Goal: Task Accomplishment & Management: Complete application form

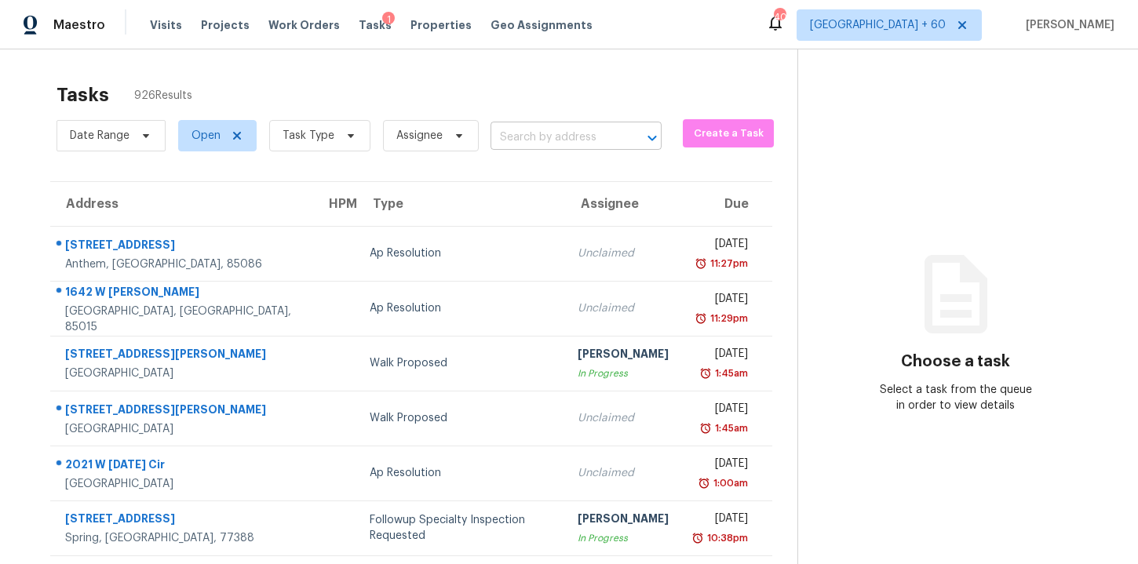
click at [534, 141] on input "text" at bounding box center [554, 138] width 127 height 24
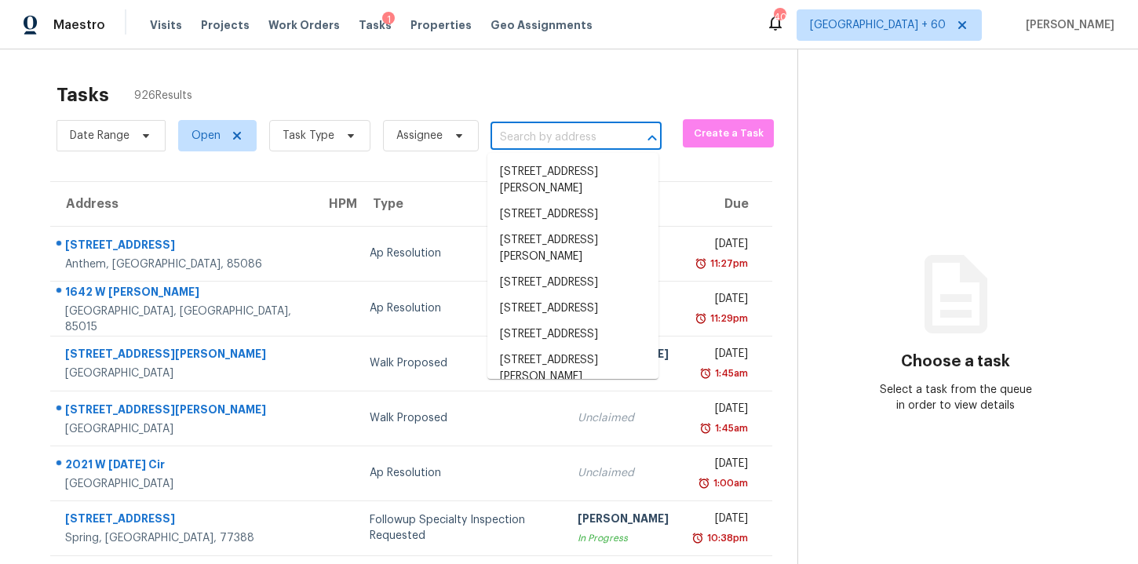
paste input "2012 Arden Forest Pl Fleming Island, FL, 32003"
type input "2012 Arden Forest Pl Fleming Island, FL, 32003"
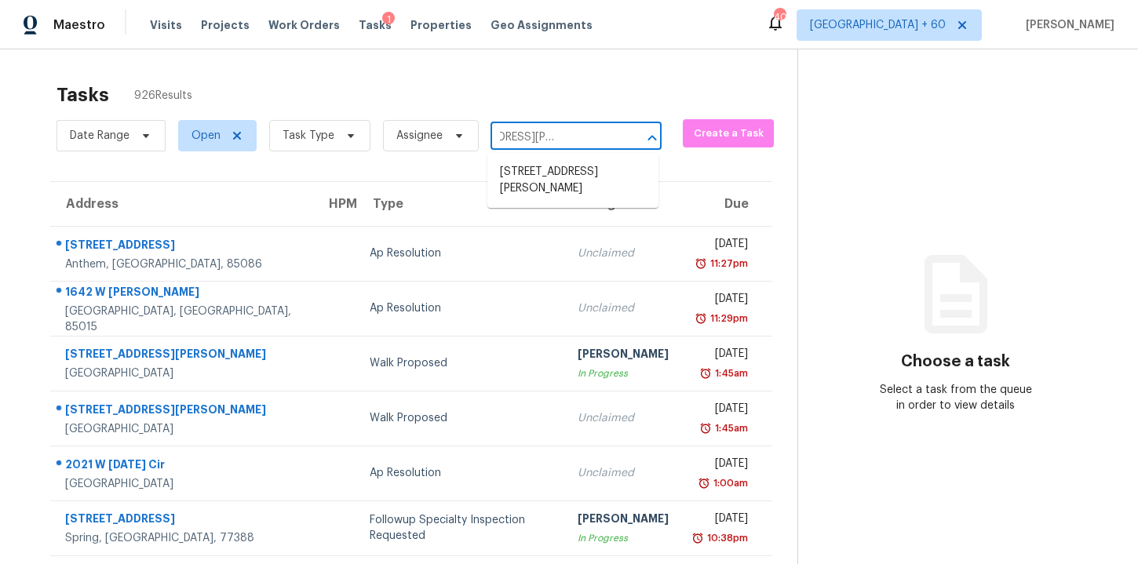
click at [545, 165] on li "2012 Arden Forest Pl, Fleming Island, FL 32003" at bounding box center [572, 180] width 171 height 42
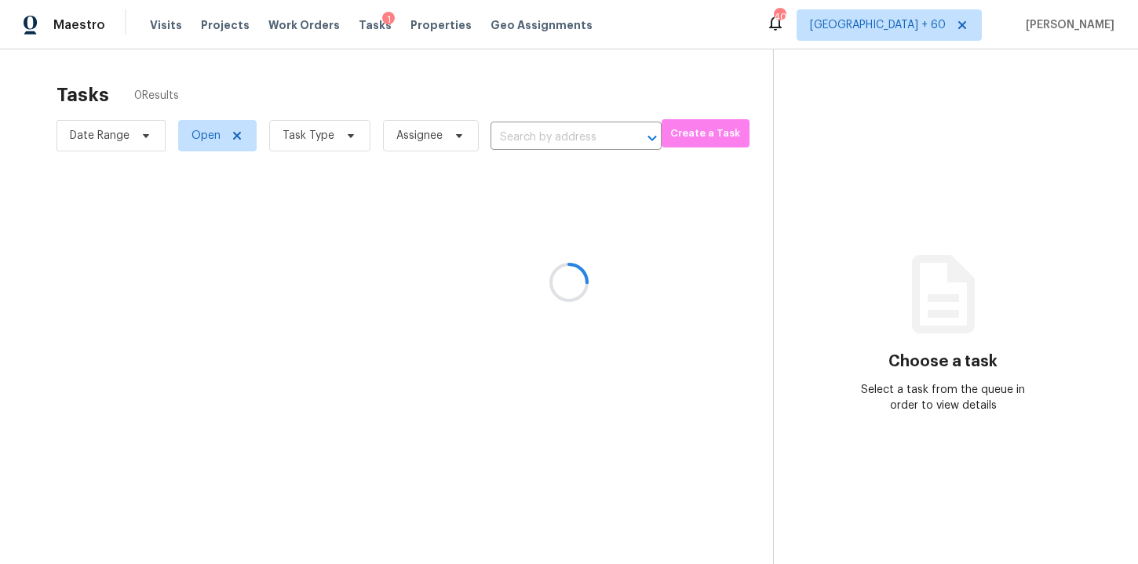
type input "2012 Arden Forest Pl, Fleming Island, FL 32003"
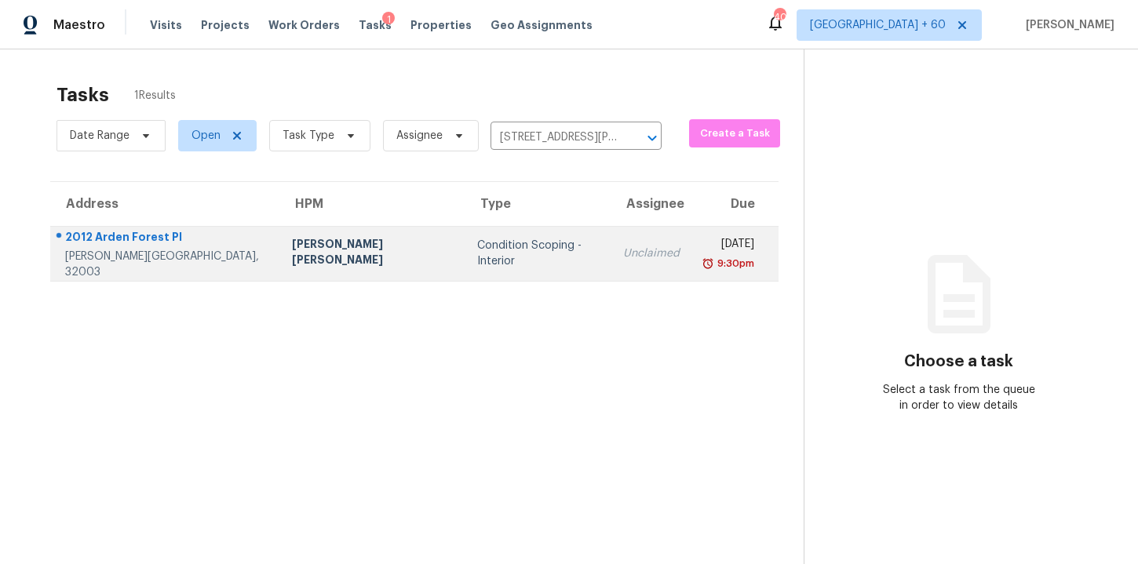
click at [518, 242] on td "Condition Scoping - Interior" at bounding box center [538, 253] width 146 height 55
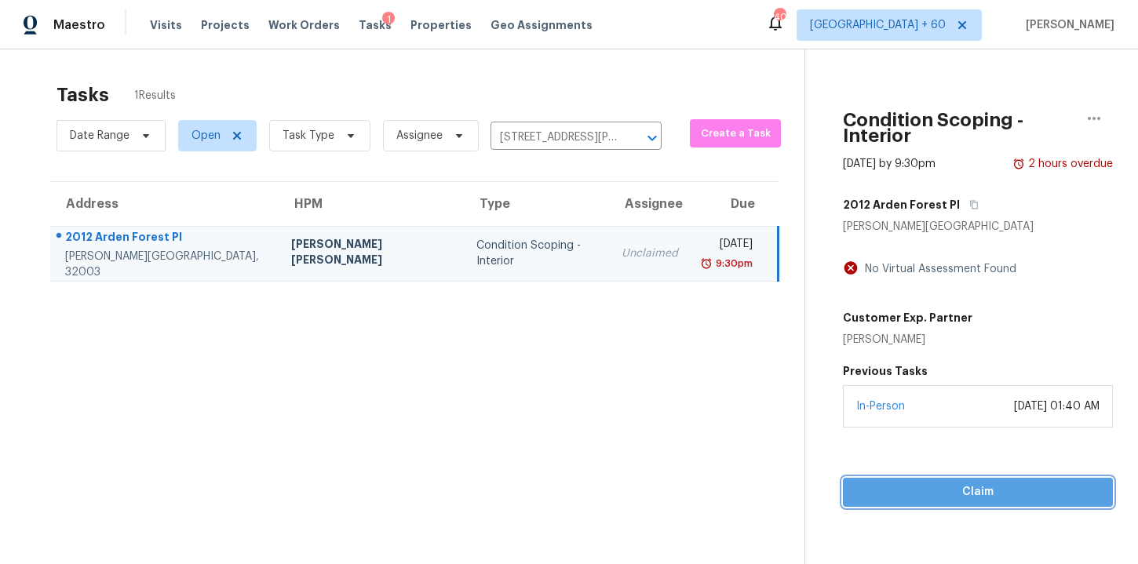
click at [929, 483] on span "Claim" at bounding box center [978, 493] width 245 height 20
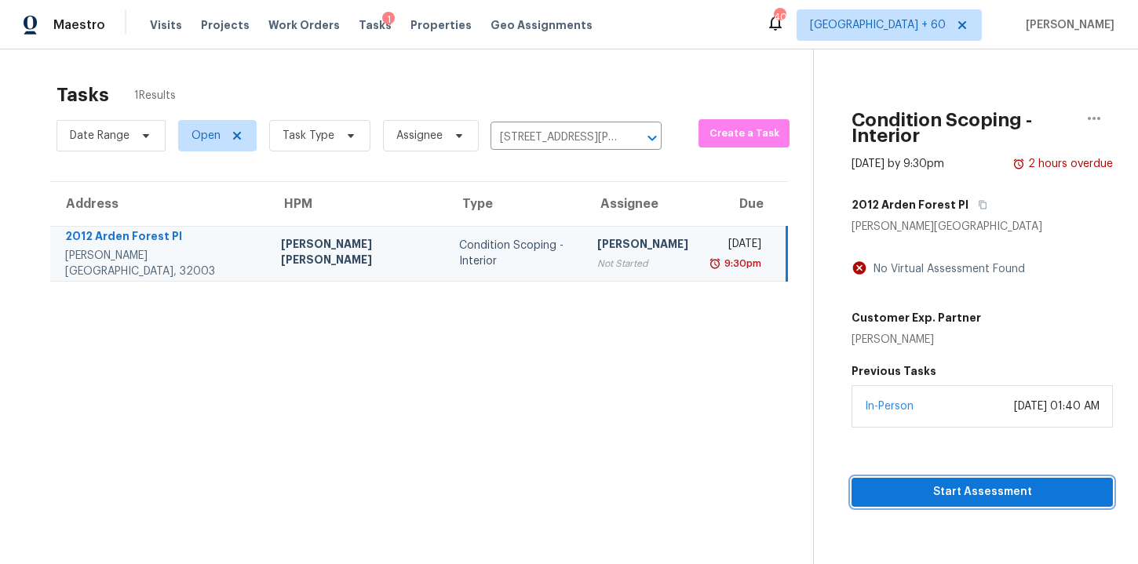
click at [929, 483] on span "Start Assessment" at bounding box center [982, 493] width 236 height 20
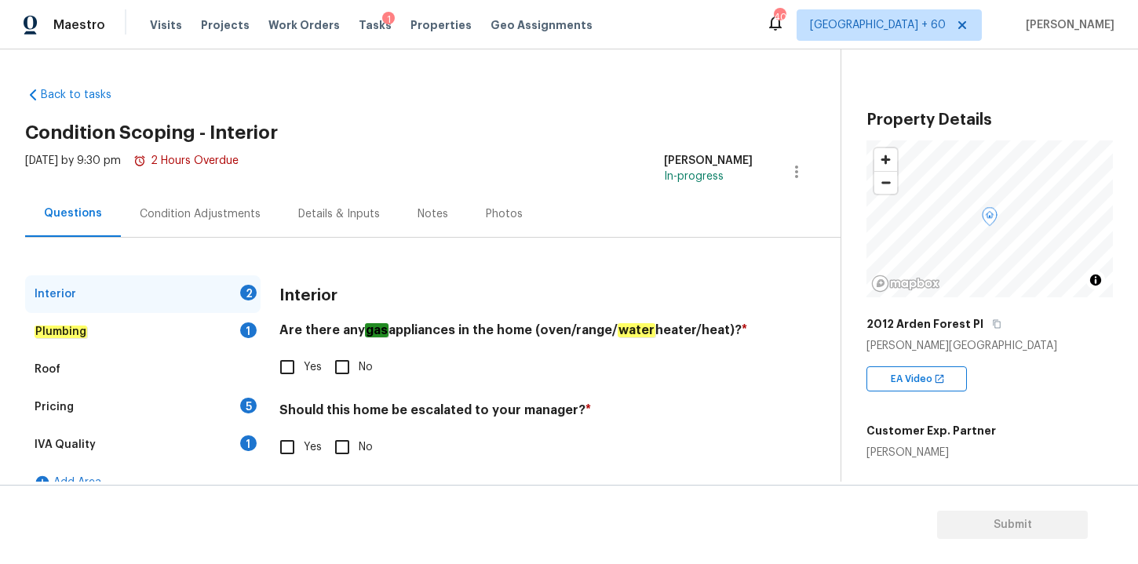
click at [343, 370] on input "No" at bounding box center [342, 367] width 33 height 33
checkbox input "true"
click at [341, 447] on input "No" at bounding box center [342, 447] width 33 height 33
checkbox input "true"
click at [84, 337] on em "Plumbing" at bounding box center [61, 332] width 53 height 13
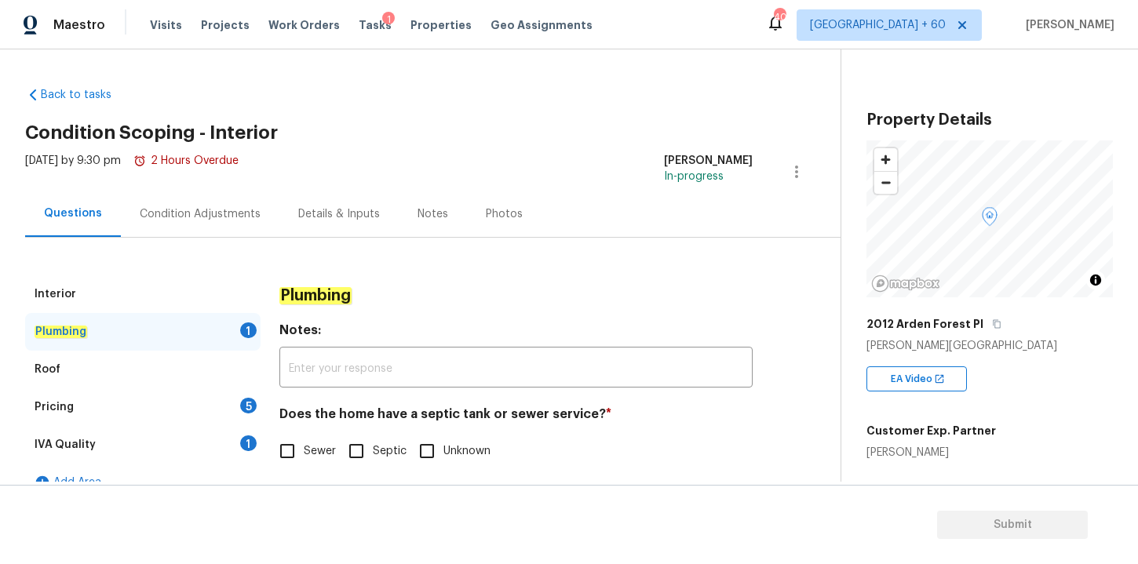
click at [290, 453] on input "Sewer" at bounding box center [287, 451] width 33 height 33
checkbox input "true"
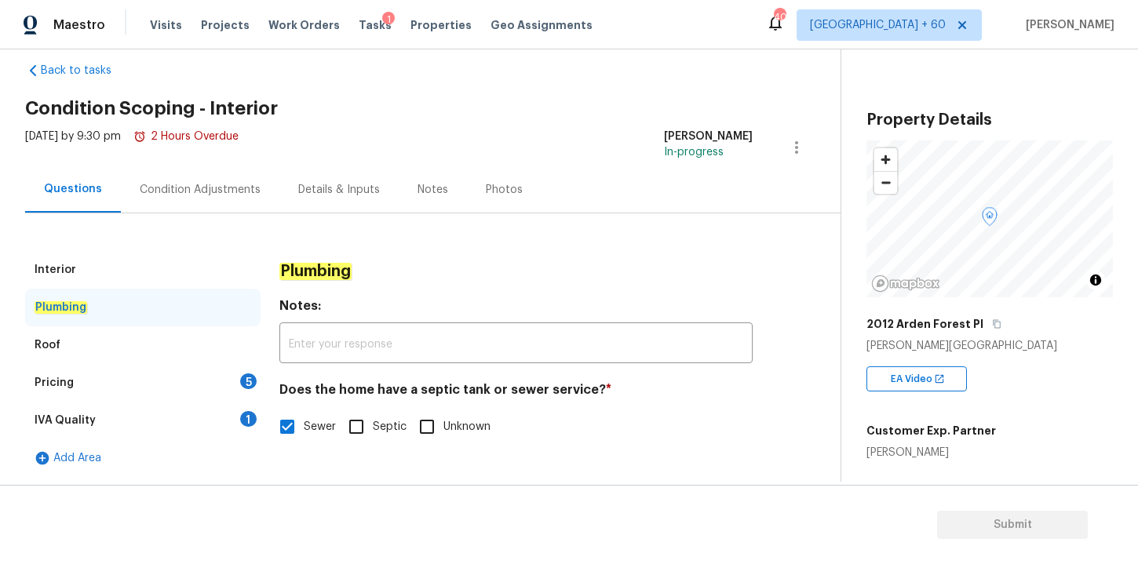
click at [76, 351] on div "Roof" at bounding box center [142, 346] width 235 height 38
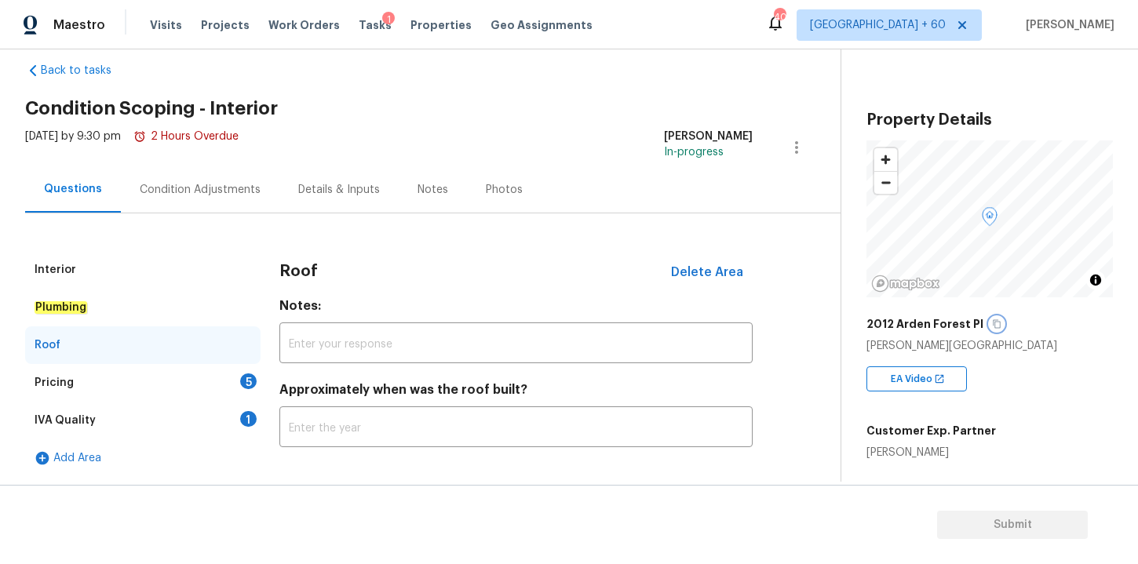
click at [993, 327] on icon "button" at bounding box center [996, 323] width 9 height 9
click at [111, 383] on div "Pricing 5" at bounding box center [142, 383] width 235 height 38
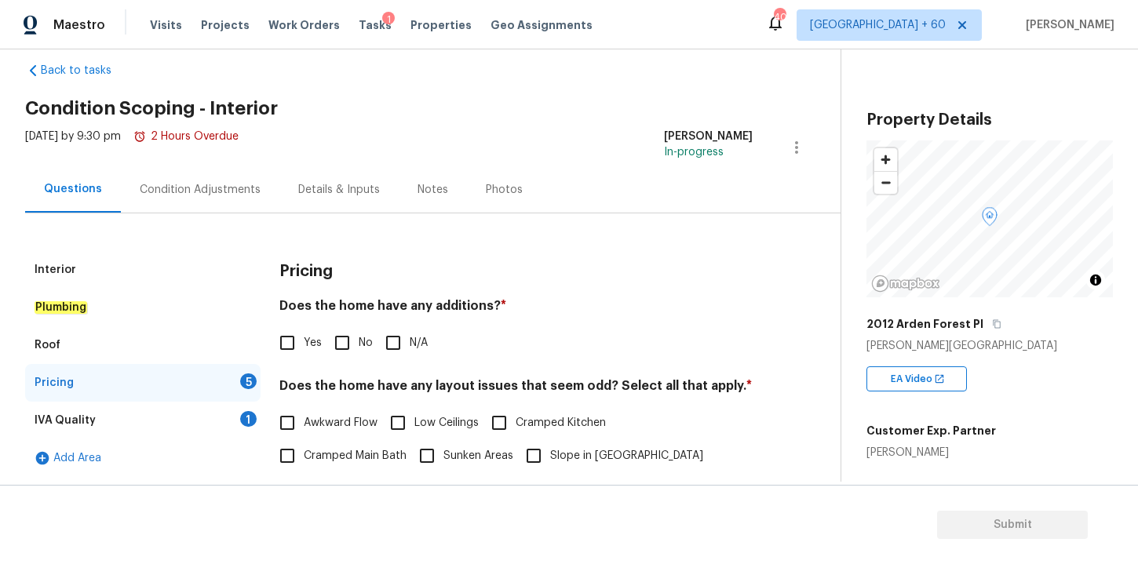
click at [342, 342] on input "No" at bounding box center [342, 343] width 33 height 33
checkbox input "true"
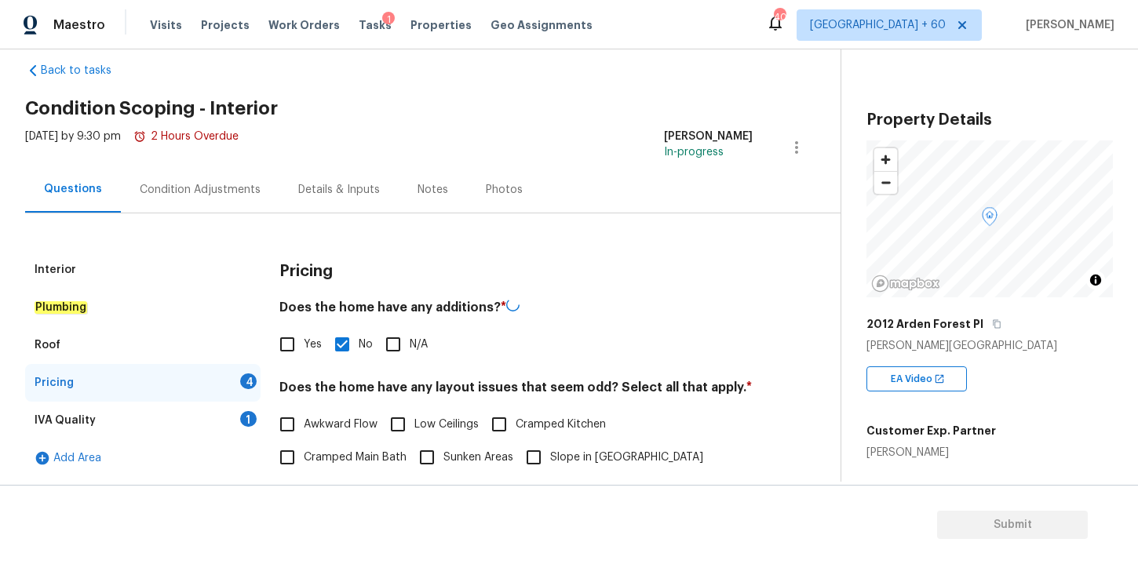
scroll to position [253, 0]
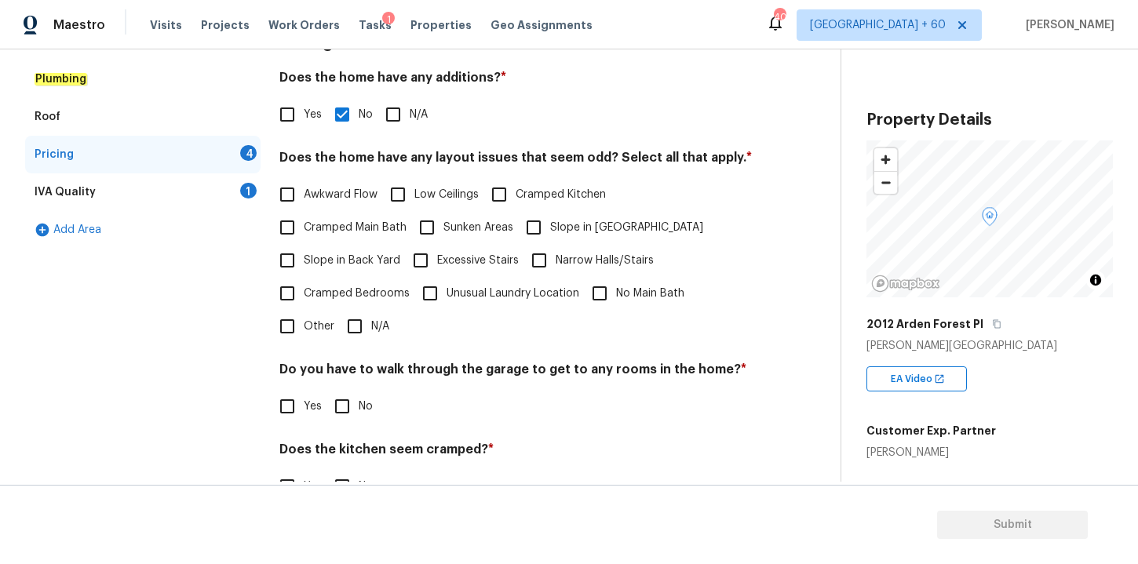
click at [357, 326] on input "N/A" at bounding box center [354, 326] width 33 height 33
checkbox input "true"
click at [346, 409] on input "No" at bounding box center [342, 406] width 33 height 33
checkbox input "true"
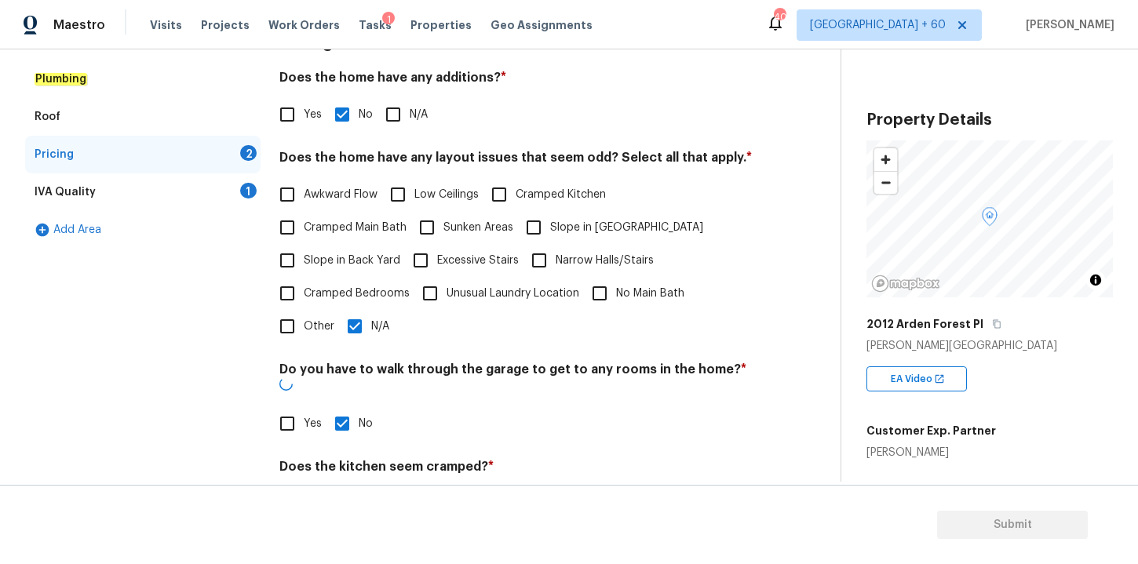
scroll to position [378, 0]
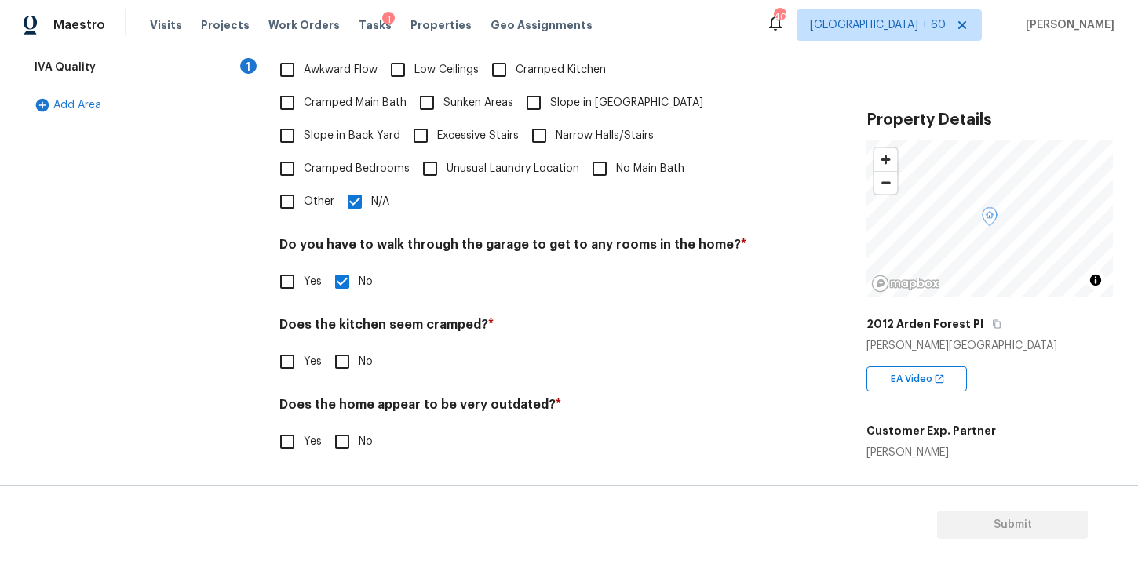
click at [340, 364] on input "No" at bounding box center [342, 361] width 33 height 33
checkbox input "true"
click at [342, 442] on input "No" at bounding box center [342, 441] width 33 height 33
checkbox input "true"
click at [75, 66] on div "IVA Quality" at bounding box center [65, 68] width 61 height 16
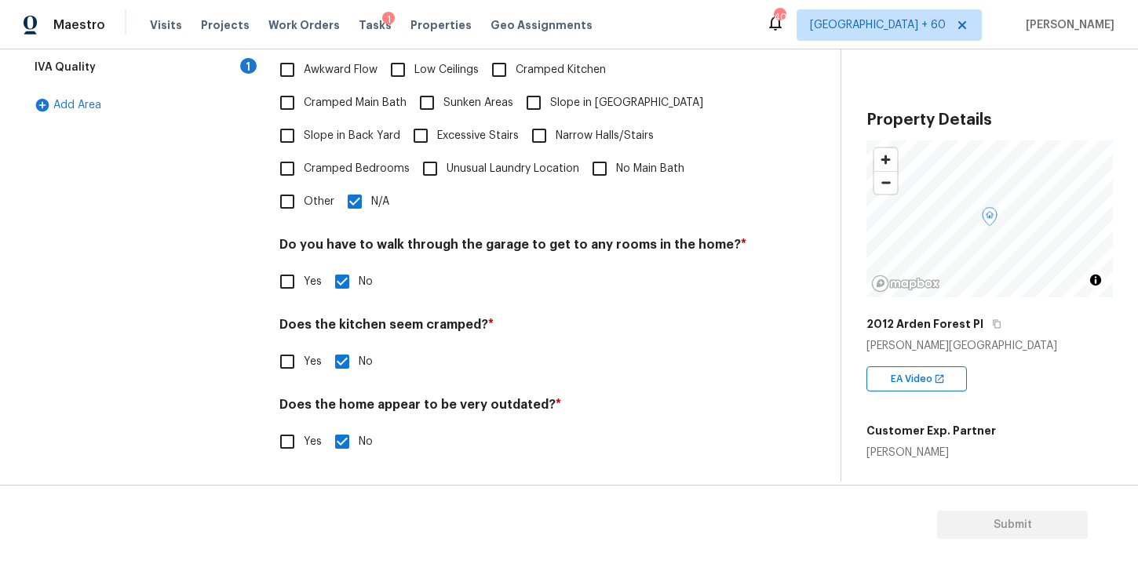
scroll to position [24, 0]
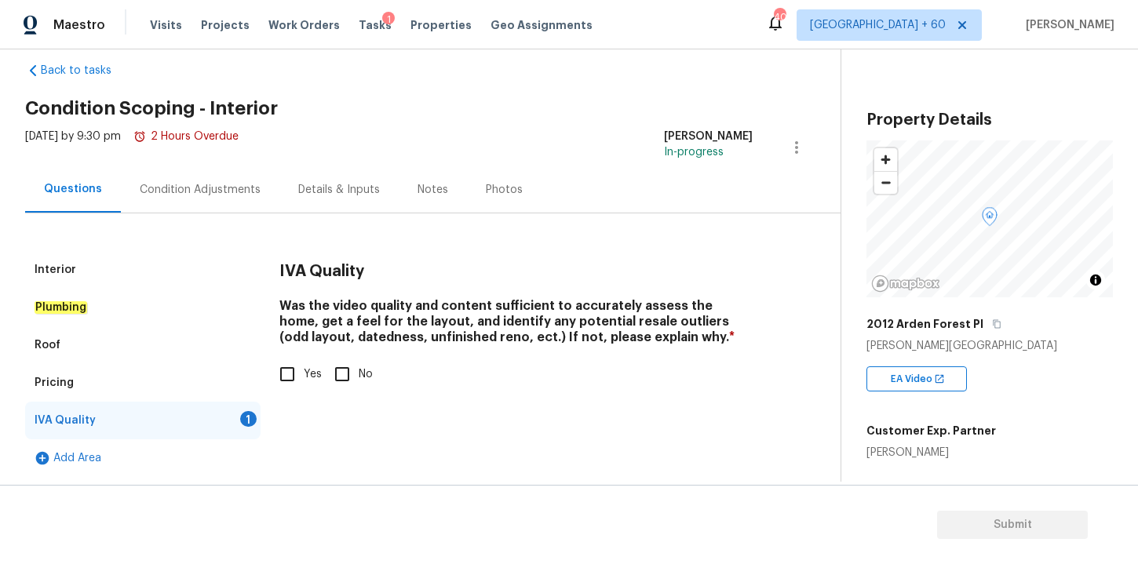
click at [289, 378] on input "Yes" at bounding box center [287, 374] width 33 height 33
checkbox input "true"
click at [223, 184] on div "Condition Adjustments" at bounding box center [200, 190] width 121 height 16
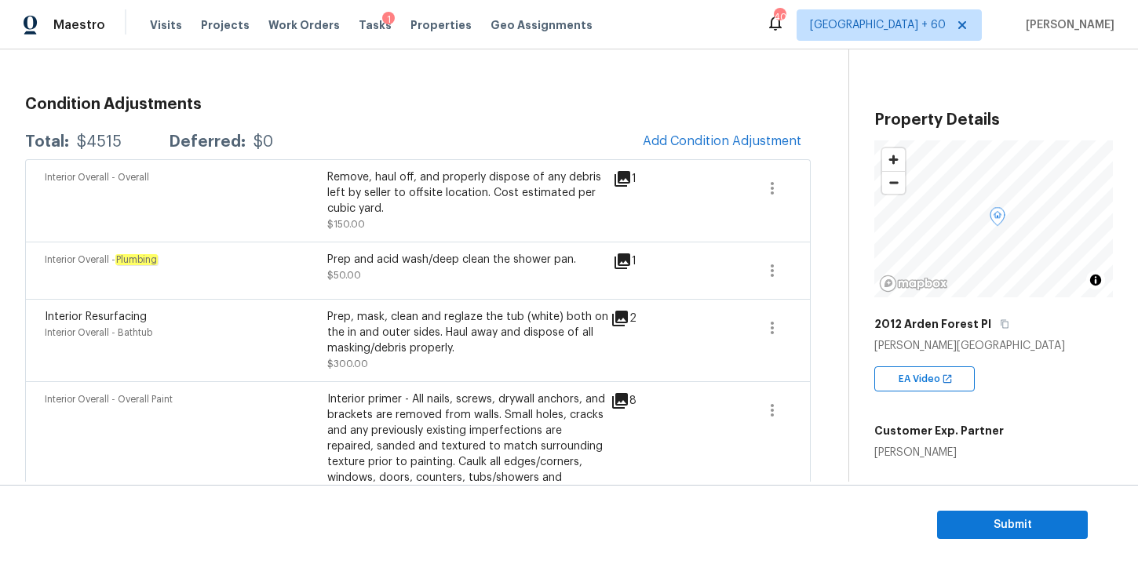
scroll to position [40, 0]
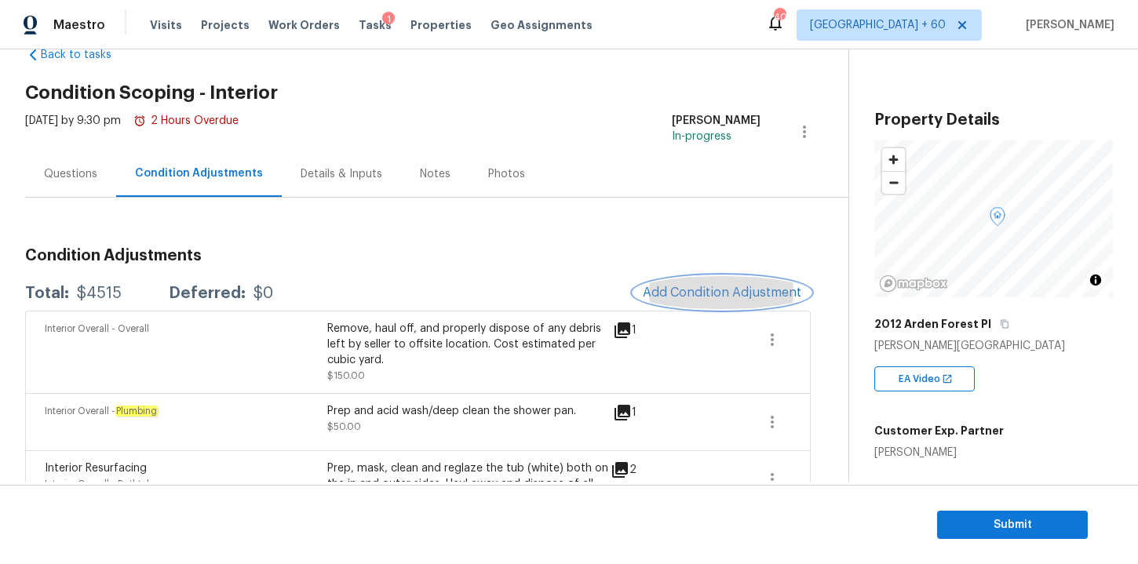
click at [683, 288] on span "Add Condition Adjustment" at bounding box center [722, 293] width 159 height 14
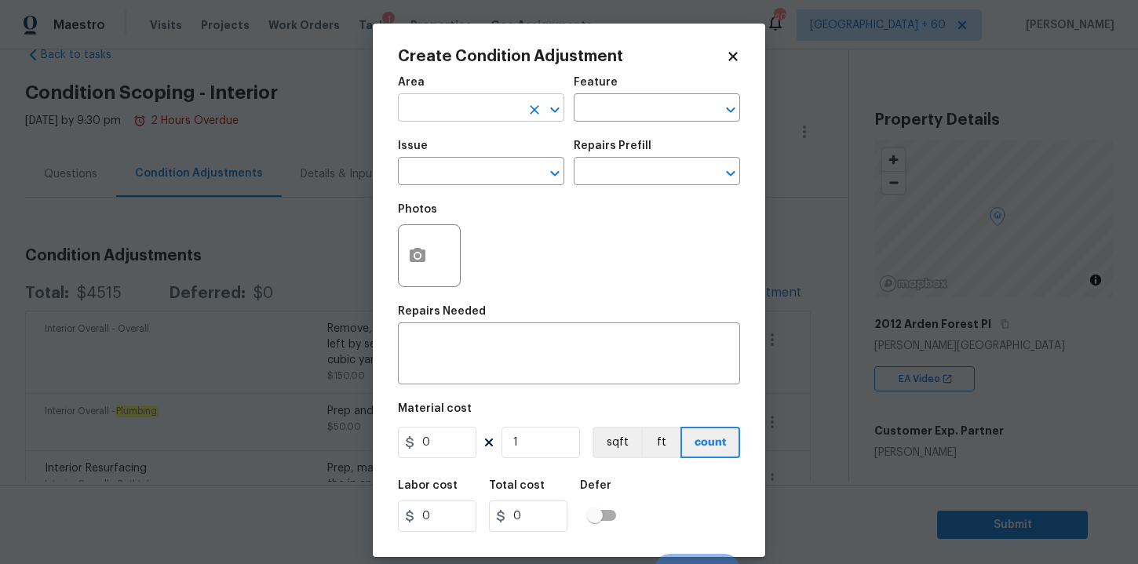
click at [480, 108] on input "text" at bounding box center [459, 109] width 122 height 24
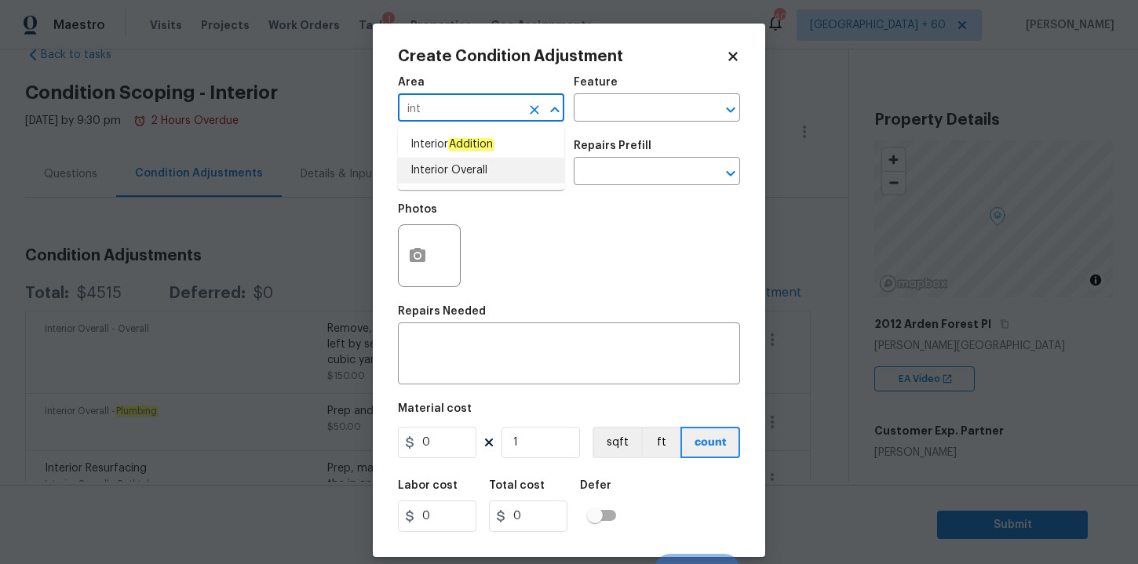
click at [443, 178] on li "Interior Overall" at bounding box center [481, 171] width 166 height 26
type input "Interior Overall"
click at [443, 175] on input "text" at bounding box center [459, 173] width 122 height 24
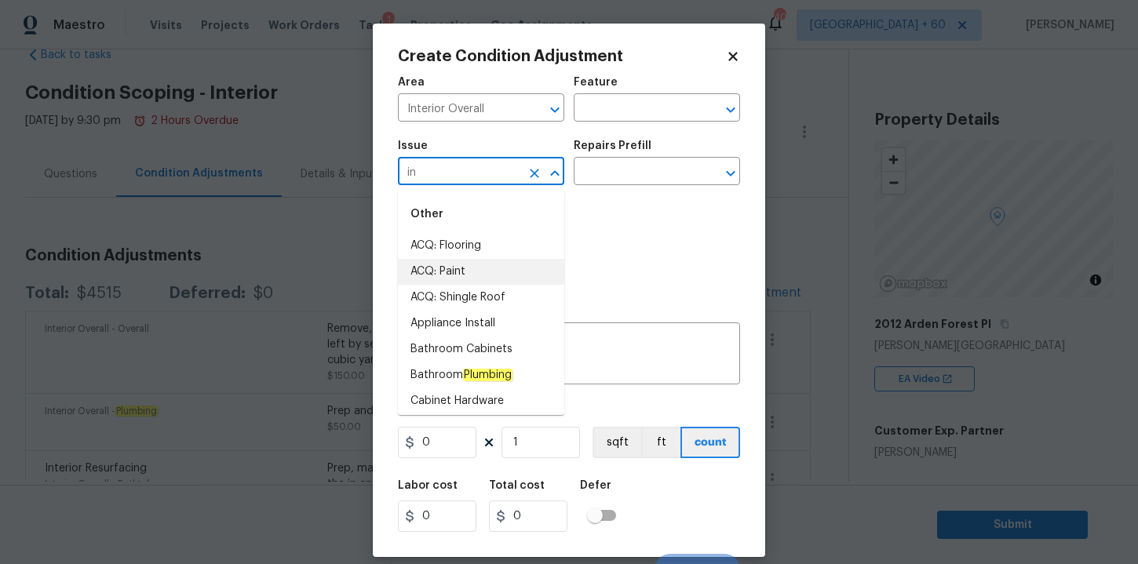
click at [461, 268] on li "ACQ: Paint" at bounding box center [481, 272] width 166 height 26
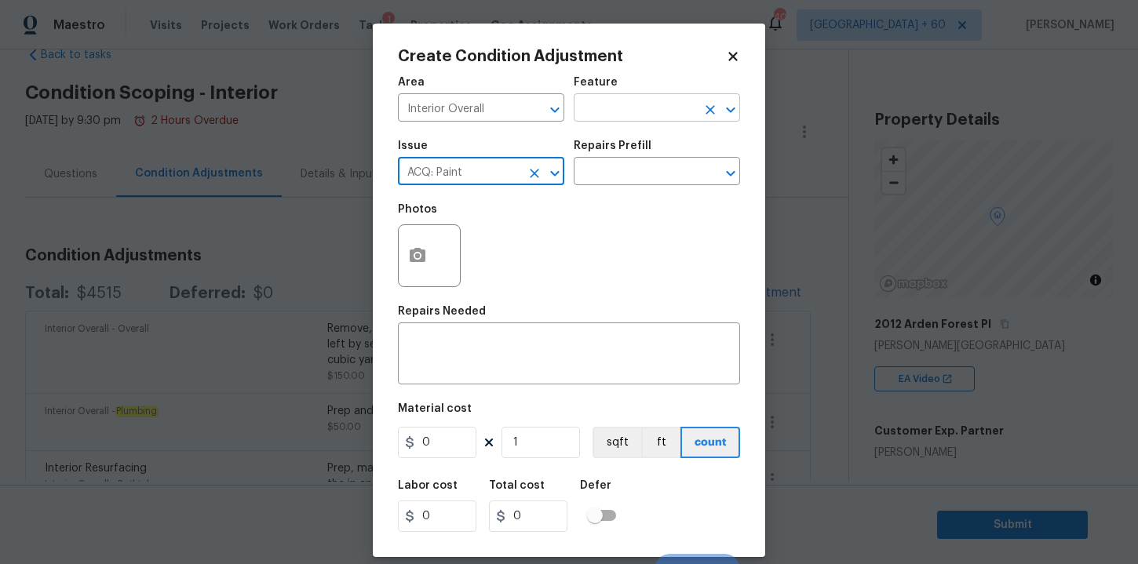
type input "ACQ: Paint"
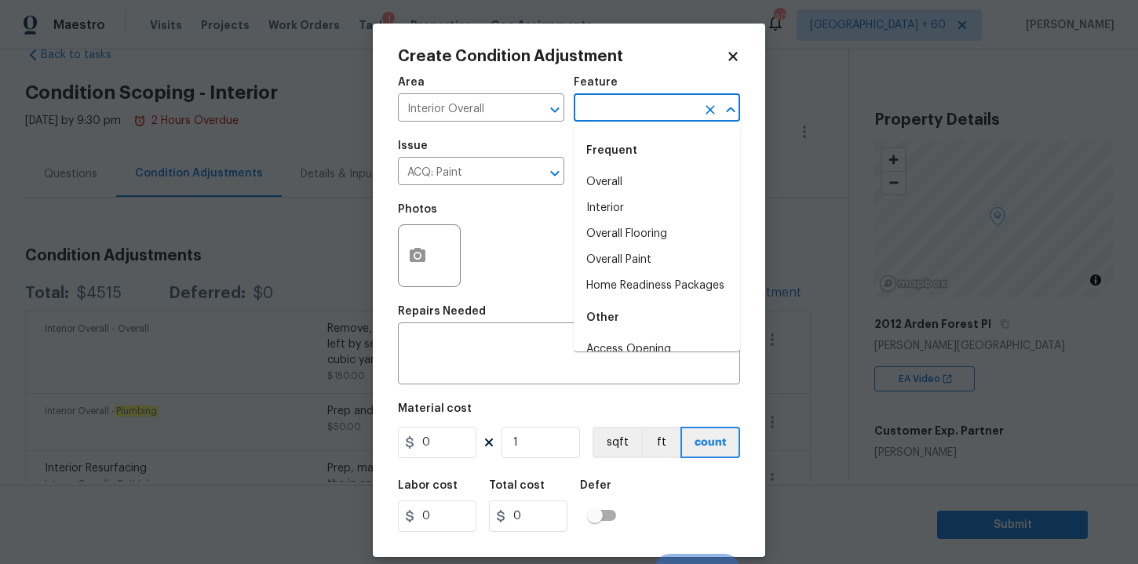
click at [622, 106] on input "text" at bounding box center [635, 109] width 122 height 24
click at [619, 202] on li "Interior" at bounding box center [657, 208] width 166 height 26
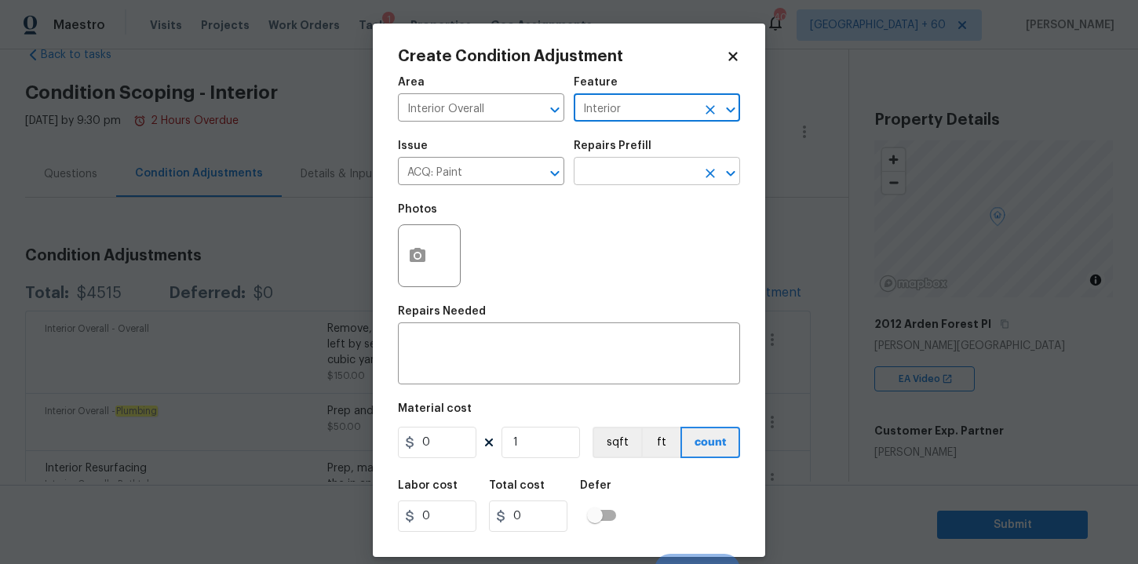
click at [619, 177] on input "text" at bounding box center [635, 173] width 122 height 24
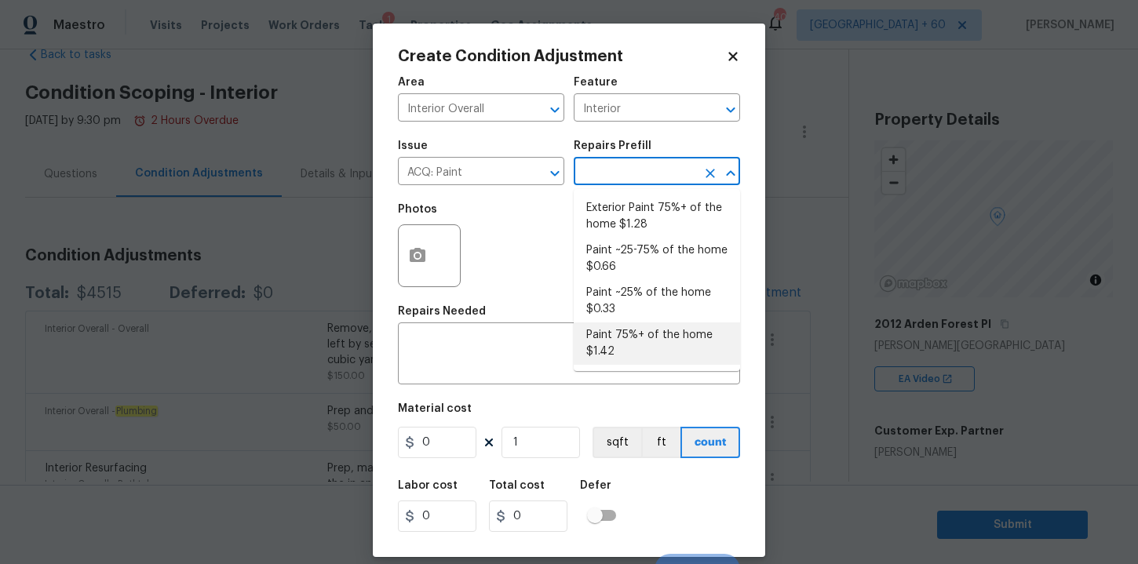
click at [649, 352] on li "Paint 75%+ of the home $1.42" at bounding box center [657, 344] width 166 height 42
type input "Acquisition"
type textarea "Acquisition Scope: 75%+ of the home will likely require interior paint"
type input "1.42"
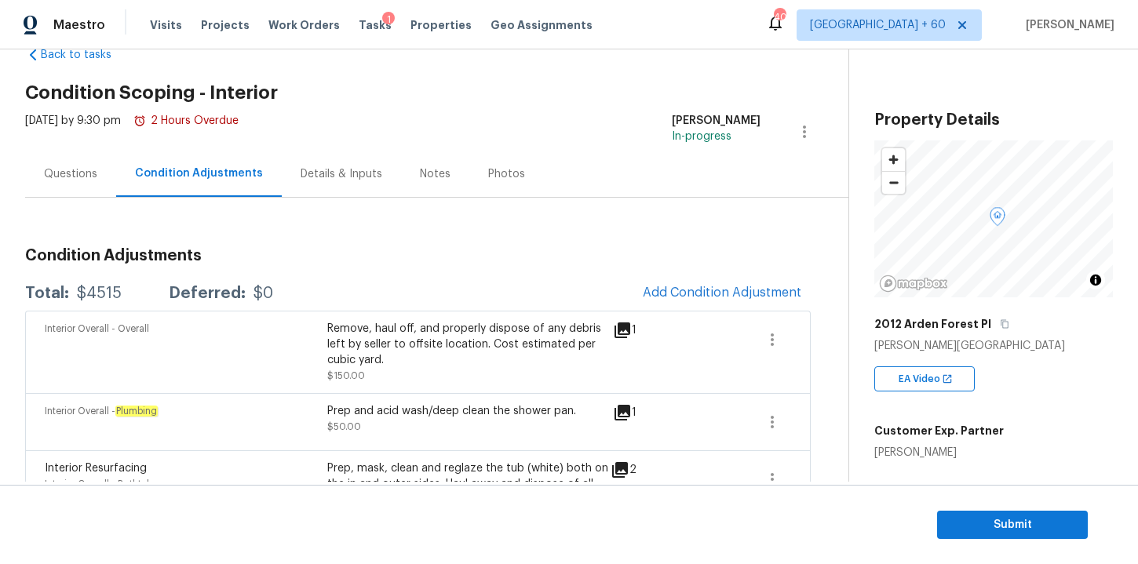
click at [867, 493] on body "Maestro Visits Projects Work Orders Tasks 1 Properties Geo Assignments 401 Tamp…" at bounding box center [569, 282] width 1138 height 564
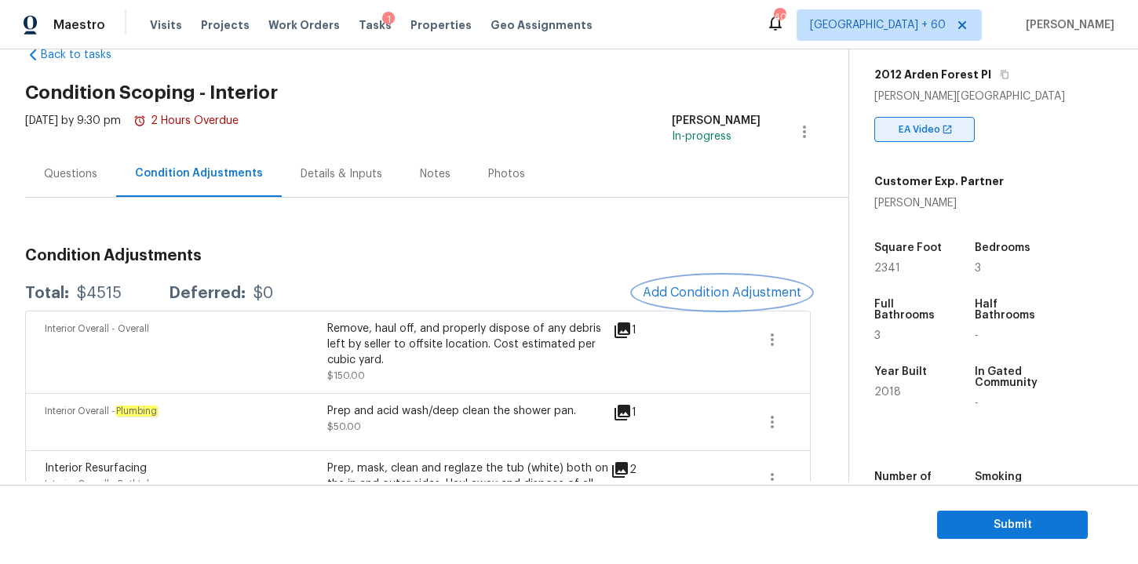
scroll to position [273, 0]
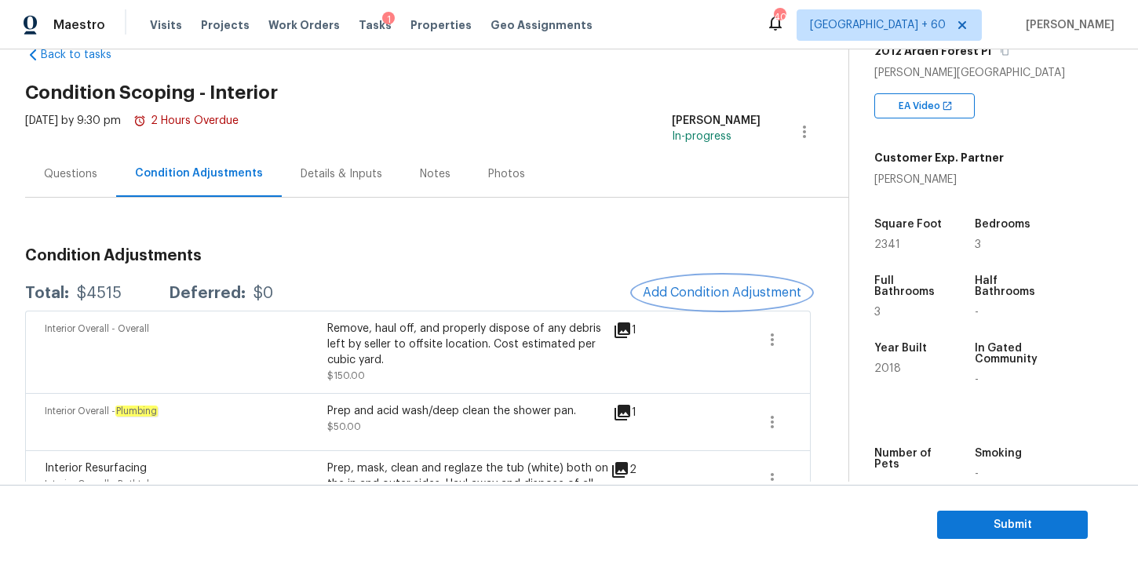
click at [683, 283] on button "Add Condition Adjustment" at bounding box center [721, 292] width 177 height 33
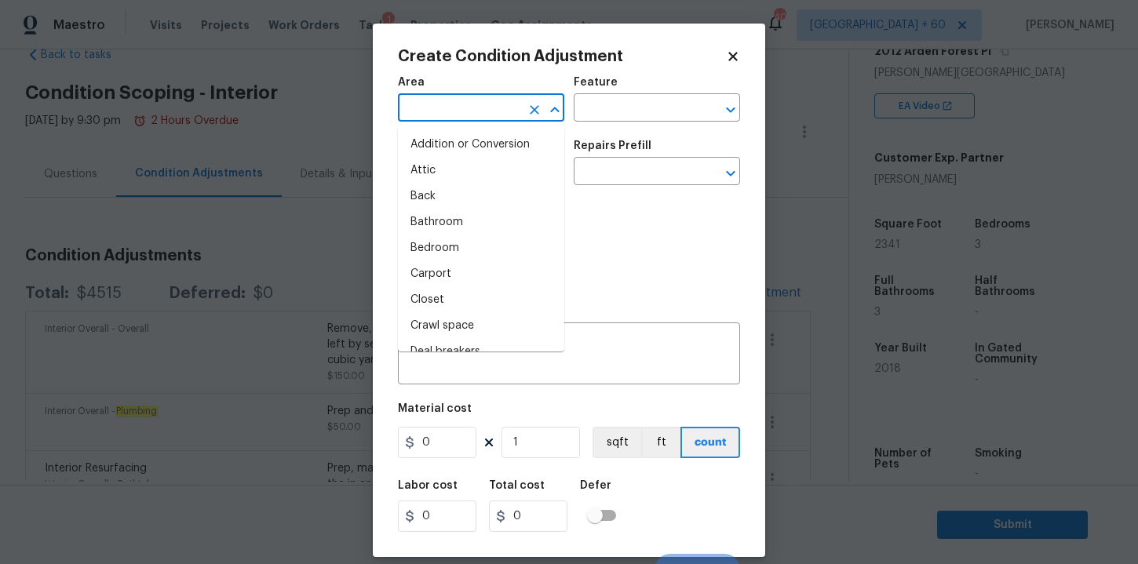
click at [498, 118] on input "text" at bounding box center [459, 109] width 122 height 24
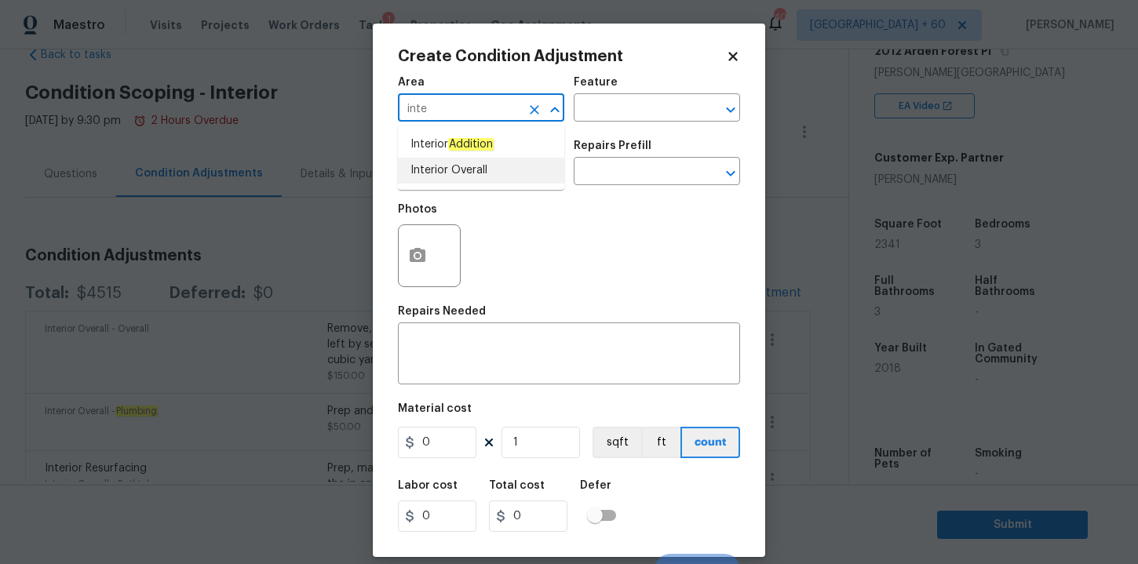
click at [453, 177] on li "Interior Overall" at bounding box center [481, 171] width 166 height 26
type input "Interior Overall"
click at [453, 177] on input "text" at bounding box center [459, 173] width 122 height 24
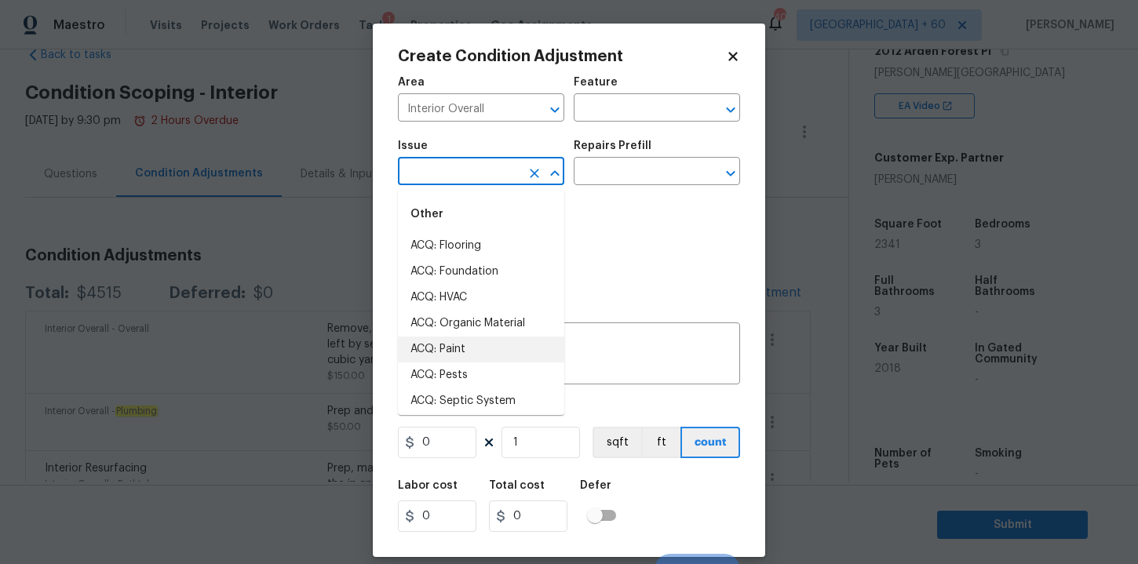
click at [461, 342] on li "ACQ: Paint" at bounding box center [481, 350] width 166 height 26
type input "ACQ: Paint"
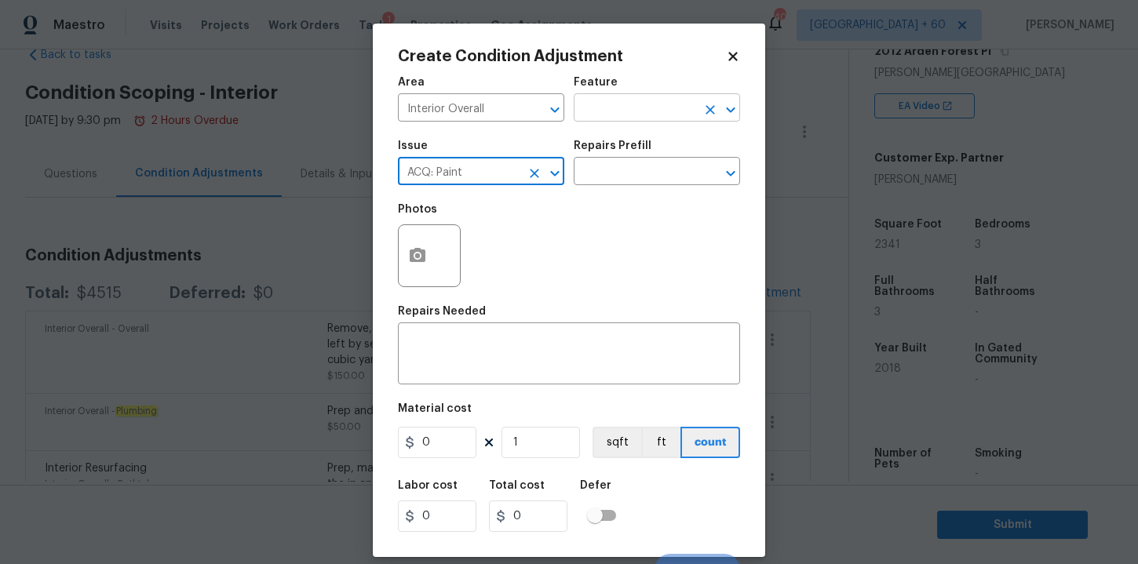
click at [651, 105] on input "text" at bounding box center [635, 109] width 122 height 24
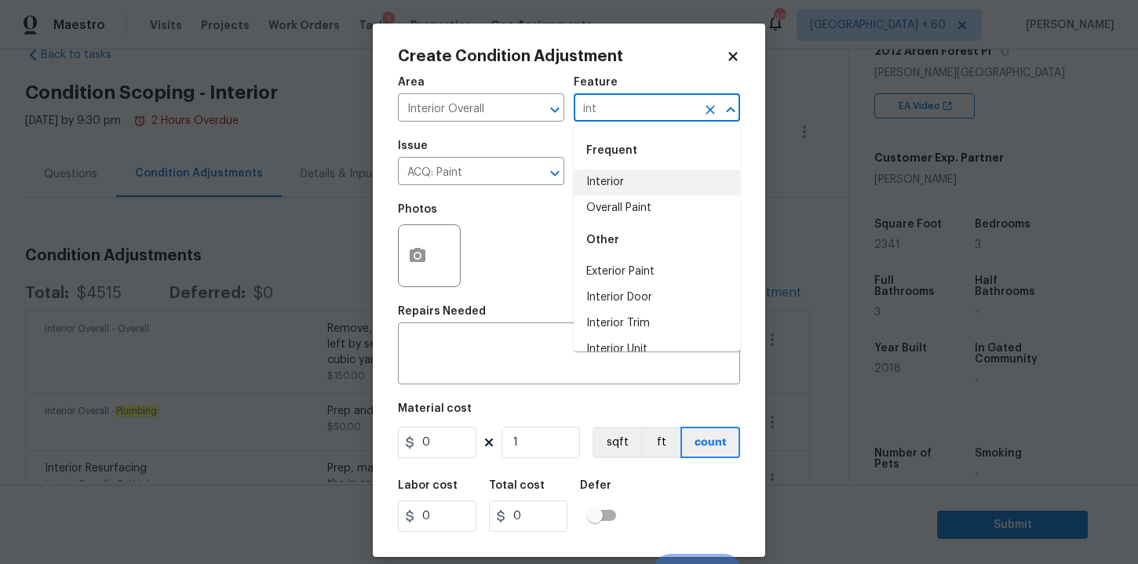
click at [626, 177] on li "Interior" at bounding box center [657, 183] width 166 height 26
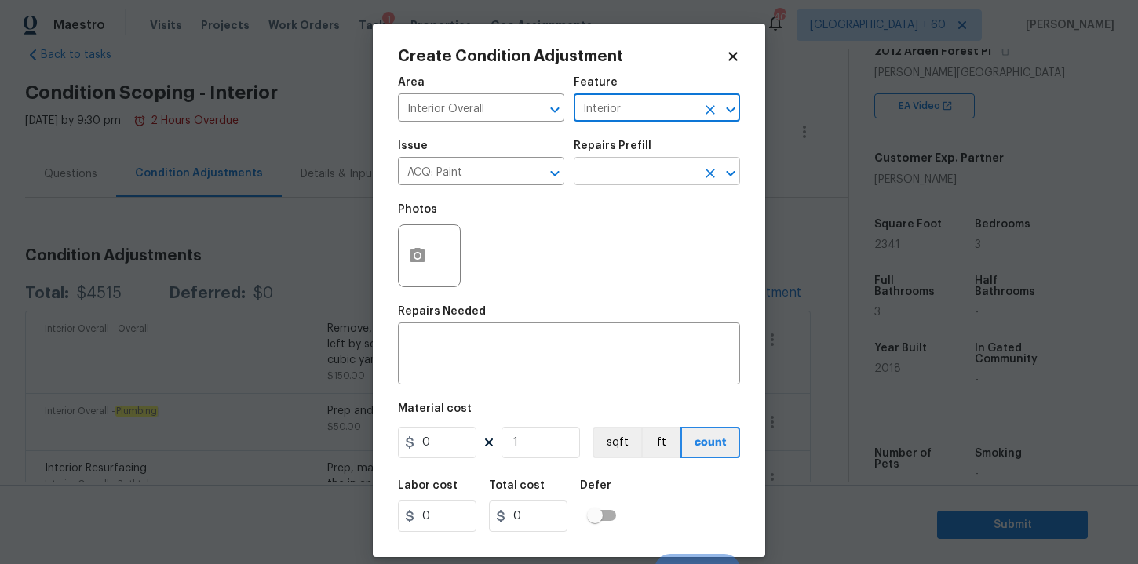
click at [622, 181] on input "text" at bounding box center [635, 173] width 122 height 24
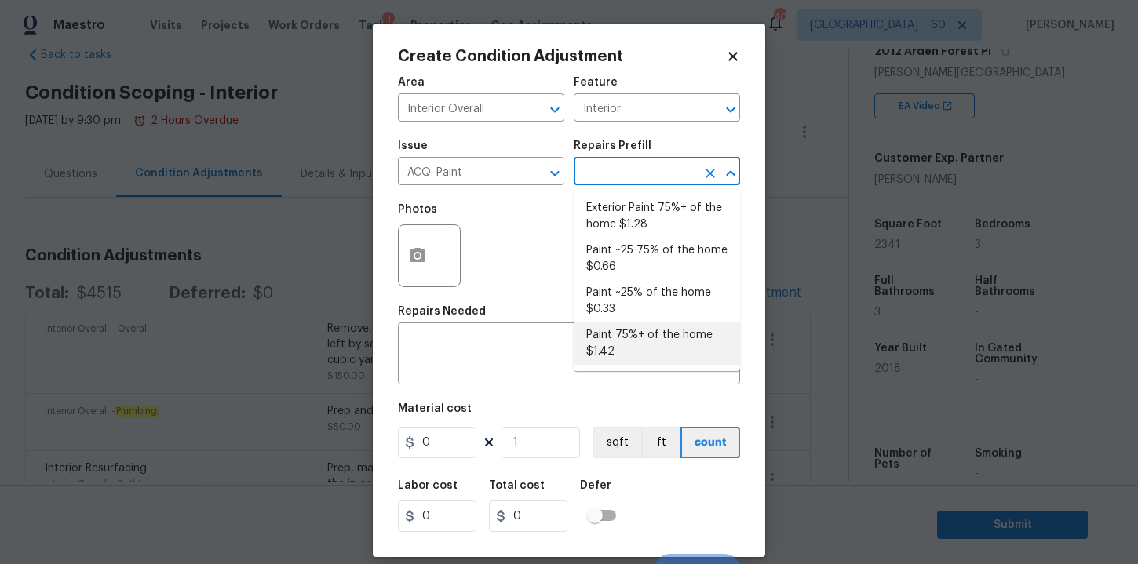
click at [632, 339] on li "Paint 75%+ of the home $1.42" at bounding box center [657, 344] width 166 height 42
type input "Acquisition"
type textarea "Acquisition Scope: 75%+ of the home will likely require interior paint"
type input "1.42"
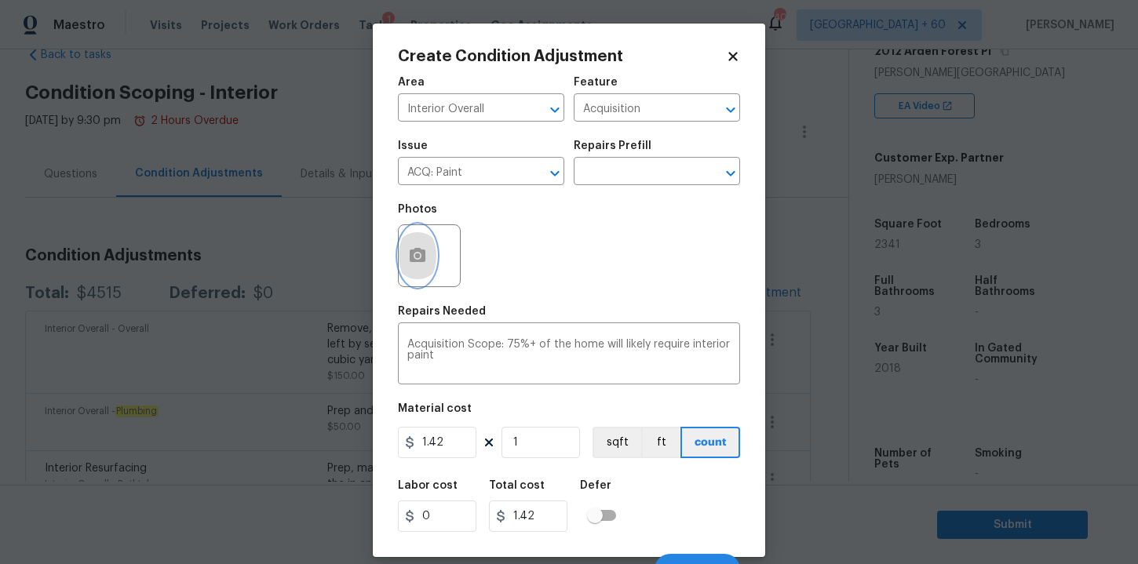
click at [416, 252] on icon "button" at bounding box center [418, 255] width 16 height 14
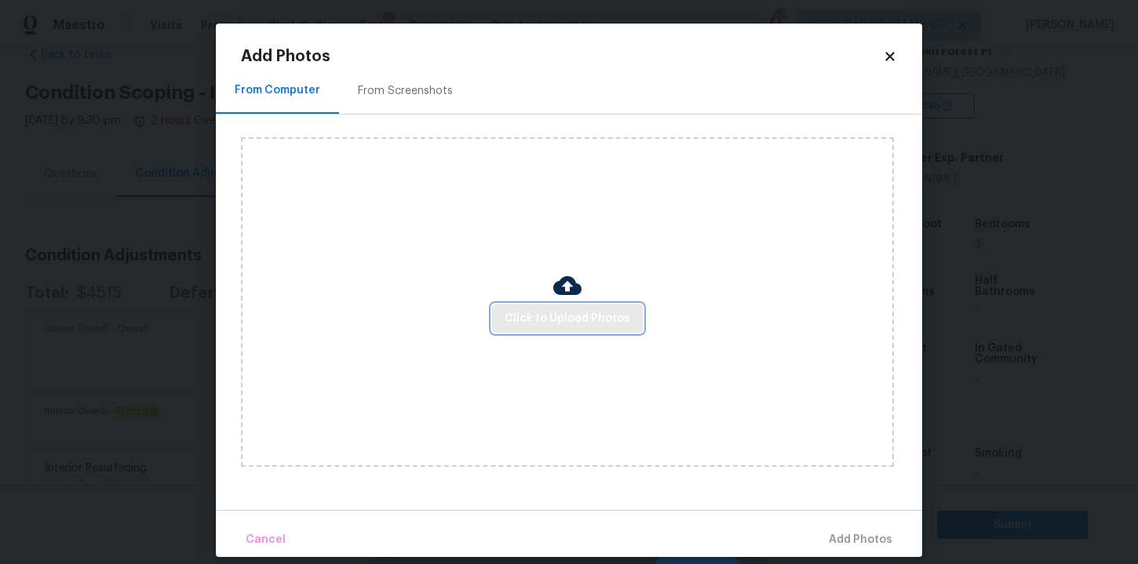
click at [532, 316] on span "Click to Upload Photos" at bounding box center [568, 319] width 126 height 20
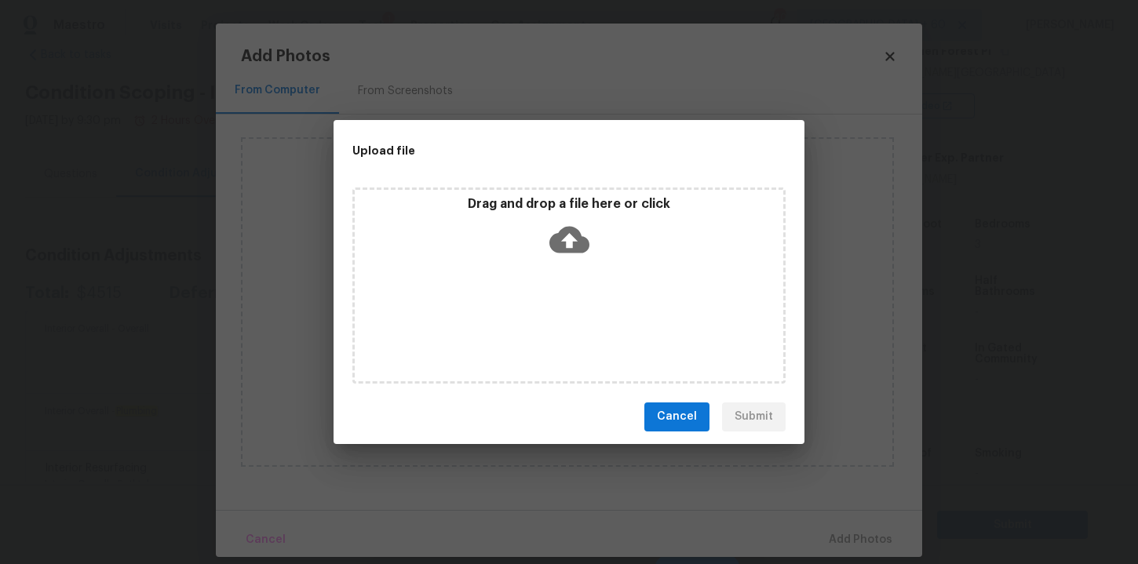
click at [568, 242] on icon at bounding box center [569, 240] width 40 height 40
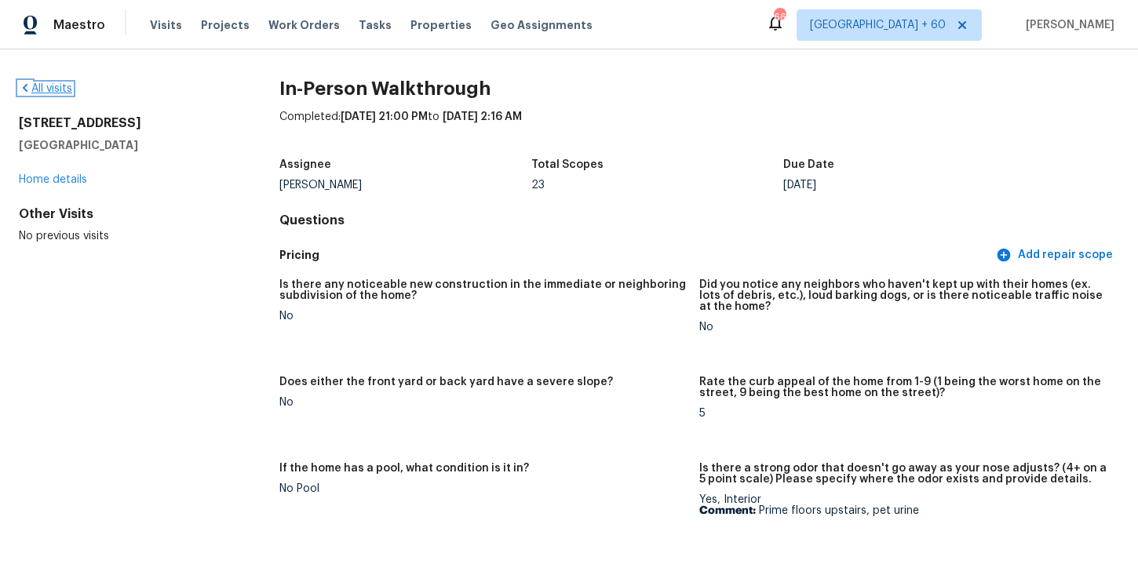
click at [59, 86] on link "All visits" at bounding box center [45, 88] width 53 height 11
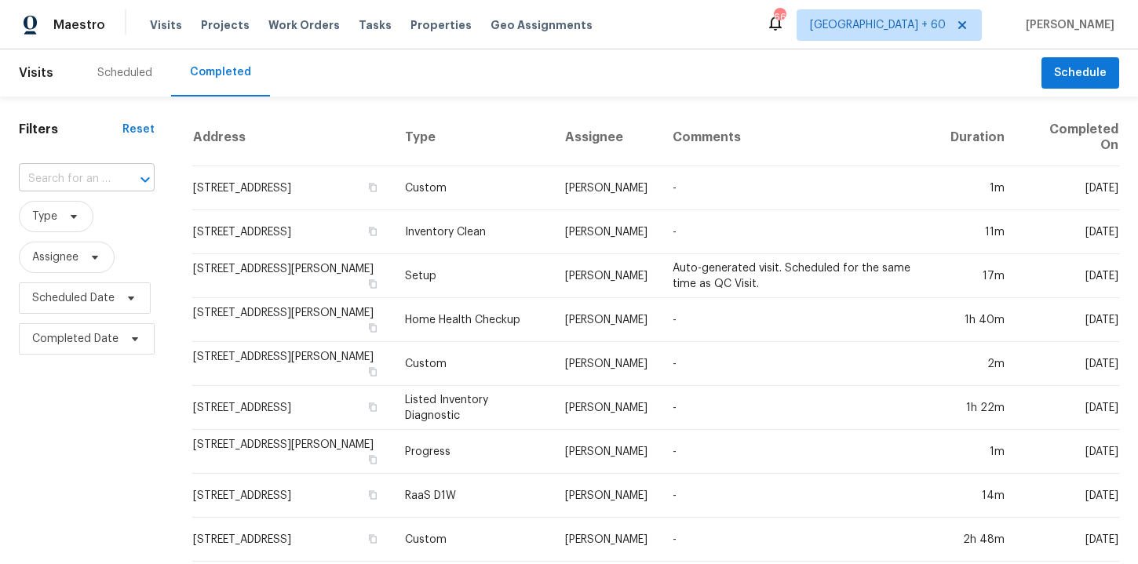
click at [93, 178] on input "text" at bounding box center [65, 179] width 92 height 24
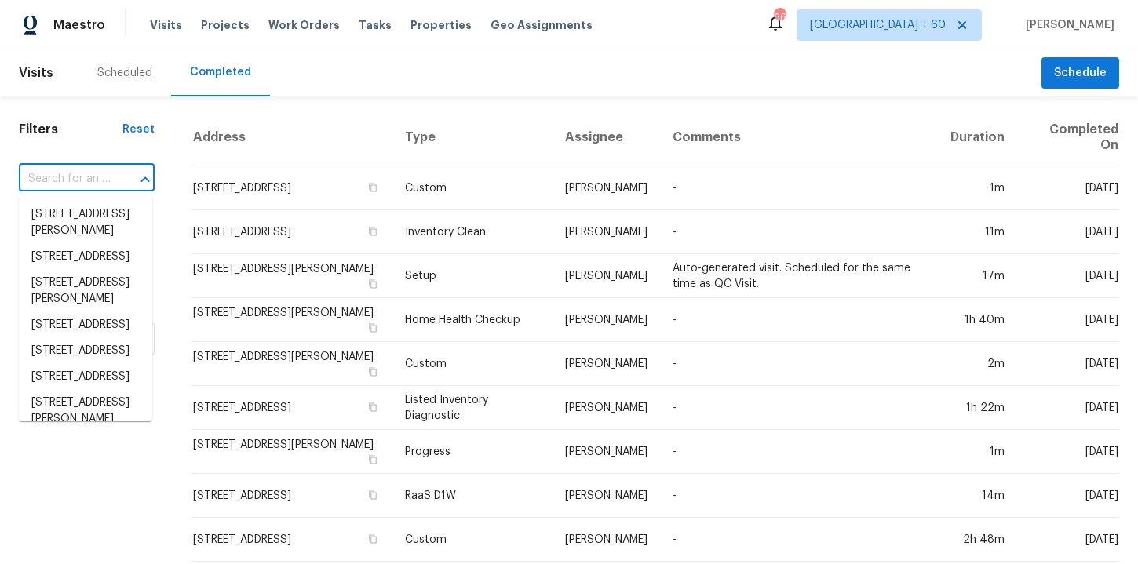
paste input "2012 Arden Forest Pl Fleming Island, FL, 32003"
type input "2012 Arden Forest Pl Fleming Island, FL, 32003"
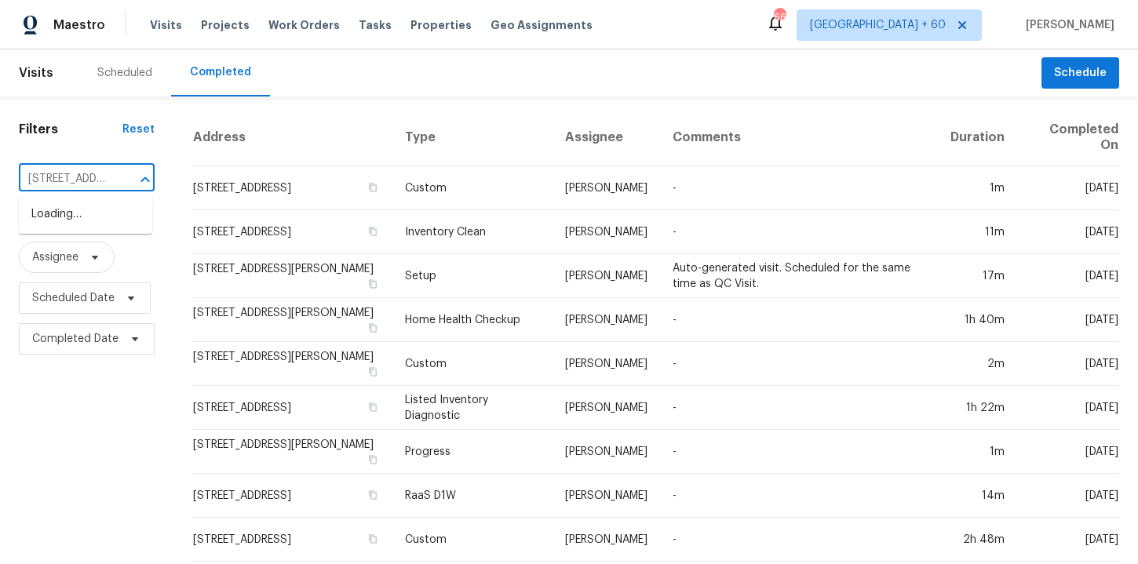
scroll to position [0, 163]
click at [100, 231] on li "2012 Arden Forest Pl, Fleming Island, FL 32003" at bounding box center [85, 223] width 133 height 42
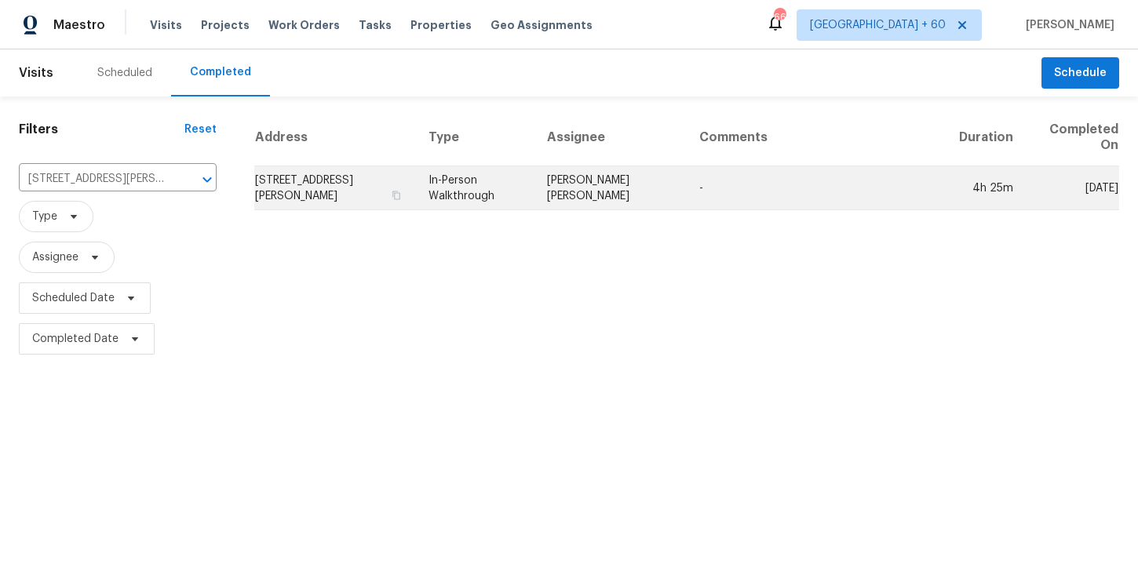
click at [505, 185] on td "In-Person Walkthrough" at bounding box center [475, 188] width 119 height 44
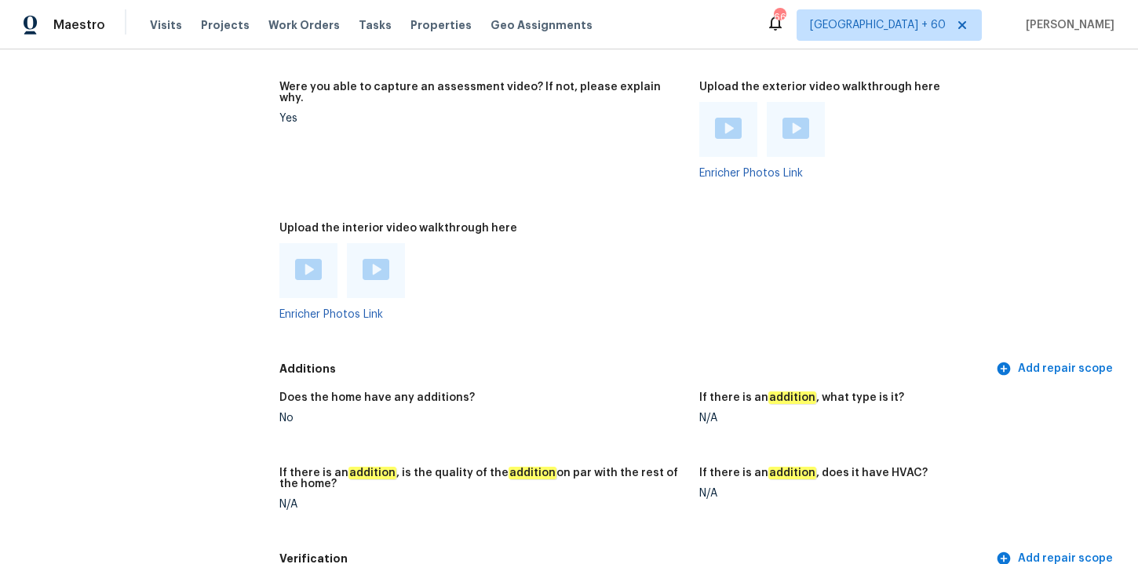
scroll to position [3139, 0]
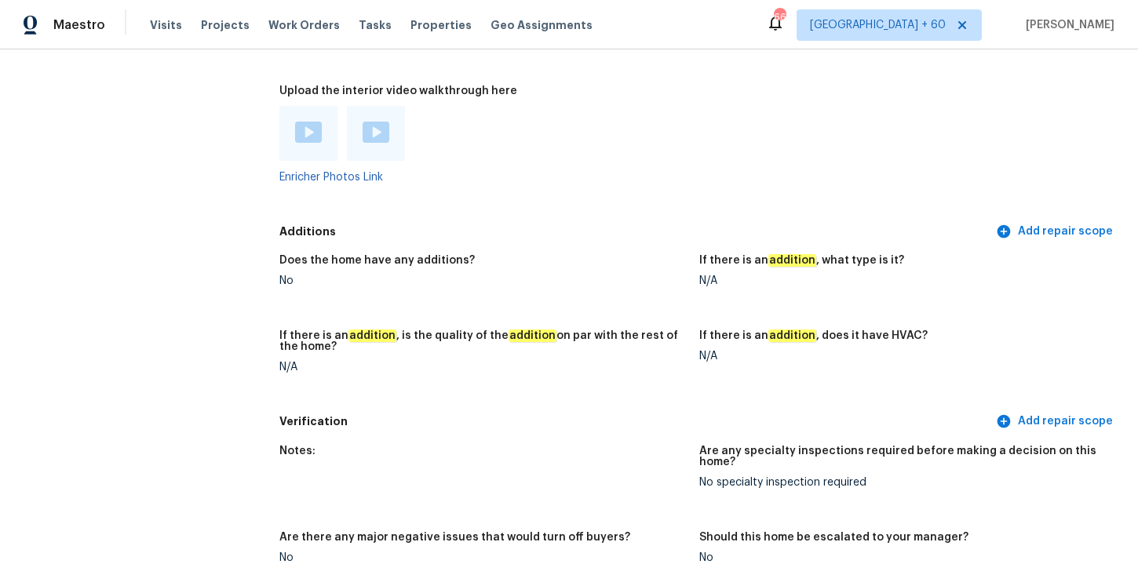
click at [315, 122] on img at bounding box center [308, 132] width 27 height 21
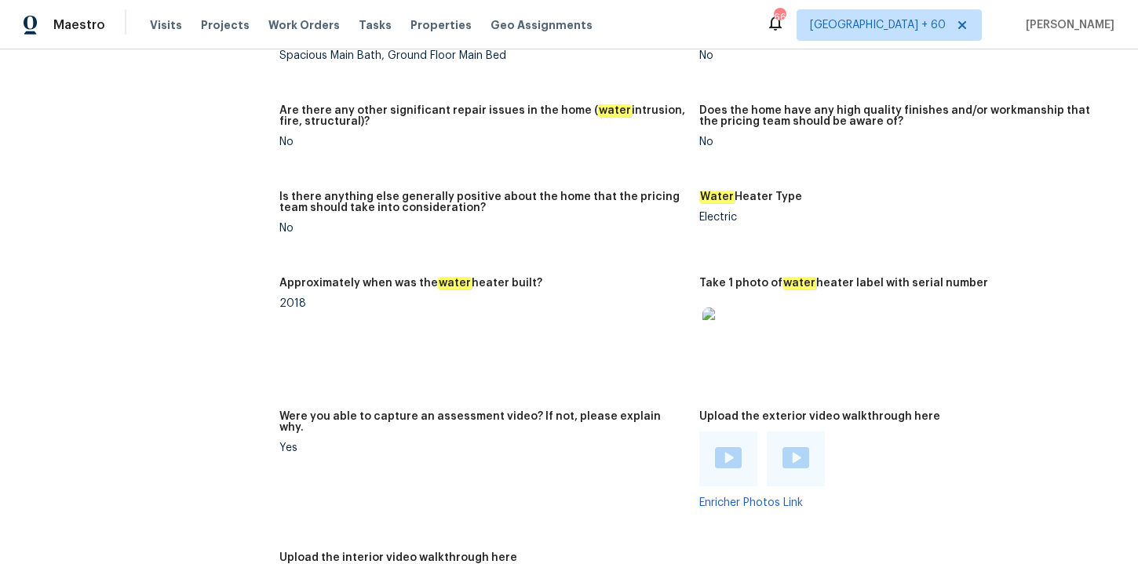
scroll to position [2959, 0]
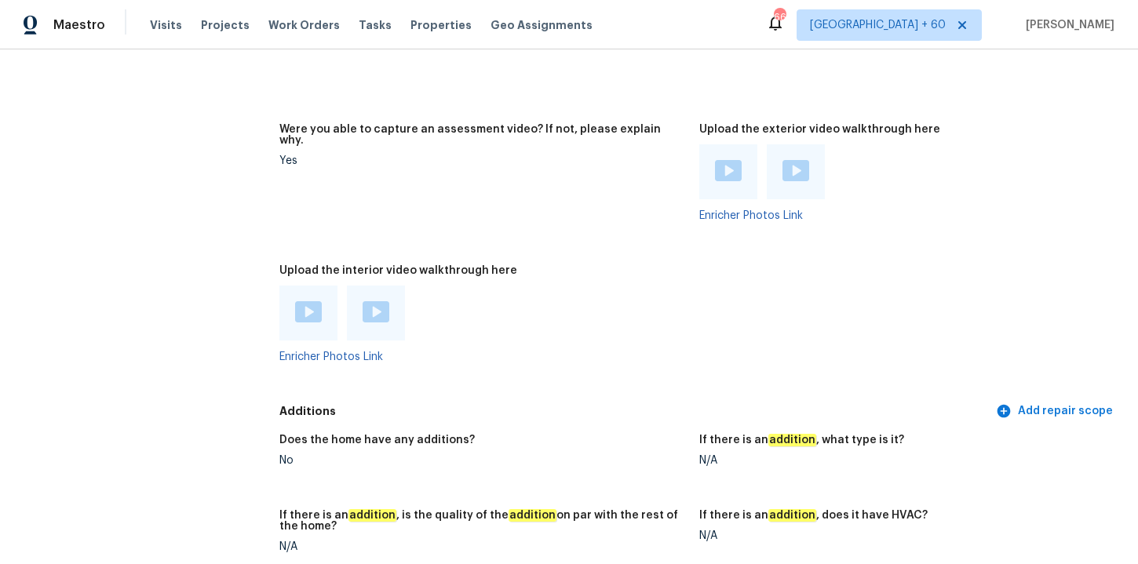
click at [378, 301] on img at bounding box center [376, 311] width 27 height 21
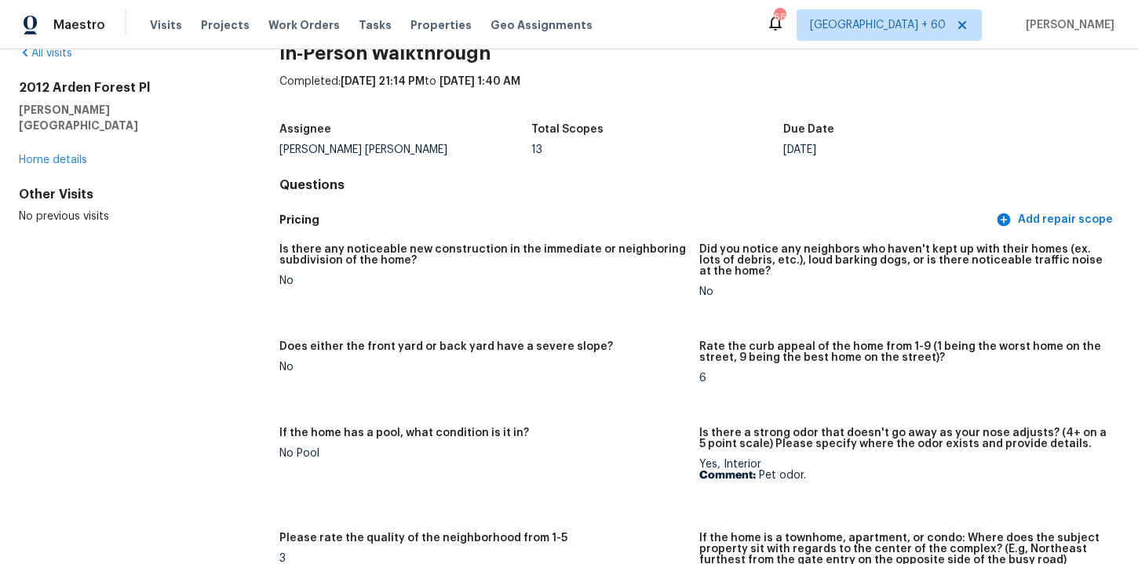
scroll to position [0, 0]
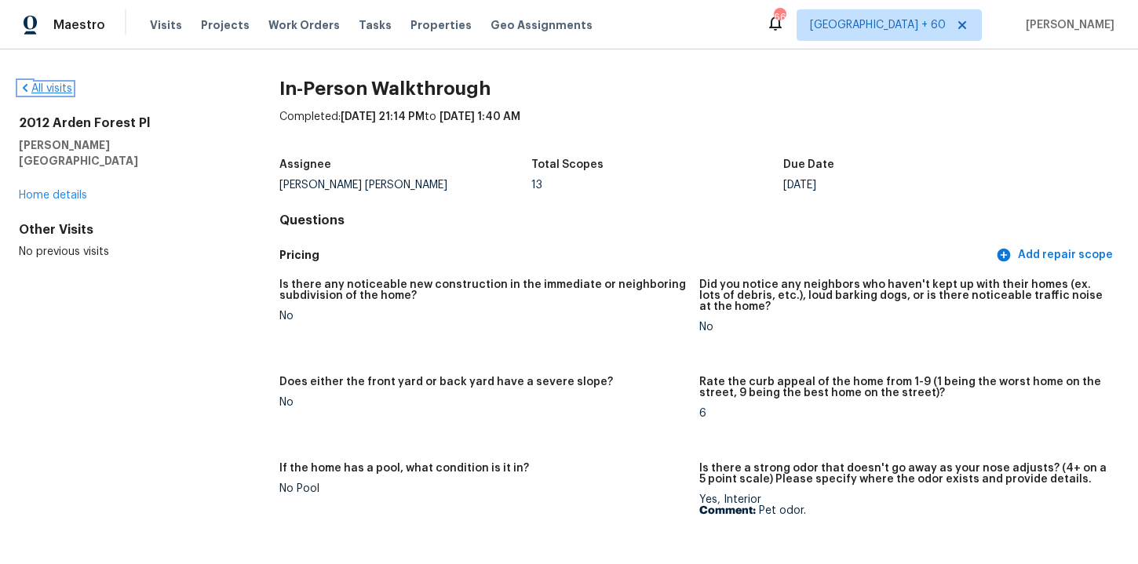
click at [52, 90] on link "All visits" at bounding box center [45, 88] width 53 height 11
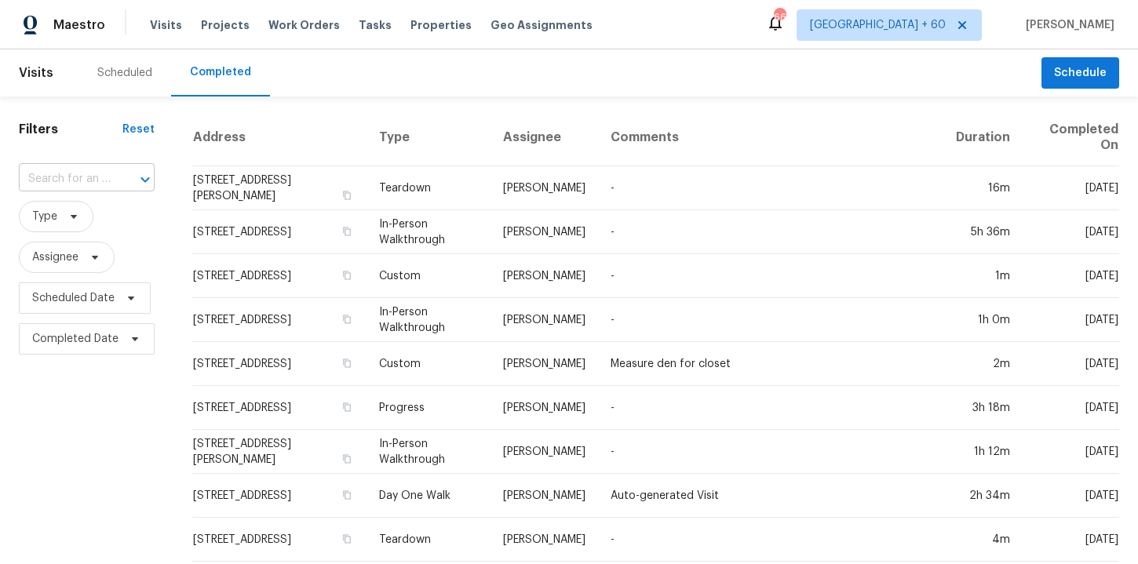
click at [86, 180] on input "text" at bounding box center [65, 179] width 92 height 24
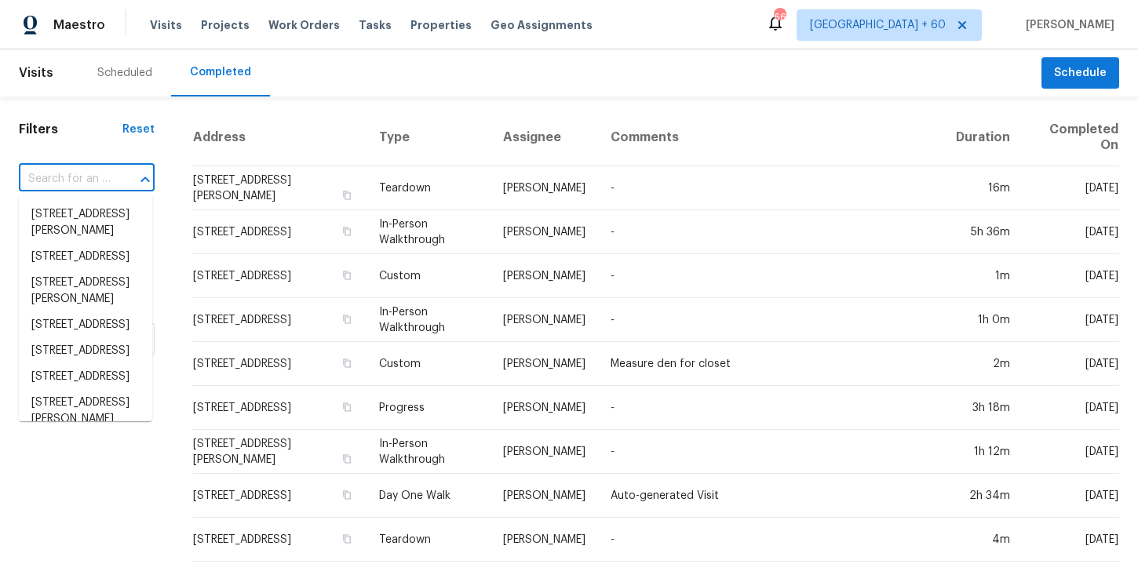
paste input "7433 Leroy Dr Jacksonville, FL, 32244"
type input "7433 Leroy Dr Jacksonville, FL, 32244"
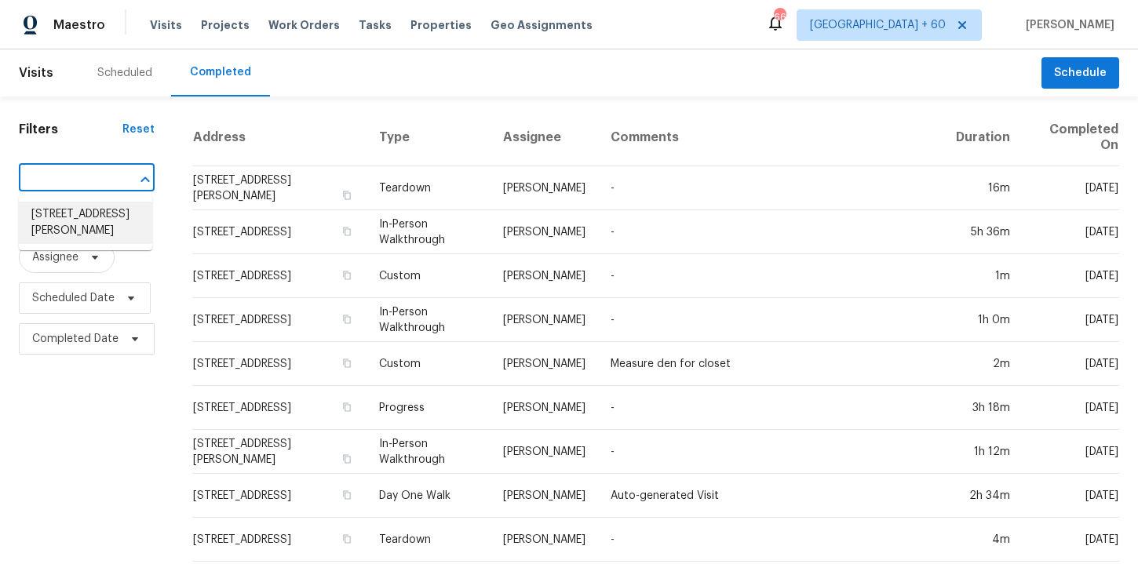
click at [97, 235] on li "7433 Leroy Dr, Jacksonville, FL 32244" at bounding box center [85, 223] width 133 height 42
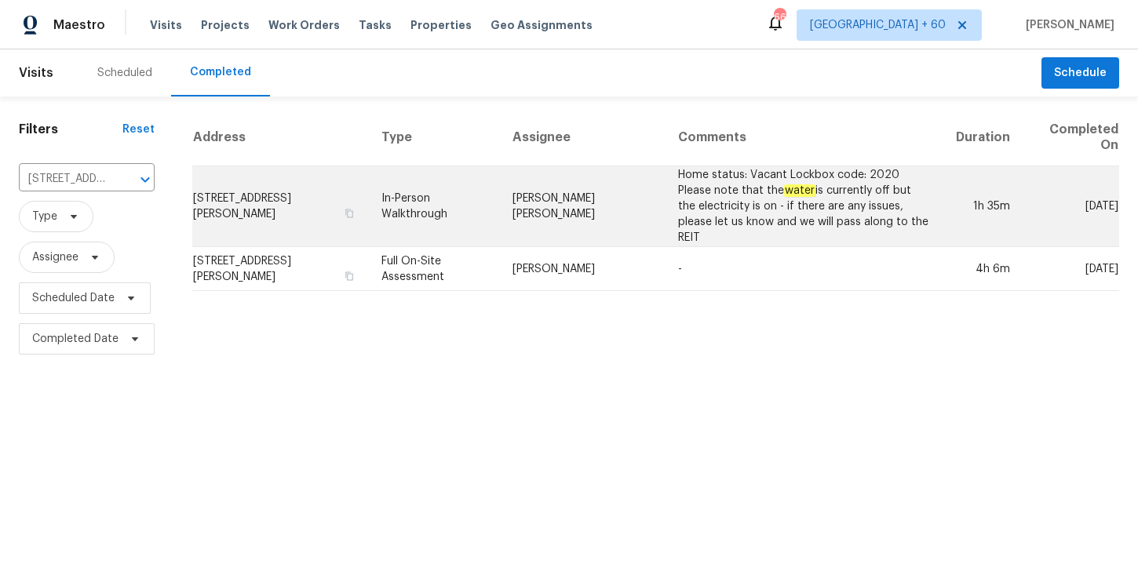
click at [445, 200] on td "In-Person Walkthrough" at bounding box center [434, 206] width 131 height 81
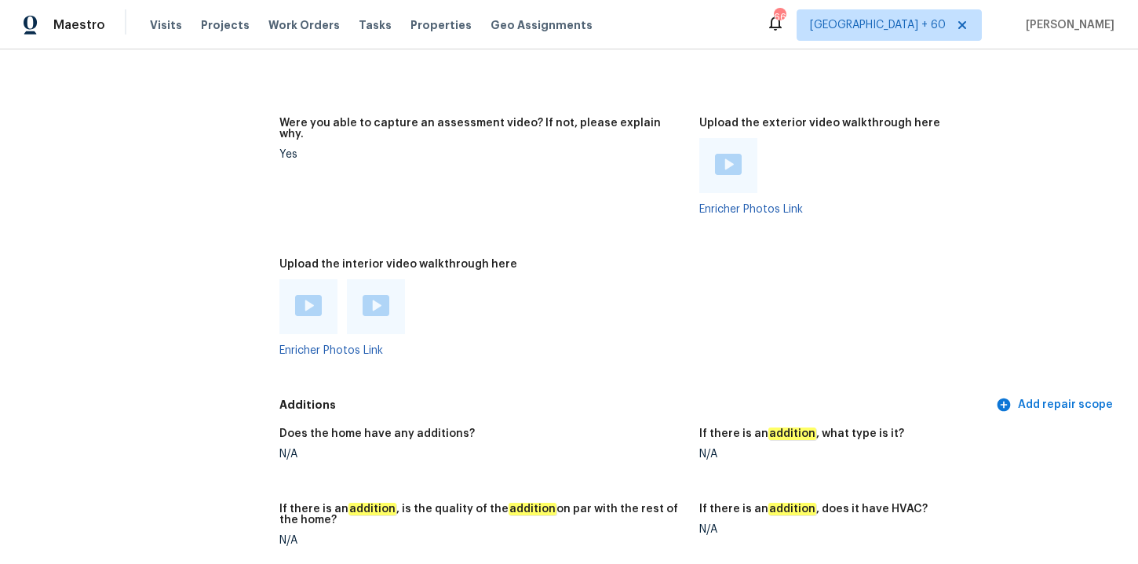
scroll to position [3020, 0]
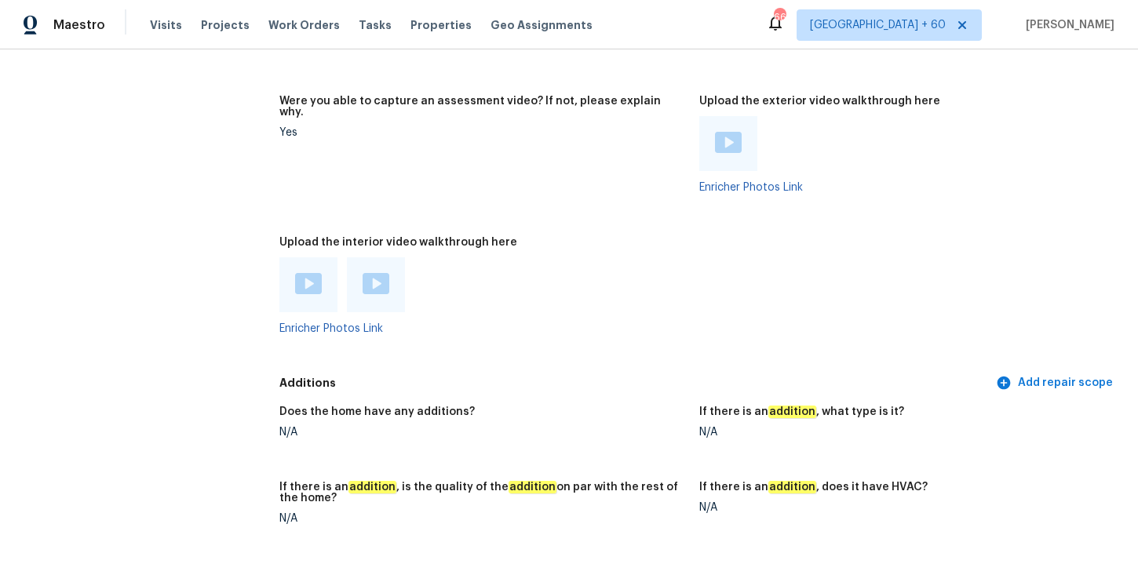
click at [317, 284] on div at bounding box center [308, 284] width 58 height 55
click at [311, 273] on img at bounding box center [308, 283] width 27 height 21
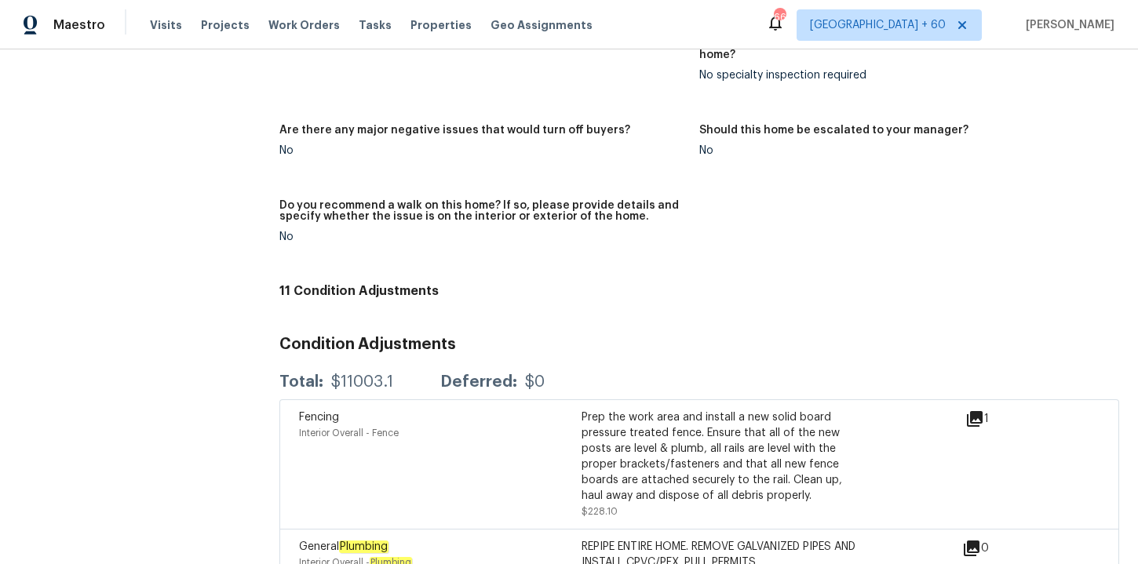
scroll to position [3576, 0]
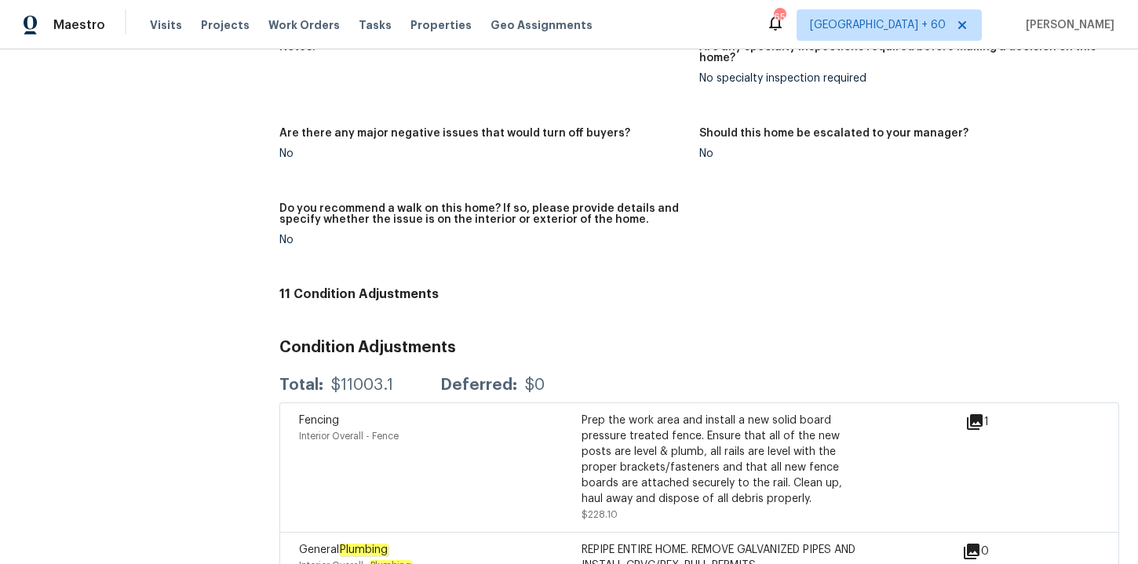
click at [606, 128] on div "Are there any major negative issues that would turn off buyers?" at bounding box center [482, 138] width 407 height 20
click at [662, 128] on div "Are there any major negative issues that would turn off buyers?" at bounding box center [482, 138] width 407 height 20
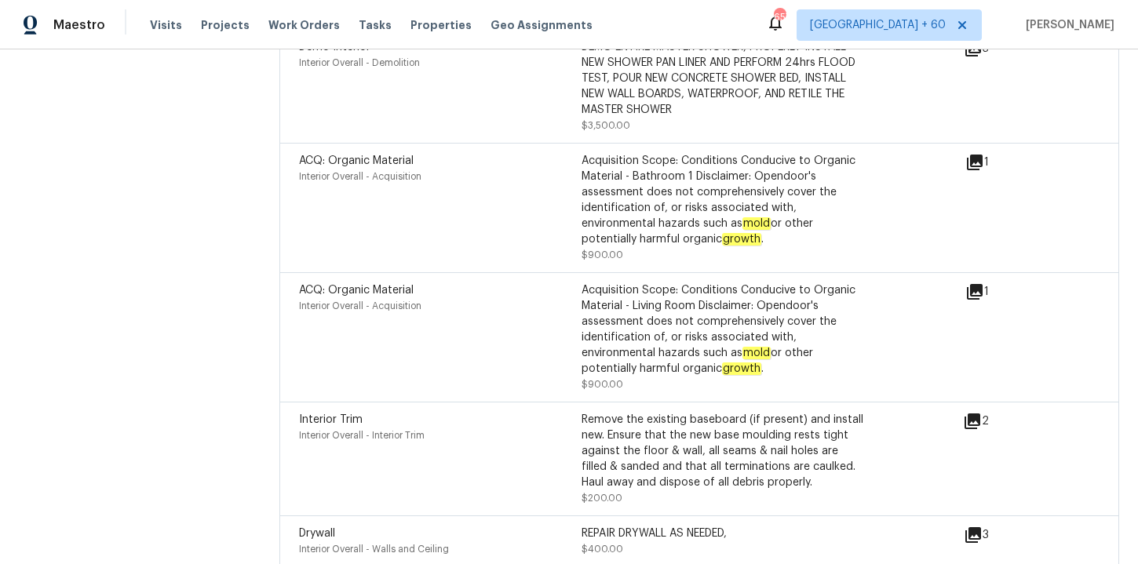
scroll to position [4234, 0]
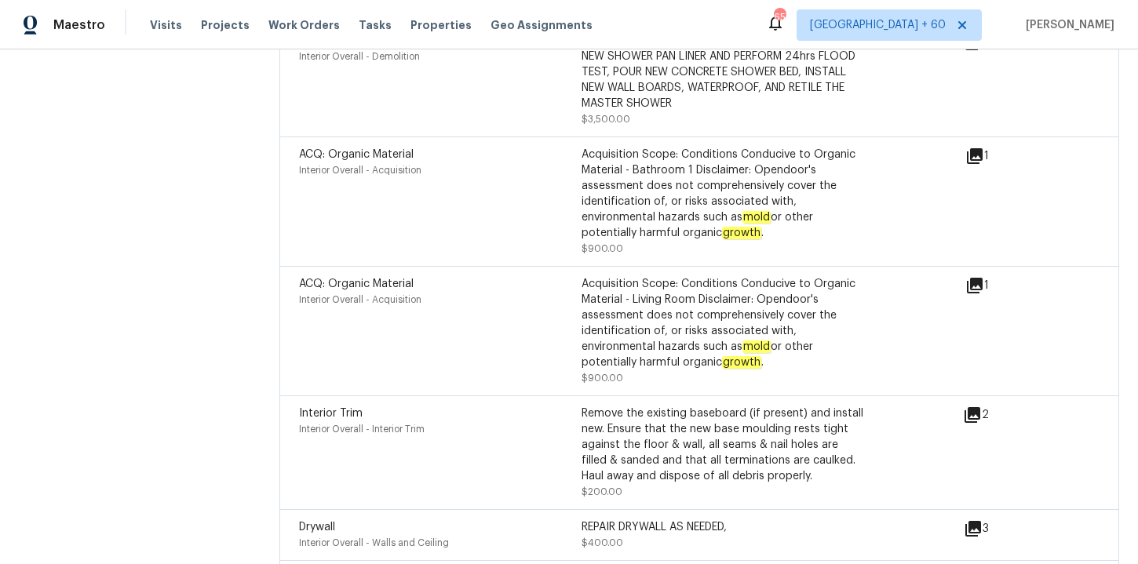
click at [981, 148] on icon at bounding box center [975, 156] width 16 height 16
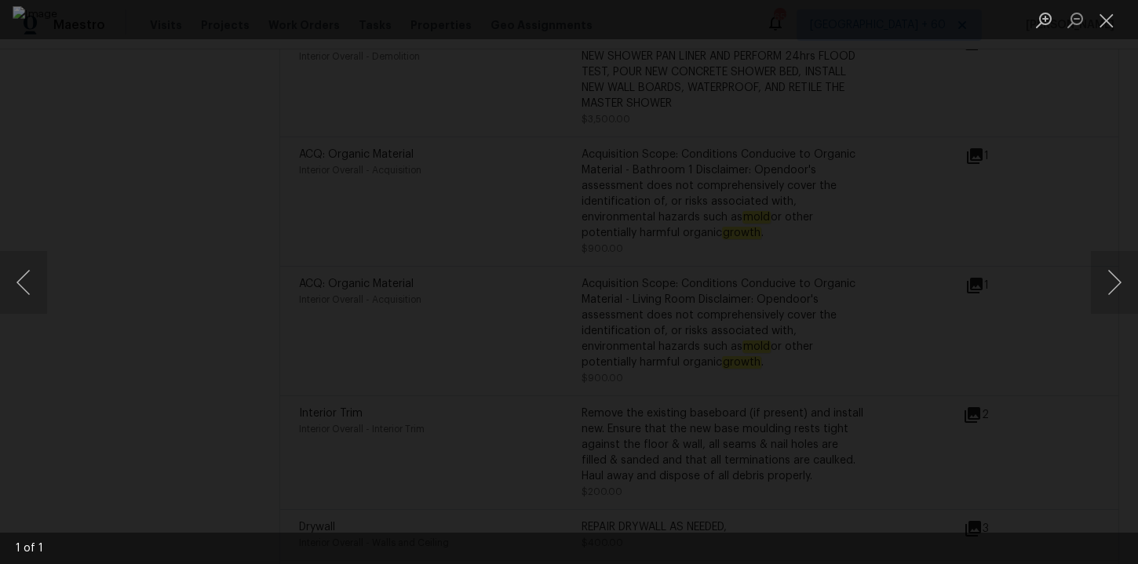
click at [930, 494] on img "Lightbox" at bounding box center [569, 282] width 1113 height 552
click at [1029, 221] on div "Lightbox" at bounding box center [569, 282] width 1138 height 564
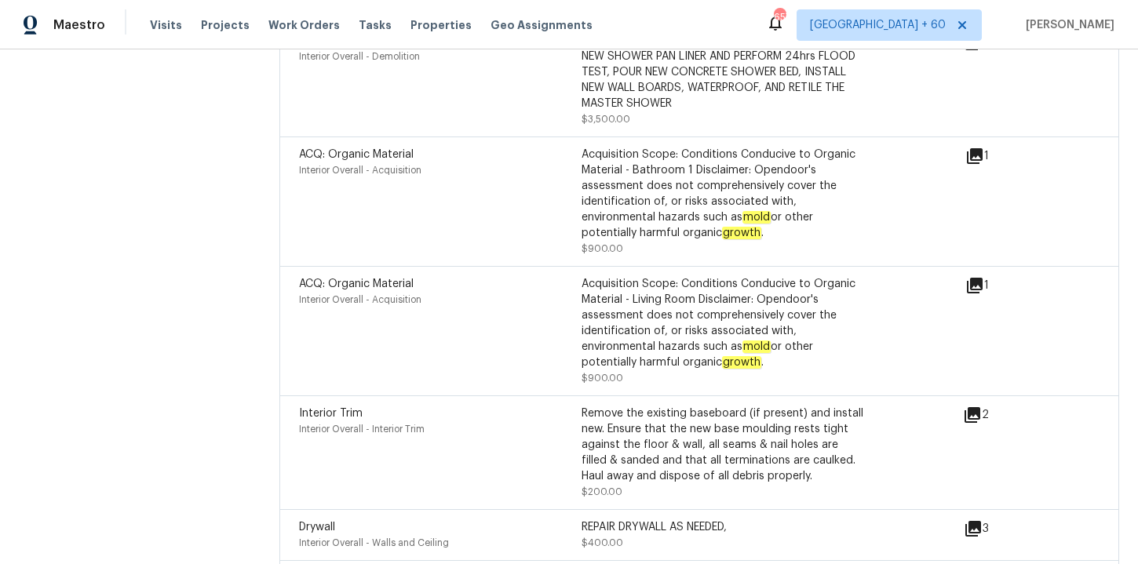
click at [980, 278] on icon at bounding box center [975, 286] width 16 height 16
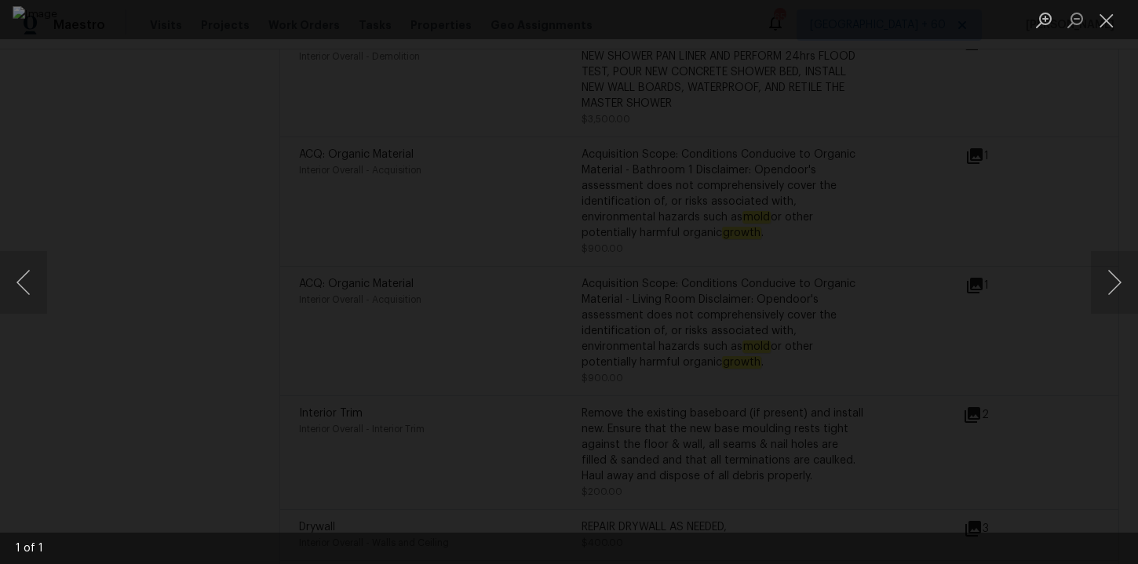
click at [1028, 250] on div "Lightbox" at bounding box center [569, 282] width 1138 height 564
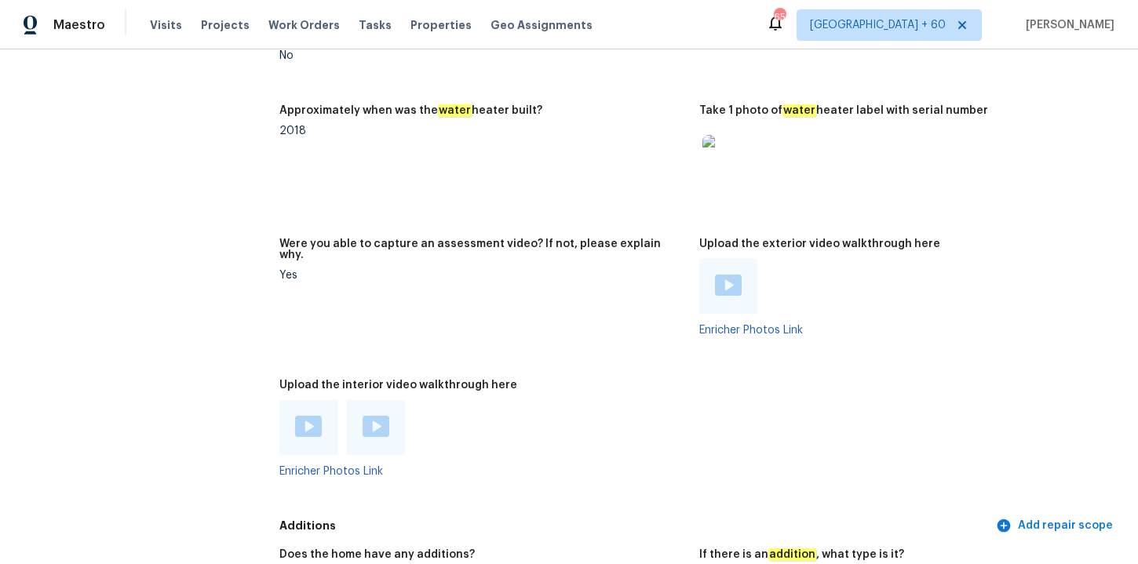
scroll to position [2888, 0]
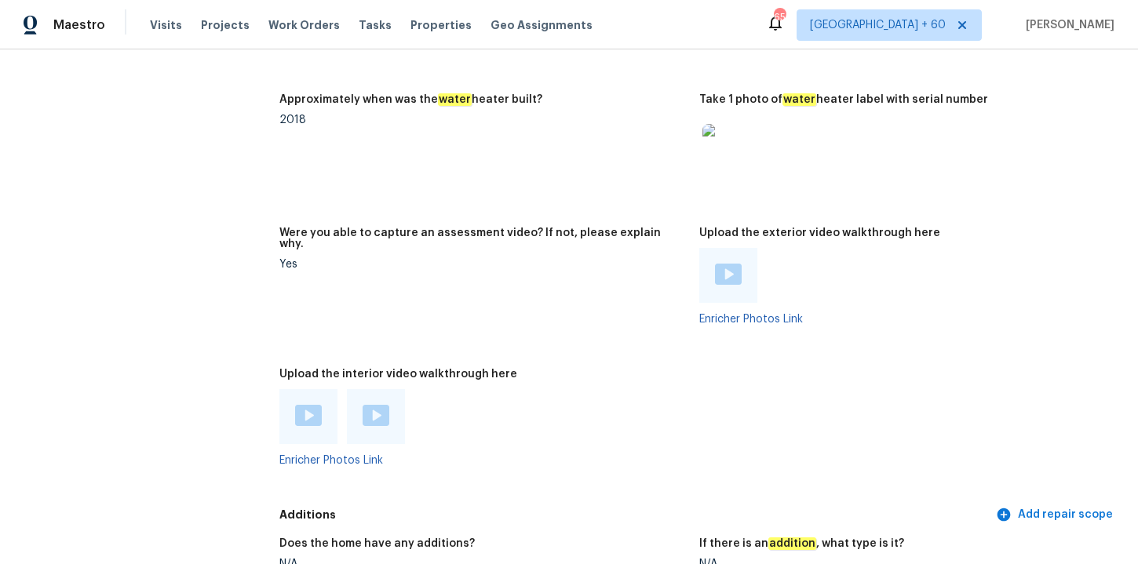
click at [383, 405] on img at bounding box center [376, 415] width 27 height 21
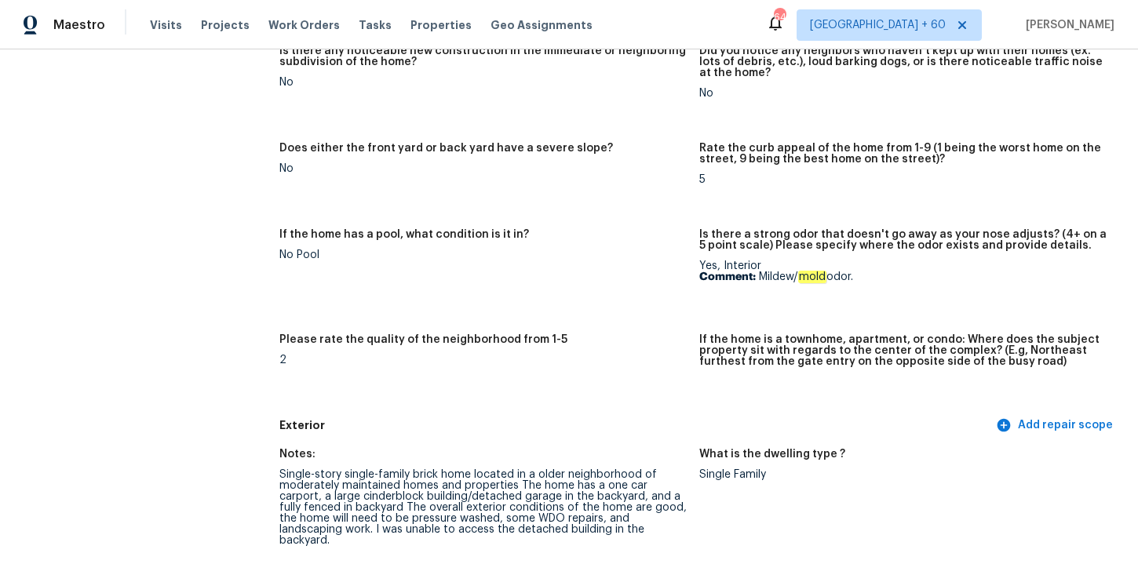
scroll to position [0, 0]
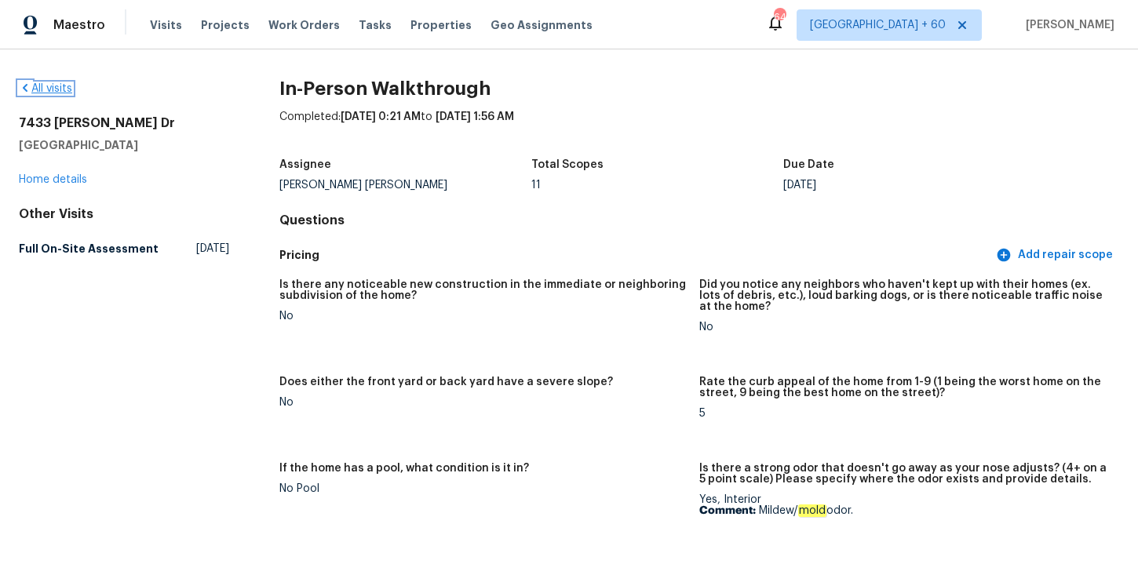
click at [62, 89] on link "All visits" at bounding box center [45, 88] width 53 height 11
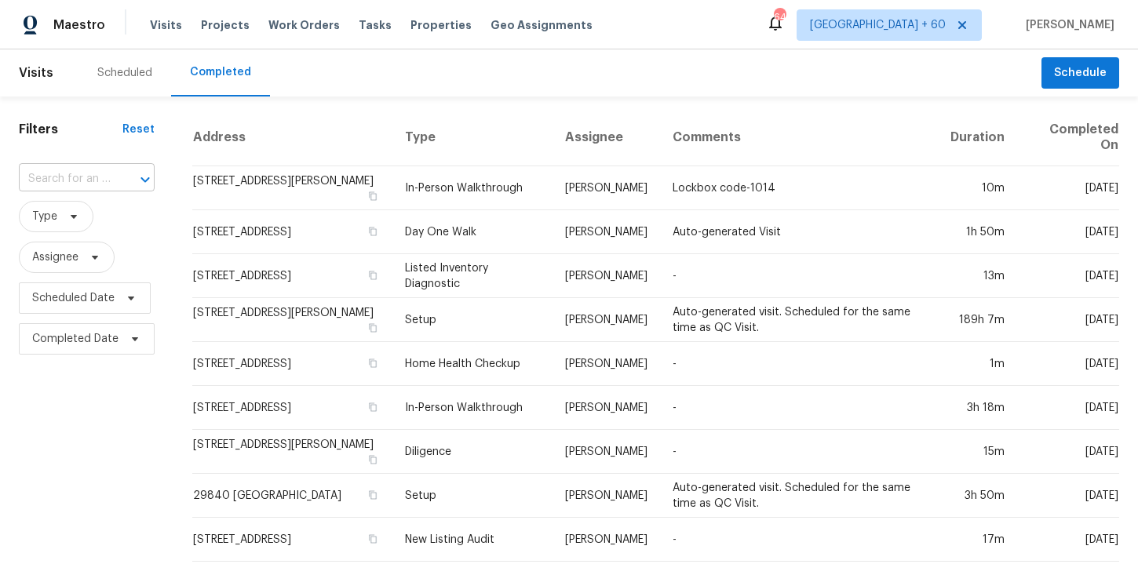
click at [89, 177] on input "text" at bounding box center [65, 179] width 92 height 24
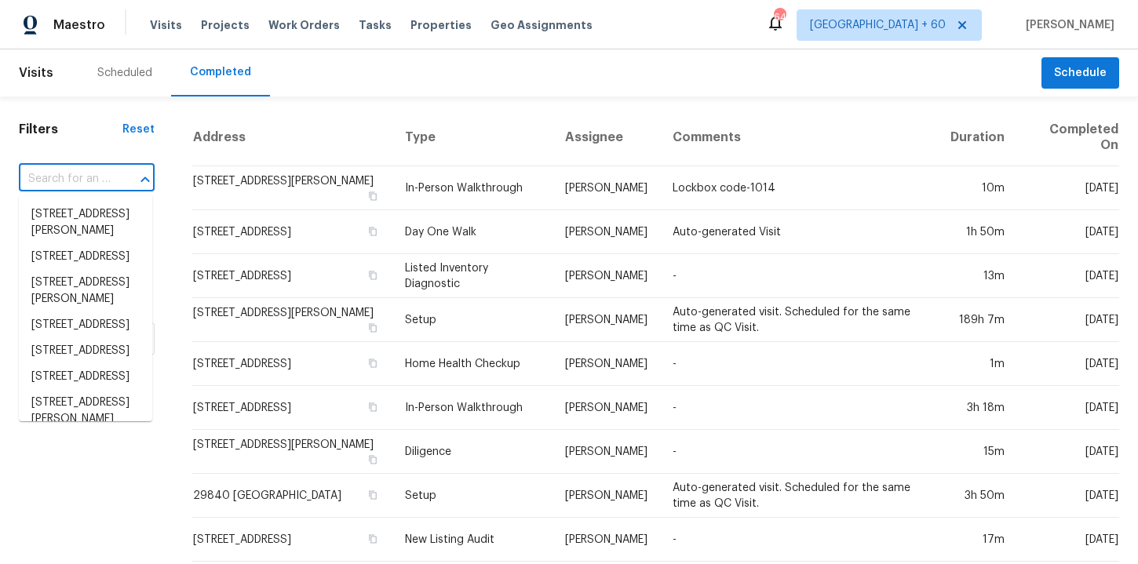
paste input "1682 Batchelor St West Columbia, SC, 29169"
type input "1682 Batchelor St West Columbia, SC, 29169"
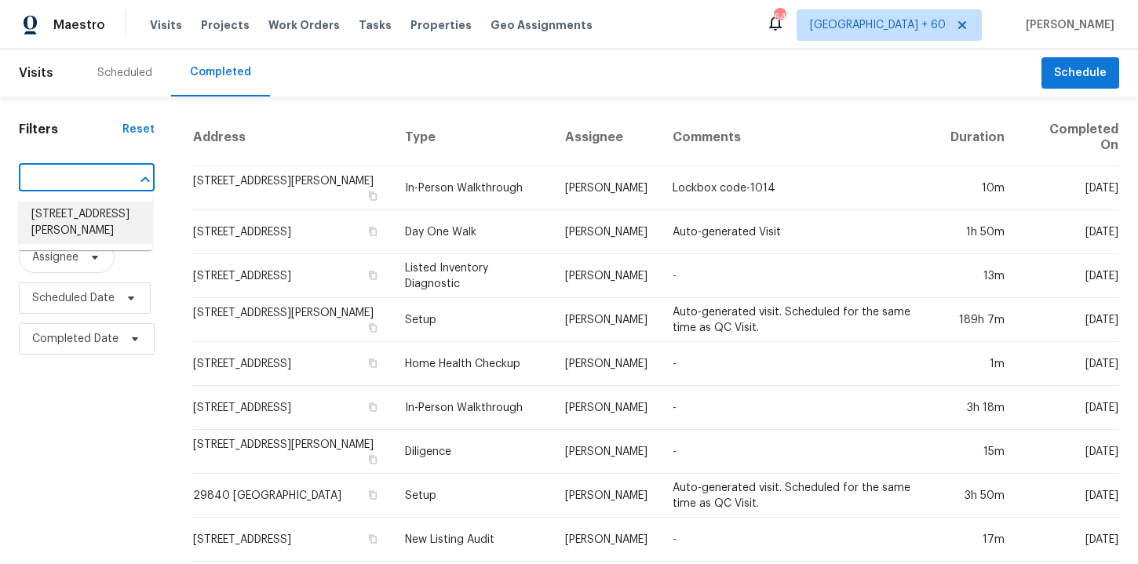
click at [106, 223] on li "1682 Batchelor St, West Columbia, SC 29169" at bounding box center [85, 223] width 133 height 42
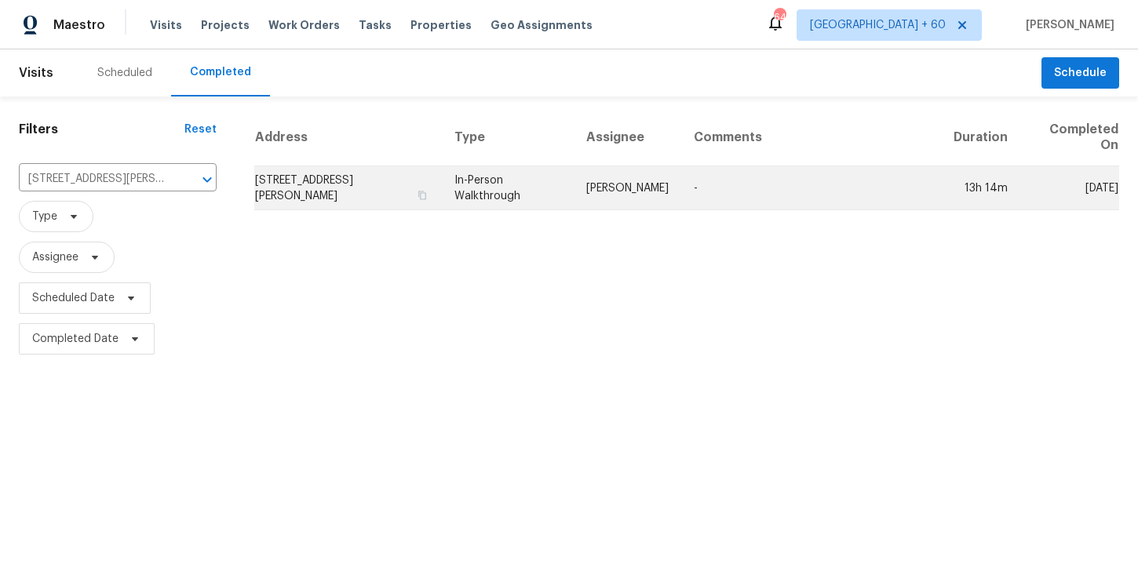
click at [501, 187] on td "In-Person Walkthrough" at bounding box center [508, 188] width 132 height 44
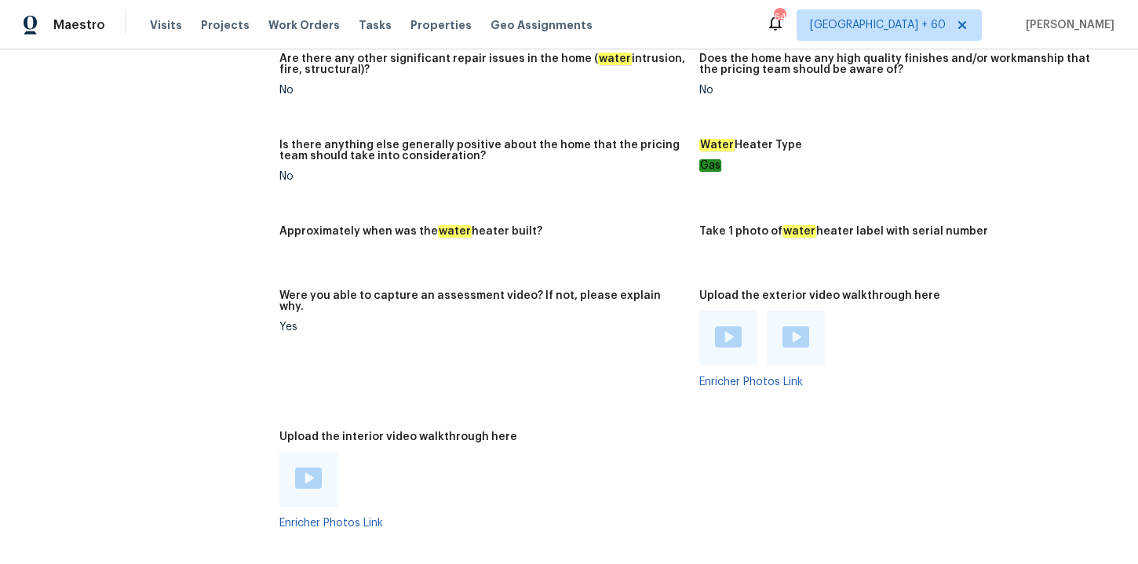
scroll to position [2818, 0]
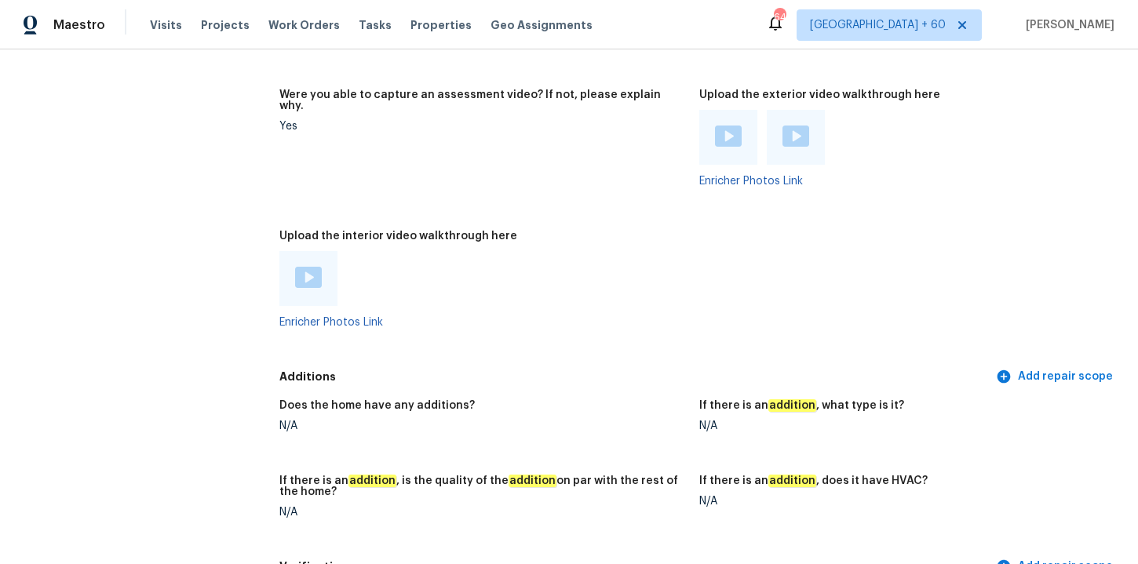
click at [310, 267] on img at bounding box center [308, 277] width 27 height 21
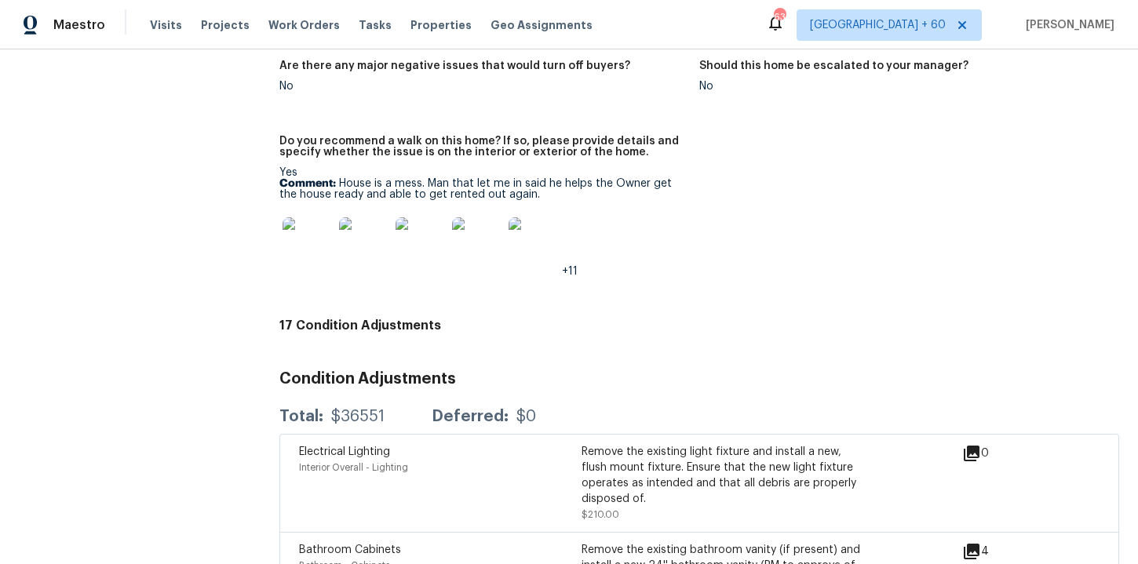
scroll to position [3436, 0]
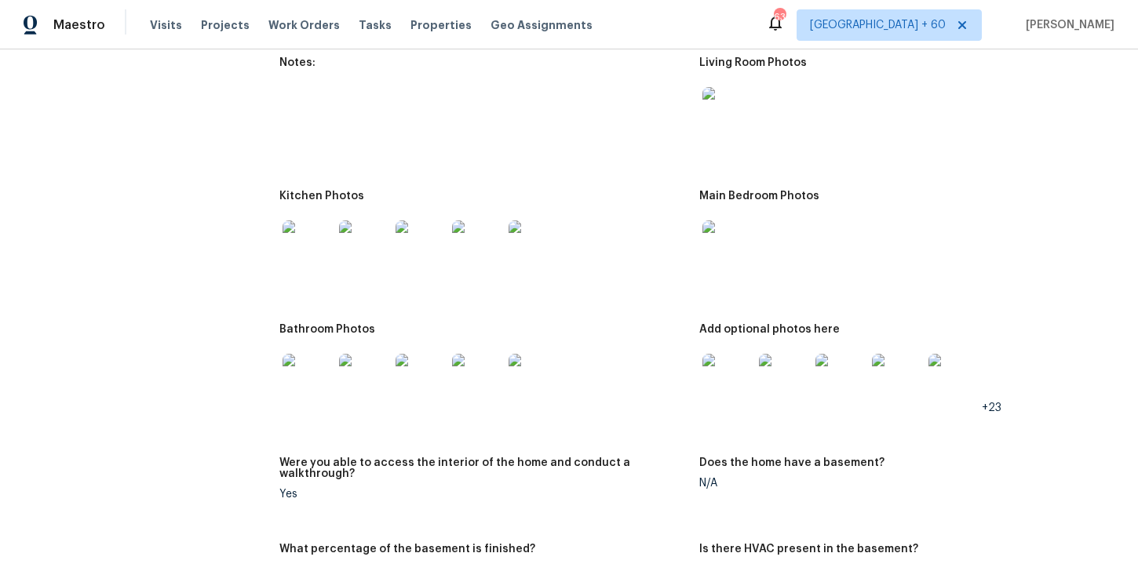
click at [664, 215] on div at bounding box center [482, 245] width 407 height 69
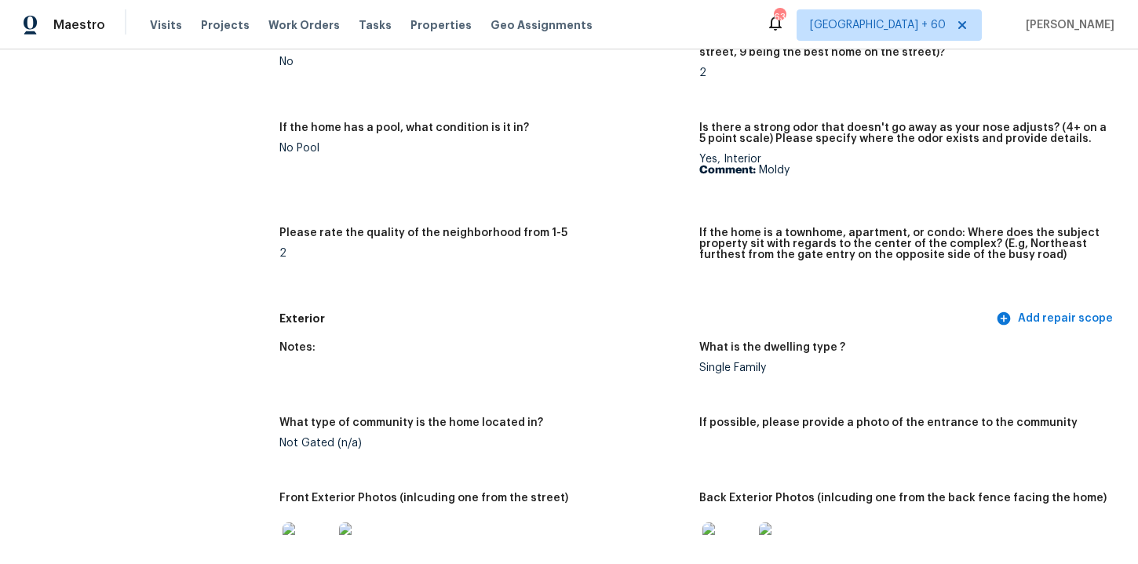
scroll to position [0, 0]
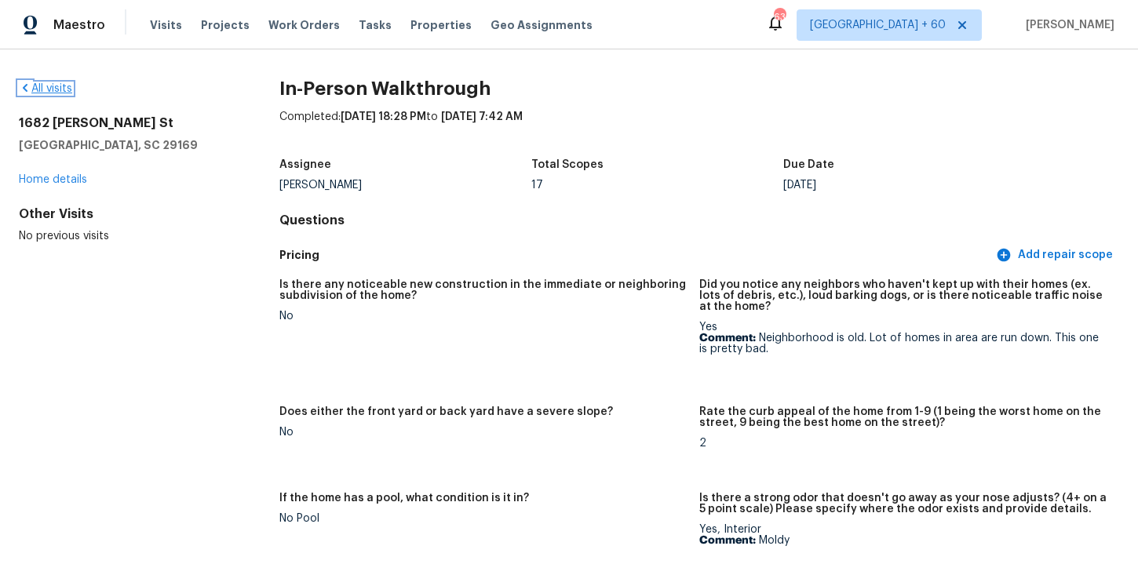
click at [49, 93] on link "All visits" at bounding box center [45, 88] width 53 height 11
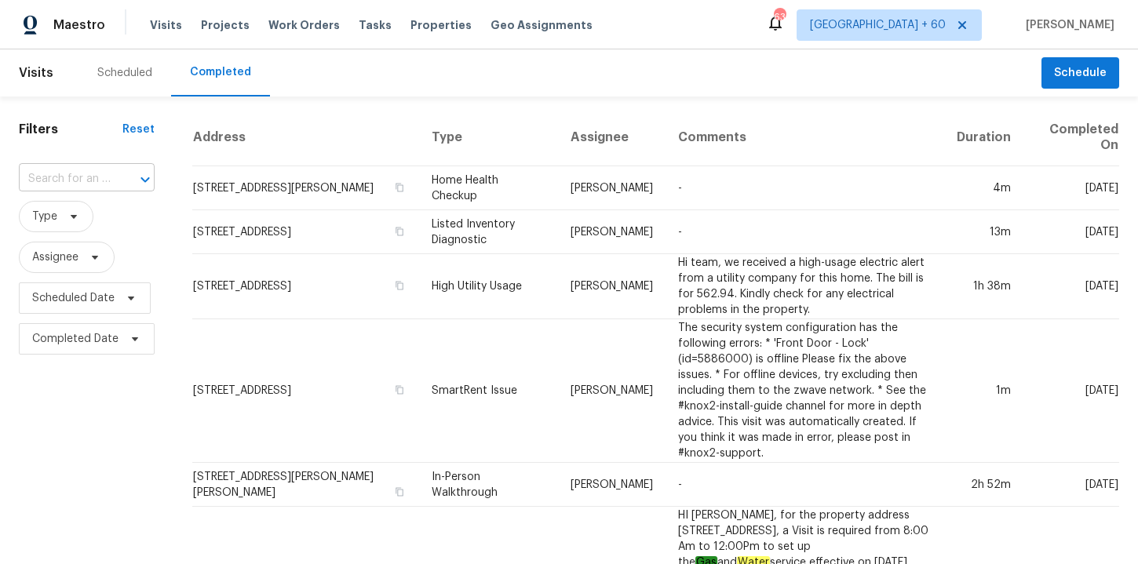
click at [97, 170] on input "text" at bounding box center [65, 179] width 92 height 24
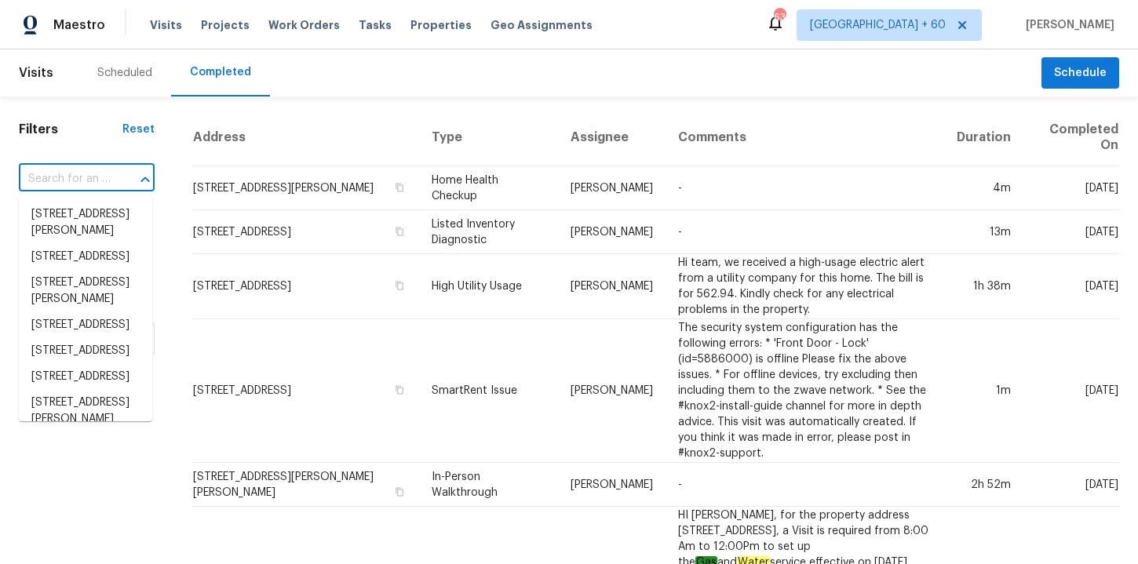
paste input "8300 S Harvey Ave Oklahoma City, OK, 73139"
type input "8300 S Harvey Ave Oklahoma City, OK, 73139"
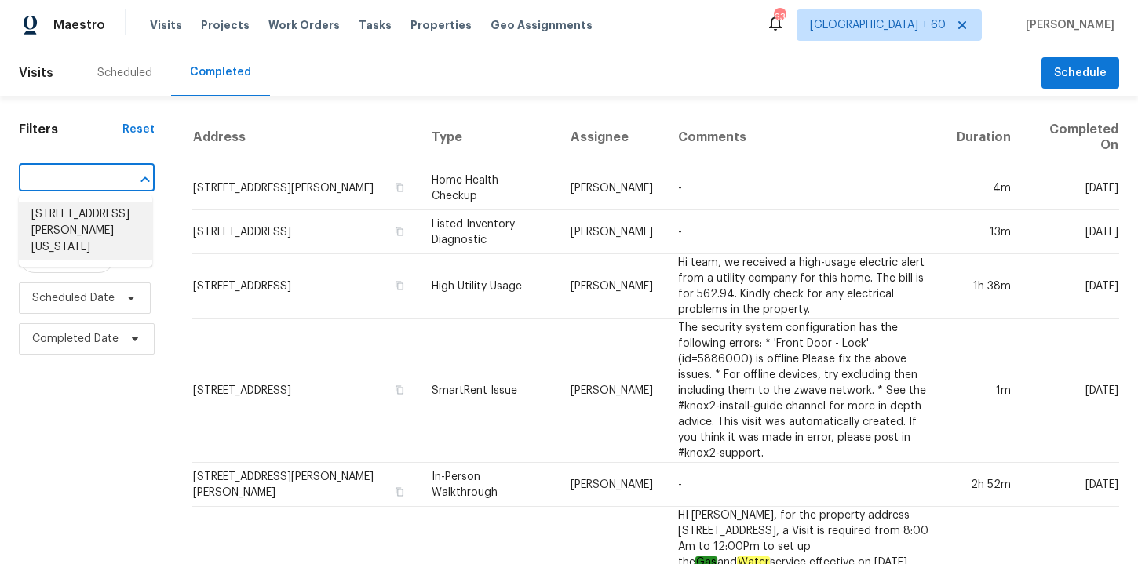
click at [114, 214] on li "8300 S Harvey Ave, Oklahoma City, OK 73139" at bounding box center [85, 231] width 133 height 59
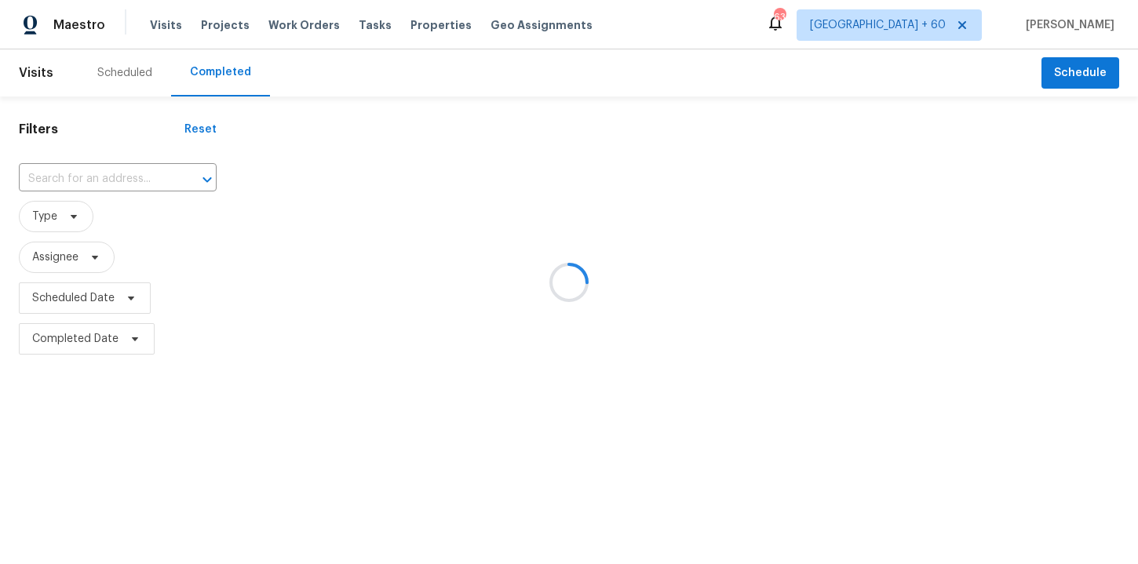
type input "8300 S Harvey Ave, Oklahoma City, OK 73139"
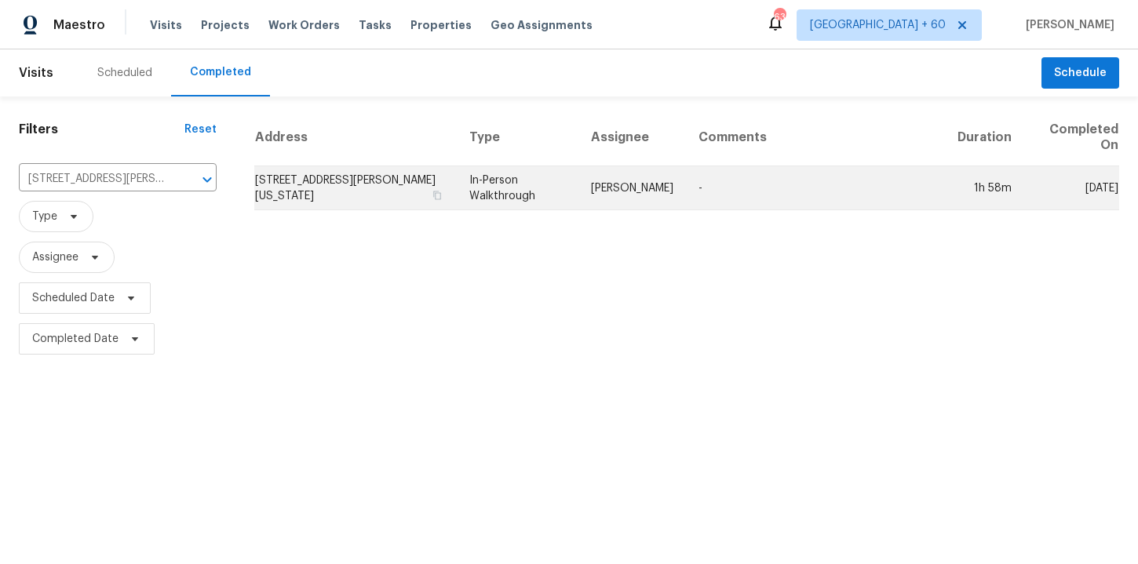
click at [521, 186] on td "In-Person Walkthrough" at bounding box center [518, 188] width 122 height 44
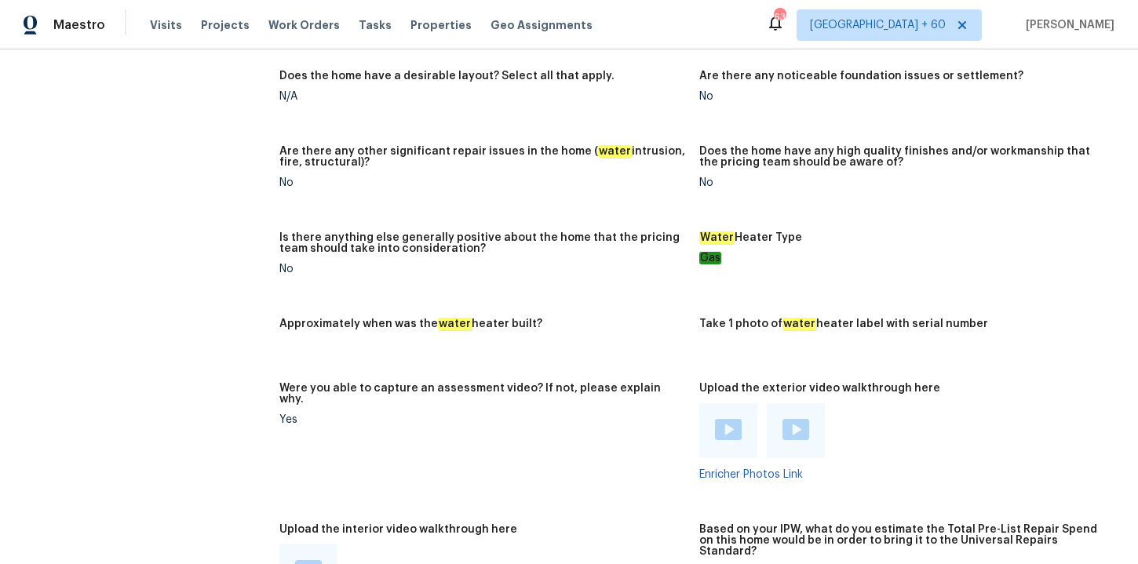
scroll to position [2663, 0]
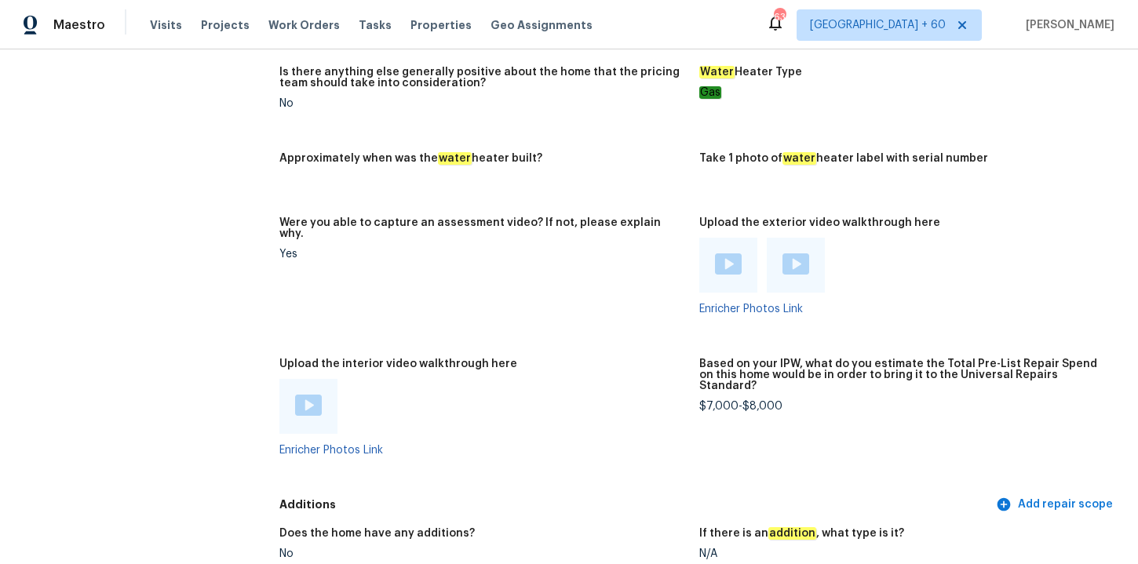
click at [319, 395] on img at bounding box center [308, 405] width 27 height 21
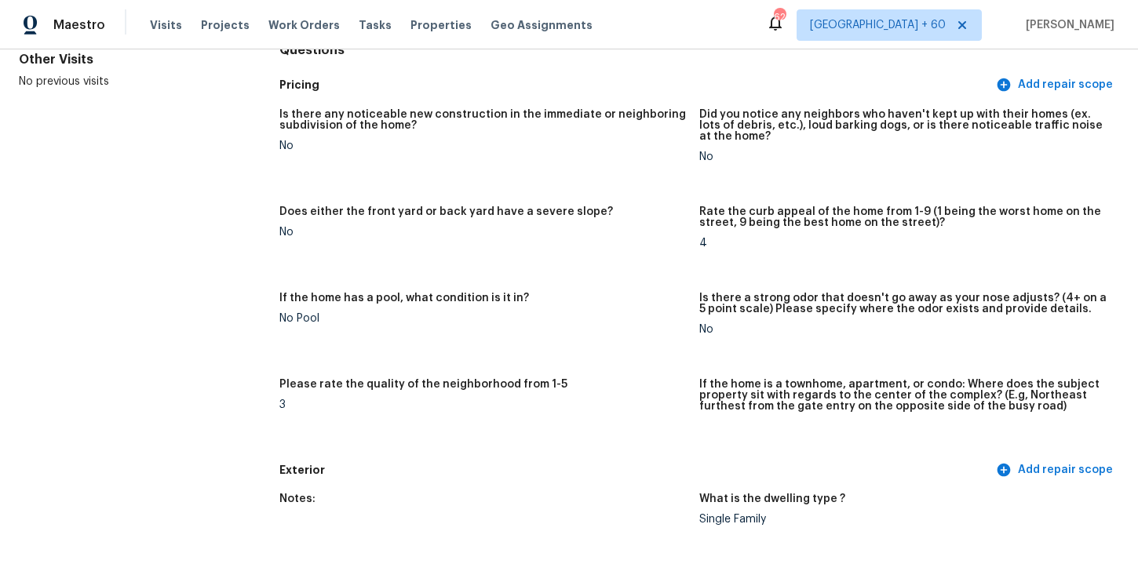
scroll to position [0, 0]
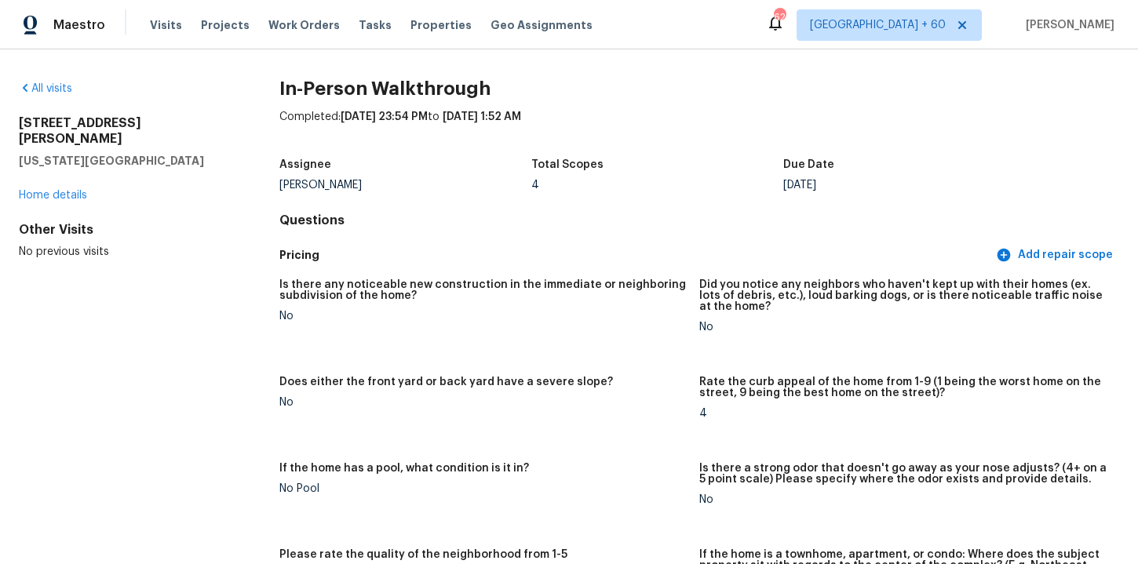
click at [143, 153] on h5 "Oklahoma City, OK 73139" at bounding box center [124, 161] width 210 height 16
click at [31, 119] on h2 "8300 S Harvey Ave" at bounding box center [124, 130] width 210 height 31
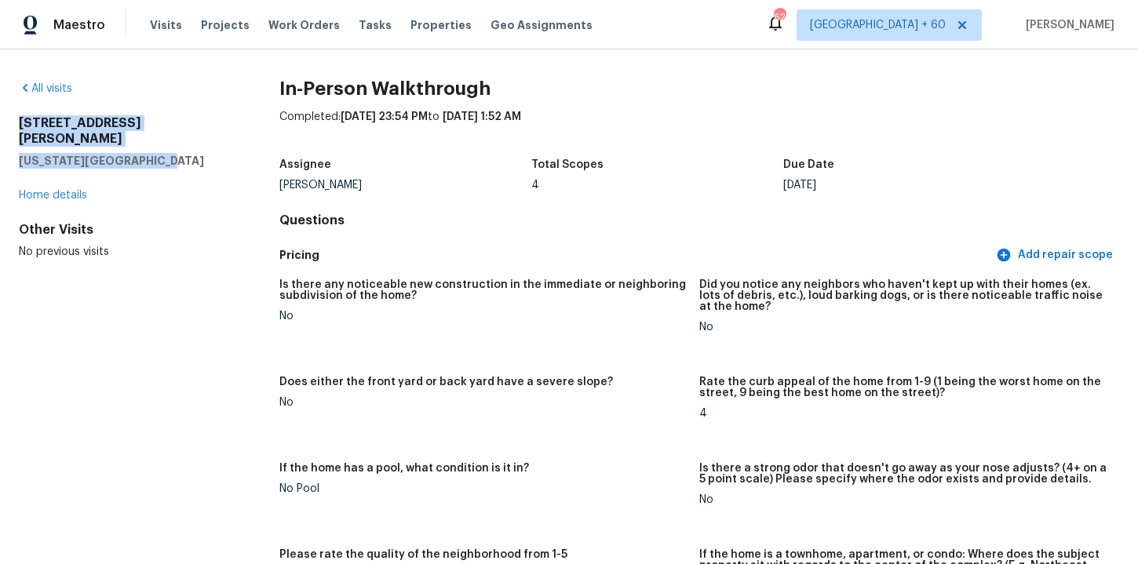
drag, startPoint x: 20, startPoint y: 120, endPoint x: 201, endPoint y: 148, distance: 183.5
click at [201, 149] on div "8300 S Harvey Ave Oklahoma City, OK 73139" at bounding box center [124, 141] width 210 height 53
copy div "8300 S Harvey Ave Oklahoma City, OK 73139"
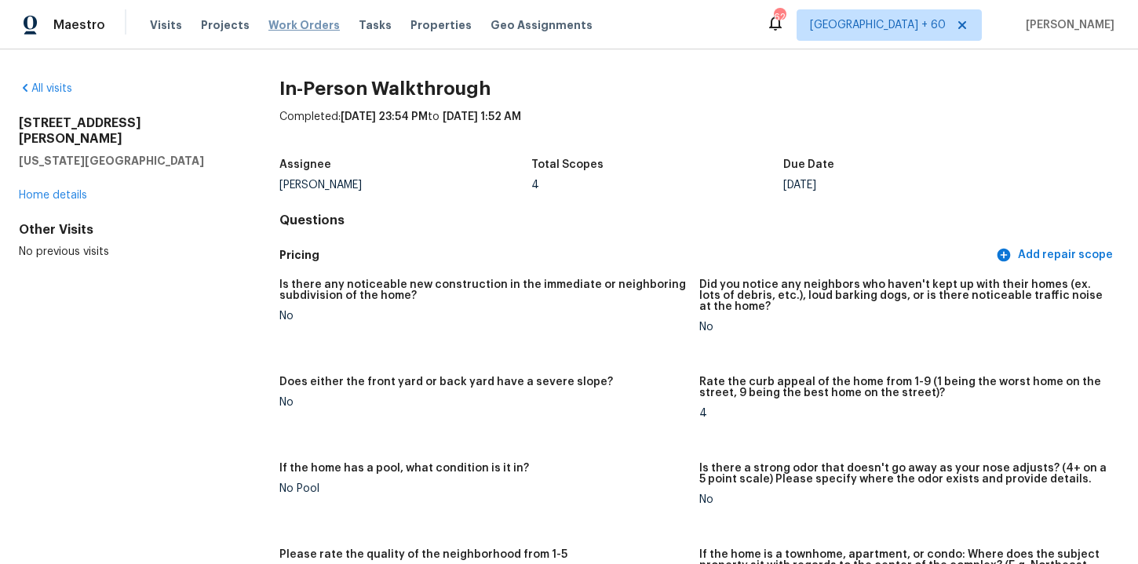
click at [309, 25] on span "Work Orders" at bounding box center [303, 25] width 71 height 16
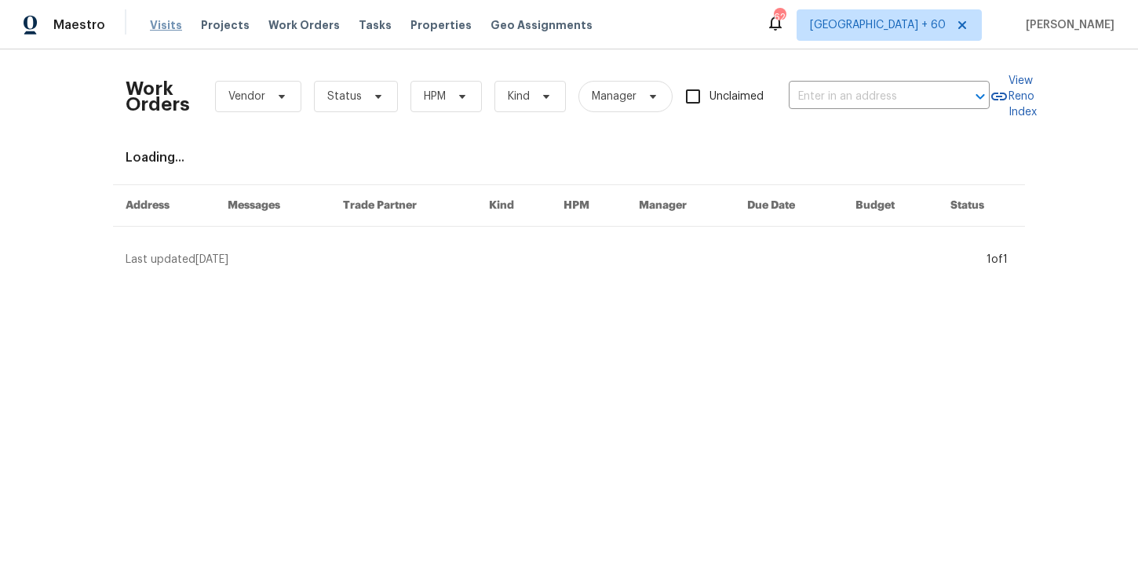
click at [154, 27] on span "Visits" at bounding box center [166, 25] width 32 height 16
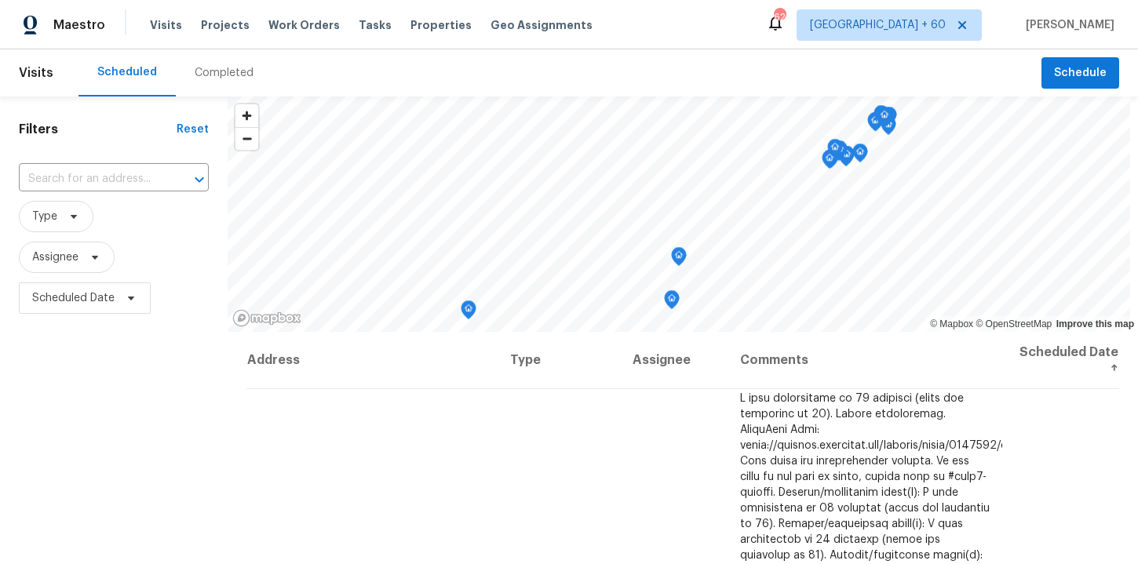
click at [228, 73] on div "Completed" at bounding box center [224, 73] width 59 height 16
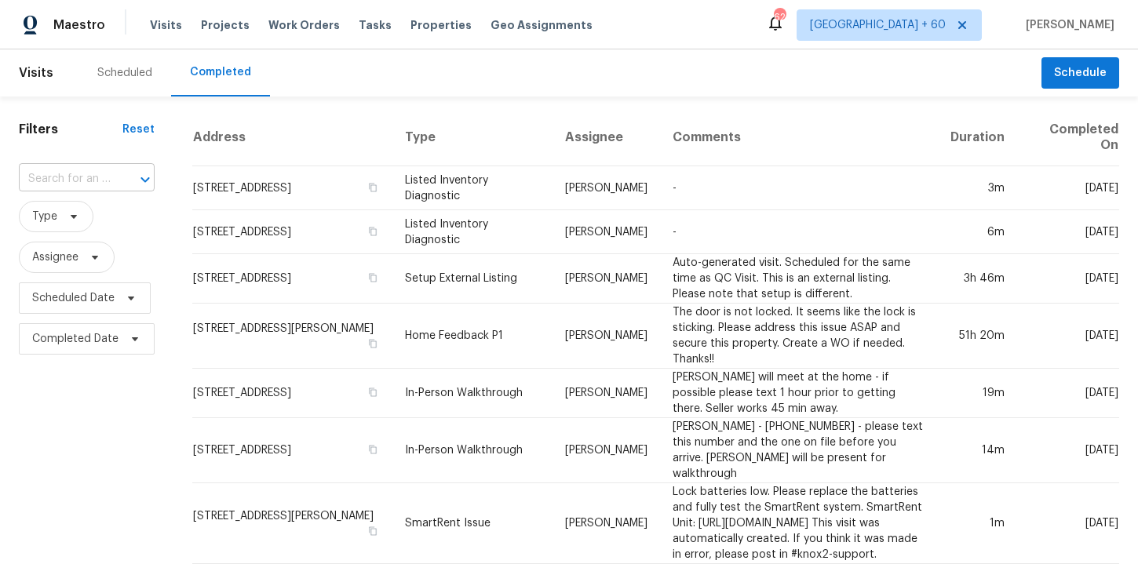
click at [90, 183] on input "text" at bounding box center [65, 179] width 92 height 24
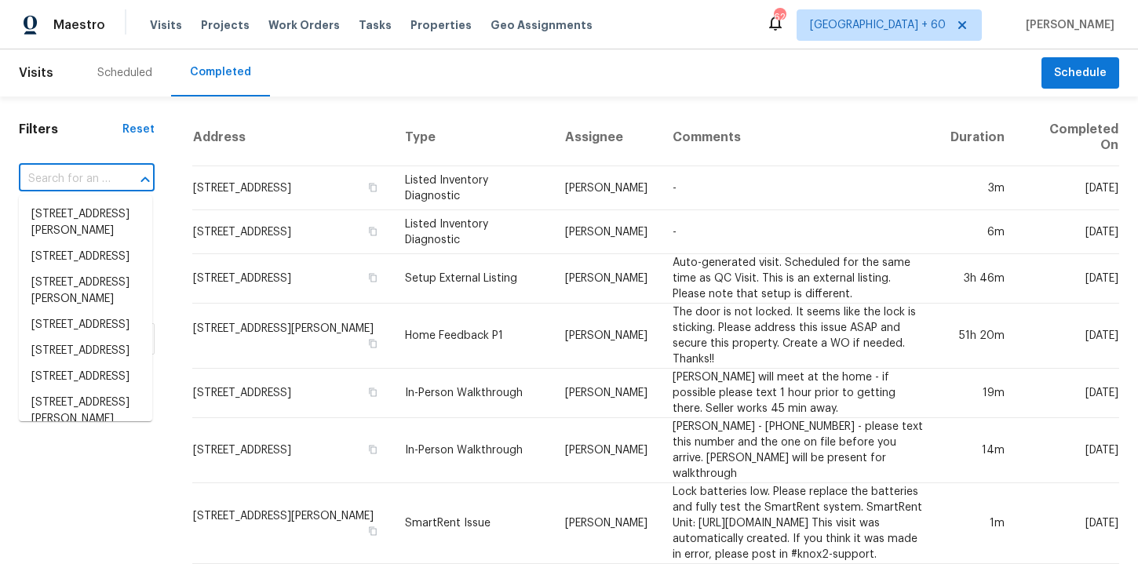
paste input "14167 S Avenida Zumba Sahuarita, AZ, 85629"
type input "14167 S Avenida Zumba Sahuarita, AZ, 85629"
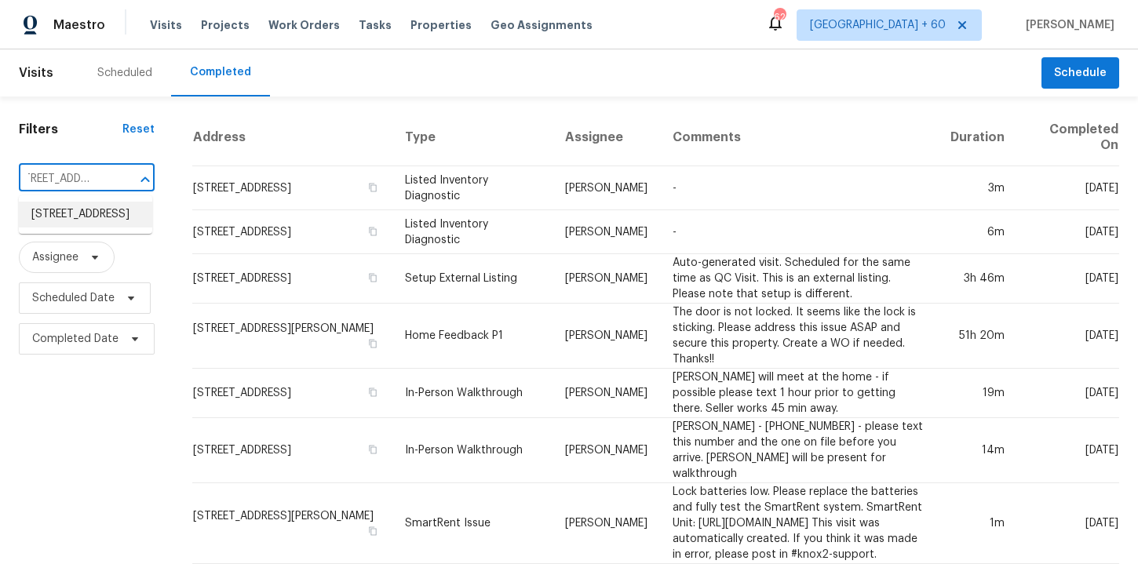
click at [111, 219] on li "14167 S Avenida Zumba, Sahuarita, AZ 85629" at bounding box center [85, 215] width 133 height 26
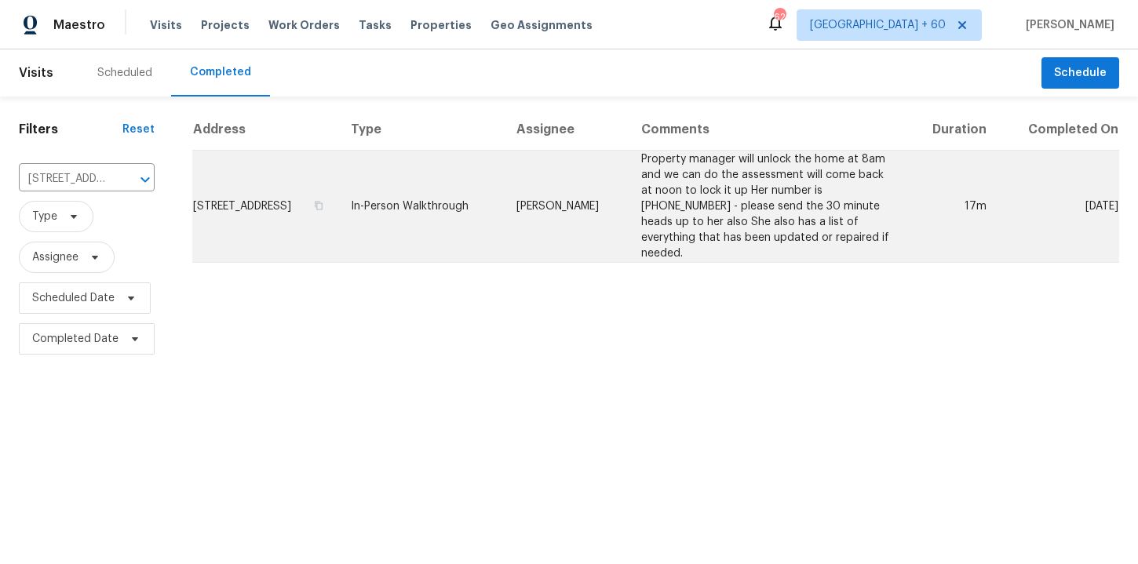
click at [481, 203] on td "In-Person Walkthrough" at bounding box center [421, 207] width 166 height 112
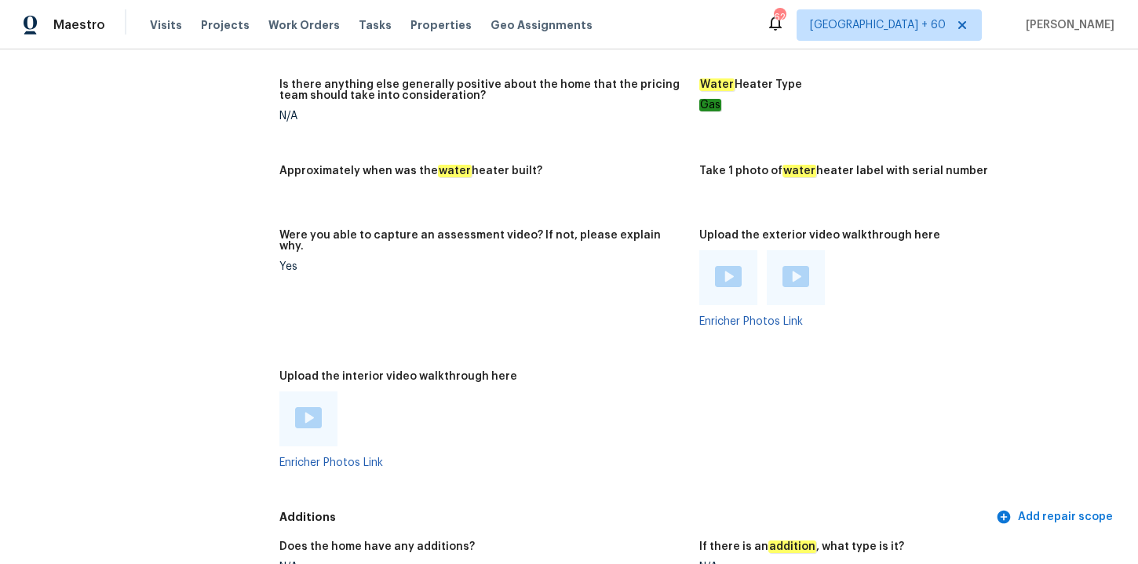
scroll to position [3038, 0]
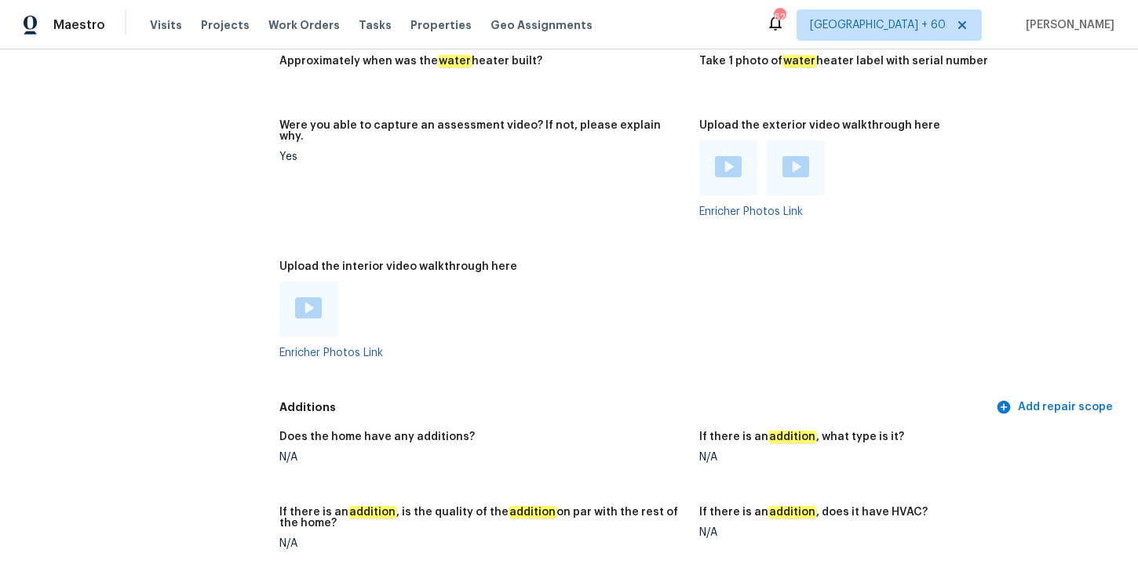
click at [317, 283] on div at bounding box center [308, 309] width 58 height 55
click at [314, 300] on img at bounding box center [308, 307] width 27 height 21
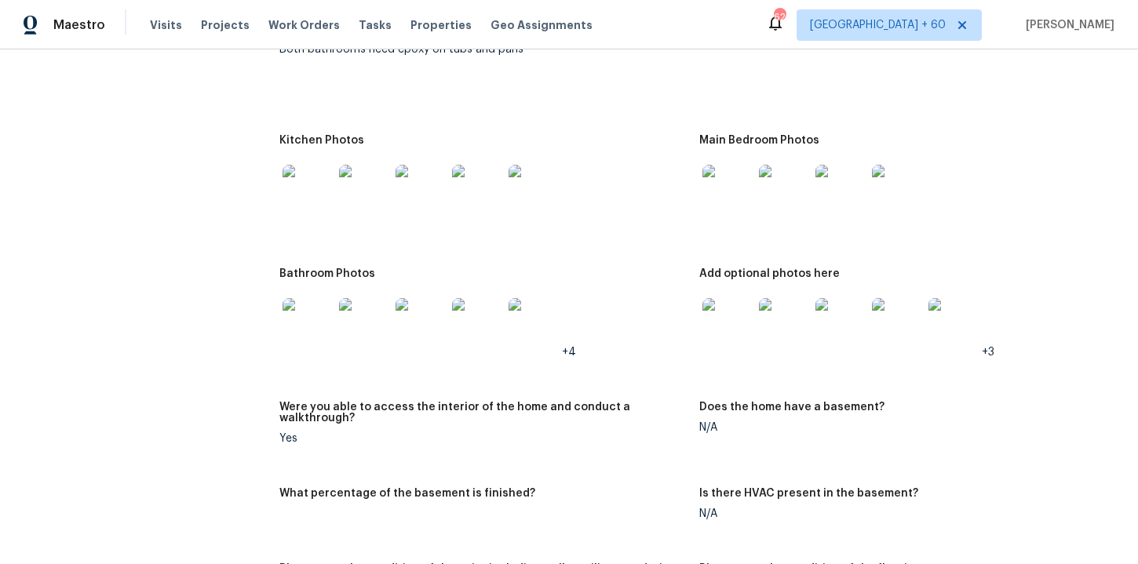
scroll to position [1994, 0]
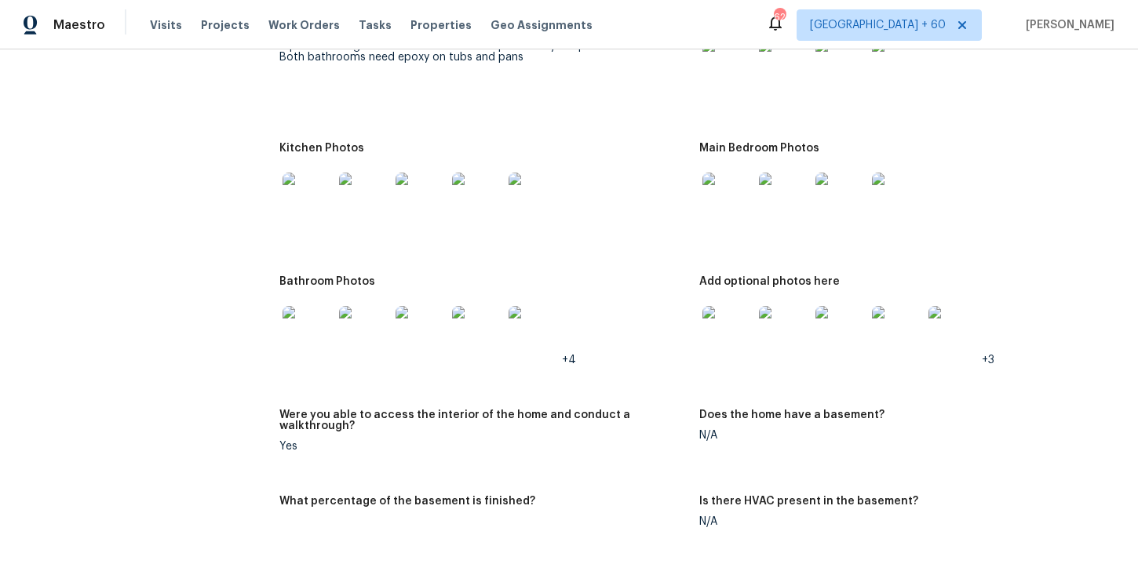
click at [732, 195] on img at bounding box center [727, 198] width 50 height 50
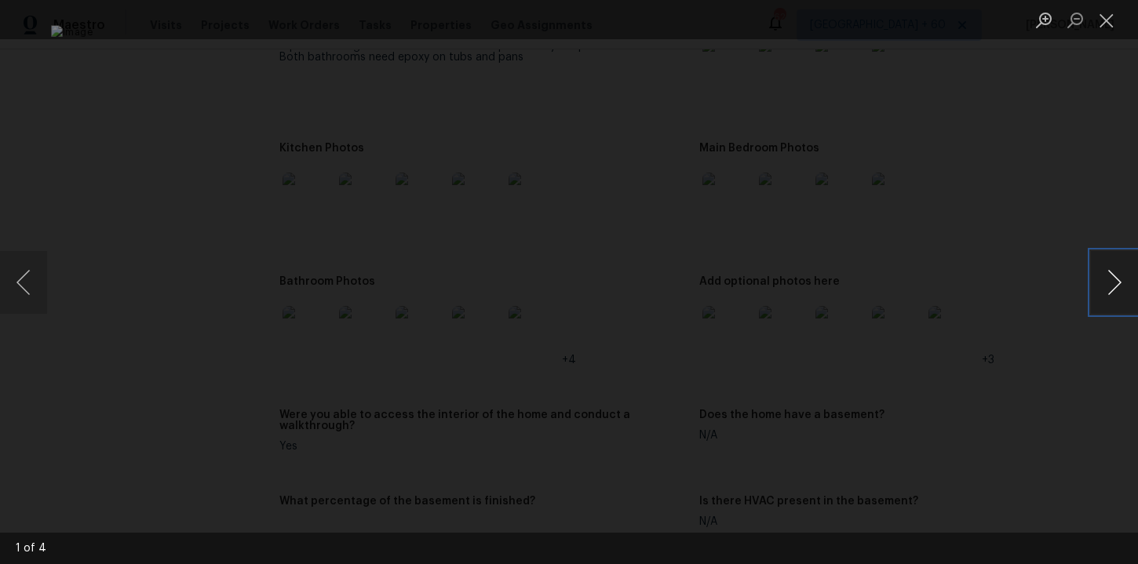
click at [1113, 287] on button "Next image" at bounding box center [1114, 282] width 47 height 63
click at [1107, 278] on button "Next image" at bounding box center [1114, 282] width 47 height 63
click at [1034, 310] on div "Lightbox" at bounding box center [569, 282] width 1138 height 564
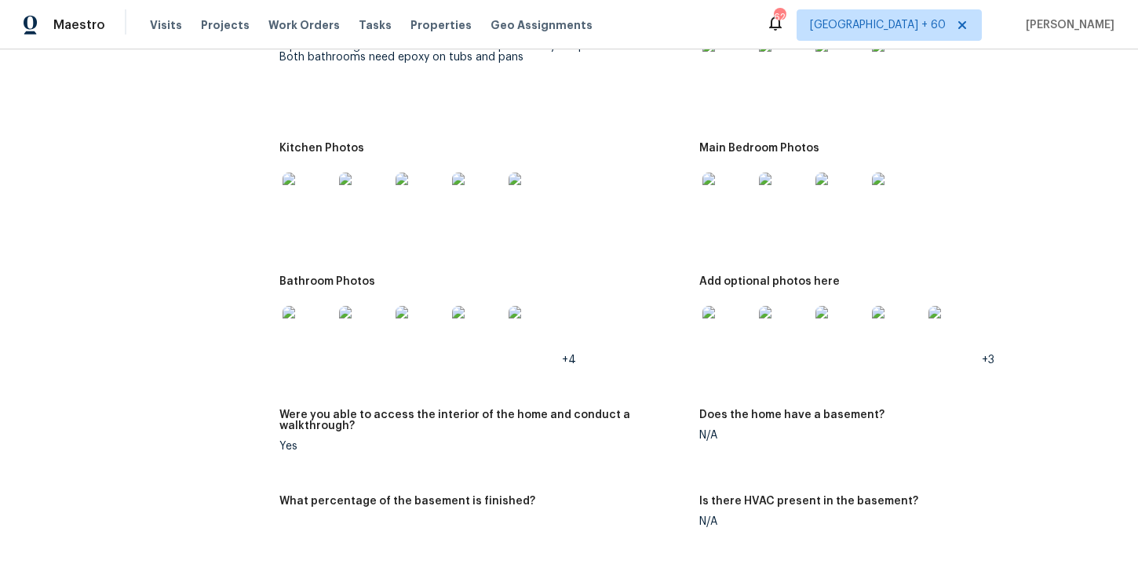
click at [734, 316] on img at bounding box center [727, 331] width 50 height 50
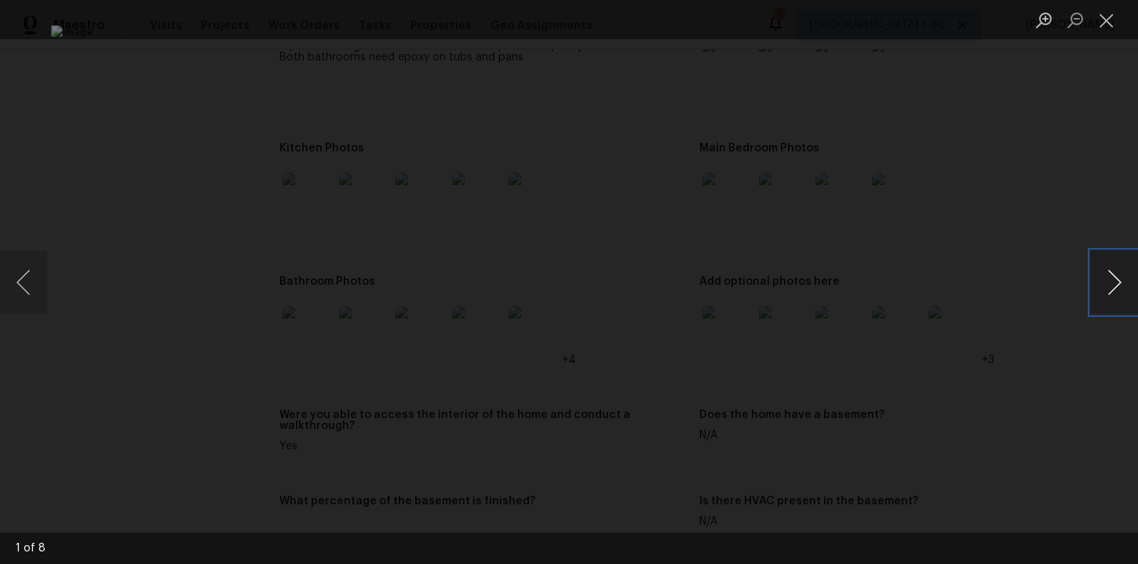
click at [1113, 283] on button "Next image" at bounding box center [1114, 282] width 47 height 63
click at [1114, 285] on button "Next image" at bounding box center [1114, 282] width 47 height 63
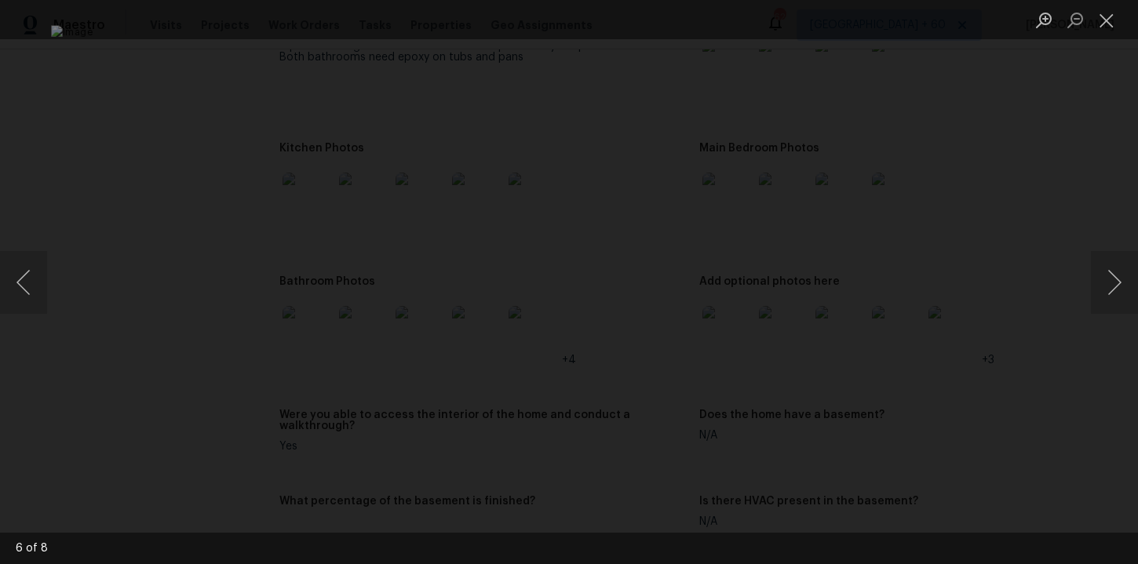
click at [1050, 182] on div "Lightbox" at bounding box center [569, 282] width 1138 height 564
click at [122, 394] on div "Lightbox" at bounding box center [569, 282] width 1138 height 564
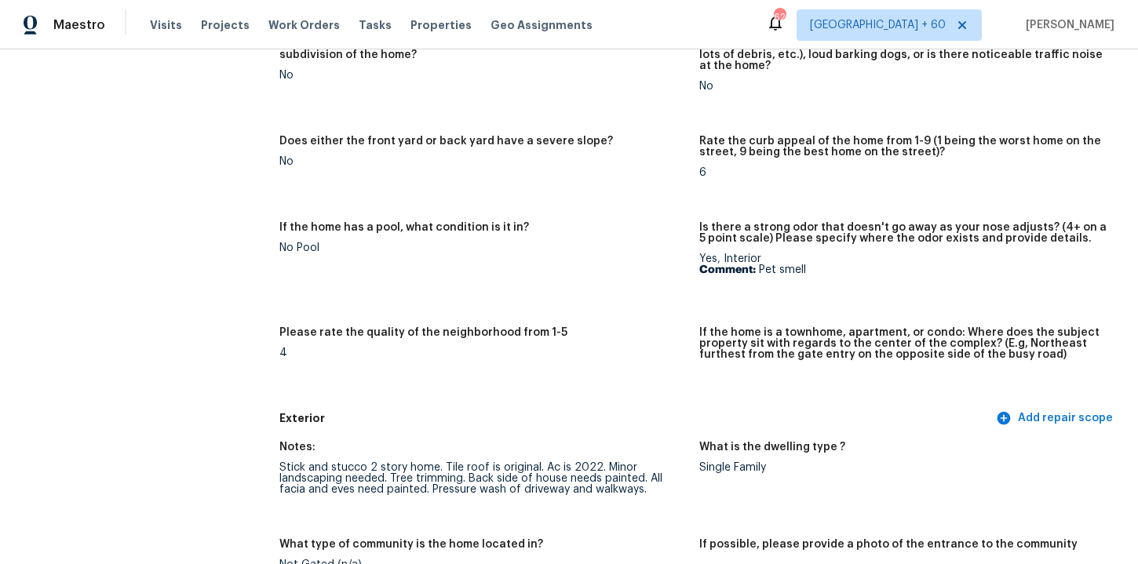
scroll to position [0, 0]
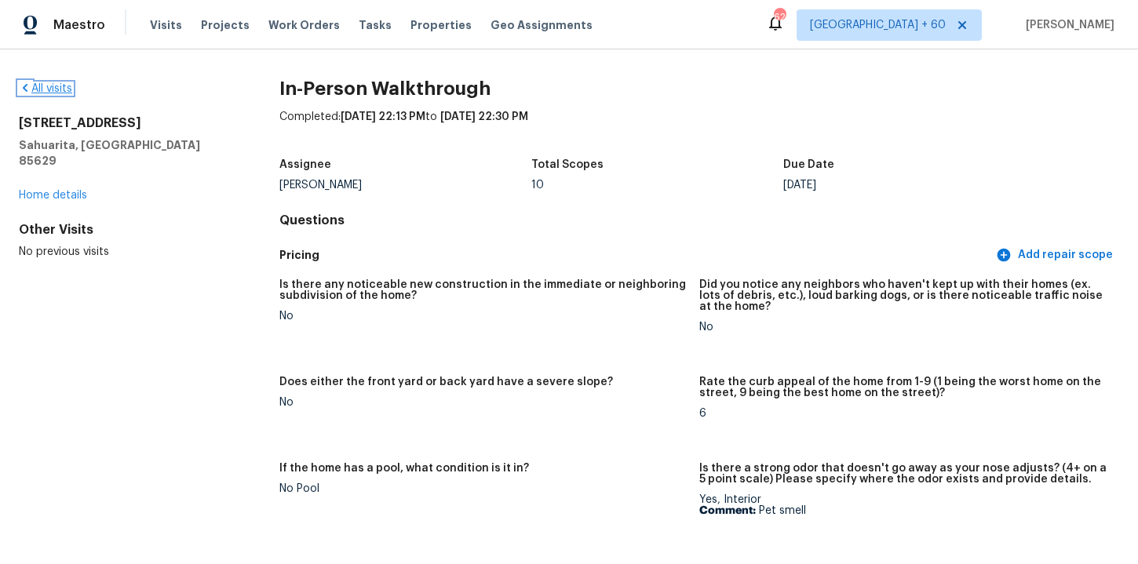
click at [55, 86] on link "All visits" at bounding box center [45, 88] width 53 height 11
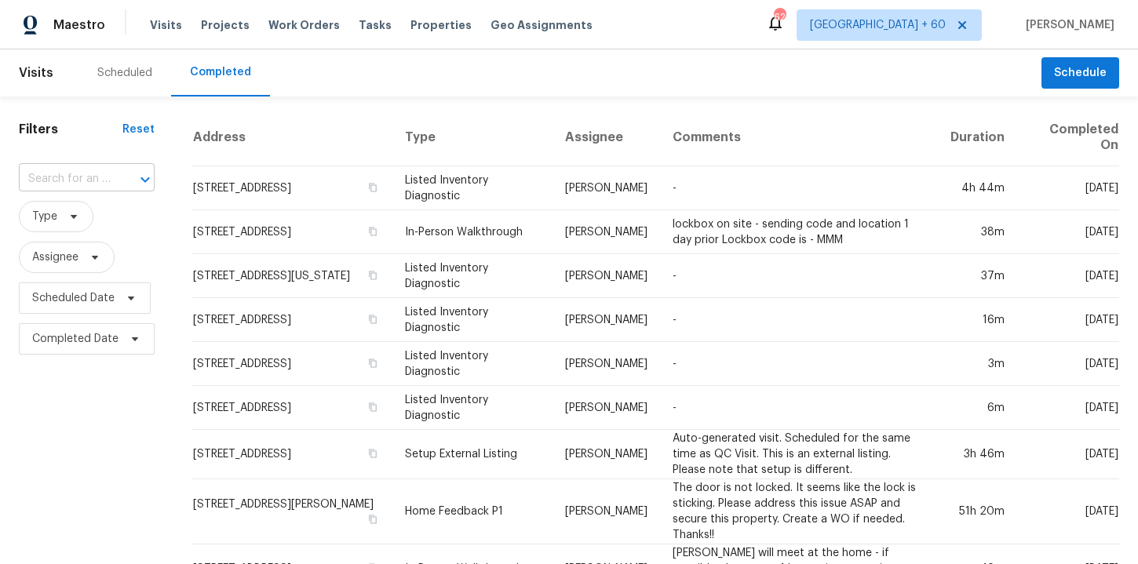
click at [72, 181] on input "text" at bounding box center [65, 179] width 92 height 24
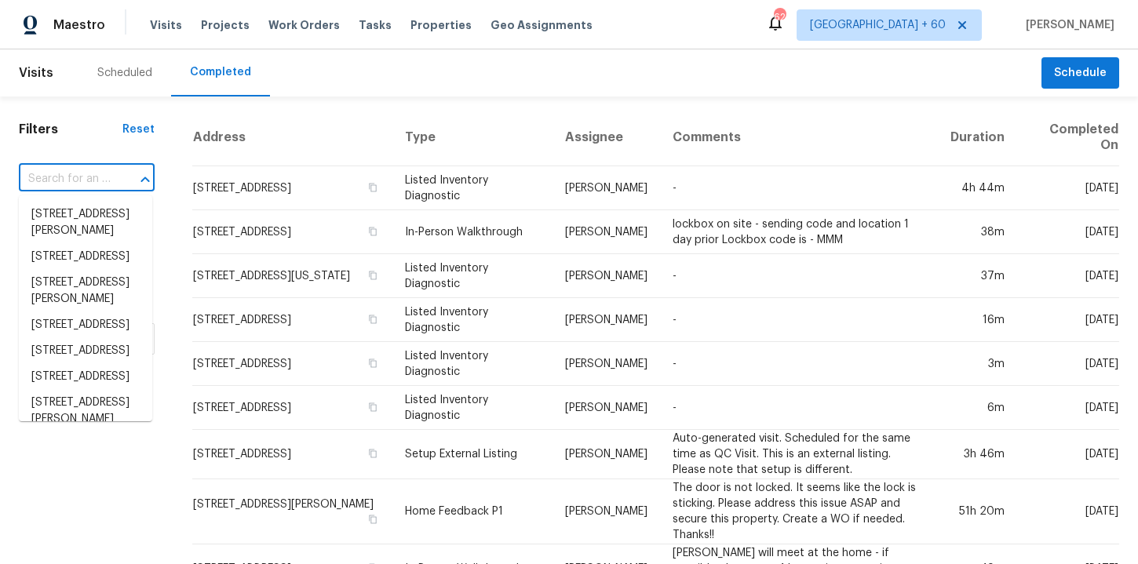
paste input "6627 Greenhouse Rd Katy, TX, 77449"
type input "6627 Greenhouse Rd Katy, TX, 77449"
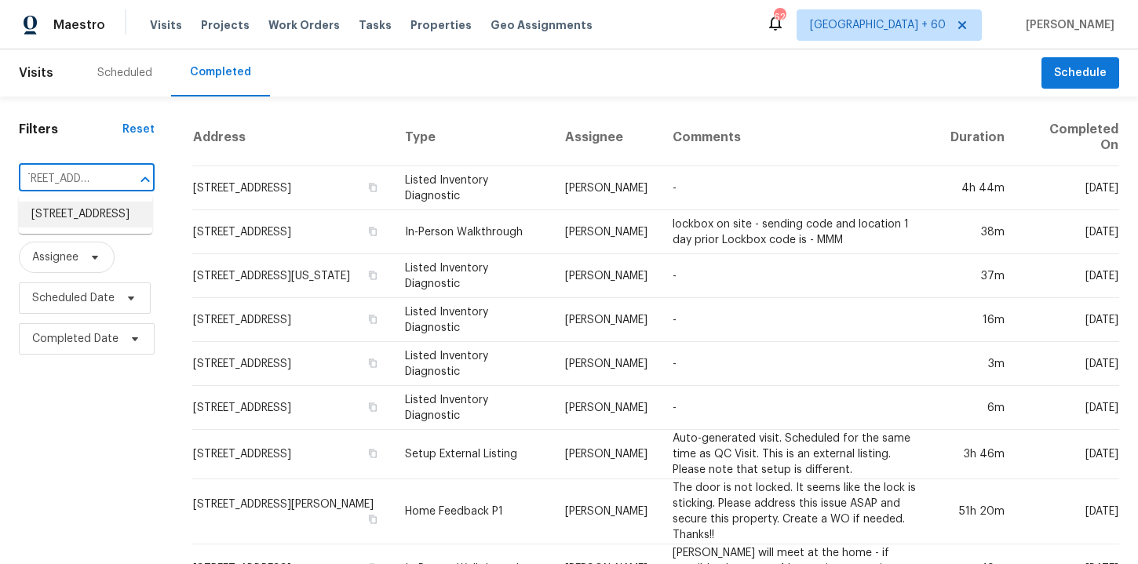
click at [108, 219] on li "6627 Greenhouse Rd, Katy, TX 77449" at bounding box center [85, 215] width 133 height 26
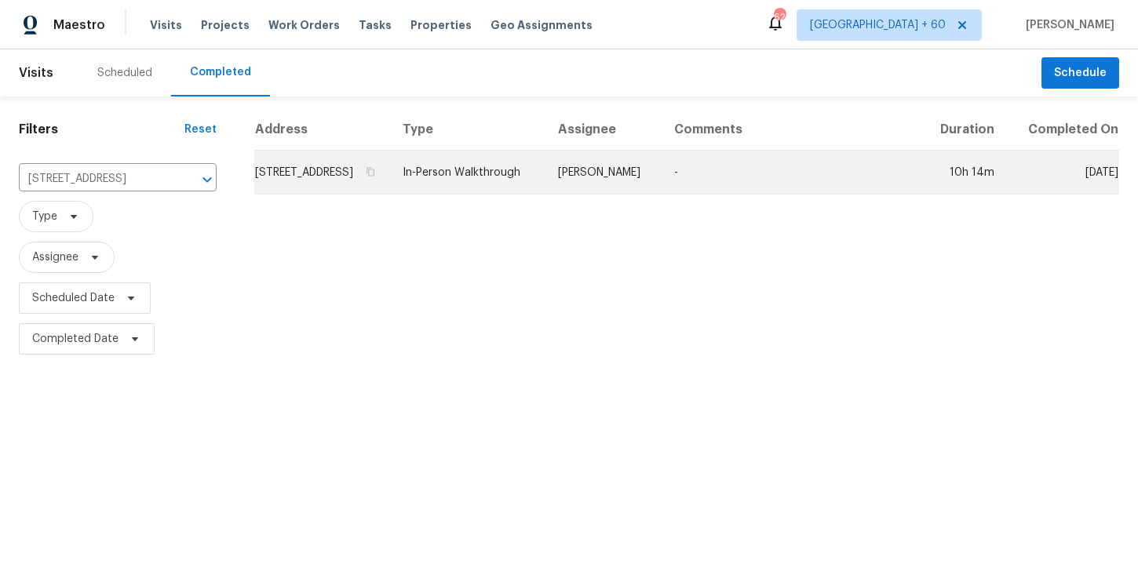
click at [513, 186] on td "In-Person Walkthrough" at bounding box center [467, 173] width 155 height 44
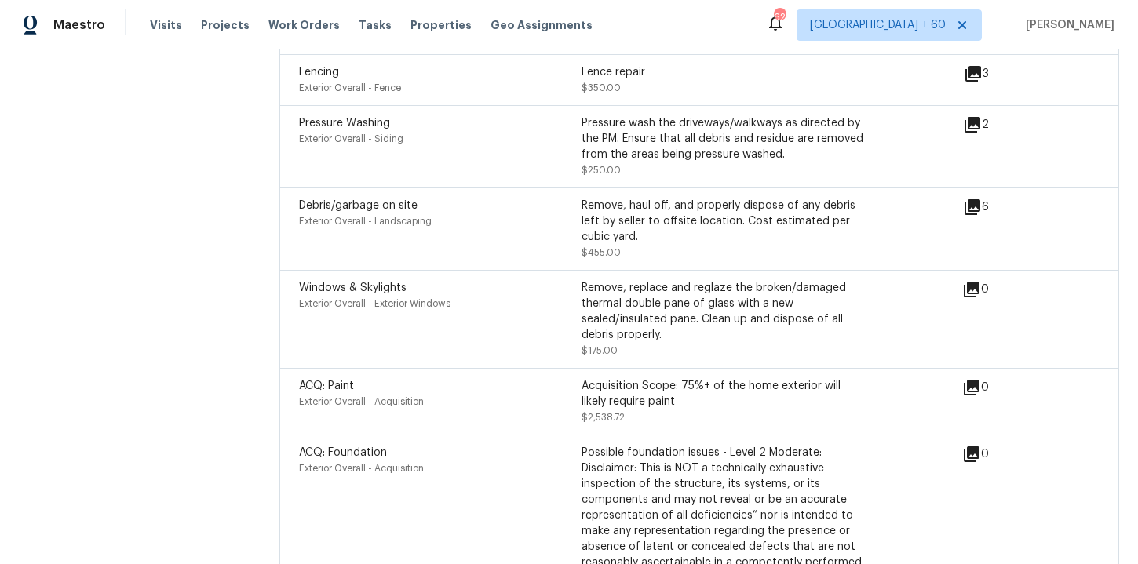
scroll to position [4869, 0]
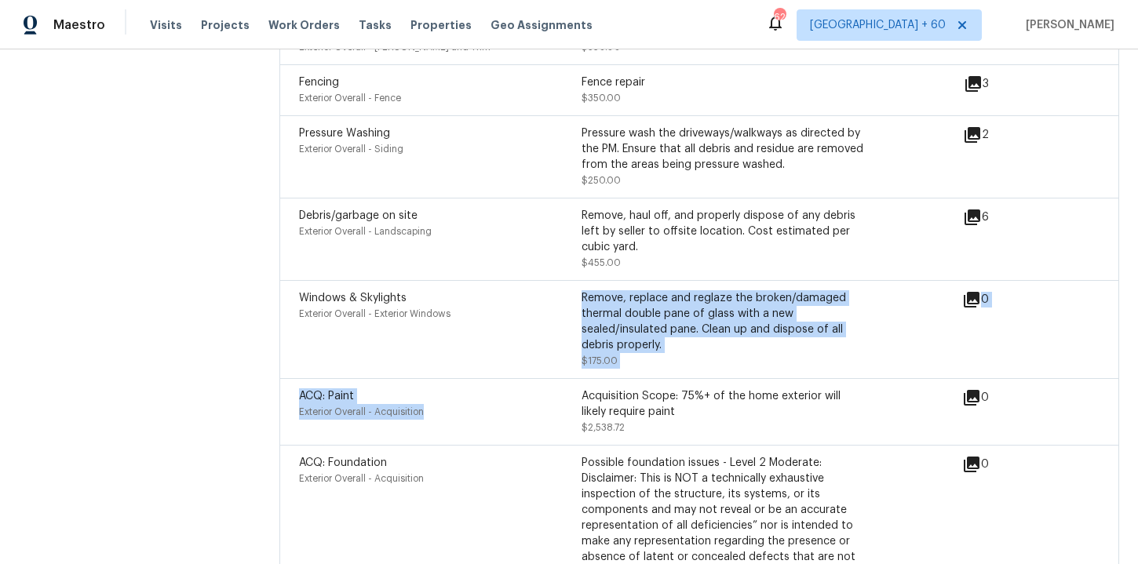
drag, startPoint x: 545, startPoint y: 404, endPoint x: 570, endPoint y: 334, distance: 75.0
click at [567, 341] on div "Drywall Interior Overall - Walls and Ceiling Drywall repair throughout the hous…" at bounding box center [699, 88] width 840 height 1390
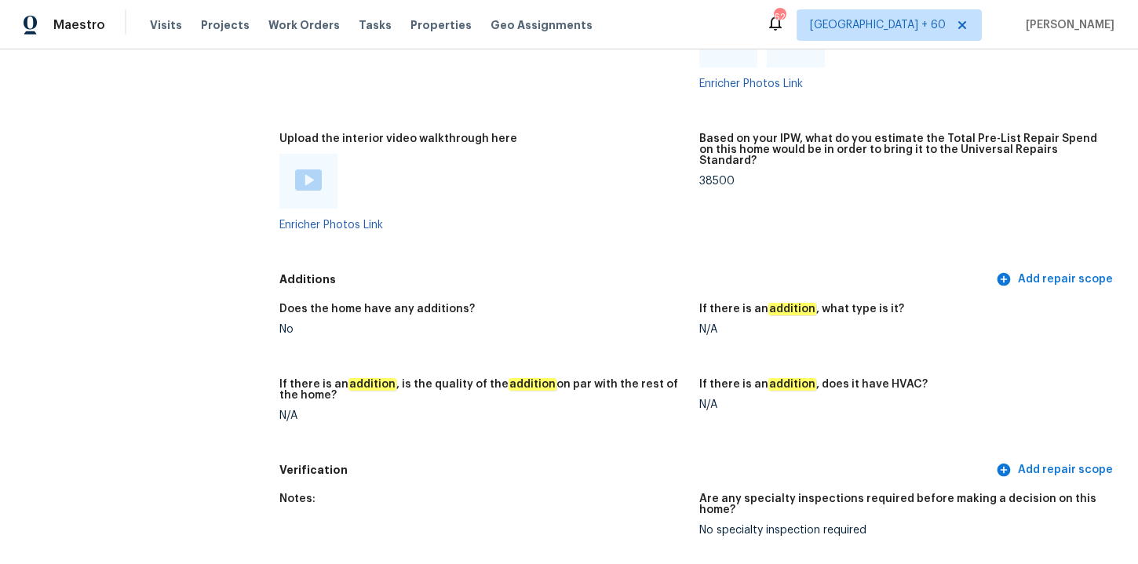
scroll to position [3274, 0]
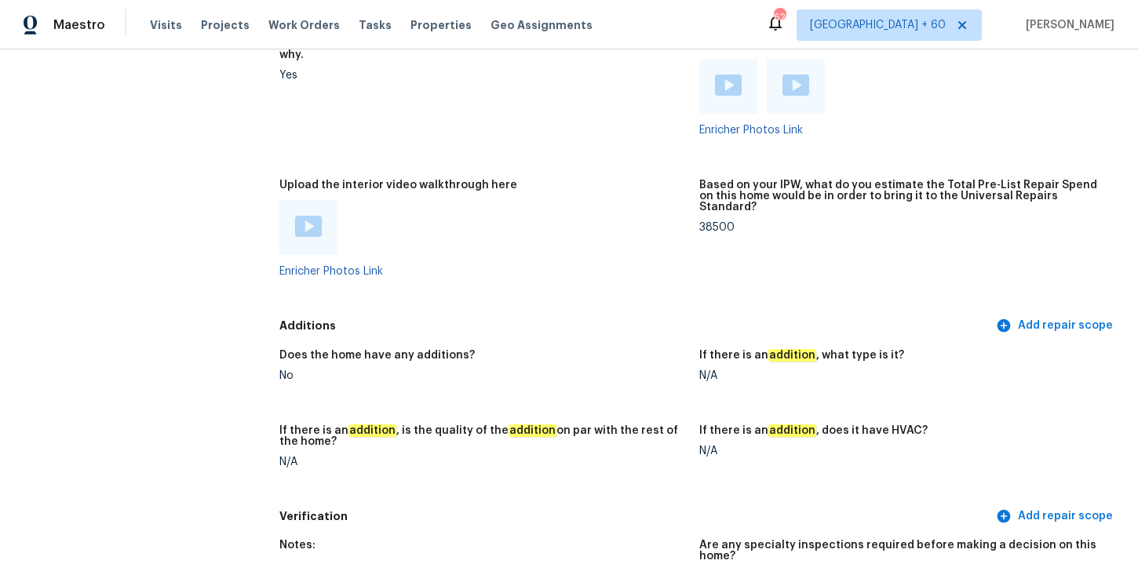
click at [312, 224] on img at bounding box center [308, 226] width 27 height 21
click at [476, 95] on figure "Were you able to capture an assessment video? If not, please explain why. Yes" at bounding box center [489, 99] width 420 height 122
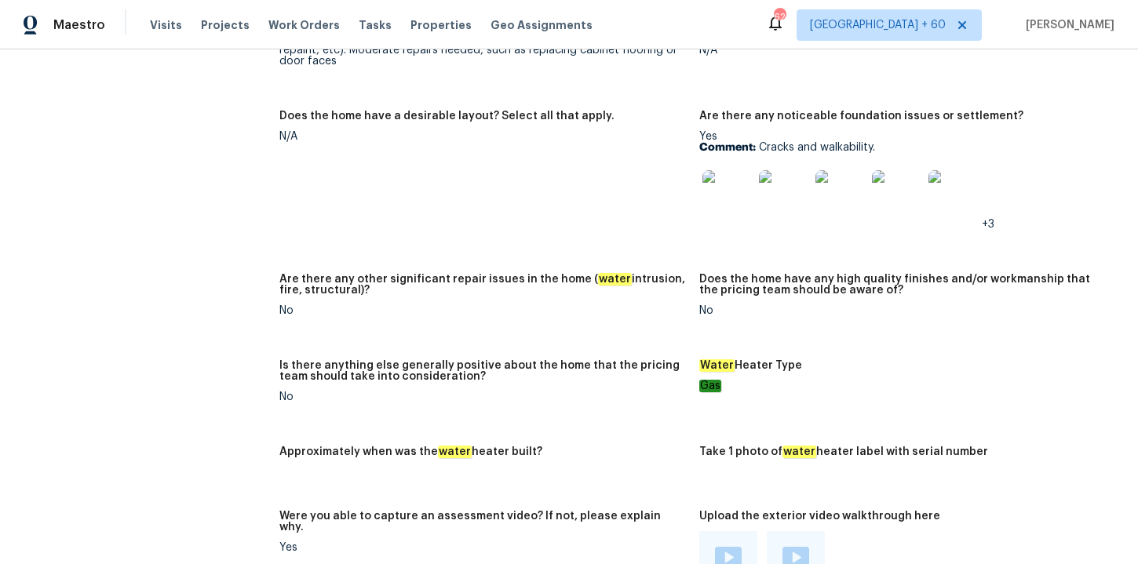
scroll to position [2802, 0]
click at [727, 189] on img at bounding box center [727, 195] width 50 height 50
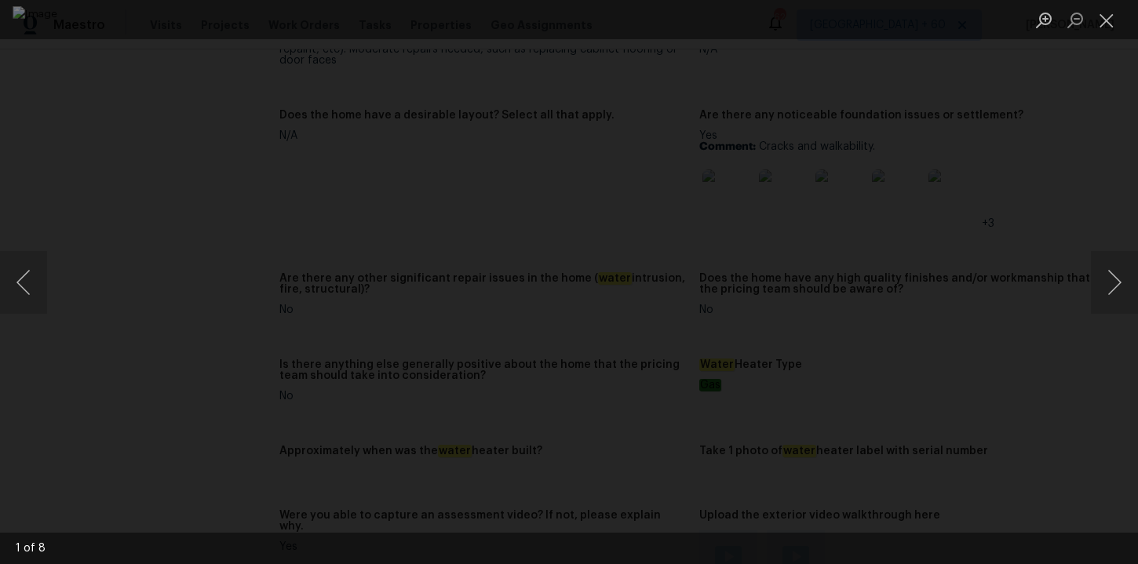
click at [509, 136] on img "Lightbox" at bounding box center [569, 282] width 1113 height 552
click at [1110, 280] on button "Next image" at bounding box center [1114, 282] width 47 height 63
click at [1115, 285] on button "Next image" at bounding box center [1114, 282] width 47 height 63
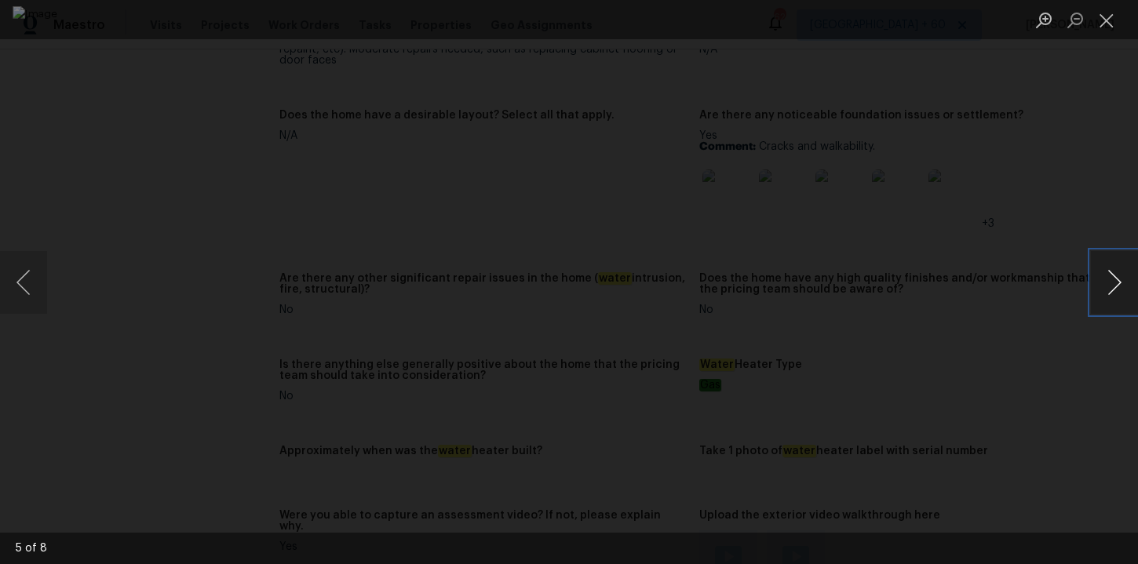
click at [1115, 285] on button "Next image" at bounding box center [1114, 282] width 47 height 63
click at [1038, 389] on div "Lightbox" at bounding box center [569, 282] width 1138 height 564
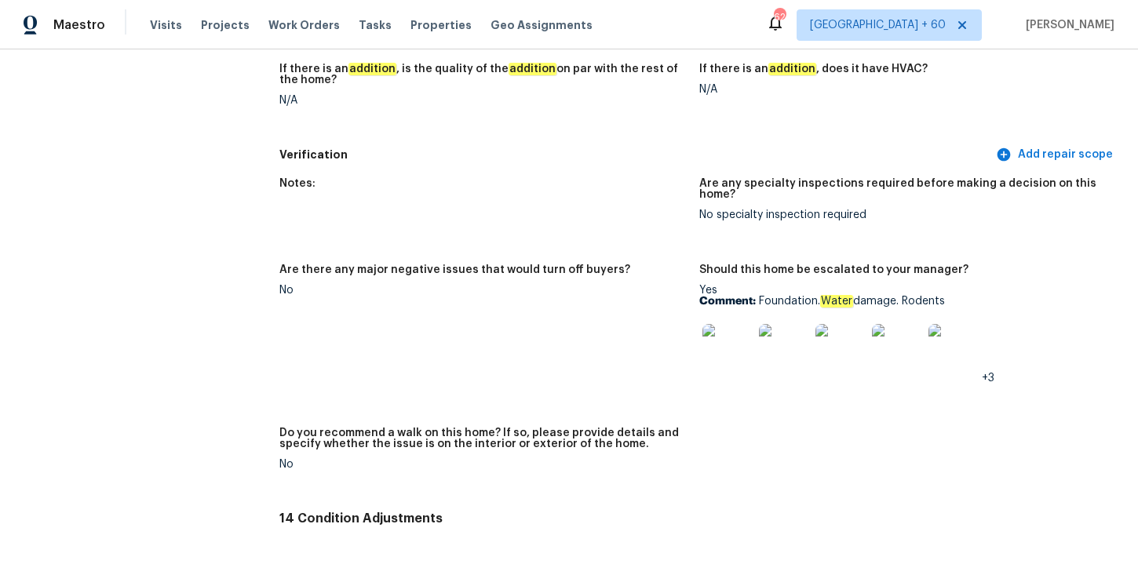
scroll to position [3639, 0]
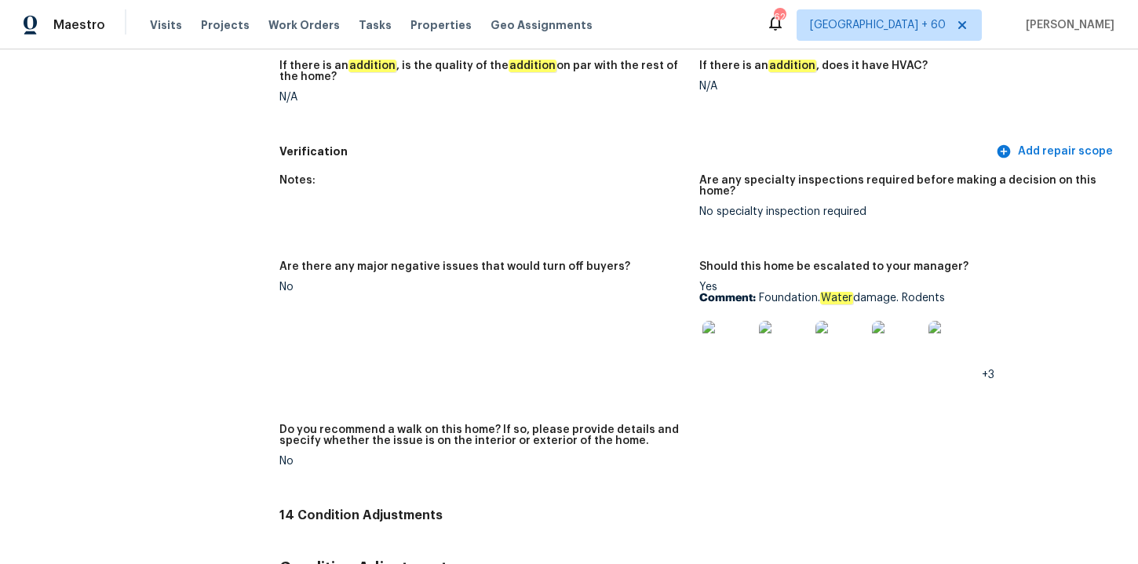
click at [736, 342] on img at bounding box center [727, 346] width 50 height 50
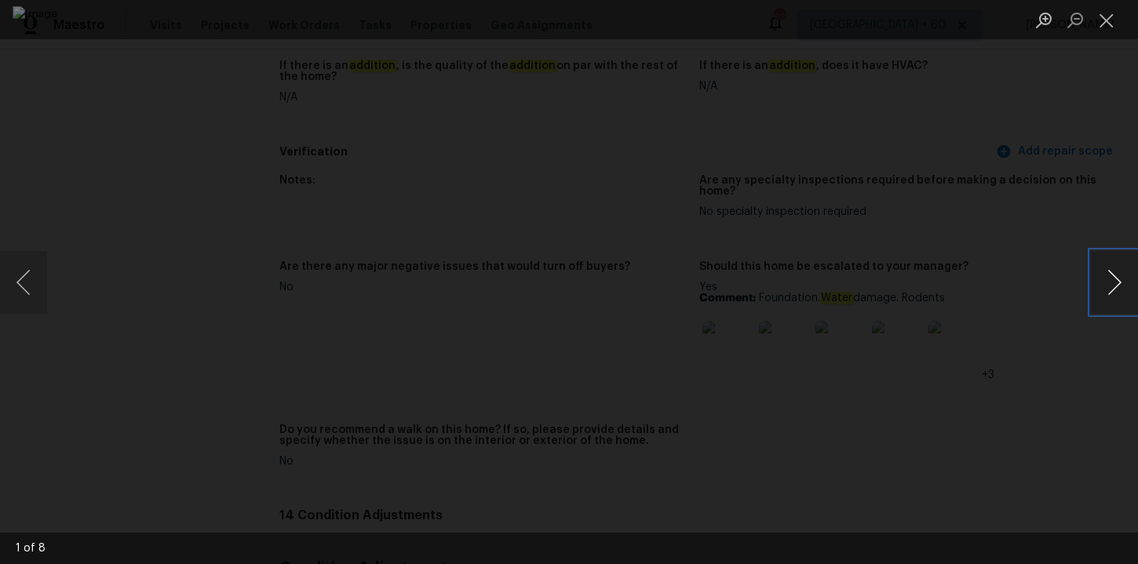
click at [1110, 278] on button "Next image" at bounding box center [1114, 282] width 47 height 63
click at [604, 202] on img "Lightbox" at bounding box center [569, 282] width 1113 height 552
click at [1110, 286] on button "Next image" at bounding box center [1114, 282] width 47 height 63
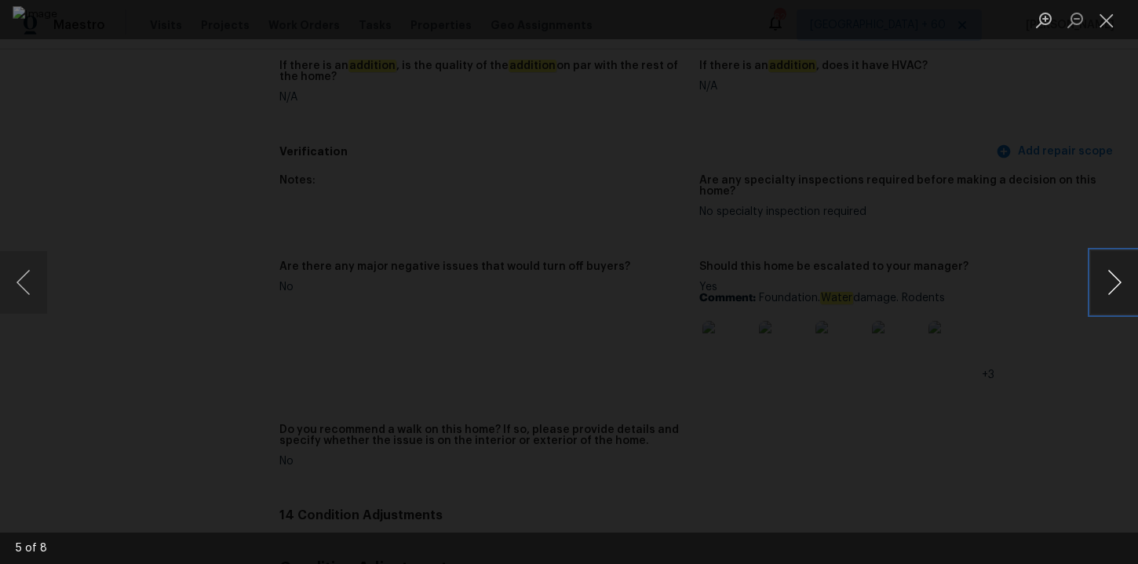
click at [1110, 286] on button "Next image" at bounding box center [1114, 282] width 47 height 63
click at [1112, 293] on button "Next image" at bounding box center [1114, 282] width 47 height 63
click at [1112, 294] on button "Next image" at bounding box center [1114, 282] width 47 height 63
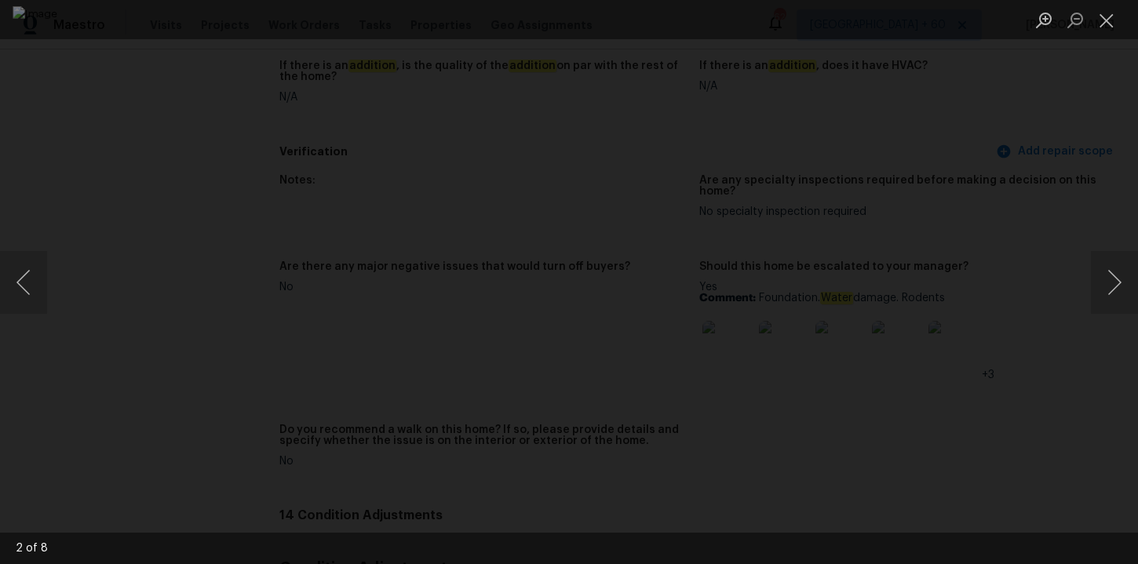
click at [1094, 221] on div "Lightbox" at bounding box center [569, 282] width 1138 height 564
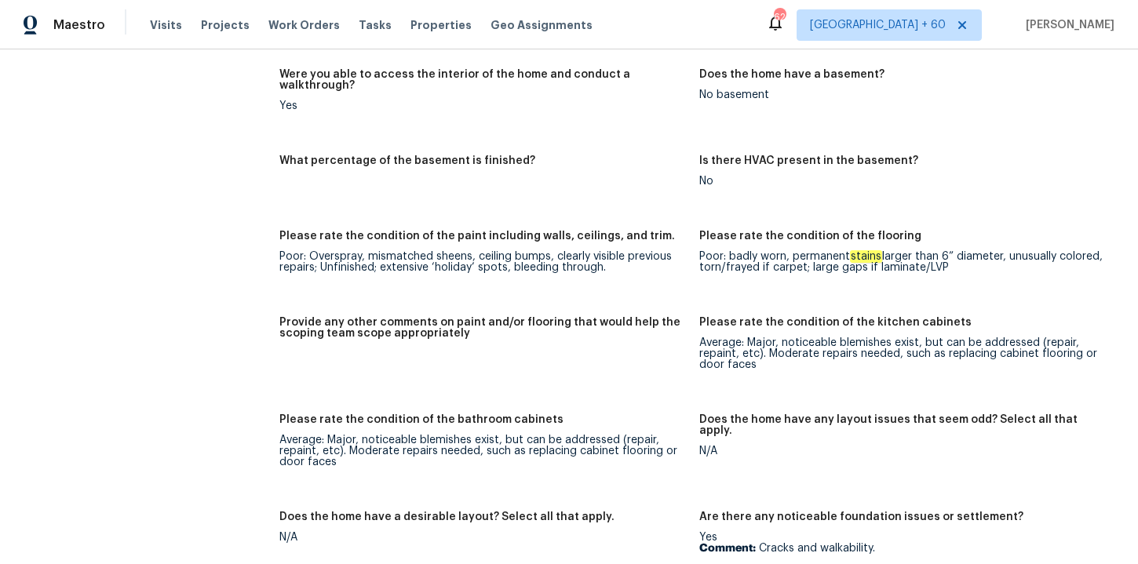
scroll to position [2657, 0]
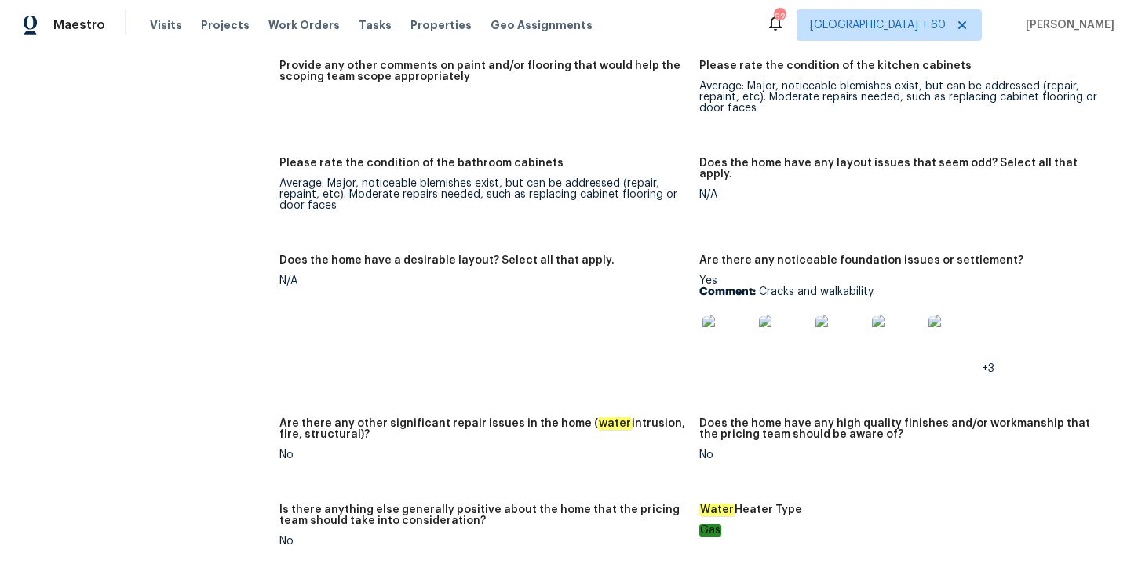
click at [799, 286] on p "Comment: Cracks and walkability." at bounding box center [902, 291] width 407 height 11
click at [793, 286] on p "Comment: Cracks and walkability." at bounding box center [902, 291] width 407 height 11
drag, startPoint x: 758, startPoint y: 280, endPoint x: 881, endPoint y: 279, distance: 123.2
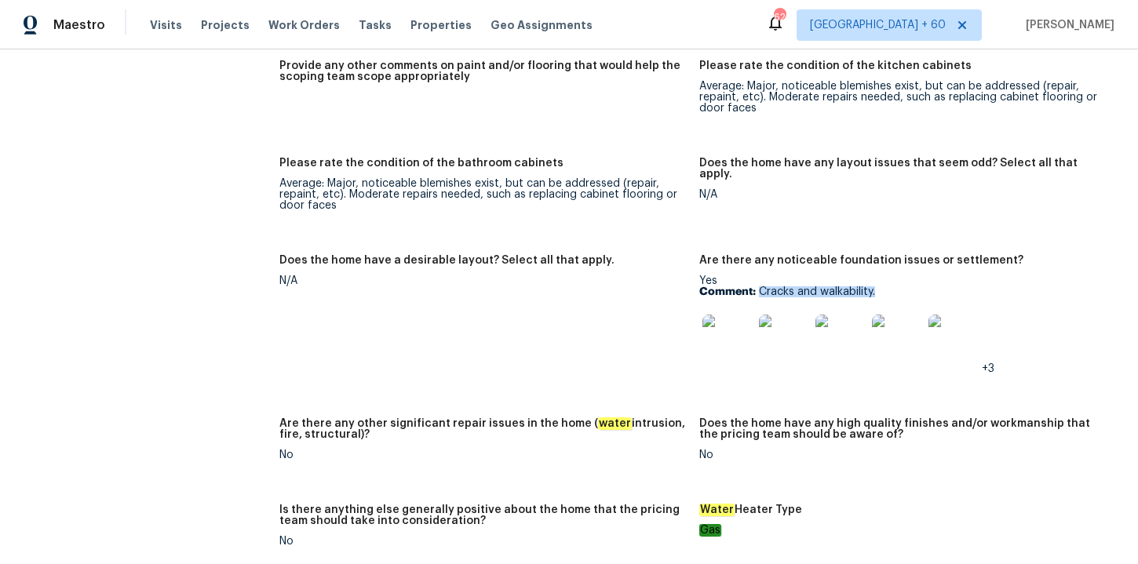
click at [881, 286] on p "Comment: Cracks and walkability." at bounding box center [902, 291] width 407 height 11
copy p "Cracks and walkability."
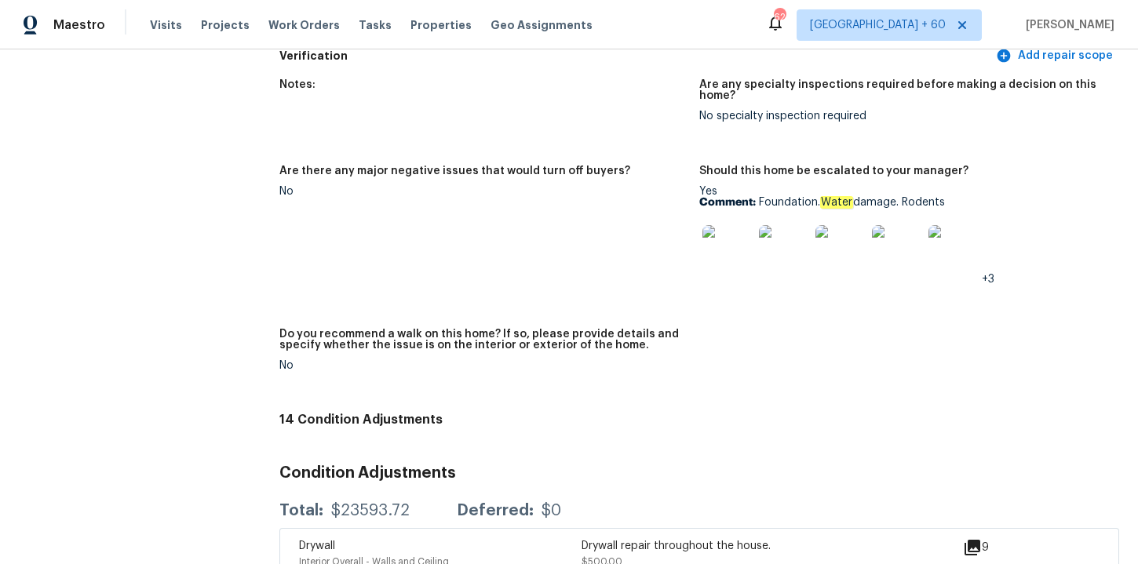
scroll to position [3738, 0]
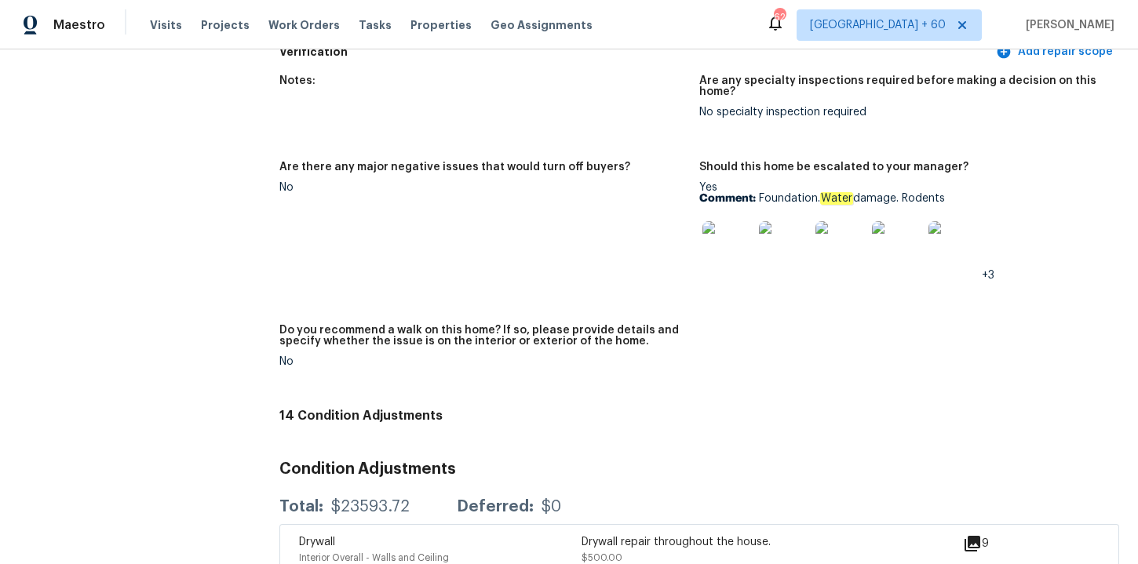
click at [727, 238] on img at bounding box center [727, 246] width 50 height 50
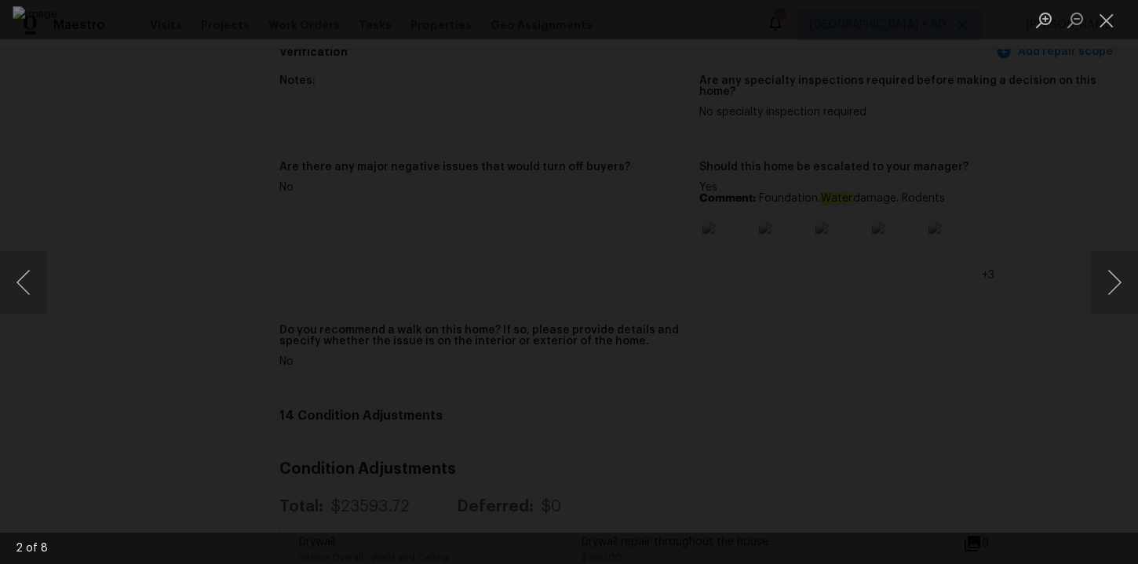
click at [1016, 195] on div "Lightbox" at bounding box center [569, 282] width 1138 height 564
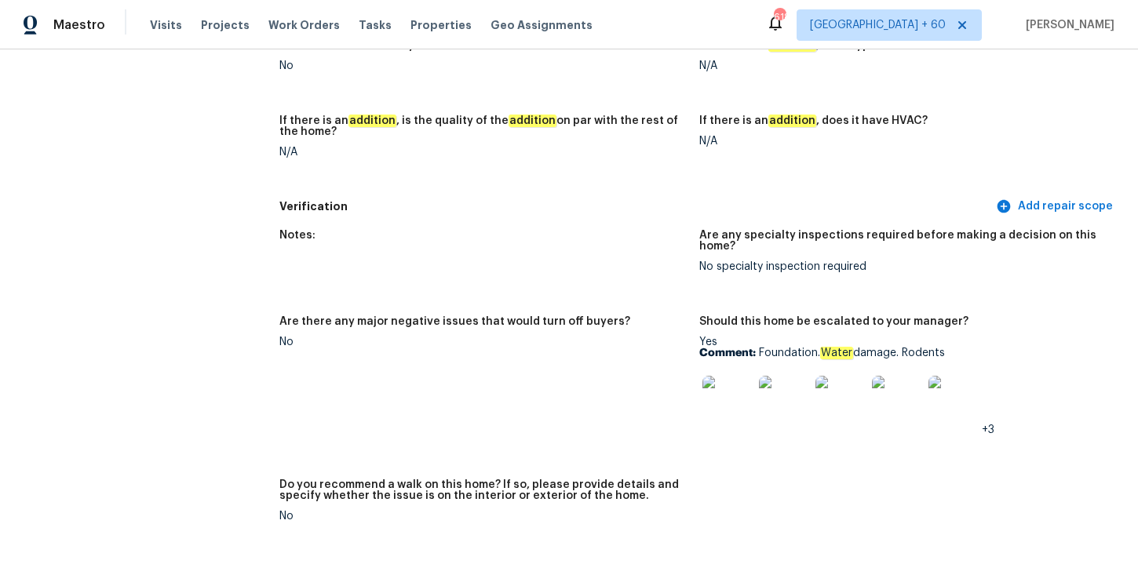
scroll to position [3593, 0]
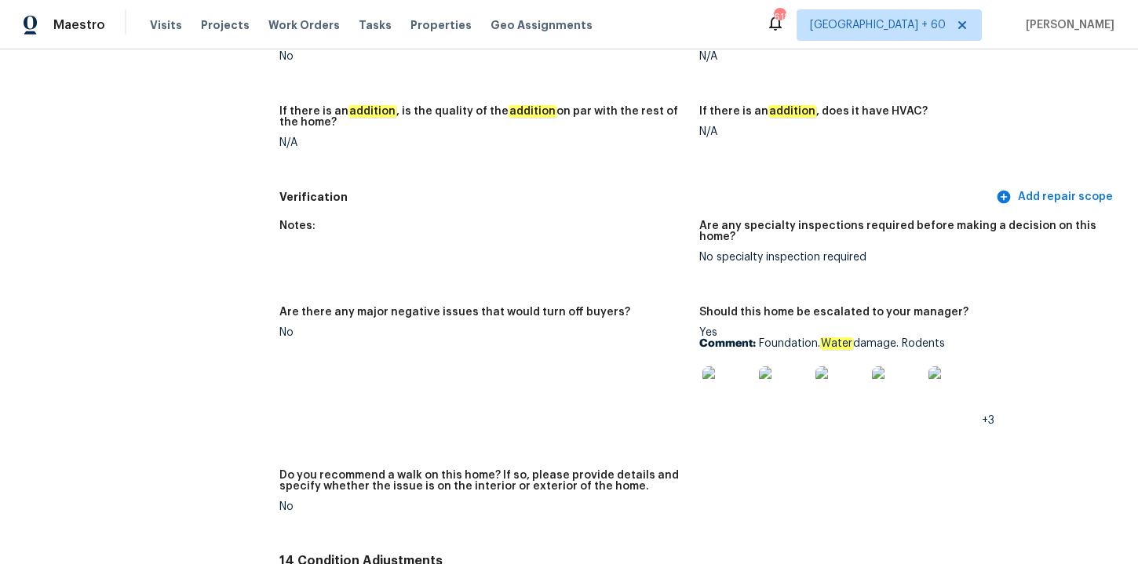
click at [740, 384] on img at bounding box center [727, 392] width 50 height 50
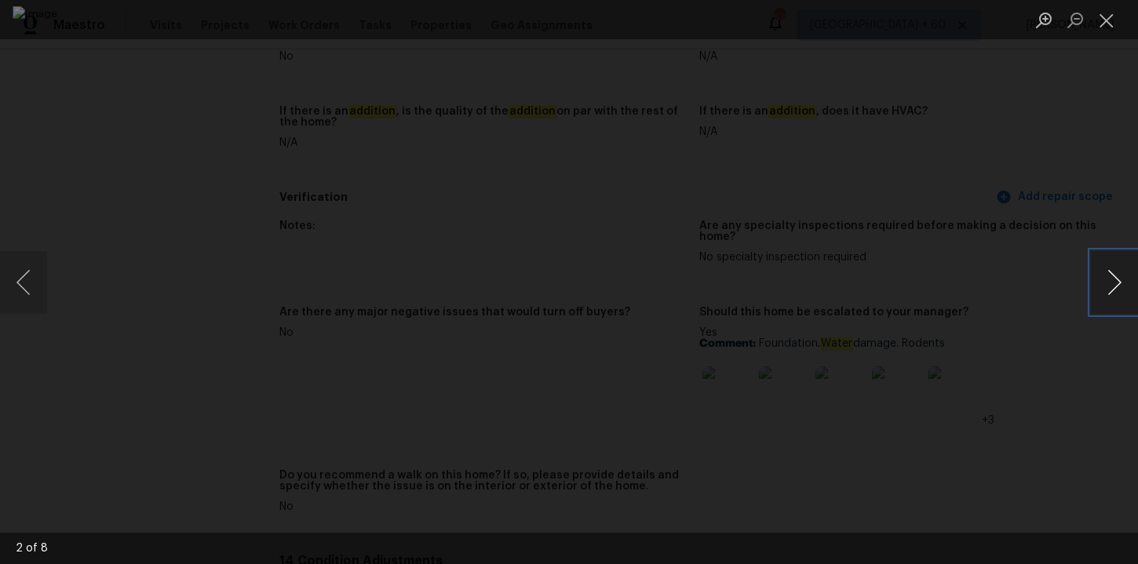
click at [1107, 289] on button "Next image" at bounding box center [1114, 282] width 47 height 63
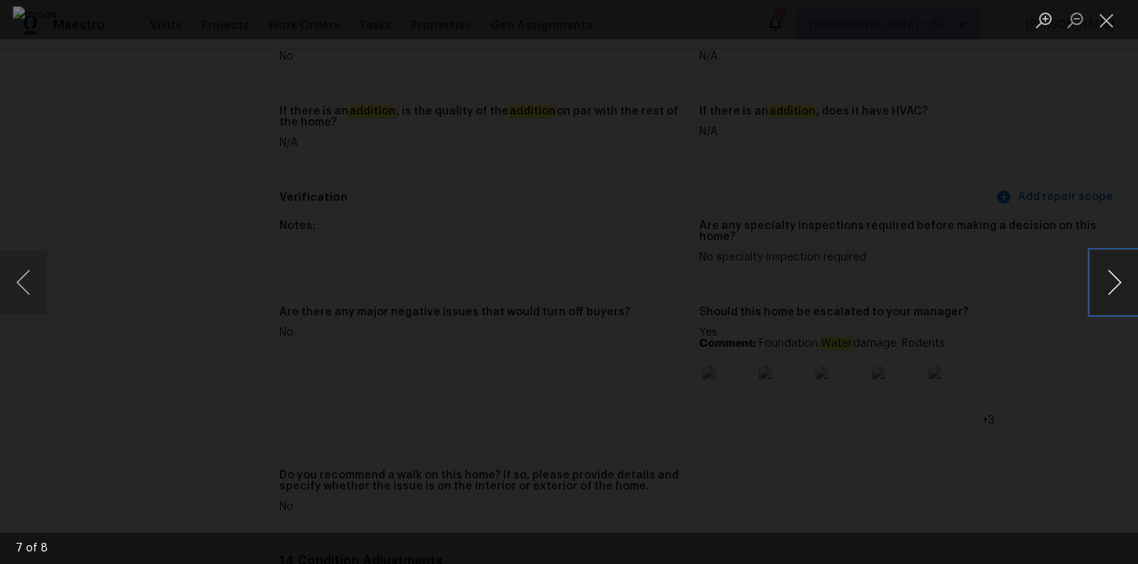
click at [1107, 289] on button "Next image" at bounding box center [1114, 282] width 47 height 63
click at [1110, 288] on button "Next image" at bounding box center [1114, 282] width 47 height 63
click at [1082, 172] on div "Lightbox" at bounding box center [569, 282] width 1138 height 564
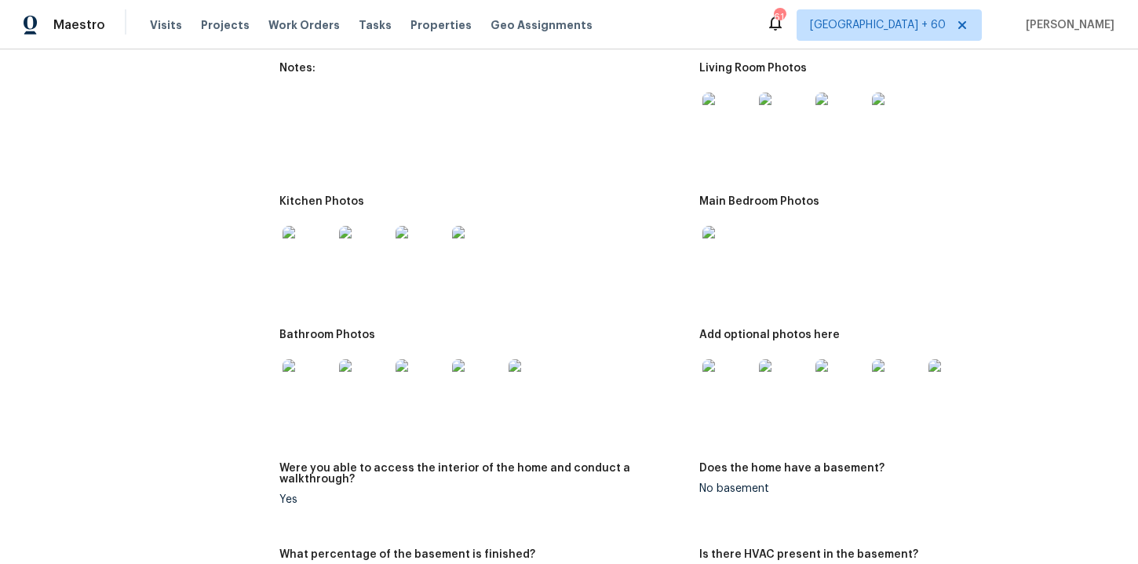
scroll to position [1994, 0]
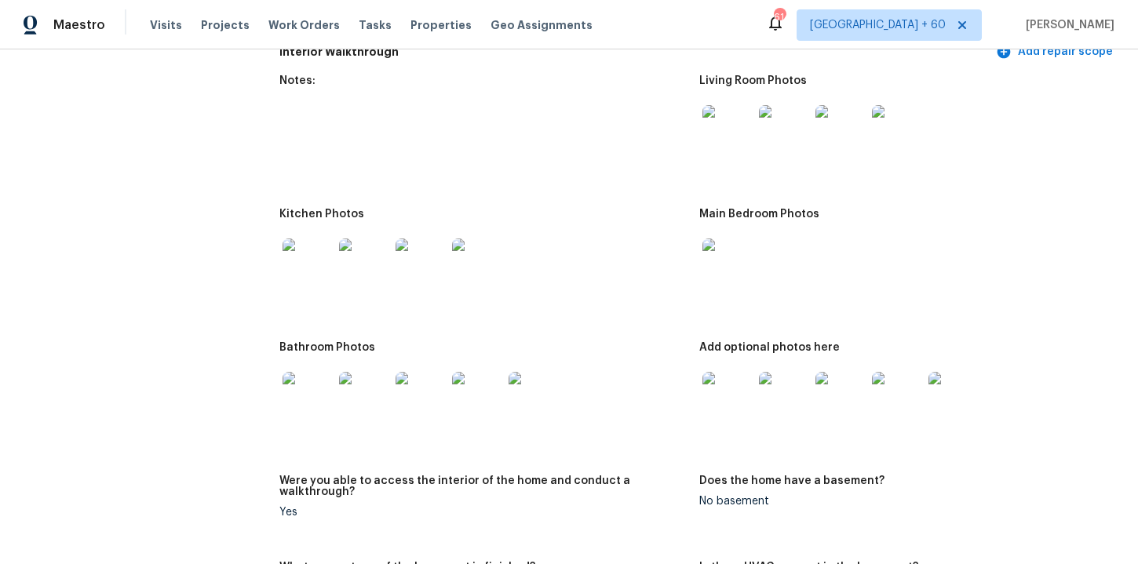
click at [727, 389] on img at bounding box center [727, 397] width 50 height 50
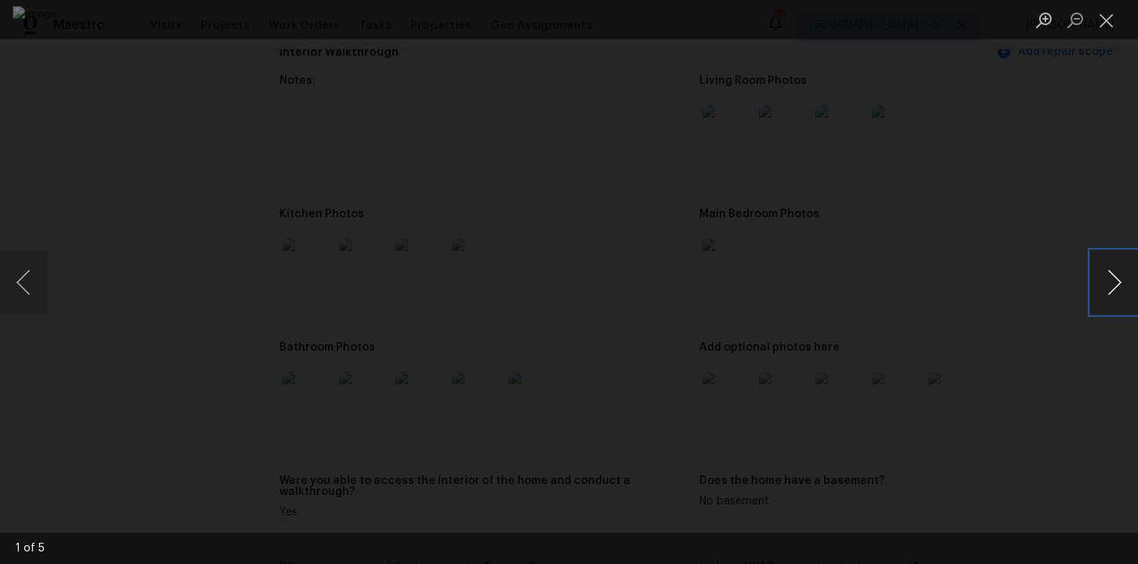
click at [1113, 290] on button "Next image" at bounding box center [1114, 282] width 47 height 63
click at [1111, 286] on button "Next image" at bounding box center [1114, 282] width 47 height 63
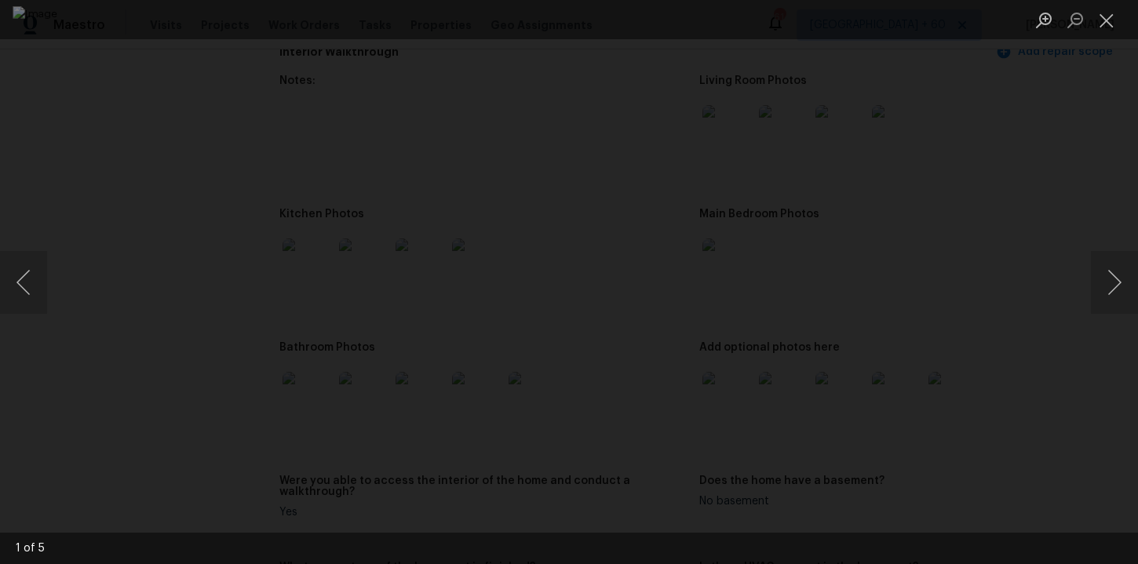
click at [1049, 177] on div "Lightbox" at bounding box center [569, 282] width 1138 height 564
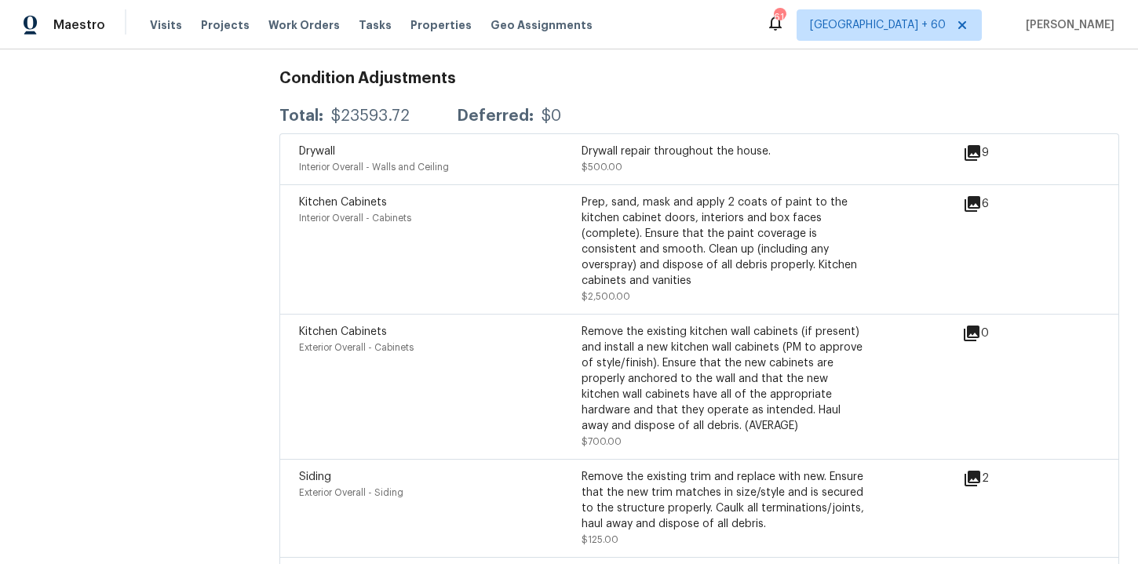
scroll to position [4128, 0]
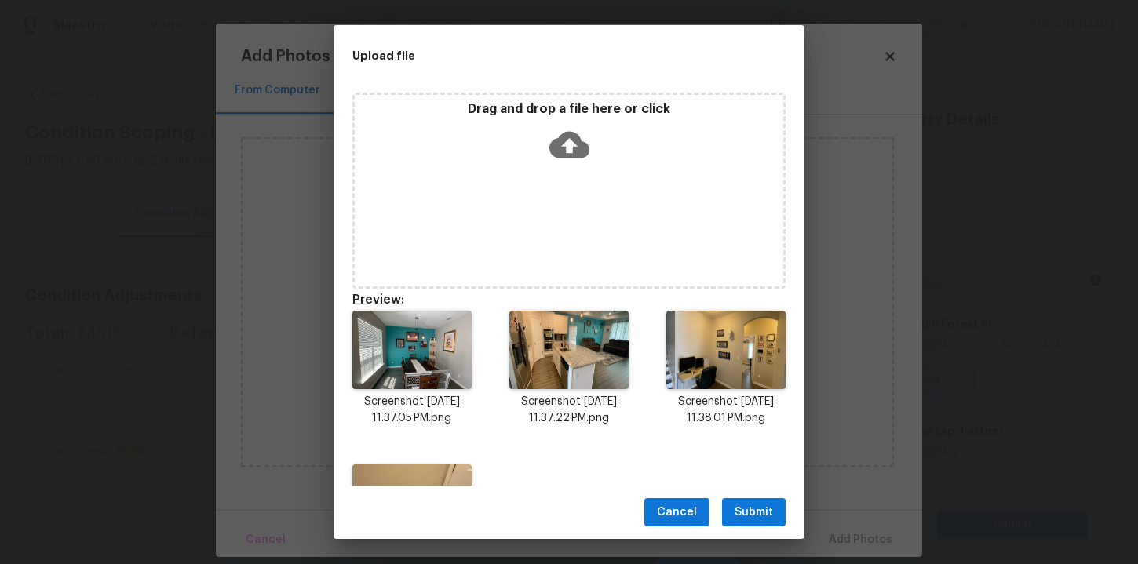
scroll to position [273, 0]
click at [565, 139] on icon at bounding box center [569, 144] width 40 height 27
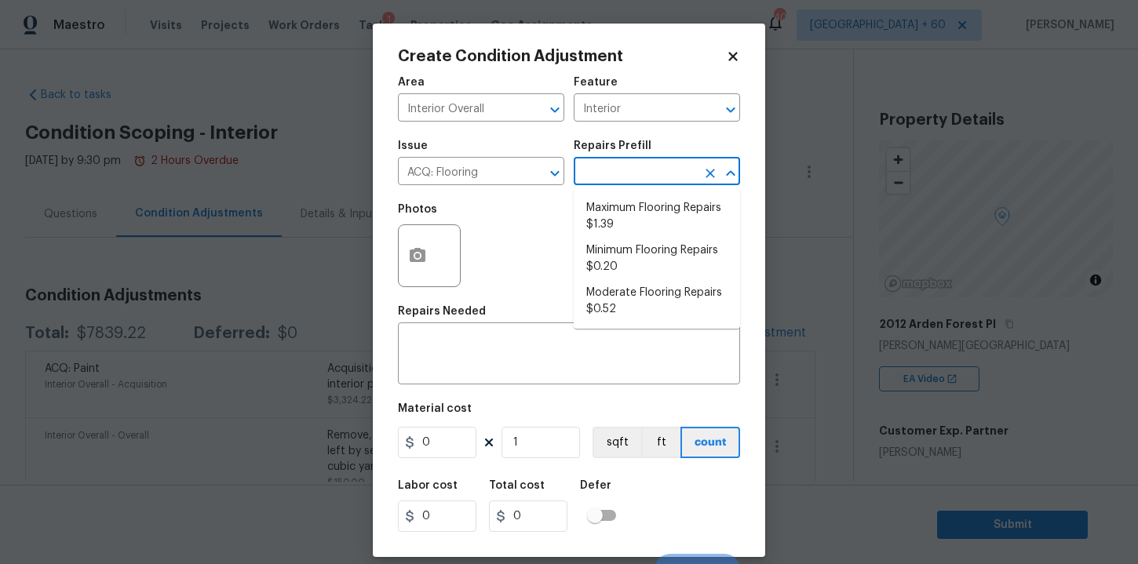
scroll to position [273, 0]
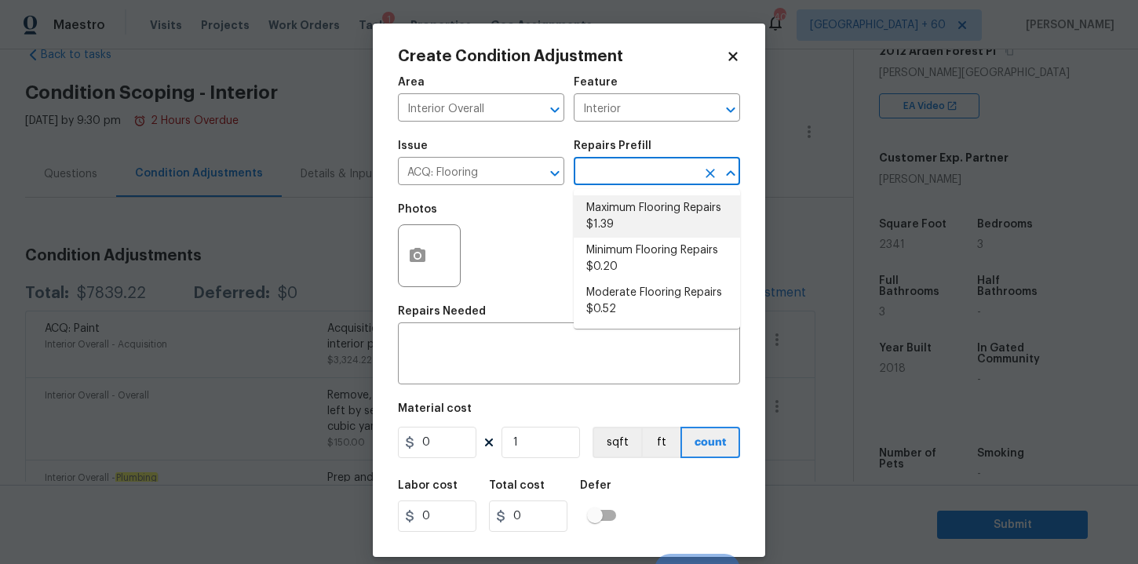
click at [638, 205] on li "Maximum Flooring Repairs $1.39" at bounding box center [657, 216] width 166 height 42
type input "Acquisition"
type input "1.39"
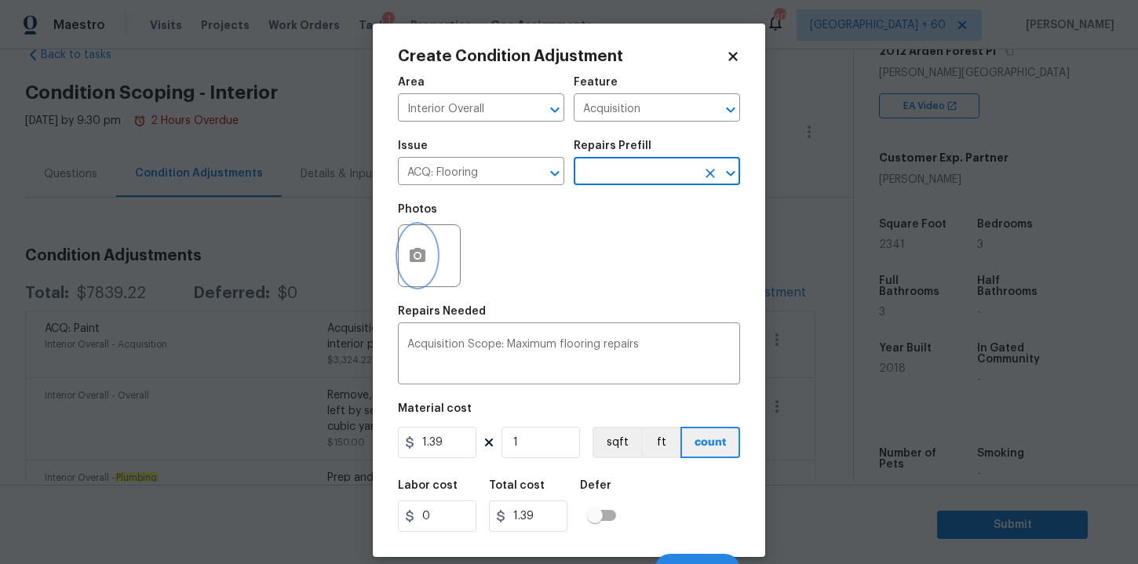
click at [416, 268] on button "button" at bounding box center [418, 255] width 38 height 61
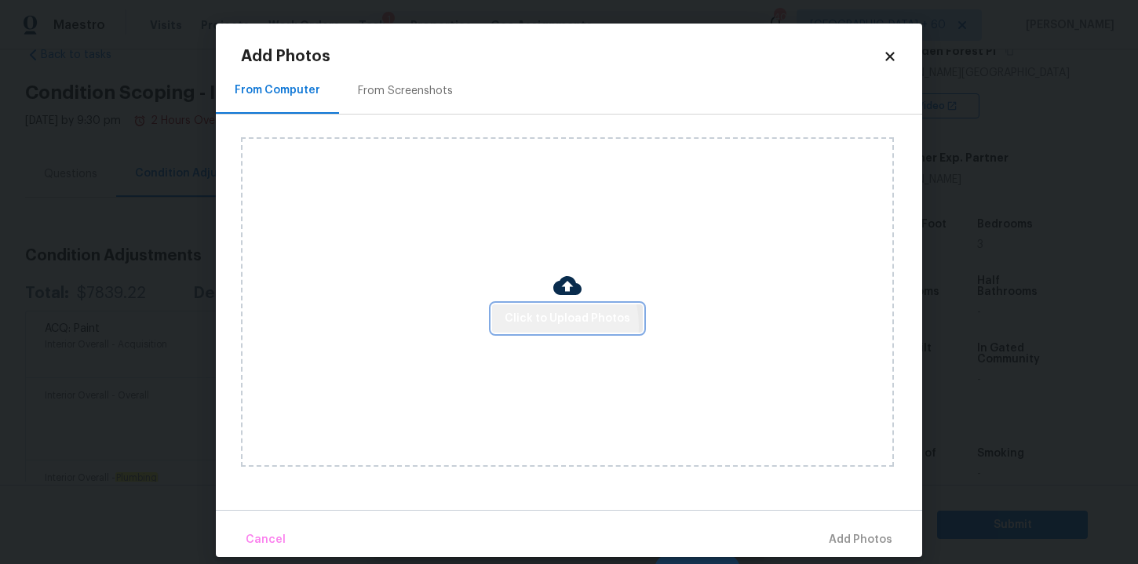
click at [541, 326] on span "Click to Upload Photos" at bounding box center [568, 319] width 126 height 20
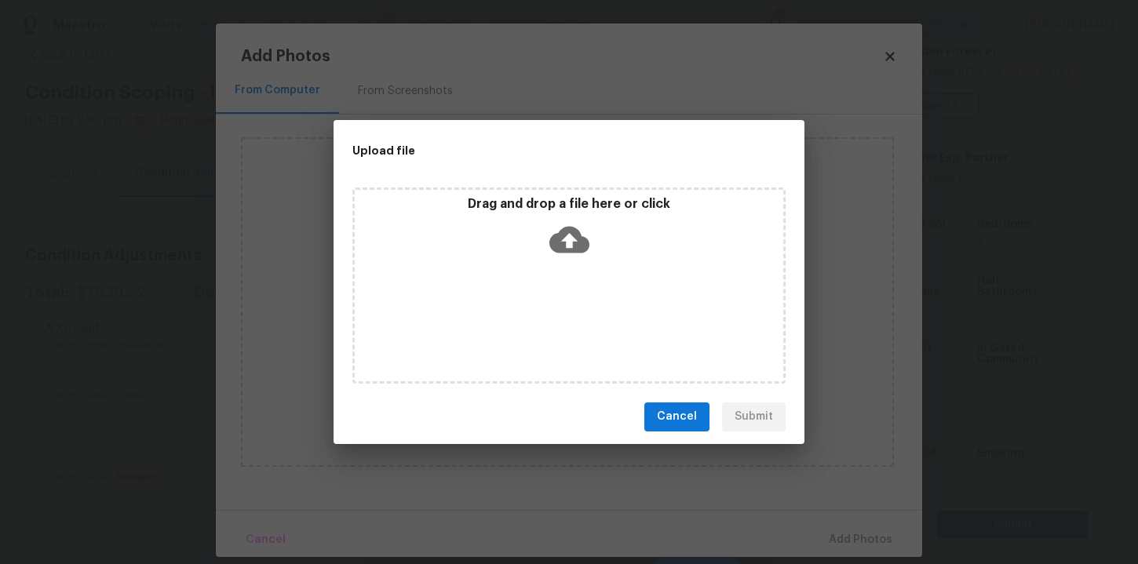
click at [572, 232] on icon at bounding box center [569, 239] width 40 height 27
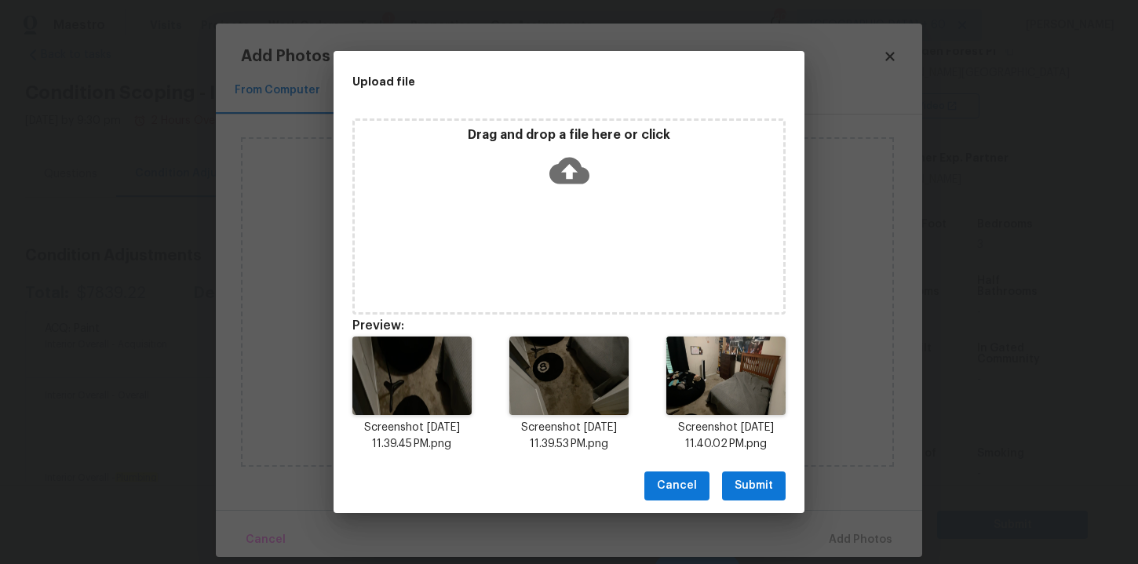
click at [569, 171] on icon at bounding box center [569, 171] width 40 height 40
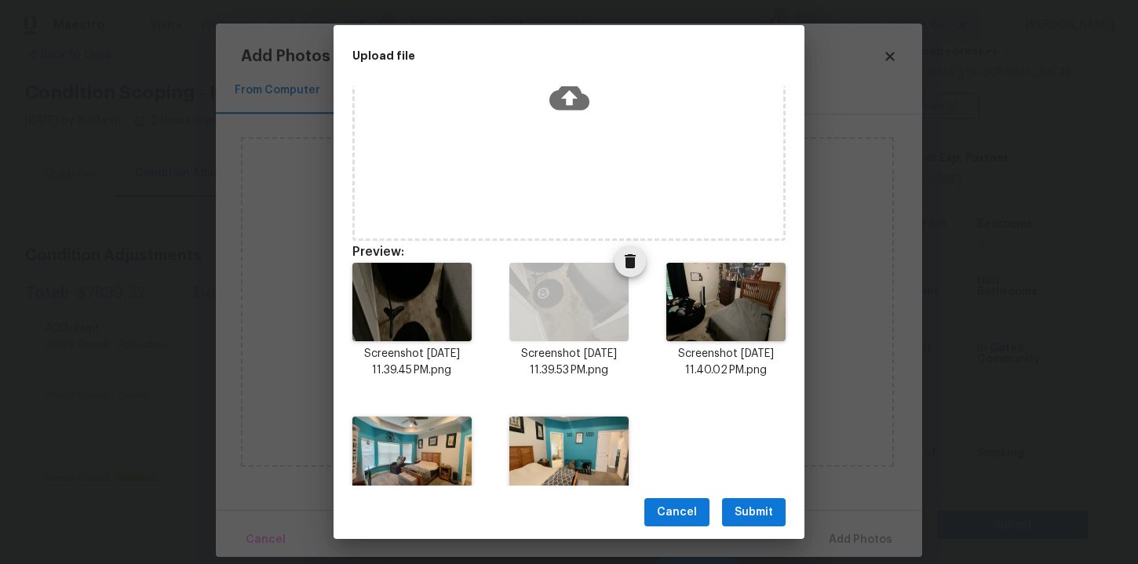
scroll to position [0, 0]
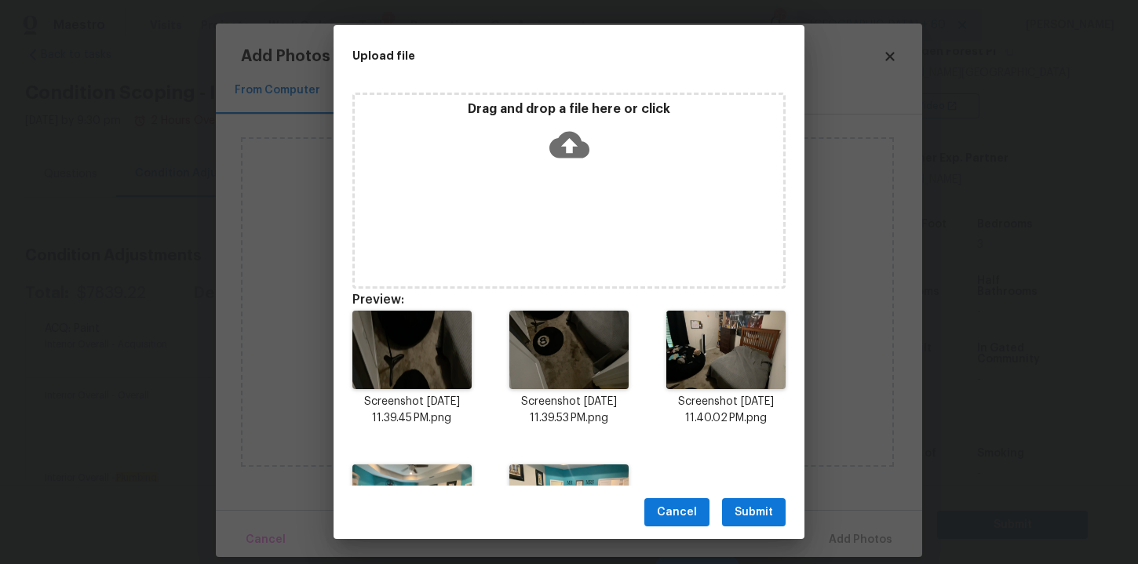
click at [569, 141] on icon at bounding box center [569, 145] width 40 height 40
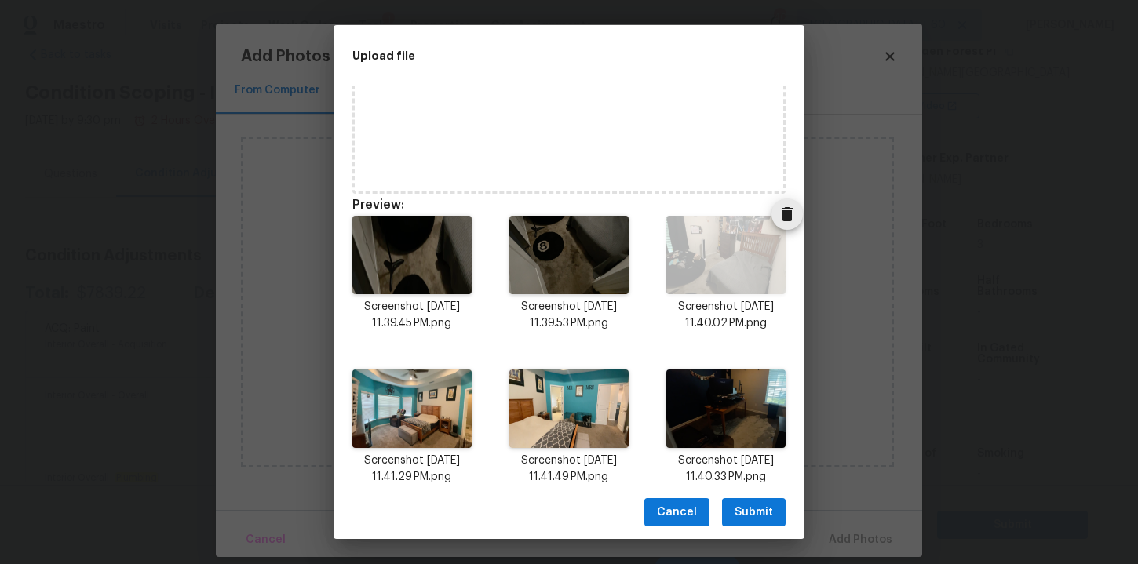
scroll to position [114, 0]
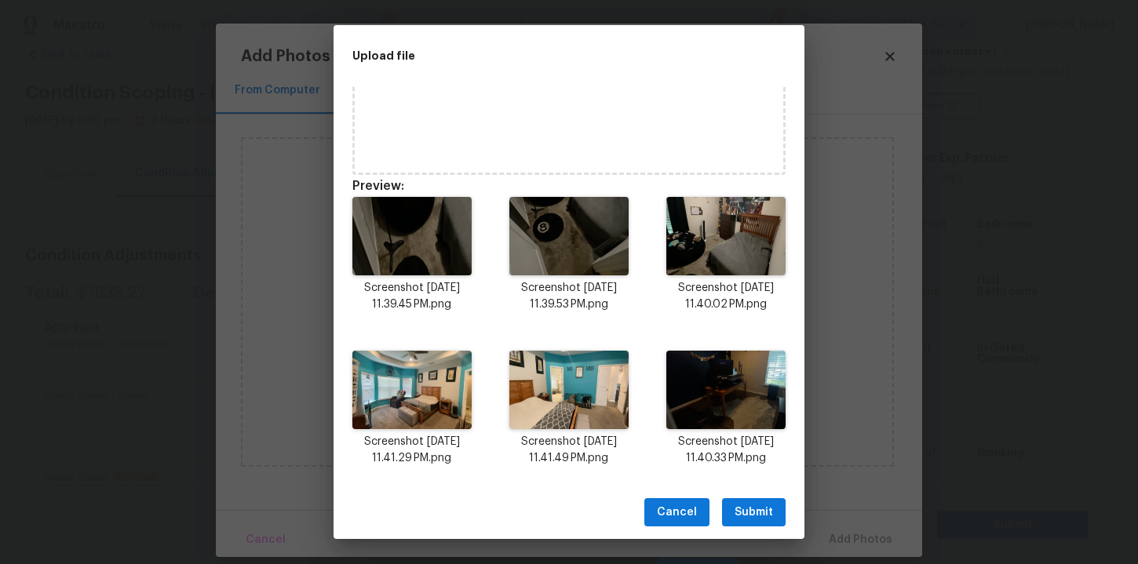
click at [756, 505] on span "Submit" at bounding box center [754, 513] width 38 height 20
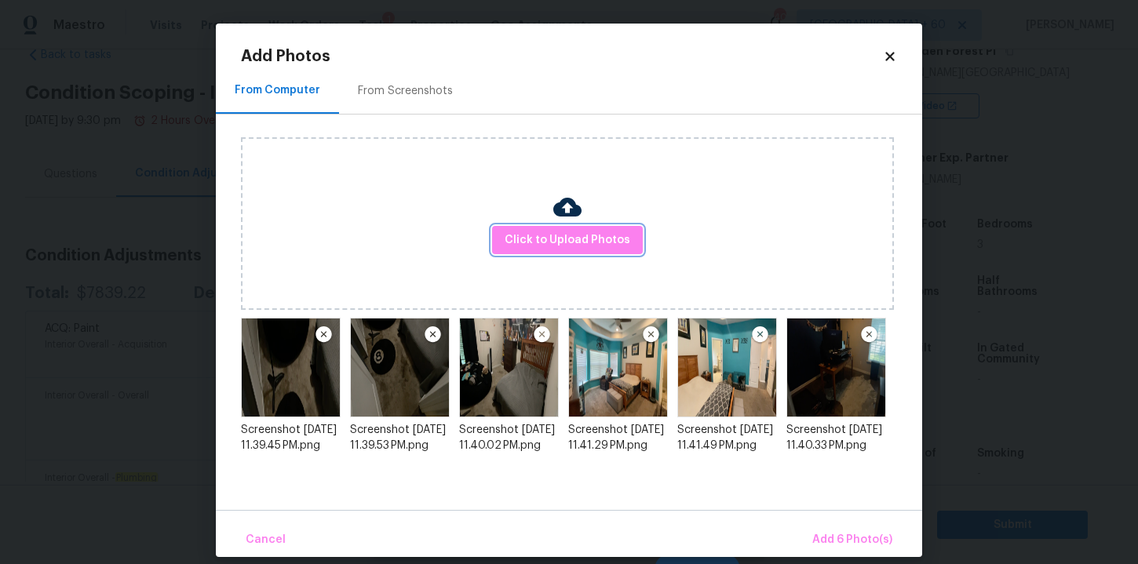
scroll to position [0, 0]
click at [867, 538] on span "Add 6 Photo(s)" at bounding box center [852, 541] width 80 height 20
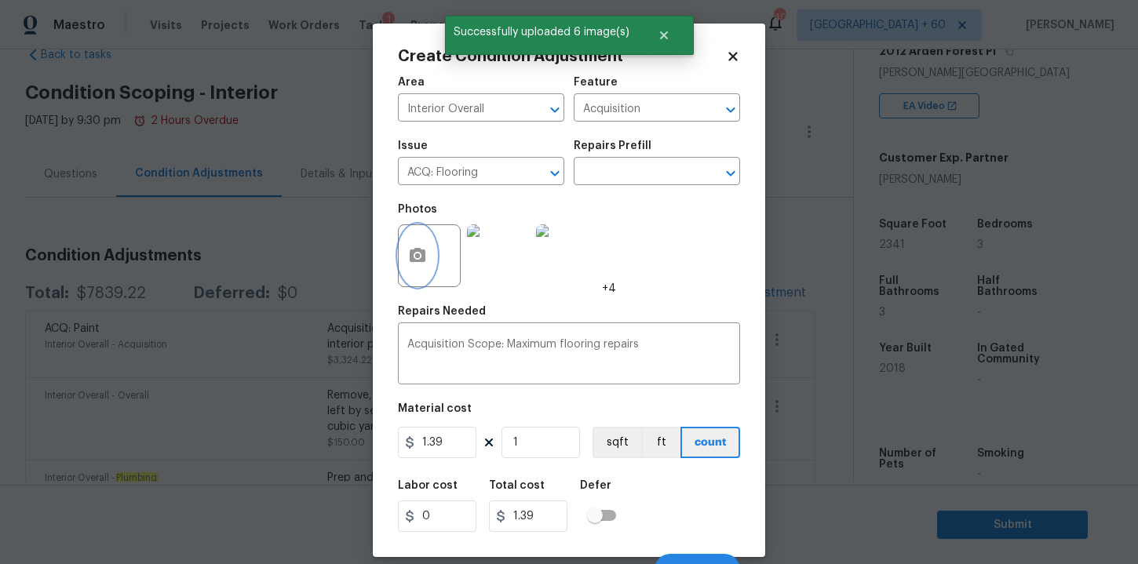
scroll to position [22, 0]
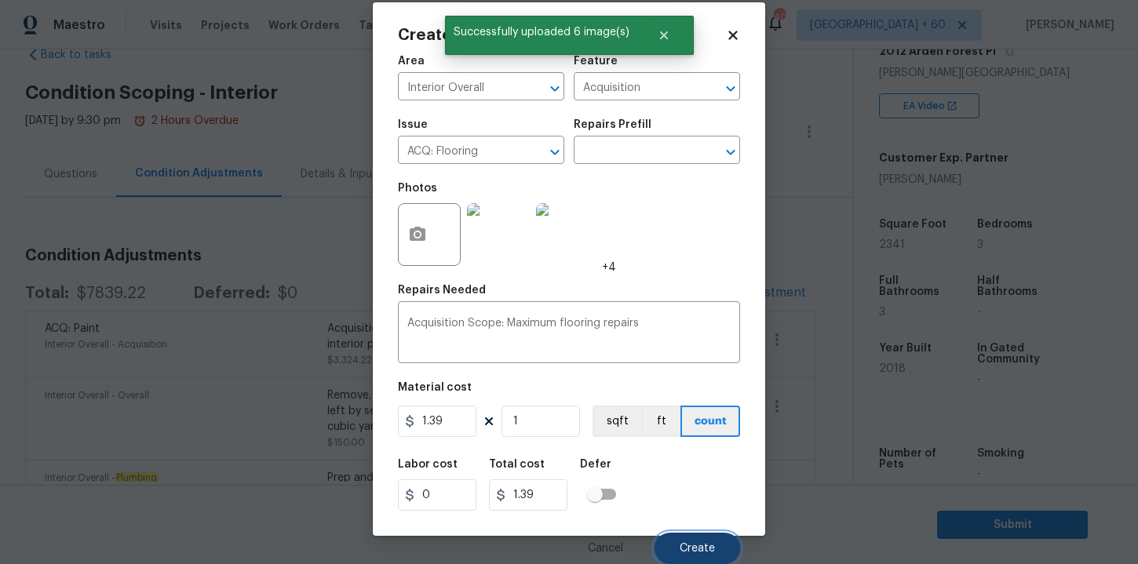
click at [702, 556] on button "Create" at bounding box center [698, 548] width 86 height 31
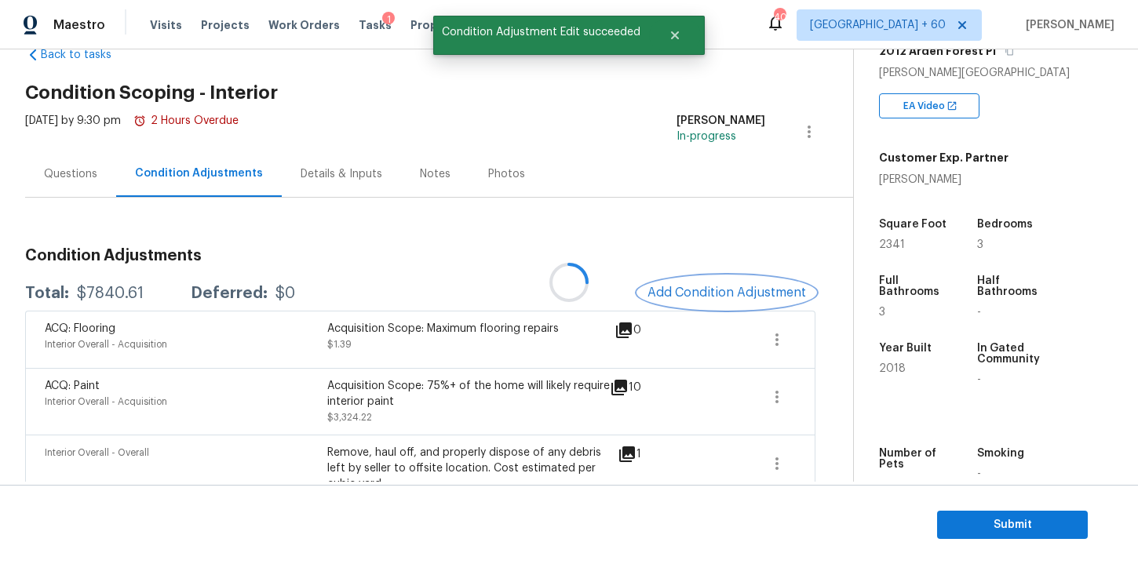
scroll to position [0, 0]
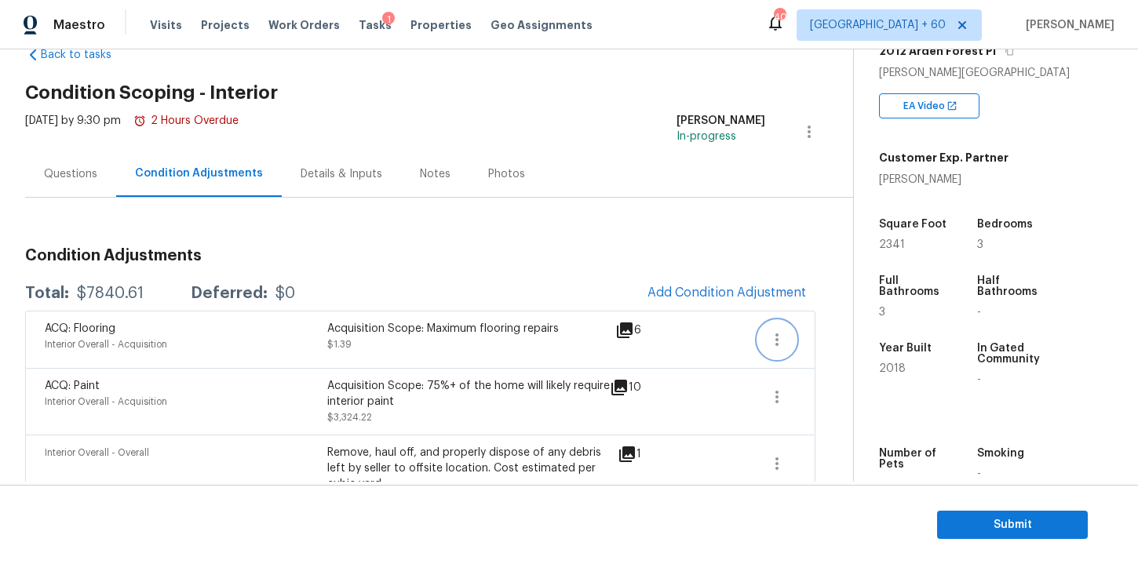
click at [773, 332] on icon "button" at bounding box center [777, 339] width 19 height 19
click at [805, 333] on div "Edit" at bounding box center [866, 337] width 122 height 16
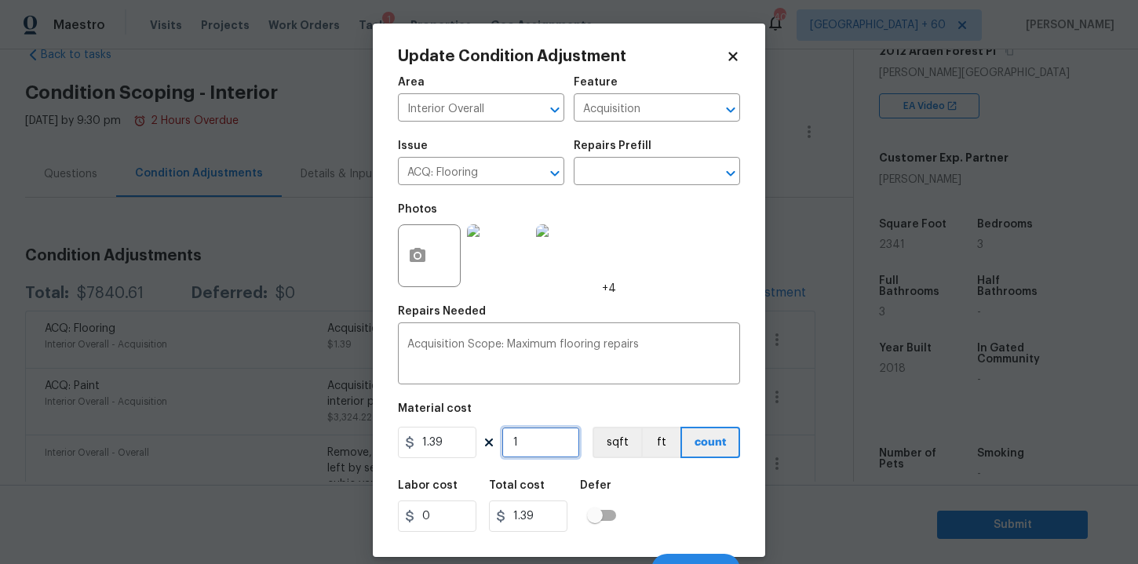
click at [542, 443] on input "1" at bounding box center [541, 442] width 78 height 31
type input "0"
type input "2"
type input "2.78"
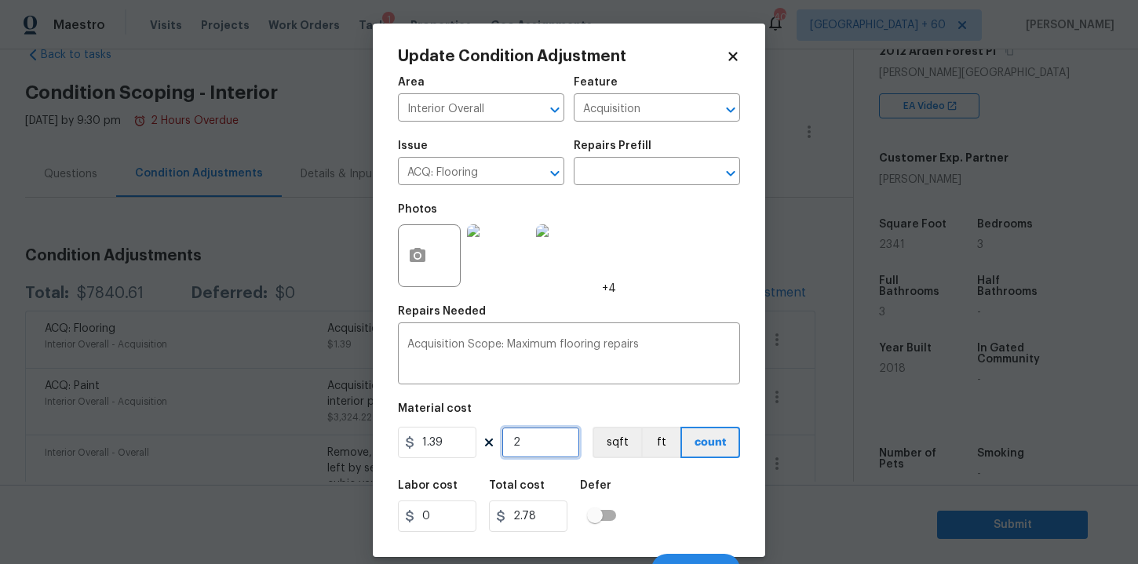
type input "23"
type input "31.97"
type input "234"
type input "325.26"
type input "2341"
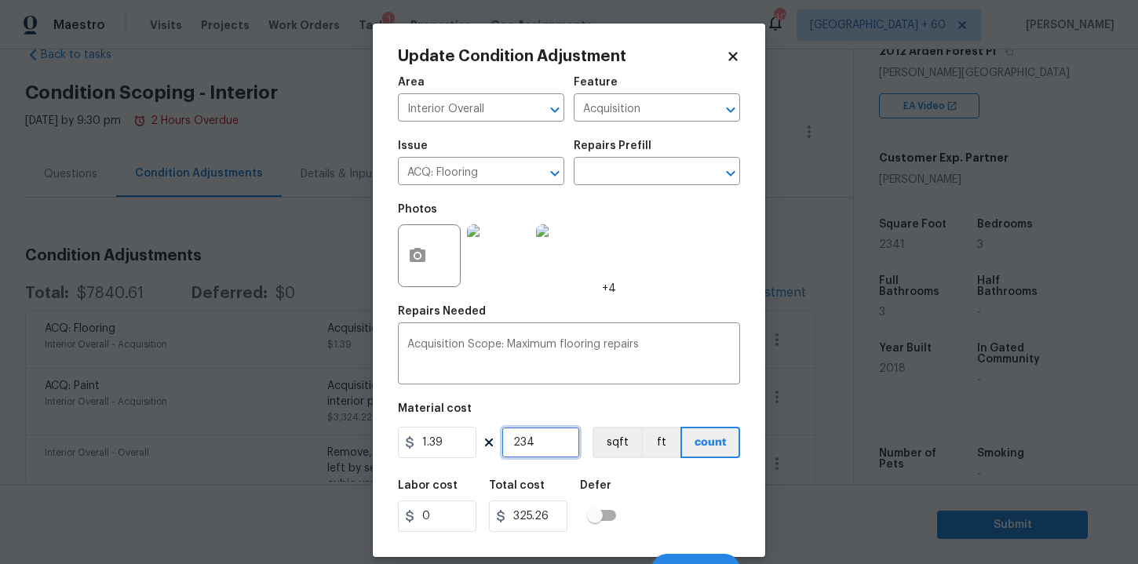
type input "3253.99"
type input "2341"
click at [690, 556] on button "Update" at bounding box center [695, 569] width 89 height 31
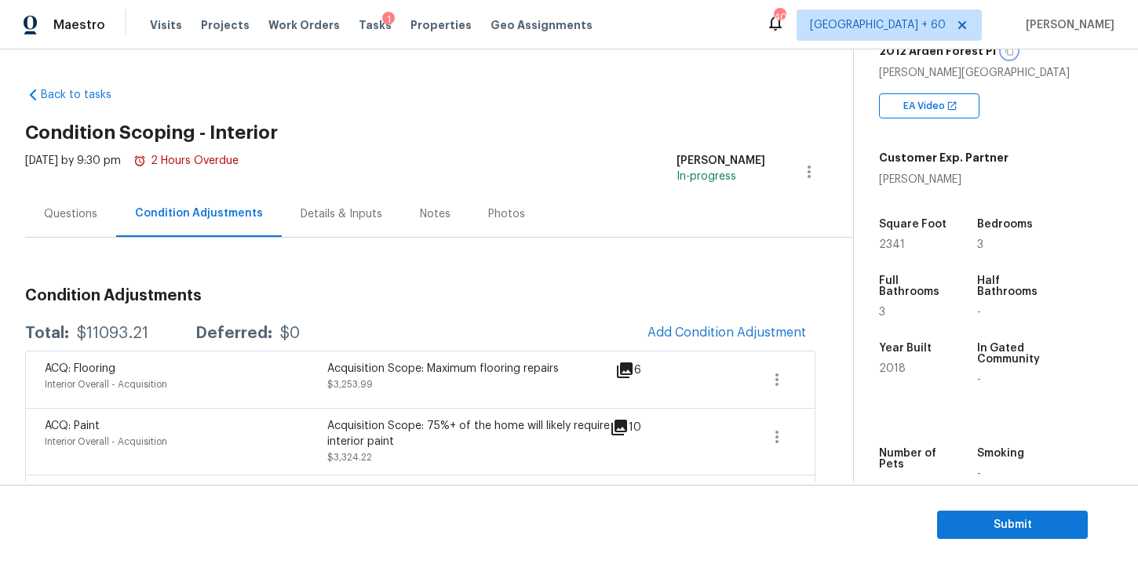
click at [1005, 54] on icon "button" at bounding box center [1009, 51] width 8 height 9
click at [80, 220] on div "Questions" at bounding box center [70, 214] width 53 height 16
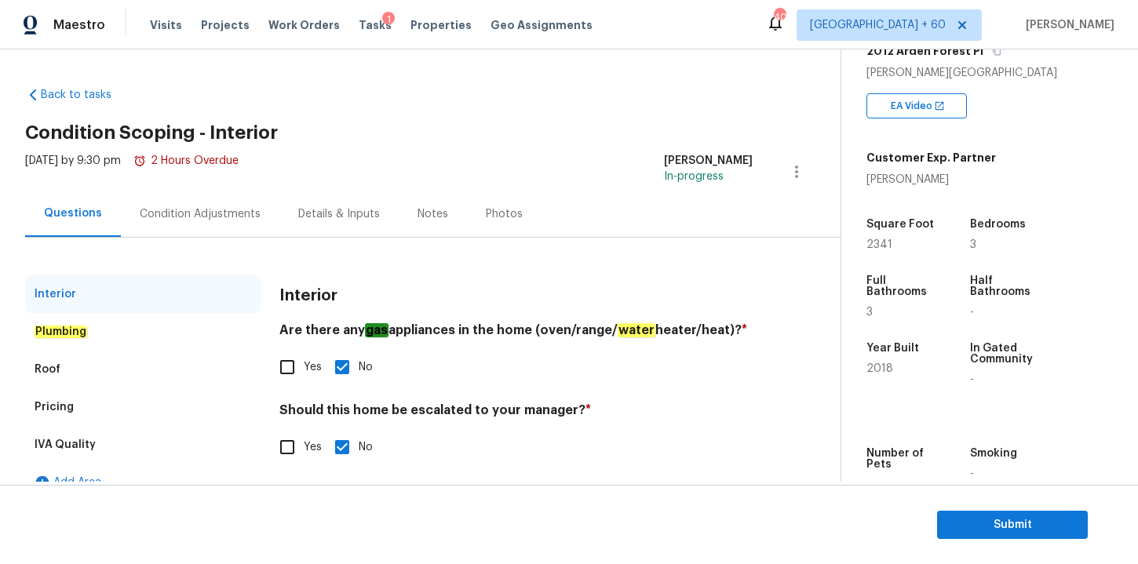
scroll to position [24, 0]
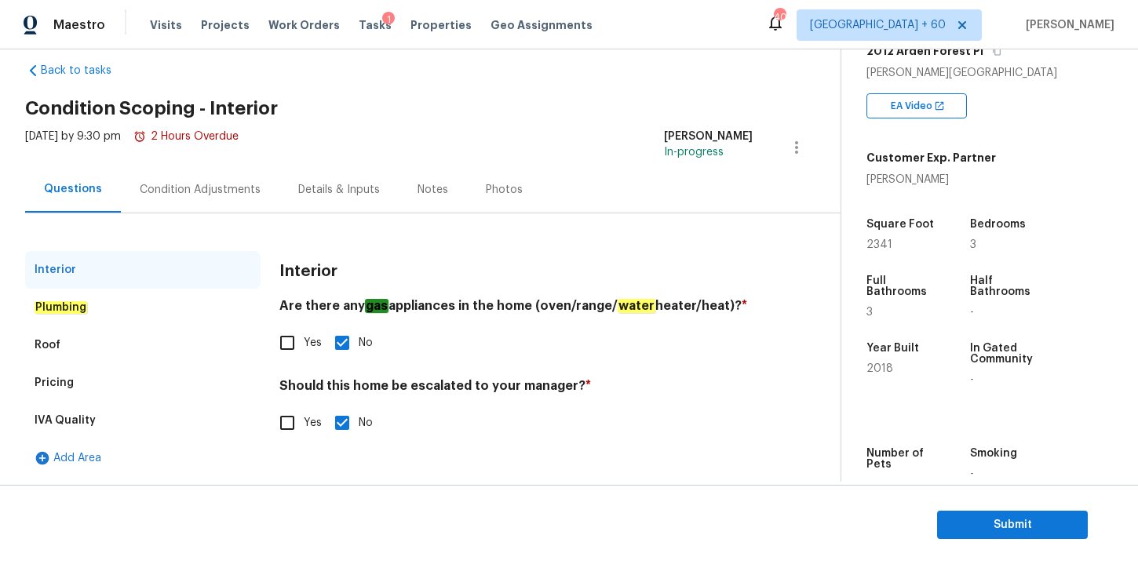
click at [89, 310] on div "Plumbing" at bounding box center [142, 308] width 235 height 38
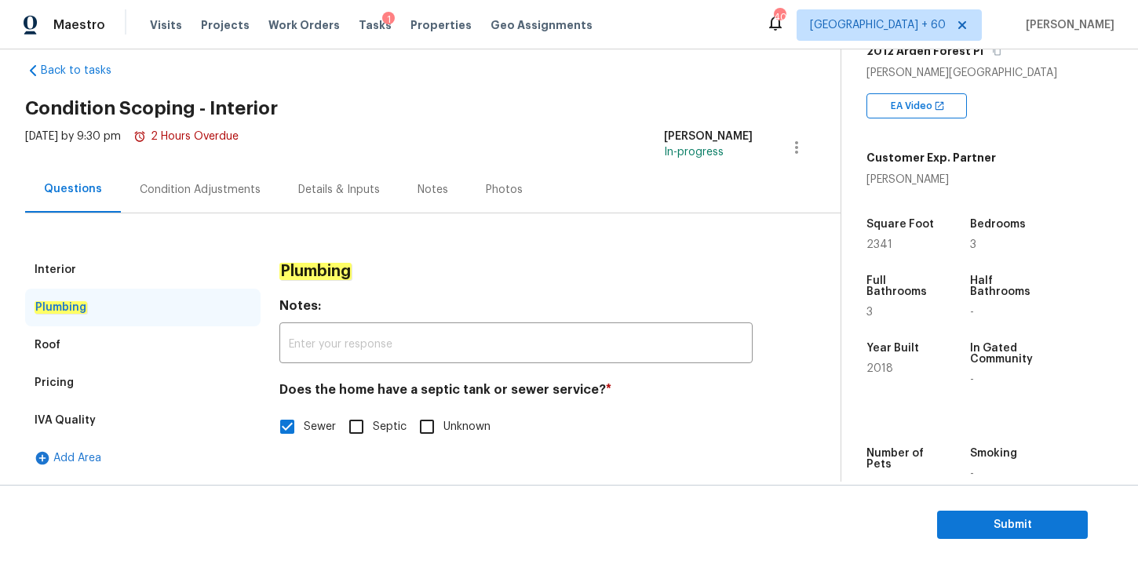
click at [89, 340] on div "Roof" at bounding box center [142, 346] width 235 height 38
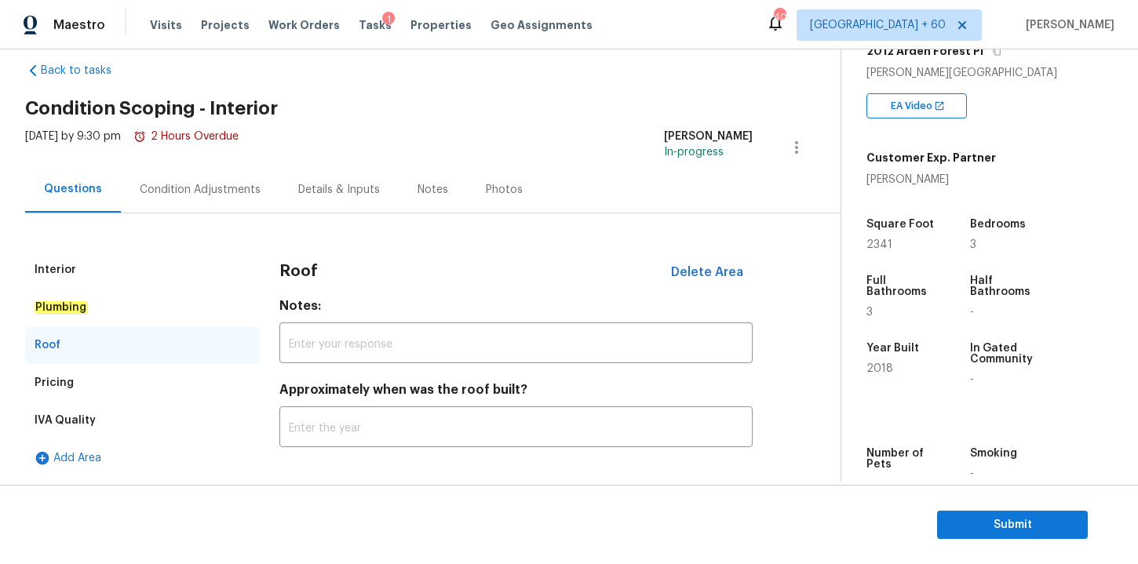
click at [108, 383] on div "Pricing" at bounding box center [142, 383] width 235 height 38
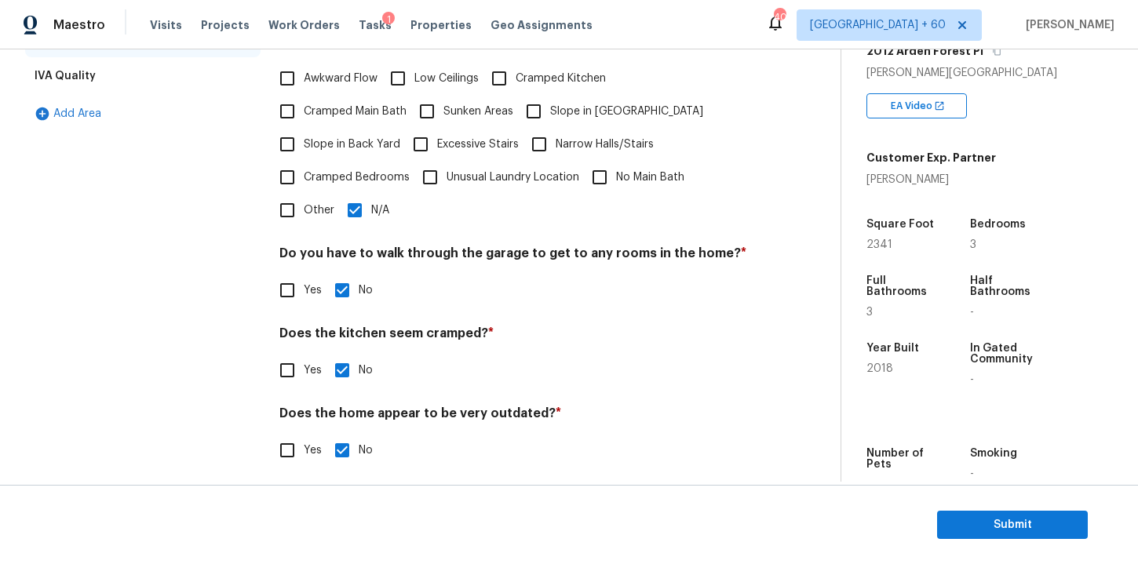
scroll to position [378, 0]
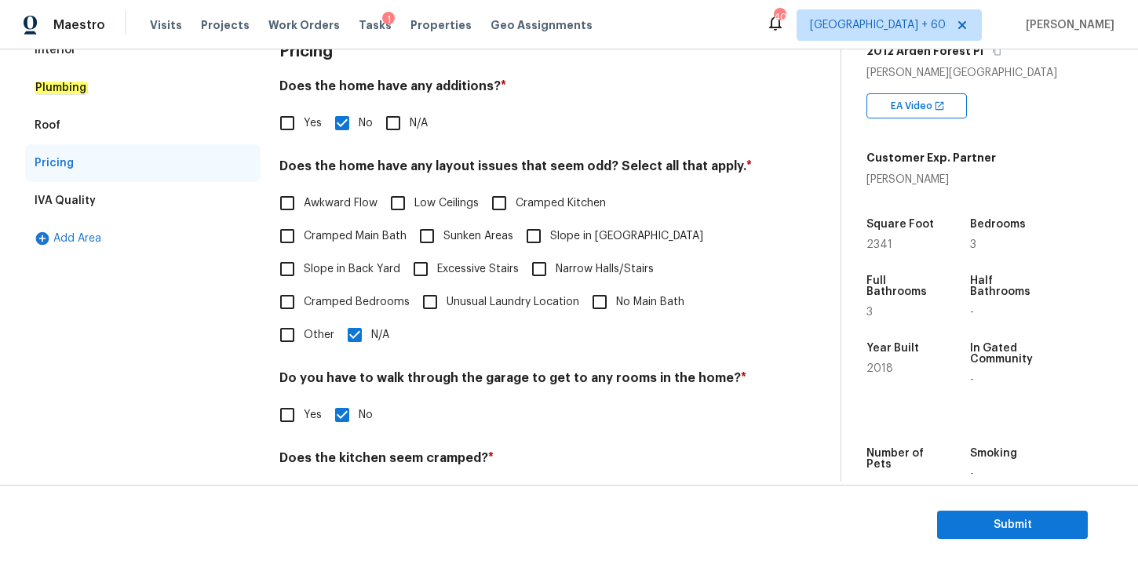
click at [116, 194] on div "IVA Quality" at bounding box center [142, 201] width 235 height 38
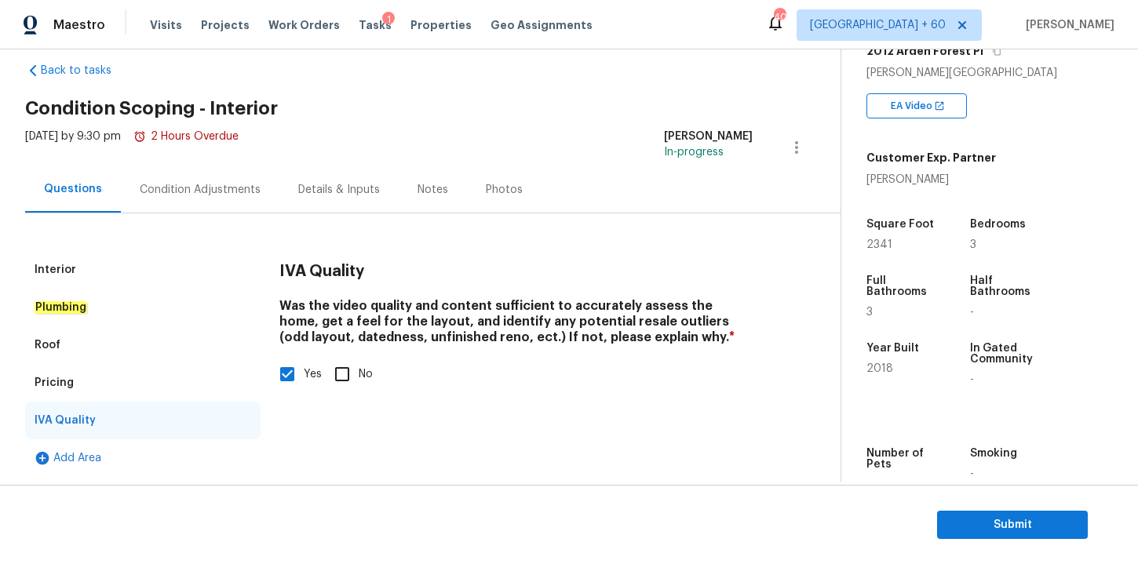
scroll to position [24, 0]
click at [227, 200] on div "Condition Adjustments" at bounding box center [200, 189] width 159 height 46
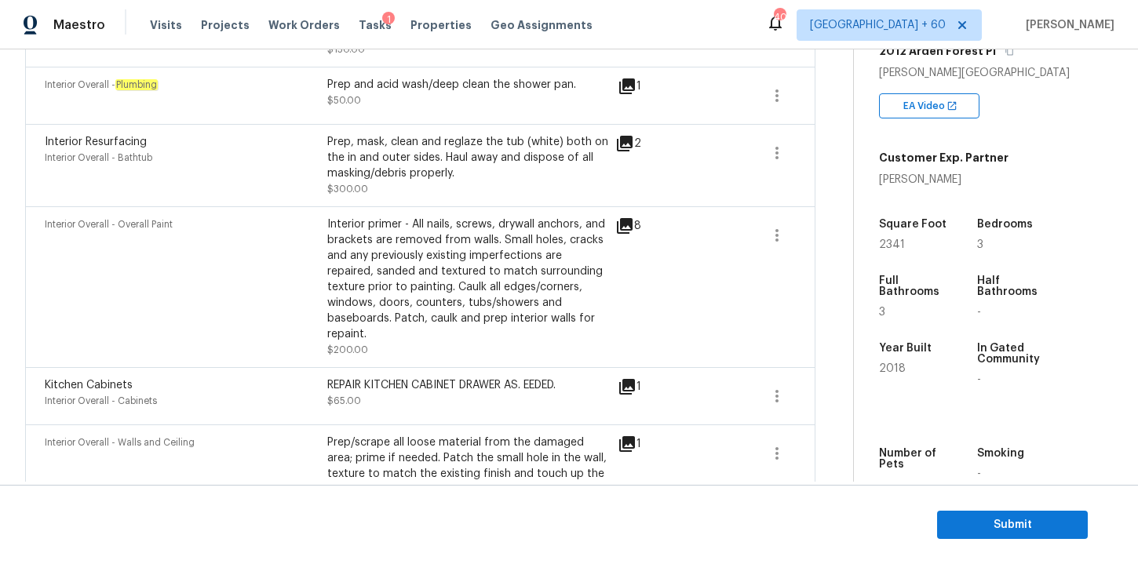
scroll to position [495, 0]
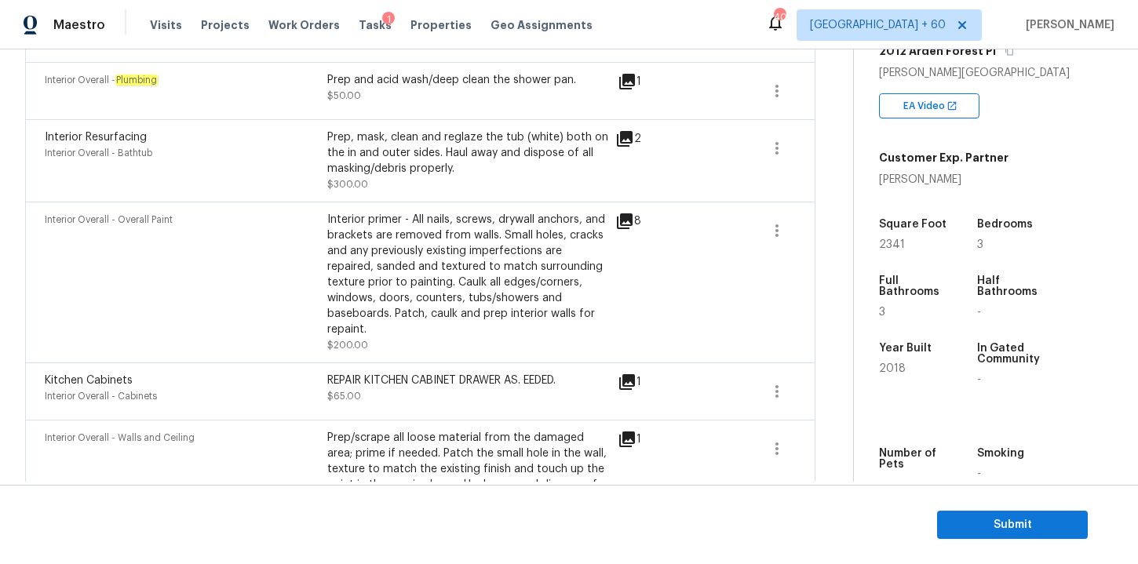
click at [629, 223] on icon at bounding box center [625, 221] width 16 height 16
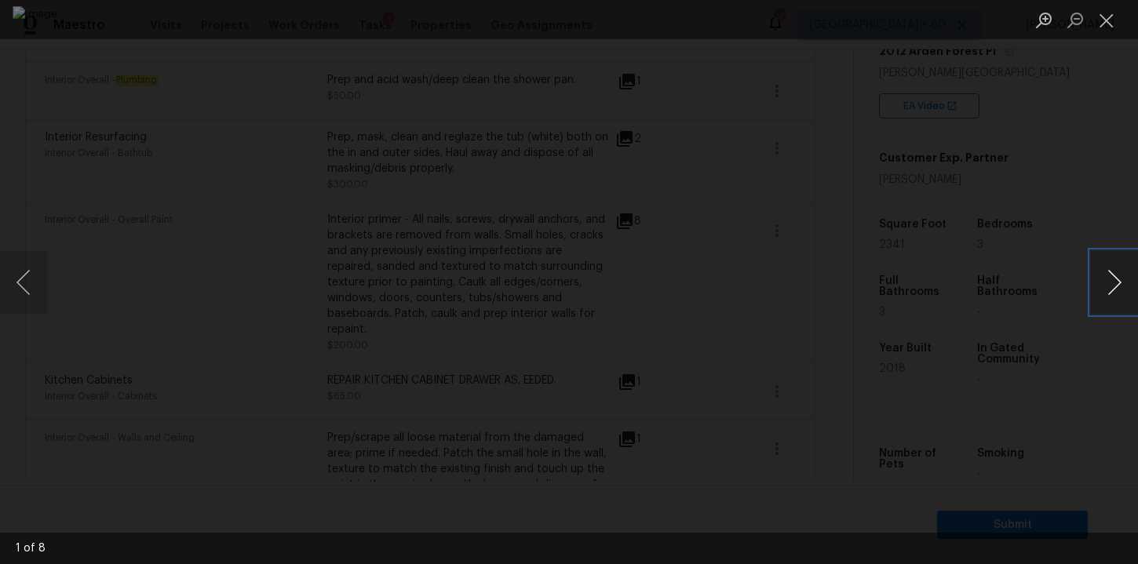
click at [1108, 283] on button "Next image" at bounding box center [1114, 282] width 47 height 63
click at [1107, 283] on button "Next image" at bounding box center [1114, 282] width 47 height 63
click at [1107, 282] on button "Next image" at bounding box center [1114, 282] width 47 height 63
click at [1107, 24] on button "Close lightbox" at bounding box center [1106, 19] width 31 height 27
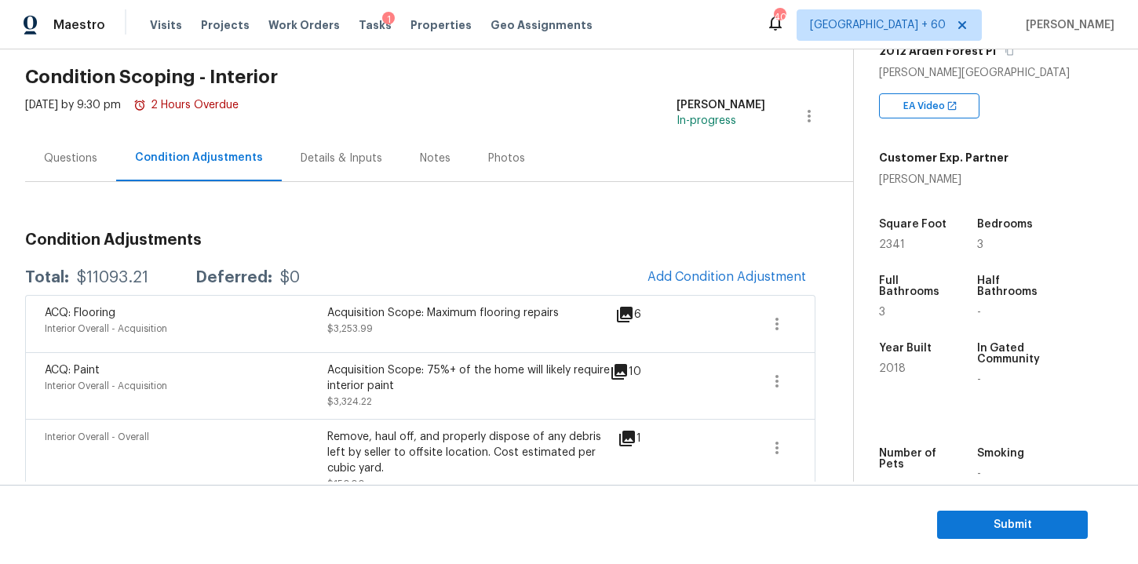
scroll to position [232, 0]
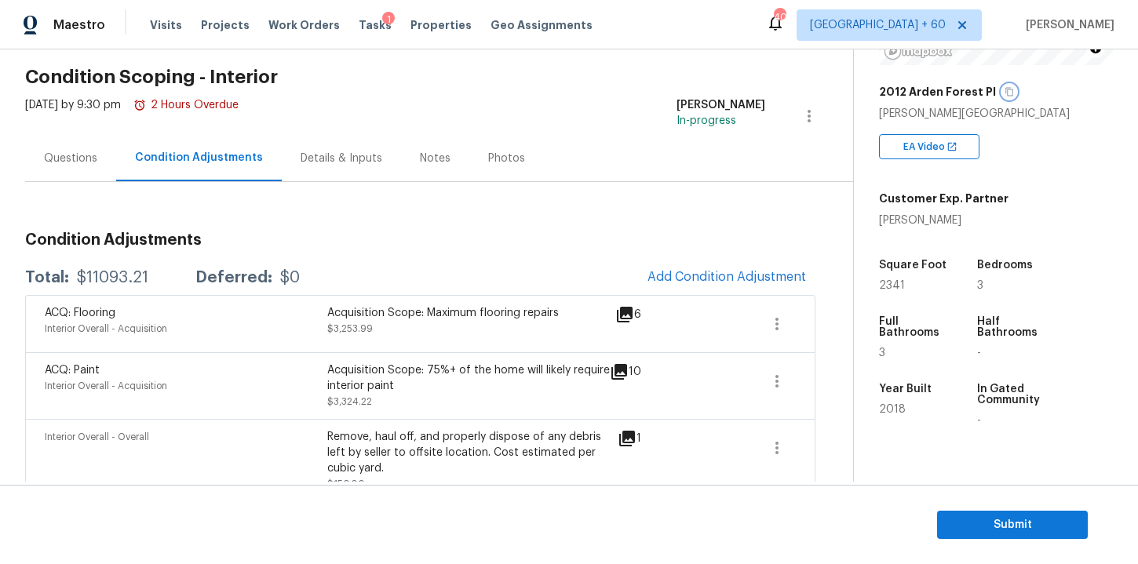
click at [1005, 93] on icon "button" at bounding box center [1009, 91] width 9 height 9
click at [991, 524] on span "Submit" at bounding box center [1013, 526] width 126 height 20
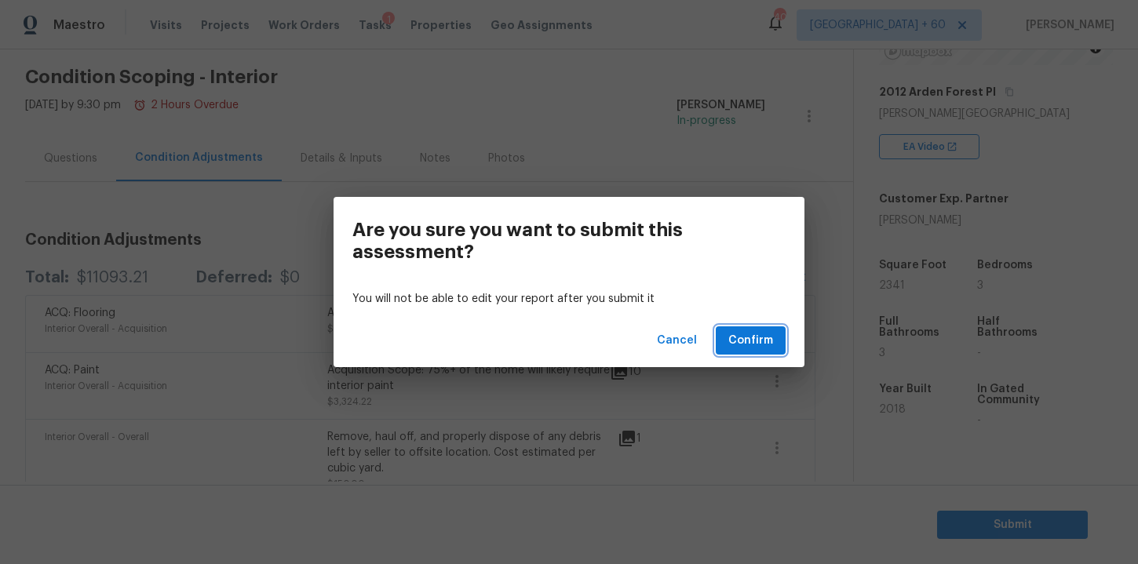
click at [748, 335] on span "Confirm" at bounding box center [750, 341] width 45 height 20
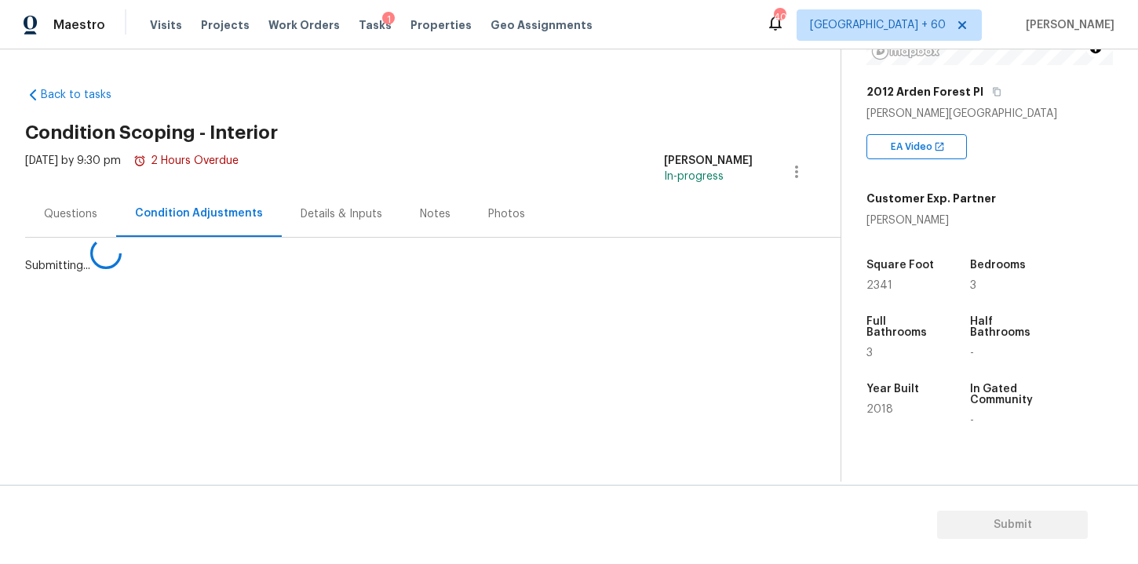
scroll to position [0, 0]
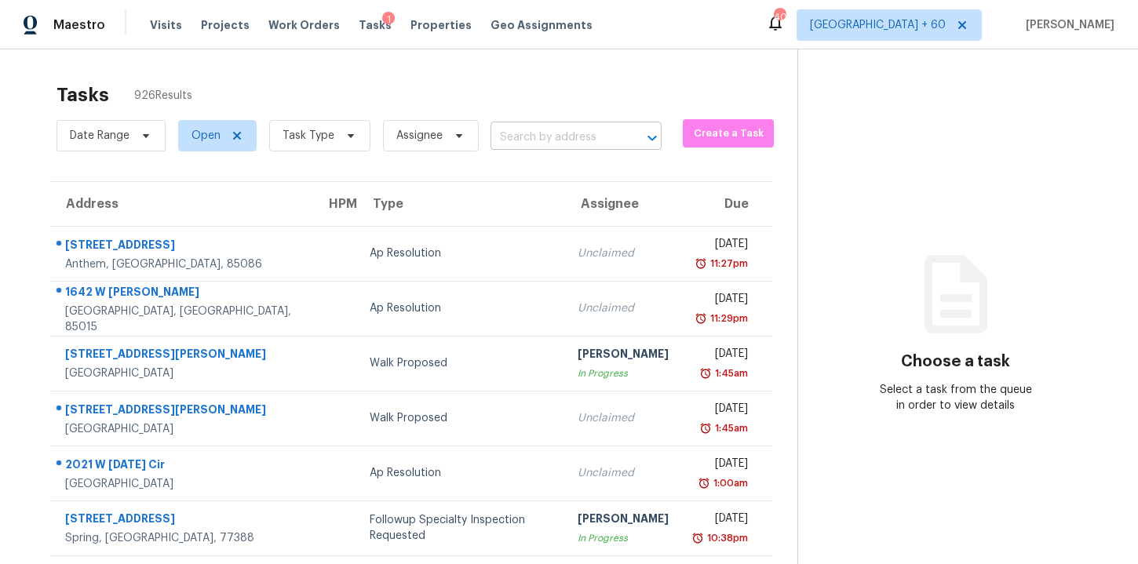
click at [549, 143] on input "text" at bounding box center [554, 138] width 127 height 24
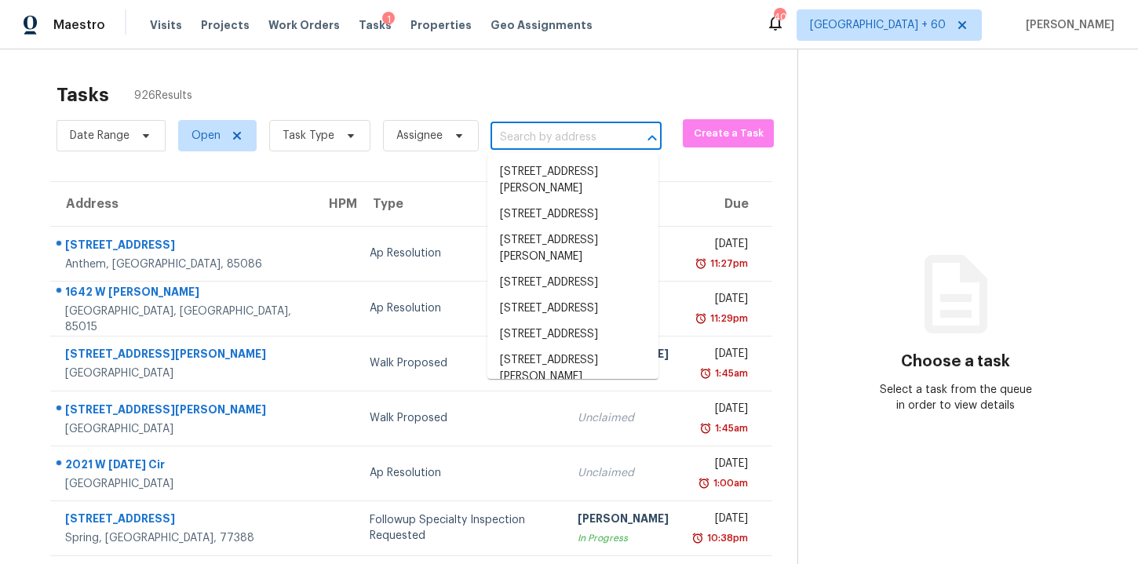
paste input "[STREET_ADDRESS][PERSON_NAME][PERSON_NAME]"
type input "[STREET_ADDRESS][PERSON_NAME][PERSON_NAME]"
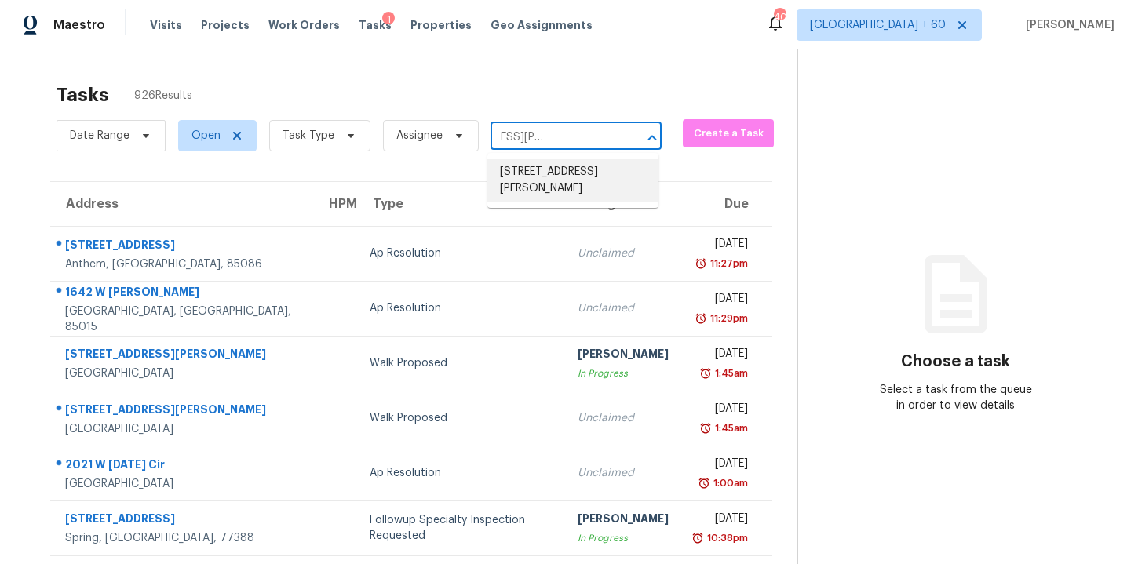
click at [581, 174] on li "[STREET_ADDRESS][PERSON_NAME]" at bounding box center [572, 180] width 171 height 42
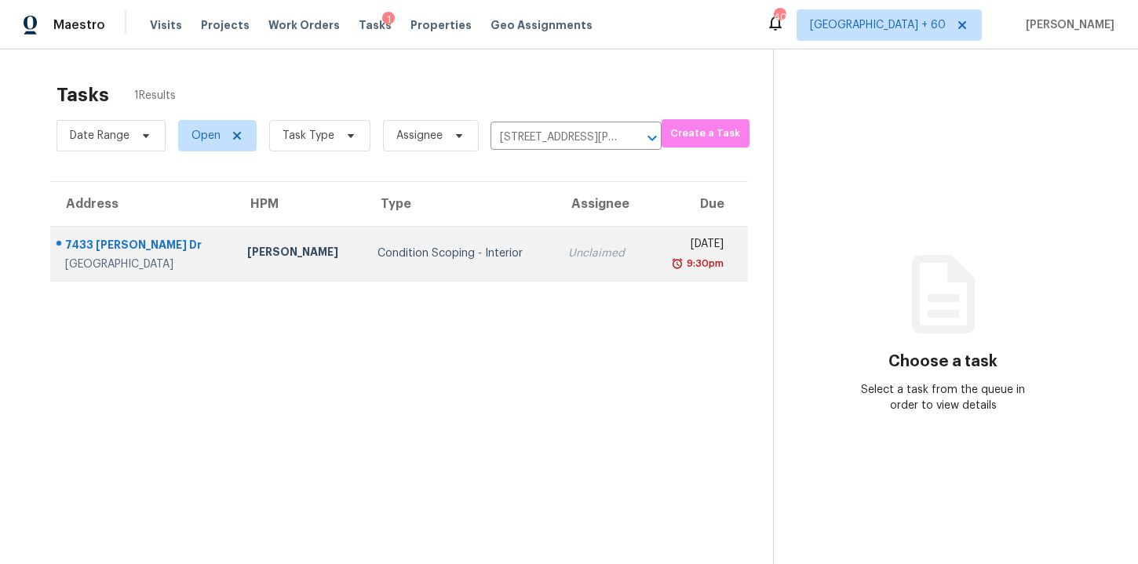
click at [519, 265] on td "Condition Scoping - Interior" at bounding box center [460, 253] width 191 height 55
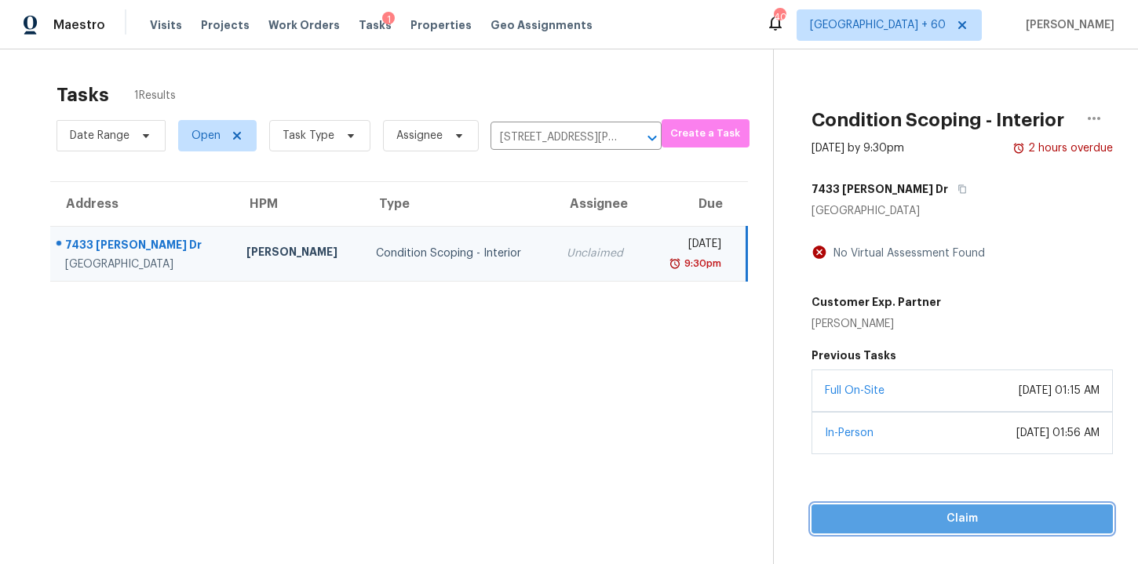
click at [867, 517] on span "Claim" at bounding box center [962, 519] width 276 height 20
click at [869, 519] on span "Start Assessment" at bounding box center [962, 519] width 276 height 20
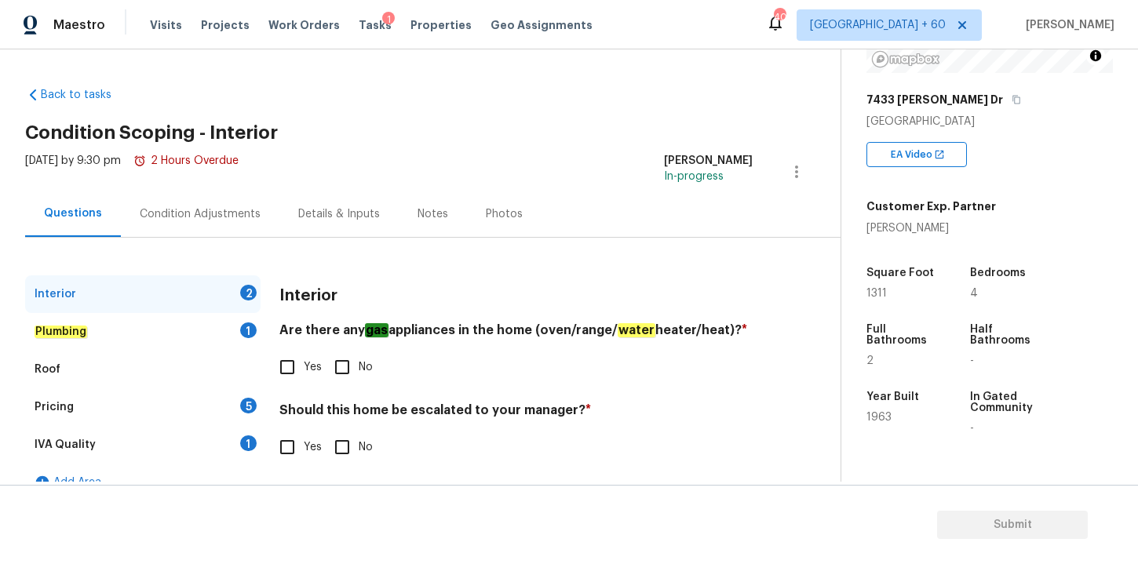
scroll to position [226, 0]
click at [363, 25] on span "Tasks" at bounding box center [375, 25] width 33 height 11
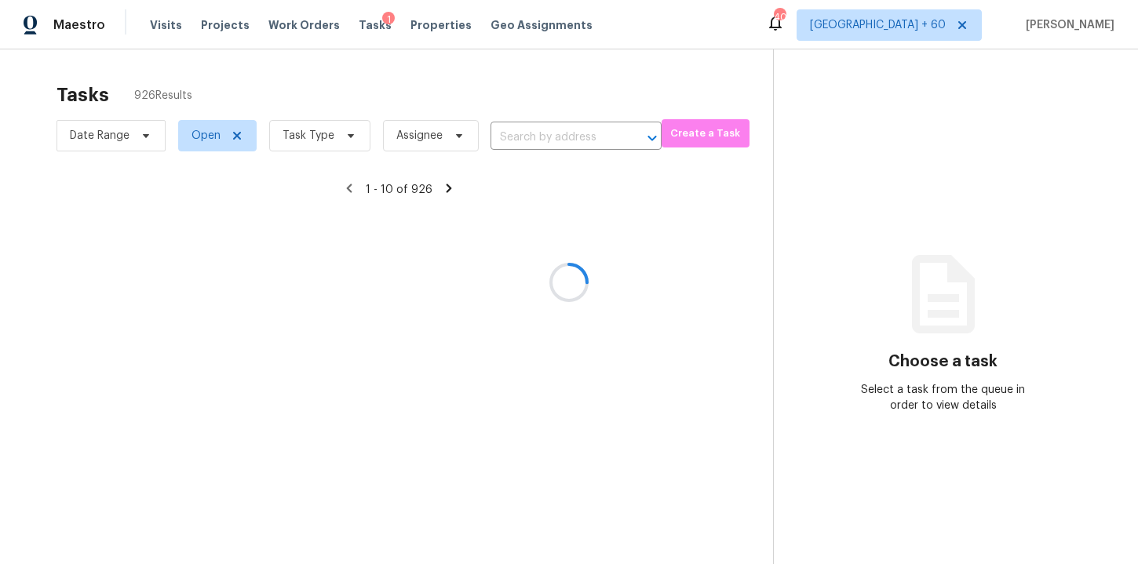
click at [510, 137] on div at bounding box center [569, 282] width 1138 height 564
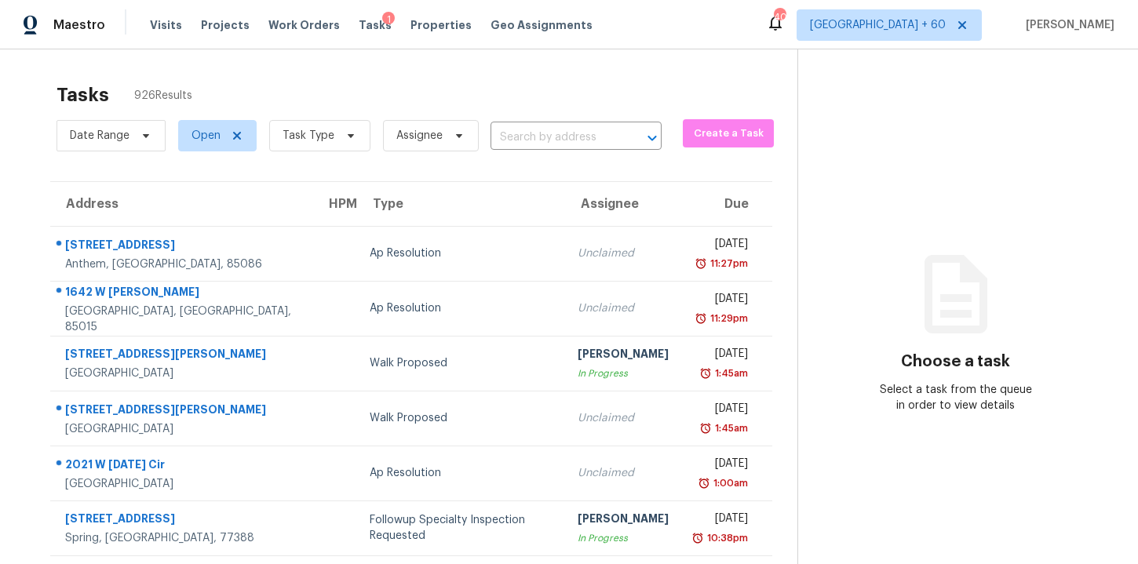
click at [531, 156] on section "Tasks 926 Results Date Range Open Task Type Assignee ​ Create a Task Address HP…" at bounding box center [411, 446] width 772 height 743
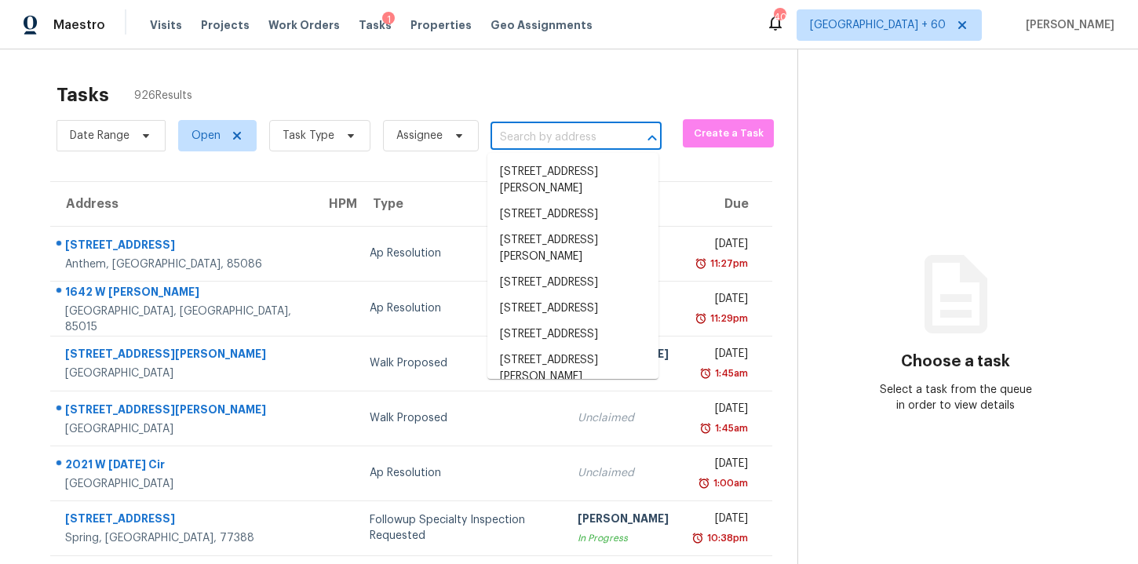
click at [531, 143] on input "text" at bounding box center [554, 138] width 127 height 24
paste input "[STREET_ADDRESS][PERSON_NAME][PERSON_NAME]"
type input "[STREET_ADDRESS][PERSON_NAME][PERSON_NAME]"
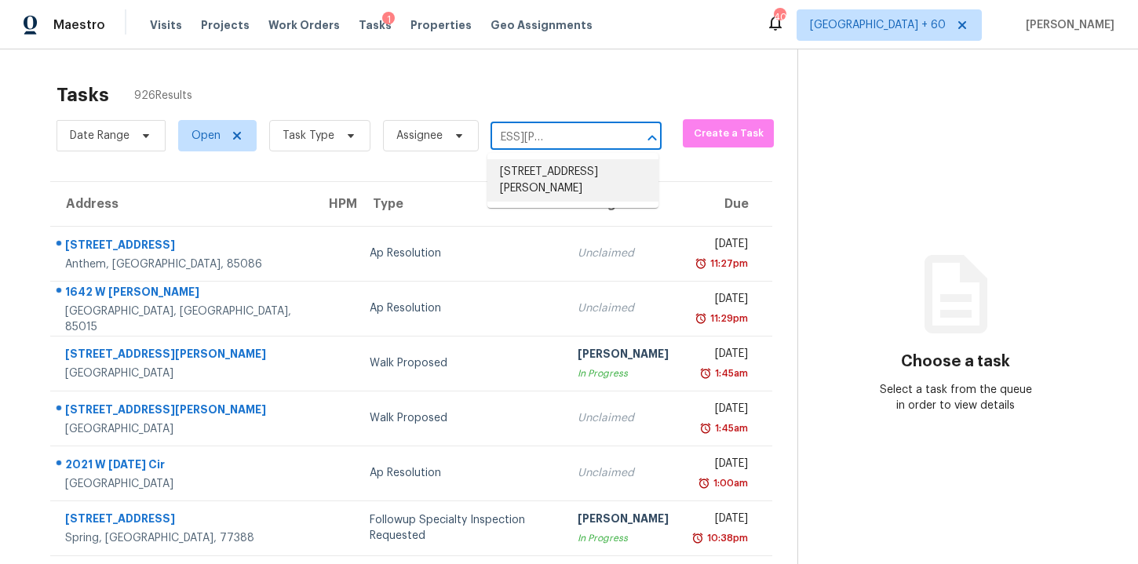
click at [544, 175] on li "[STREET_ADDRESS][PERSON_NAME]" at bounding box center [572, 180] width 171 height 42
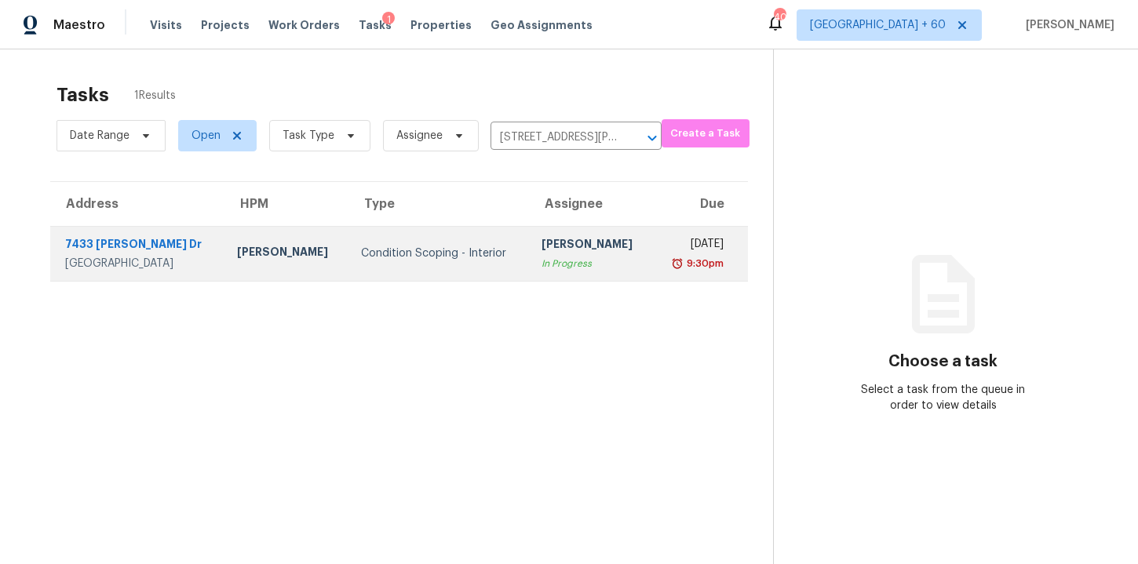
click at [556, 261] on div "In Progress" at bounding box center [591, 264] width 98 height 16
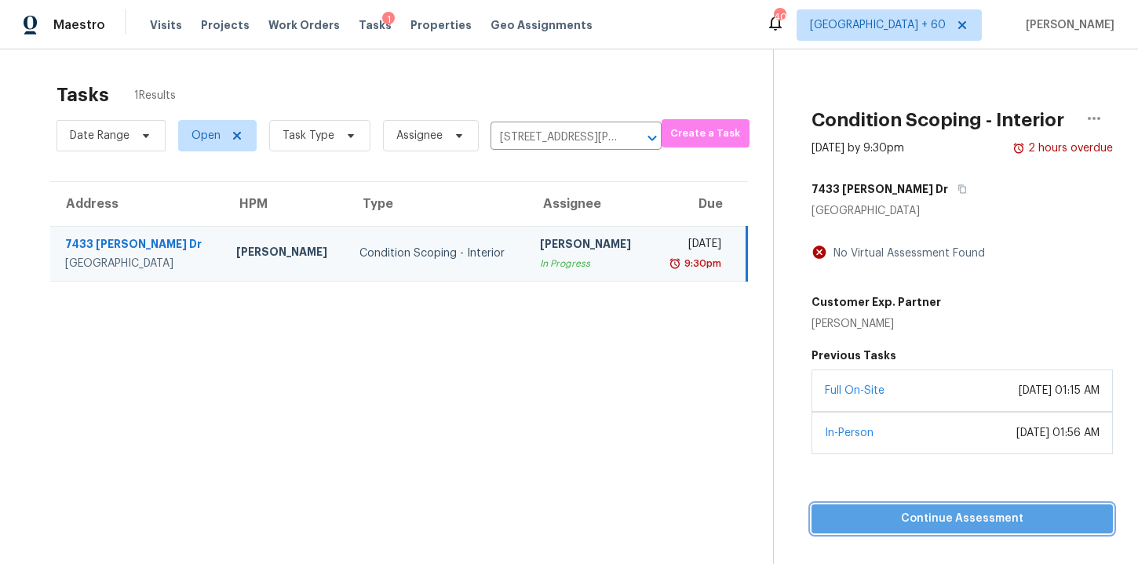
click at [845, 527] on span "Continue Assessment" at bounding box center [962, 519] width 276 height 20
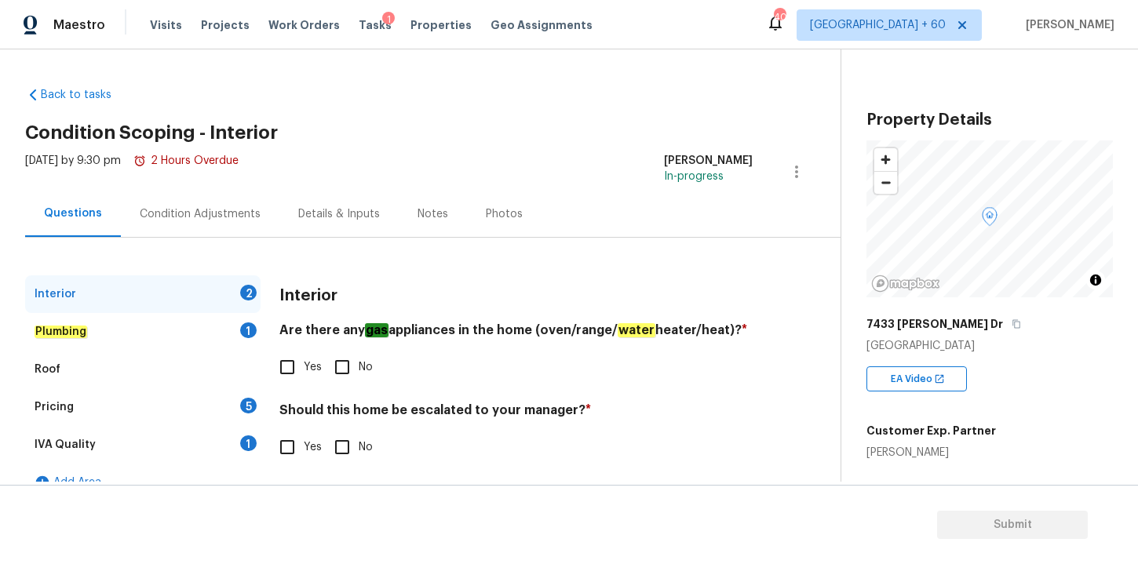
click at [337, 371] on input "No" at bounding box center [342, 367] width 33 height 33
checkbox input "true"
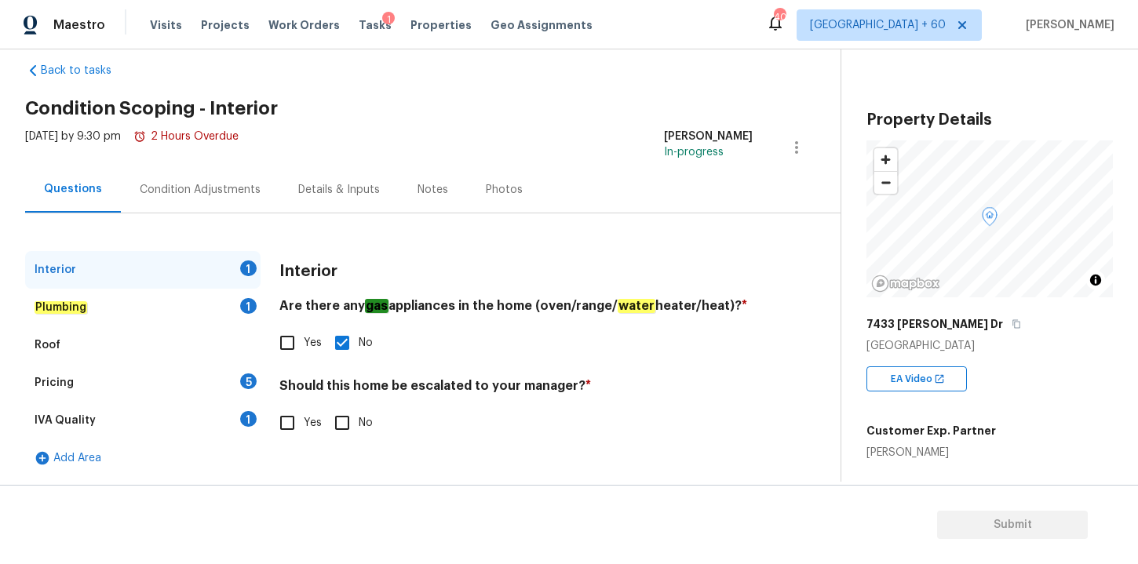
click at [290, 421] on input "Yes" at bounding box center [287, 423] width 33 height 33
checkbox input "true"
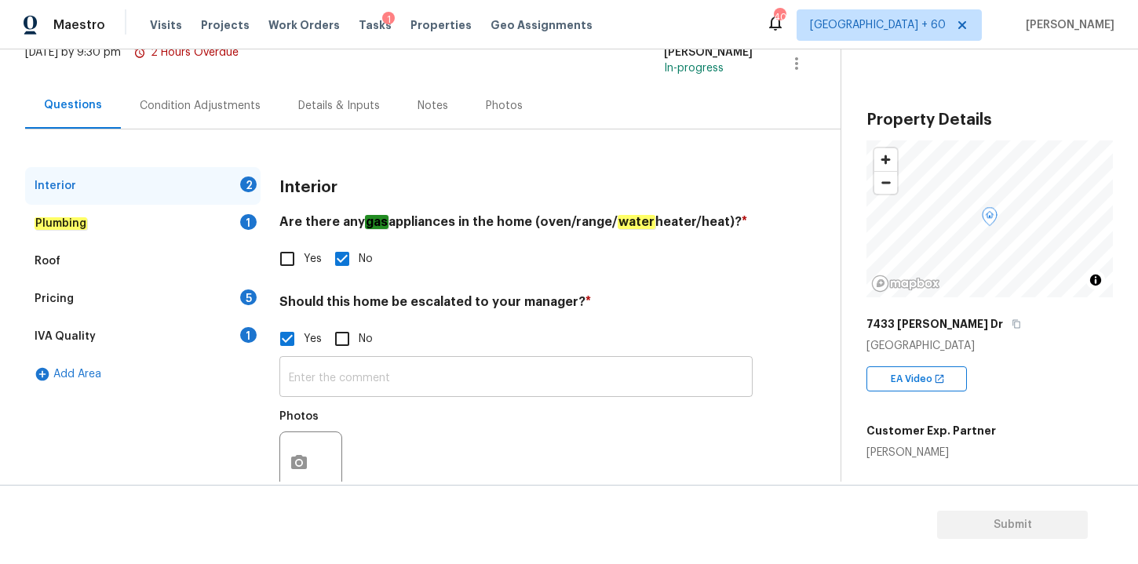
scroll to position [154, 0]
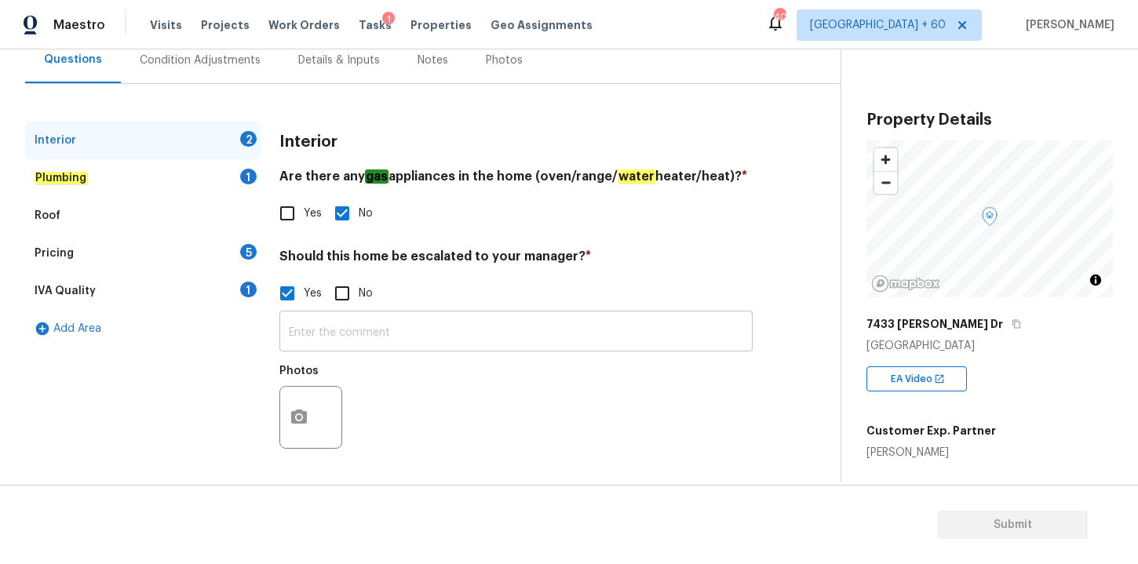
click at [359, 328] on input "text" at bounding box center [515, 333] width 473 height 37
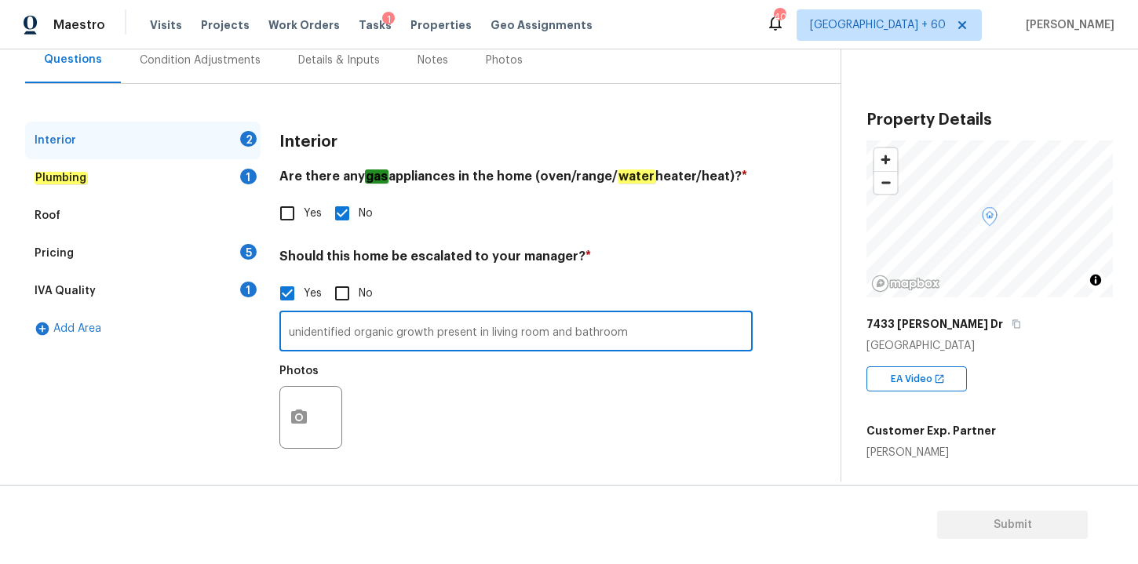
type input "unidentified organic growth present in living room and bathroom"
click at [292, 420] on icon "button" at bounding box center [299, 417] width 16 height 14
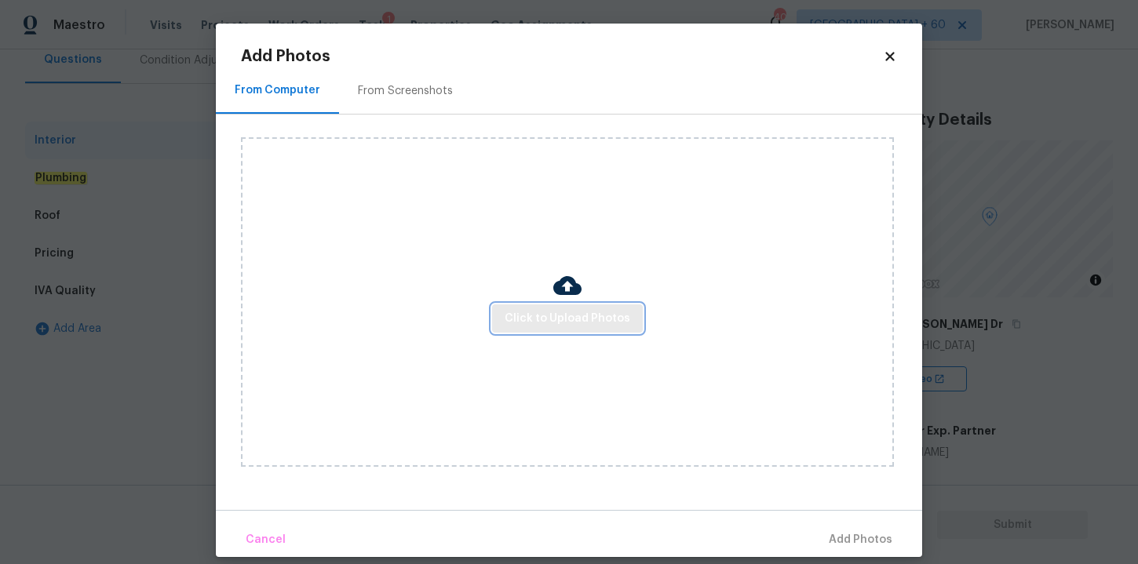
click at [527, 330] on button "Click to Upload Photos" at bounding box center [567, 319] width 151 height 29
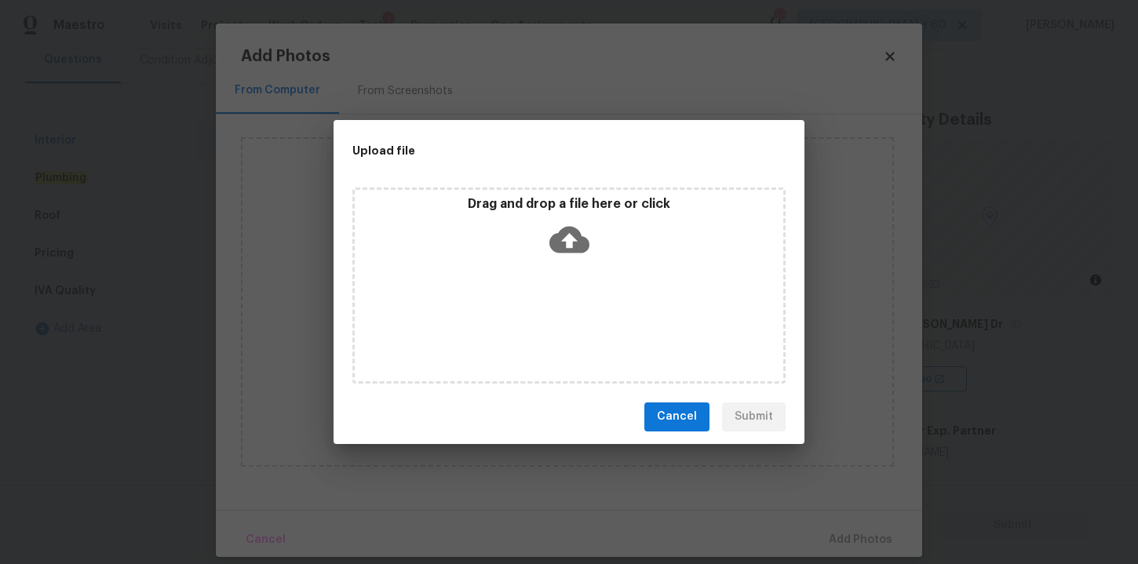
click at [564, 246] on icon at bounding box center [569, 239] width 40 height 27
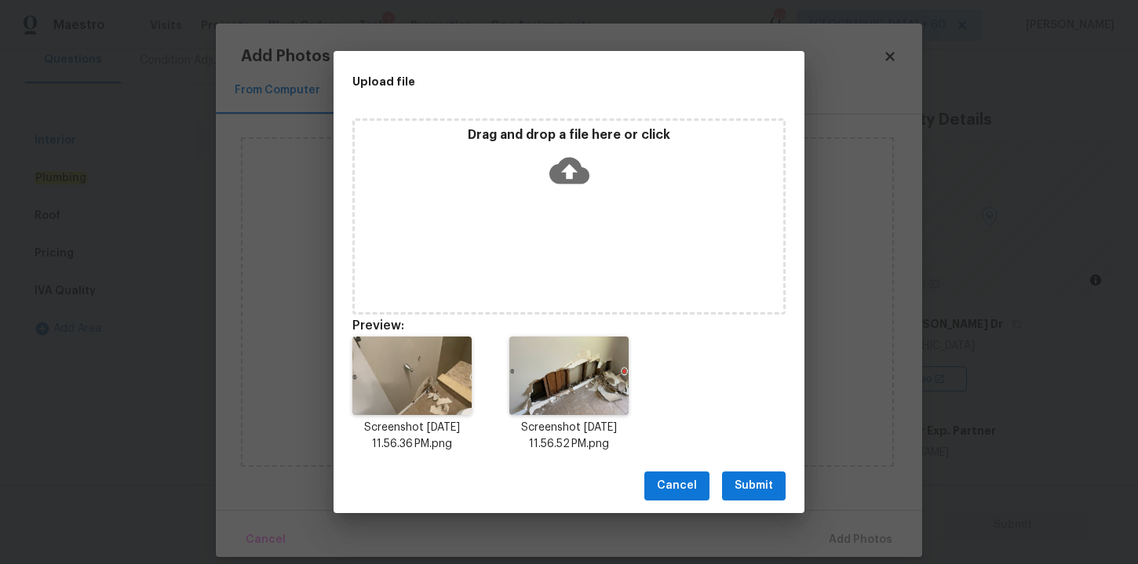
click at [765, 484] on span "Submit" at bounding box center [754, 486] width 38 height 20
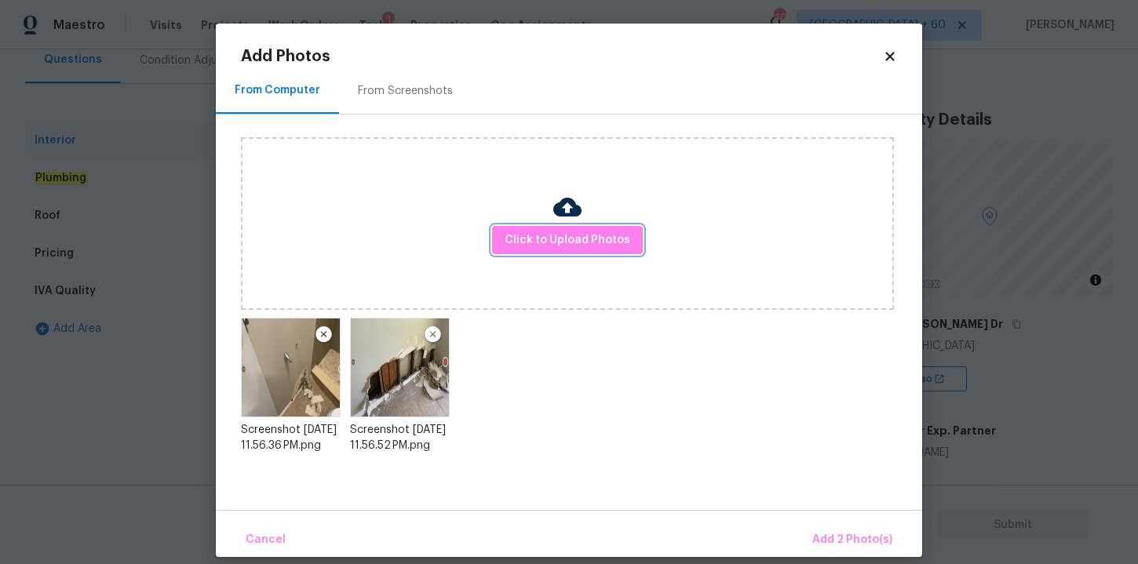
scroll to position [16, 0]
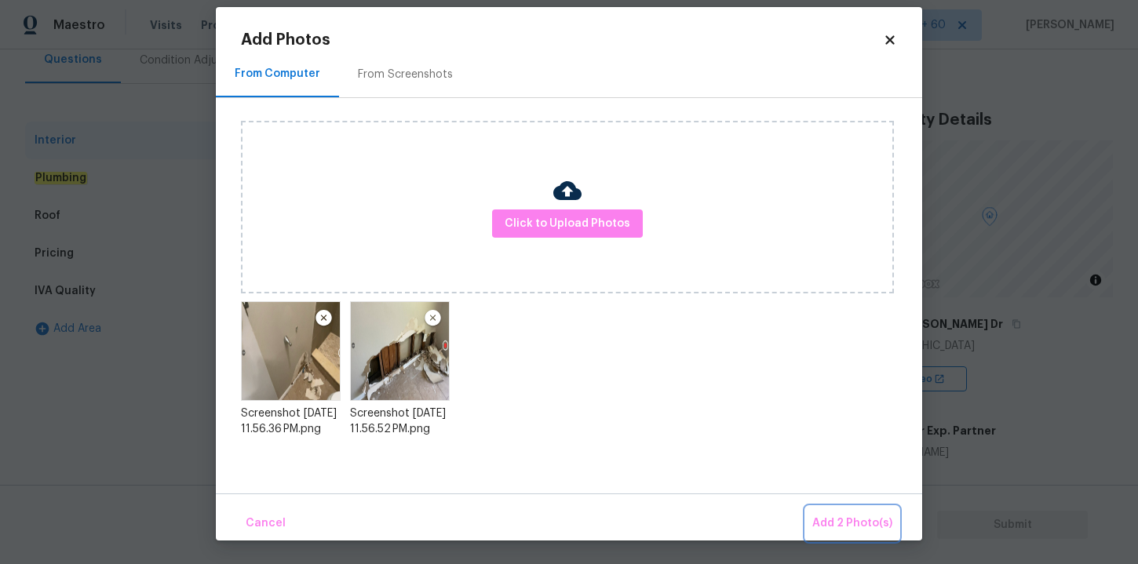
click at [845, 518] on span "Add 2 Photo(s)" at bounding box center [852, 524] width 80 height 20
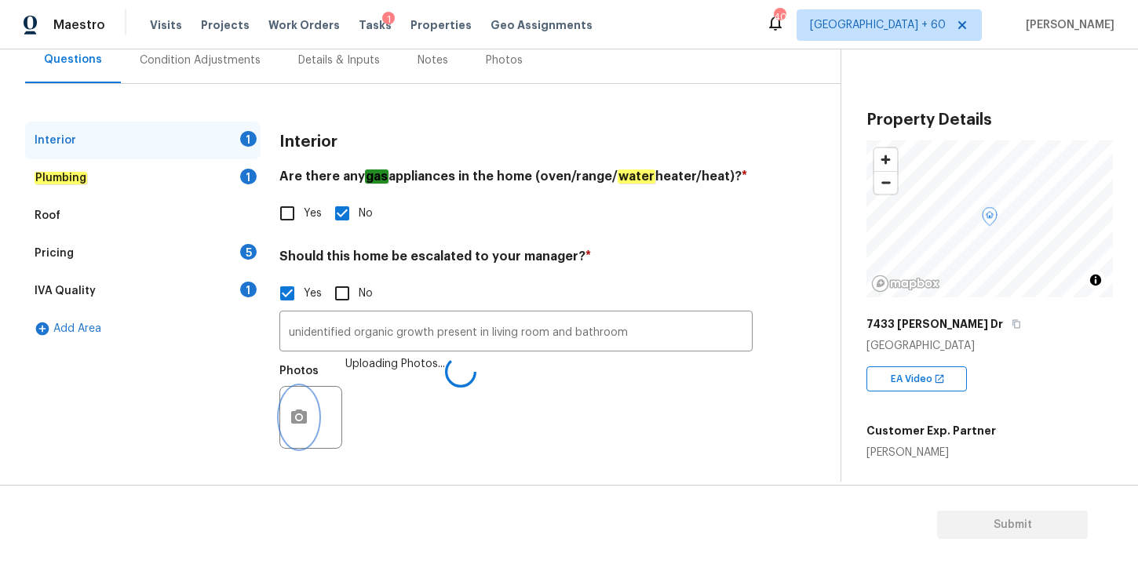
scroll to position [0, 0]
click at [126, 177] on div "Plumbing 1" at bounding box center [142, 178] width 235 height 38
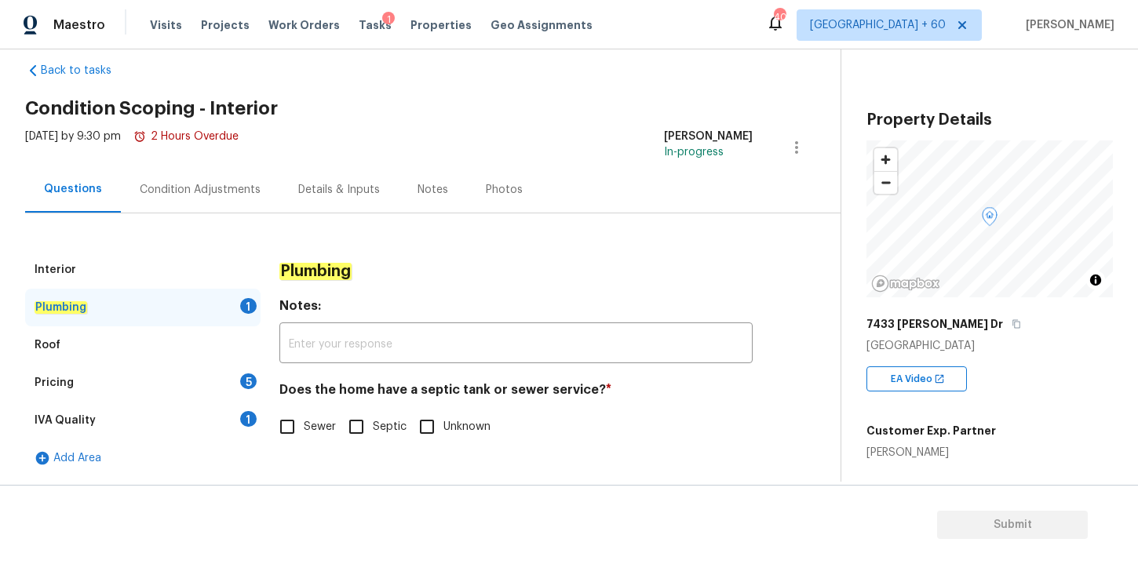
click at [292, 429] on input "Sewer" at bounding box center [287, 426] width 33 height 33
checkbox input "true"
click at [89, 339] on div "Roof" at bounding box center [142, 346] width 235 height 38
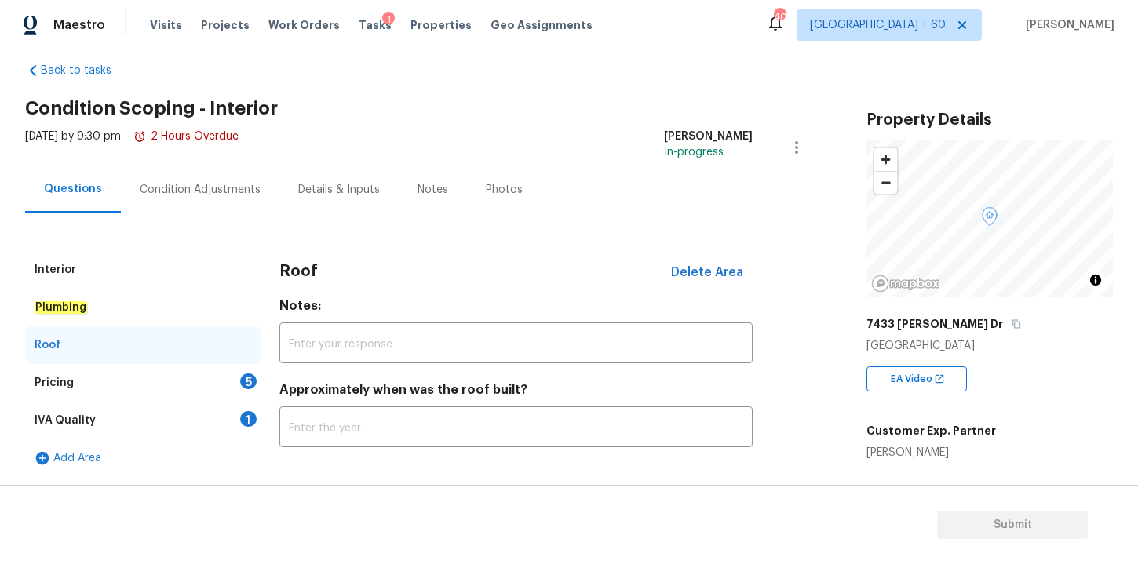
click at [101, 372] on div "Pricing 5" at bounding box center [142, 383] width 235 height 38
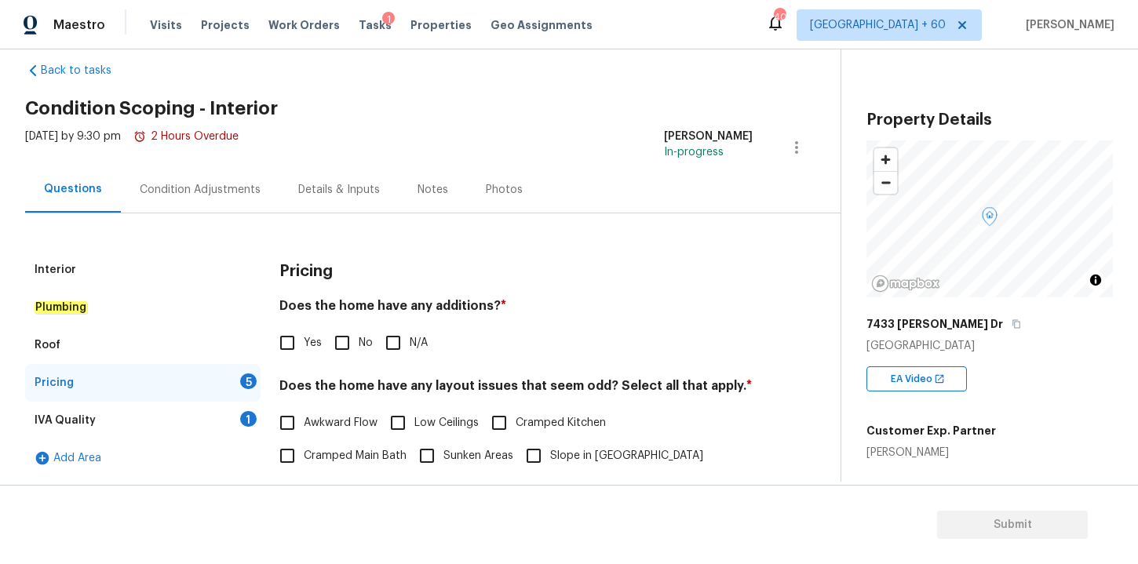
click at [345, 345] on input "No" at bounding box center [342, 343] width 33 height 33
checkbox input "true"
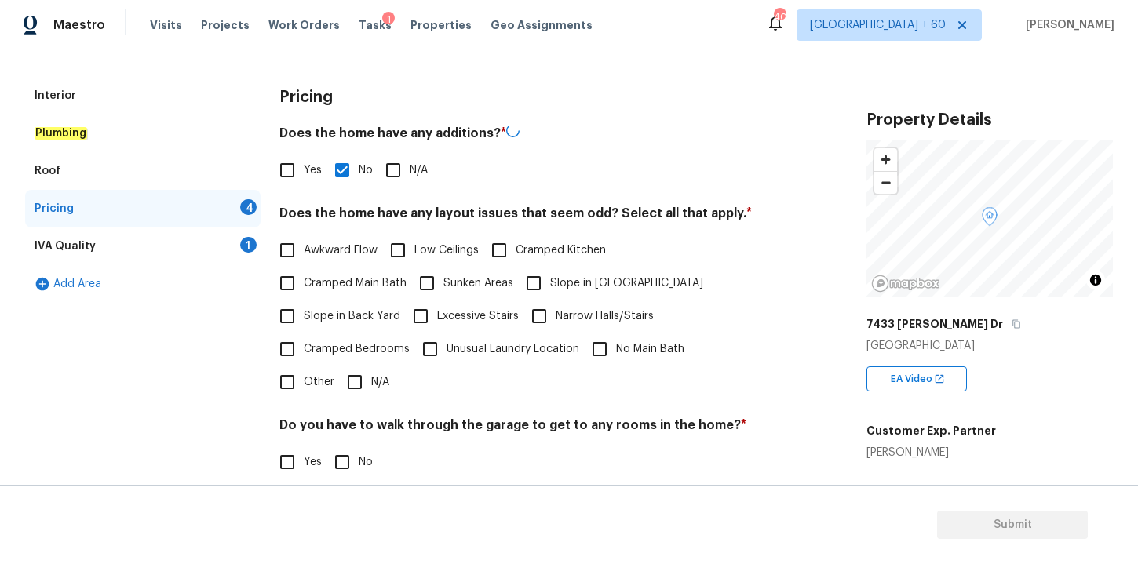
scroll to position [305, 0]
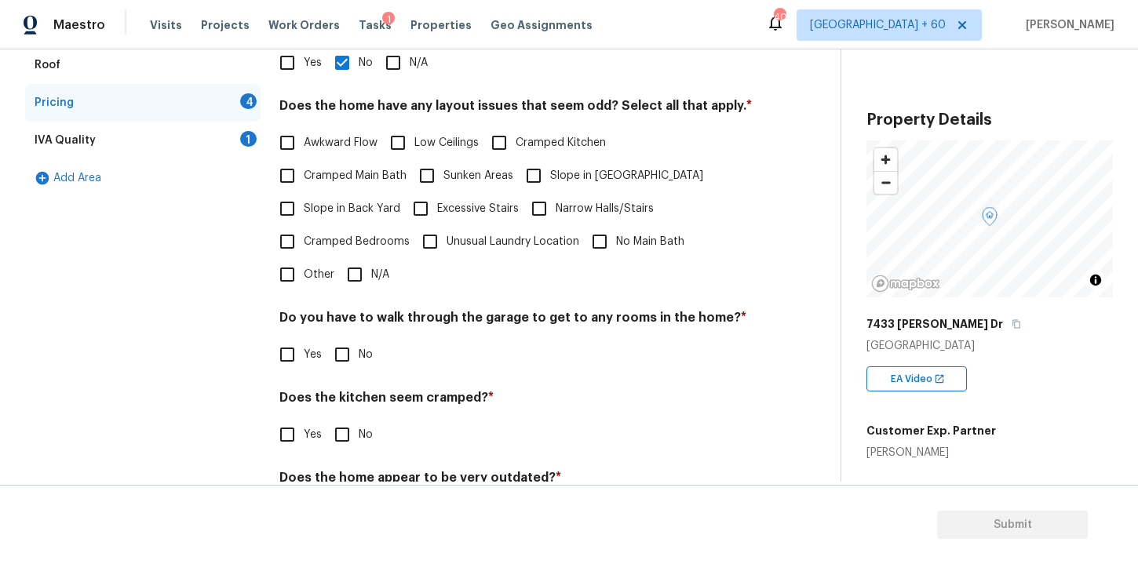
click at [359, 277] on input "N/A" at bounding box center [354, 274] width 33 height 33
checkbox input "true"
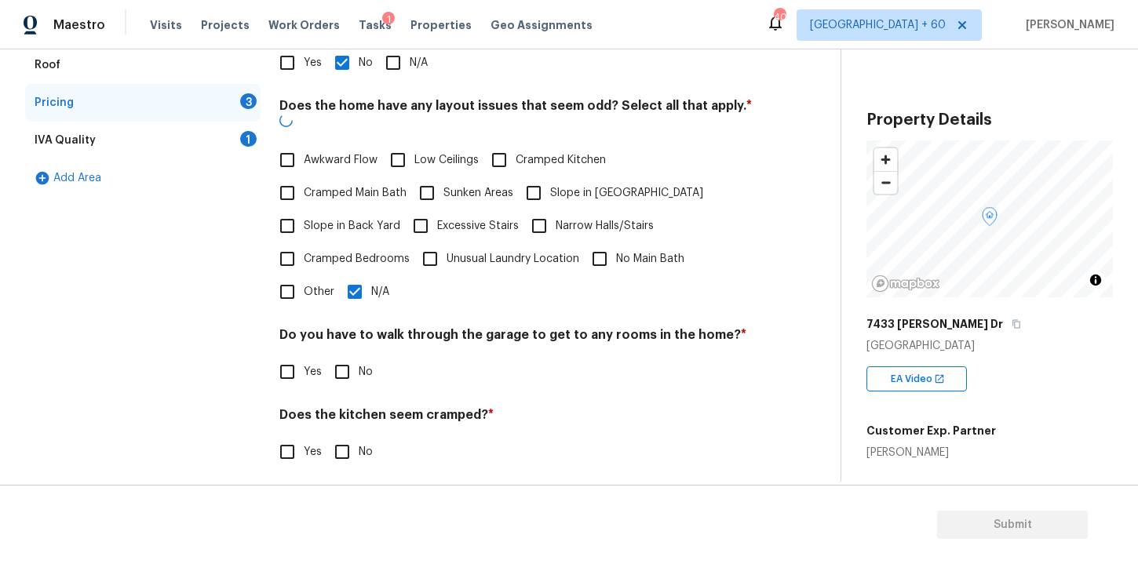
click at [341, 362] on input "No" at bounding box center [342, 372] width 33 height 33
checkbox input "true"
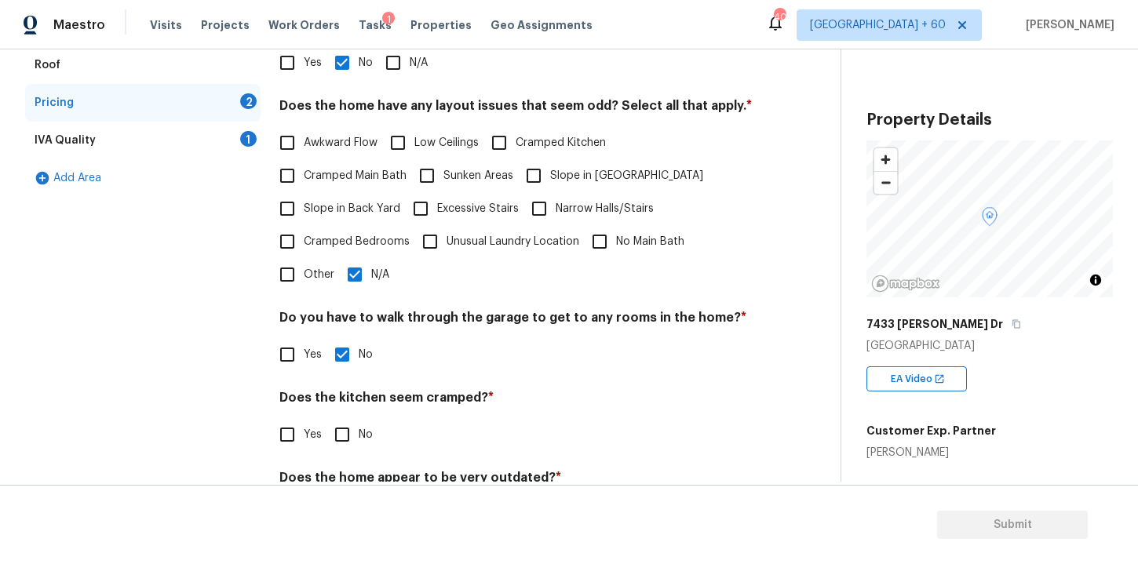
click at [341, 439] on input "No" at bounding box center [342, 434] width 33 height 33
checkbox input "true"
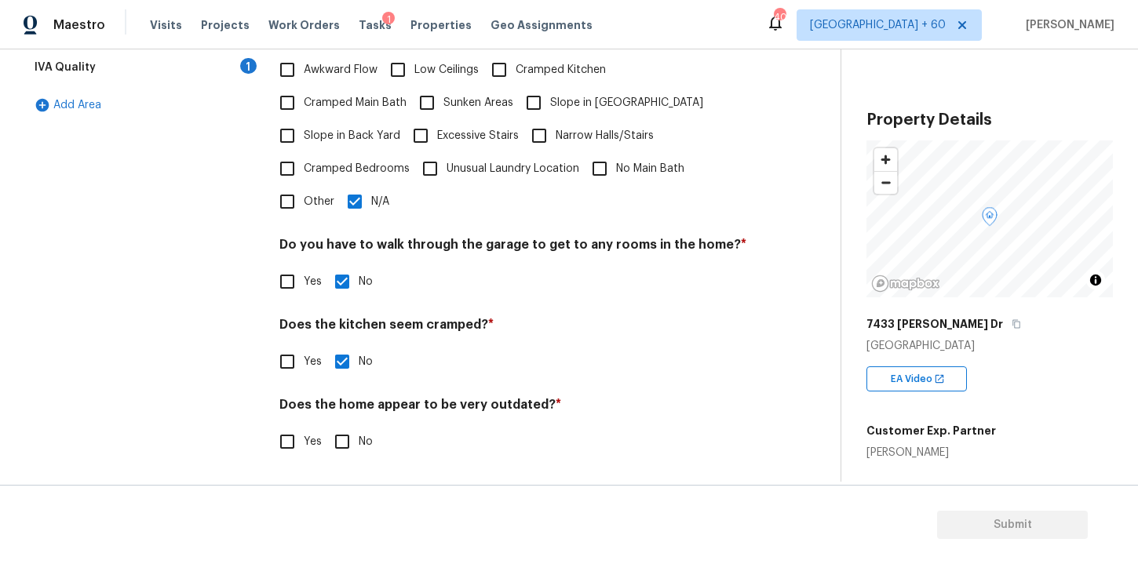
click at [345, 439] on input "No" at bounding box center [342, 441] width 33 height 33
checkbox input "true"
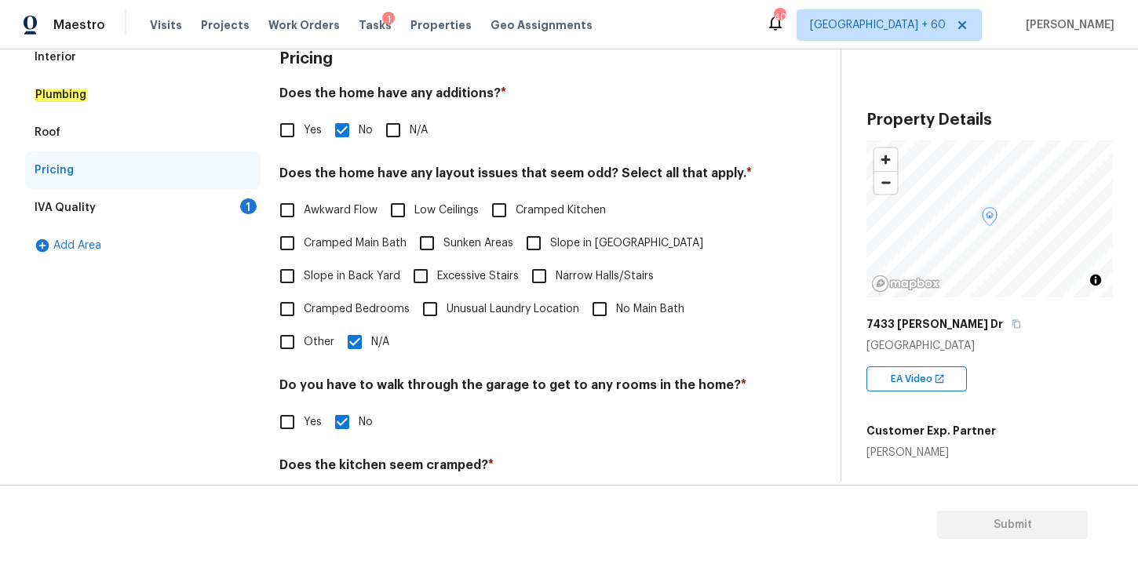
scroll to position [154, 0]
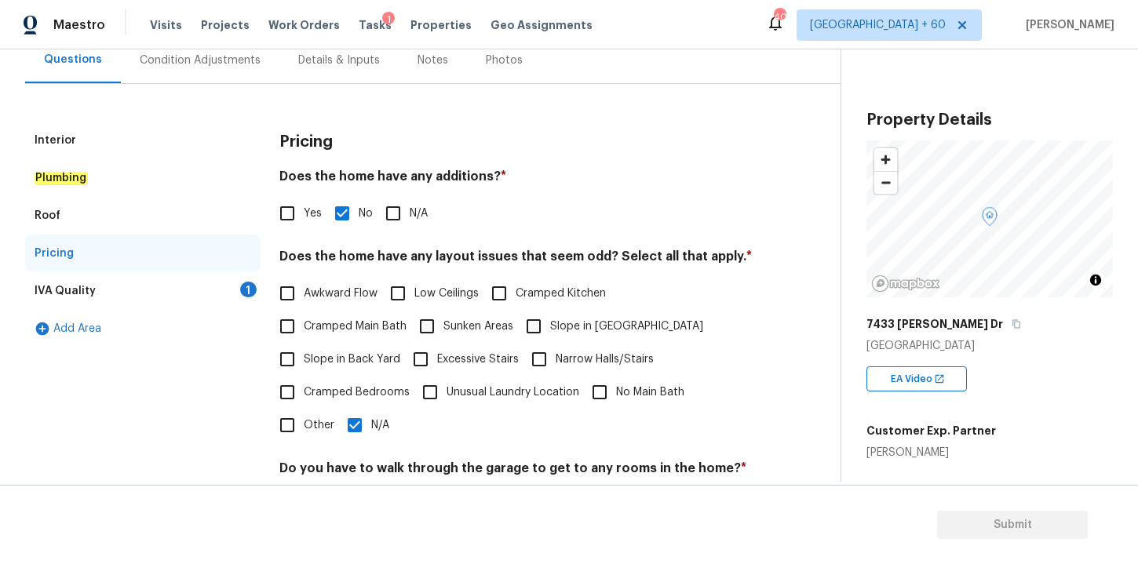
click at [124, 294] on div "IVA Quality 1" at bounding box center [142, 291] width 235 height 38
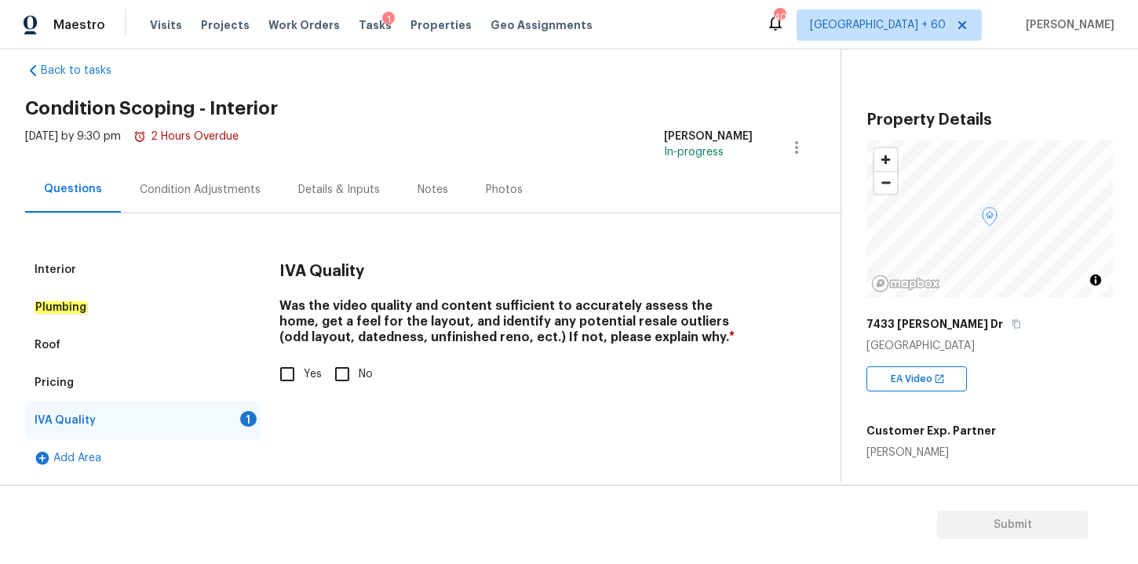
scroll to position [24, 0]
click at [288, 375] on input "Yes" at bounding box center [287, 374] width 33 height 33
checkbox input "true"
click at [197, 188] on div "Condition Adjustments" at bounding box center [200, 190] width 121 height 16
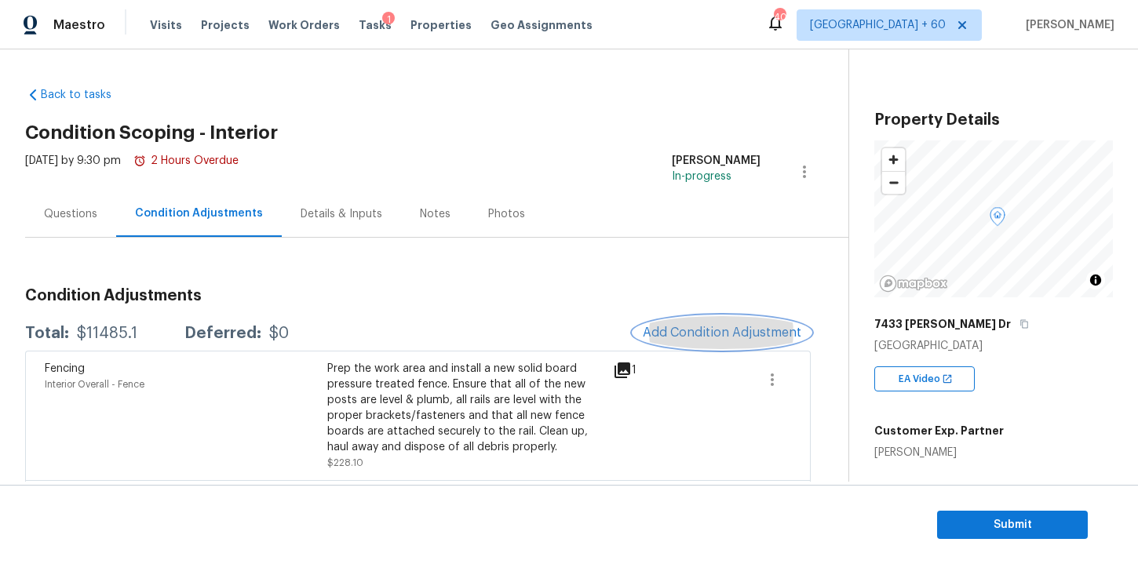
click at [678, 335] on span "Add Condition Adjustment" at bounding box center [722, 333] width 159 height 14
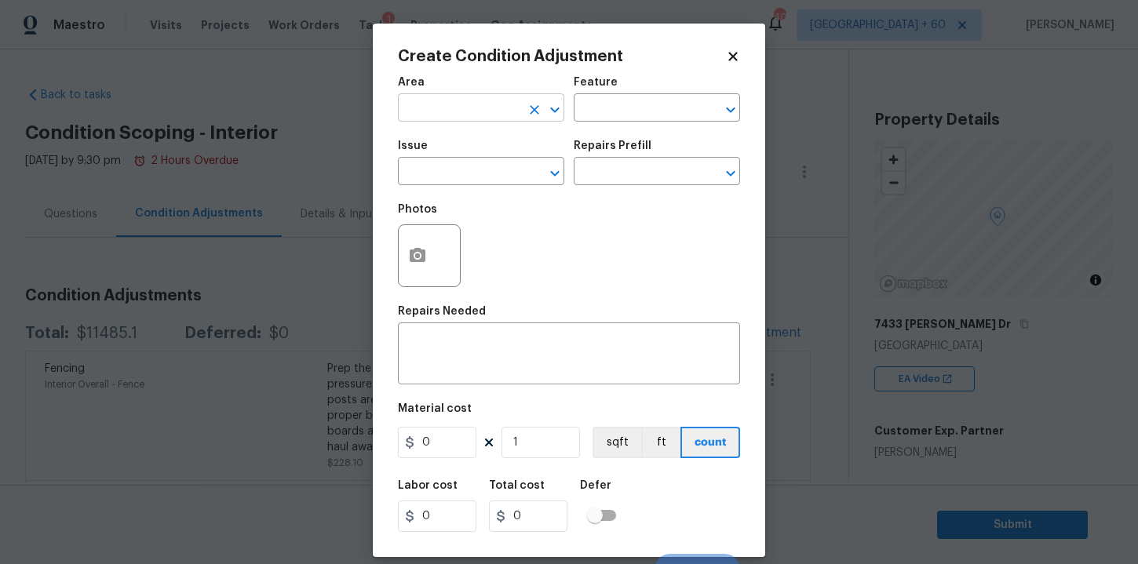
click at [468, 105] on input "text" at bounding box center [459, 109] width 122 height 24
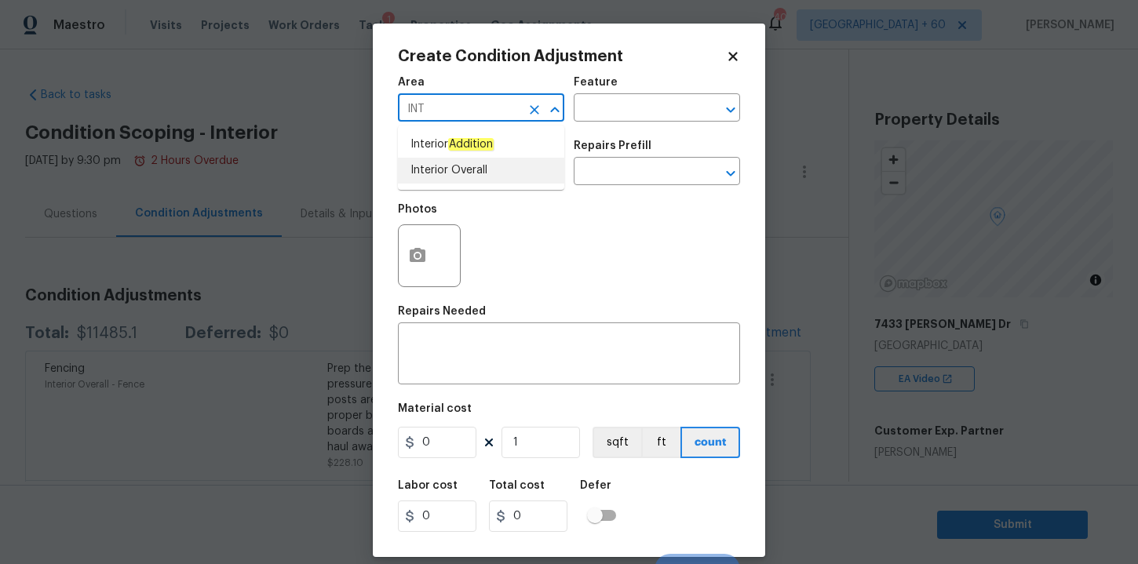
click at [444, 166] on li "Interior Overall" at bounding box center [481, 171] width 166 height 26
type input "Interior Overall"
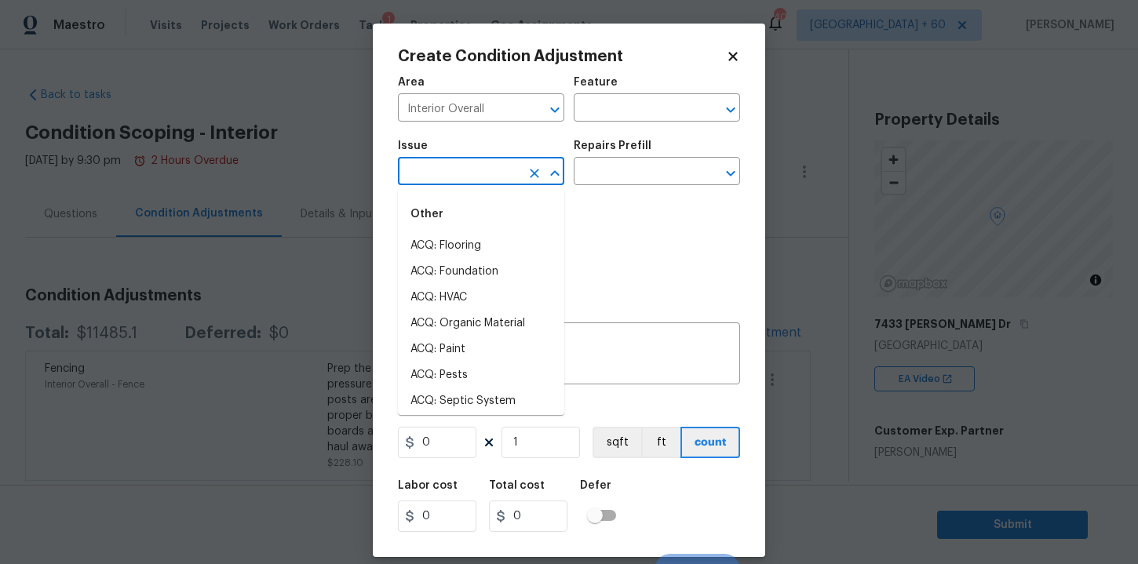
click at [447, 177] on input "text" at bounding box center [459, 173] width 122 height 24
click at [456, 345] on li "ACQ: Paint" at bounding box center [481, 350] width 166 height 26
type input "ACQ: Paint"
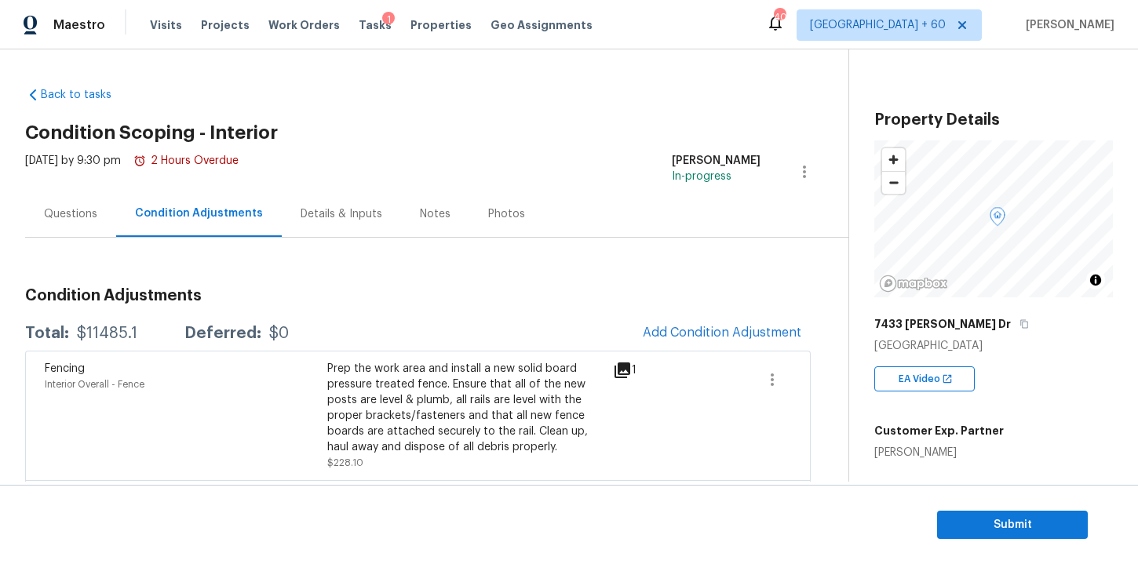
click at [261, 421] on body "Maestro Visits Projects Work Orders Tasks 1 Properties Geo Assignments 401 Tamp…" at bounding box center [569, 282] width 1138 height 564
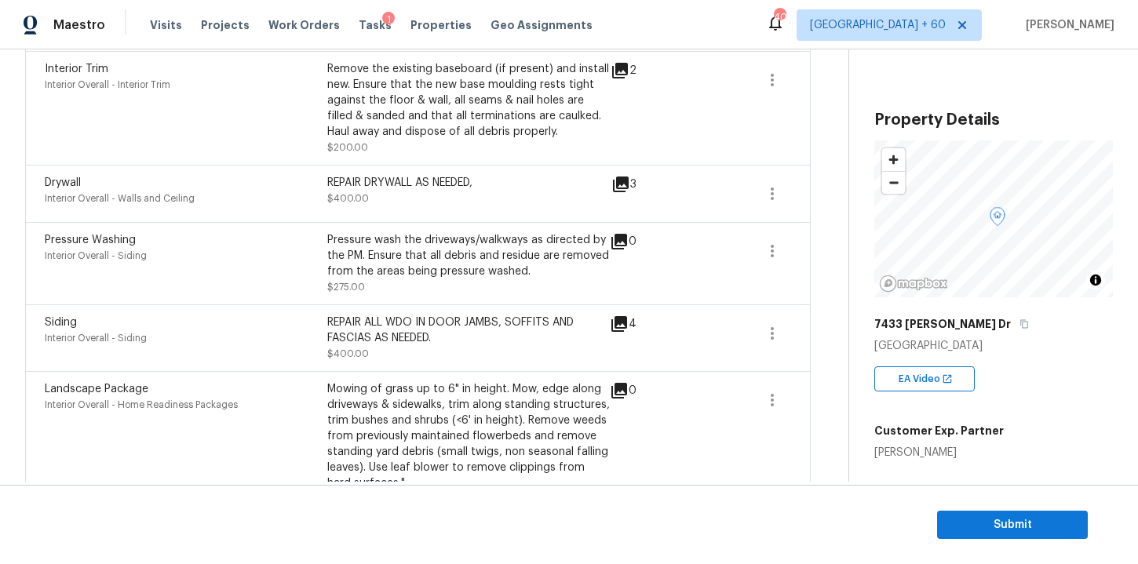
scroll to position [1053, 0]
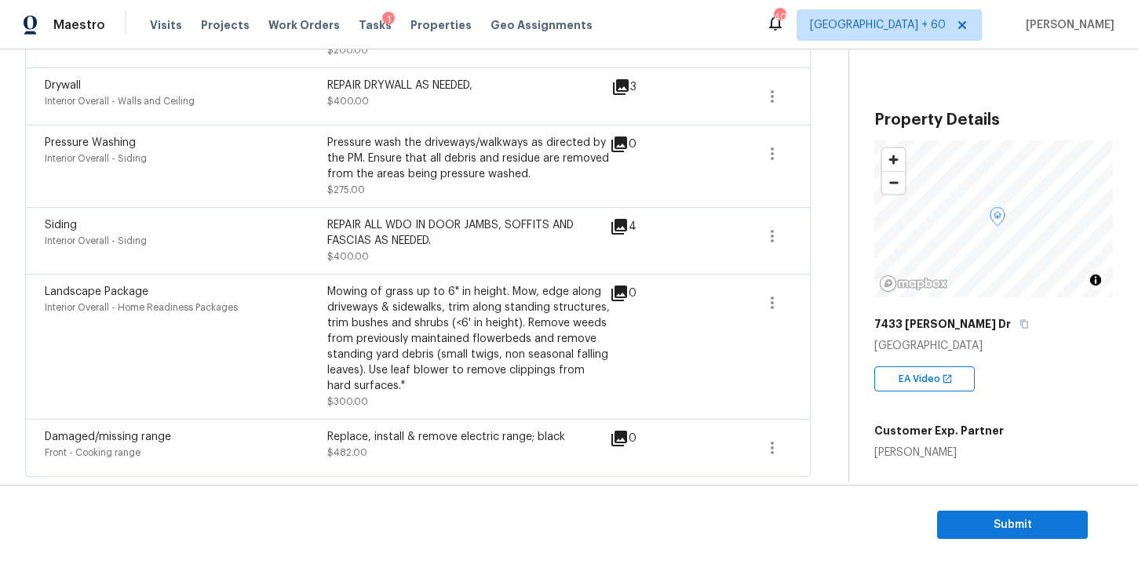
click at [570, 94] on div "REPAIR DRYWALL AS NEEDED, $400.00" at bounding box center [468, 97] width 283 height 38
click at [639, 91] on div "3" at bounding box center [648, 87] width 75 height 19
click at [626, 86] on icon at bounding box center [621, 87] width 16 height 16
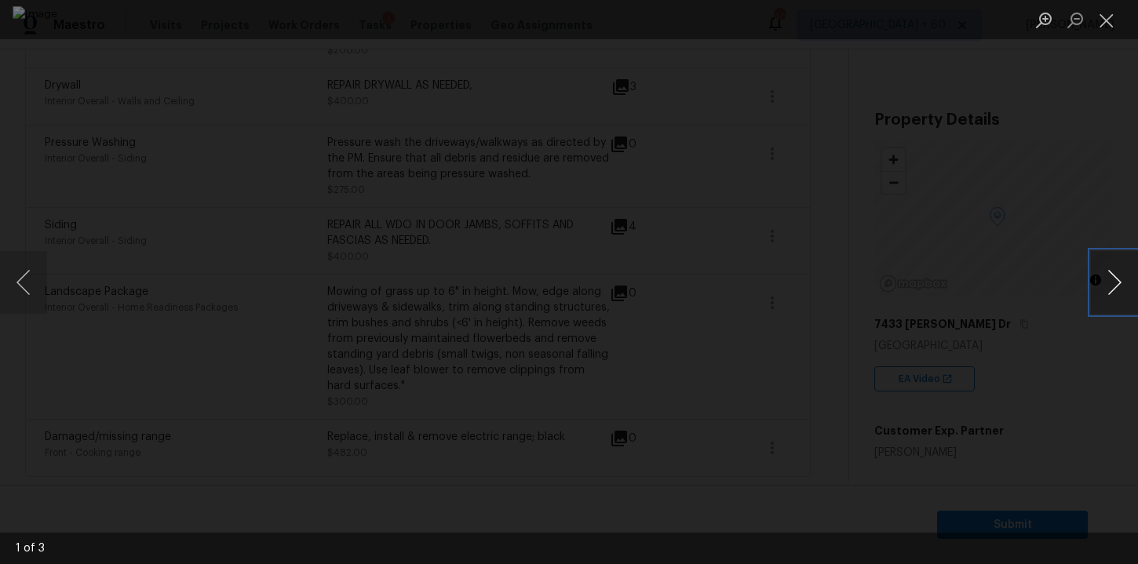
click at [1115, 284] on button "Next image" at bounding box center [1114, 282] width 47 height 63
click at [1115, 20] on button "Close lightbox" at bounding box center [1106, 19] width 31 height 27
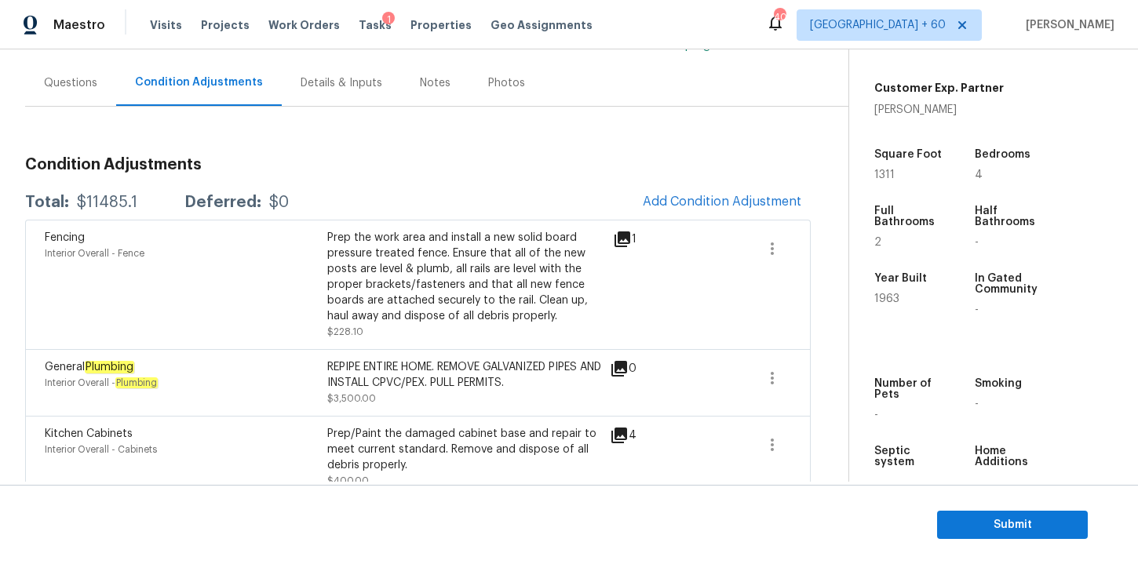
scroll to position [0, 0]
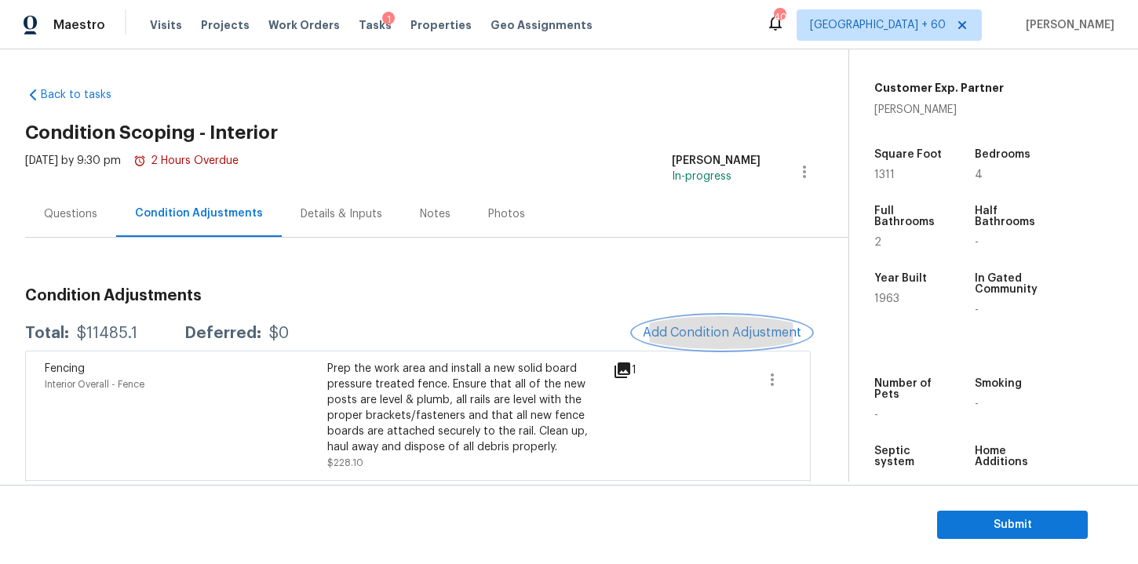
click at [653, 327] on span "Add Condition Adjustment" at bounding box center [722, 333] width 159 height 14
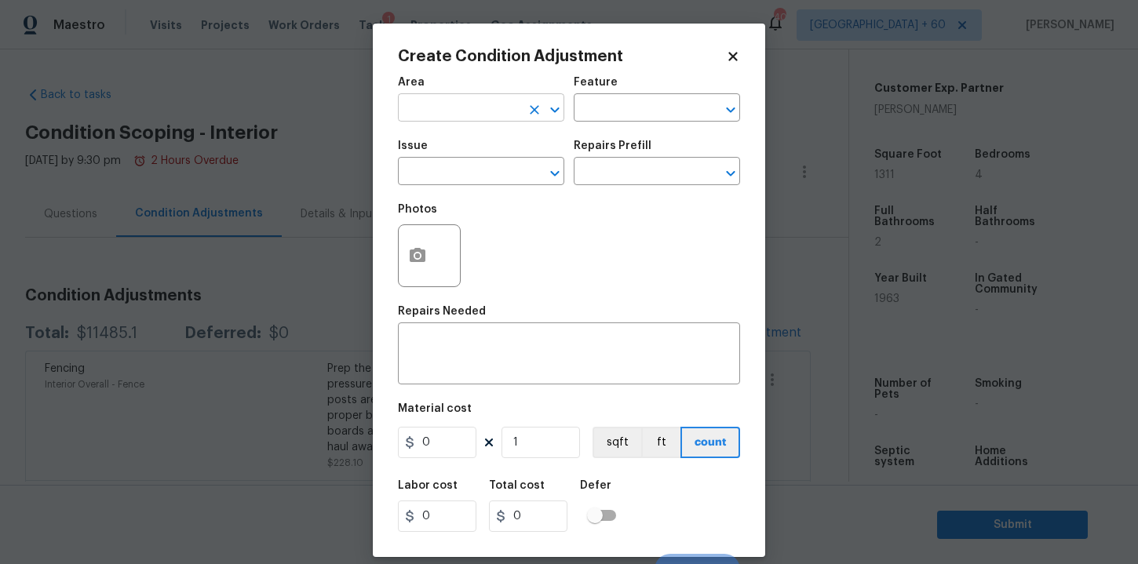
click at [490, 114] on input "text" at bounding box center [459, 109] width 122 height 24
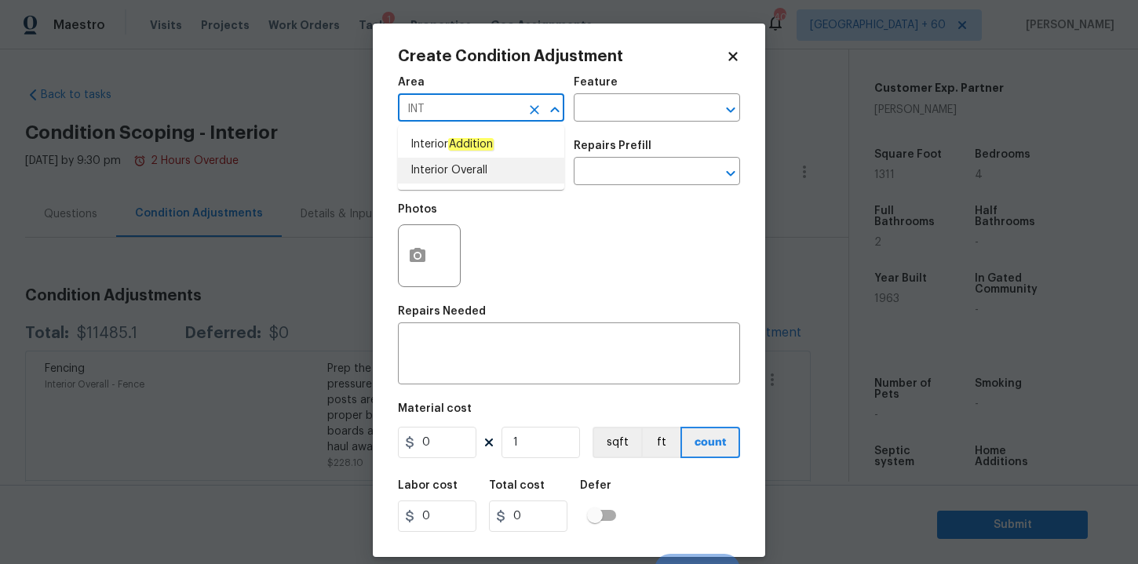
click at [448, 170] on li "Interior Overall" at bounding box center [481, 171] width 166 height 26
type input "Interior Overall"
click at [448, 170] on input "text" at bounding box center [459, 173] width 122 height 24
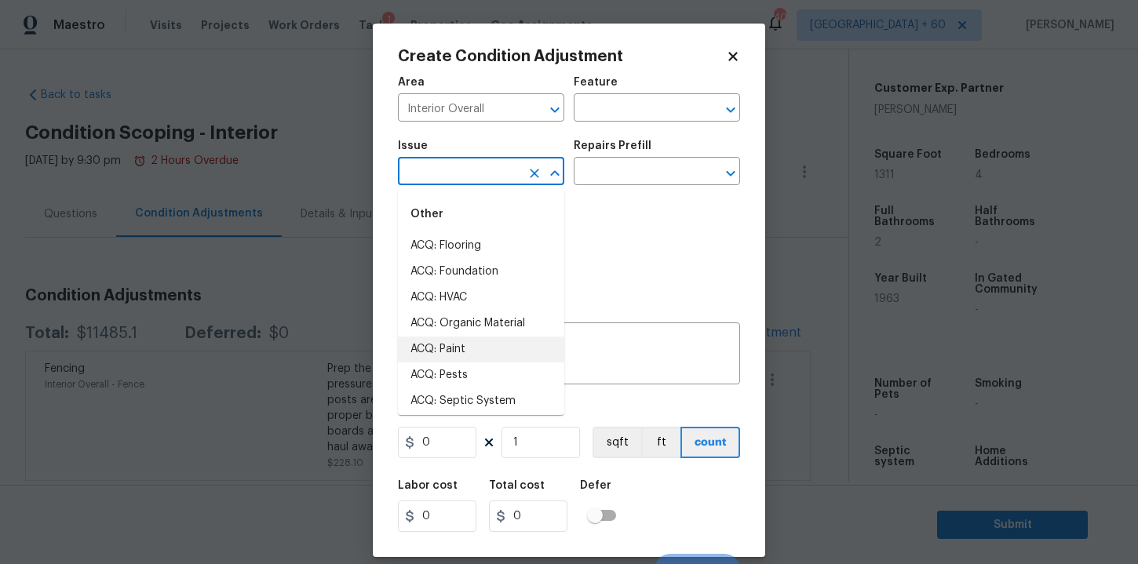
click at [465, 341] on li "ACQ: Paint" at bounding box center [481, 350] width 166 height 26
type input "ACQ: Paint"
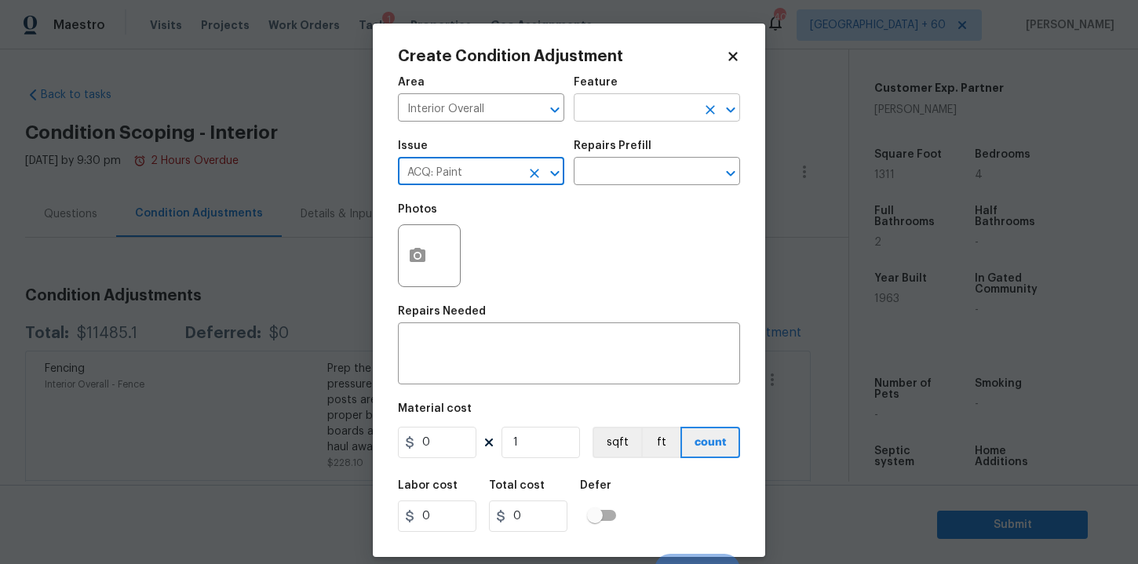
click at [643, 111] on input "text" at bounding box center [635, 109] width 122 height 24
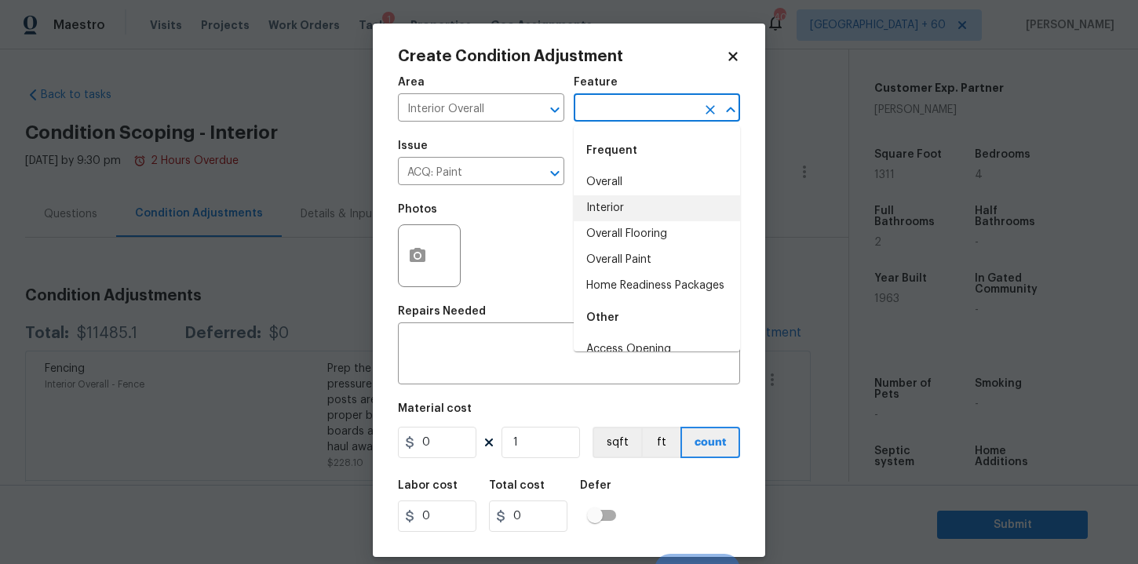
click at [615, 208] on li "Interior" at bounding box center [657, 208] width 166 height 26
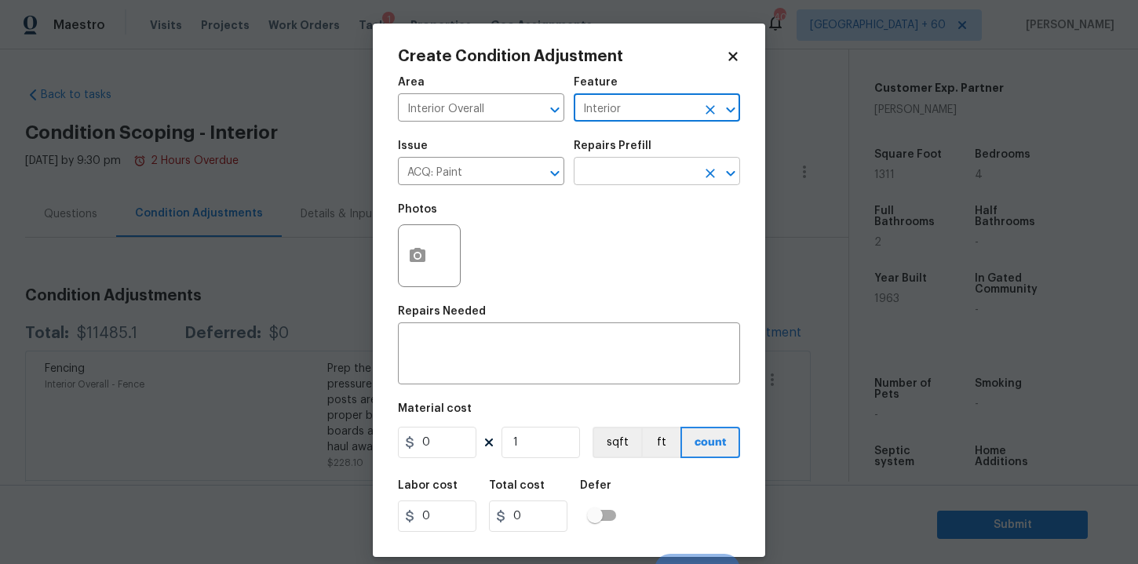
click at [614, 174] on input "text" at bounding box center [635, 173] width 122 height 24
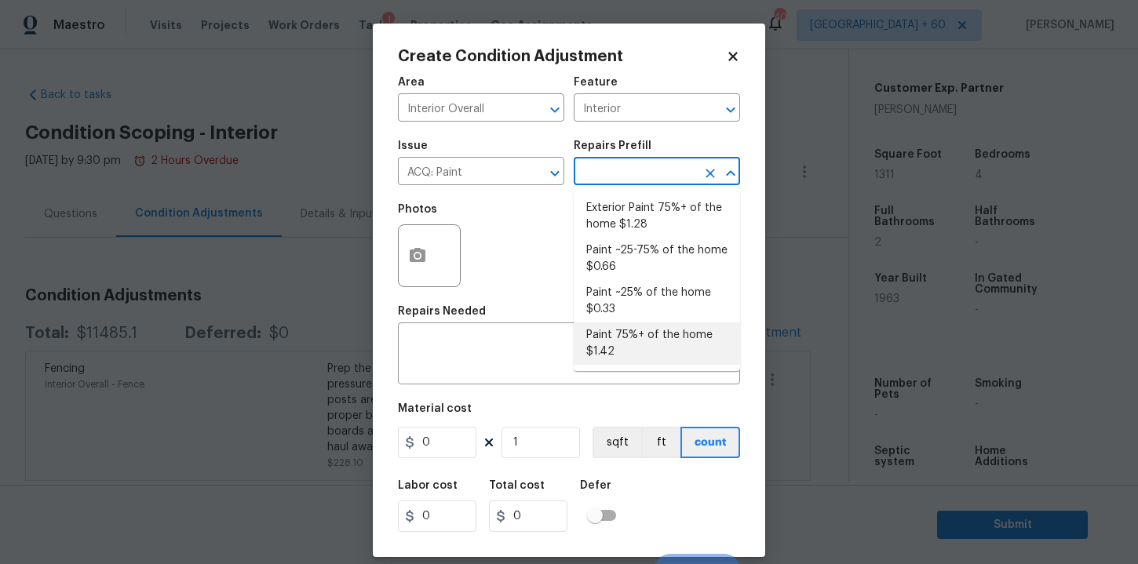
click at [631, 348] on li "Paint 75%+ of the home $1.42" at bounding box center [657, 344] width 166 height 42
type input "Acquisition"
type textarea "Acquisition Scope: 75%+ of the home will likely require interior paint"
type input "1.42"
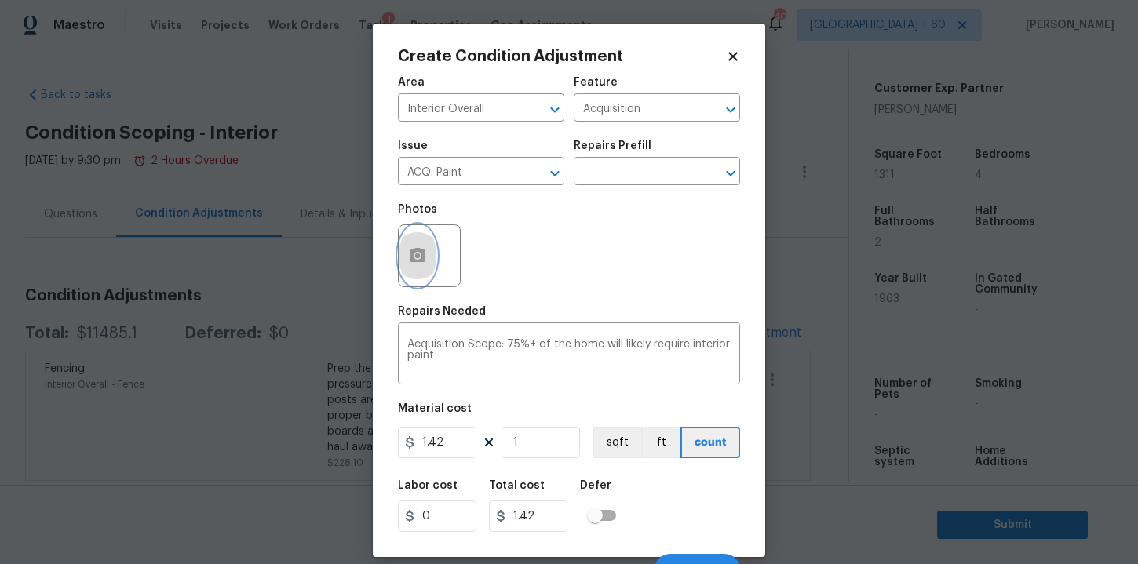
click at [420, 259] on icon "button" at bounding box center [418, 255] width 16 height 14
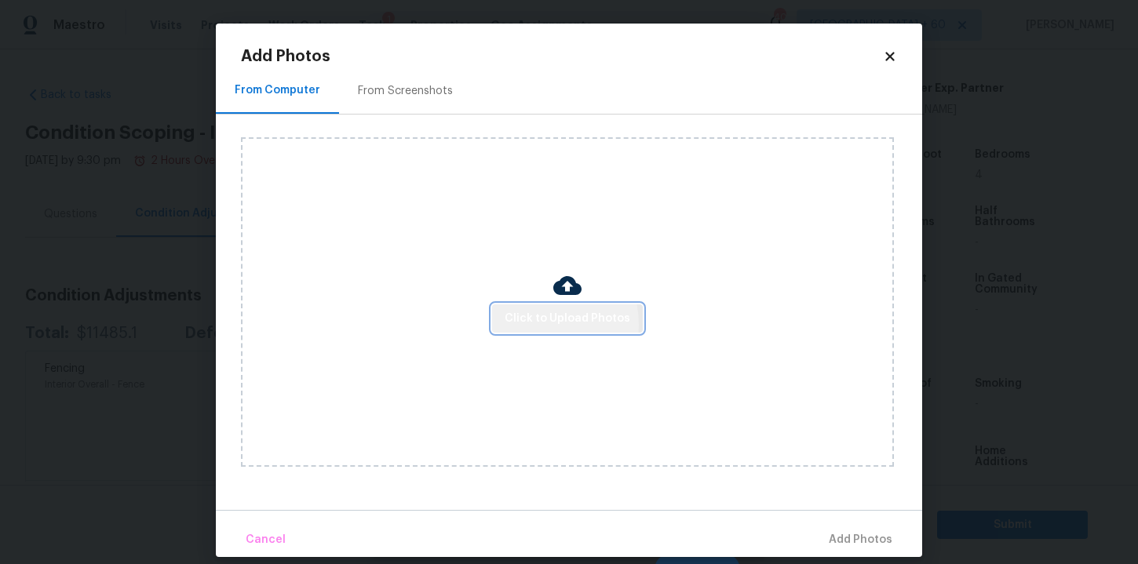
click at [537, 324] on span "Click to Upload Photos" at bounding box center [568, 319] width 126 height 20
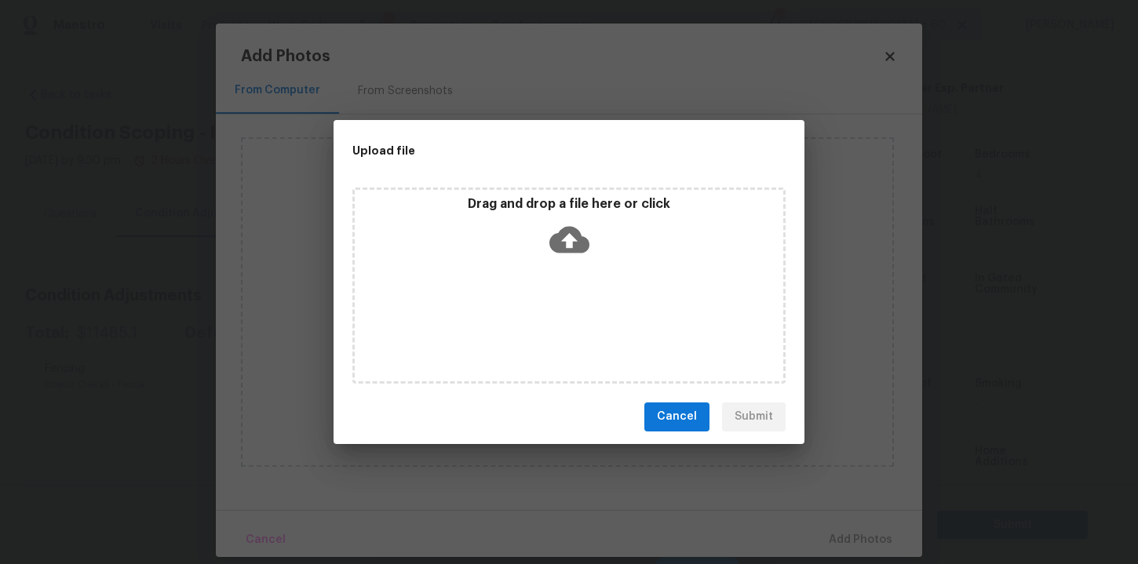
click at [571, 239] on icon at bounding box center [569, 240] width 40 height 40
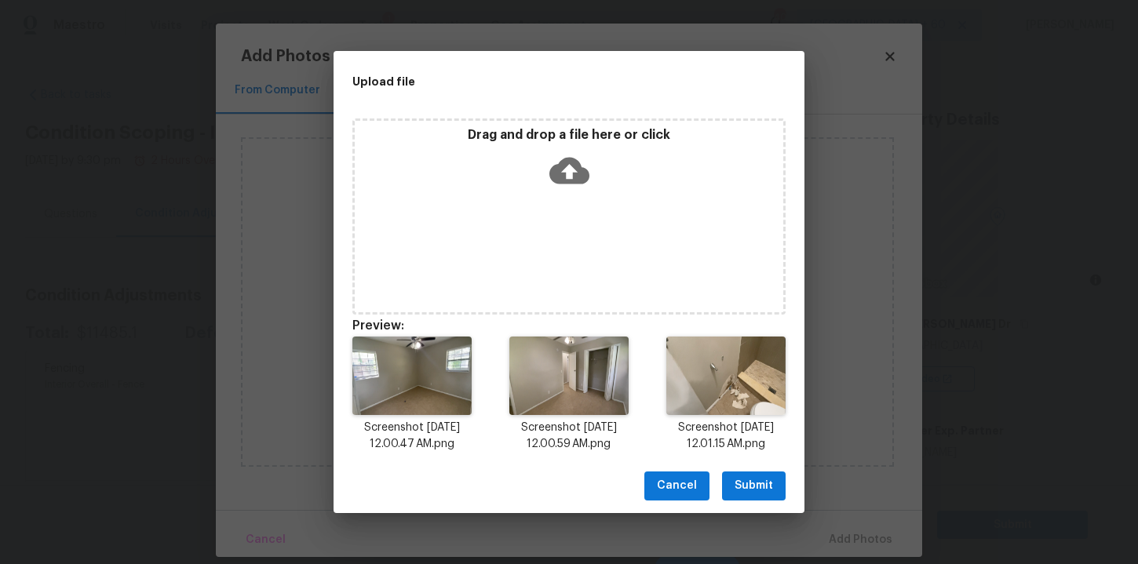
scroll to position [343, 0]
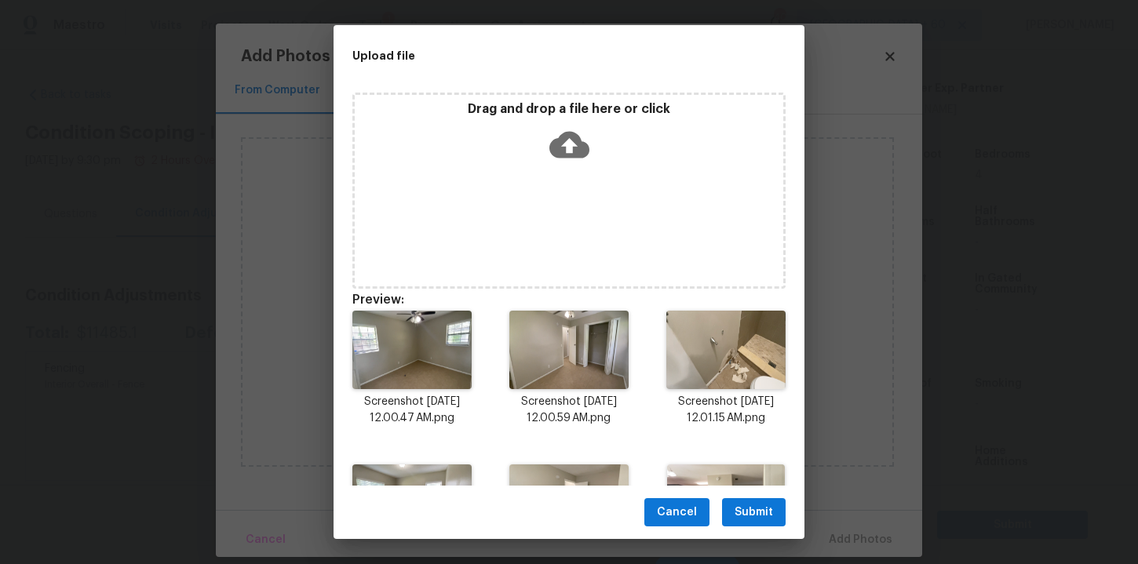
click at [573, 145] on icon at bounding box center [569, 144] width 40 height 27
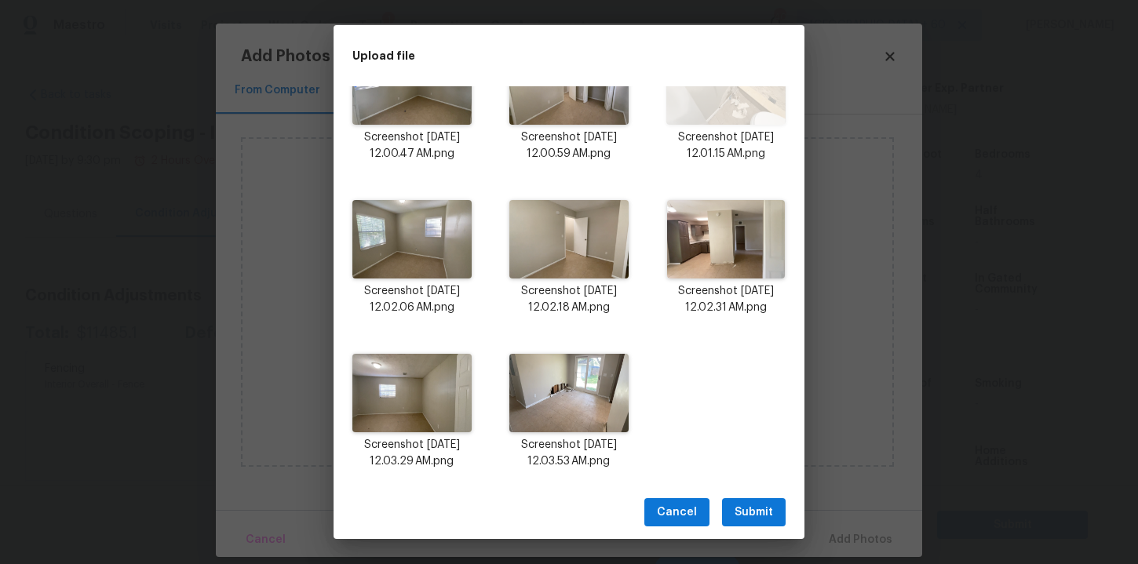
scroll to position [262, 0]
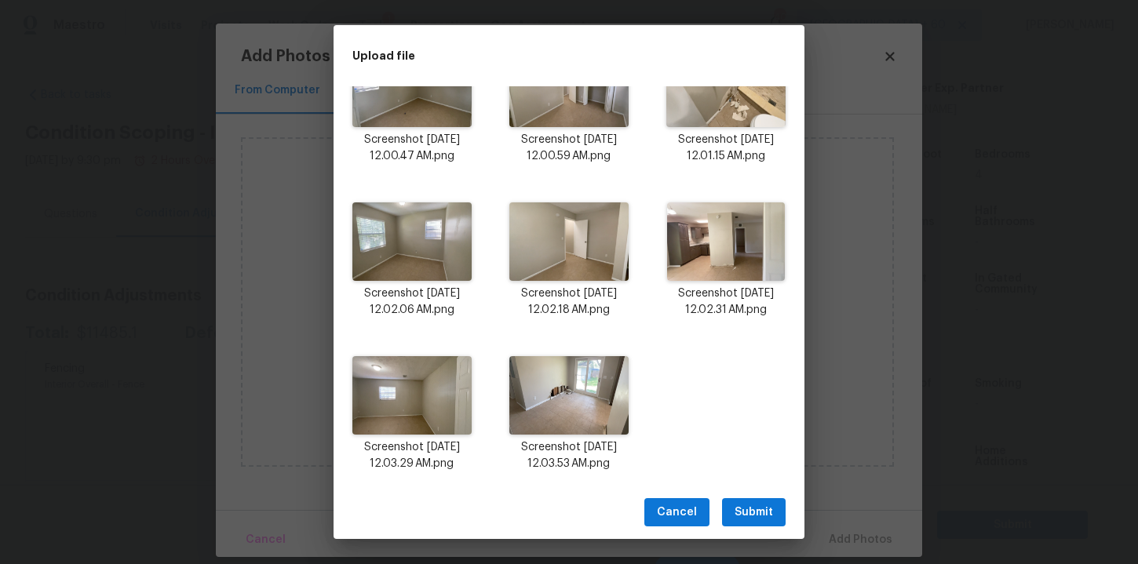
click at [752, 513] on span "Submit" at bounding box center [754, 513] width 38 height 20
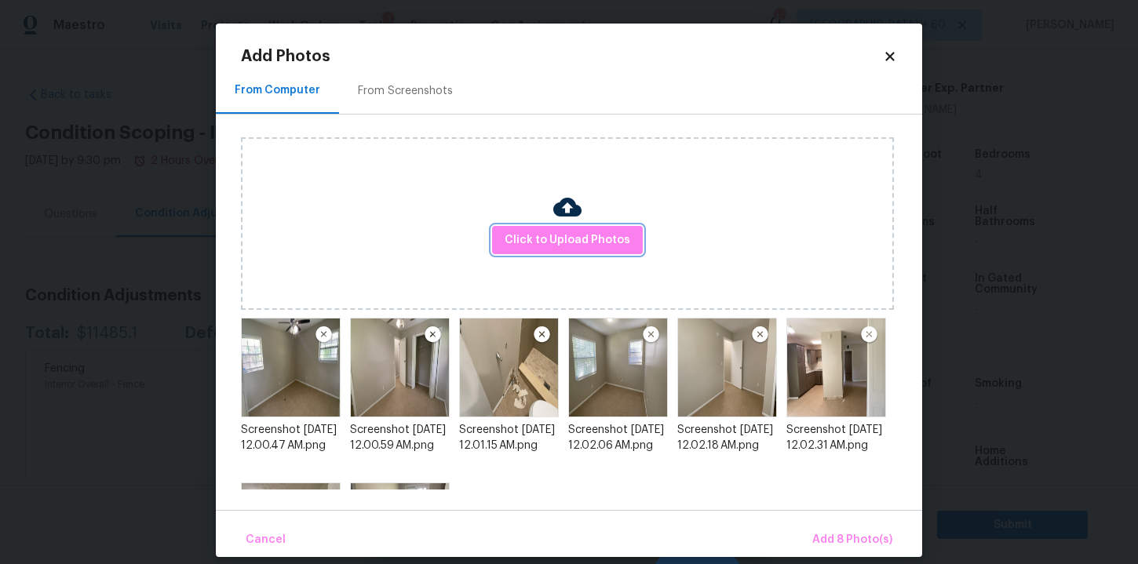
scroll to position [0, 0]
click at [845, 538] on span "Add 8 Photo(s)" at bounding box center [852, 541] width 80 height 20
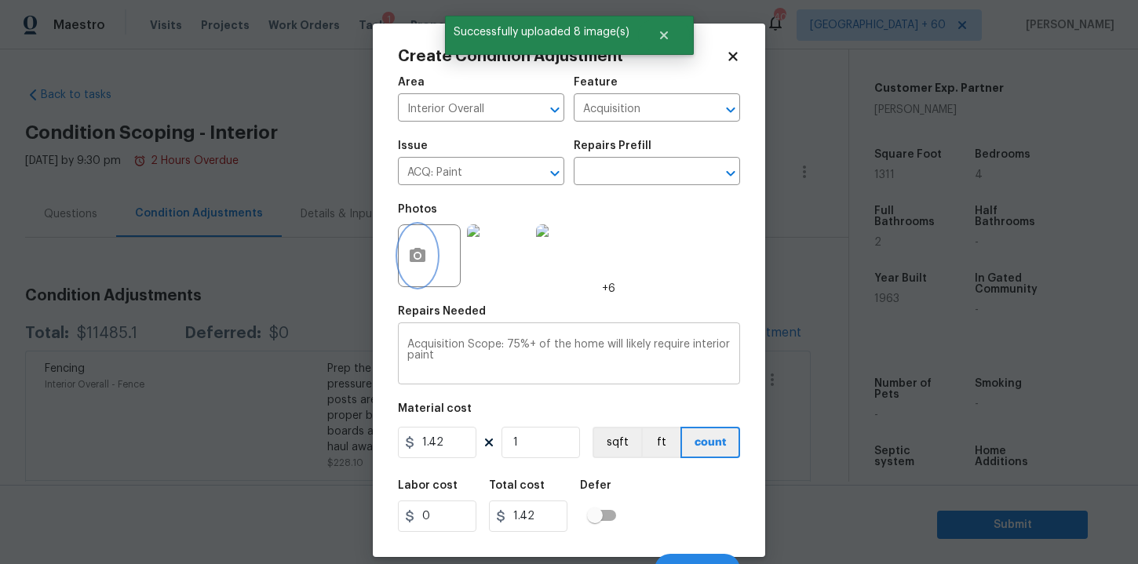
scroll to position [22, 0]
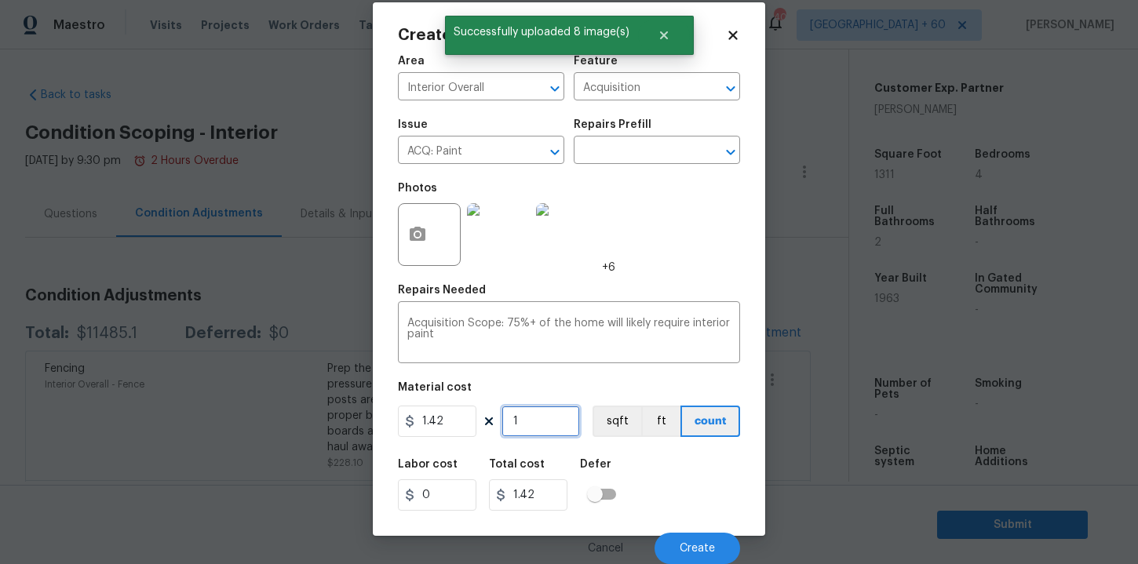
click at [549, 425] on input "1" at bounding box center [541, 421] width 78 height 31
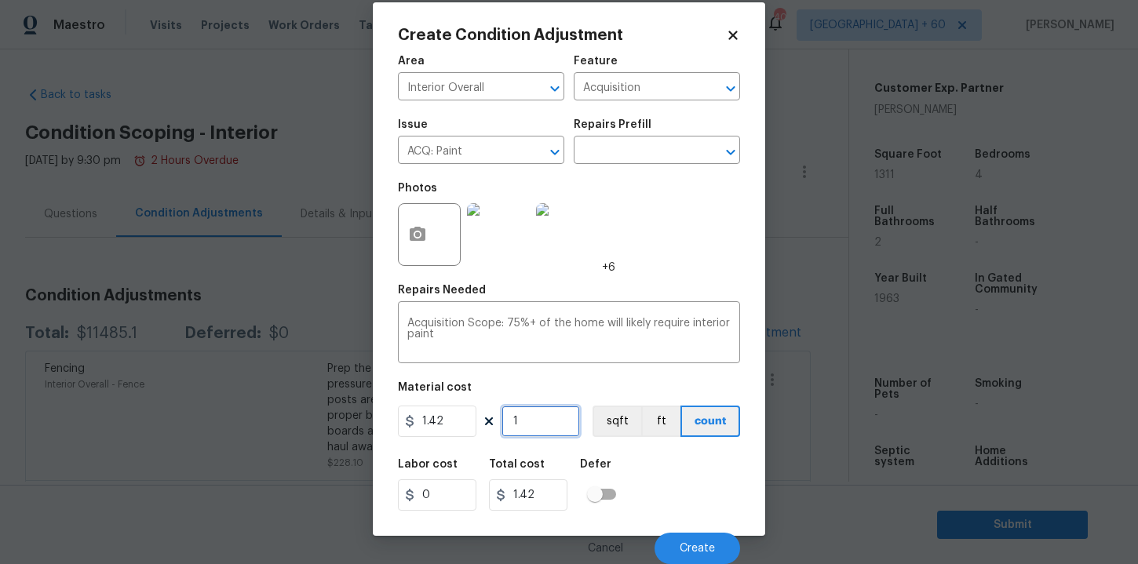
type input "0"
type input "1"
type input "1.42"
type input "19"
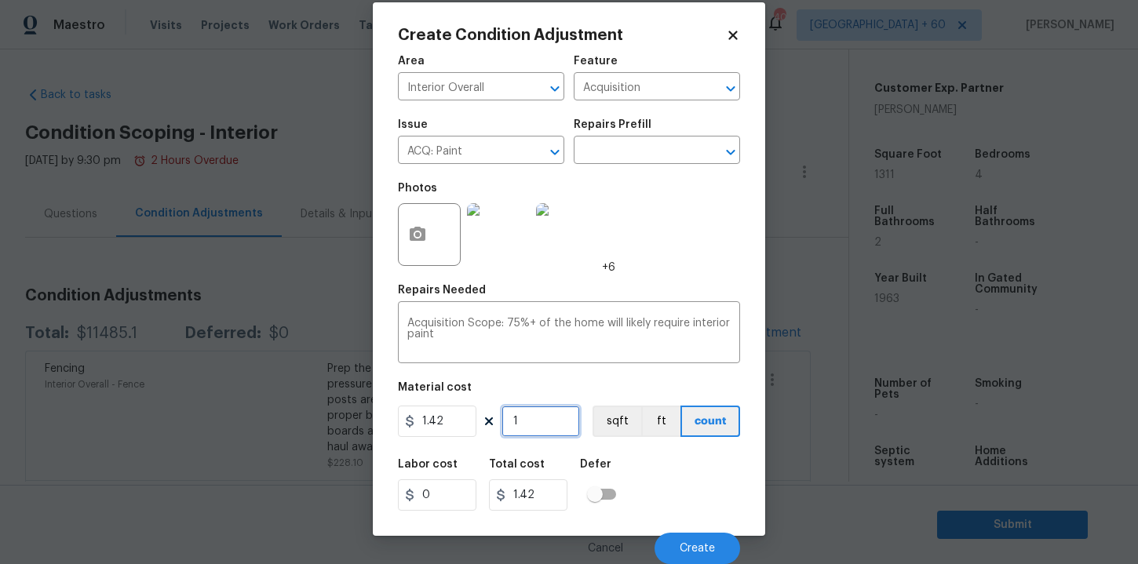
type input "26.98"
type input "196"
type input "278.32"
type input "1963"
type input "2787.46"
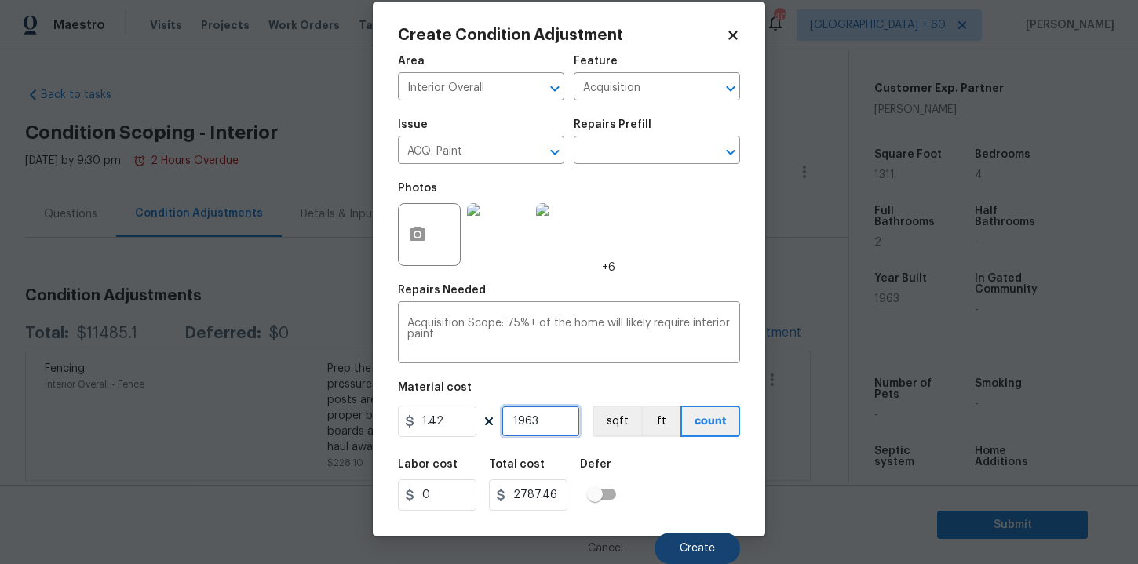
type input "1963"
click at [694, 549] on span "Create" at bounding box center [697, 549] width 35 height 12
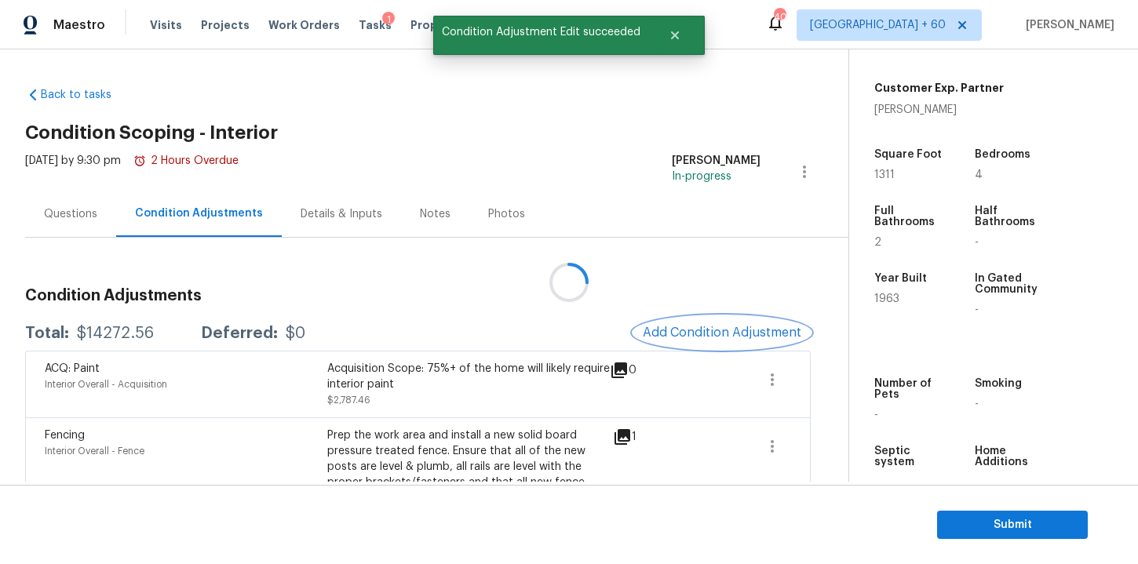
scroll to position [0, 0]
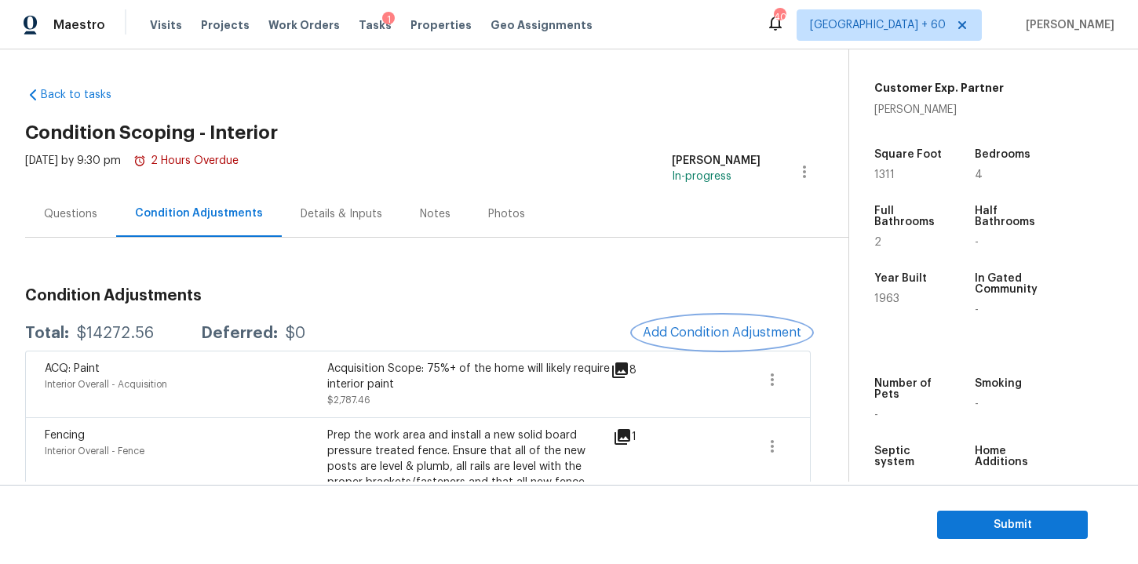
click at [680, 324] on button "Add Condition Adjustment" at bounding box center [721, 332] width 177 height 33
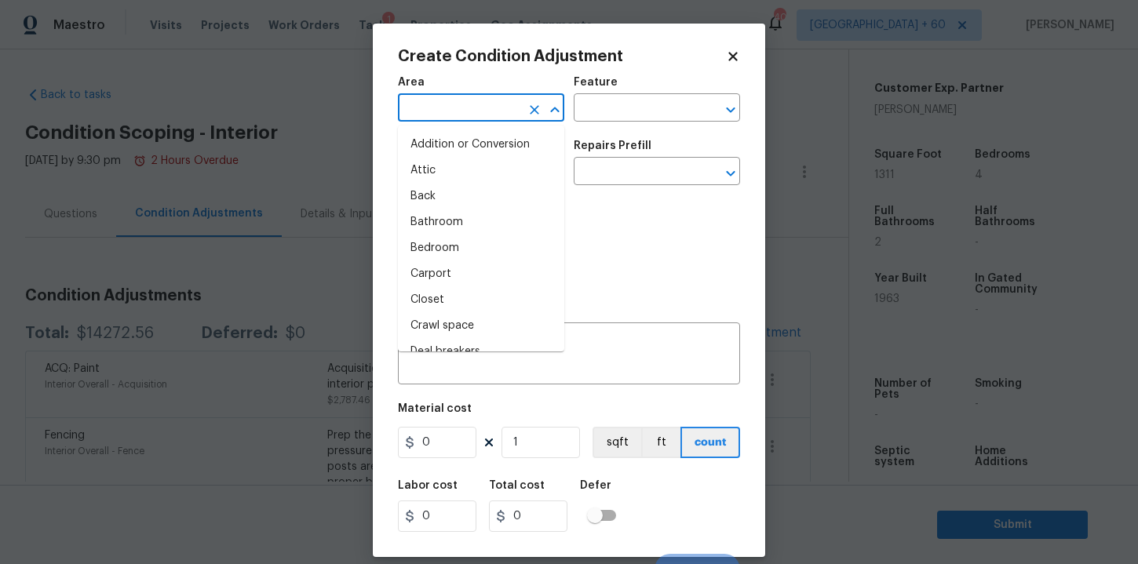
click at [505, 115] on input "text" at bounding box center [459, 109] width 122 height 24
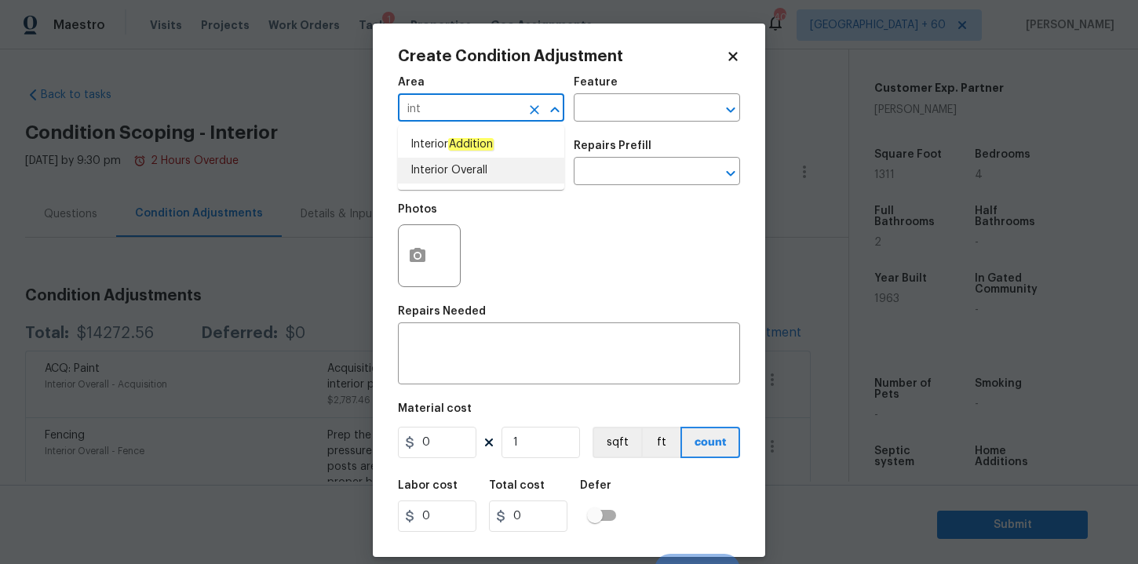
click at [454, 169] on li "Interior Overall" at bounding box center [481, 171] width 166 height 26
type input "Interior Overall"
click at [455, 177] on input "text" at bounding box center [459, 173] width 122 height 24
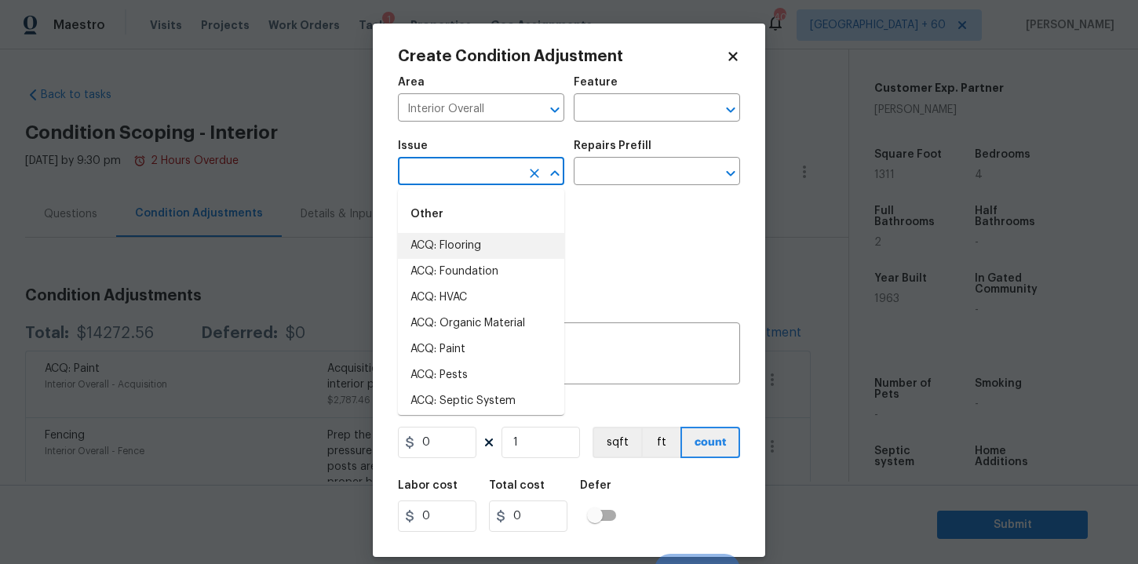
click at [476, 246] on li "ACQ: Flooring" at bounding box center [481, 246] width 166 height 26
type input "ACQ: Flooring"
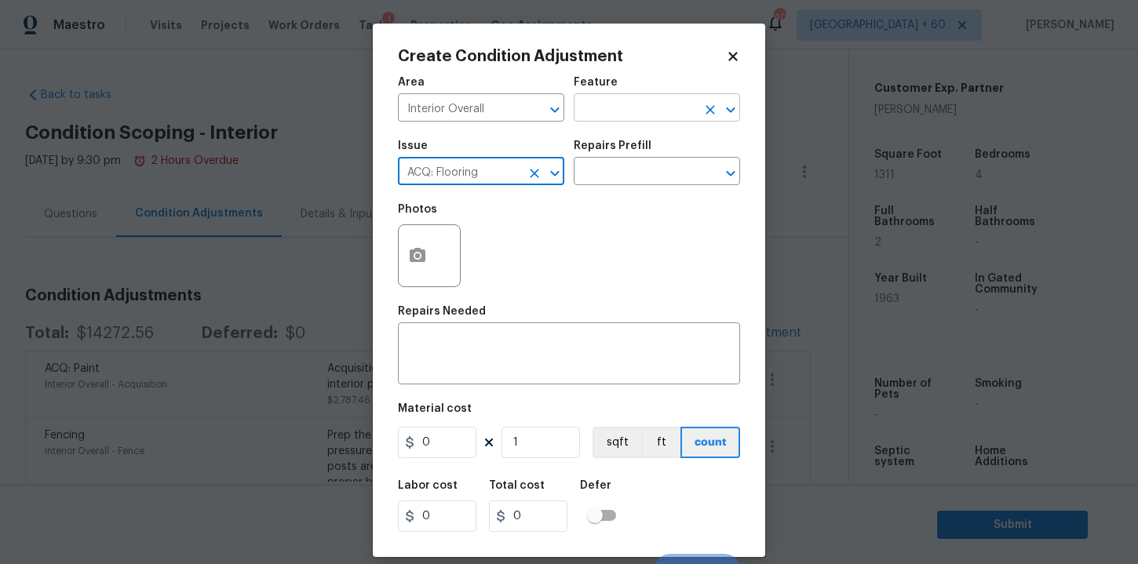
click at [607, 111] on input "text" at bounding box center [635, 109] width 122 height 24
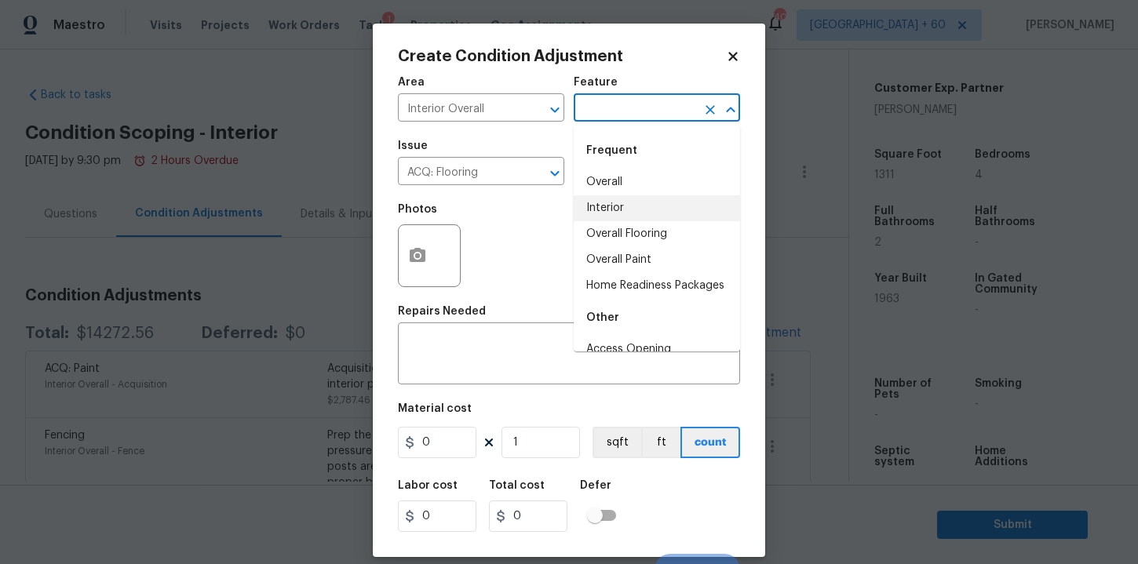
click at [615, 202] on li "Interior" at bounding box center [657, 208] width 166 height 26
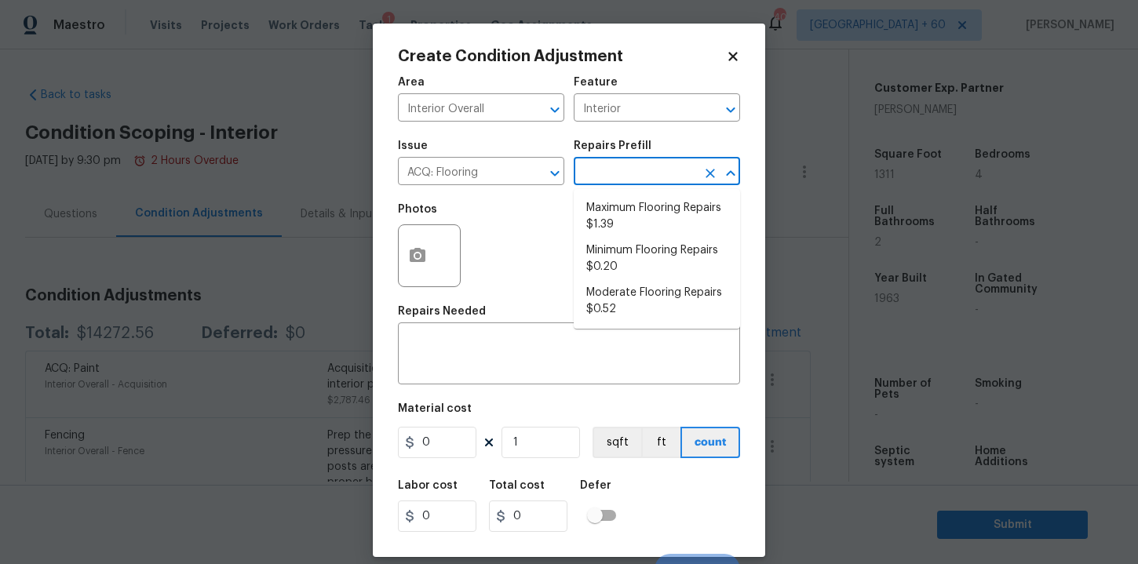
click at [615, 167] on input "text" at bounding box center [635, 173] width 122 height 24
click at [637, 261] on li "Minimum Flooring Repairs $0.20" at bounding box center [657, 259] width 166 height 42
type input "Acquisition"
type textarea "Acquisition Scope: Minimum flooring repairs"
type input "0.2"
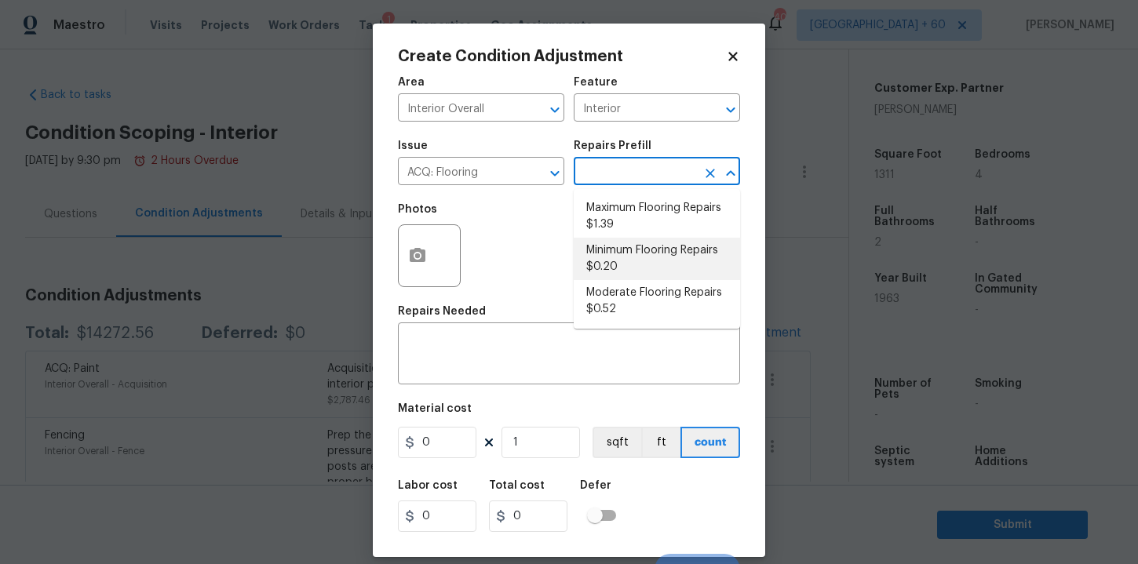
type input "0.2"
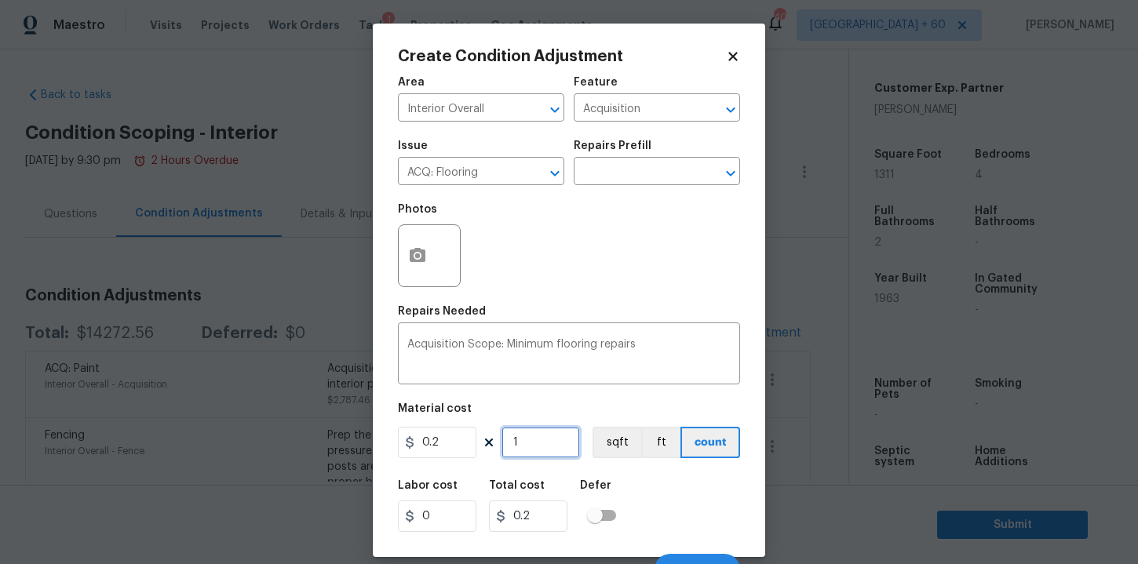
click at [538, 445] on input "1" at bounding box center [541, 442] width 78 height 31
type input "13"
type input "2.6"
type input "131"
type input "26.2"
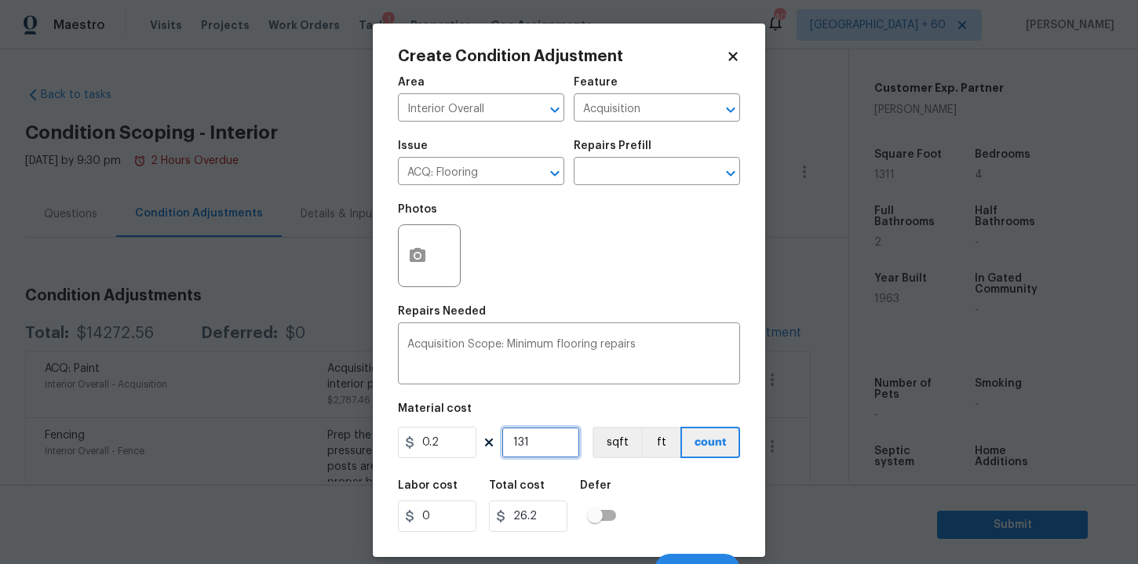
type input "1311"
type input "262.2"
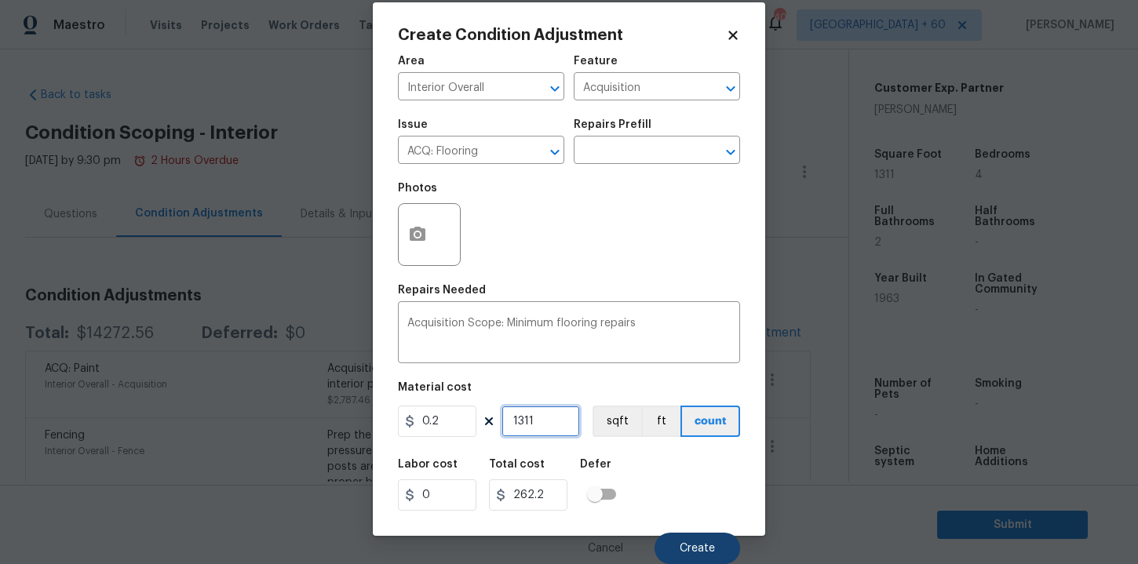
type input "1311"
click at [688, 543] on span "Create" at bounding box center [697, 549] width 35 height 12
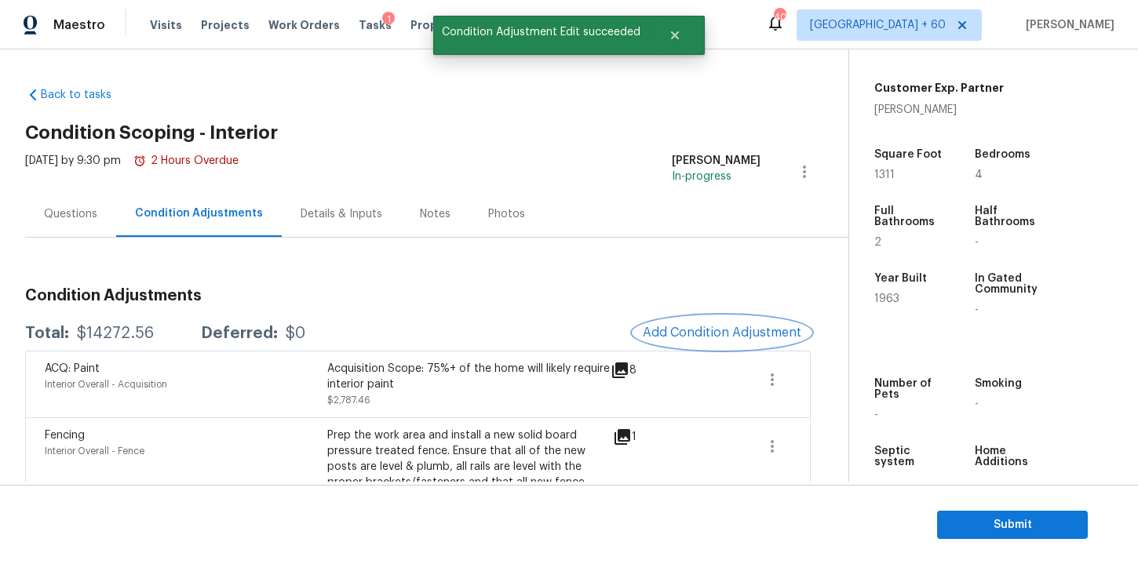
scroll to position [0, 0]
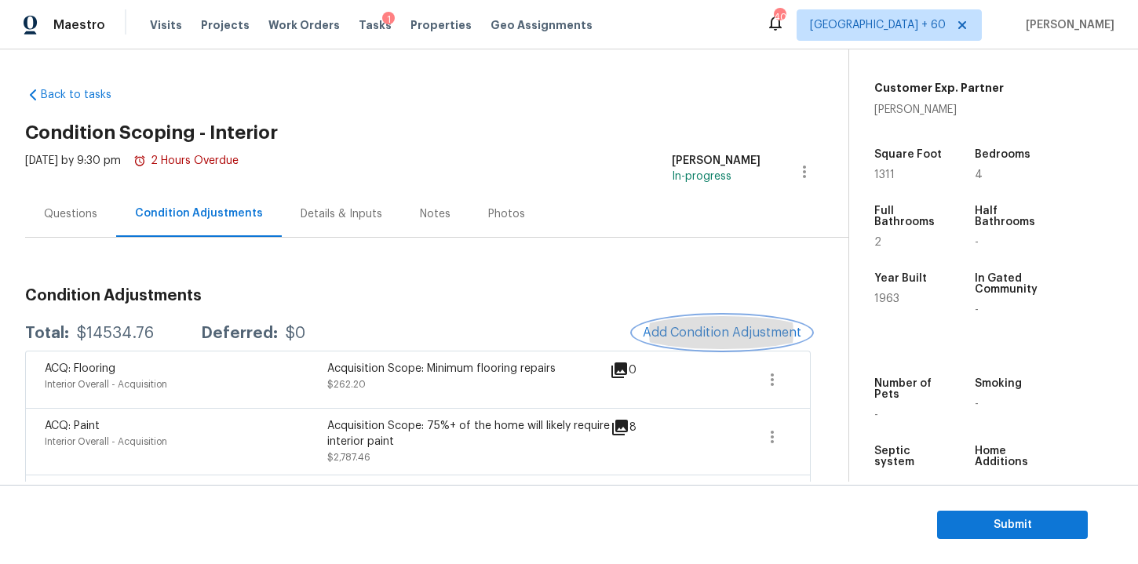
click at [693, 344] on button "Add Condition Adjustment" at bounding box center [721, 332] width 177 height 33
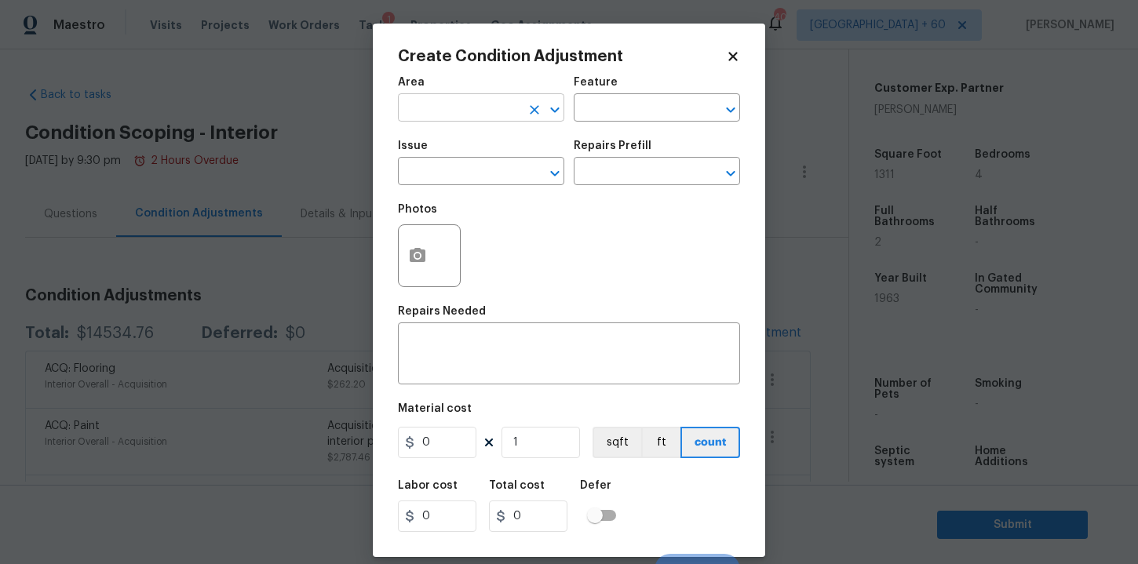
click at [490, 110] on input "text" at bounding box center [459, 109] width 122 height 24
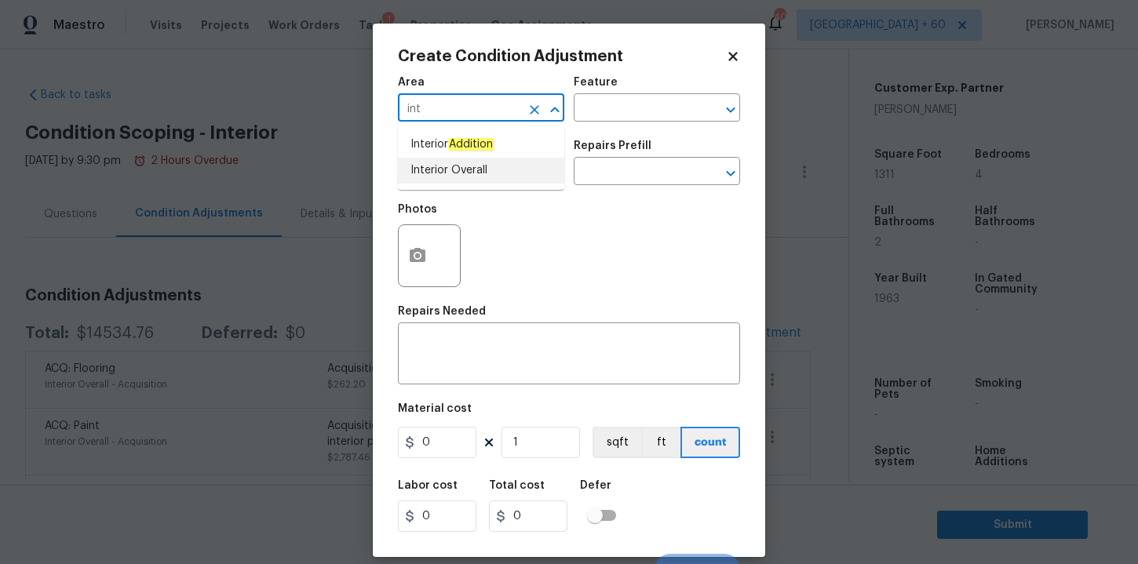
click at [470, 173] on li "Interior Overall" at bounding box center [481, 171] width 166 height 26
type input "Interior Overall"
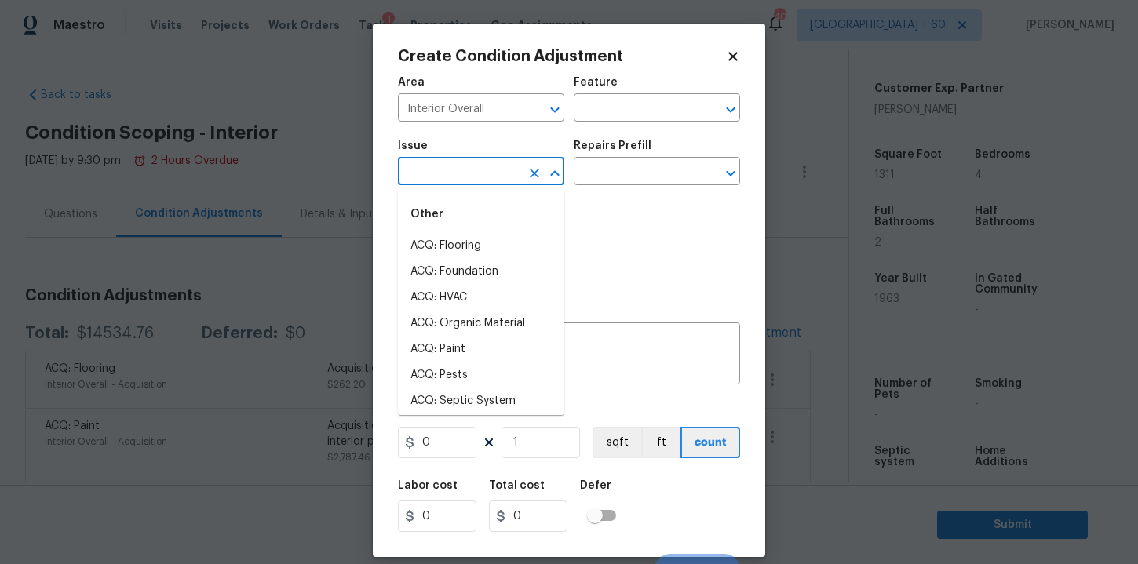
click at [471, 179] on input "text" at bounding box center [459, 173] width 122 height 24
click at [446, 271] on li "Other Odor" at bounding box center [481, 272] width 166 height 26
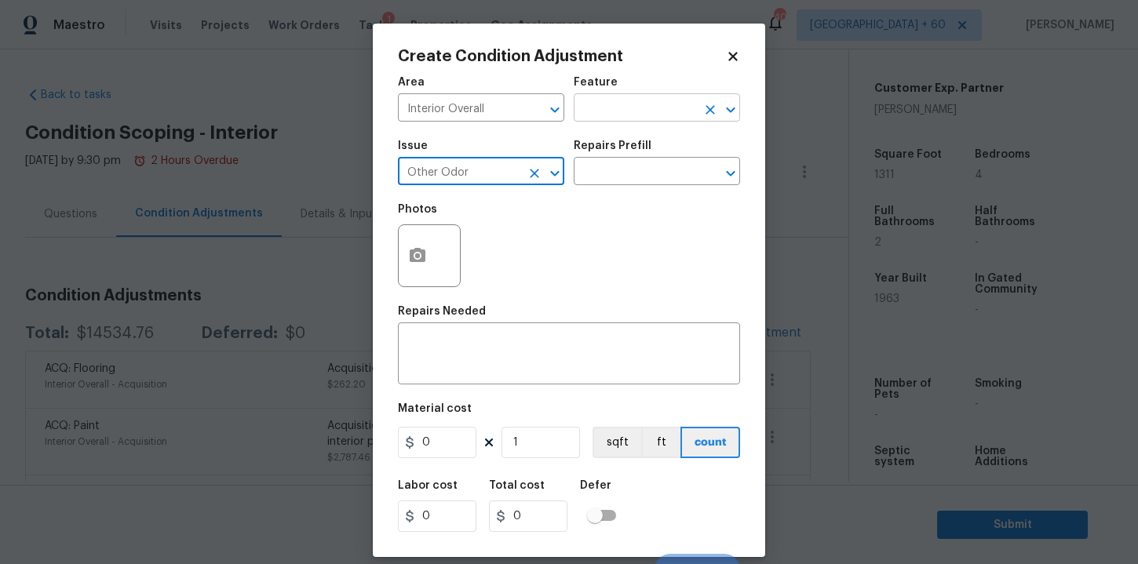
type input "Other Odor"
click at [605, 112] on input "text" at bounding box center [635, 109] width 122 height 24
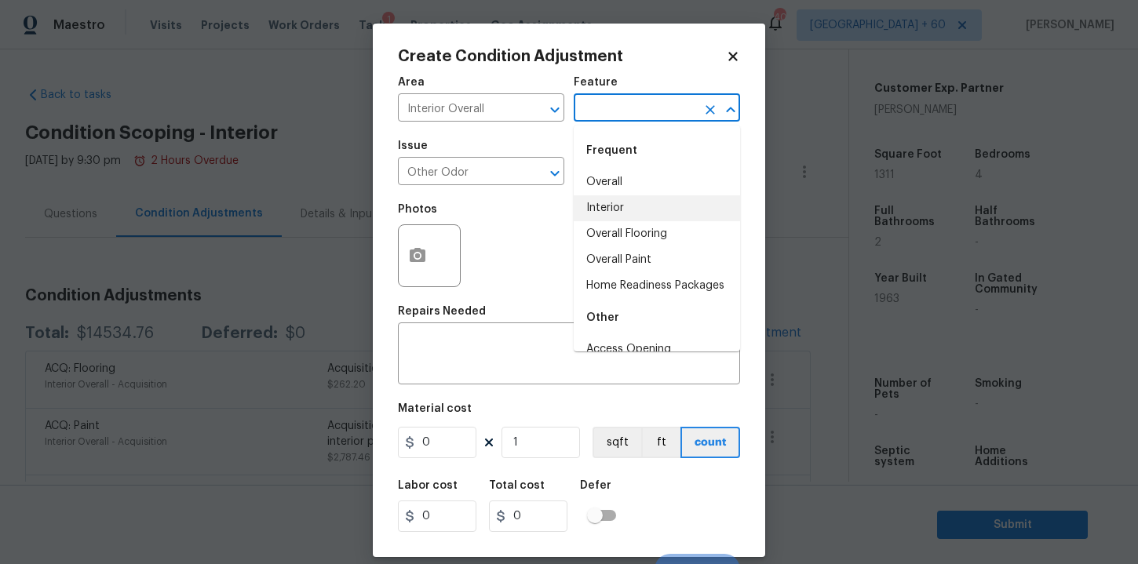
click at [611, 206] on li "Interior" at bounding box center [657, 208] width 166 height 26
type input "Interior"
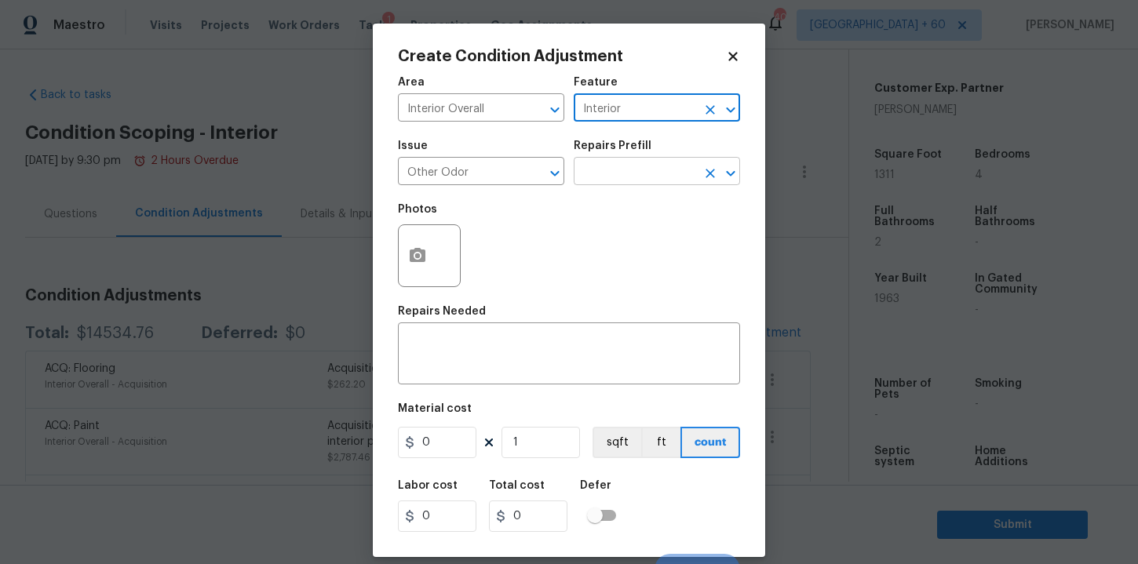
click at [611, 173] on input "text" at bounding box center [635, 173] width 122 height 24
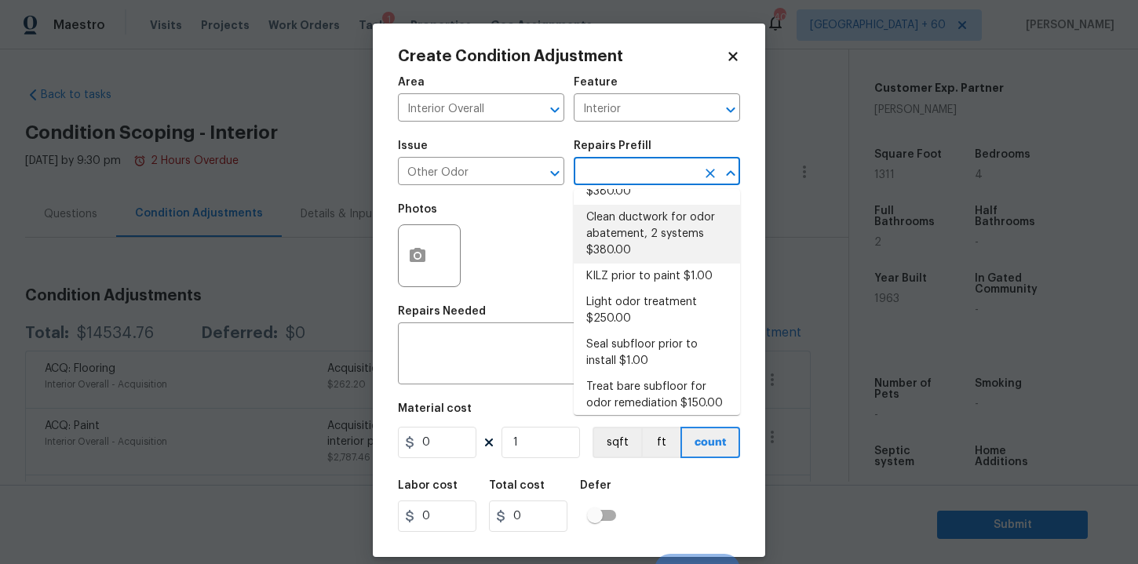
scroll to position [100, 0]
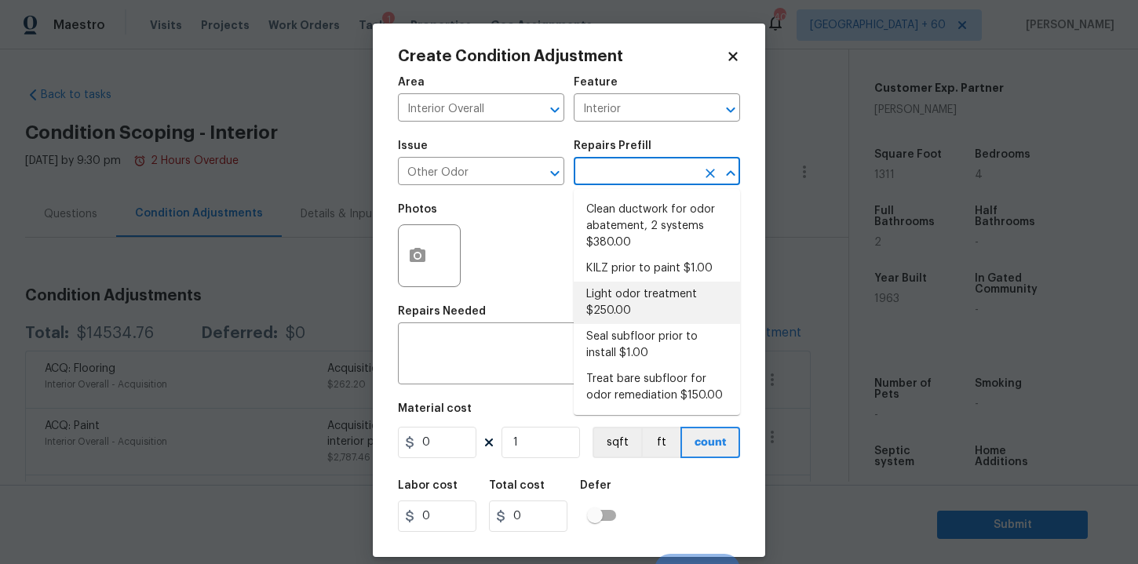
click at [652, 305] on li "Light odor treatment $250.00" at bounding box center [657, 303] width 166 height 42
type textarea "OD Odor Protocol: Light musty odor or nuisance odor that is present. Disinfect …"
type input "250"
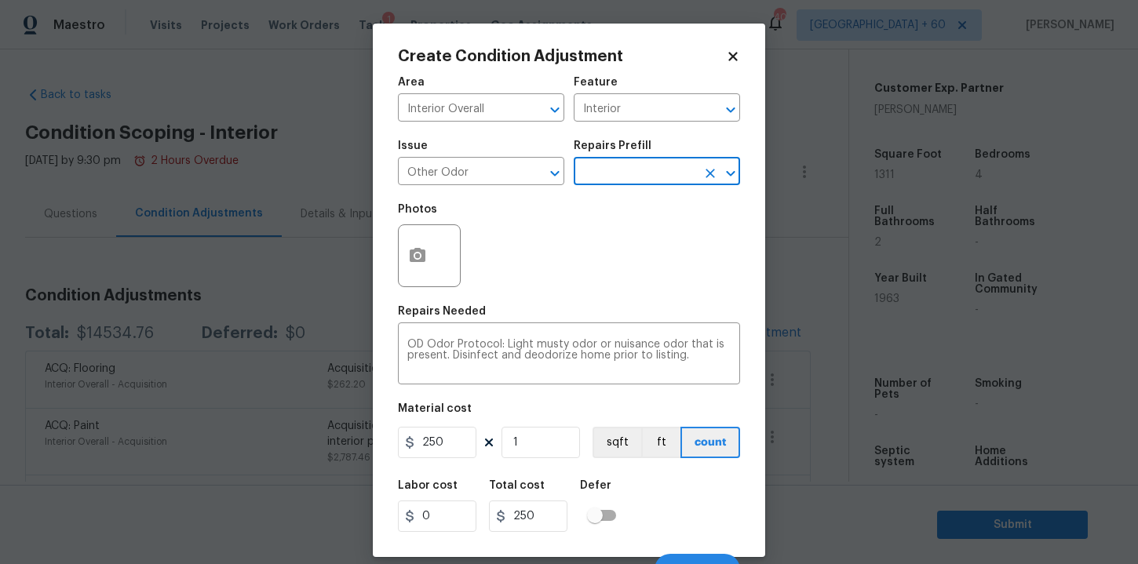
scroll to position [22, 0]
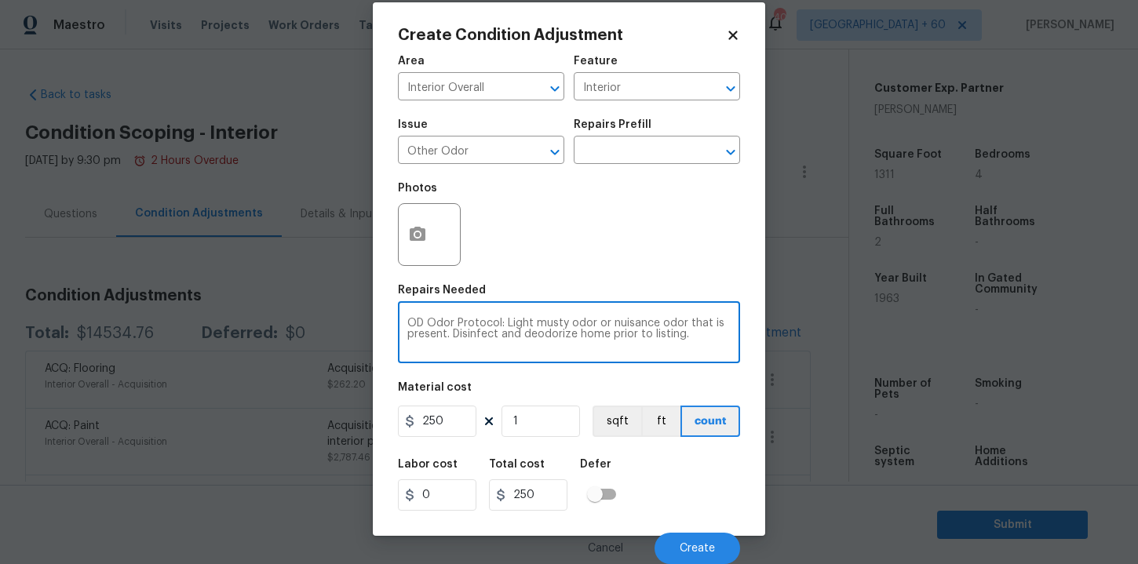
click at [710, 336] on textarea "OD Odor Protocol: Light musty odor or nuisance odor that is present. Disinfect …" at bounding box center [568, 334] width 323 height 33
type textarea "OD Odor Protocol: Light musty odor or nuisance odor that is present. Disinfect …"
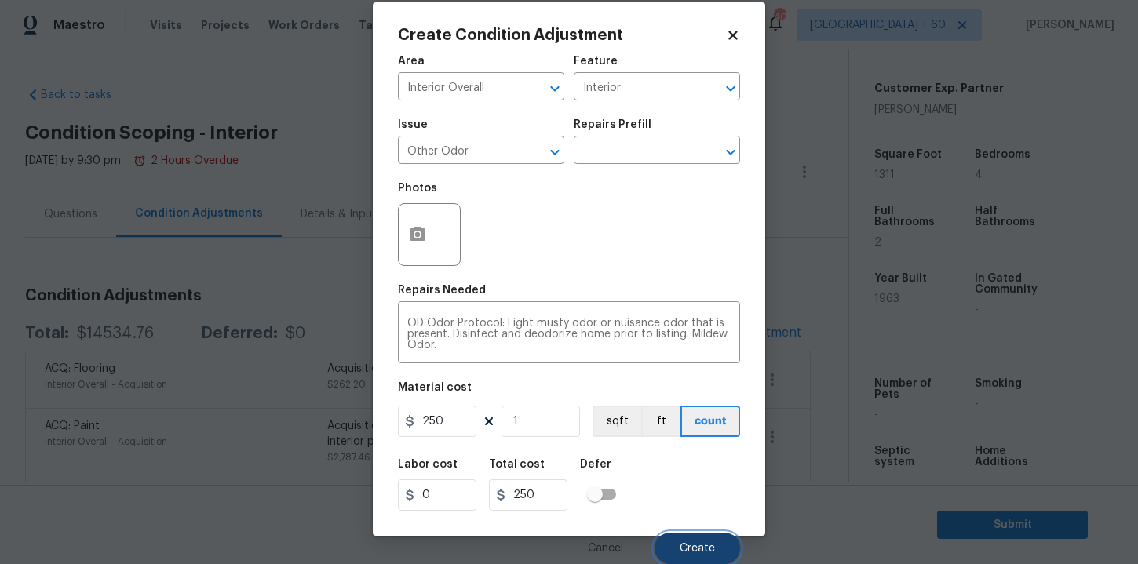
click at [701, 548] on span "Create" at bounding box center [697, 549] width 35 height 12
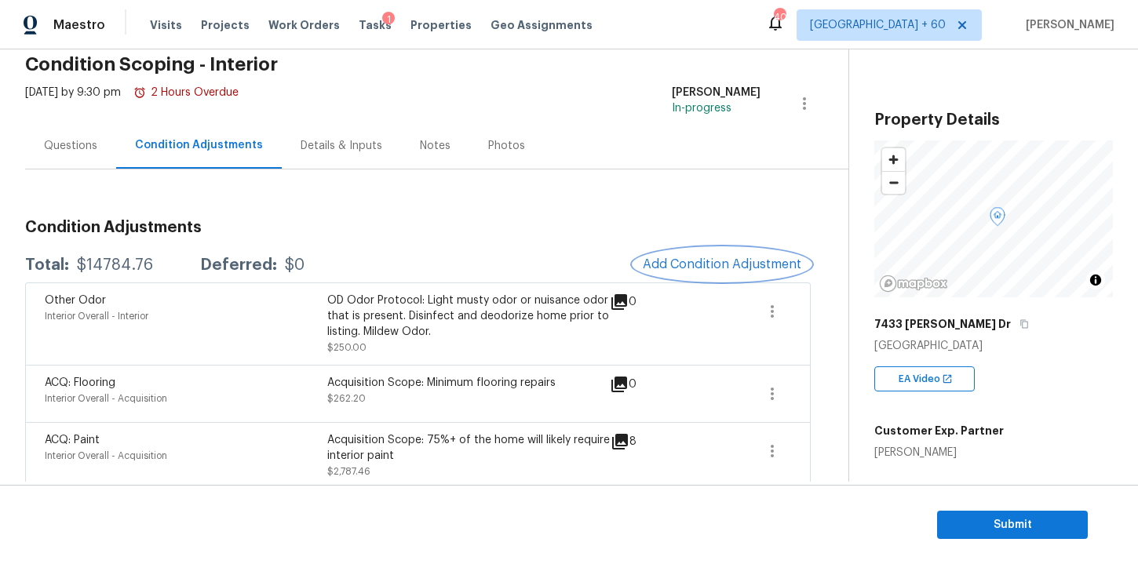
scroll to position [59, 0]
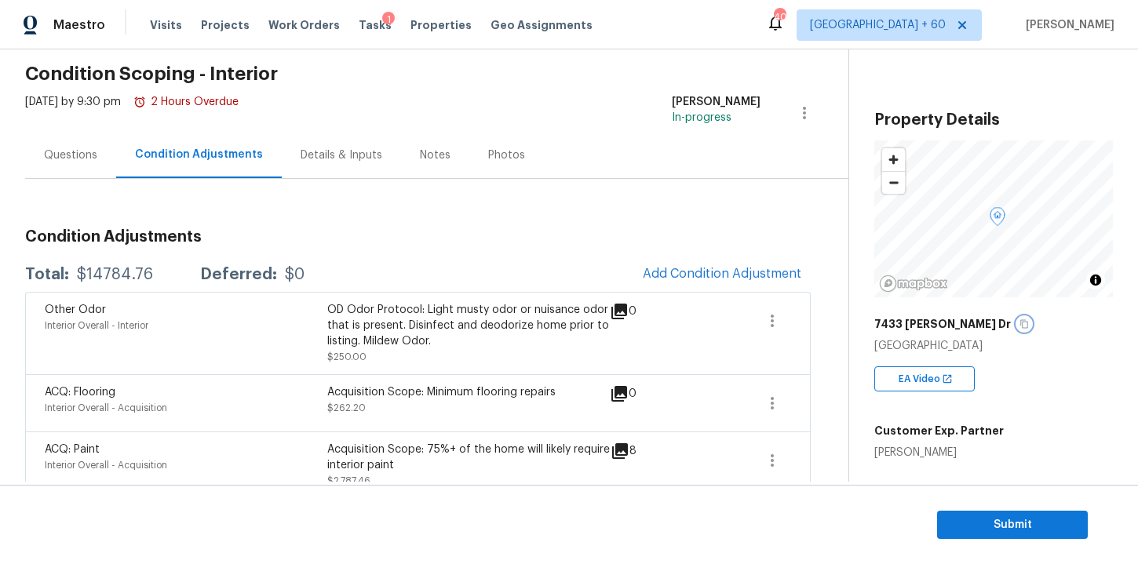
click at [1020, 322] on icon "button" at bounding box center [1024, 323] width 9 height 9
click at [768, 323] on icon "button" at bounding box center [772, 321] width 19 height 19
click at [813, 317] on div "Edit" at bounding box center [862, 318] width 122 height 16
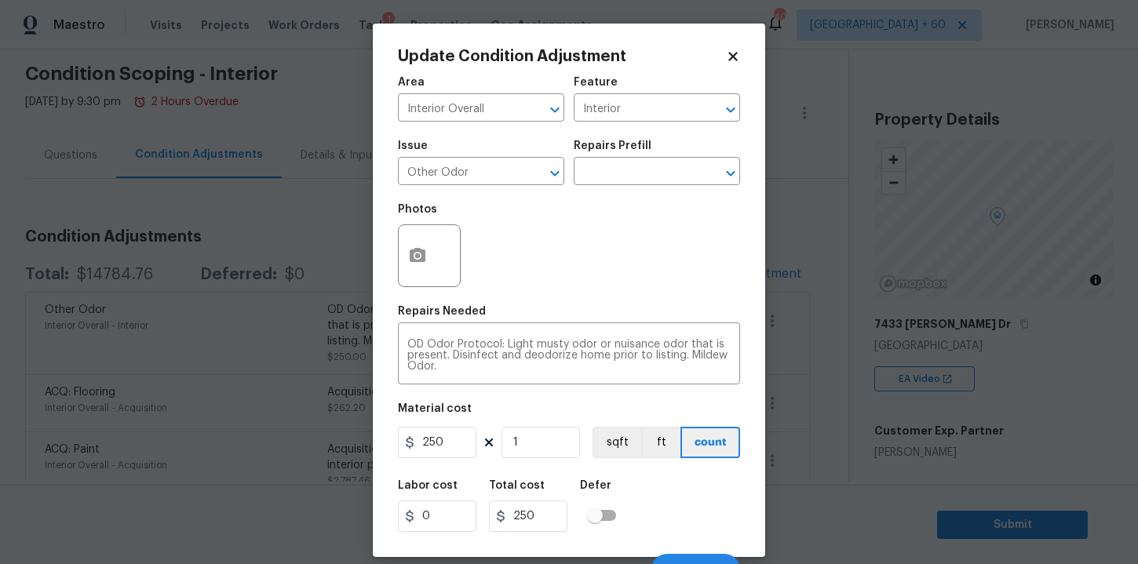
scroll to position [22, 0]
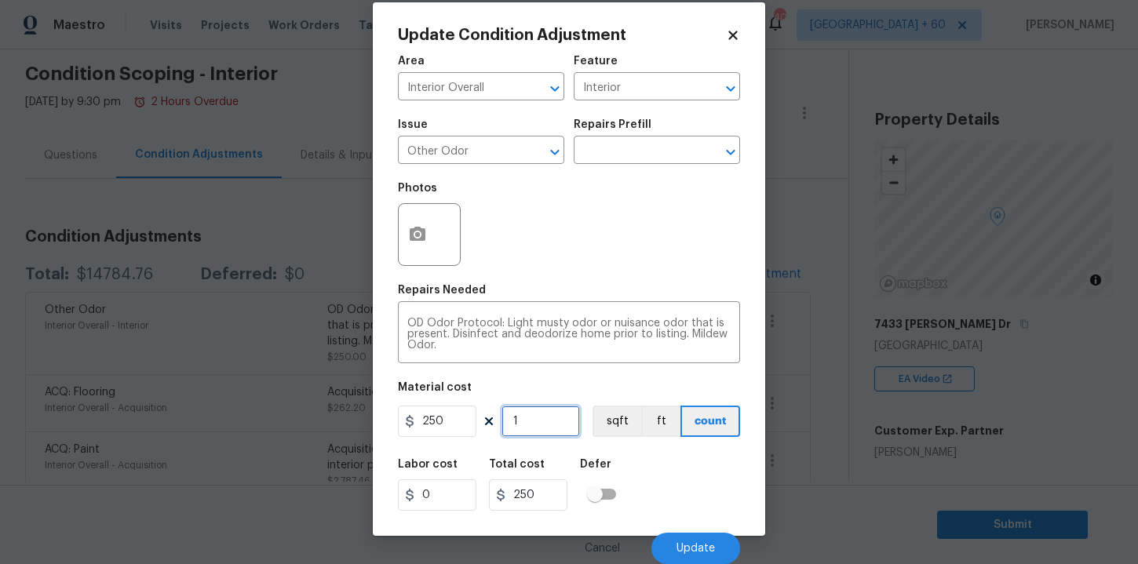
click at [527, 422] on input "1" at bounding box center [541, 421] width 78 height 31
type input "0"
click at [655, 480] on div "Labor cost 0 Total cost 0 Defer" at bounding box center [569, 485] width 342 height 71
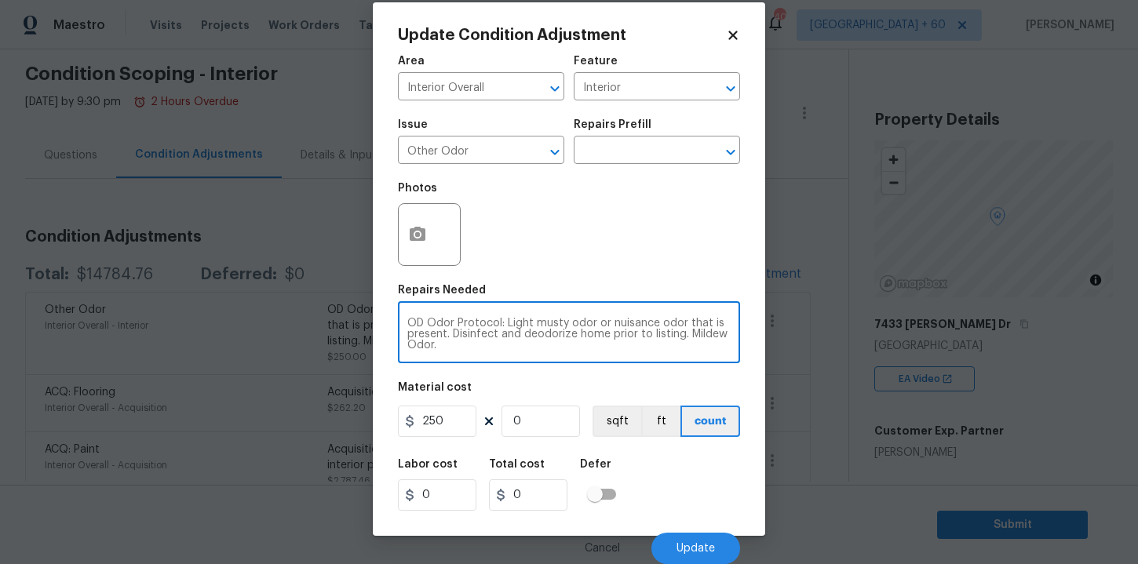
drag, startPoint x: 439, startPoint y: 346, endPoint x: 698, endPoint y: 332, distance: 259.4
click at [698, 332] on textarea "OD Odor Protocol: Light musty odor or nuisance odor that is present. Disinfect …" at bounding box center [568, 334] width 323 height 33
type textarea "OD Odor Protocol: Light musty odor or nuisance odor that is present. Disinfect …"
click at [692, 546] on span "Update" at bounding box center [696, 549] width 38 height 12
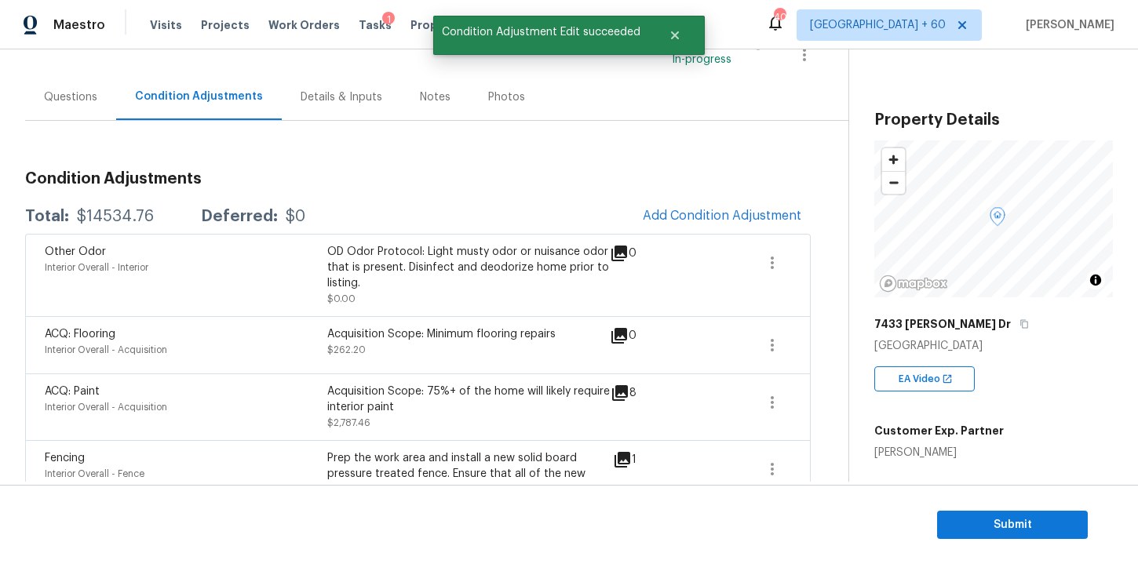
scroll to position [181, 0]
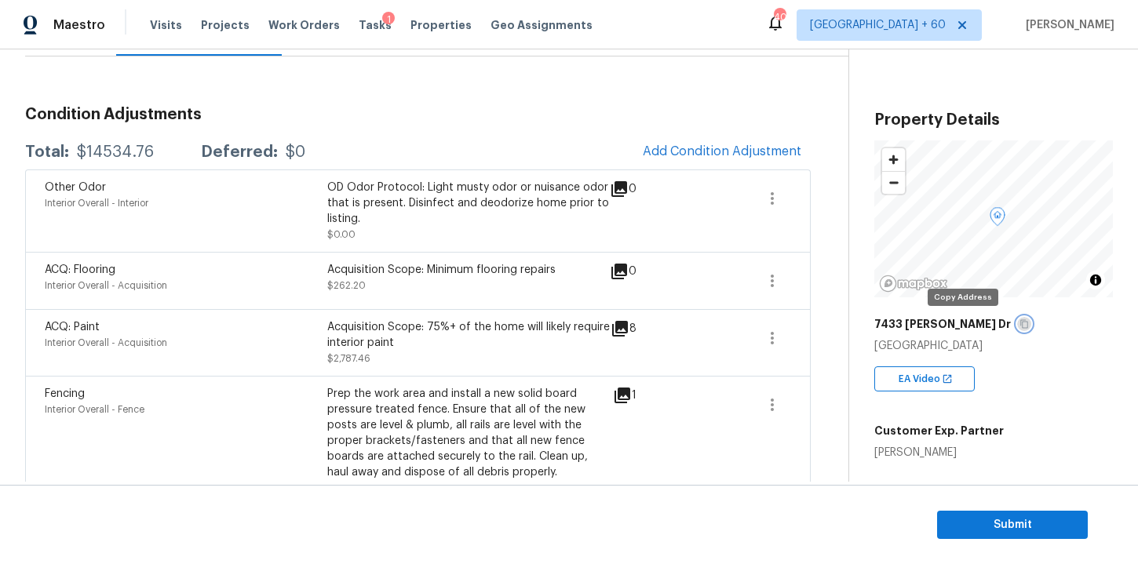
click at [1020, 323] on icon "button" at bounding box center [1024, 324] width 8 height 9
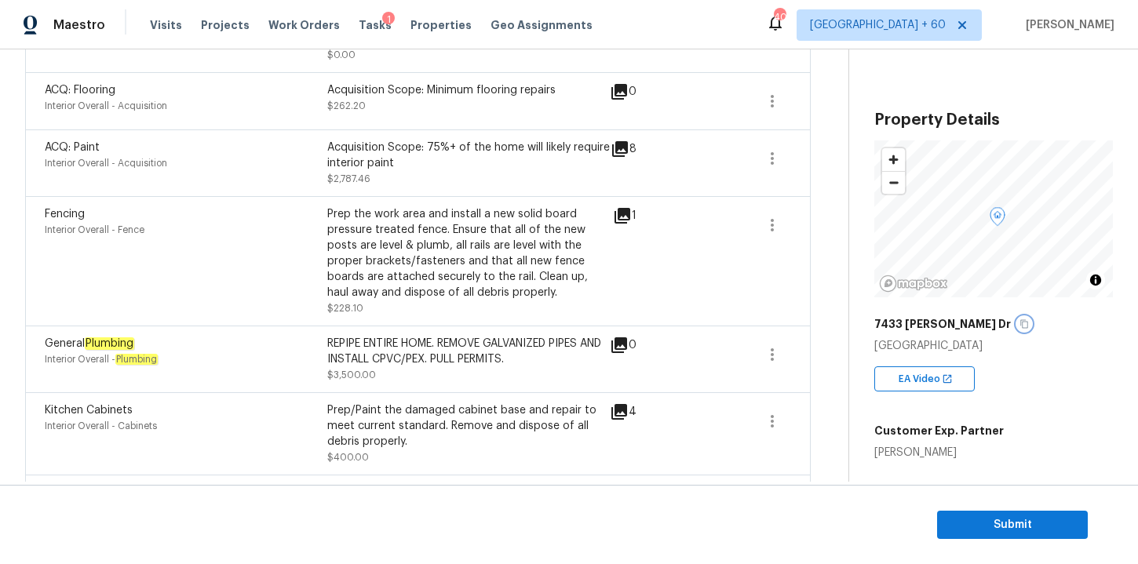
scroll to position [388, 0]
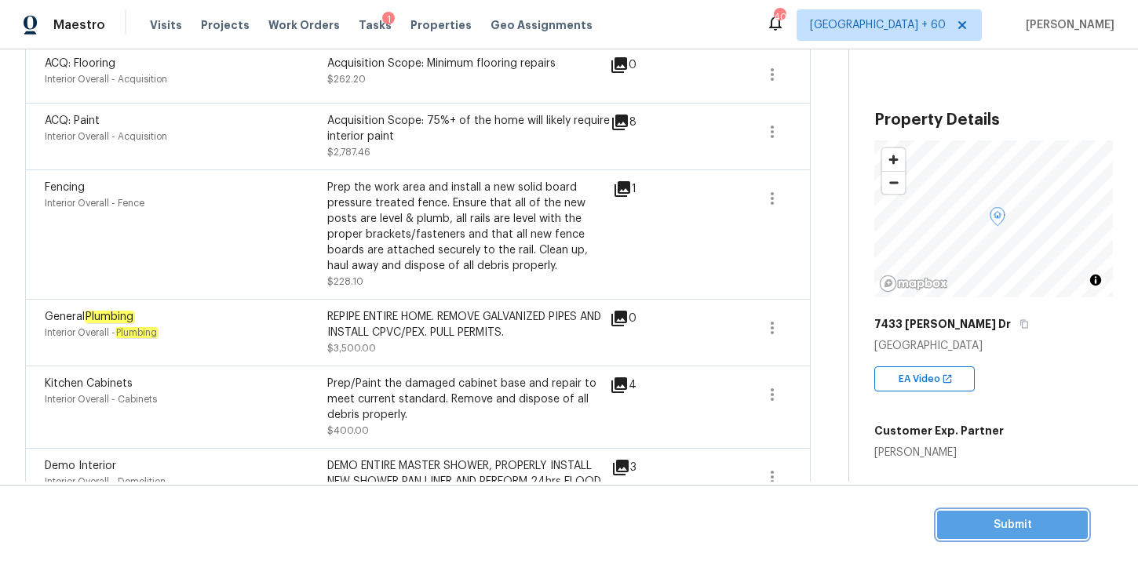
click at [1002, 523] on span "Submit" at bounding box center [1013, 526] width 126 height 20
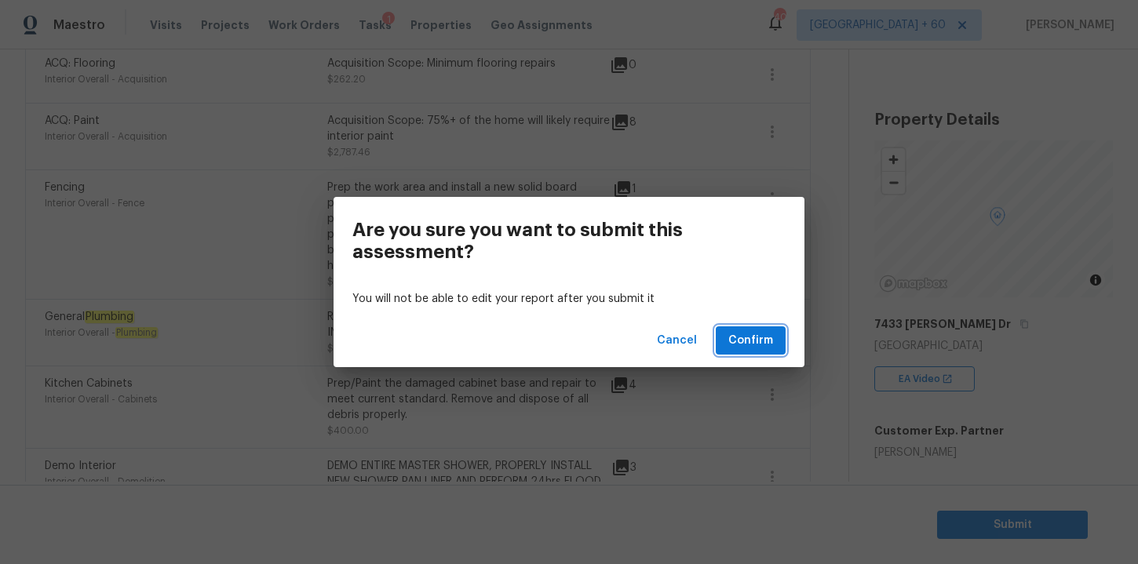
click at [760, 345] on span "Confirm" at bounding box center [750, 341] width 45 height 20
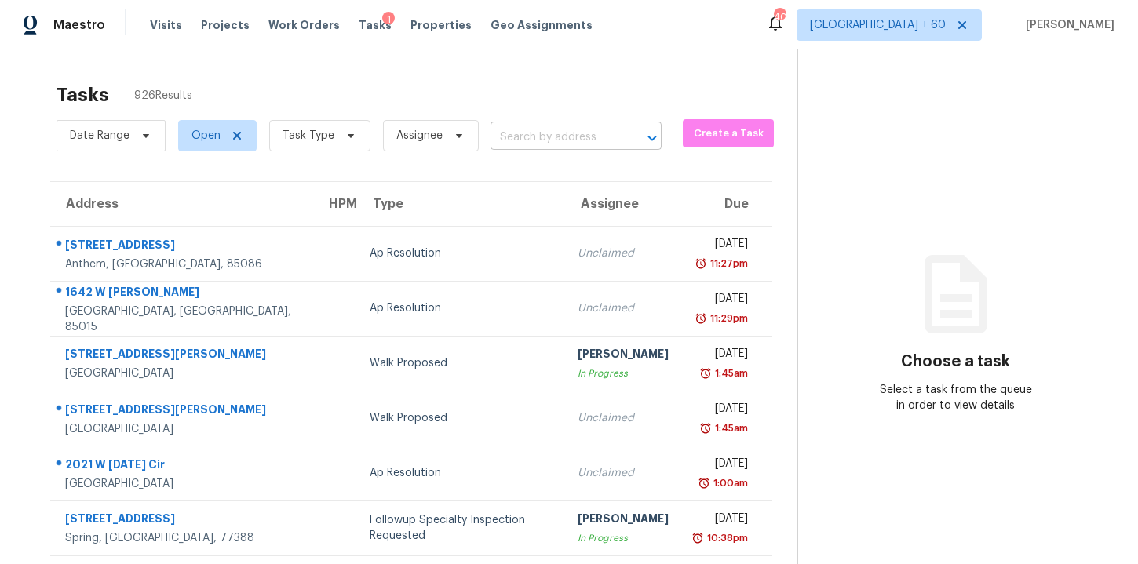
click at [576, 141] on input "text" at bounding box center [554, 138] width 127 height 24
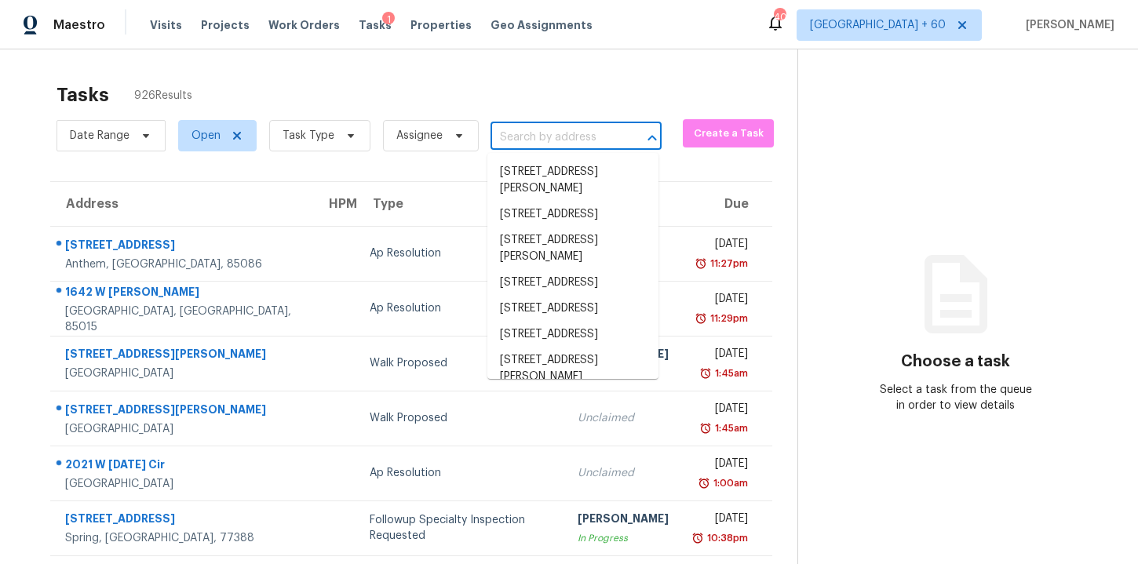
paste input "1682 [PERSON_NAME] [GEOGRAPHIC_DATA], [GEOGRAPHIC_DATA], 29169"
type input "1682 [PERSON_NAME] [GEOGRAPHIC_DATA], [GEOGRAPHIC_DATA], 29169"
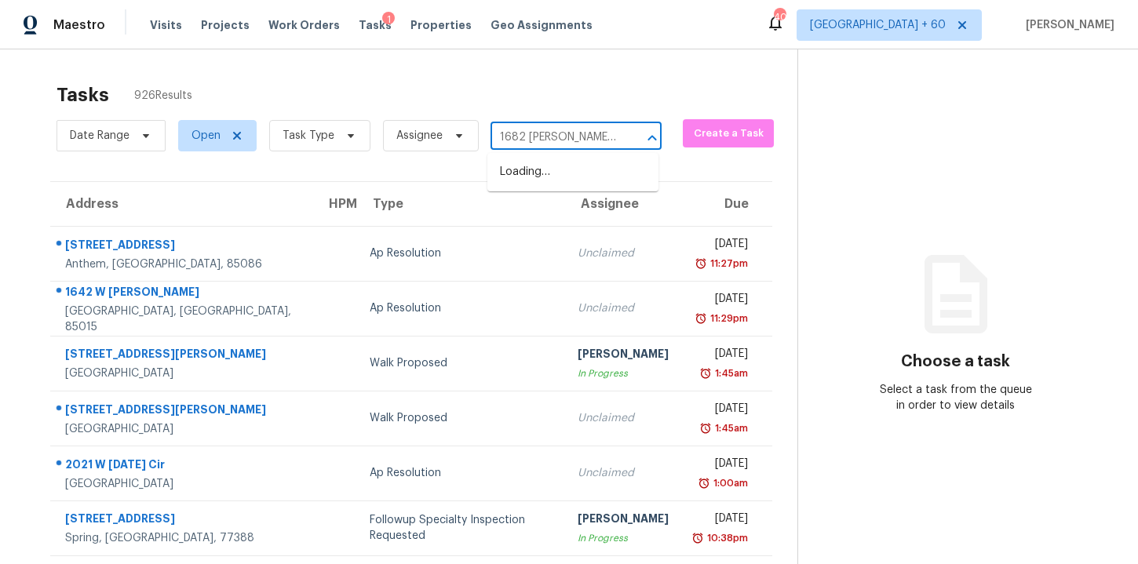
scroll to position [0, 113]
click at [579, 183] on li "[STREET_ADDRESS][PERSON_NAME]" at bounding box center [572, 180] width 171 height 42
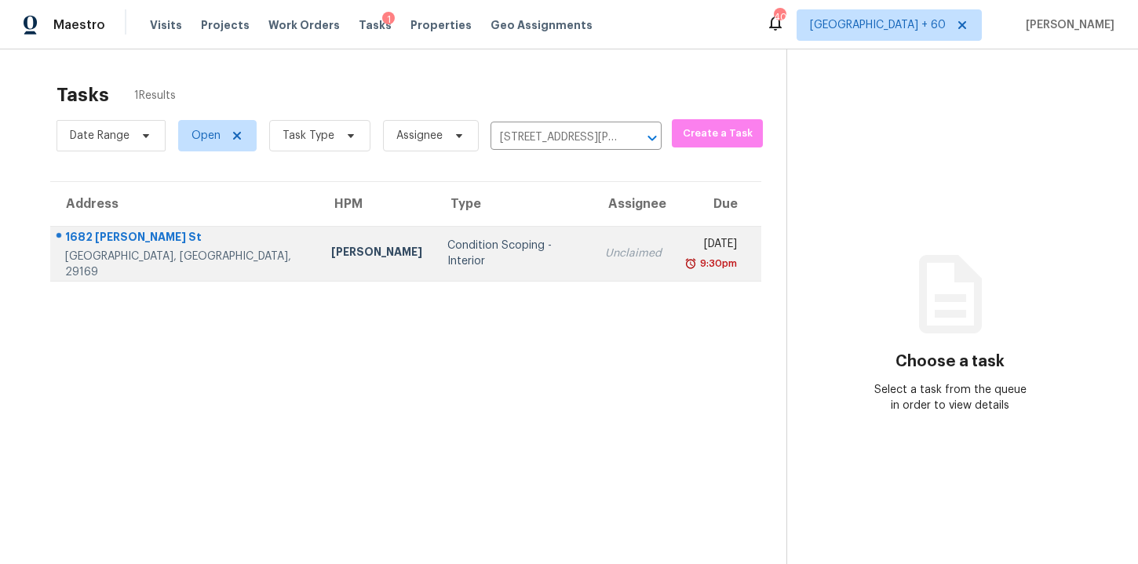
click at [507, 250] on td "Condition Scoping - Interior" at bounding box center [513, 253] width 157 height 55
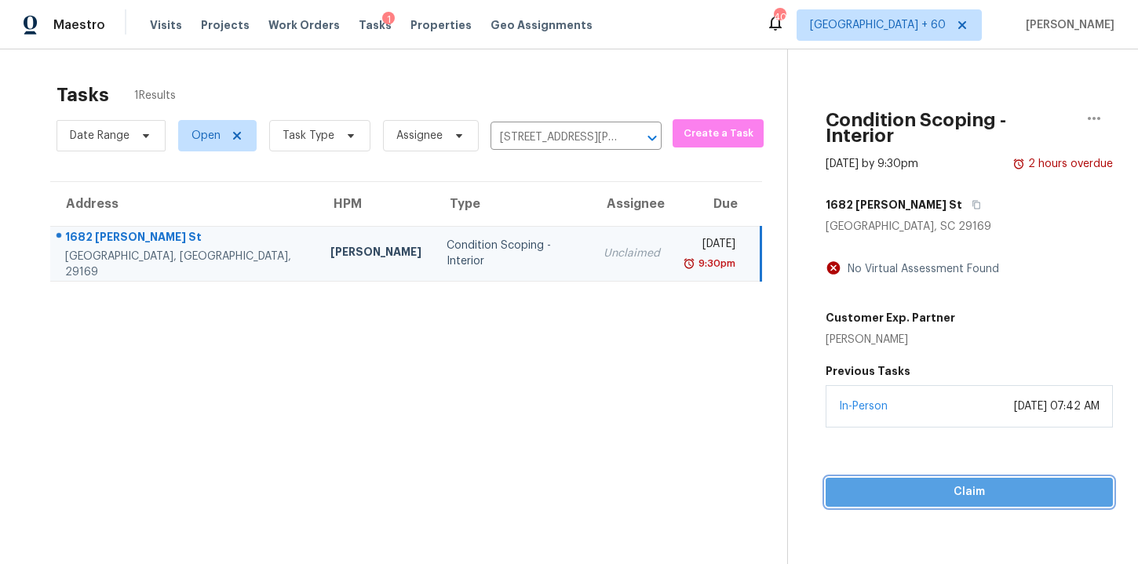
click at [838, 483] on span "Claim" at bounding box center [969, 493] width 262 height 20
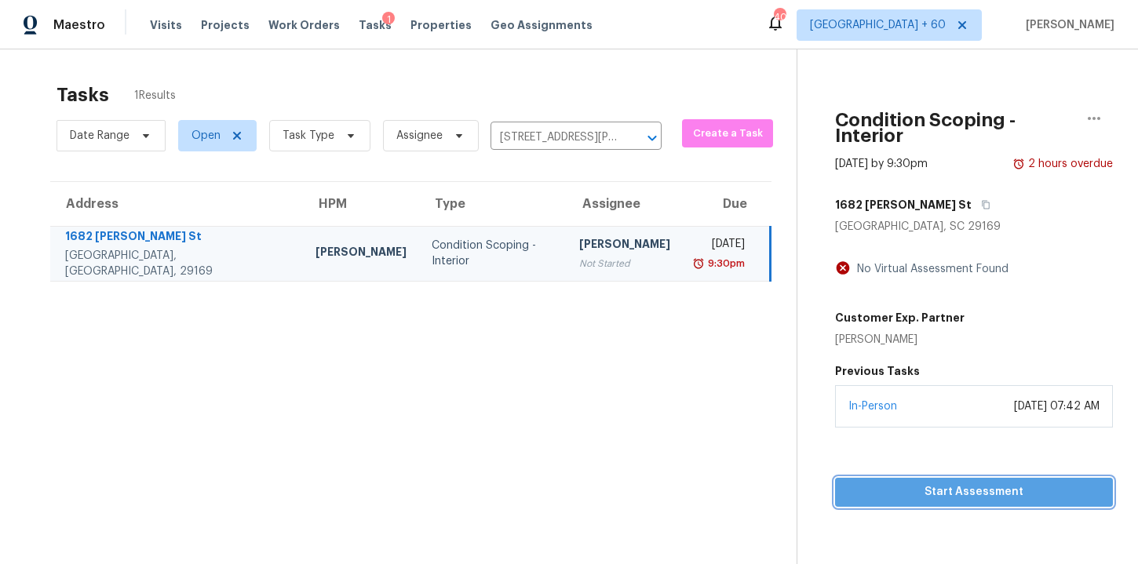
click at [848, 483] on span "Start Assessment" at bounding box center [974, 493] width 253 height 20
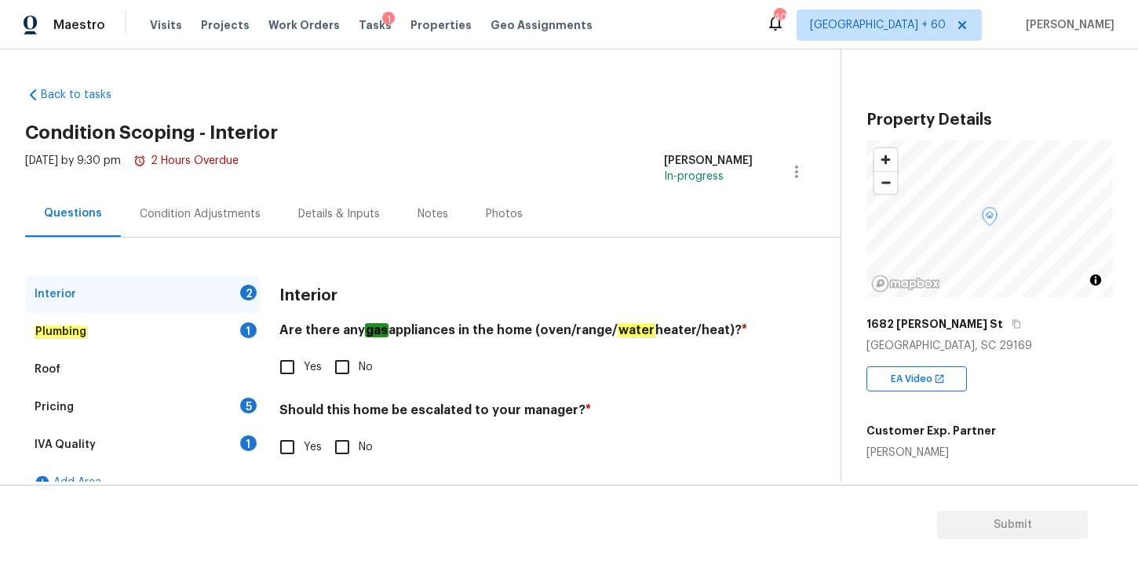
click at [291, 370] on input "Yes" at bounding box center [287, 367] width 33 height 33
checkbox input "true"
click at [342, 442] on input "No" at bounding box center [342, 447] width 33 height 33
checkbox input "true"
click at [83, 326] on em "Plumbing" at bounding box center [61, 332] width 53 height 13
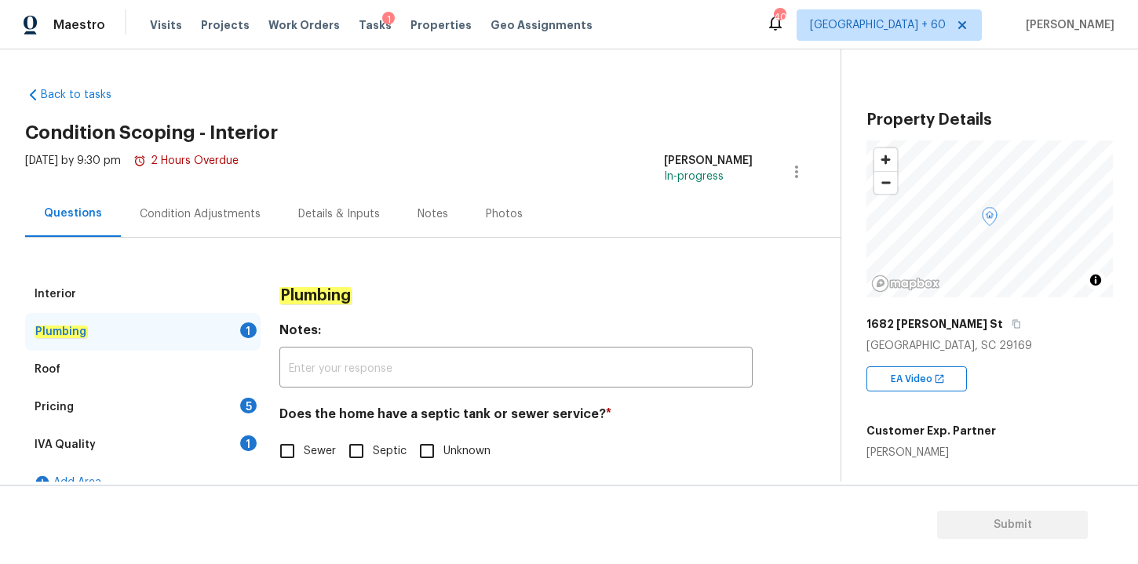
click at [356, 448] on input "Septic" at bounding box center [356, 451] width 33 height 33
checkbox input "true"
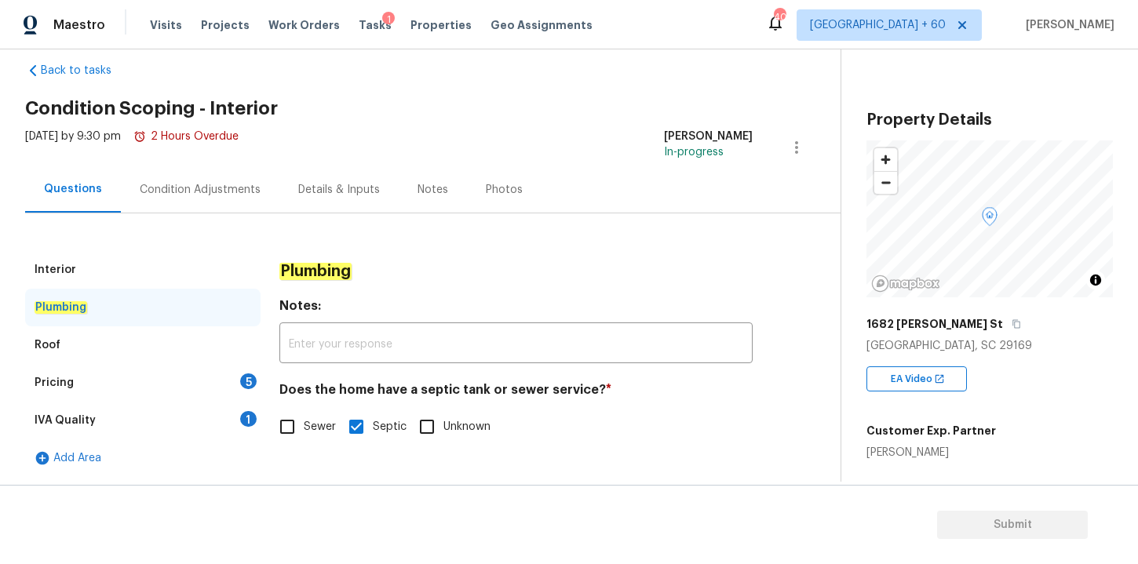
click at [90, 345] on div "Roof" at bounding box center [142, 346] width 235 height 38
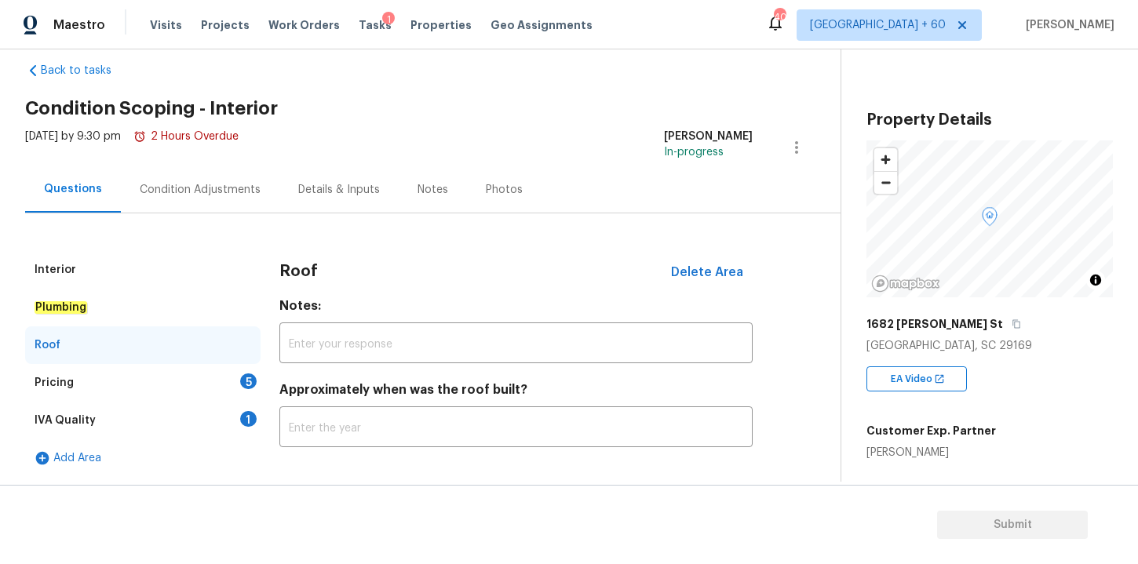
click at [126, 385] on div "Pricing 5" at bounding box center [142, 383] width 235 height 38
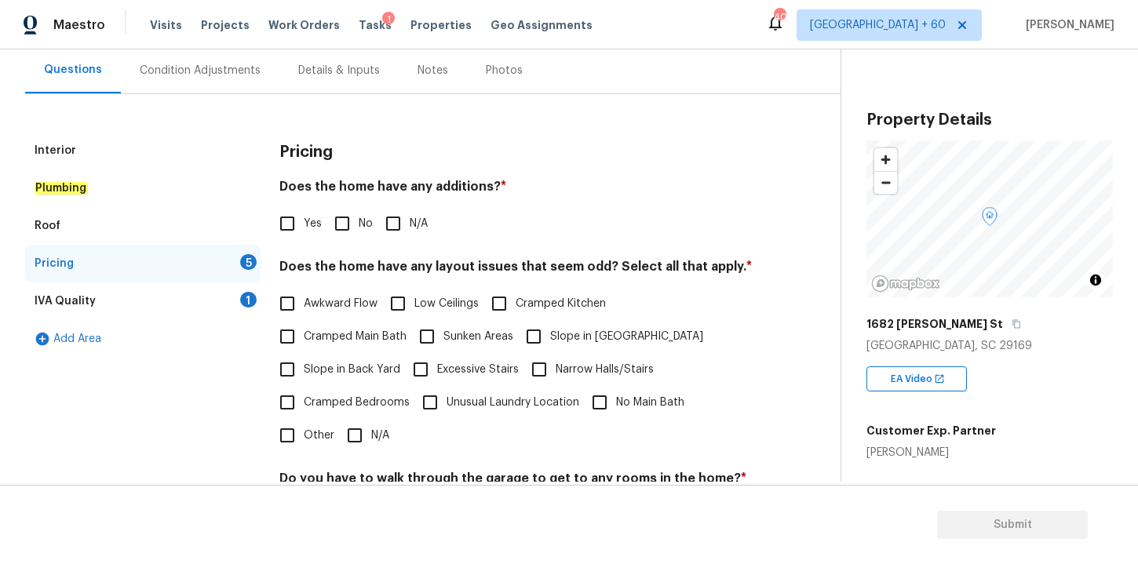
scroll to position [163, 0]
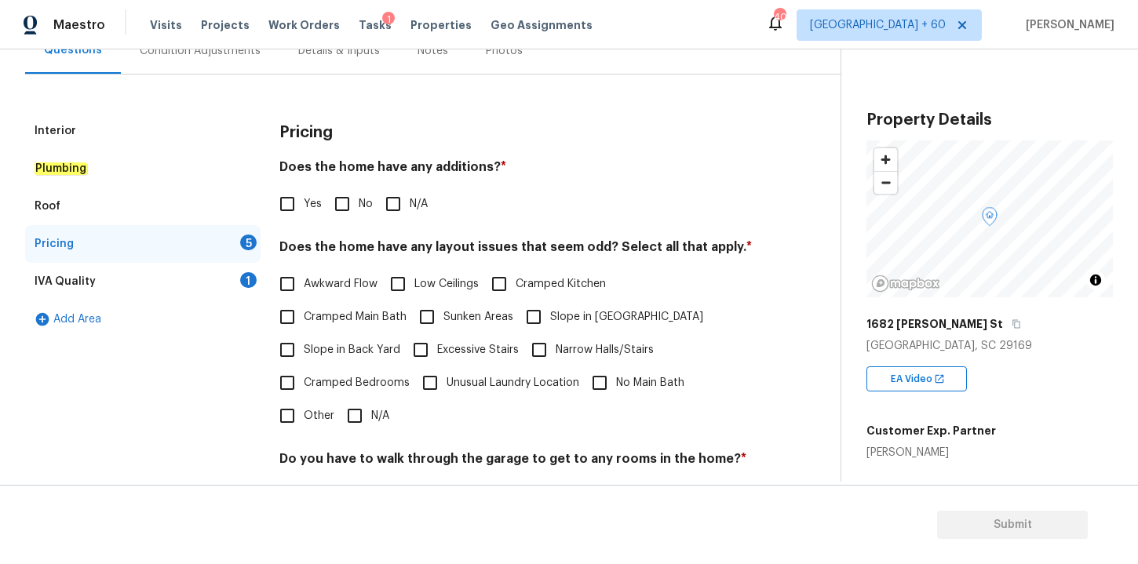
click at [292, 286] on input "Awkward Flow" at bounding box center [287, 284] width 33 height 33
checkbox input "true"
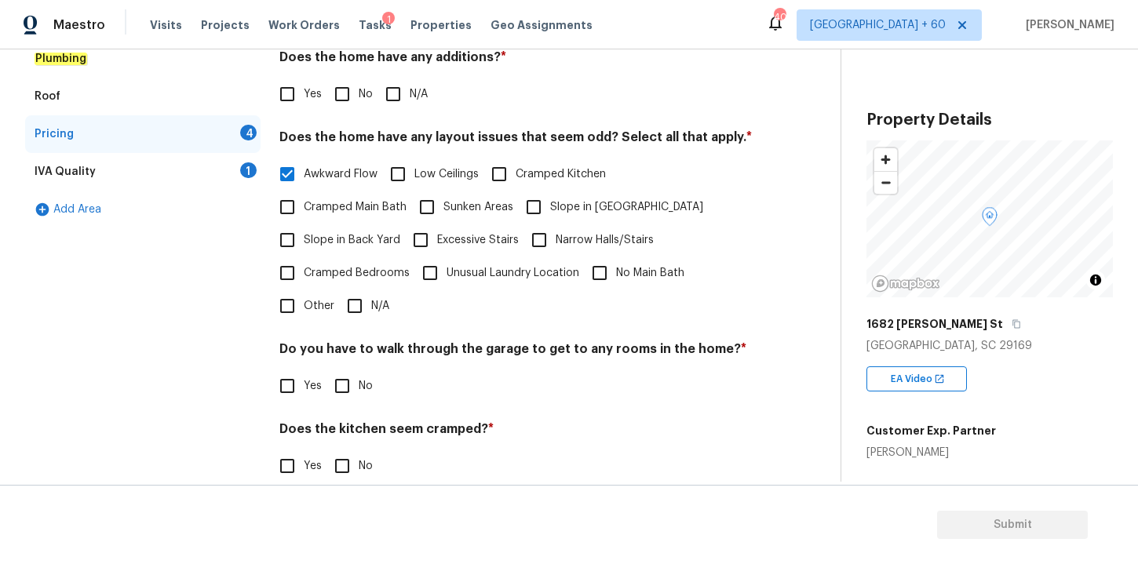
scroll to position [360, 0]
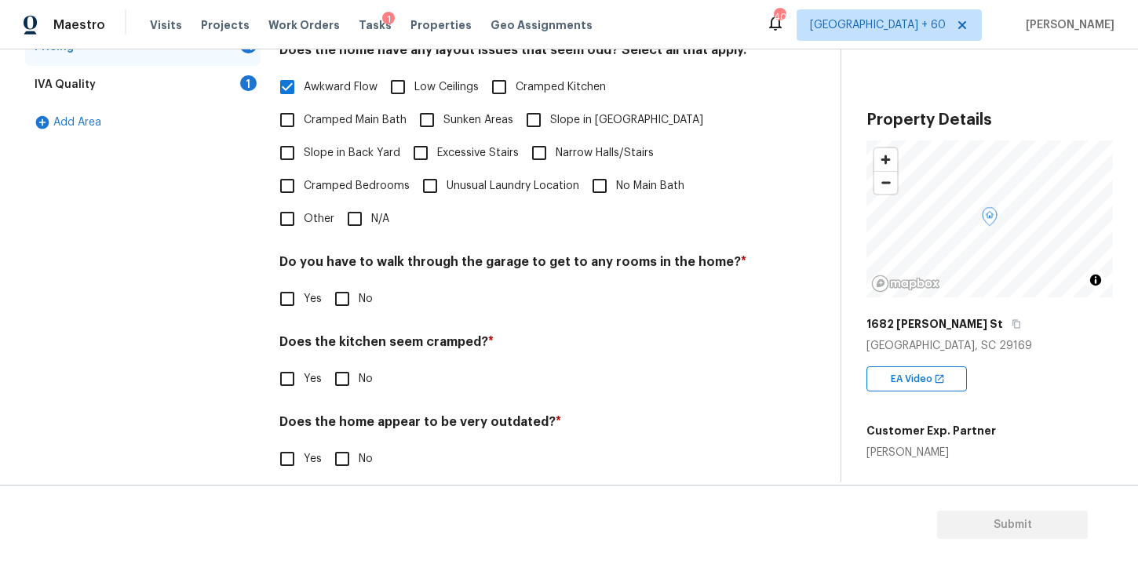
click at [338, 294] on input "No" at bounding box center [342, 299] width 33 height 33
checkbox input "true"
click at [341, 384] on input "No" at bounding box center [342, 379] width 33 height 33
checkbox input "true"
click at [338, 460] on input "No" at bounding box center [342, 460] width 33 height 33
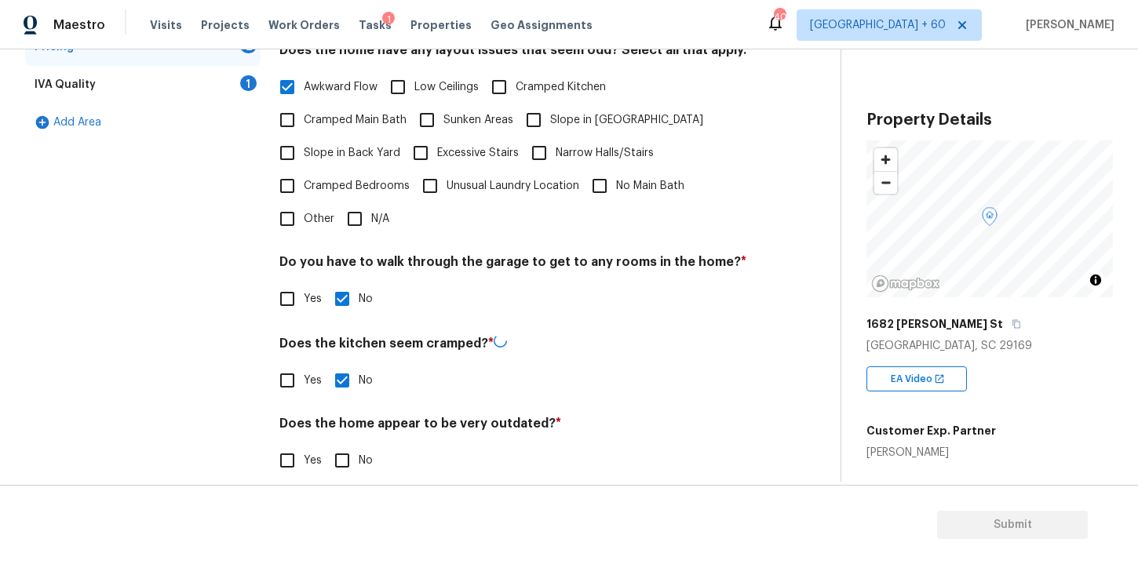
checkbox input "true"
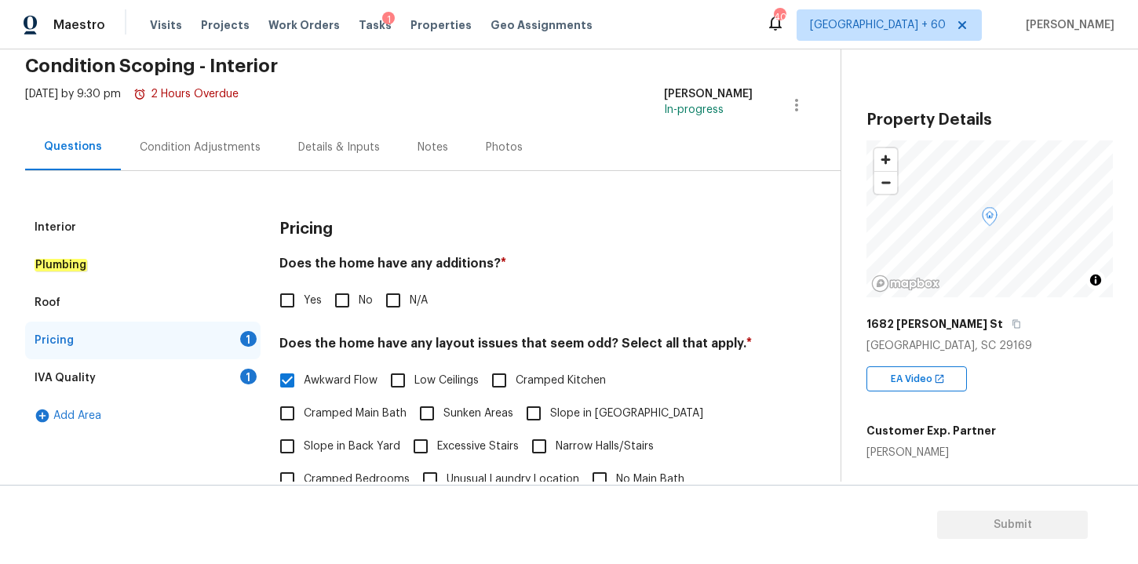
scroll to position [5, 0]
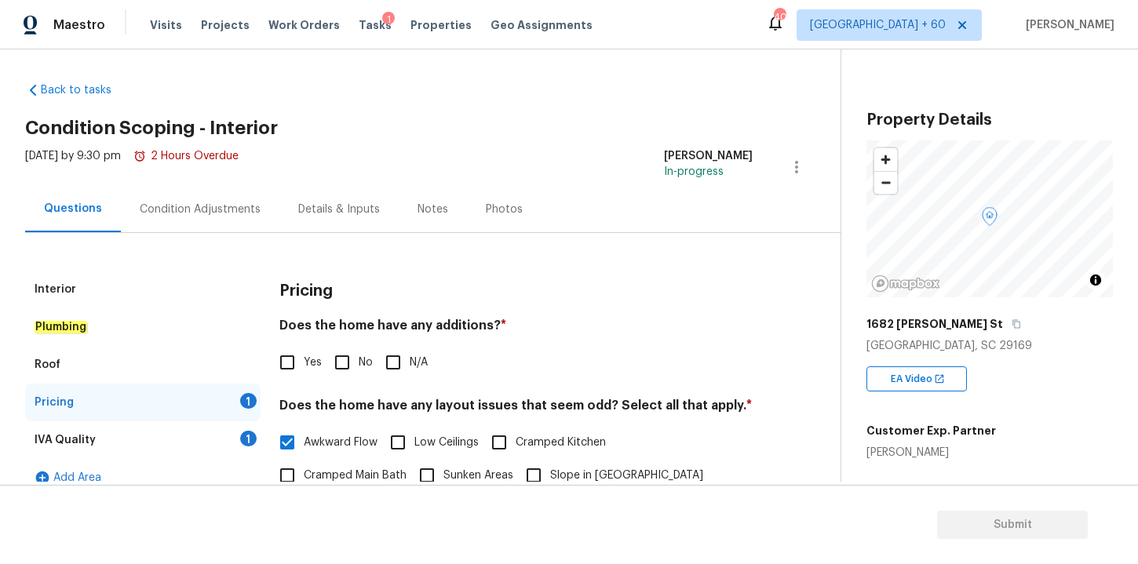
click at [146, 439] on div "IVA Quality 1" at bounding box center [142, 440] width 235 height 38
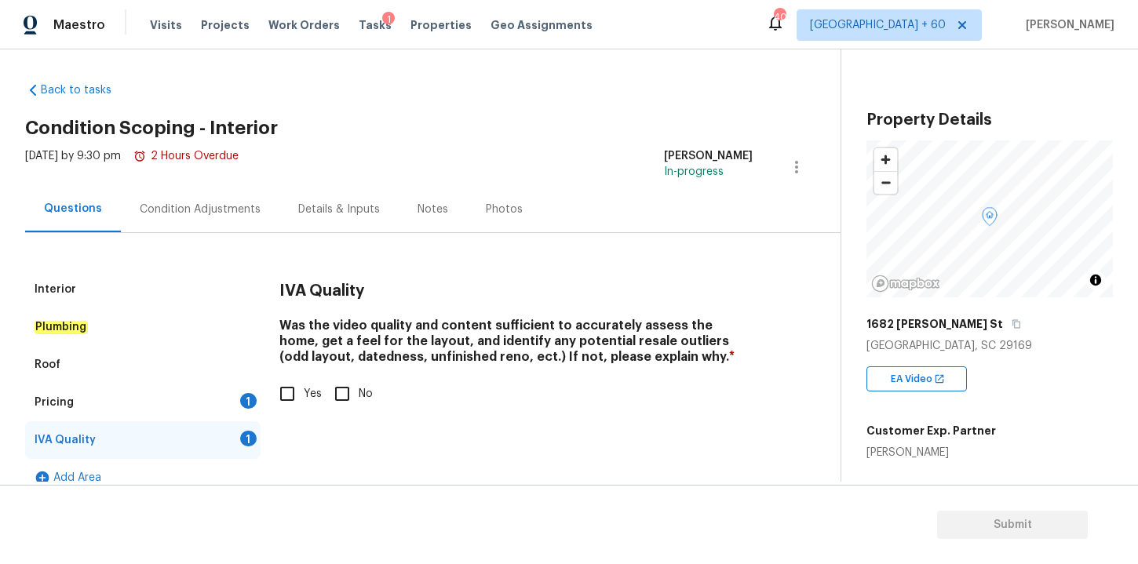
click at [198, 398] on div "Pricing 1" at bounding box center [142, 403] width 235 height 38
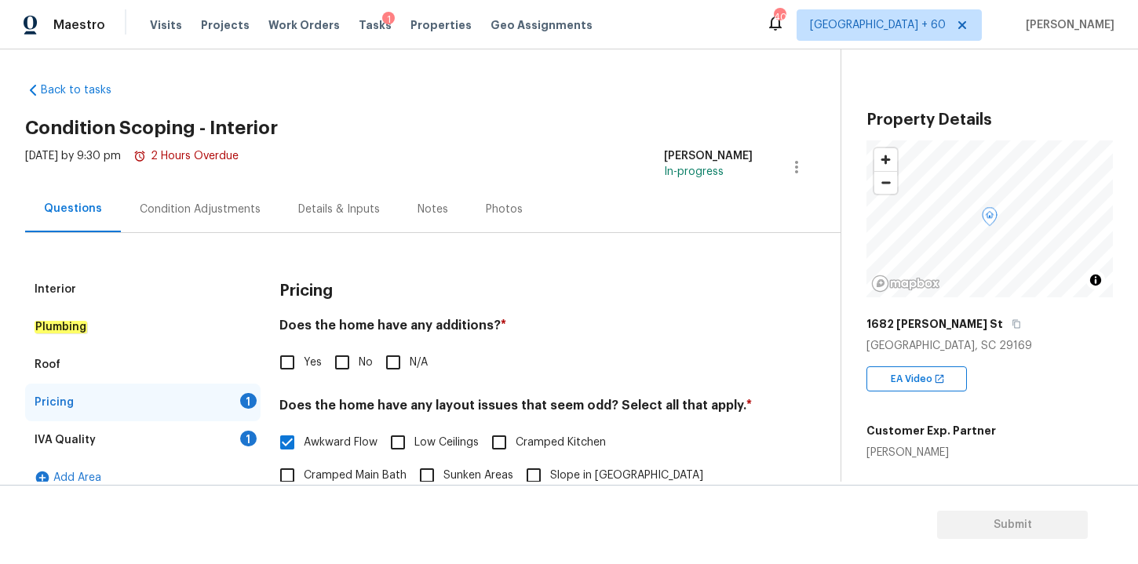
scroll to position [148, 0]
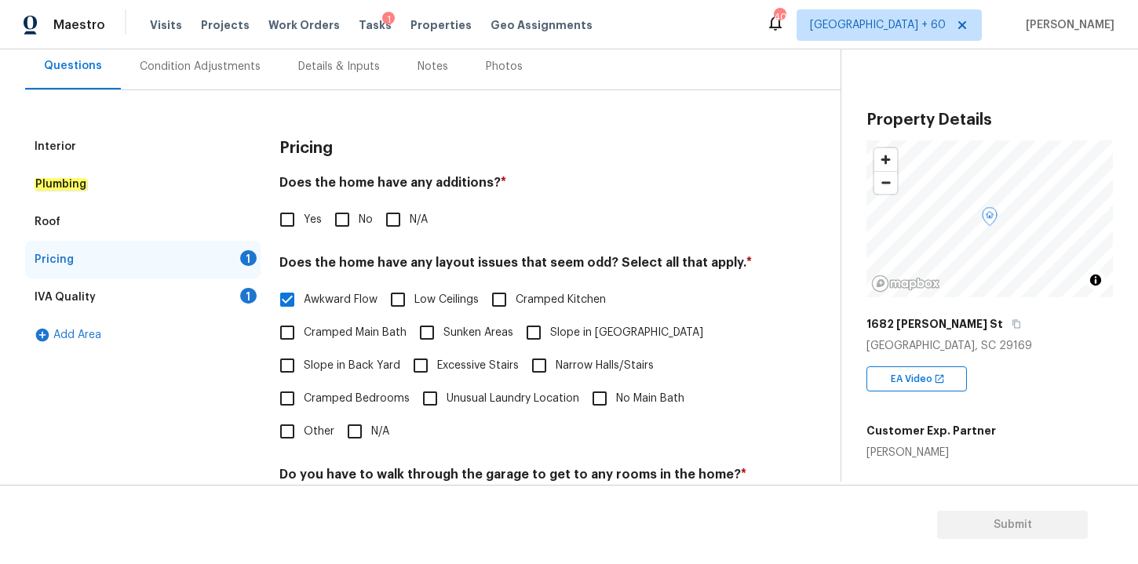
click at [343, 219] on input "No" at bounding box center [342, 219] width 33 height 33
checkbox input "true"
click at [126, 289] on div "IVA Quality 1" at bounding box center [142, 298] width 235 height 38
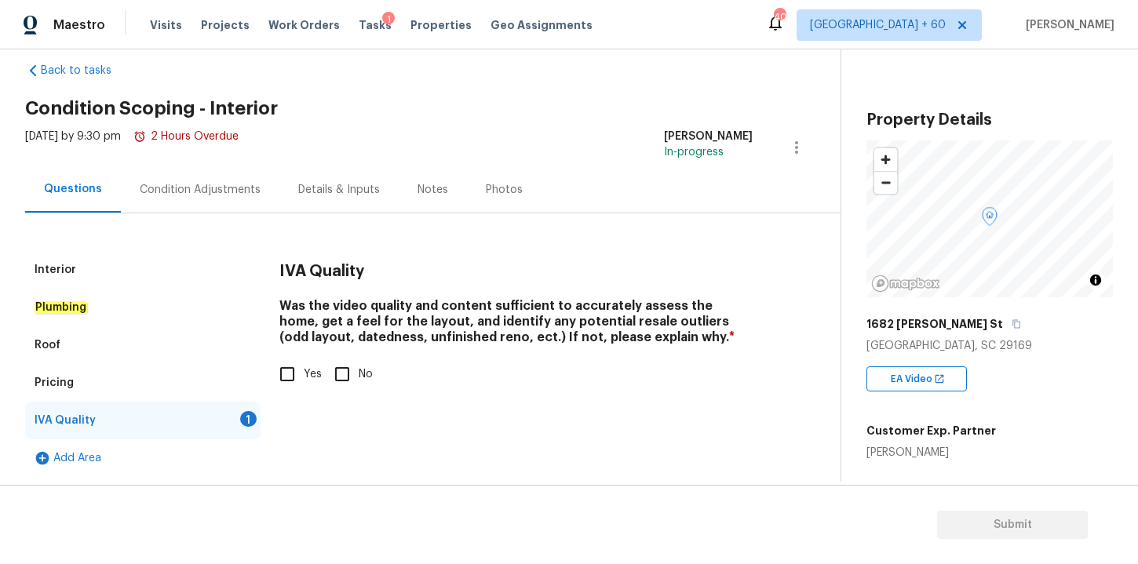
scroll to position [24, 0]
click at [292, 376] on input "Yes" at bounding box center [287, 374] width 33 height 33
checkbox input "true"
click at [233, 198] on div "Condition Adjustments" at bounding box center [200, 189] width 159 height 46
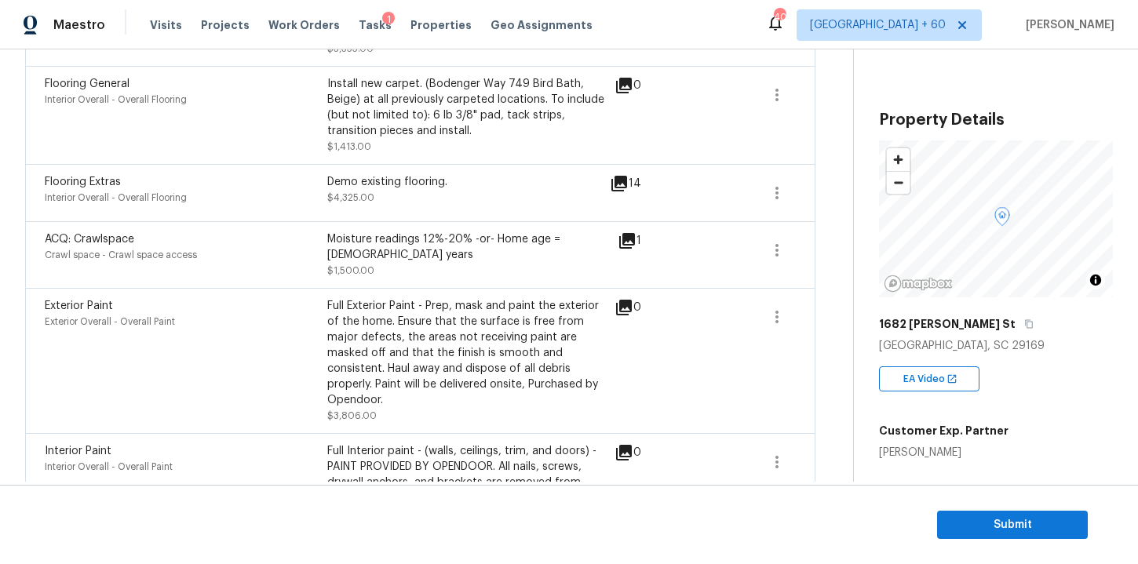
scroll to position [730, 0]
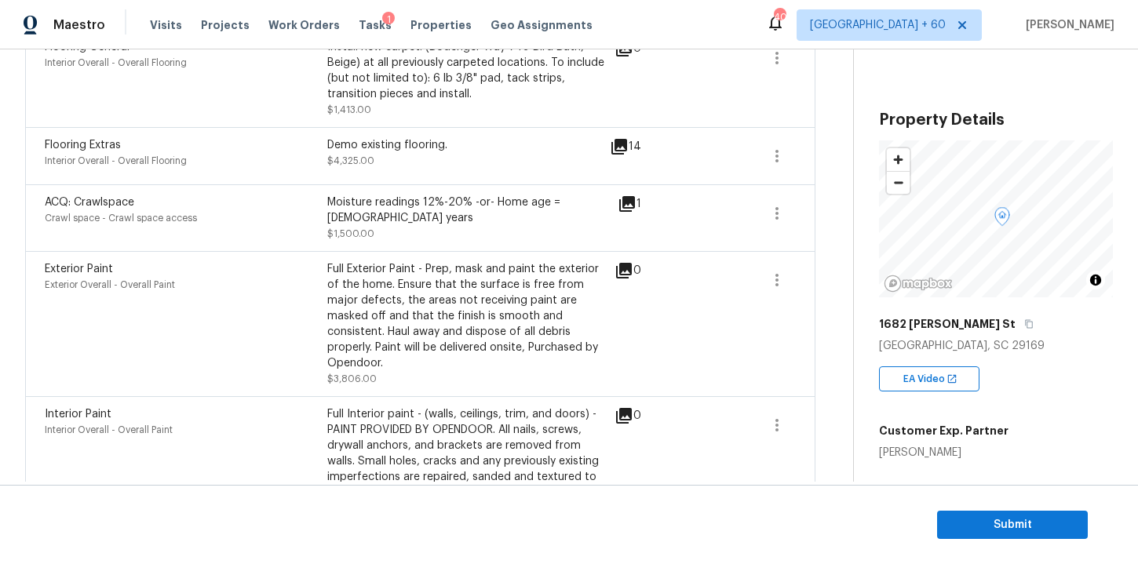
click at [623, 205] on icon at bounding box center [627, 204] width 16 height 16
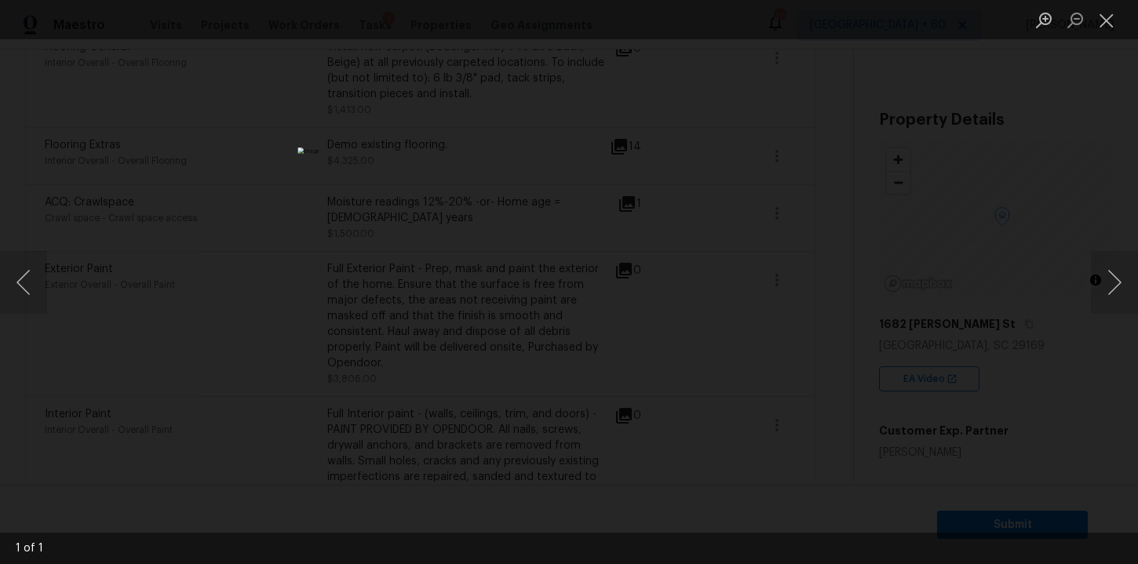
click at [899, 181] on div "Lightbox" at bounding box center [569, 282] width 1138 height 564
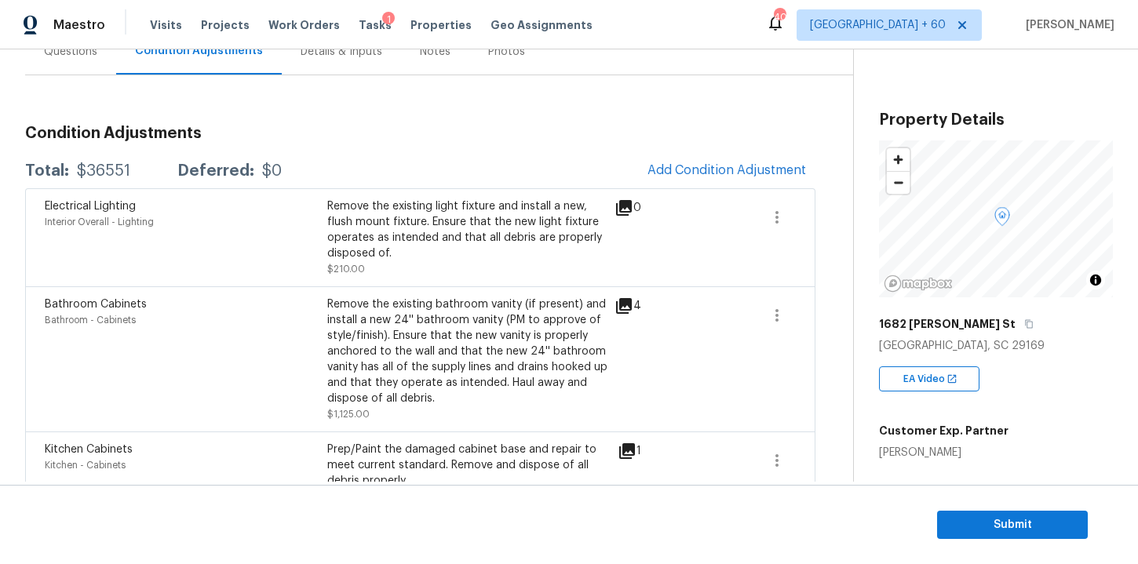
scroll to position [139, 0]
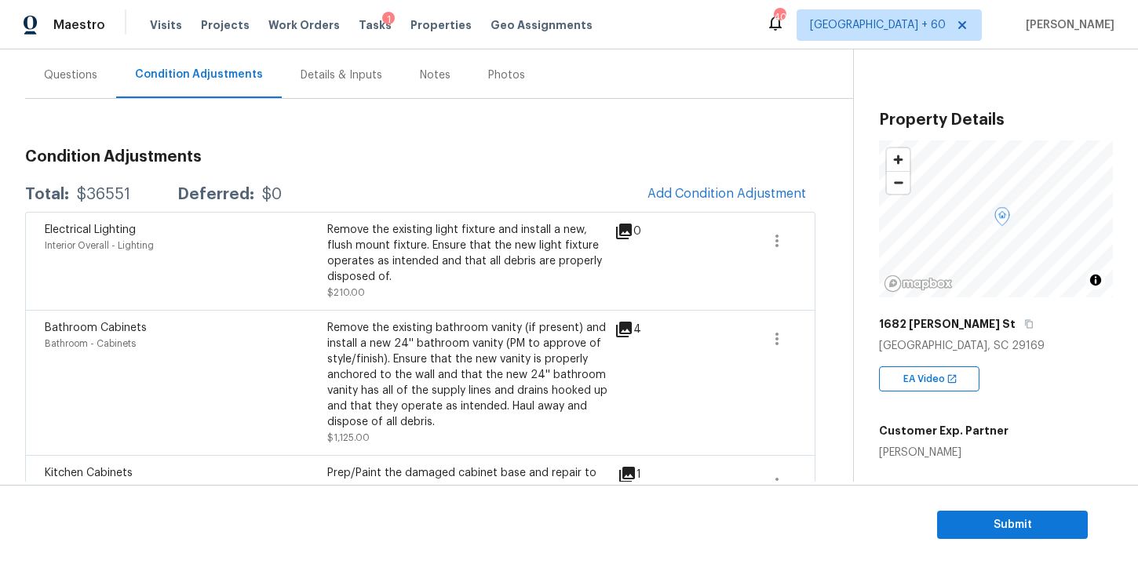
click at [82, 81] on div "Questions" at bounding box center [70, 75] width 53 height 16
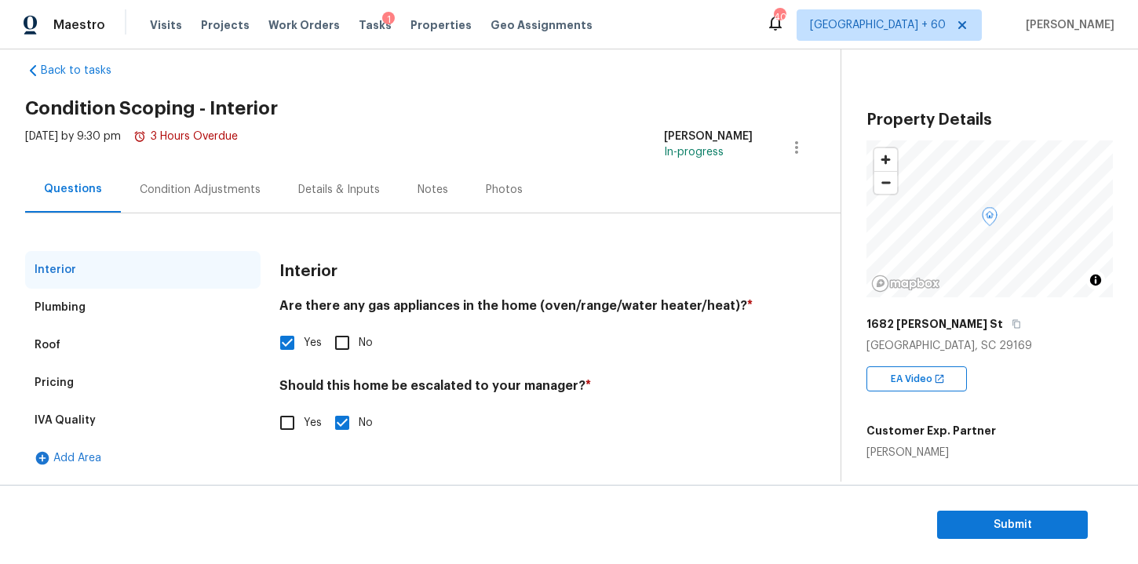
scroll to position [24, 0]
click at [285, 425] on input "Yes" at bounding box center [287, 423] width 33 height 33
checkbox input "true"
checkbox input "false"
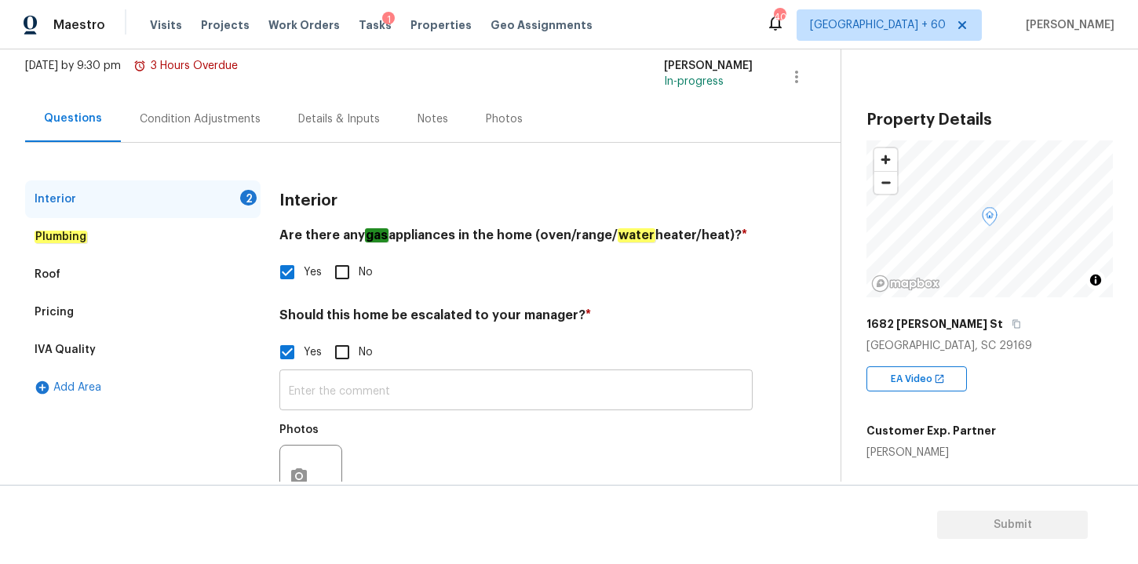
scroll to position [103, 0]
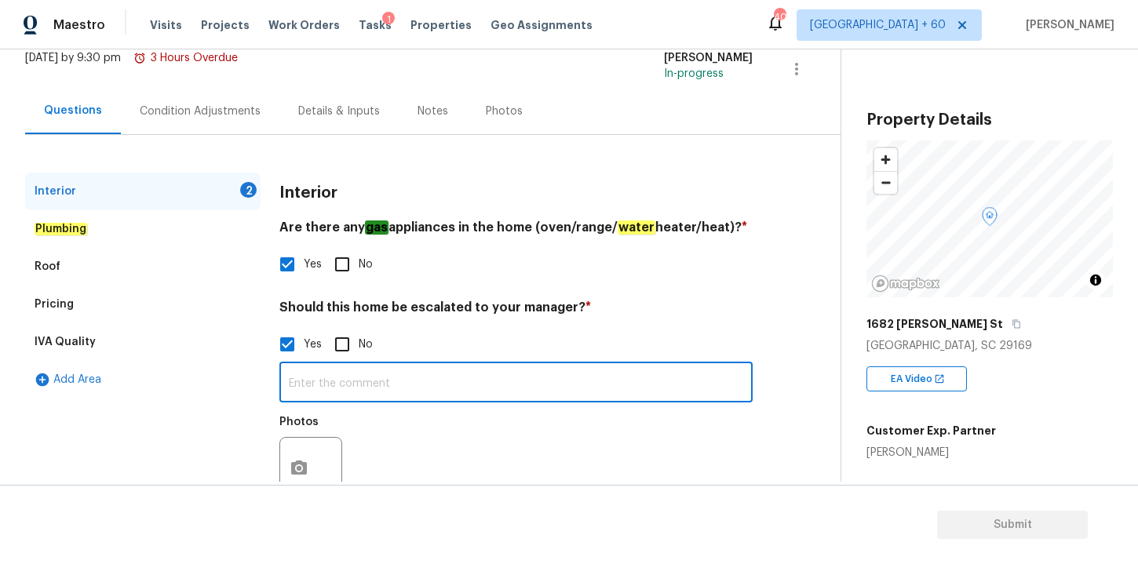
click at [468, 392] on input "text" at bounding box center [515, 384] width 473 height 37
type input "As per HPM notes property has MOLD and unable to capture any image from the vid…"
click at [211, 398] on div "Add Area" at bounding box center [142, 380] width 235 height 38
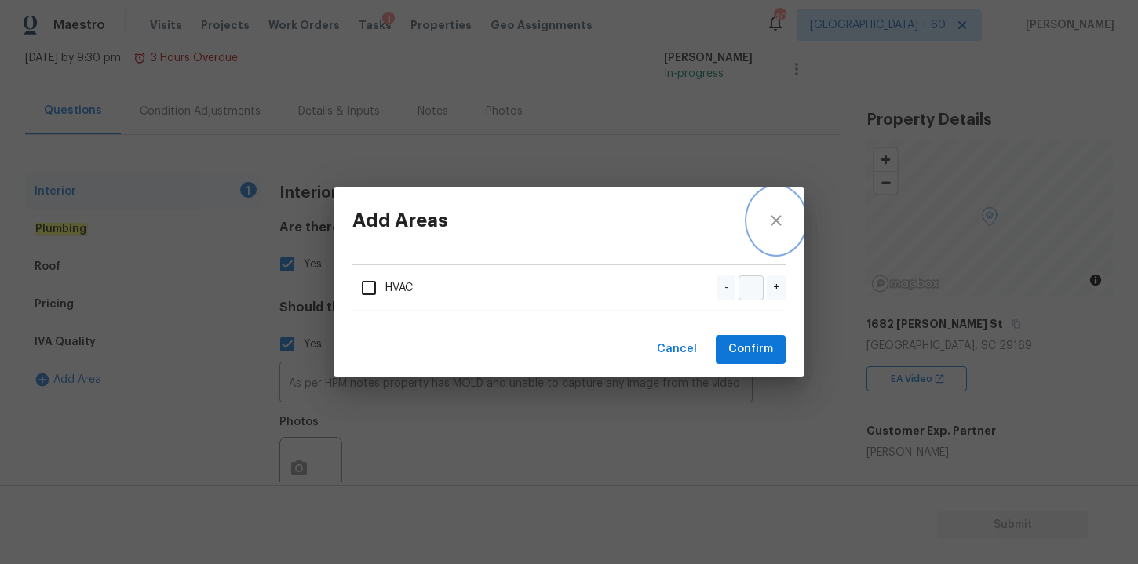
click at [773, 213] on icon "close" at bounding box center [776, 220] width 19 height 19
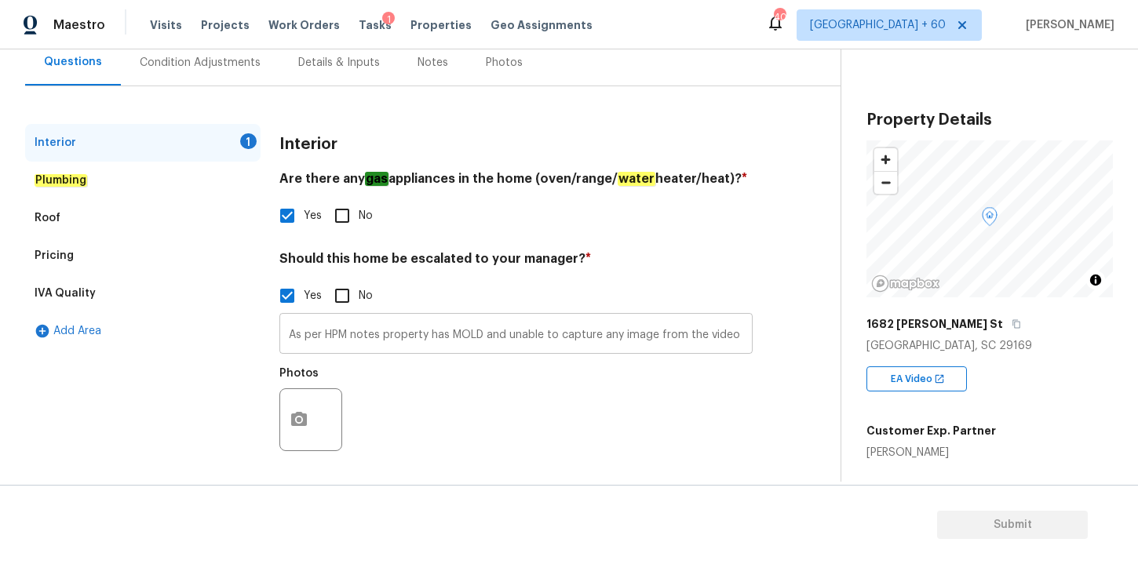
scroll to position [154, 0]
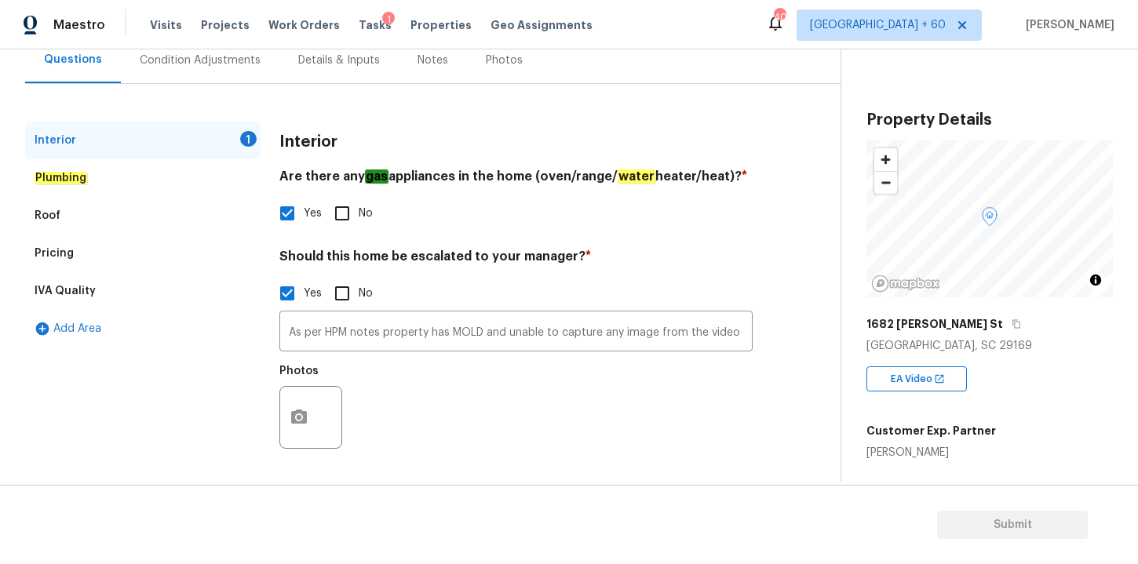
click at [91, 182] on div "Plumbing" at bounding box center [142, 178] width 235 height 38
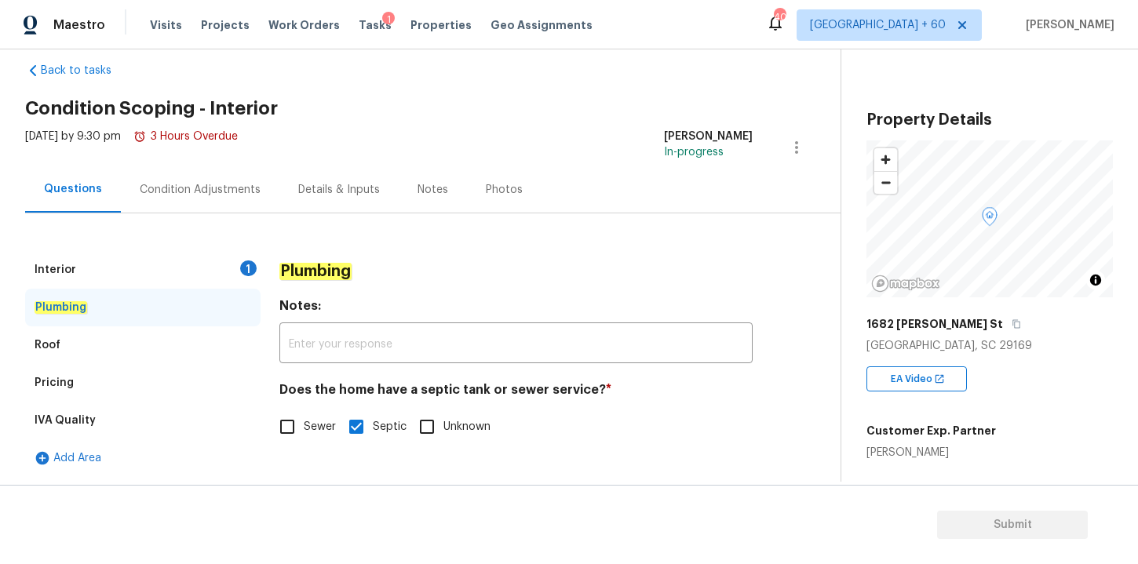
click at [106, 275] on div "Interior 1" at bounding box center [142, 270] width 235 height 38
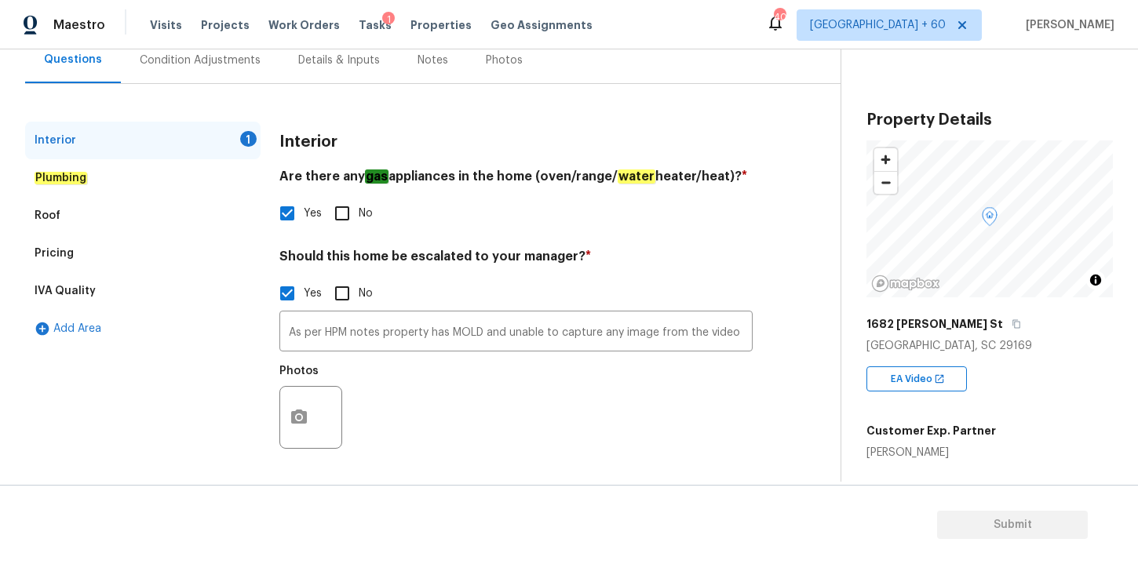
click at [53, 212] on div "Roof" at bounding box center [48, 216] width 26 height 16
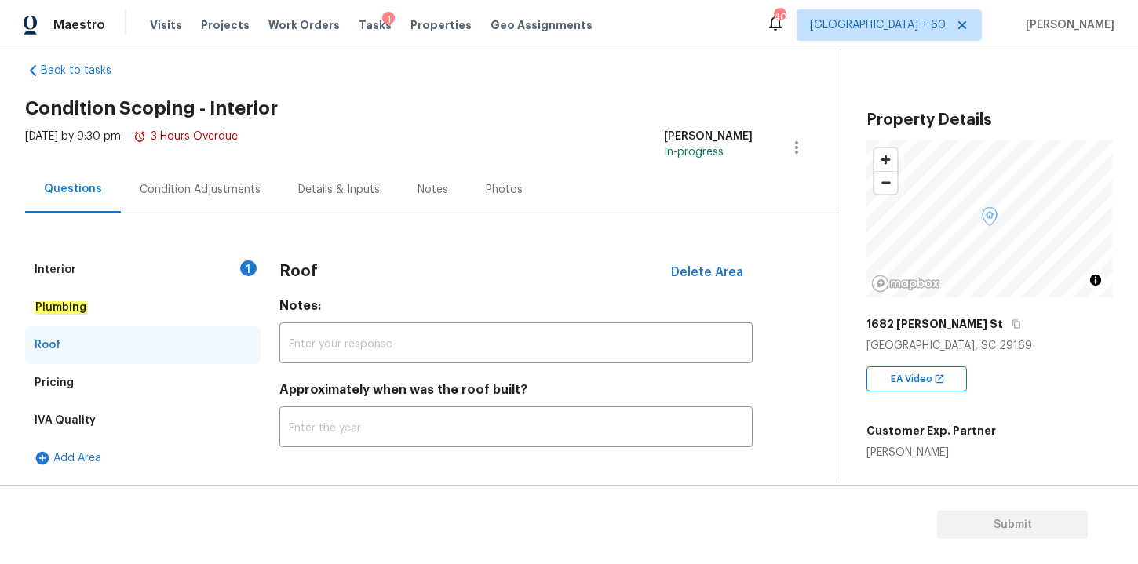
click at [59, 265] on div "Interior" at bounding box center [56, 270] width 42 height 16
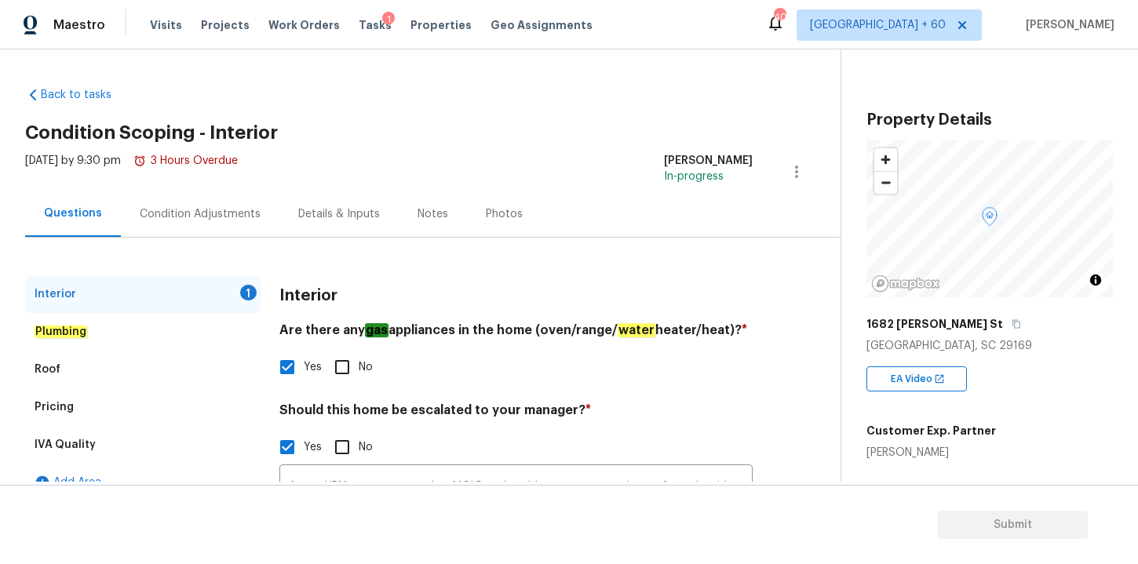
scroll to position [154, 0]
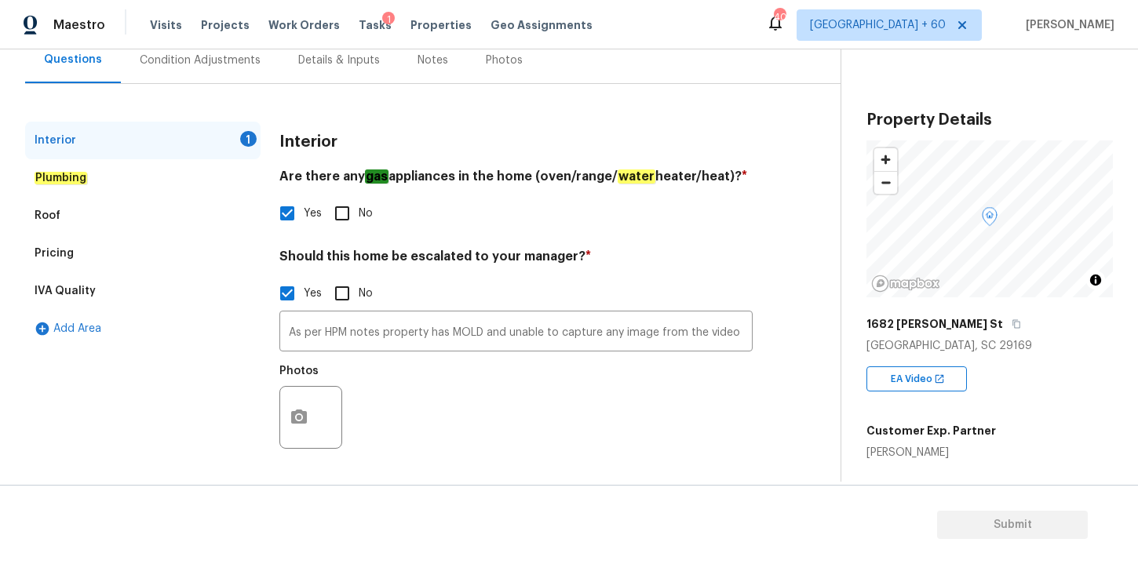
click at [170, 173] on div "Plumbing" at bounding box center [142, 178] width 235 height 38
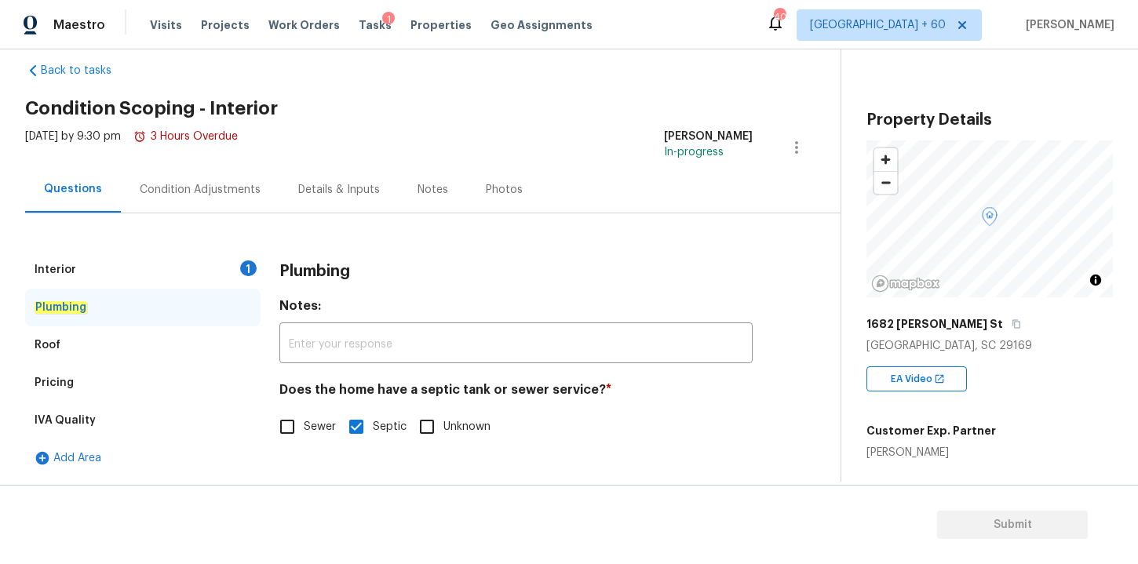
scroll to position [24, 0]
click at [171, 280] on div "Interior 1" at bounding box center [142, 270] width 235 height 38
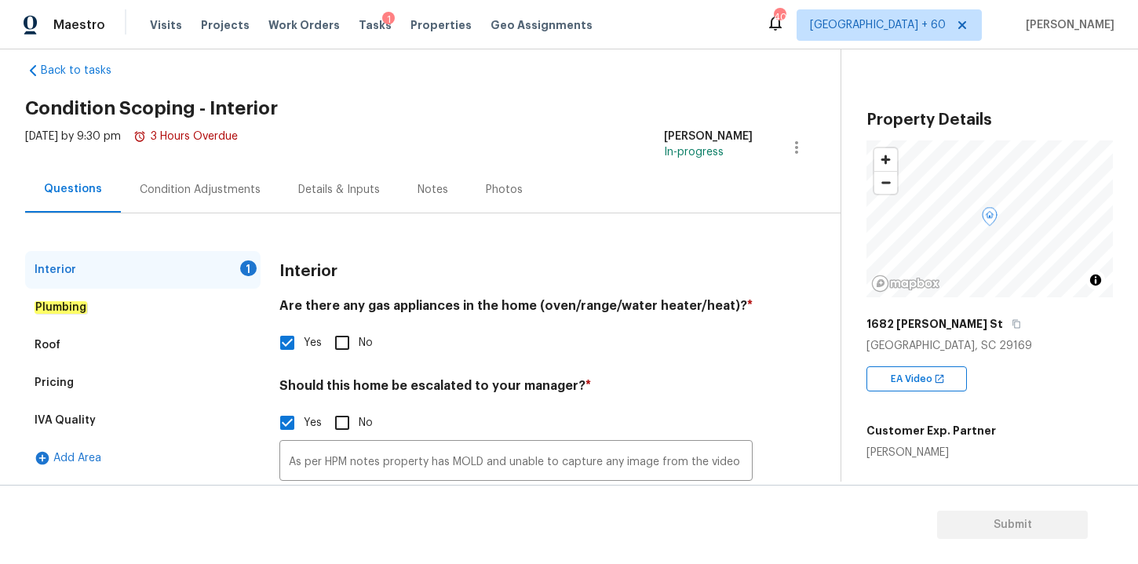
scroll to position [154, 0]
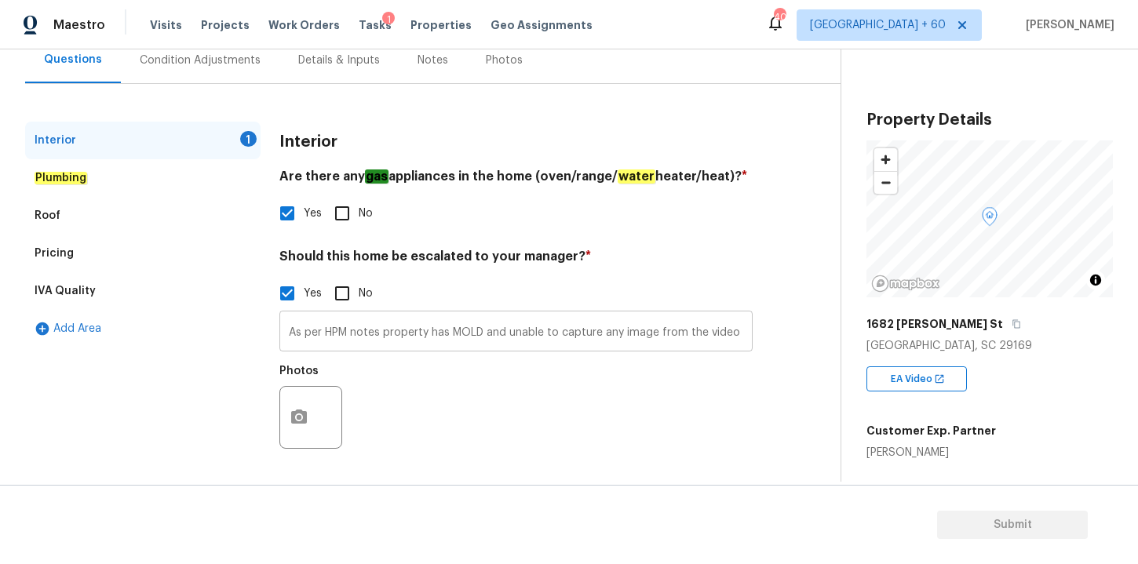
click at [736, 334] on input "As per HPM notes property has MOLD and unable to capture any image from the vid…" at bounding box center [515, 333] width 473 height 37
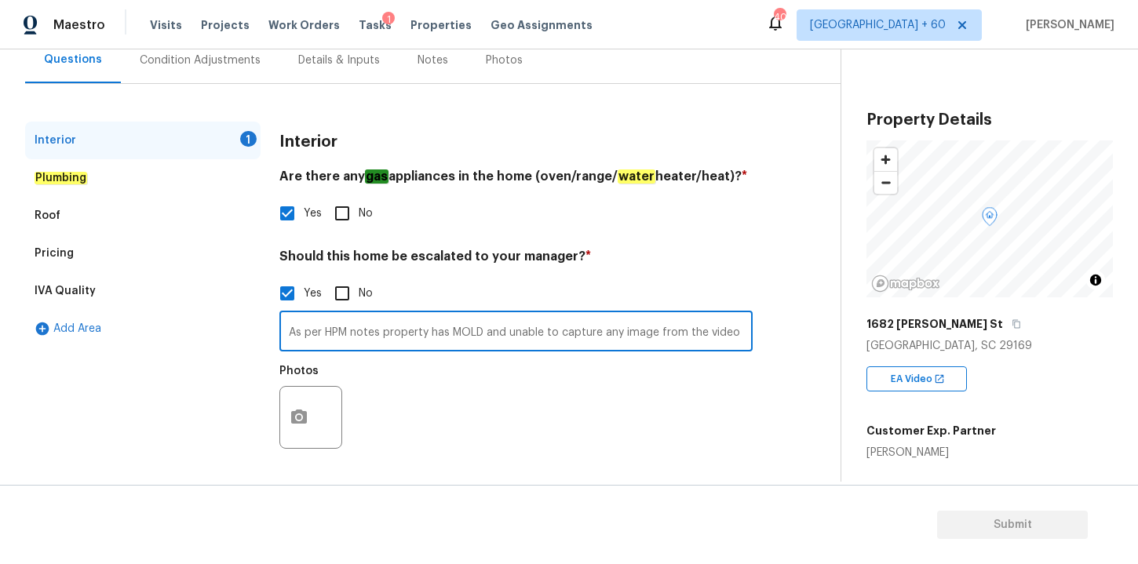
click at [730, 395] on div "Photos" at bounding box center [515, 407] width 473 height 102
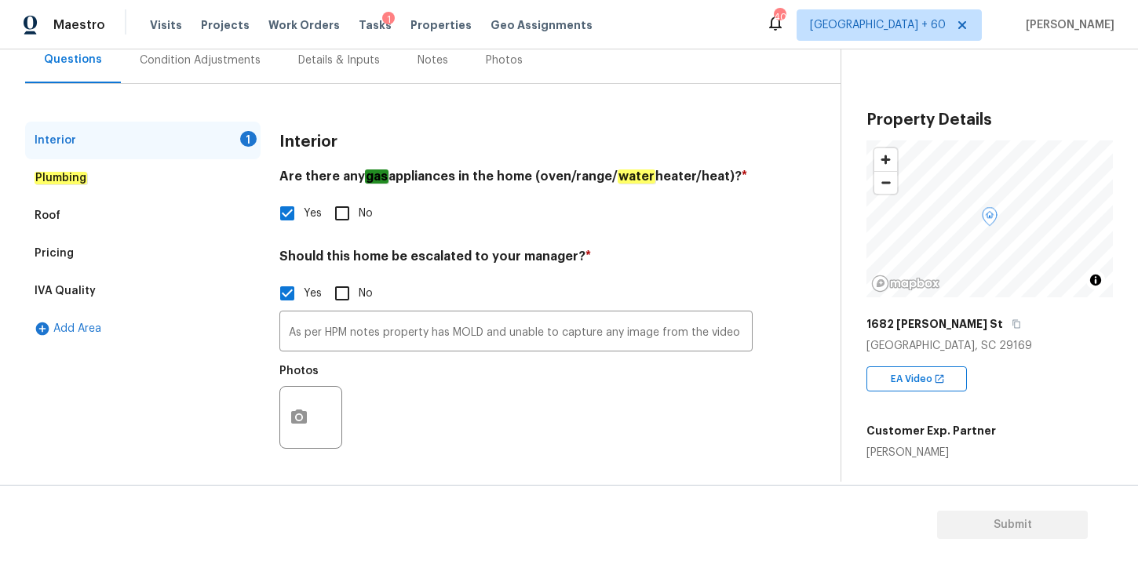
click at [136, 258] on div "Pricing" at bounding box center [142, 254] width 235 height 38
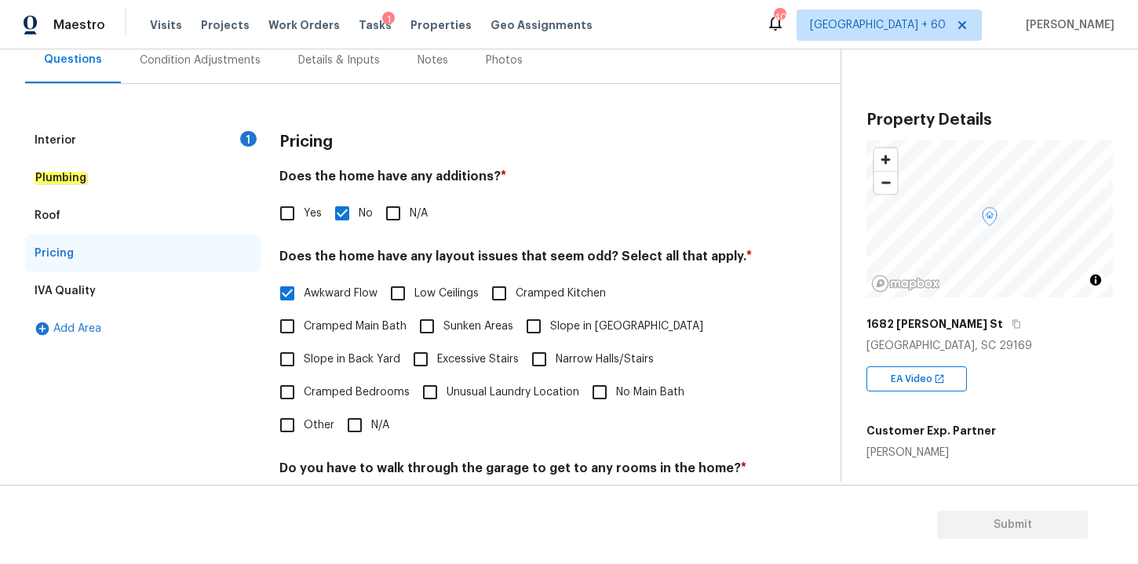
click at [135, 290] on div "IVA Quality" at bounding box center [142, 291] width 235 height 38
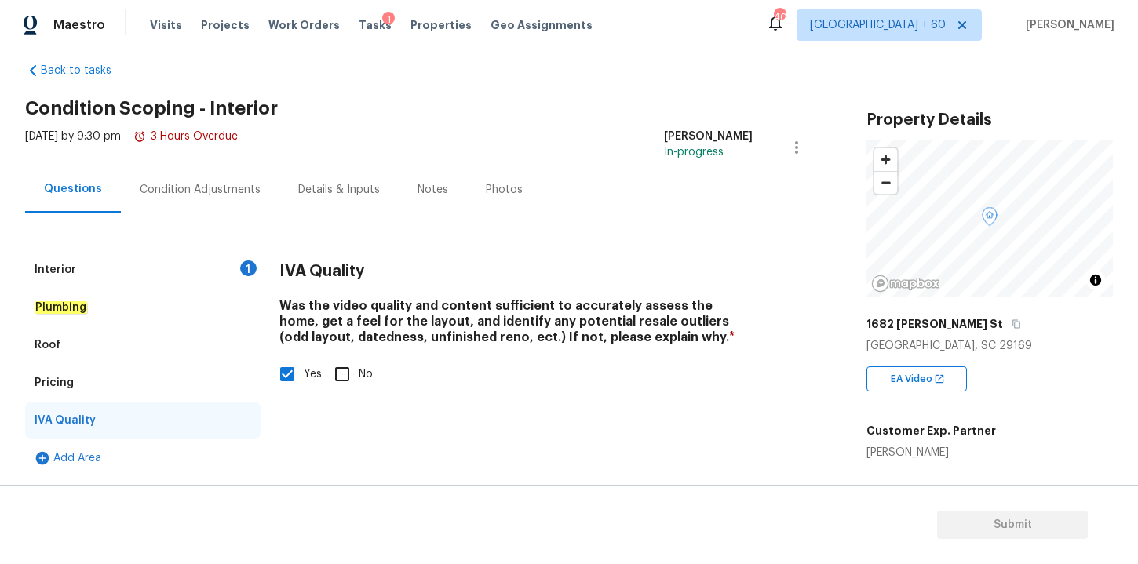
click at [584, 108] on h2 "Condition Scoping - Interior" at bounding box center [432, 108] width 815 height 16
click at [133, 268] on div "Interior 1" at bounding box center [142, 270] width 235 height 38
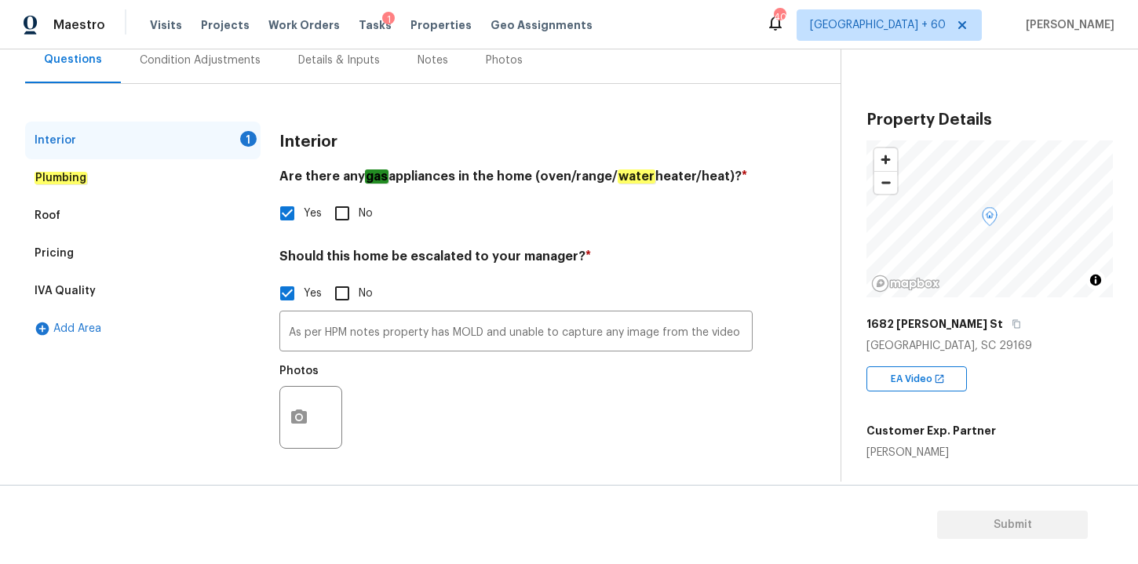
click at [323, 410] on div at bounding box center [310, 417] width 63 height 63
click at [307, 416] on icon "button" at bounding box center [299, 417] width 19 height 19
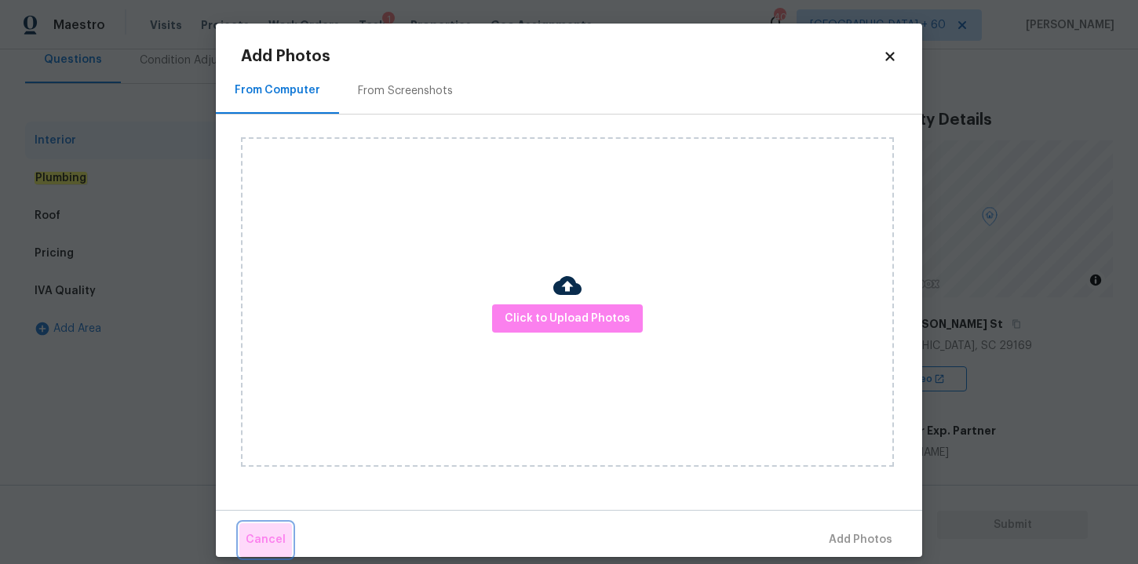
click at [277, 542] on span "Cancel" at bounding box center [266, 541] width 40 height 20
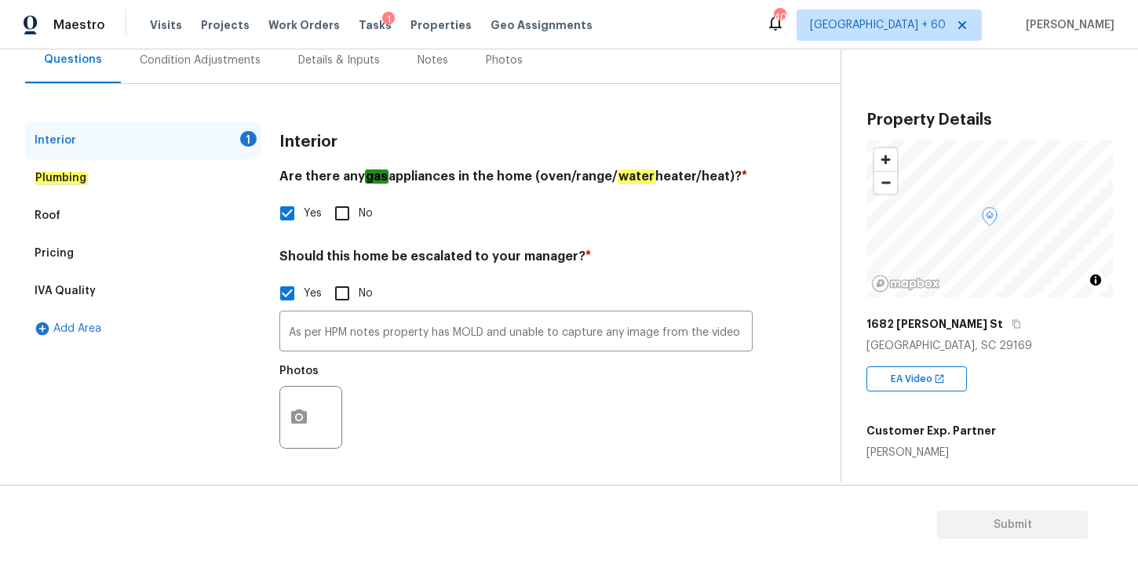
click at [80, 236] on div "Pricing" at bounding box center [142, 254] width 235 height 38
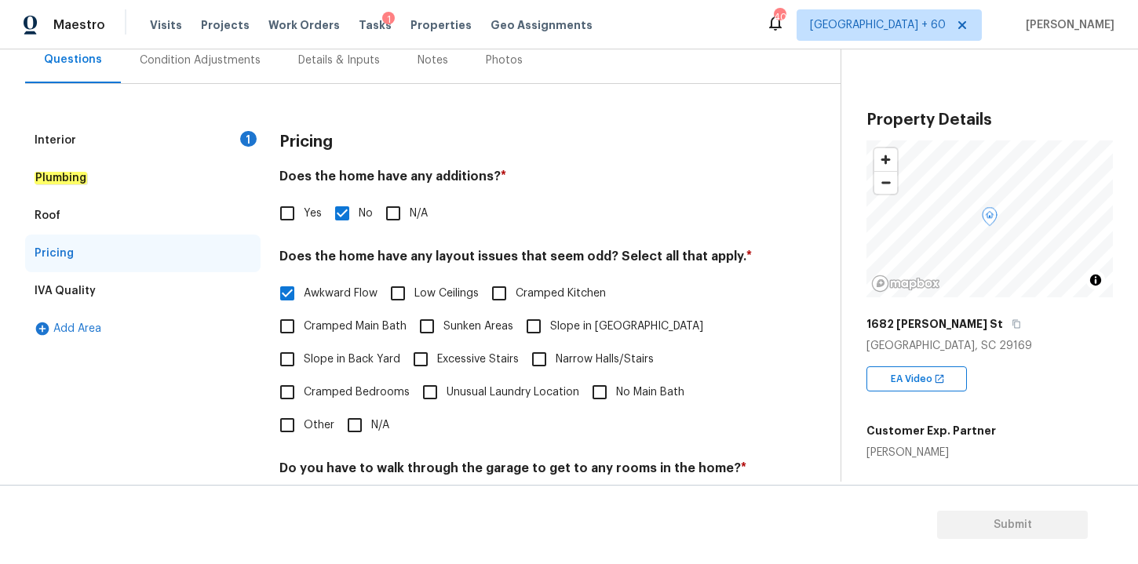
click at [127, 287] on div "IVA Quality" at bounding box center [142, 291] width 235 height 38
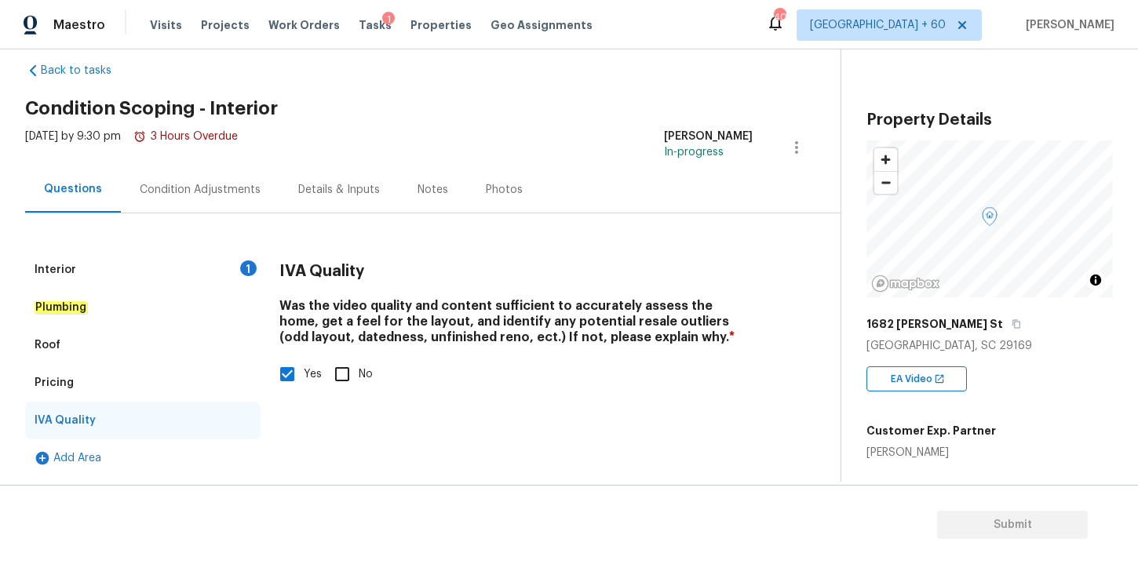
scroll to position [24, 0]
click at [160, 385] on div "Pricing" at bounding box center [142, 383] width 235 height 38
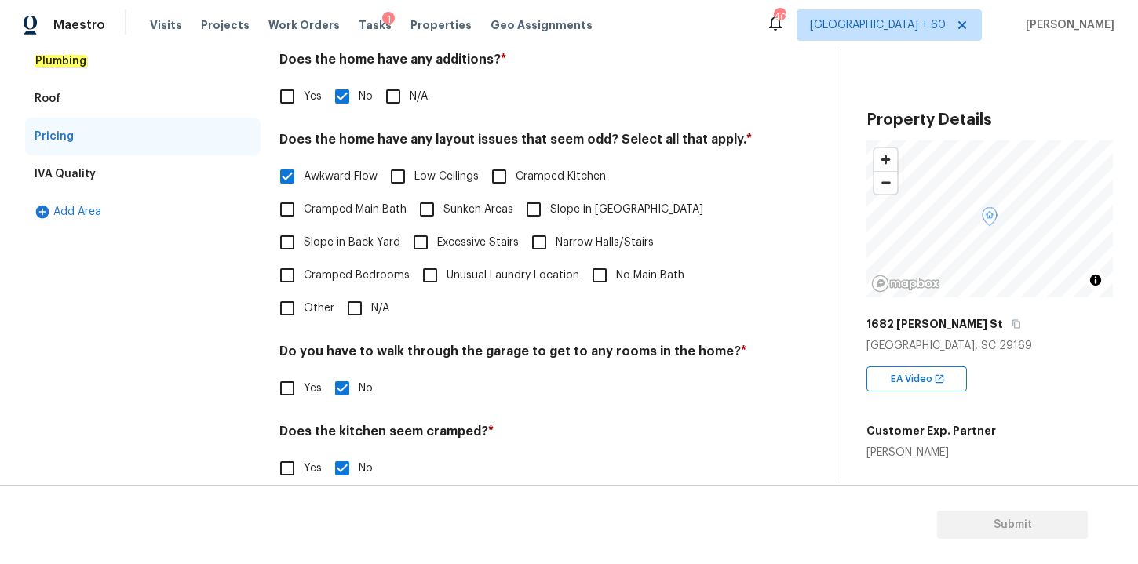
scroll to position [98, 0]
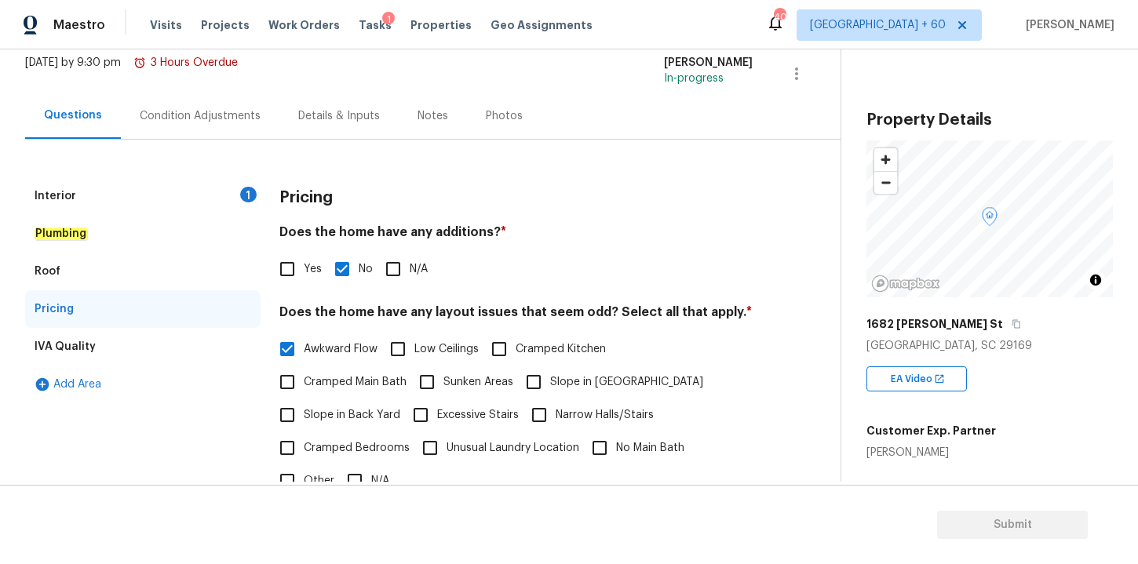
click at [105, 270] on div "Roof" at bounding box center [142, 272] width 235 height 38
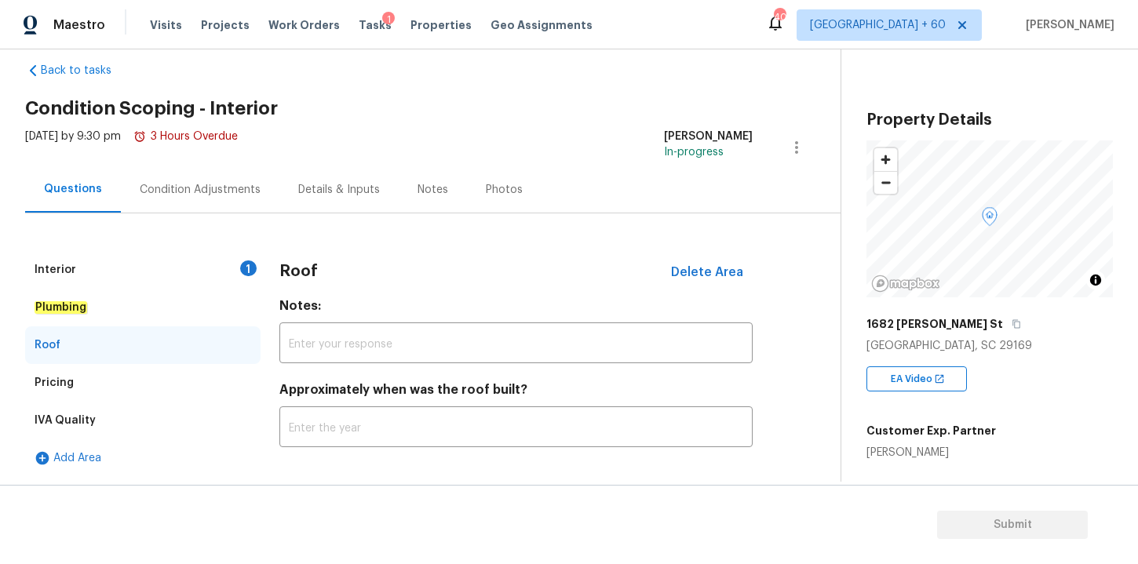
scroll to position [24, 0]
click at [117, 313] on div "Plumbing" at bounding box center [142, 308] width 235 height 38
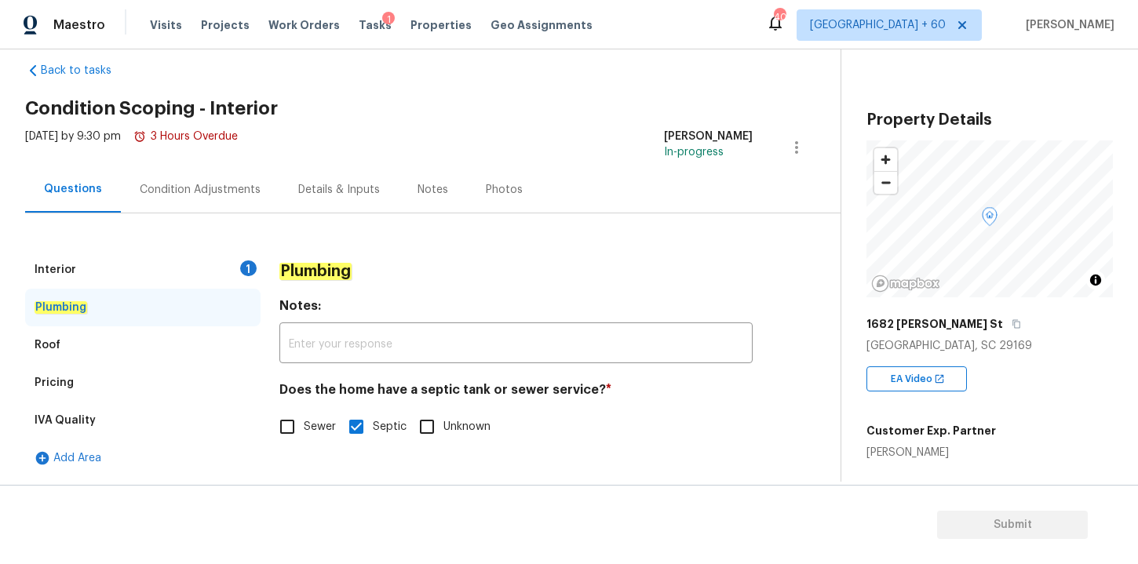
click at [105, 277] on div "Interior 1" at bounding box center [142, 270] width 235 height 38
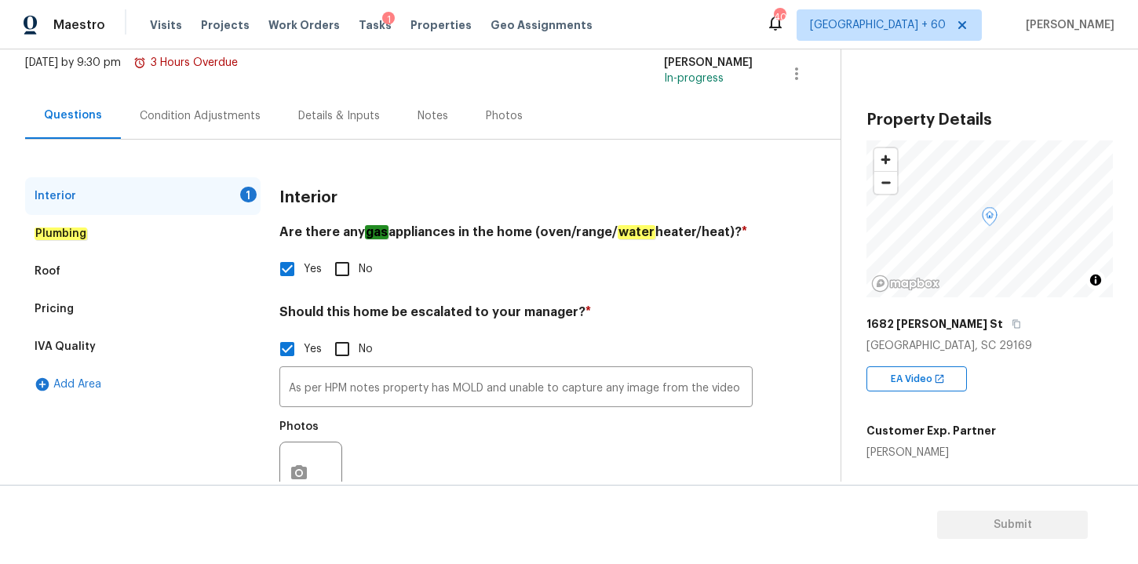
scroll to position [154, 0]
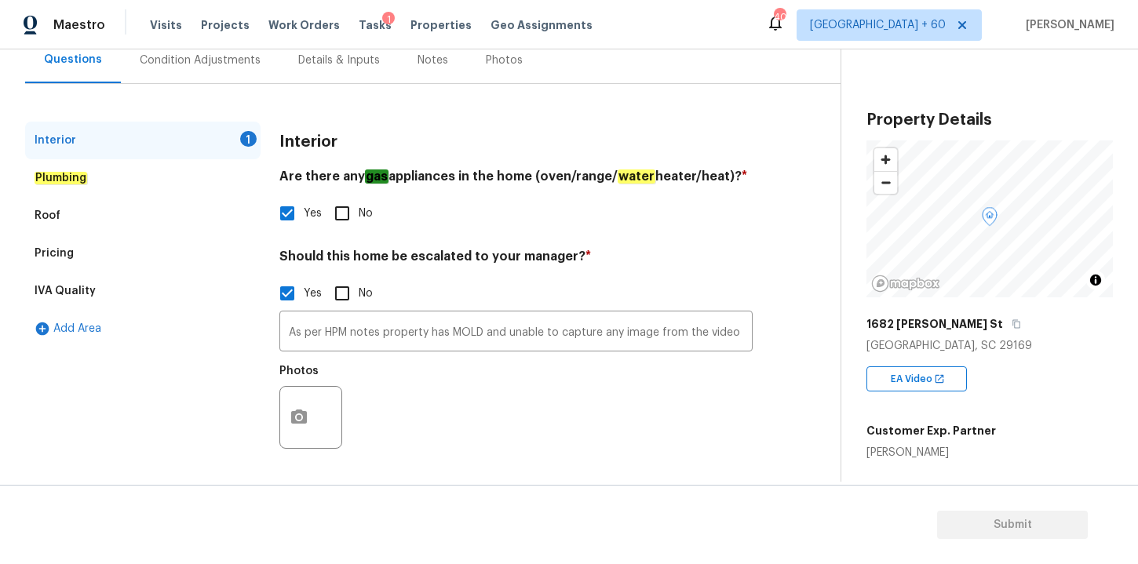
click at [283, 293] on input "Yes" at bounding box center [287, 293] width 33 height 33
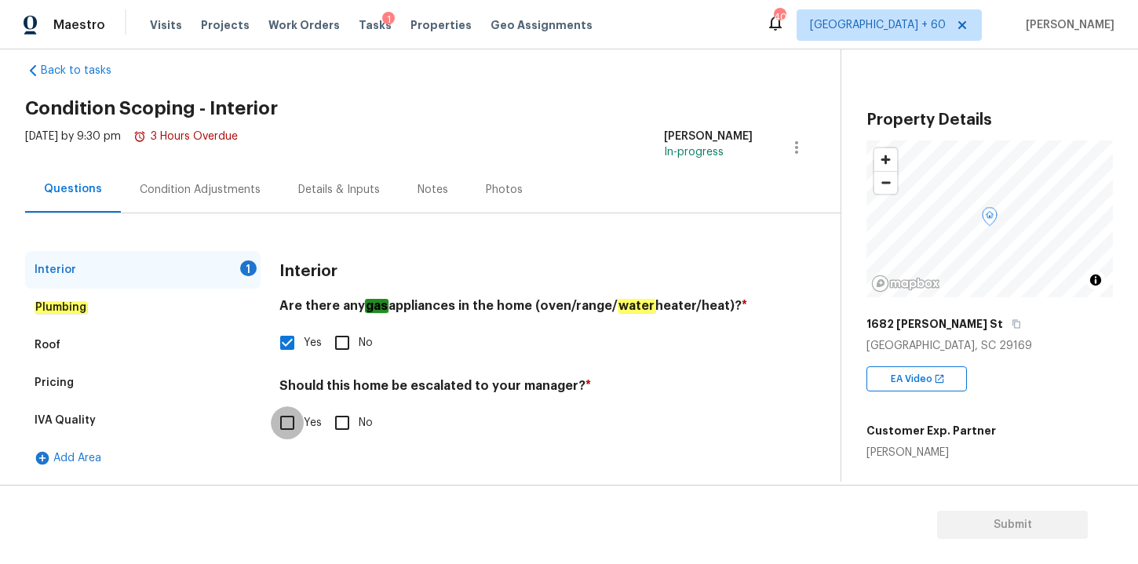
click at [292, 425] on input "Yes" at bounding box center [287, 423] width 33 height 33
checkbox input "true"
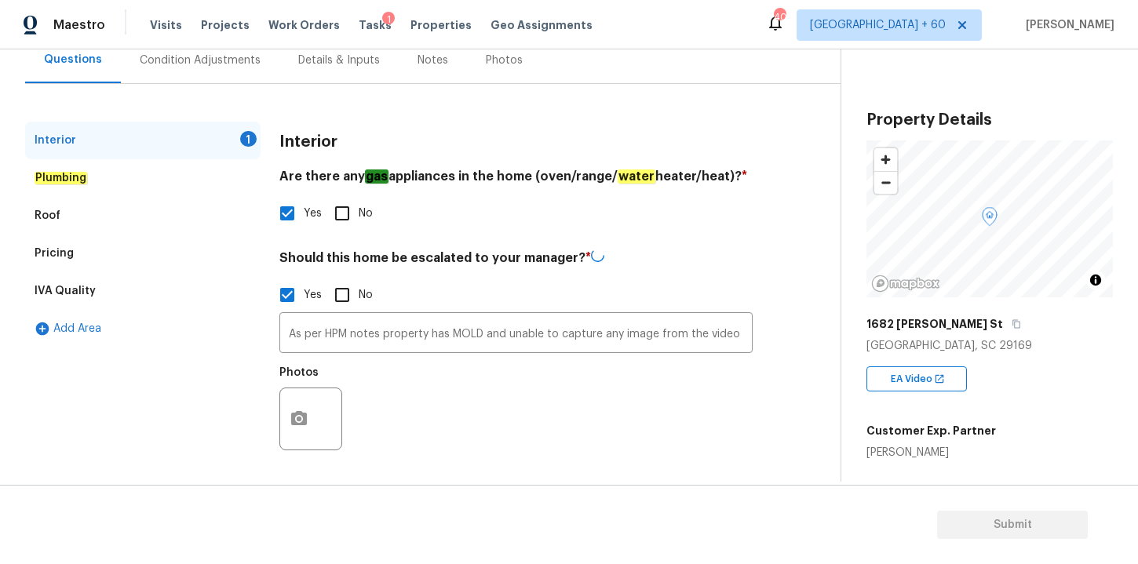
scroll to position [154, 0]
click at [506, 440] on div "Photos" at bounding box center [515, 407] width 473 height 102
click at [295, 418] on icon "button" at bounding box center [299, 417] width 19 height 19
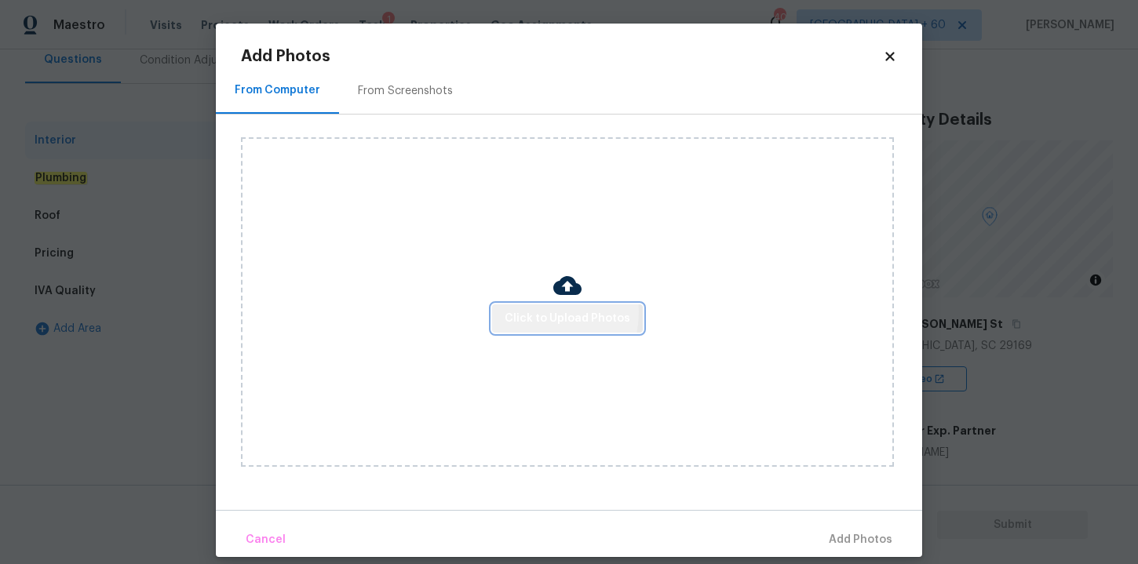
click at [542, 312] on span "Click to Upload Photos" at bounding box center [568, 319] width 126 height 20
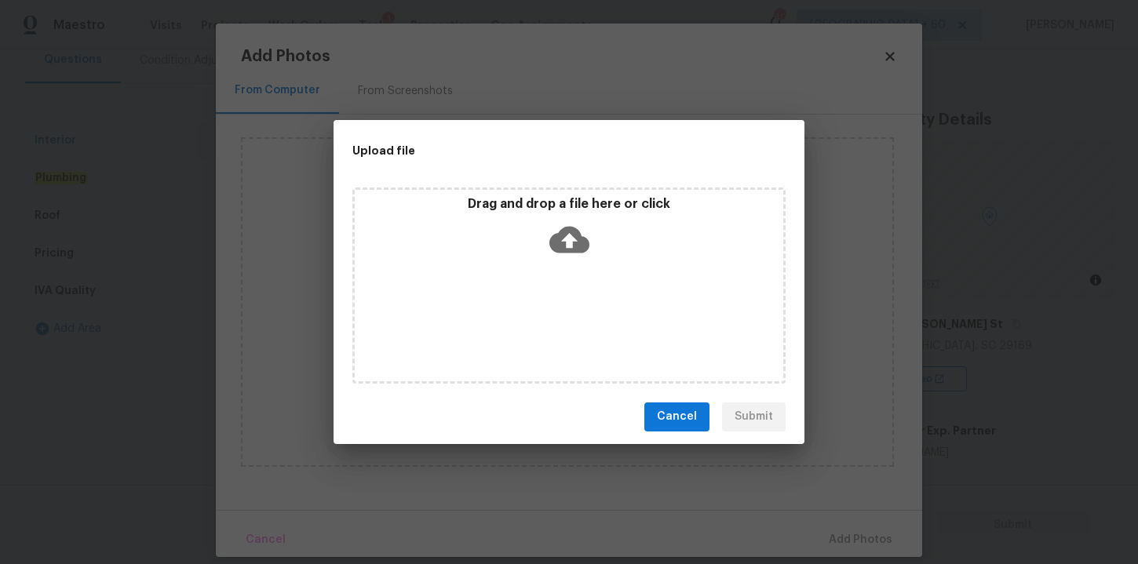
click at [555, 244] on icon at bounding box center [569, 239] width 40 height 27
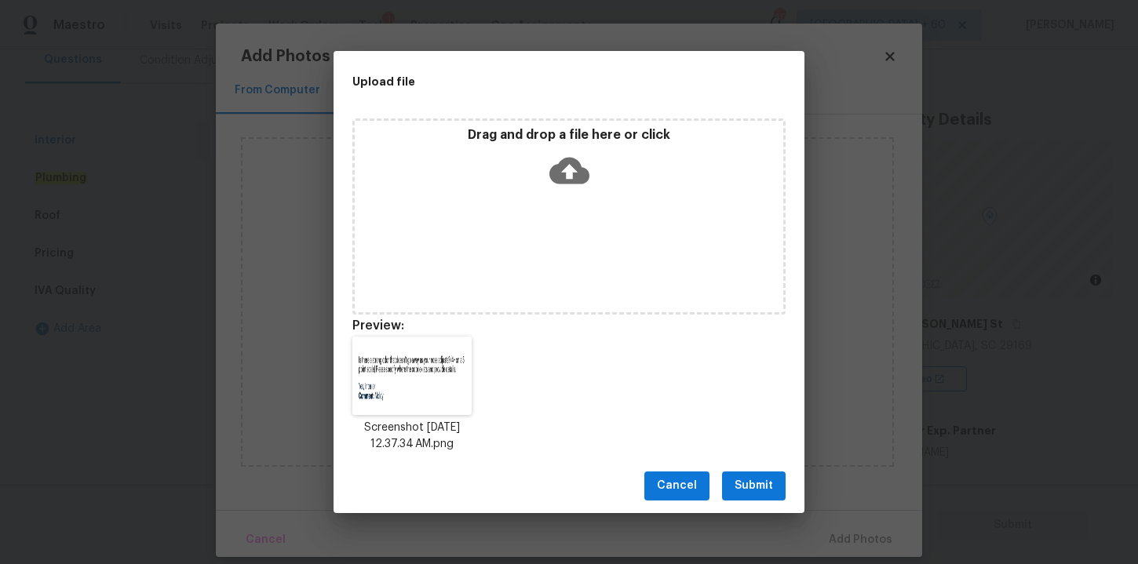
click at [753, 489] on span "Submit" at bounding box center [754, 486] width 38 height 20
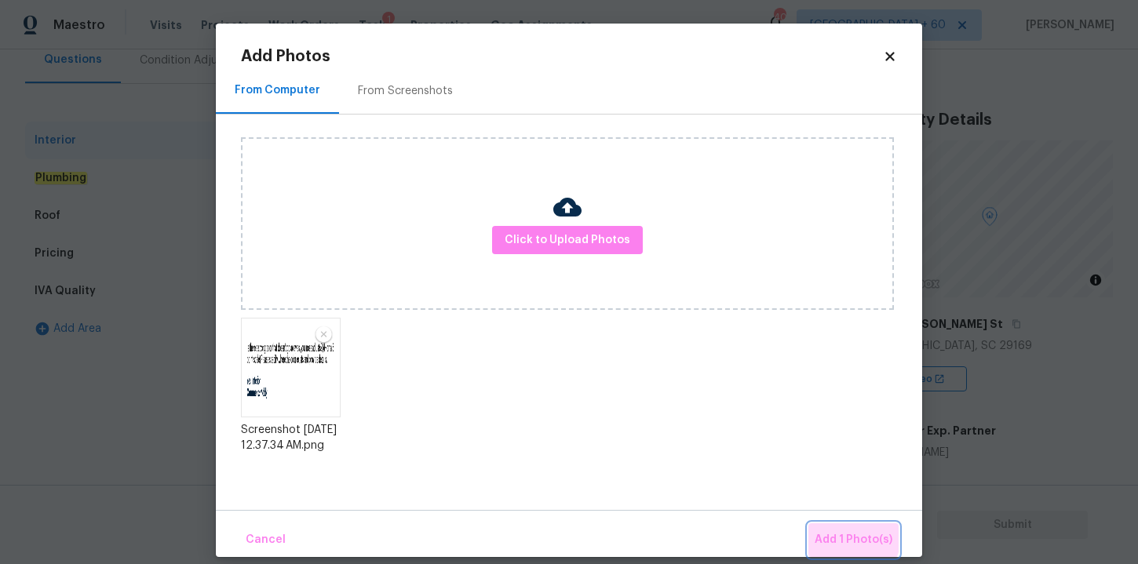
click at [852, 537] on span "Add 1 Photo(s)" at bounding box center [854, 541] width 78 height 20
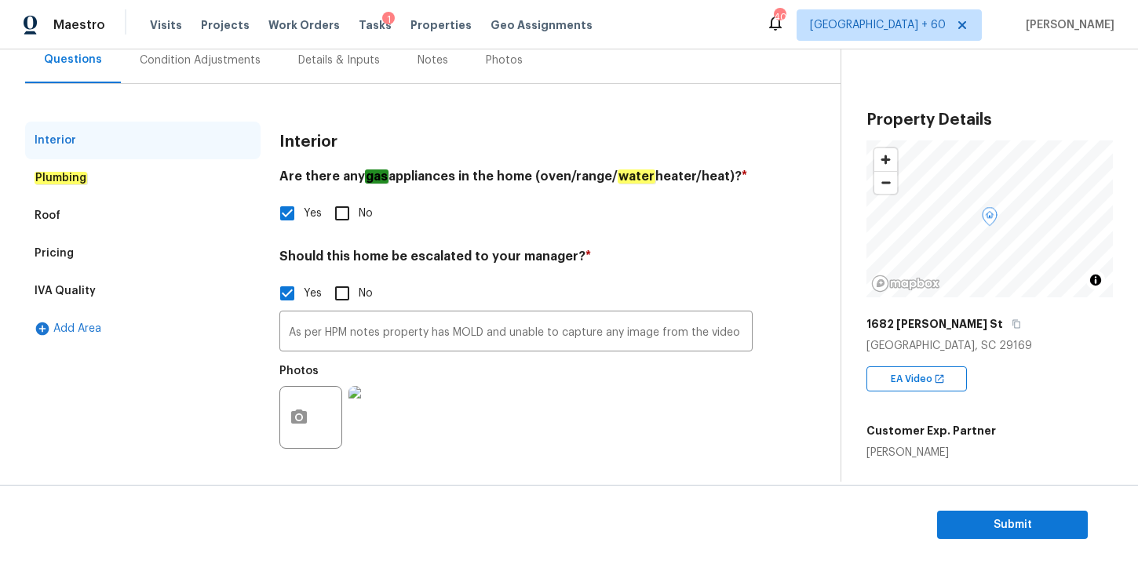
click at [202, 62] on div "Condition Adjustments" at bounding box center [200, 61] width 121 height 16
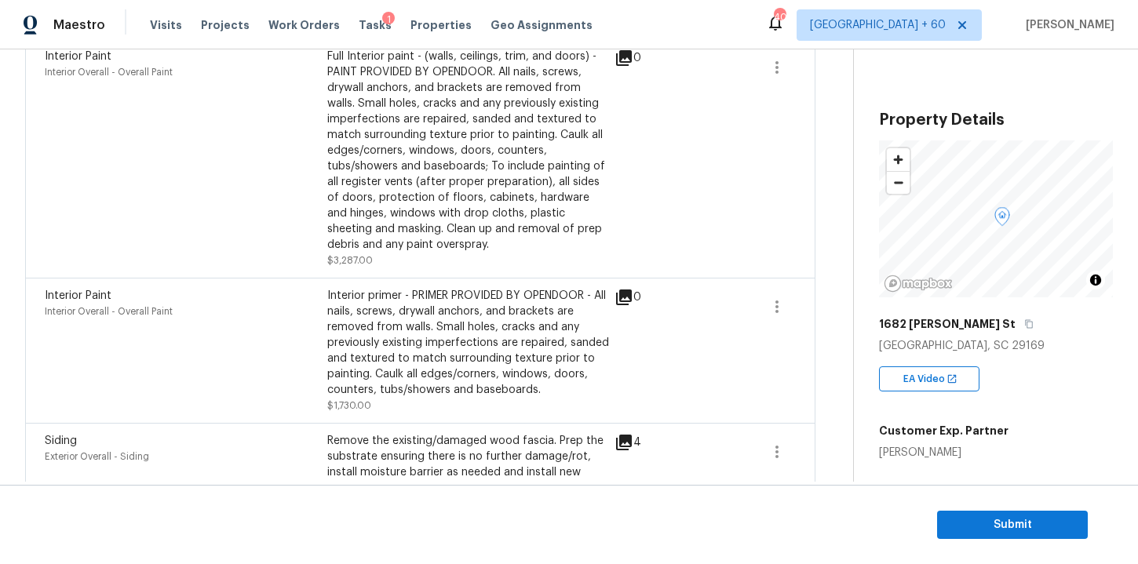
scroll to position [1071, 0]
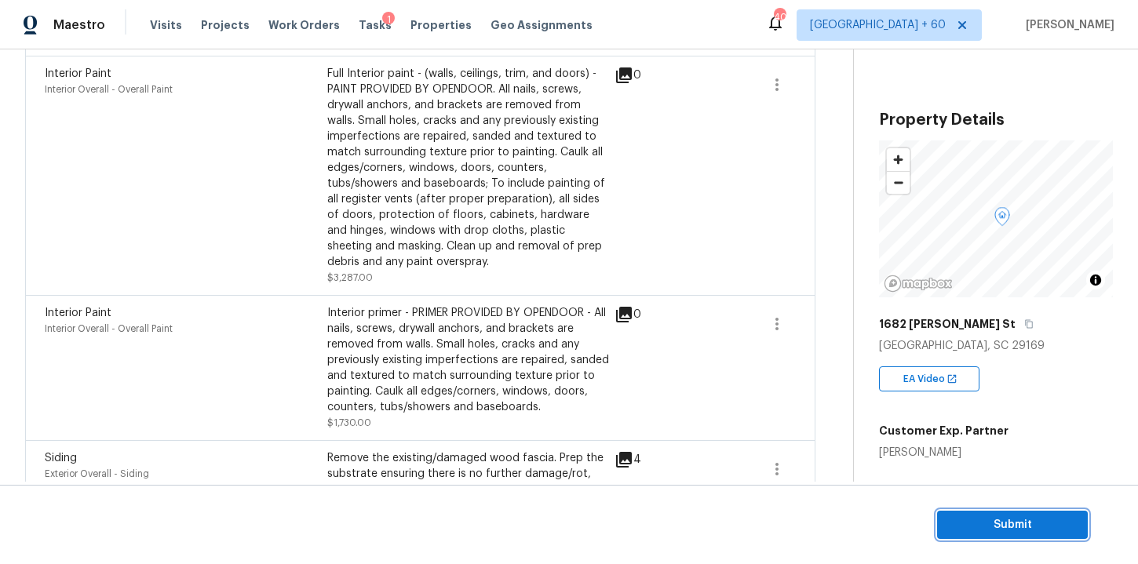
click at [969, 520] on span "Submit" at bounding box center [1013, 526] width 126 height 20
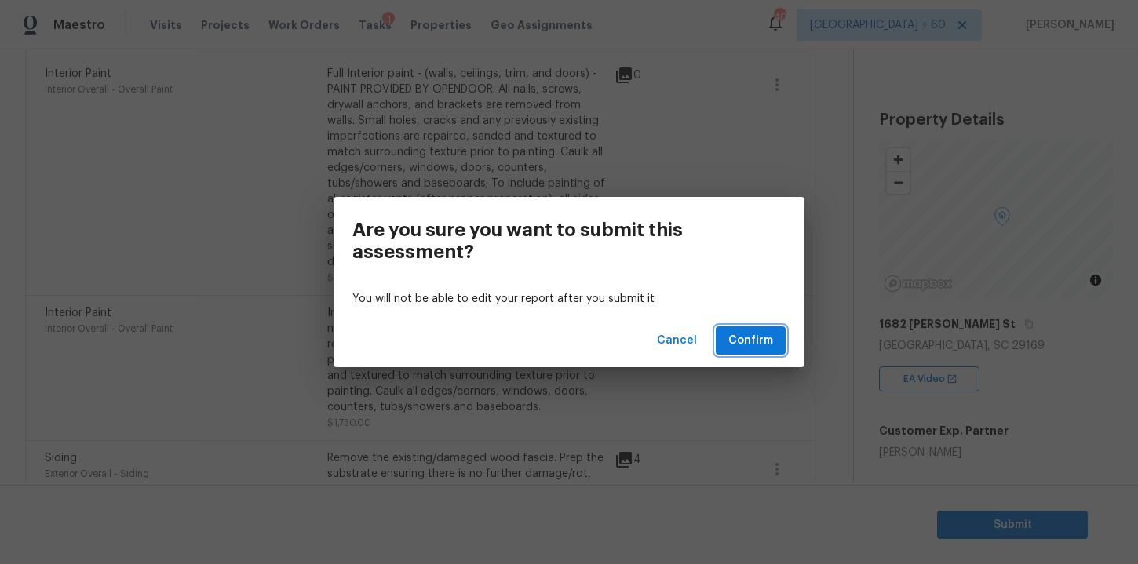
click at [753, 339] on span "Confirm" at bounding box center [750, 341] width 45 height 20
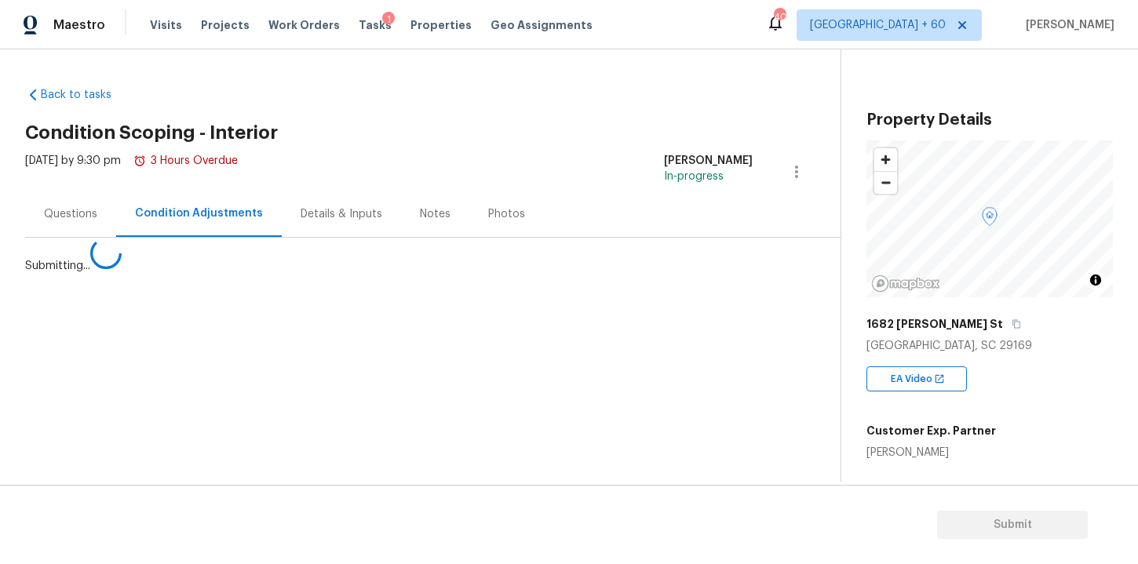
scroll to position [0, 0]
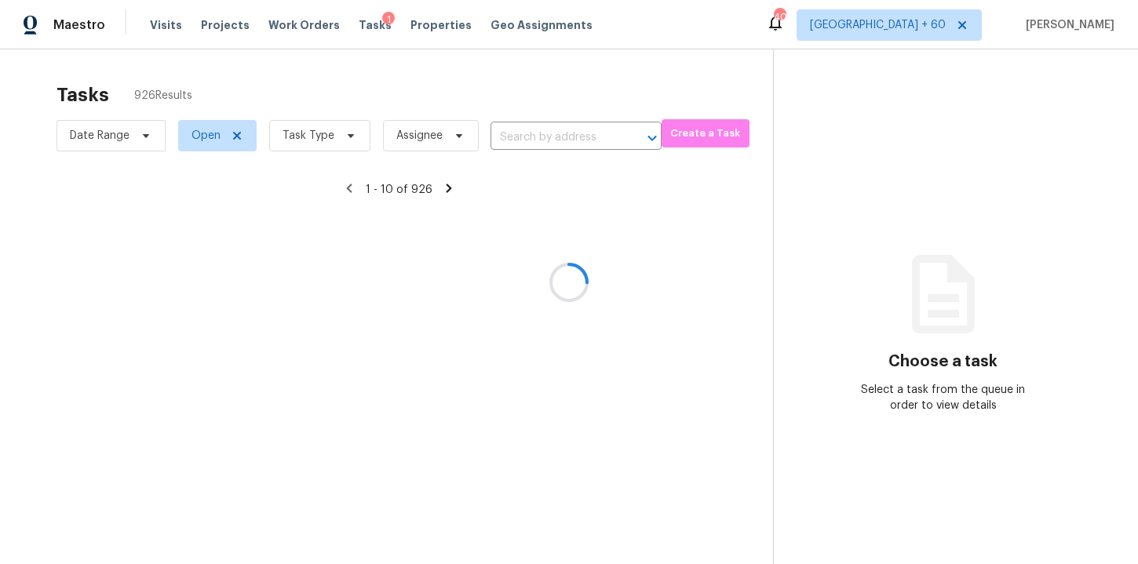
click at [537, 133] on div at bounding box center [569, 282] width 1138 height 564
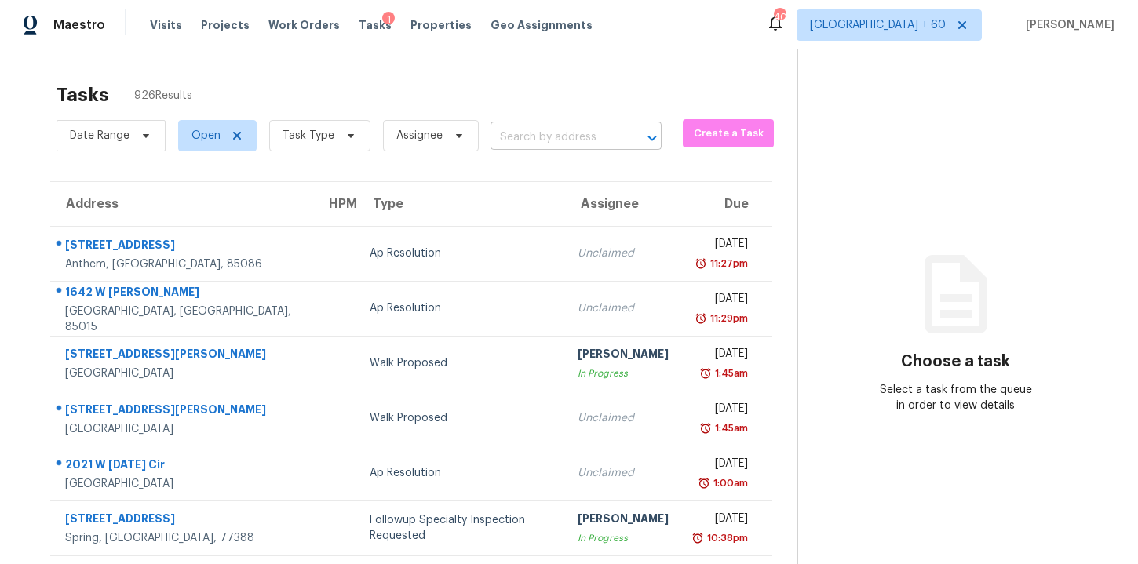
click at [586, 131] on input "text" at bounding box center [554, 138] width 127 height 24
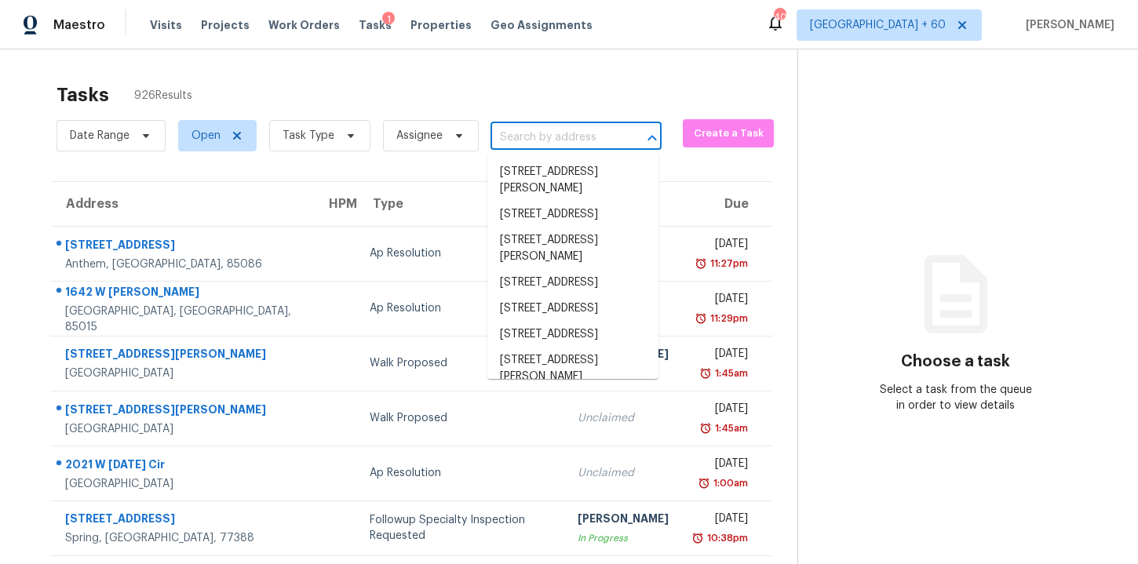
paste input "[STREET_ADDRESS][PERSON_NAME][US_STATE]"
type input "[STREET_ADDRESS][PERSON_NAME][US_STATE]"
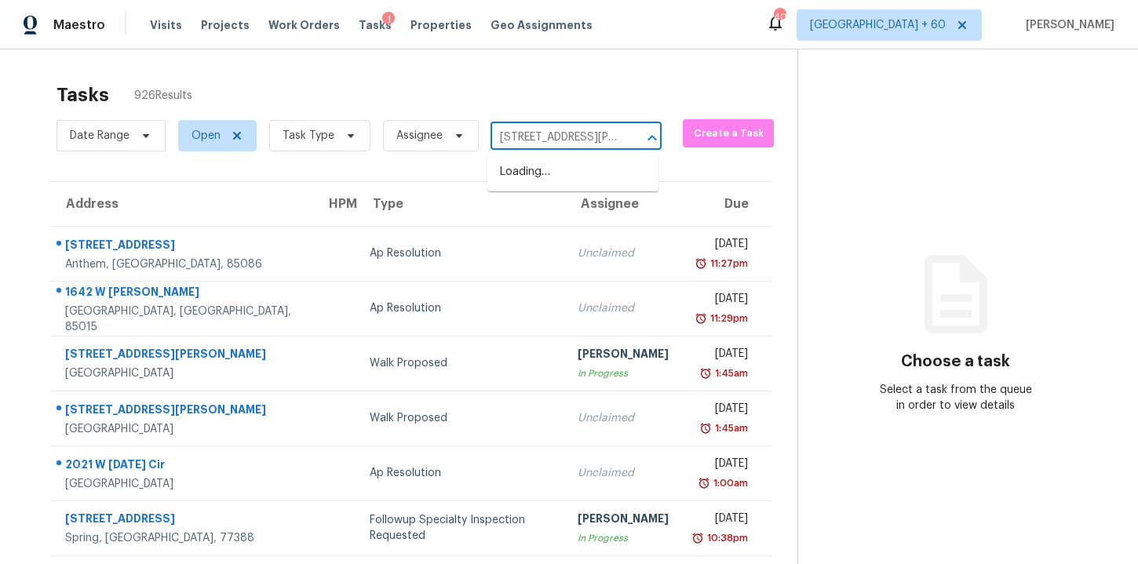
scroll to position [0, 120]
click at [586, 181] on li "[STREET_ADDRESS][PERSON_NAME][US_STATE]" at bounding box center [572, 180] width 171 height 42
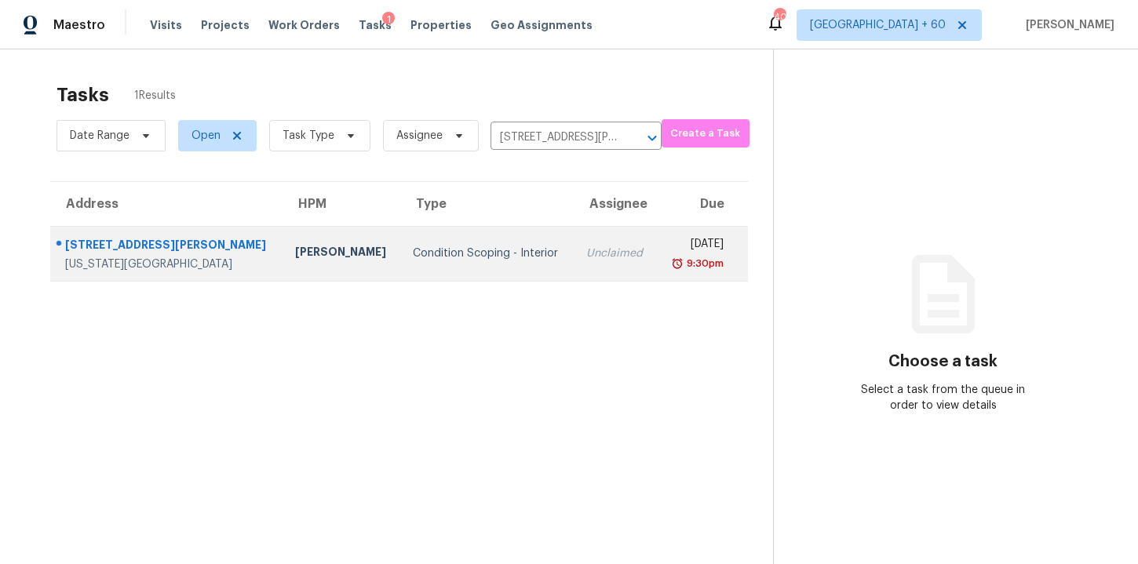
click at [505, 247] on td "Condition Scoping - Interior" at bounding box center [486, 253] width 173 height 55
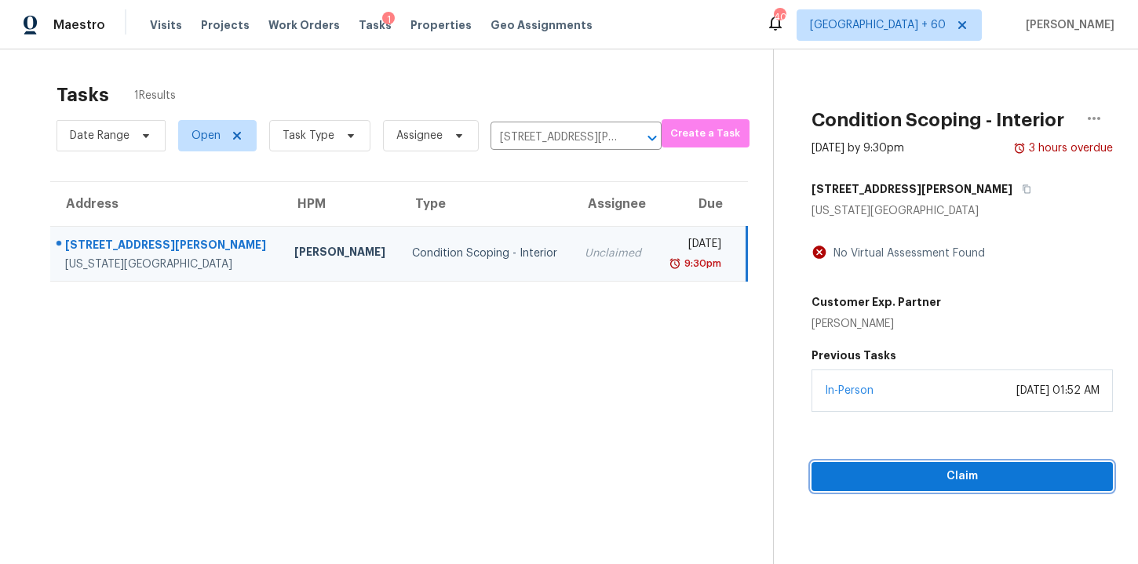
click at [880, 484] on span "Claim" at bounding box center [962, 477] width 276 height 20
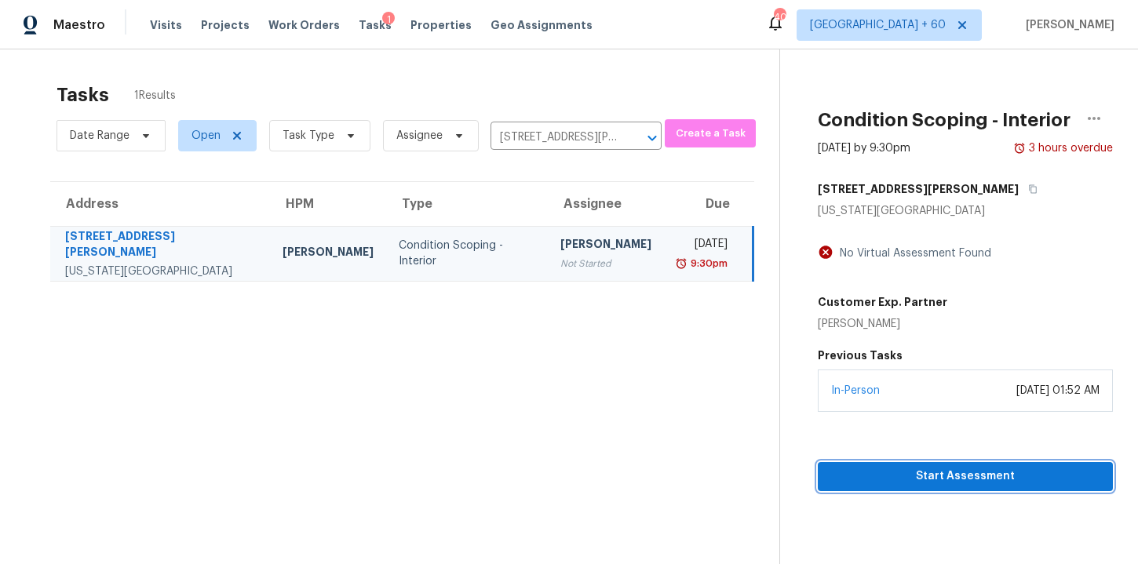
click at [841, 478] on span "Start Assessment" at bounding box center [965, 477] width 270 height 20
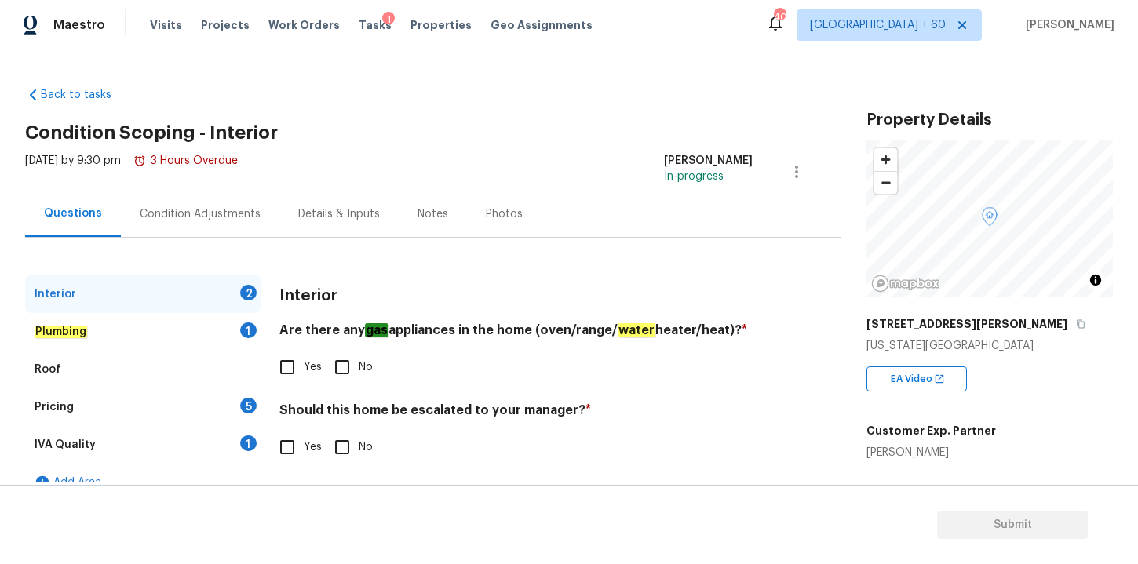
click at [288, 367] on input "Yes" at bounding box center [287, 367] width 33 height 33
checkbox input "true"
click at [337, 445] on input "No" at bounding box center [342, 447] width 33 height 33
checkbox input "true"
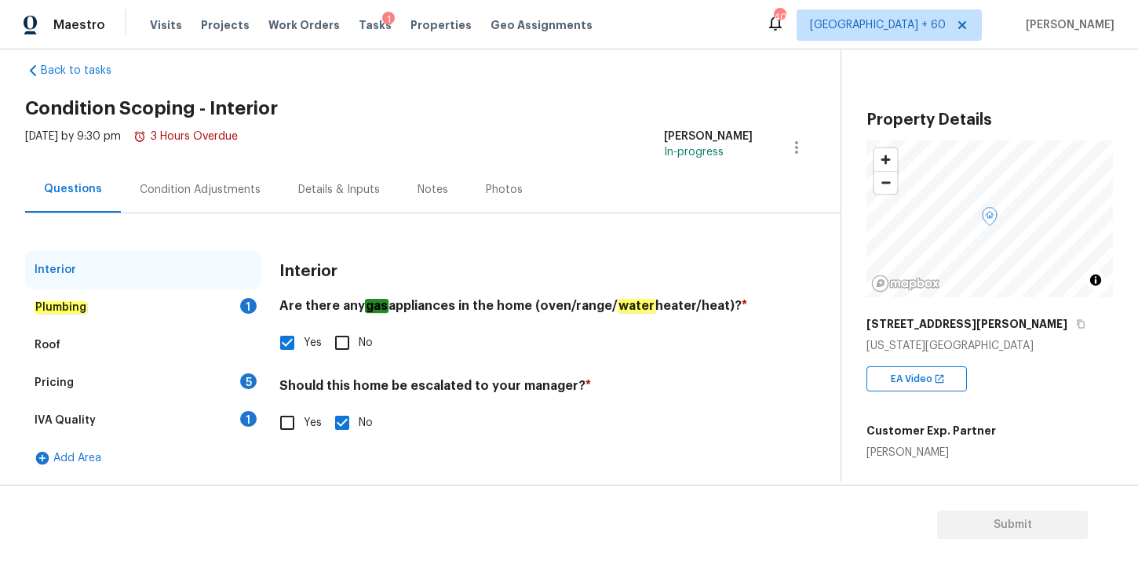
click at [91, 315] on div "Plumbing 1" at bounding box center [142, 308] width 235 height 38
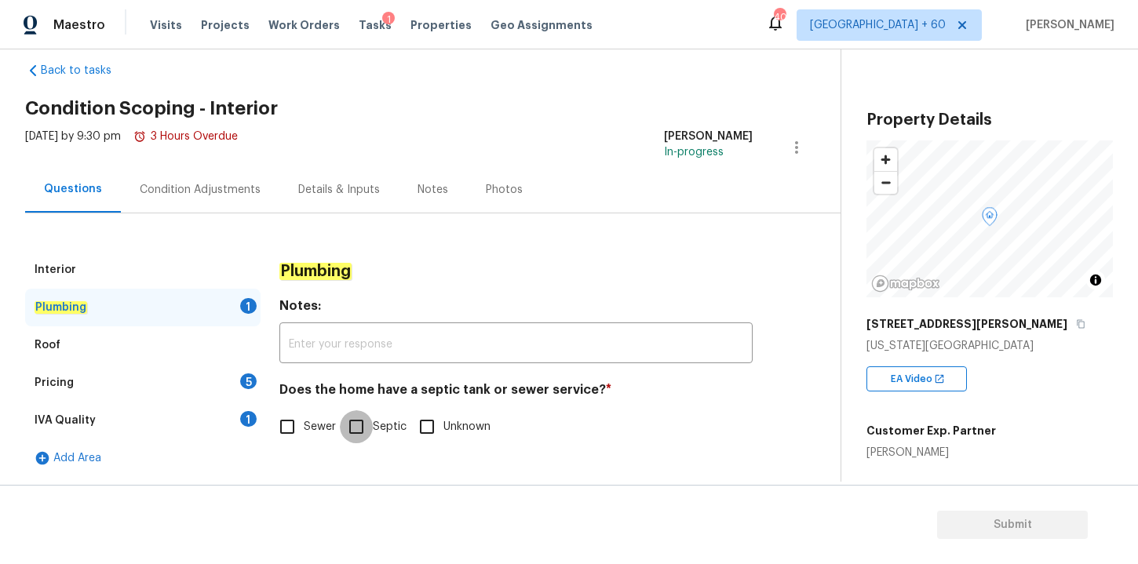
click at [359, 425] on input "Septic" at bounding box center [356, 426] width 33 height 33
checkbox input "true"
click at [60, 339] on div "Roof" at bounding box center [142, 346] width 235 height 38
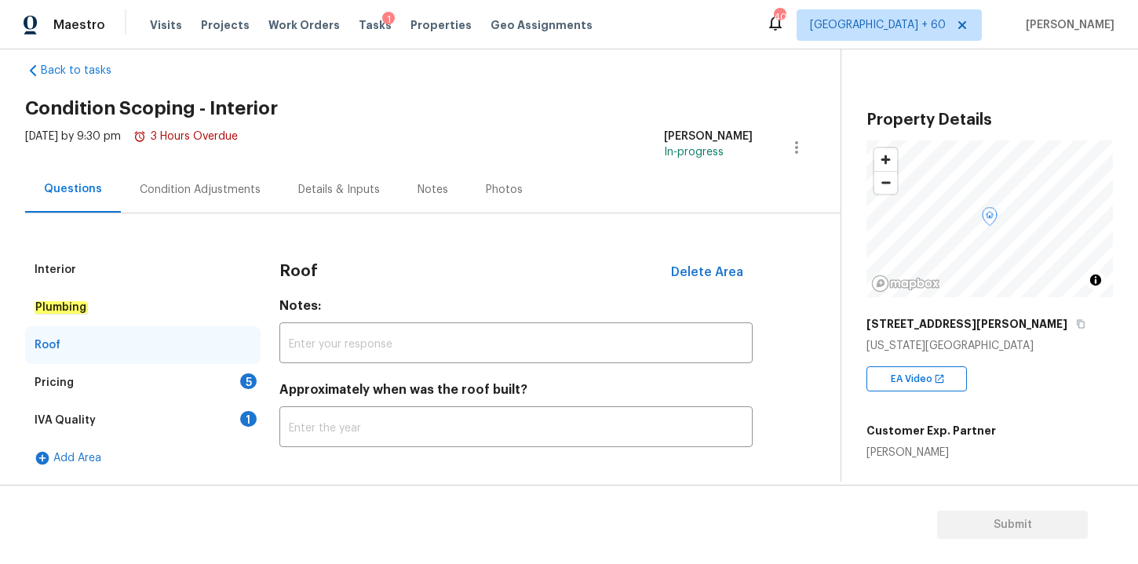
click at [148, 383] on div "Pricing 5" at bounding box center [142, 383] width 235 height 38
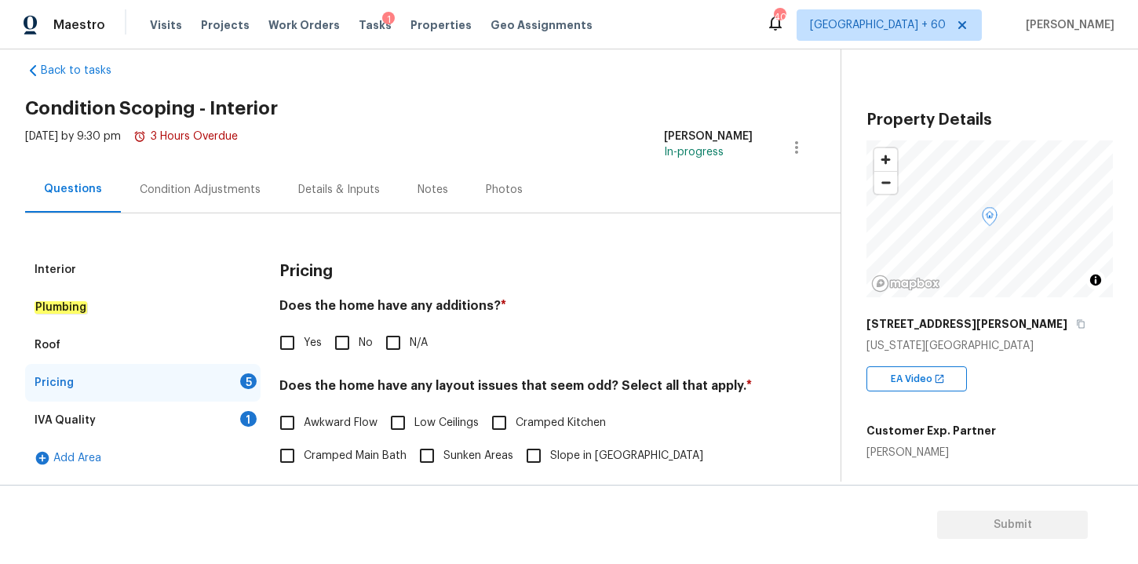
click at [341, 342] on input "No" at bounding box center [342, 343] width 33 height 33
checkbox input "true"
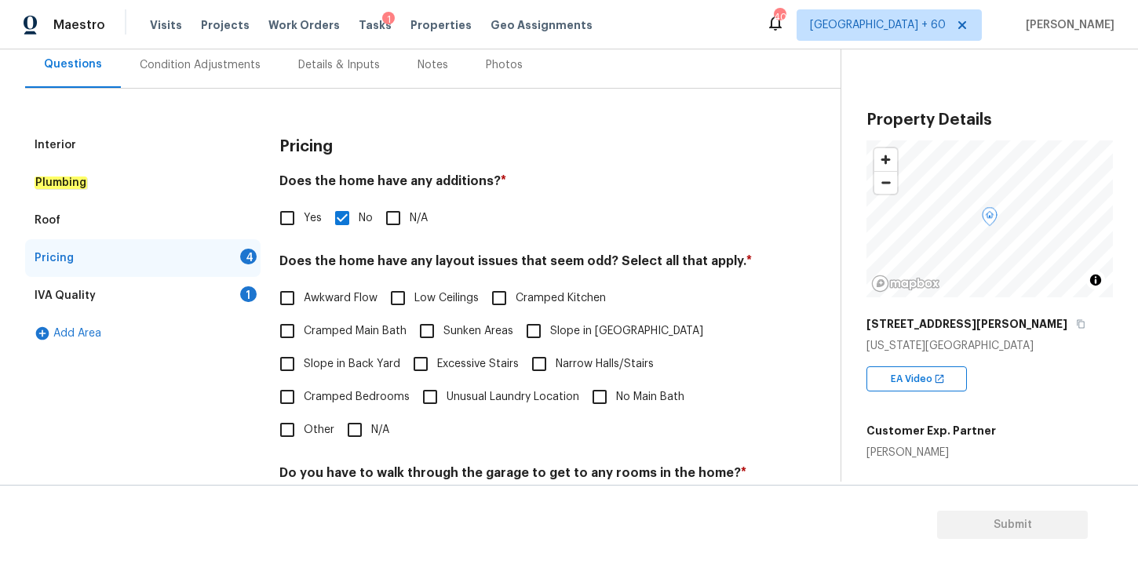
scroll to position [172, 0]
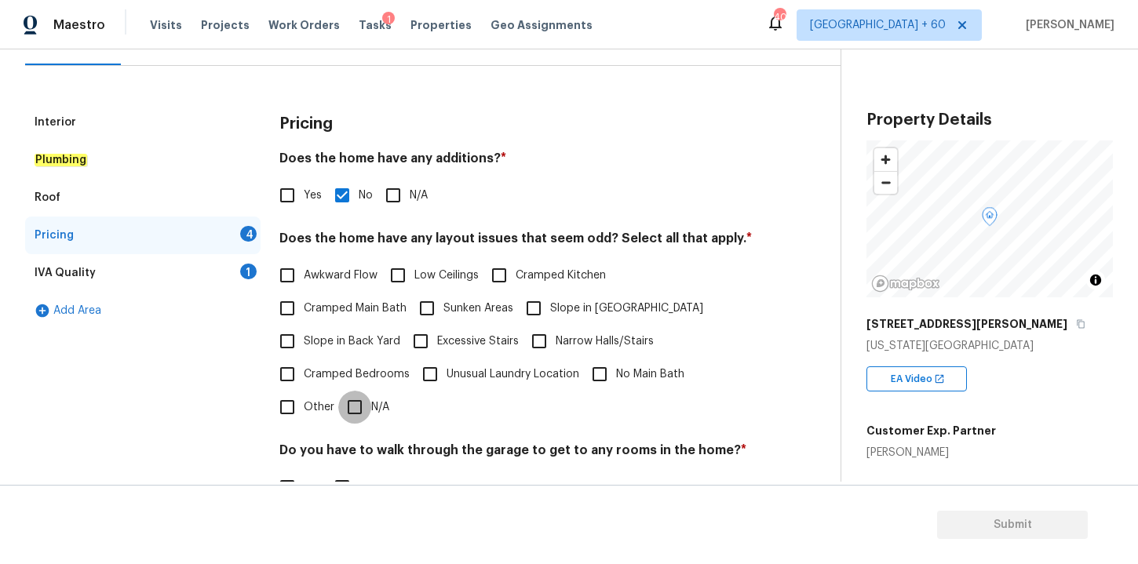
click at [356, 410] on input "N/A" at bounding box center [354, 407] width 33 height 33
checkbox input "true"
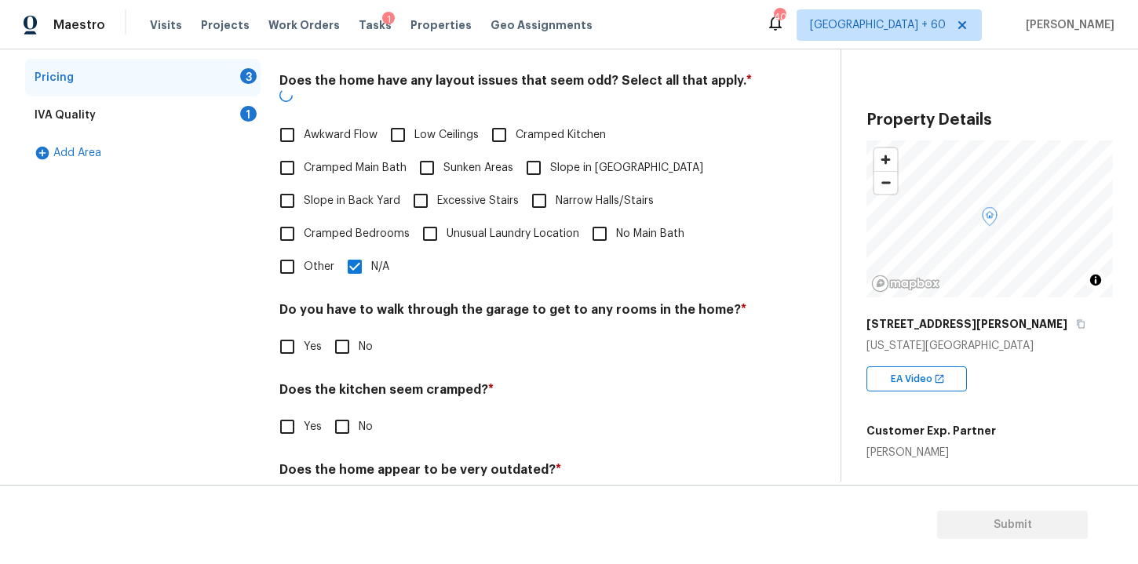
scroll to position [378, 0]
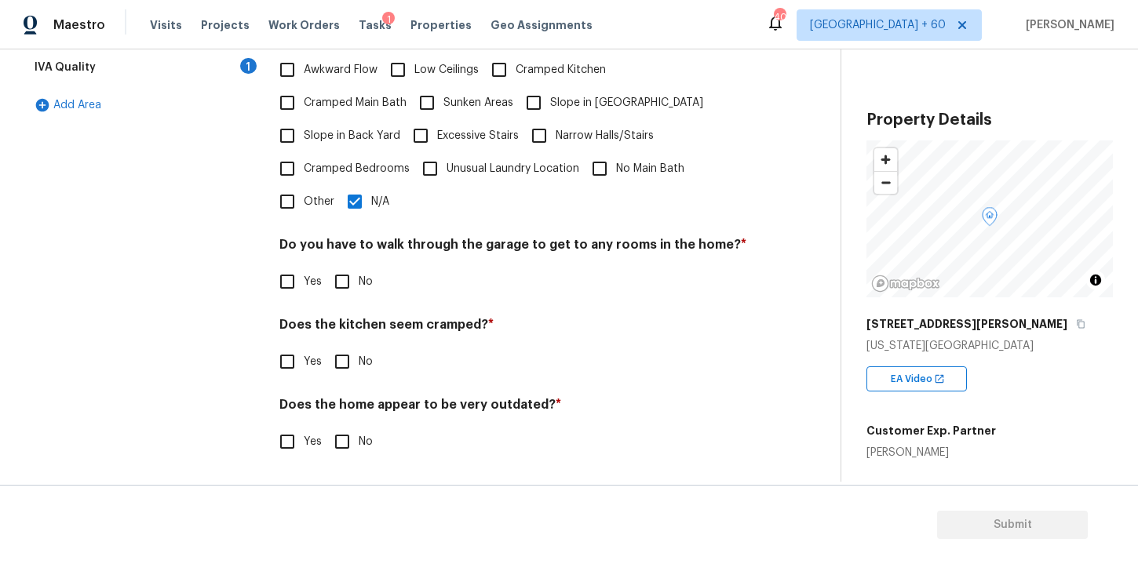
click at [343, 283] on input "No" at bounding box center [342, 281] width 33 height 33
checkbox input "true"
click at [343, 365] on input "No" at bounding box center [342, 361] width 33 height 33
checkbox input "true"
click at [341, 444] on input "No" at bounding box center [342, 441] width 33 height 33
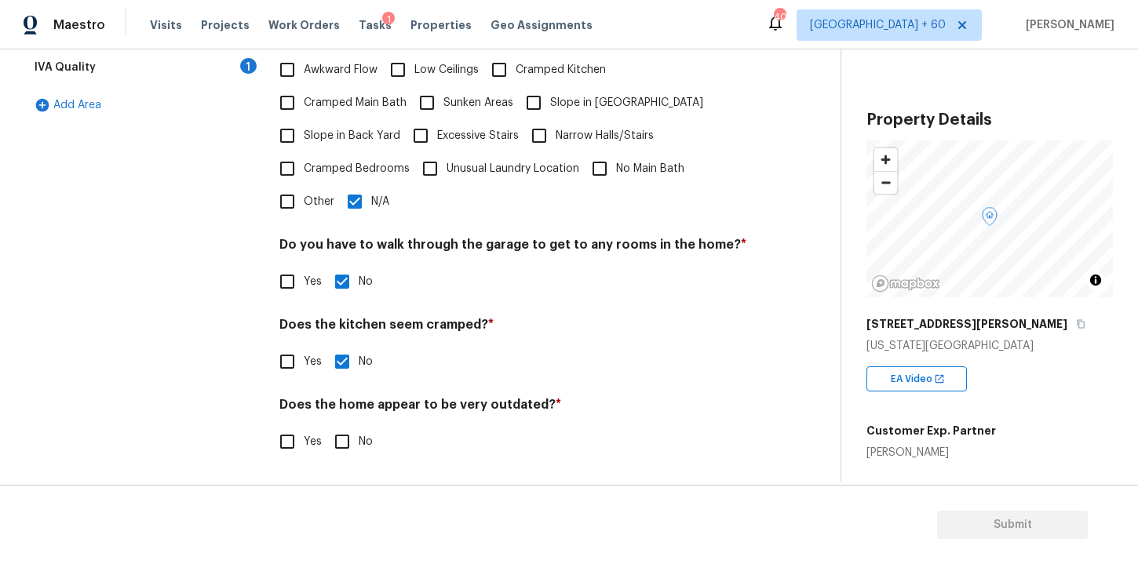
checkbox input "true"
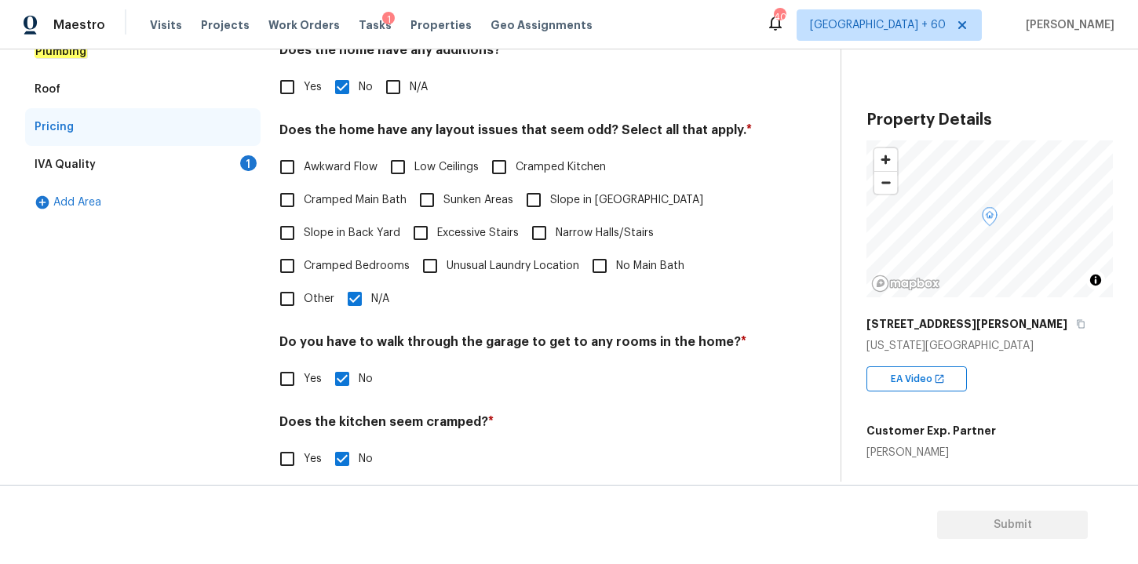
click at [123, 150] on div "IVA Quality 1" at bounding box center [142, 165] width 235 height 38
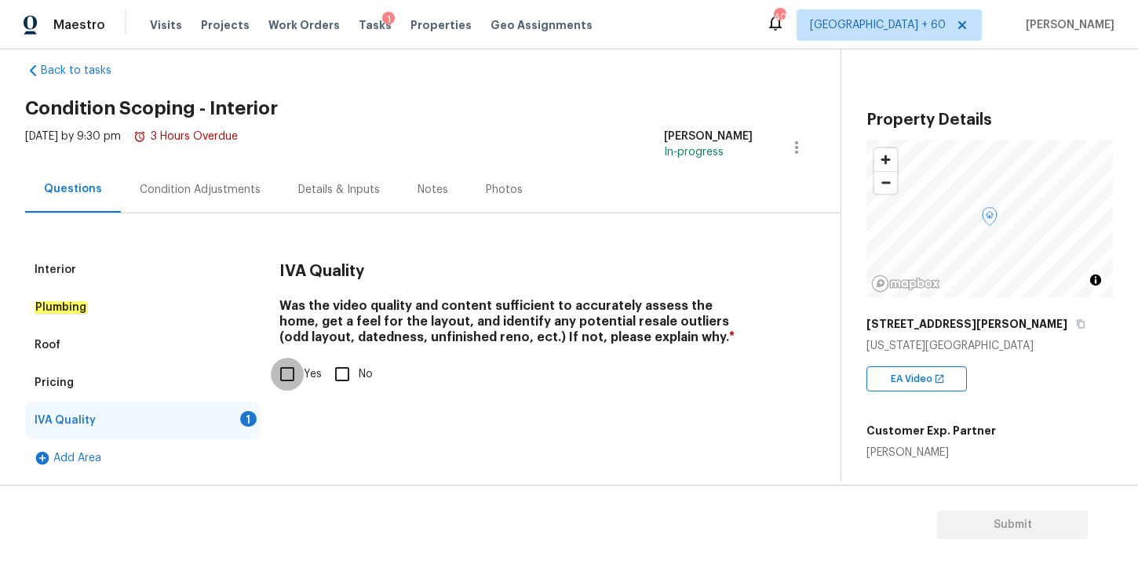
click at [291, 378] on input "Yes" at bounding box center [287, 374] width 33 height 33
checkbox input "true"
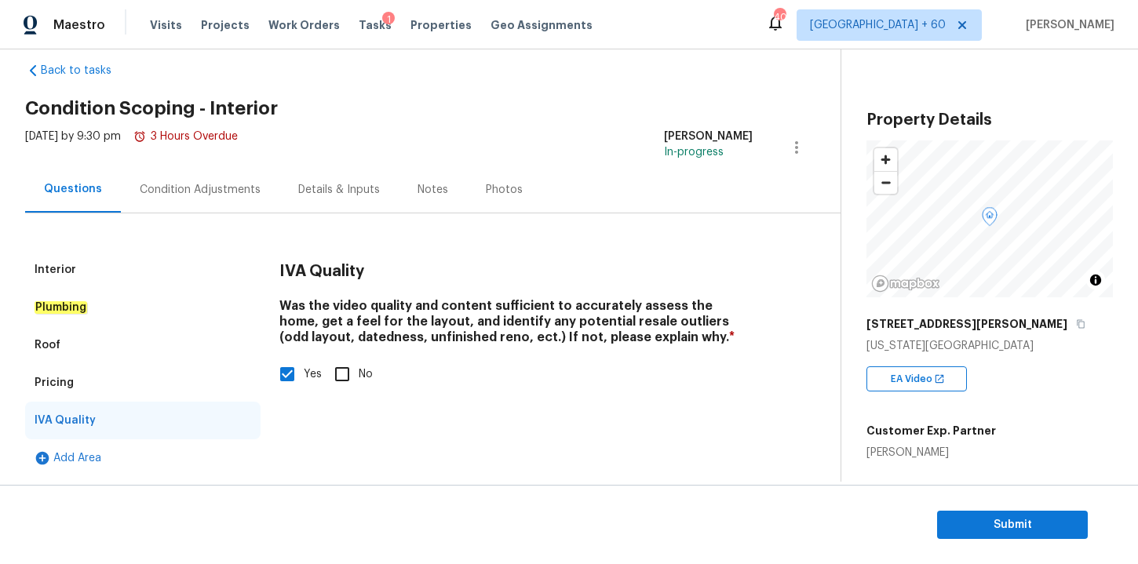
click at [217, 195] on div "Condition Adjustments" at bounding box center [200, 190] width 121 height 16
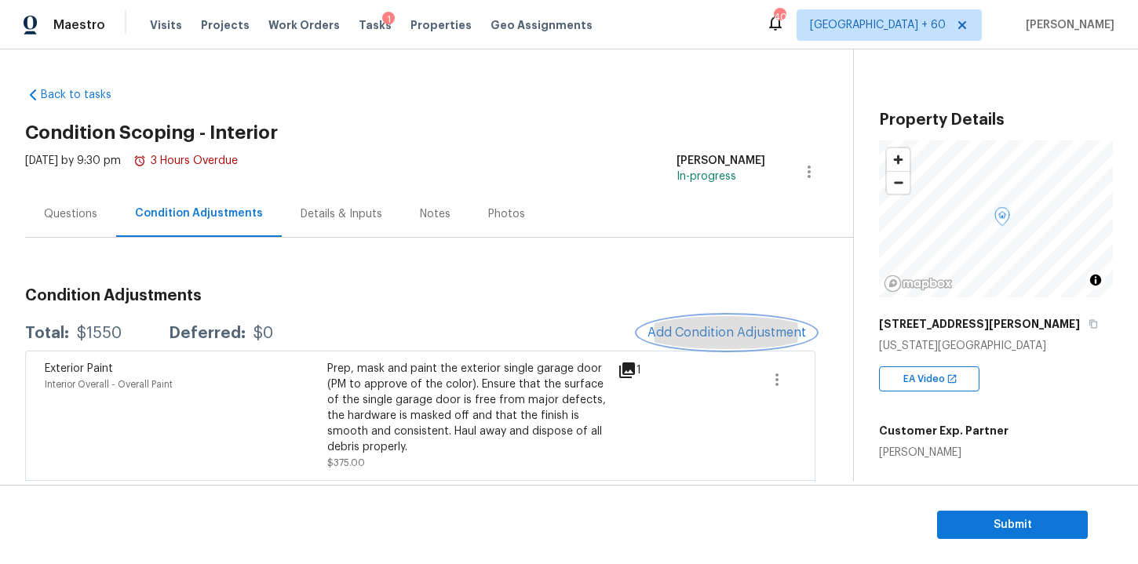
click at [688, 323] on button "Add Condition Adjustment" at bounding box center [726, 332] width 177 height 33
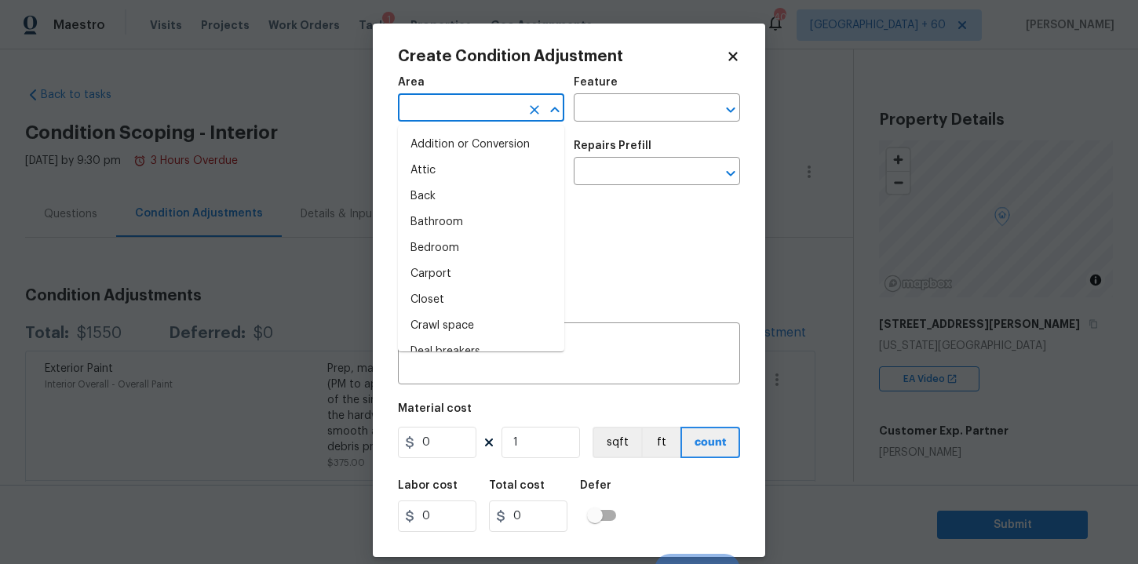
click at [487, 115] on input "text" at bounding box center [459, 109] width 122 height 24
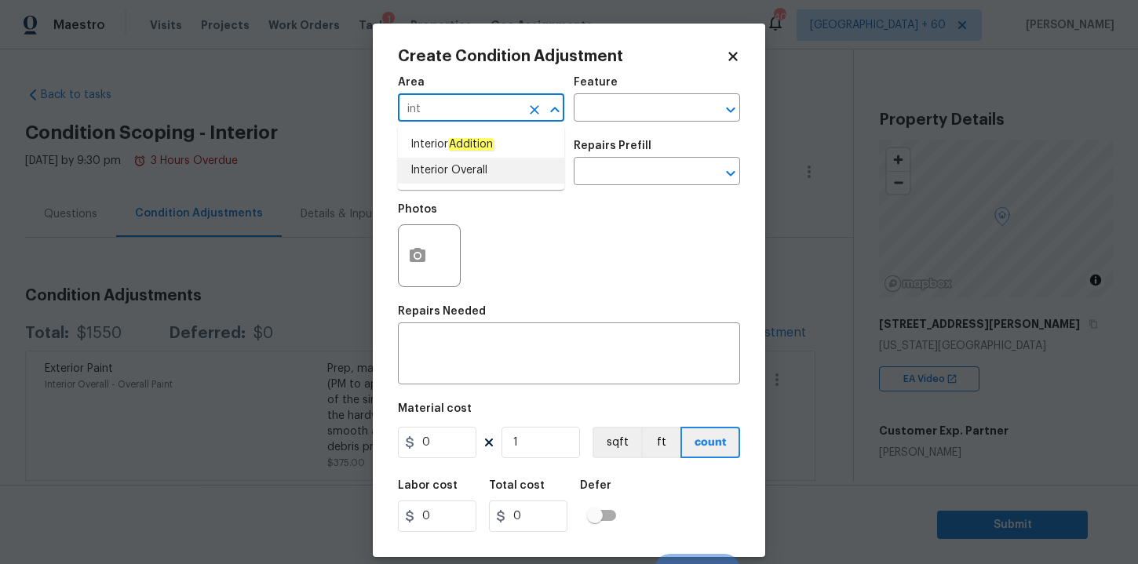
click at [456, 169] on li "Interior Overall" at bounding box center [481, 171] width 166 height 26
type input "Interior Overall"
click at [456, 169] on input "text" at bounding box center [459, 173] width 122 height 24
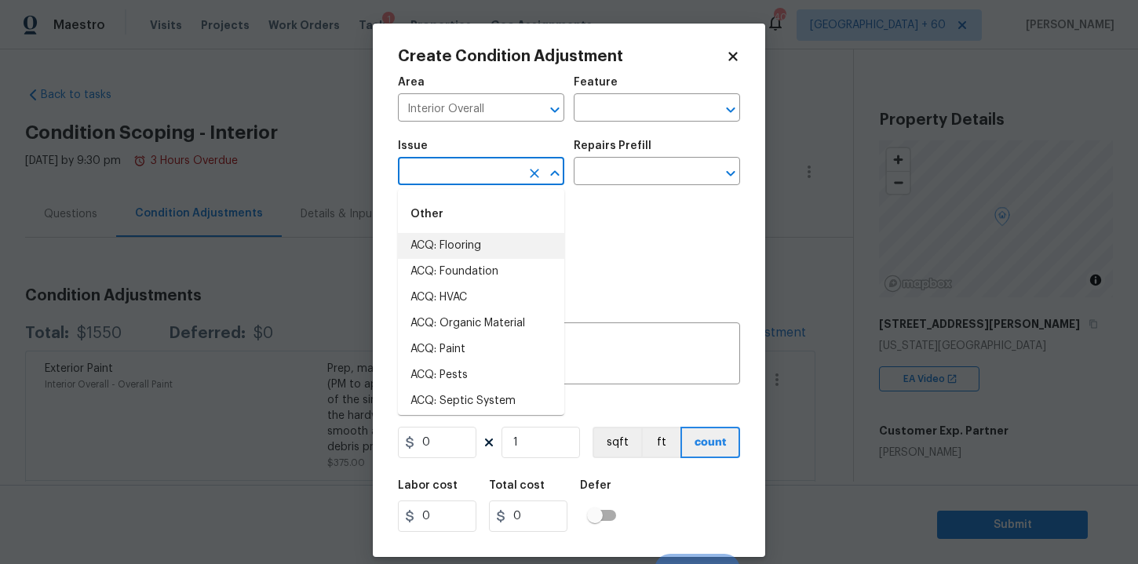
click at [474, 254] on li "ACQ: Flooring" at bounding box center [481, 246] width 166 height 26
type input "ACQ: Flooring"
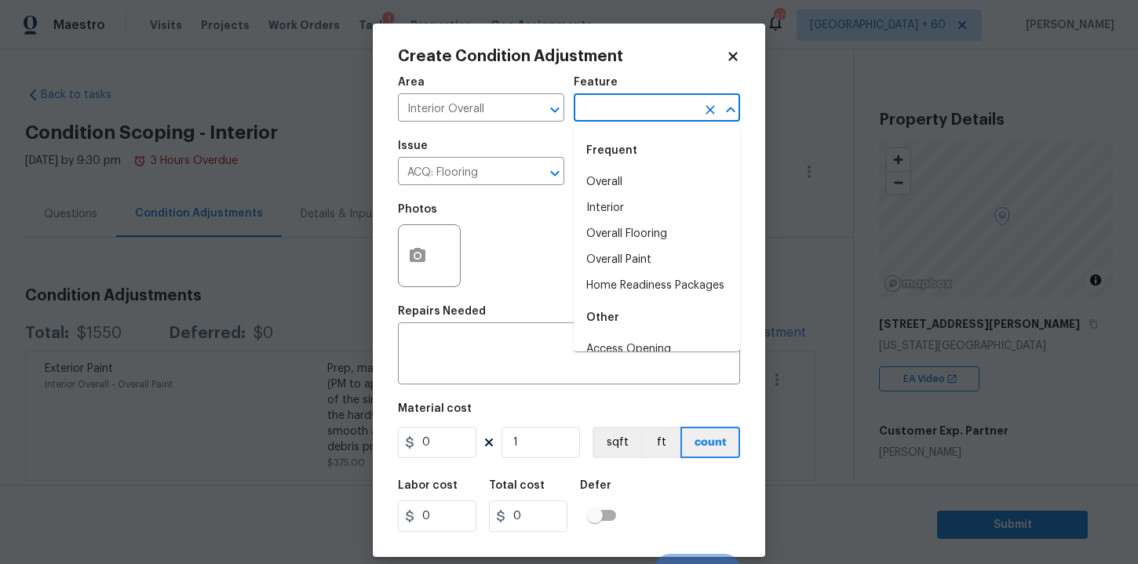
click at [625, 117] on input "text" at bounding box center [635, 109] width 122 height 24
click at [618, 203] on li "Interior" at bounding box center [657, 208] width 166 height 26
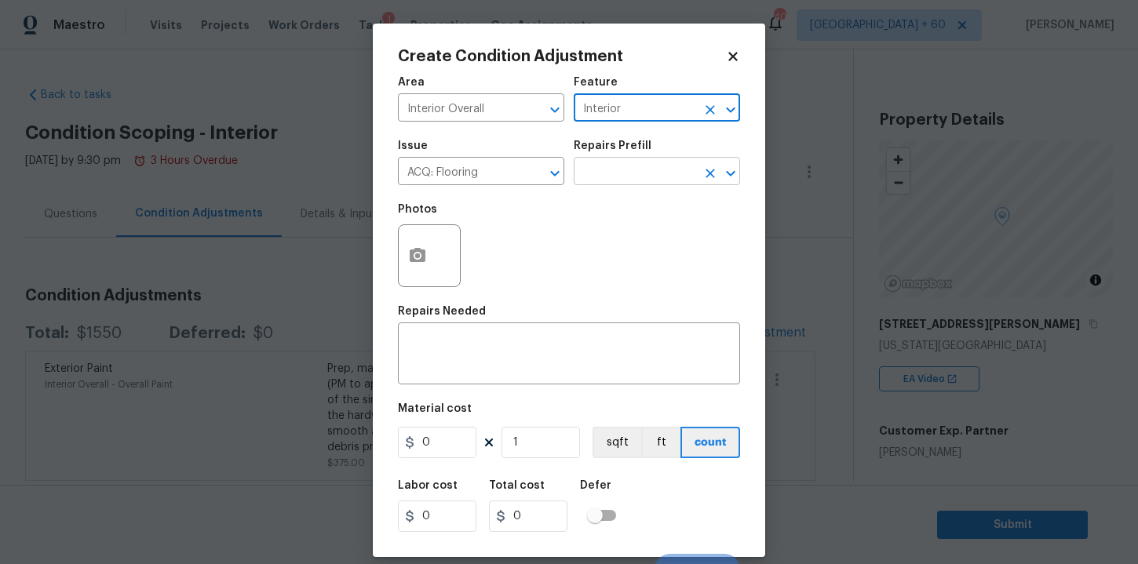
click at [618, 181] on input "text" at bounding box center [635, 173] width 122 height 24
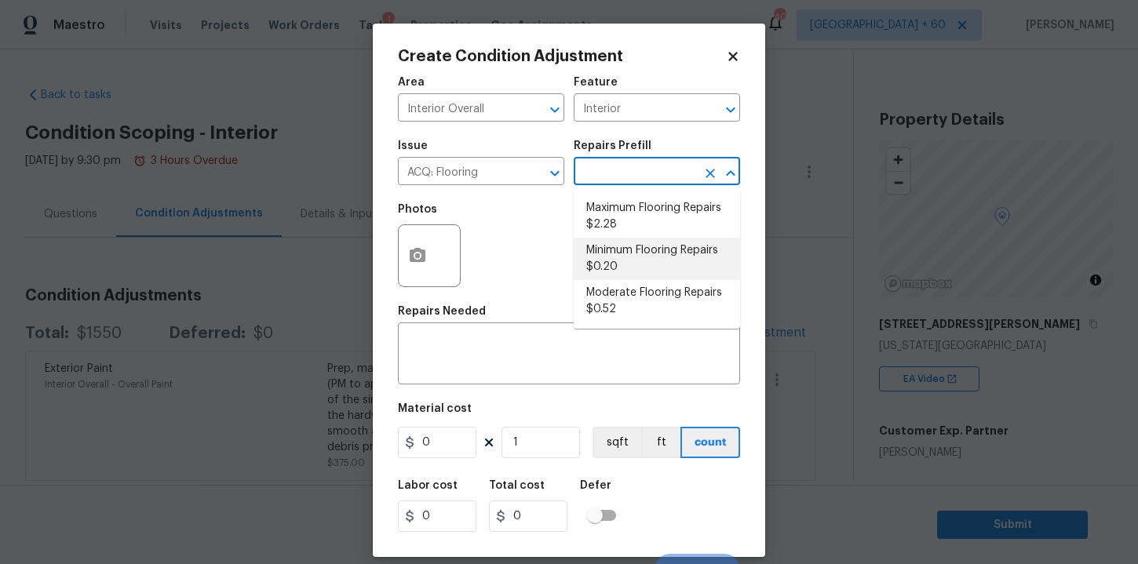
click at [637, 253] on li "Minimum Flooring Repairs $0.20" at bounding box center [657, 259] width 166 height 42
type input "Acquisition"
type textarea "Acquisition Scope: Minimum flooring repairs"
type input "0.2"
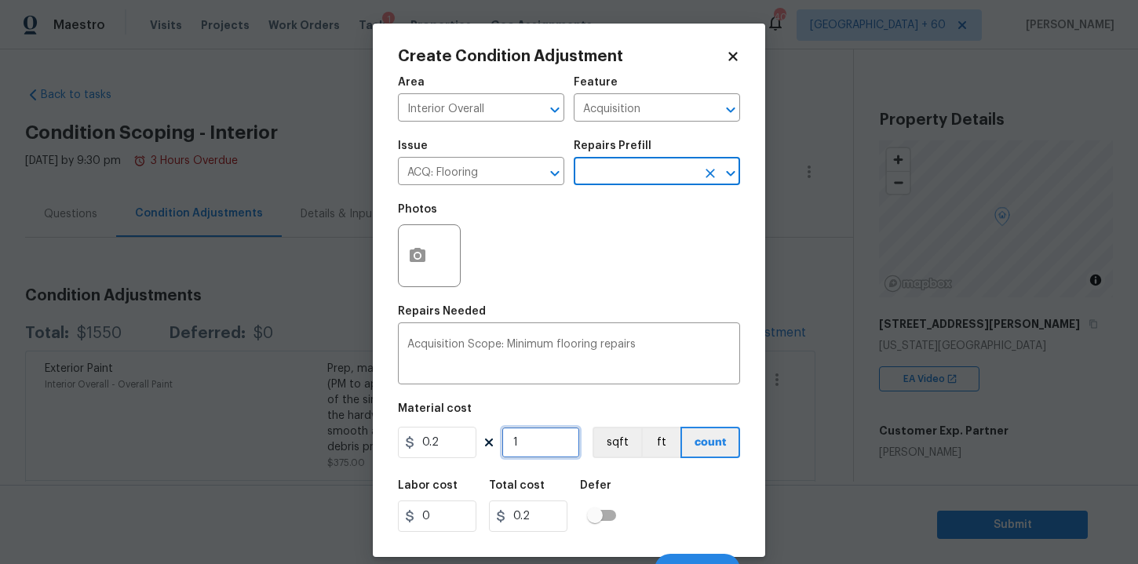
click at [542, 447] on input "1" at bounding box center [541, 442] width 78 height 31
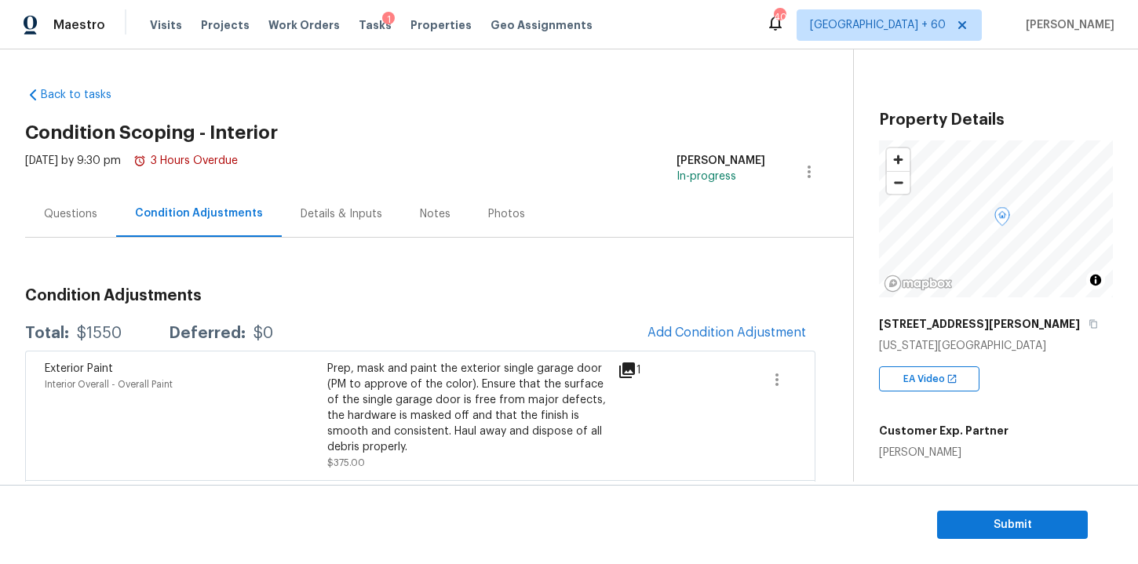
click at [898, 460] on body "Maestro Visits Projects Work Orders Tasks 1 Properties Geo Assignments 401 Tamp…" at bounding box center [569, 282] width 1138 height 564
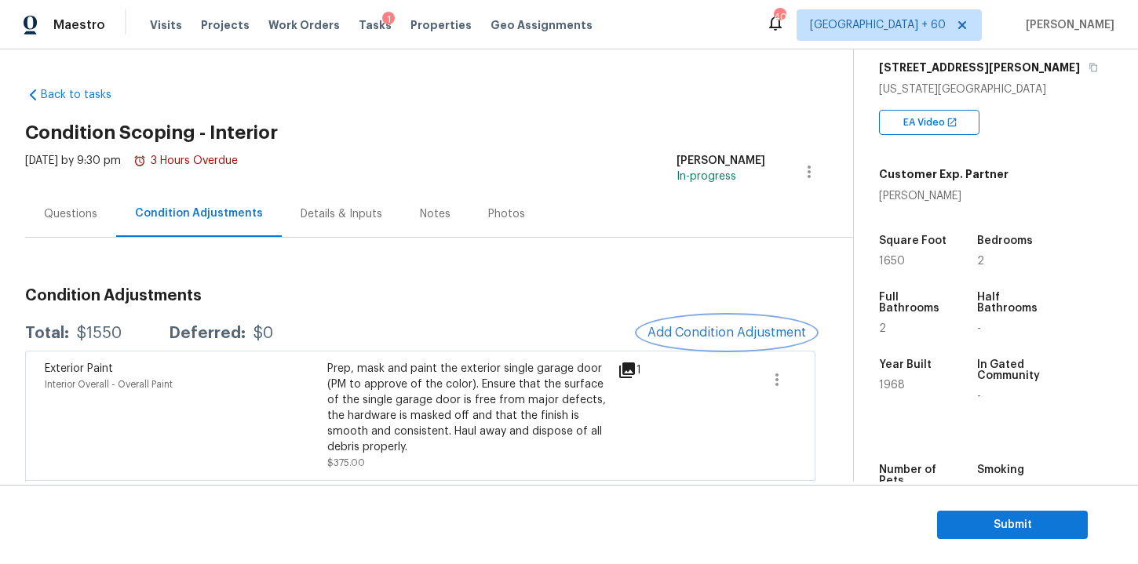
scroll to position [258, 0]
click at [705, 334] on span "Add Condition Adjustment" at bounding box center [727, 333] width 159 height 14
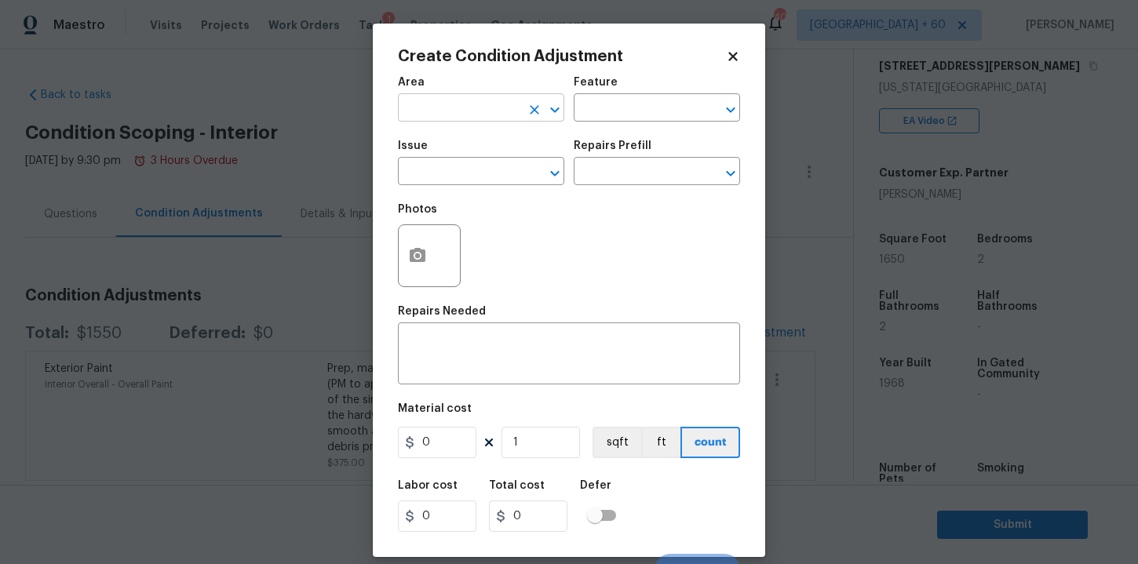
click at [496, 108] on input "text" at bounding box center [459, 109] width 122 height 24
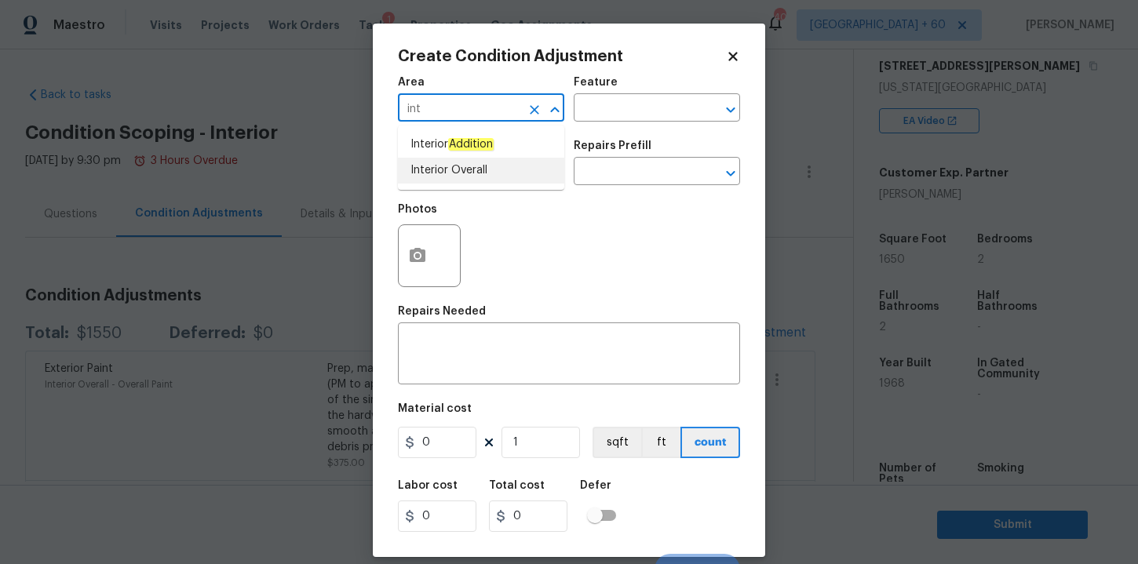
click at [459, 180] on li "Interior Overall" at bounding box center [481, 171] width 166 height 26
type input "Interior Overall"
click at [459, 180] on input "text" at bounding box center [459, 173] width 122 height 24
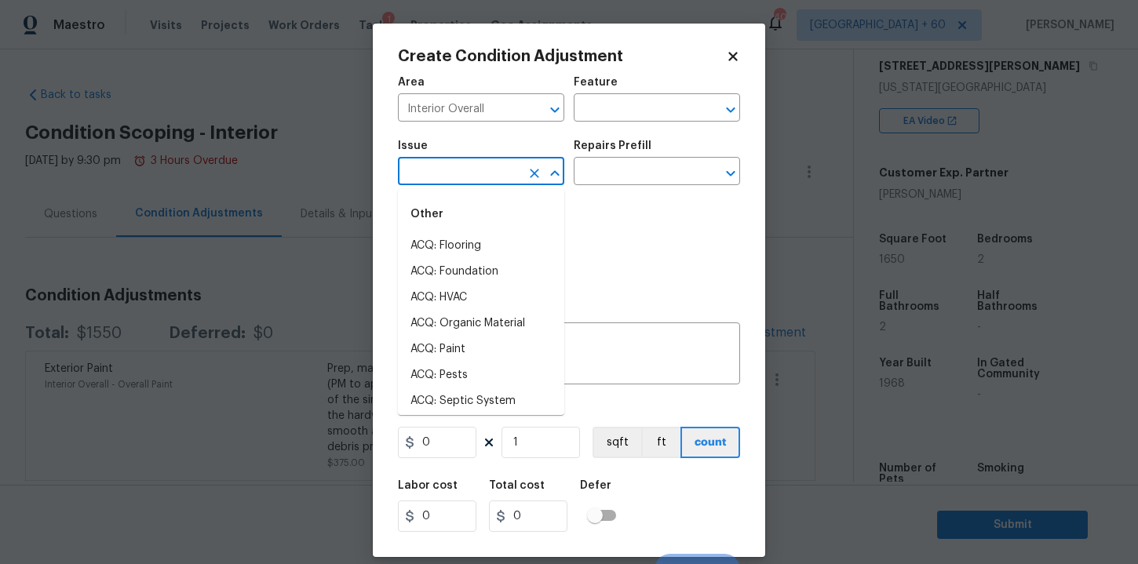
scroll to position [22, 0]
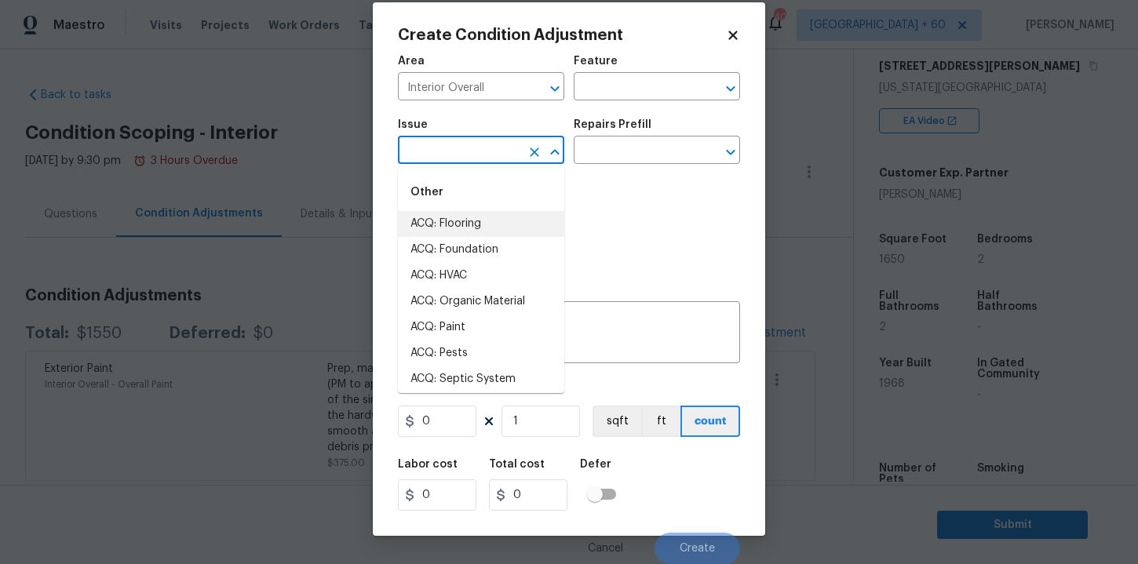
click at [464, 227] on li "ACQ: Flooring" at bounding box center [481, 224] width 166 height 26
type input "ACQ: Flooring"
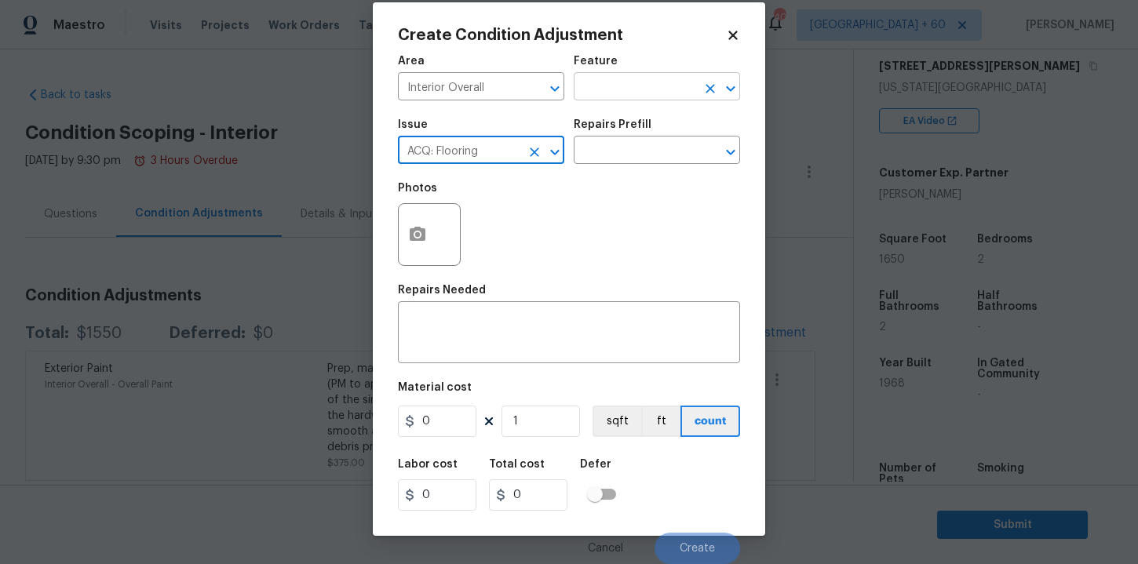
click at [640, 91] on input "text" at bounding box center [635, 88] width 122 height 24
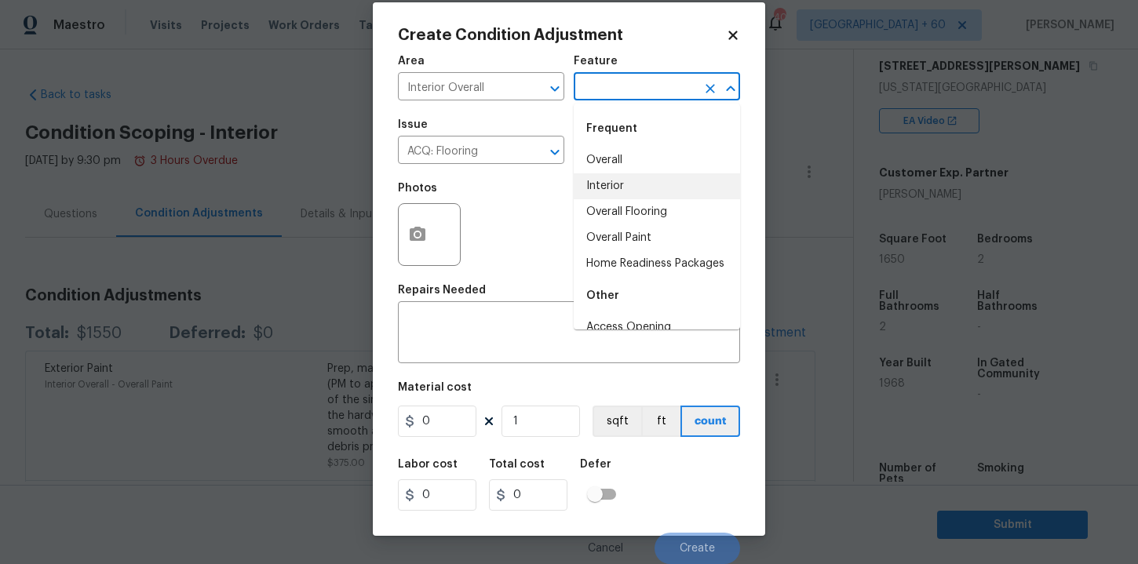
click at [618, 190] on li "Interior" at bounding box center [657, 186] width 166 height 26
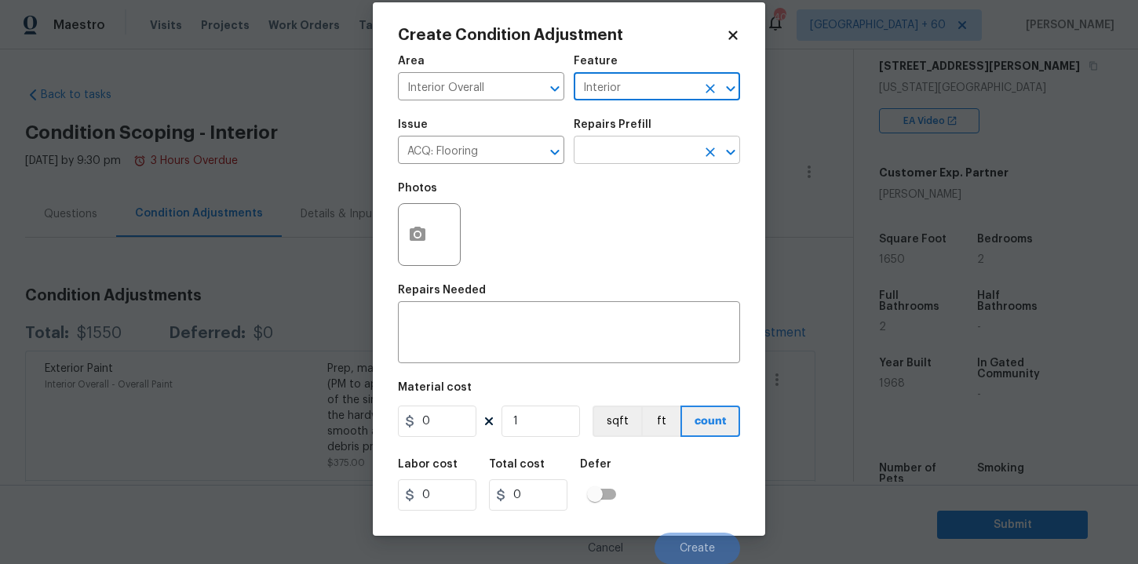
click at [615, 153] on input "text" at bounding box center [635, 152] width 122 height 24
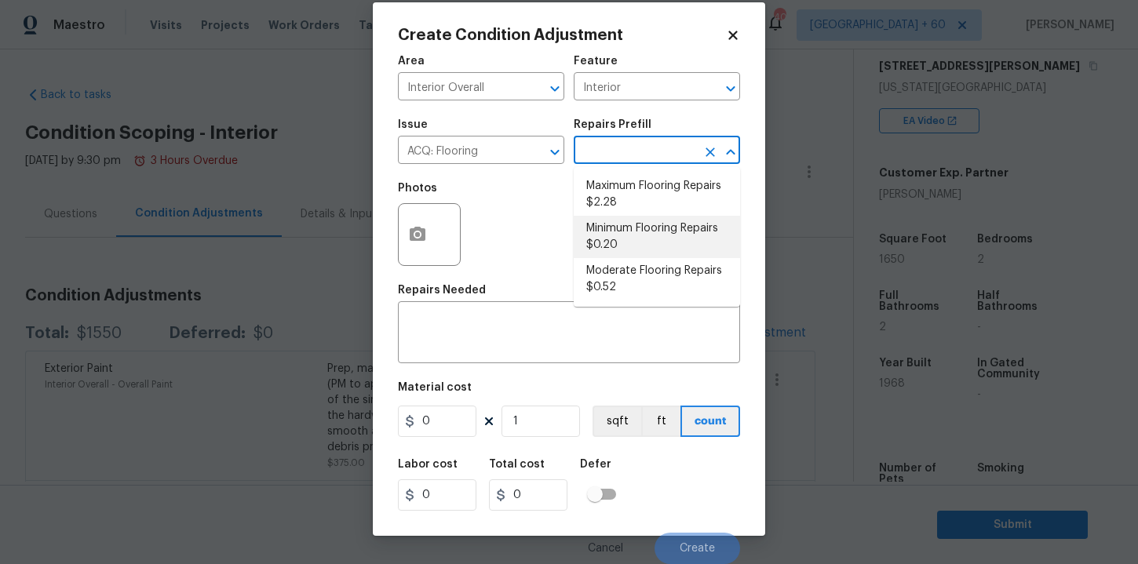
click at [614, 235] on li "Minimum Flooring Repairs $0.20" at bounding box center [657, 237] width 166 height 42
type input "Acquisition"
type textarea "Acquisition Scope: Minimum flooring repairs"
type input "0.2"
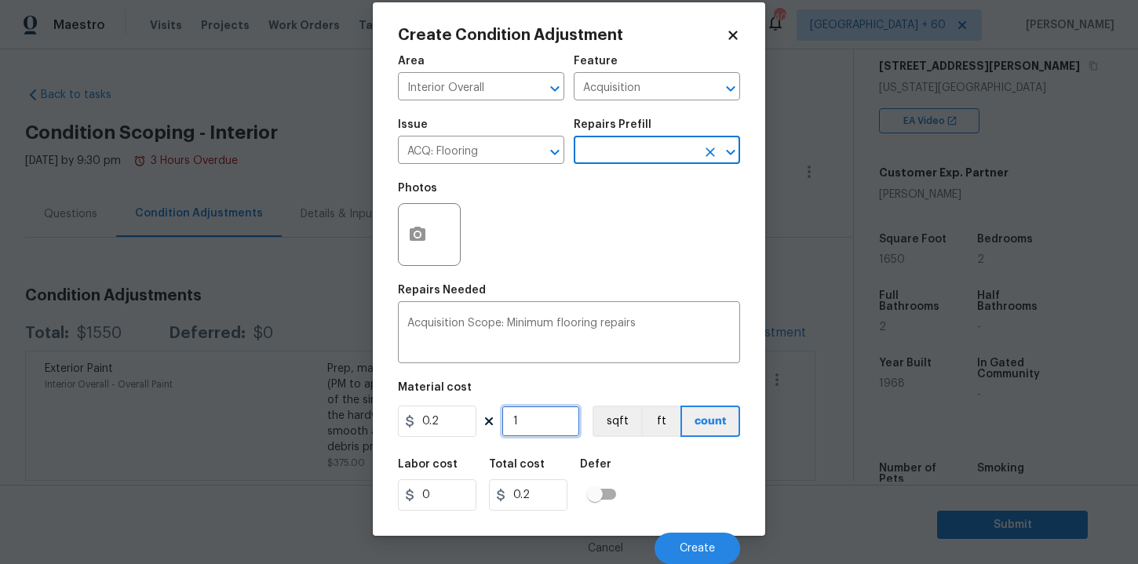
click at [538, 421] on input "1" at bounding box center [541, 421] width 78 height 31
type input "16"
type input "3.2"
type input "165"
type input "33"
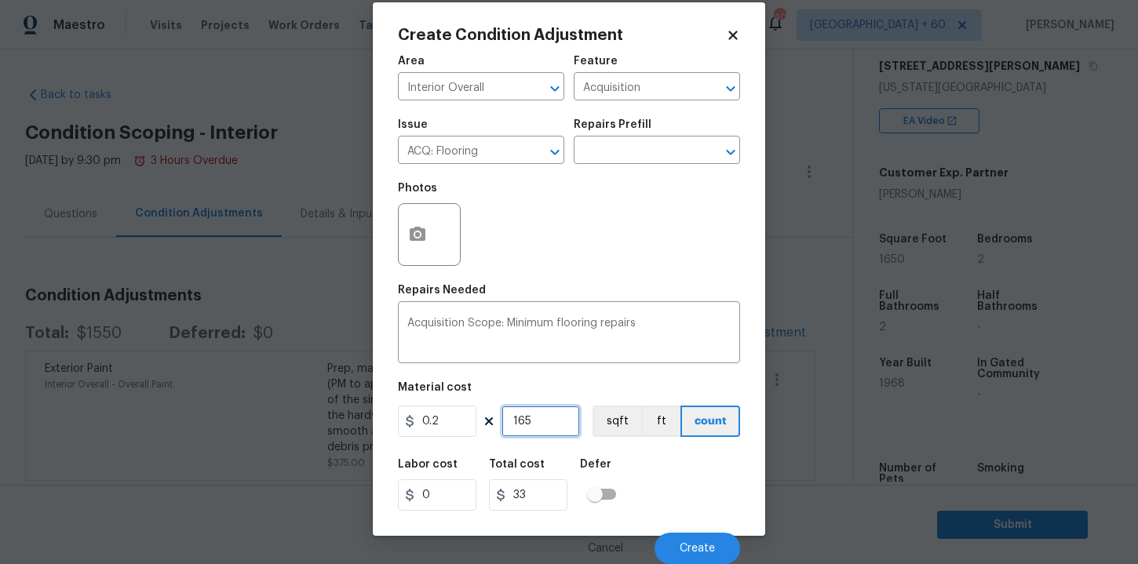
type input "1650"
type input "330"
type input "1650"
click at [695, 550] on span "Create" at bounding box center [697, 549] width 35 height 12
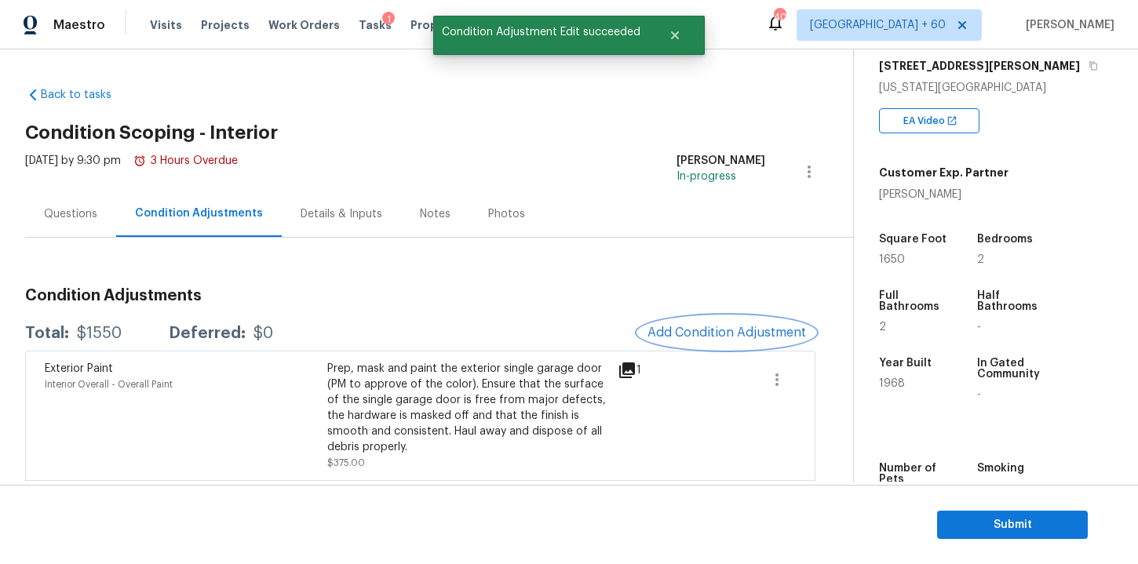
scroll to position [0, 0]
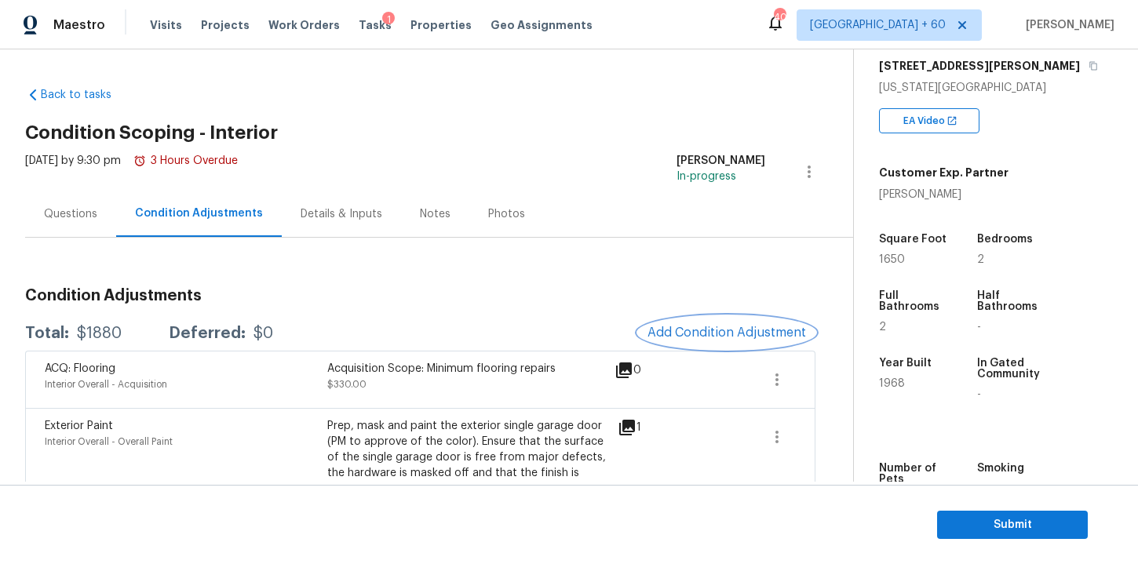
click at [717, 330] on span "Add Condition Adjustment" at bounding box center [727, 333] width 159 height 14
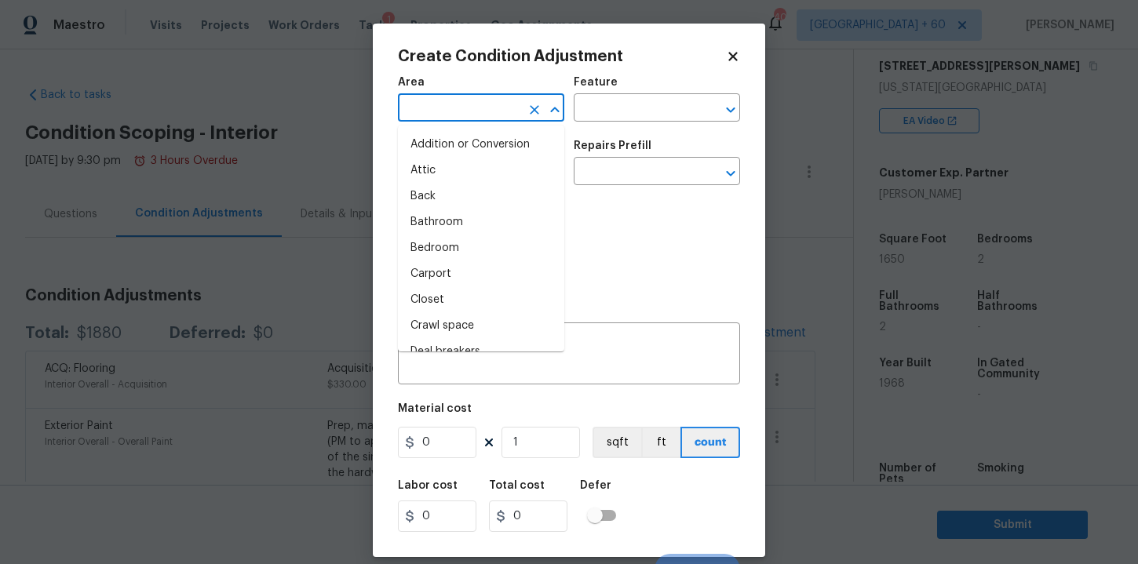
click at [487, 106] on input "text" at bounding box center [459, 109] width 122 height 24
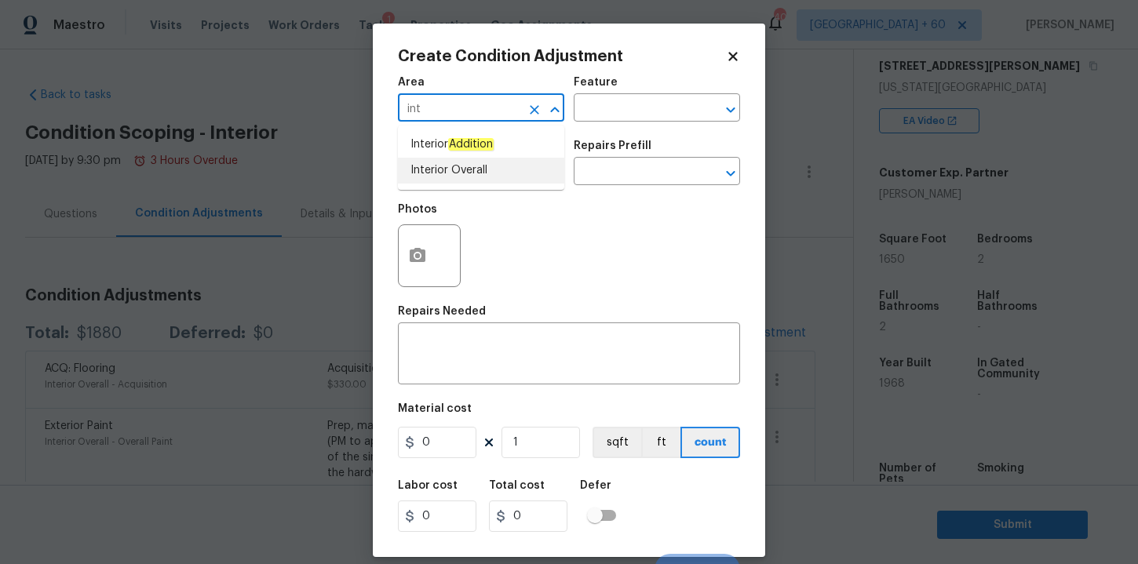
click at [464, 170] on li "Interior Overall" at bounding box center [481, 171] width 166 height 26
type input "Interior Overall"
click at [464, 179] on input "text" at bounding box center [459, 173] width 122 height 24
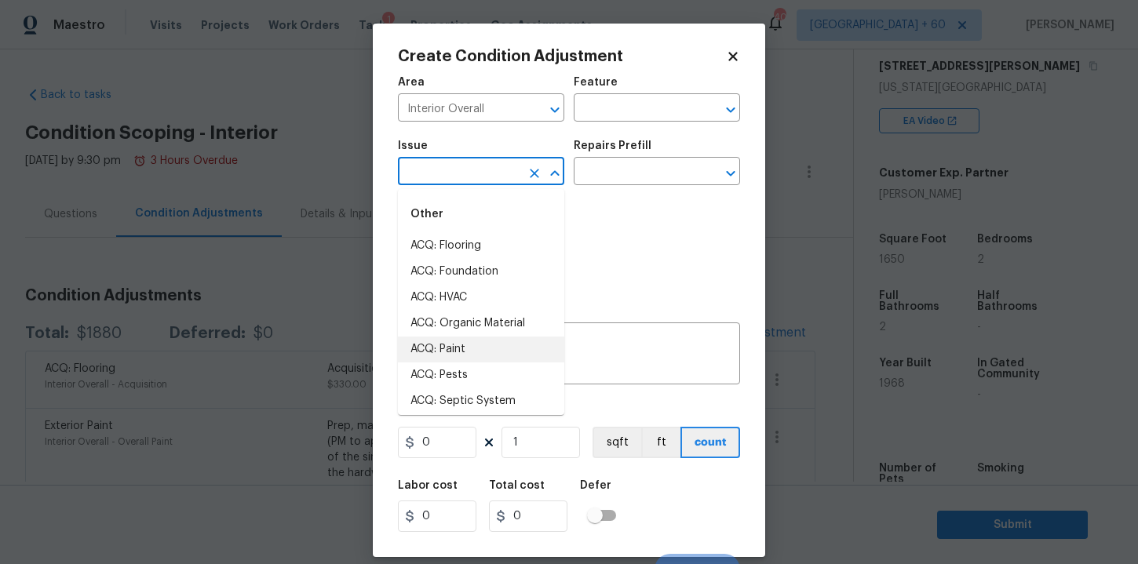
click at [472, 348] on li "ACQ: Paint" at bounding box center [481, 350] width 166 height 26
type input "ACQ: Paint"
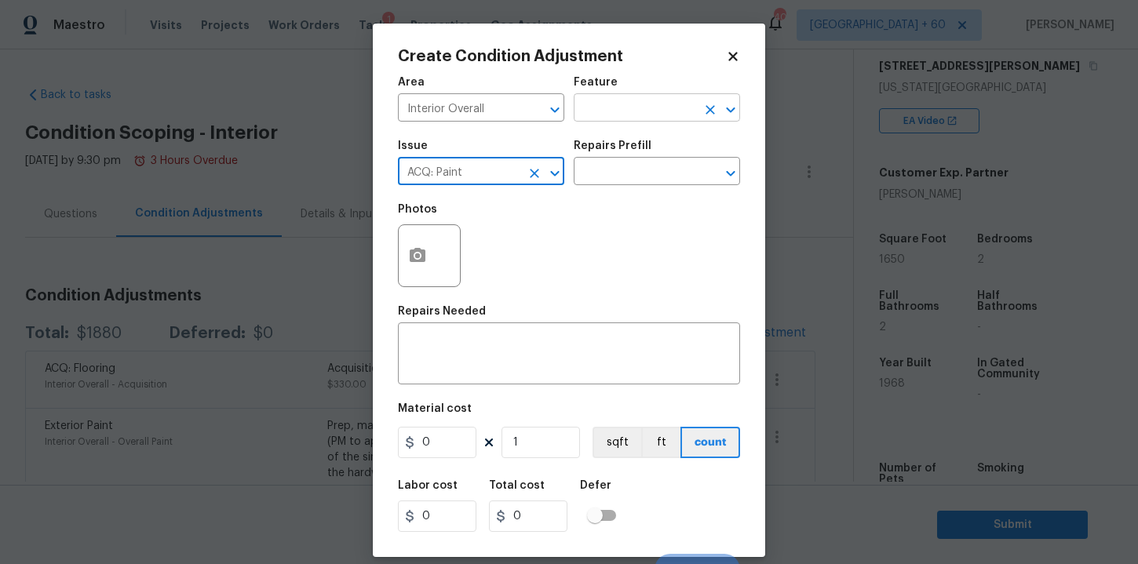
click at [641, 109] on input "text" at bounding box center [635, 109] width 122 height 24
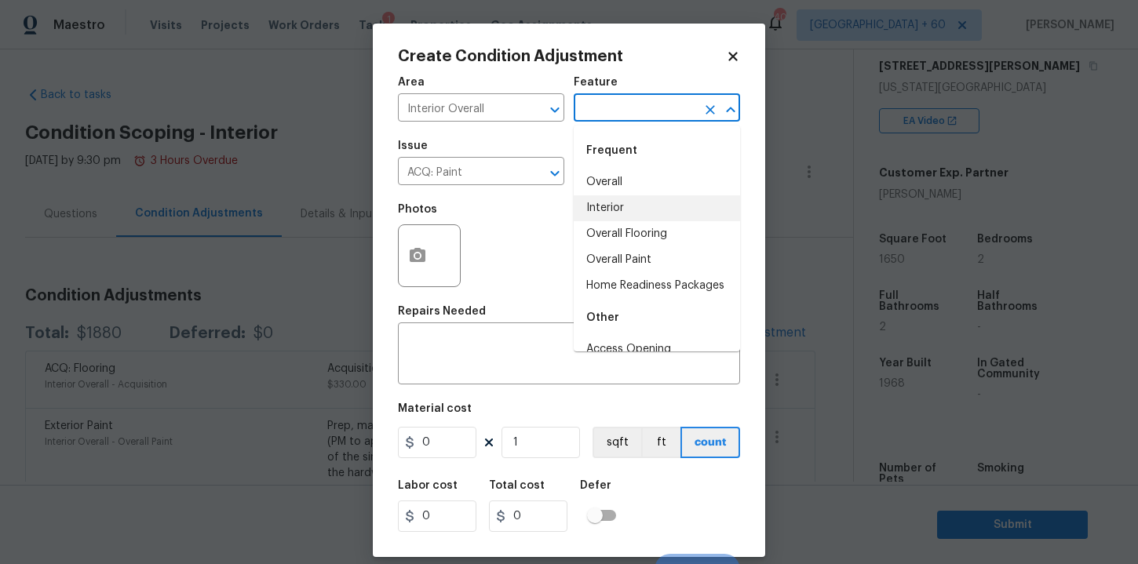
click at [616, 208] on li "Interior" at bounding box center [657, 208] width 166 height 26
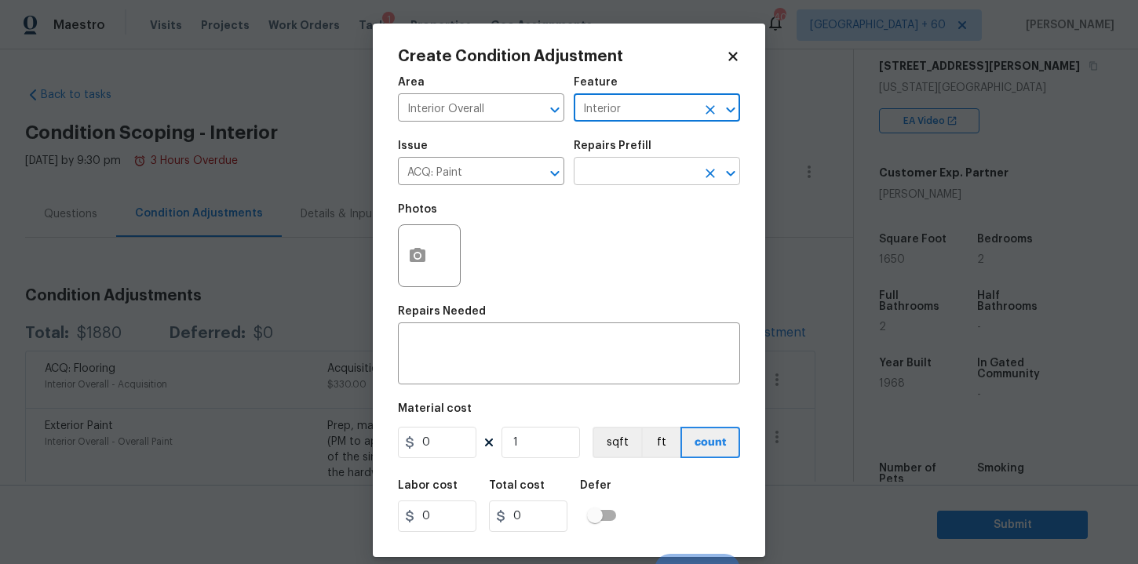
click at [616, 173] on input "text" at bounding box center [635, 173] width 122 height 24
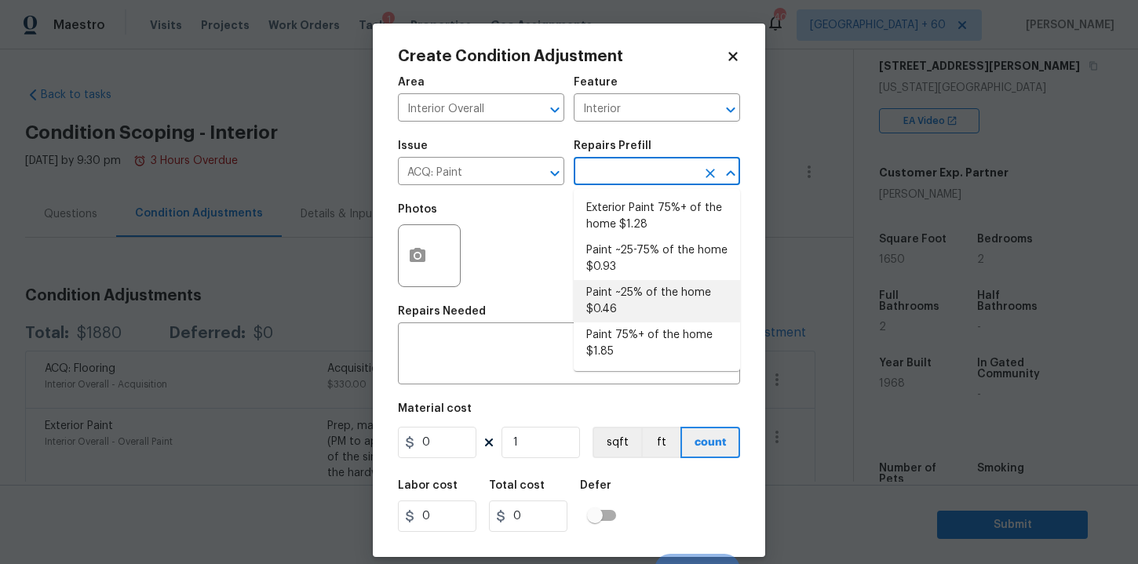
click at [647, 294] on li "Paint ~25% of the home $0.46" at bounding box center [657, 301] width 166 height 42
type input "Acquisition"
type textarea "Acquisition Scope: ~25% of the home needs interior paint"
type input "0.46"
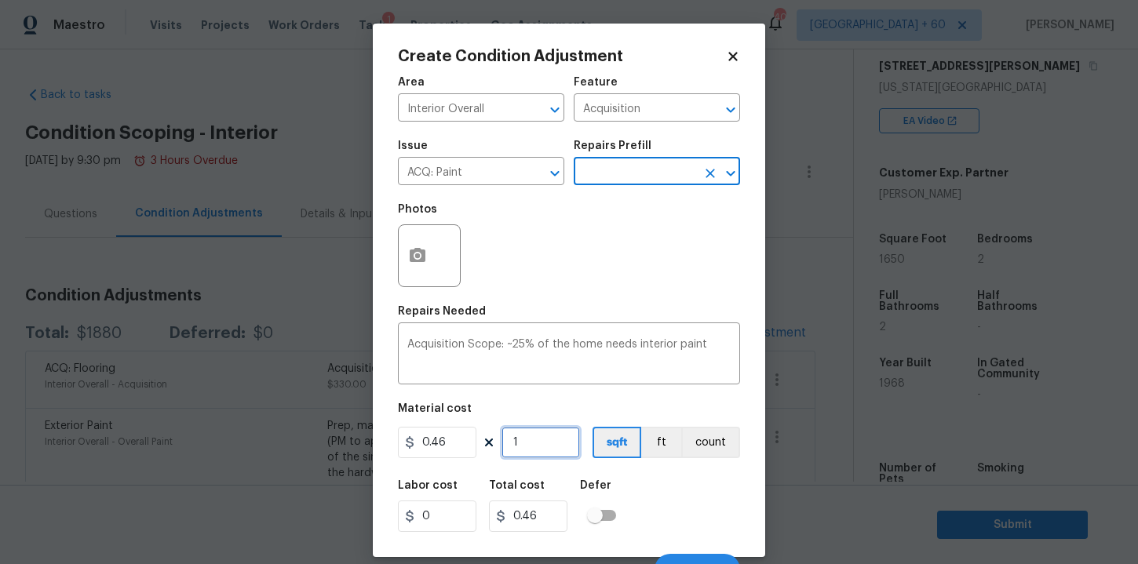
click at [554, 451] on input "1" at bounding box center [541, 442] width 78 height 31
type input "16"
type input "7.36"
type input "165"
type input "75.9"
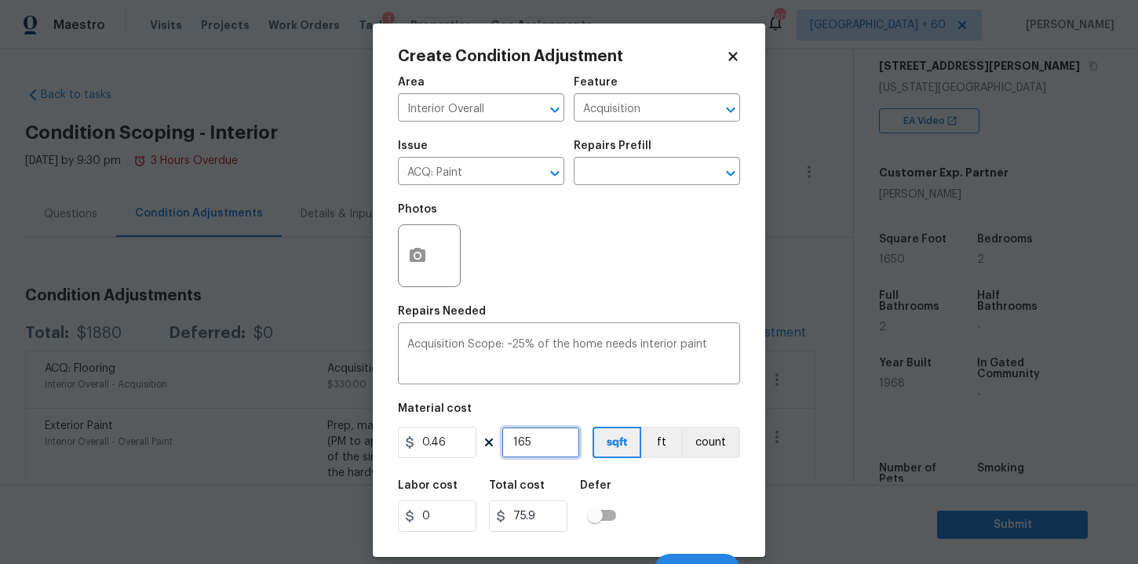
type input "1650"
type input "759"
type input "1650"
click at [662, 503] on div "Labor cost 0 Total cost 759 Defer" at bounding box center [569, 506] width 342 height 71
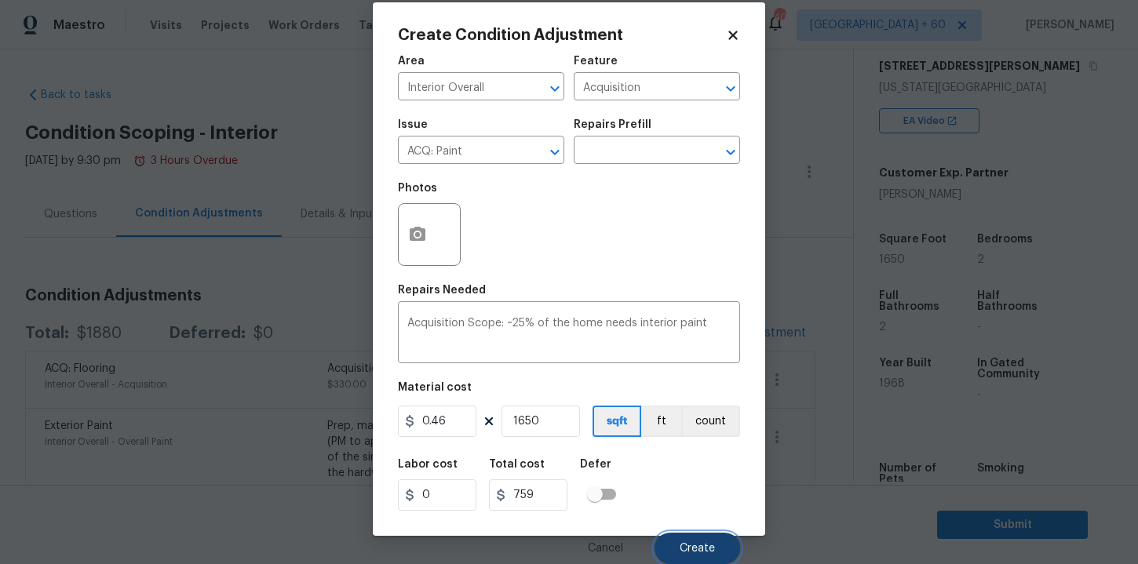
click at [690, 544] on span "Create" at bounding box center [697, 549] width 35 height 12
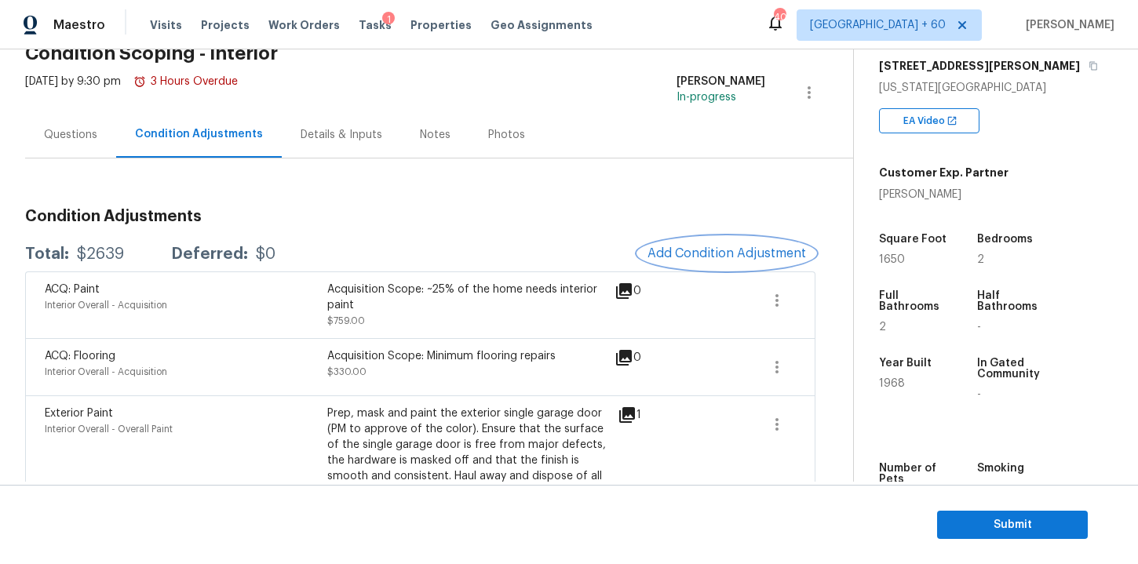
scroll to position [37, 0]
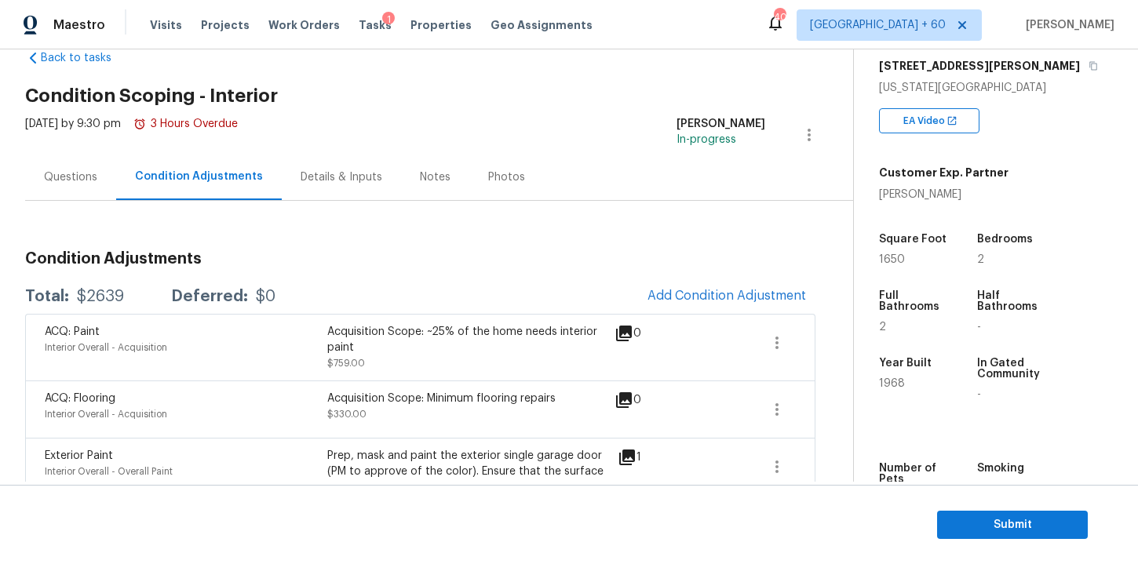
click at [61, 177] on div "Questions" at bounding box center [70, 178] width 53 height 16
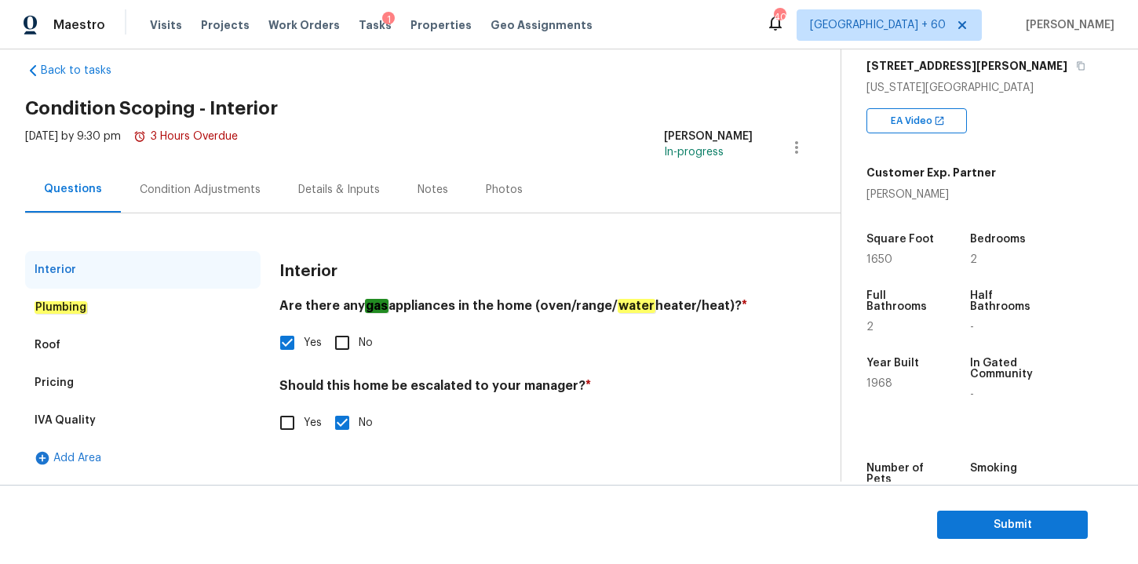
click at [81, 301] on em "Plumbing" at bounding box center [61, 307] width 53 height 13
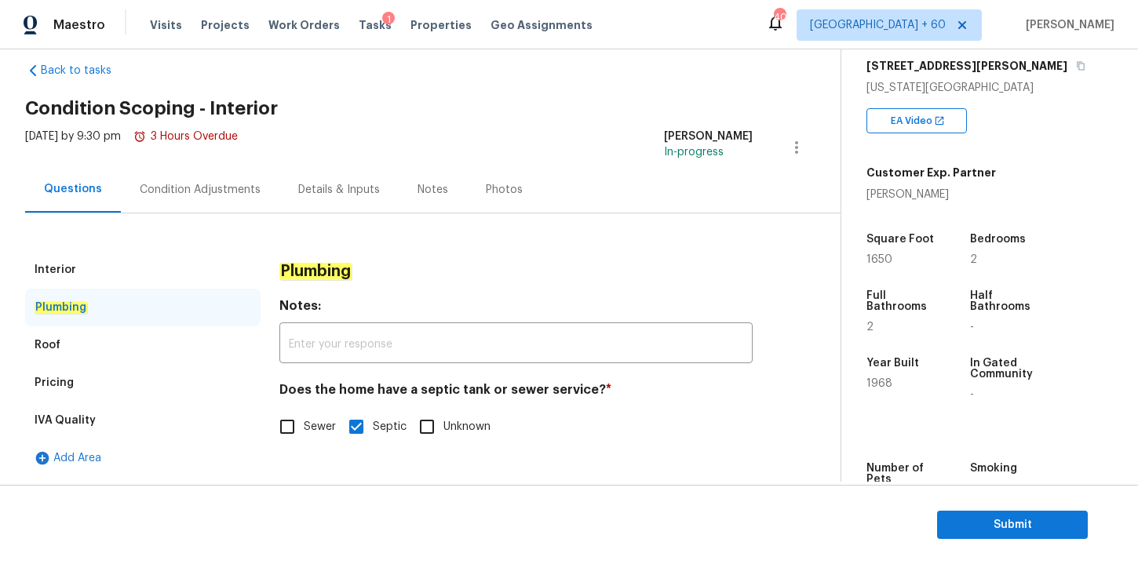
click at [235, 197] on div "Condition Adjustments" at bounding box center [200, 190] width 121 height 16
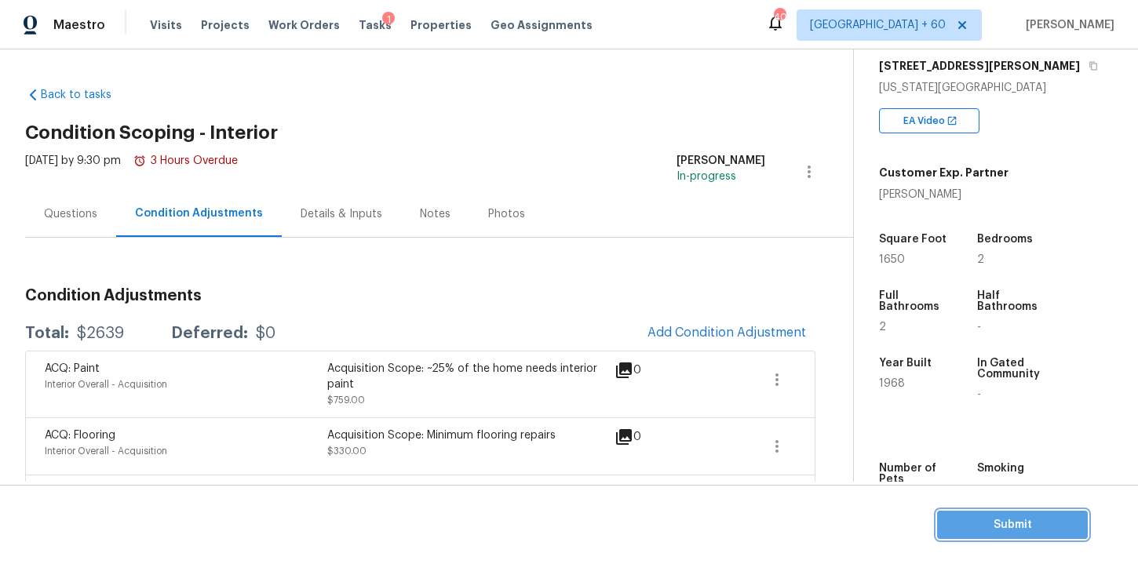
click at [972, 525] on span "Submit" at bounding box center [1013, 526] width 126 height 20
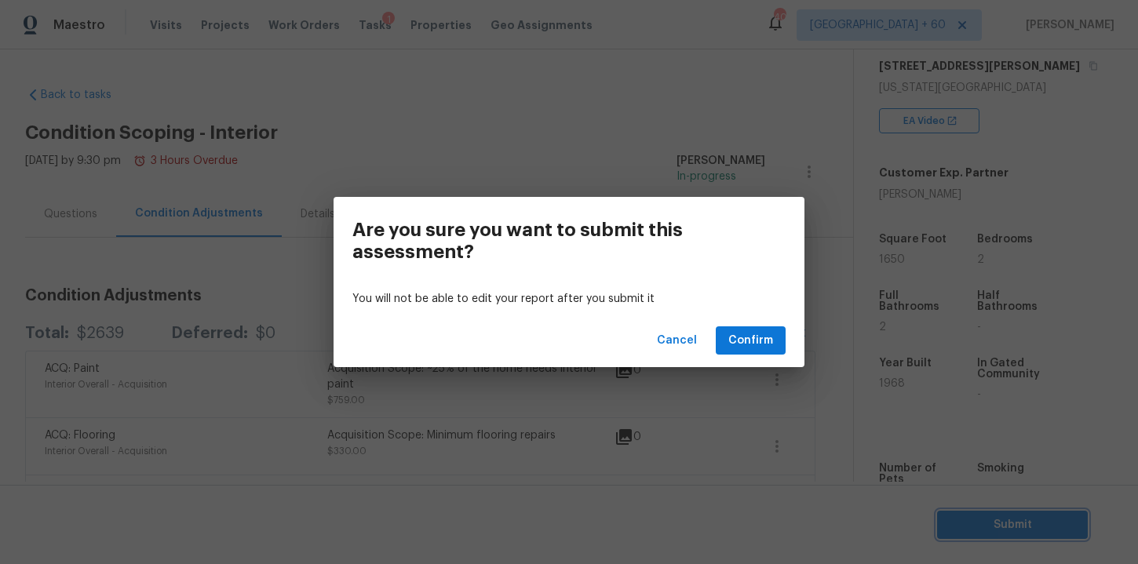
click at [666, 124] on div "Are you sure you want to submit this assessment? You will not be able to edit y…" at bounding box center [569, 282] width 1138 height 564
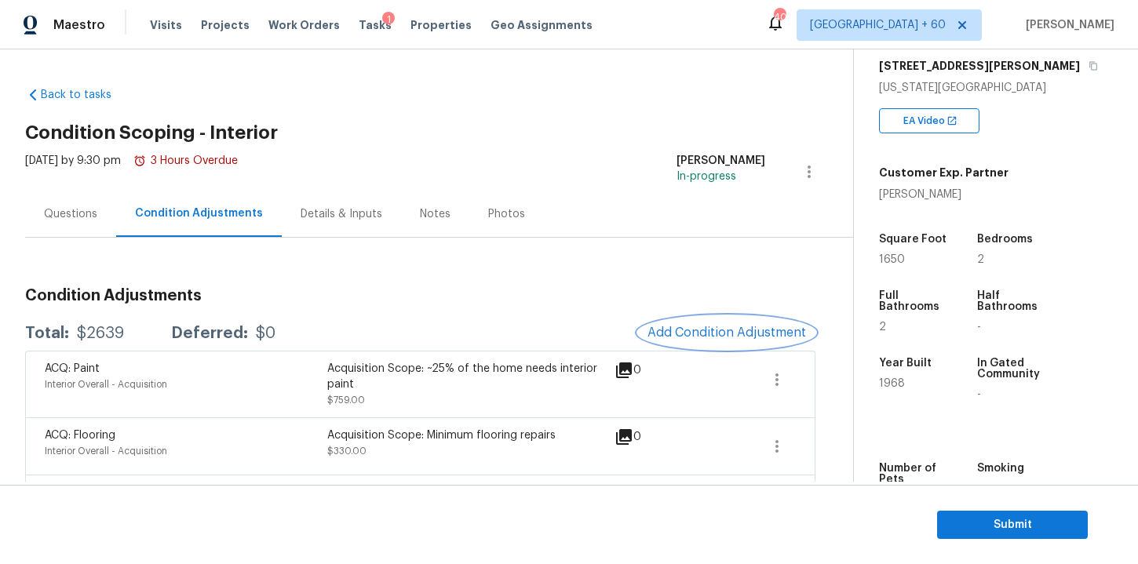
click at [699, 334] on span "Add Condition Adjustment" at bounding box center [727, 333] width 159 height 14
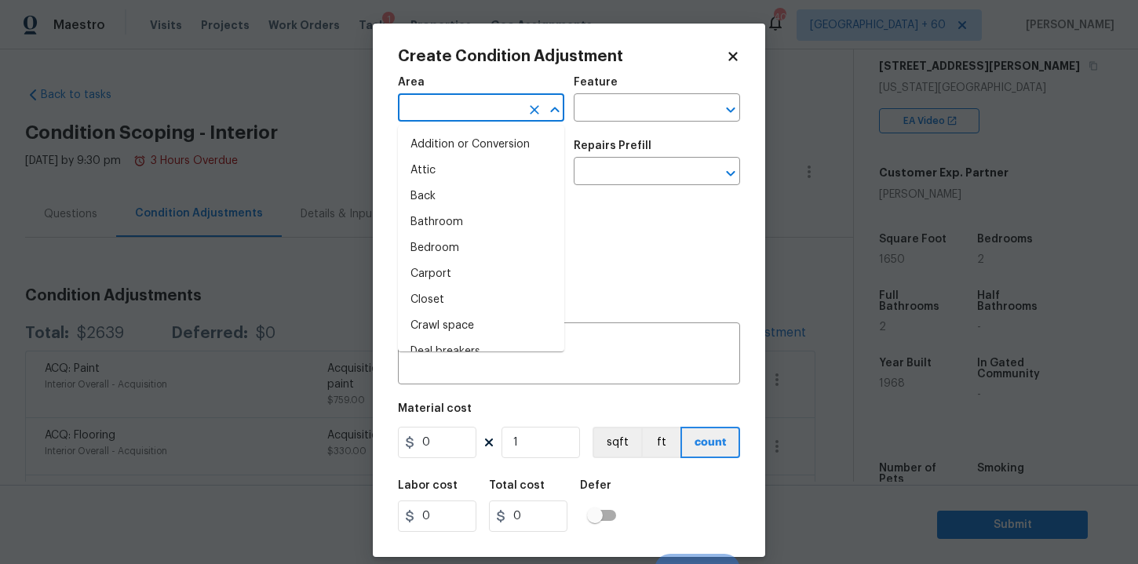
click at [487, 103] on input "text" at bounding box center [459, 109] width 122 height 24
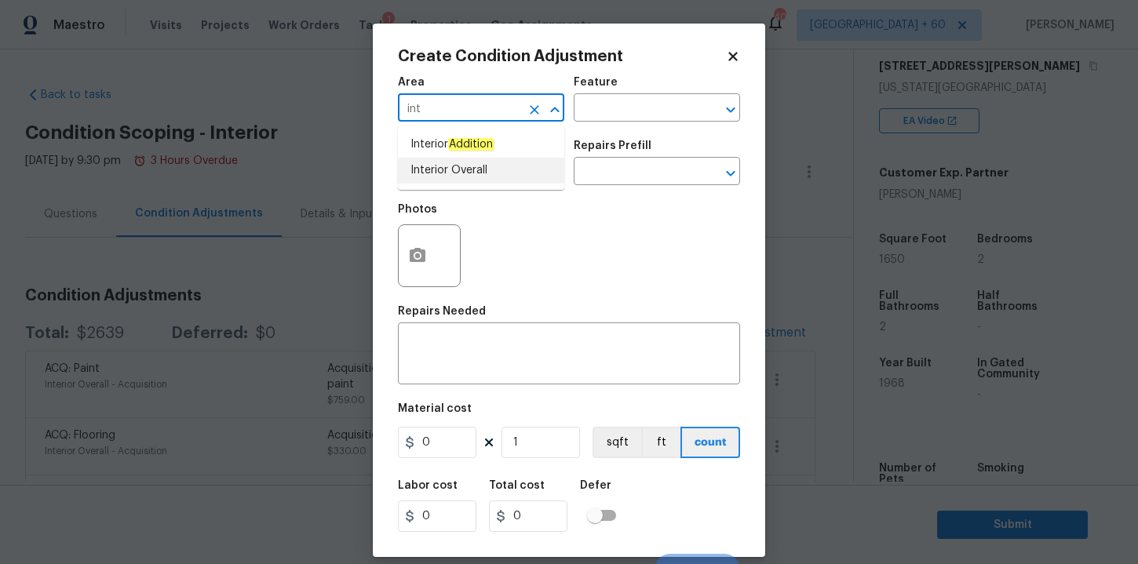
click at [456, 168] on li "Interior Overall" at bounding box center [481, 171] width 166 height 26
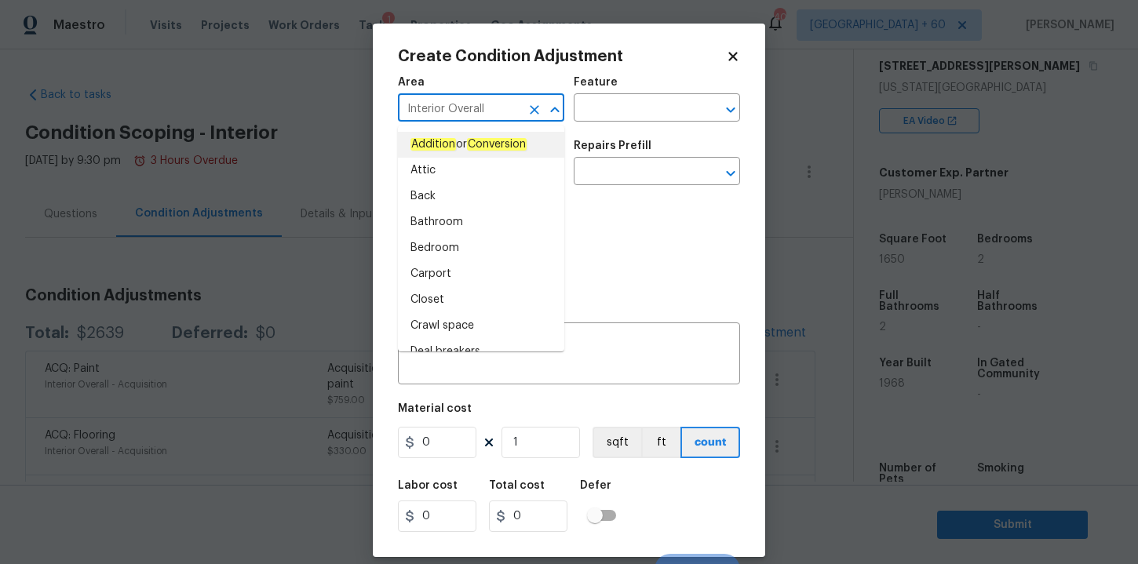
type input "Addition or Conversion"
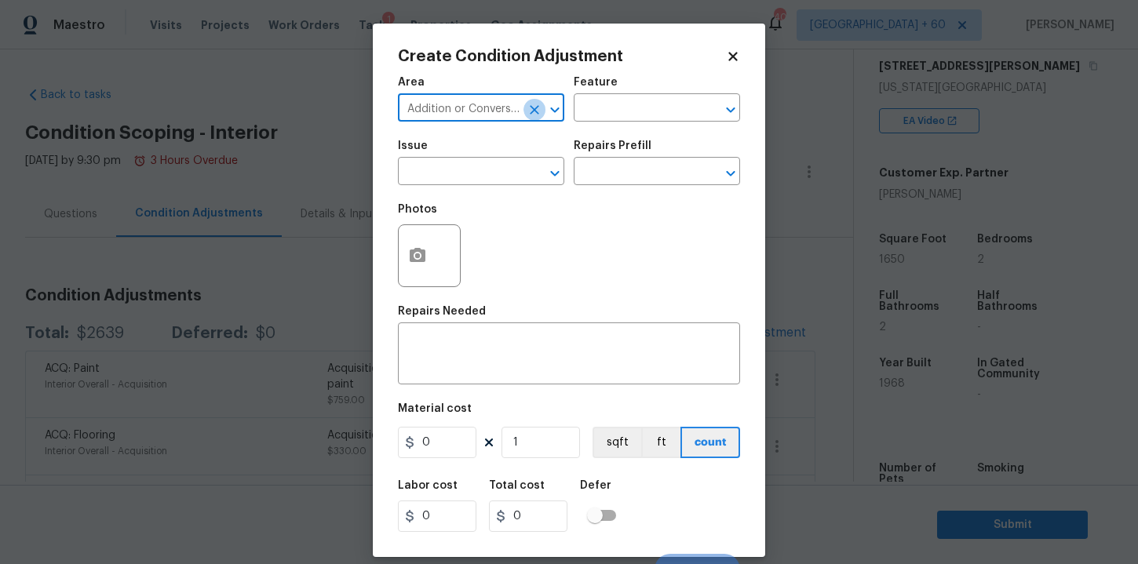
click at [535, 109] on icon "Clear" at bounding box center [534, 109] width 9 height 9
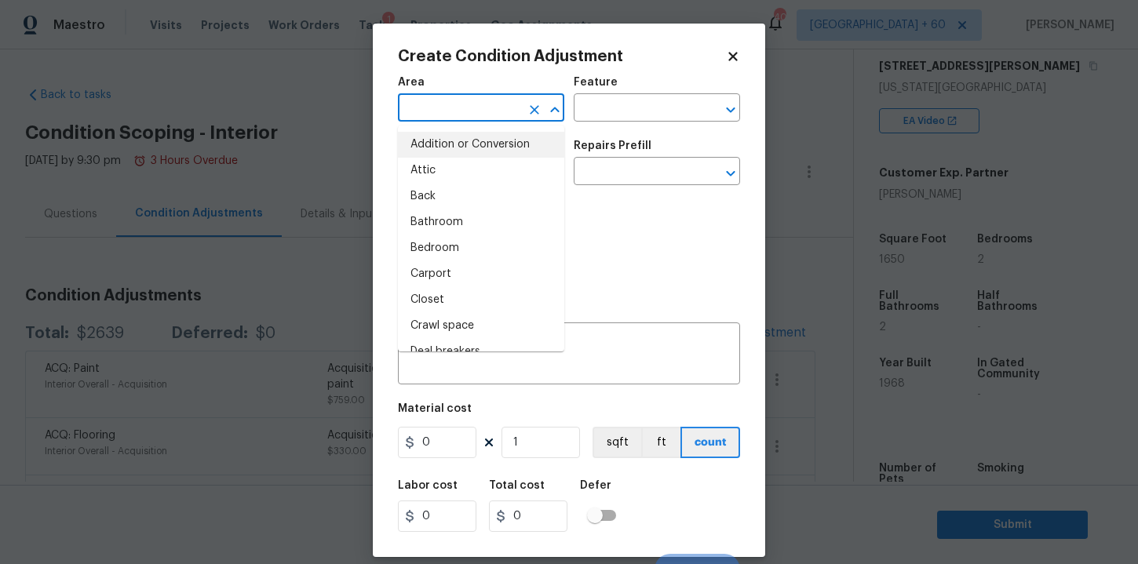
click at [496, 113] on input "text" at bounding box center [459, 109] width 122 height 24
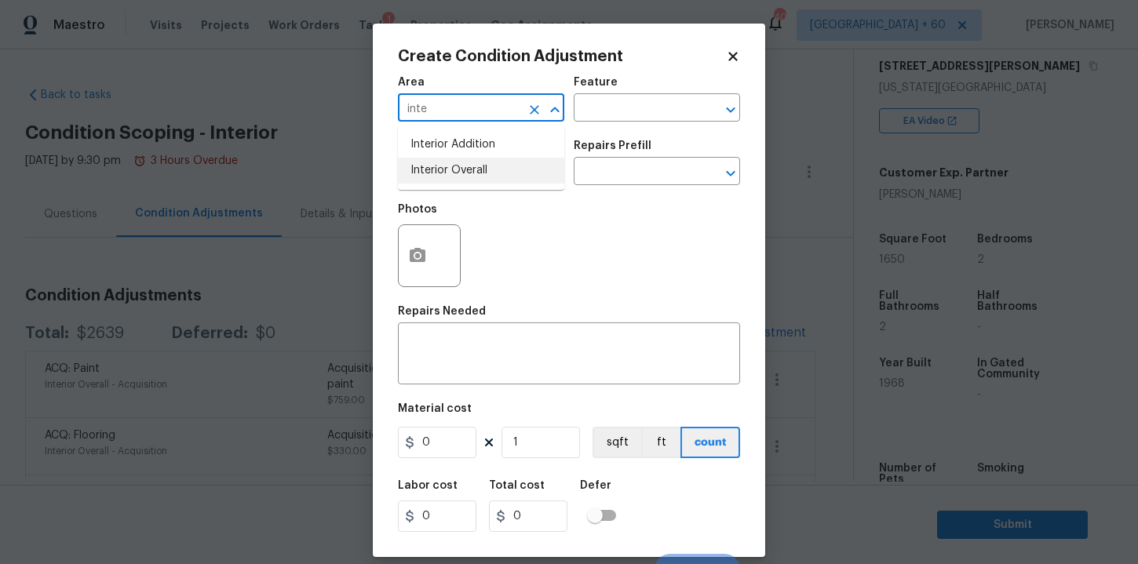
click at [460, 173] on li "Interior Overall" at bounding box center [481, 171] width 166 height 26
type input "Interior Overall"
click at [460, 180] on input "text" at bounding box center [459, 173] width 122 height 24
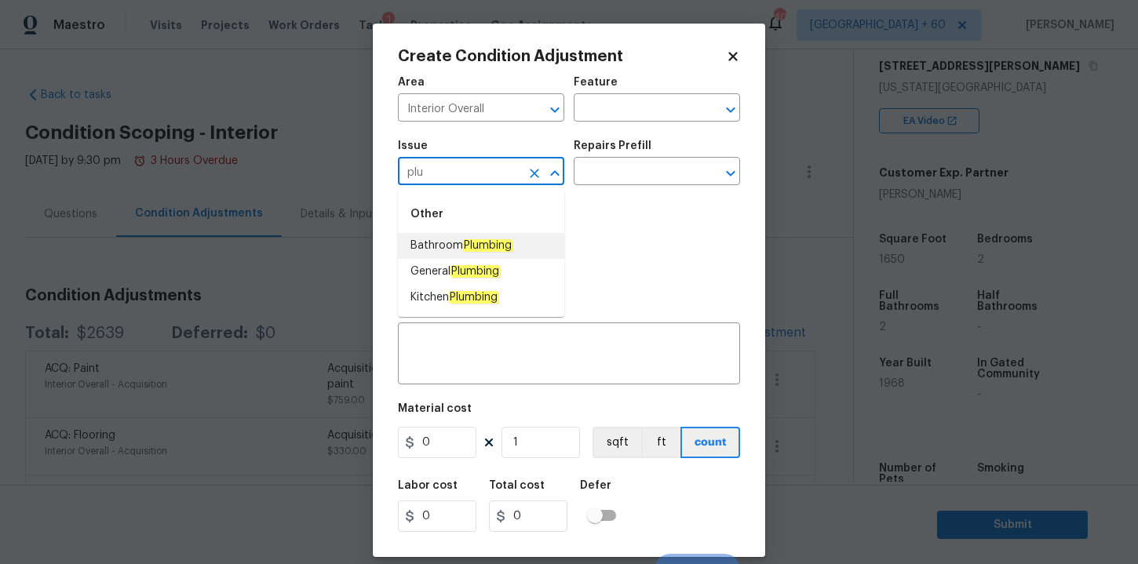
click at [492, 243] on em "Plumbing" at bounding box center [487, 245] width 49 height 13
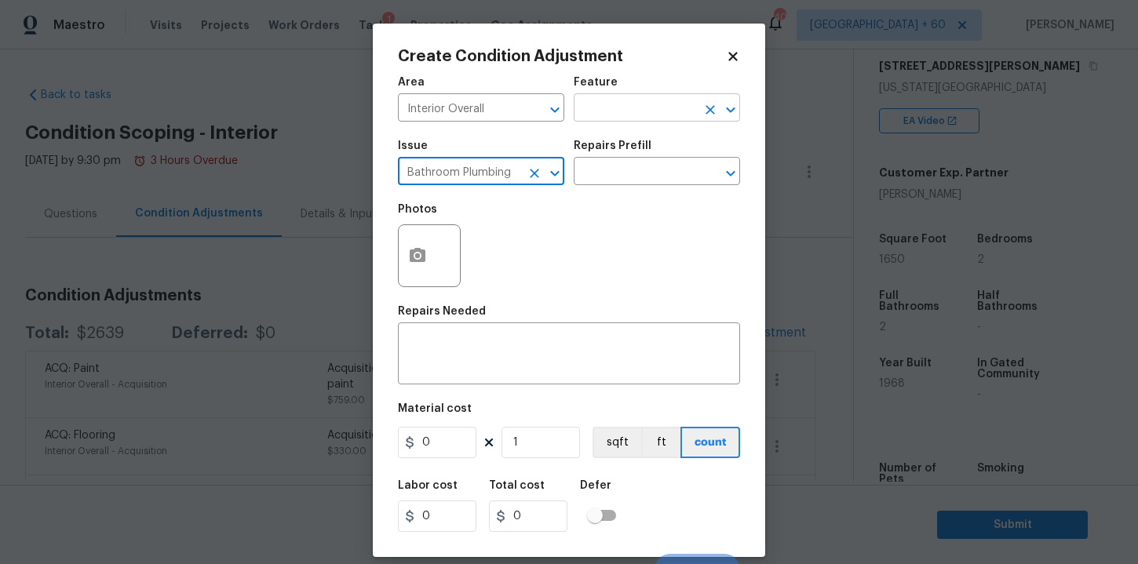
type input "Bathroom Plumbing"
click at [623, 111] on input "text" at bounding box center [635, 109] width 122 height 24
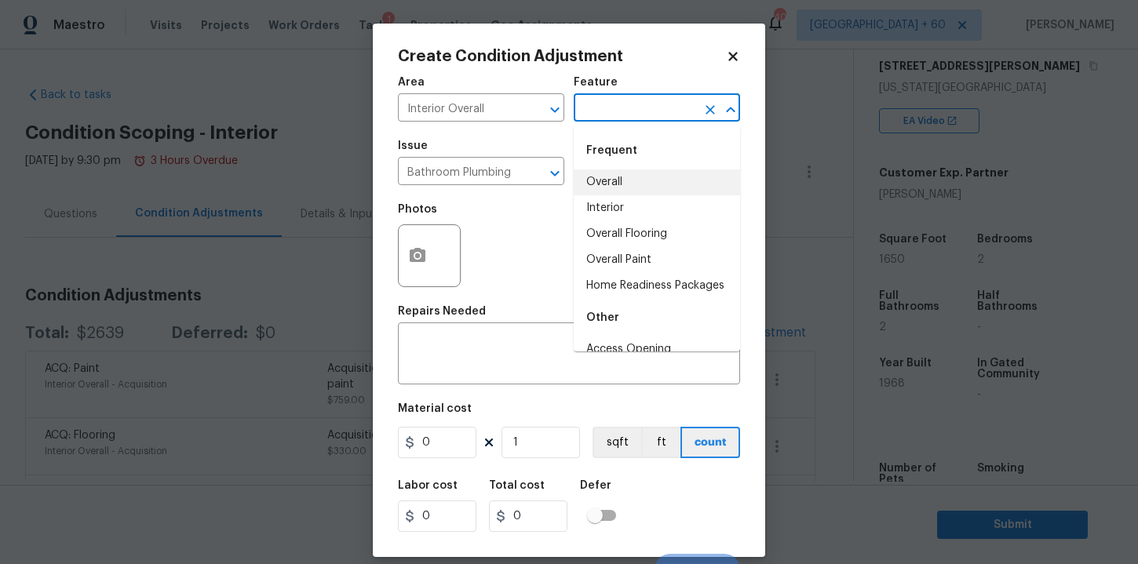
drag, startPoint x: 621, startPoint y: 192, endPoint x: 622, endPoint y: 205, distance: 12.6
click at [622, 205] on ul "Overall Interior Overall Flooring Overall Paint Home Readiness Packages" at bounding box center [657, 235] width 166 height 130
click at [622, 205] on li "Interior" at bounding box center [657, 208] width 166 height 26
type input "Interior"
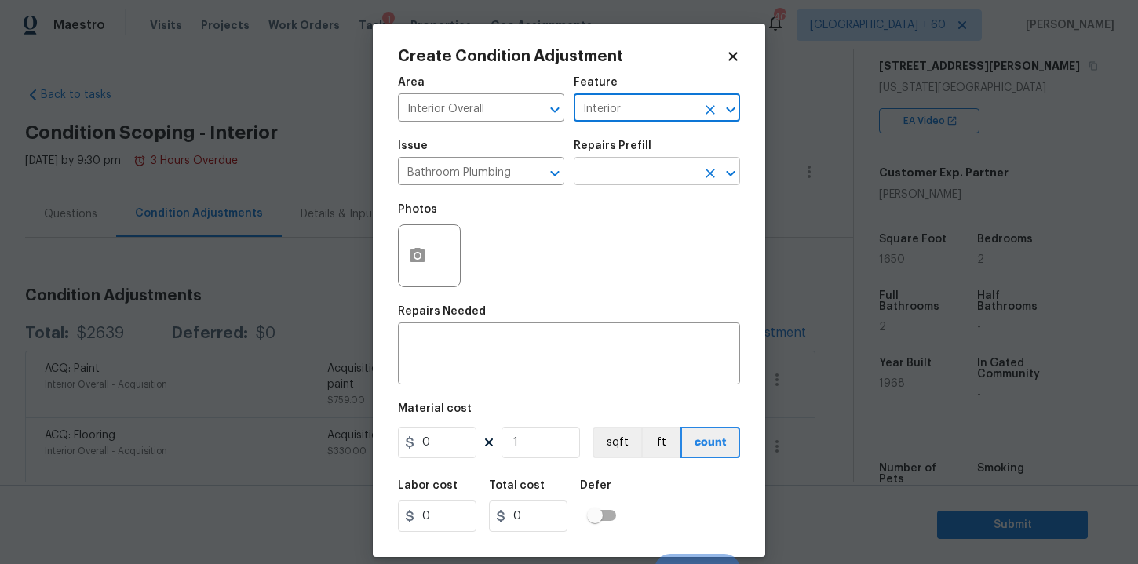
click at [628, 162] on input "text" at bounding box center [635, 173] width 122 height 24
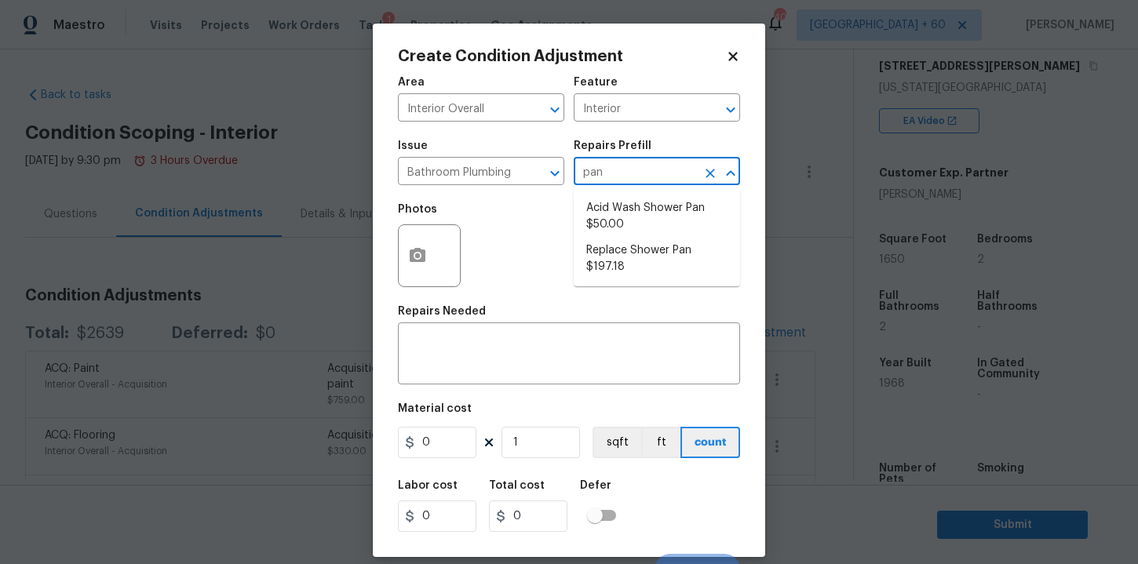
click at [634, 167] on input "pan" at bounding box center [635, 173] width 122 height 24
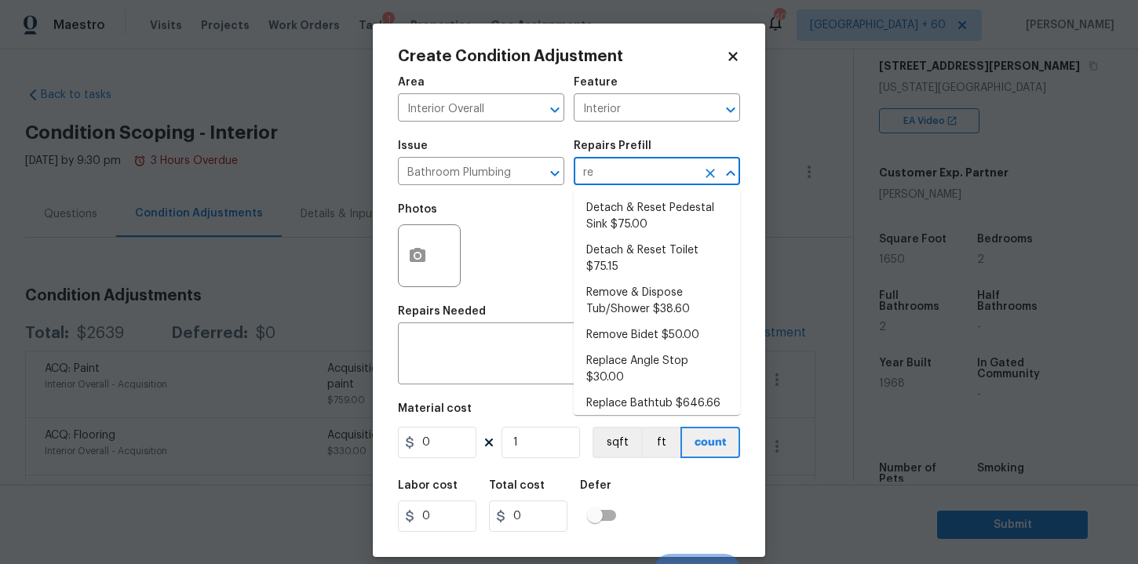
type input "r"
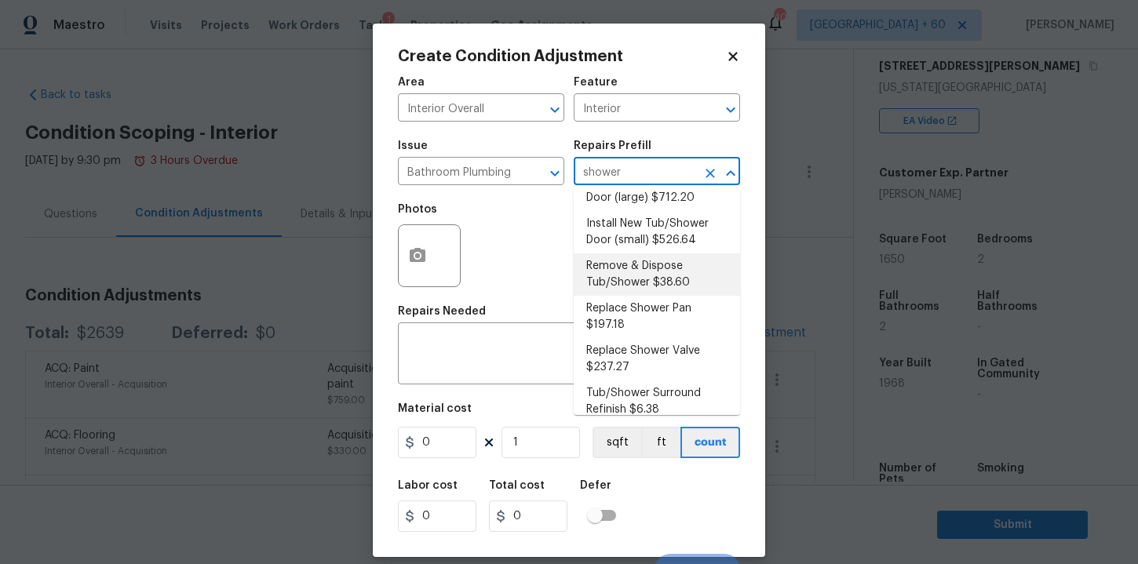
scroll to position [83, 0]
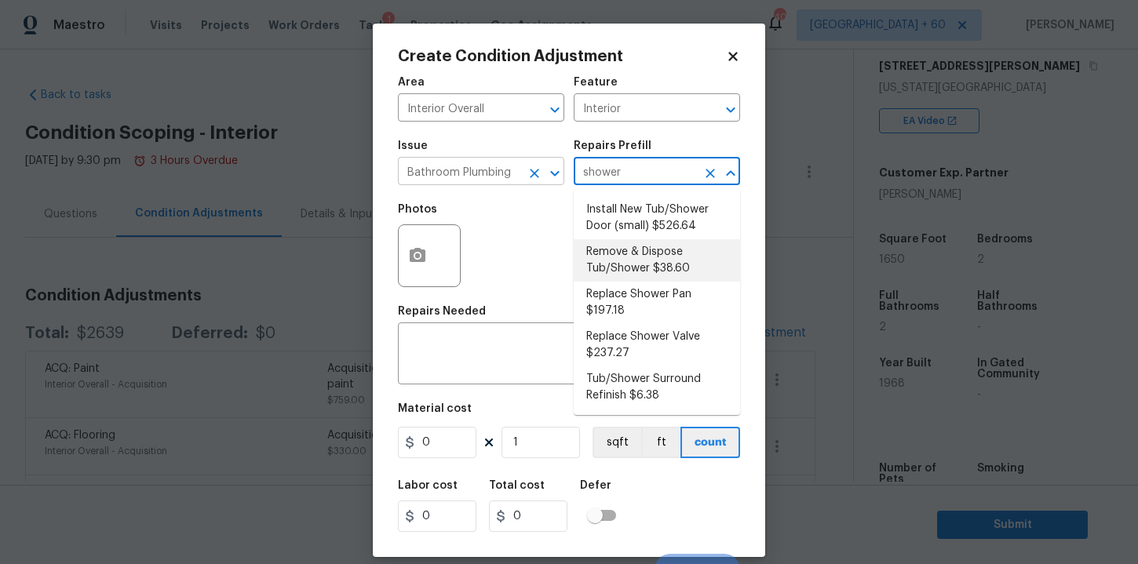
type input "shower"
click at [470, 175] on input "Bathroom Plumbing" at bounding box center [459, 173] width 122 height 24
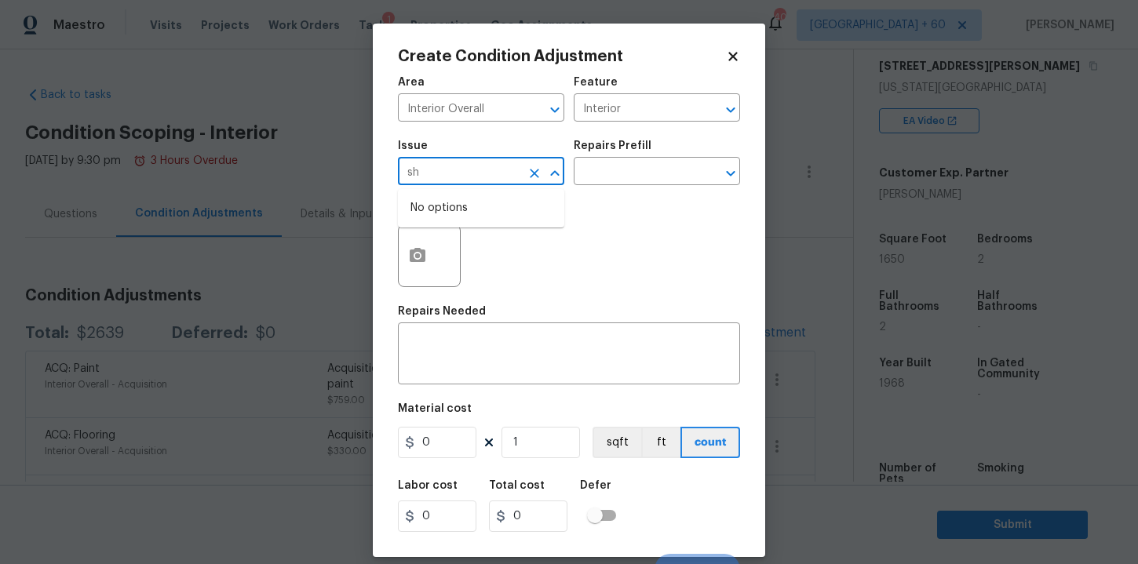
type input "s"
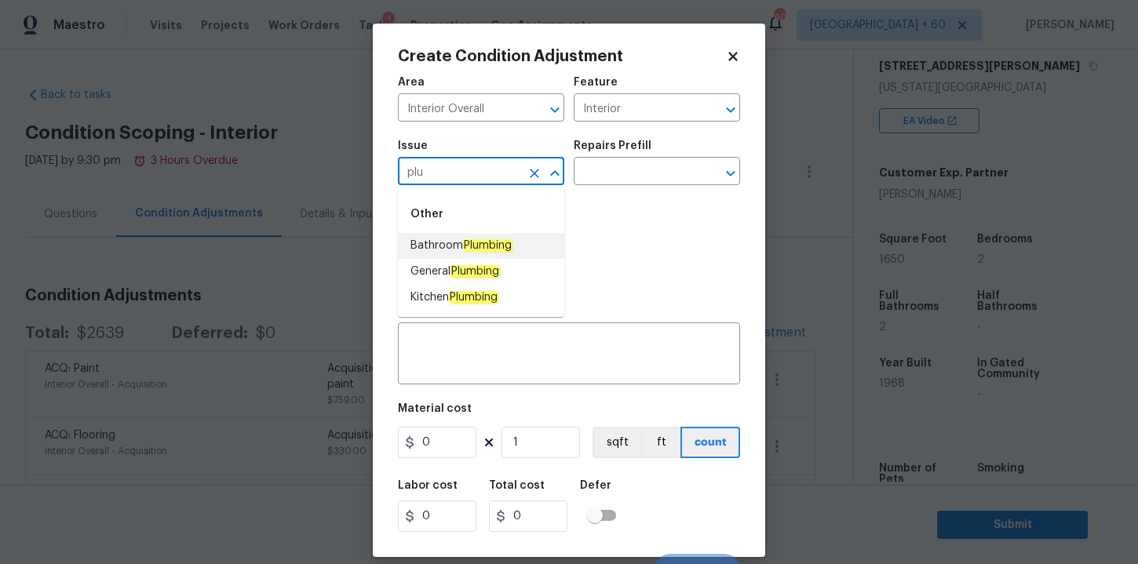
click at [470, 248] on em "Plumbing" at bounding box center [487, 245] width 49 height 13
type input "Bathroom Plumbing"
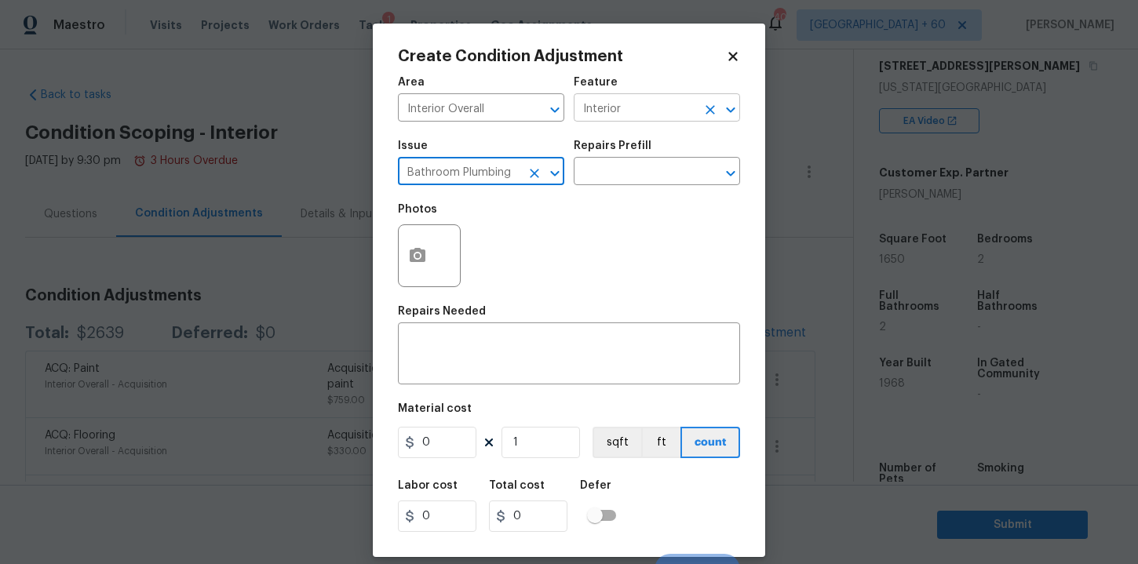
click at [649, 113] on input "Interior" at bounding box center [635, 109] width 122 height 24
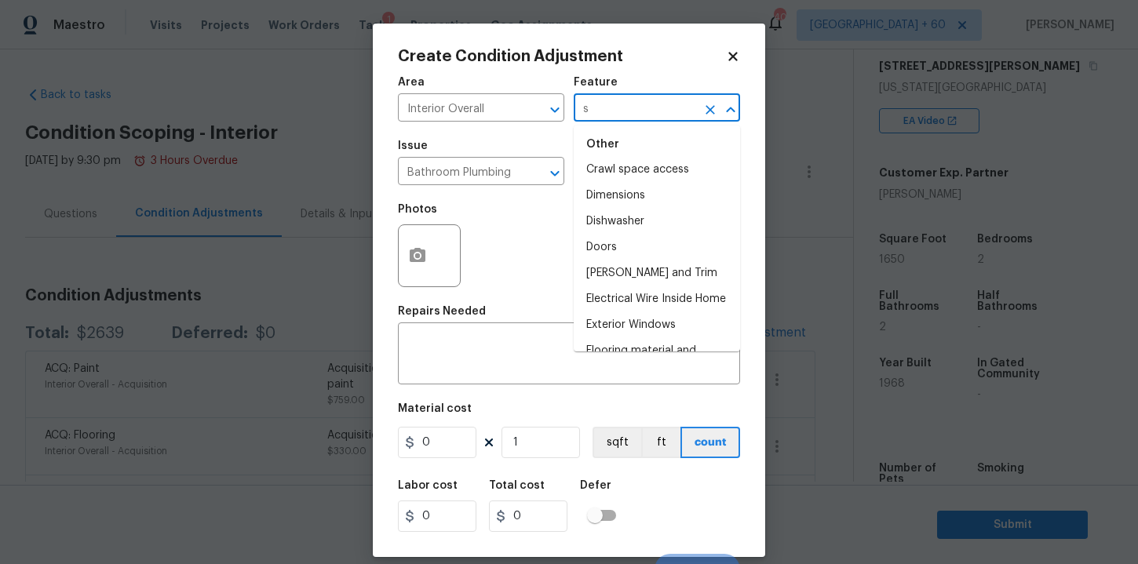
scroll to position [0, 0]
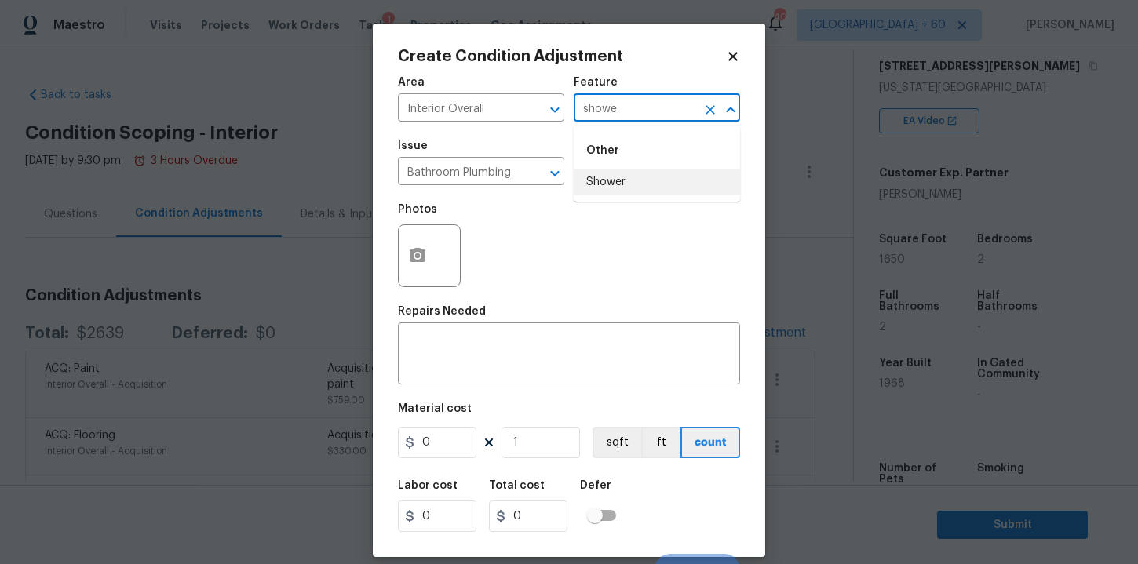
click at [607, 181] on li "Shower" at bounding box center [657, 183] width 166 height 26
type input "Shower"
click at [616, 177] on input "text" at bounding box center [635, 173] width 122 height 24
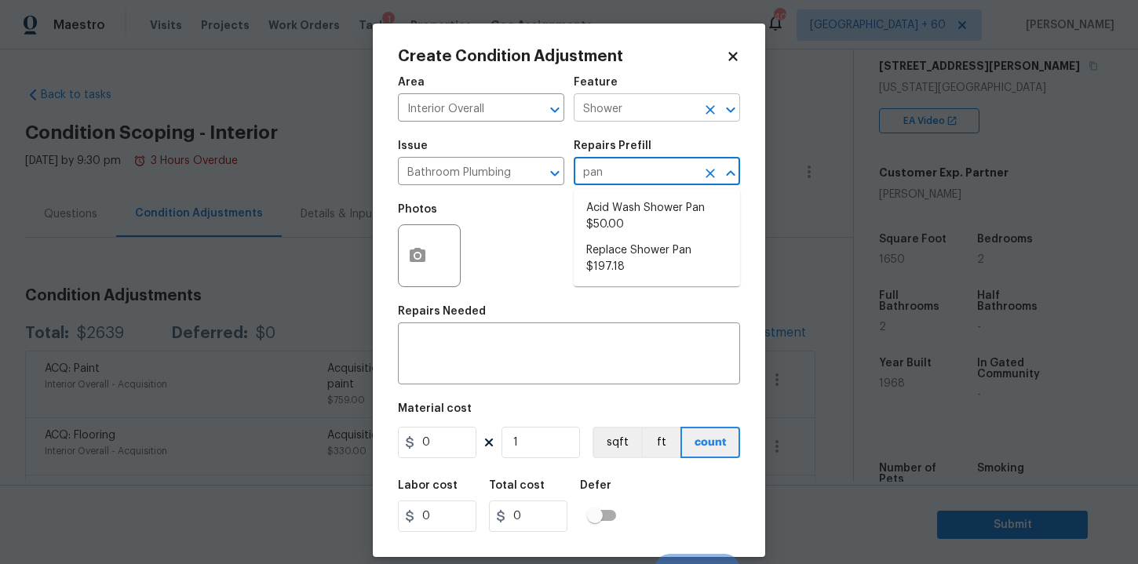
type input "pan"
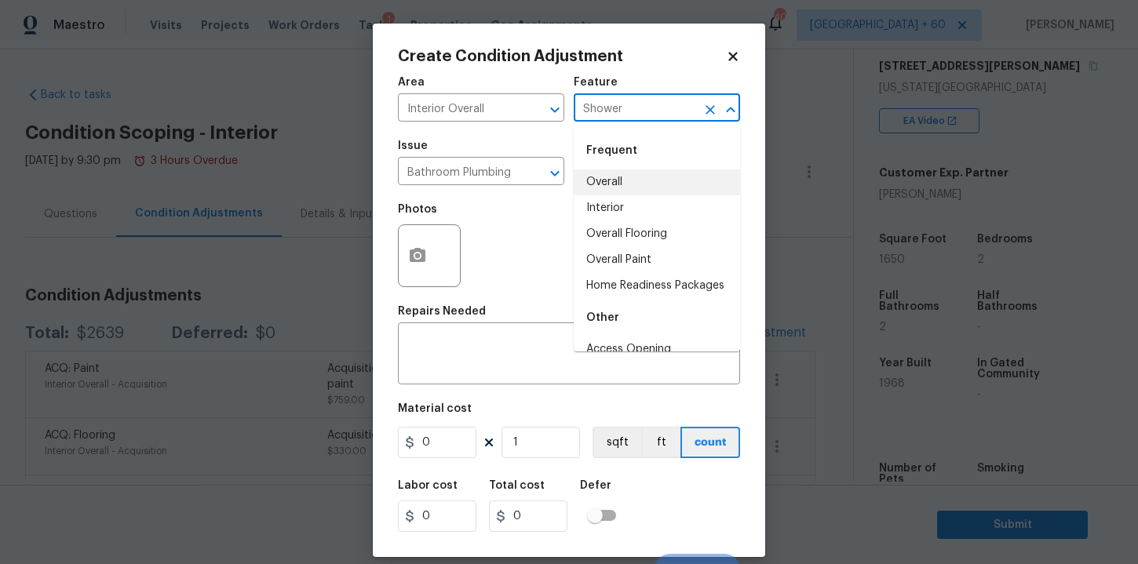
click at [636, 111] on input "Shower" at bounding box center [635, 109] width 122 height 24
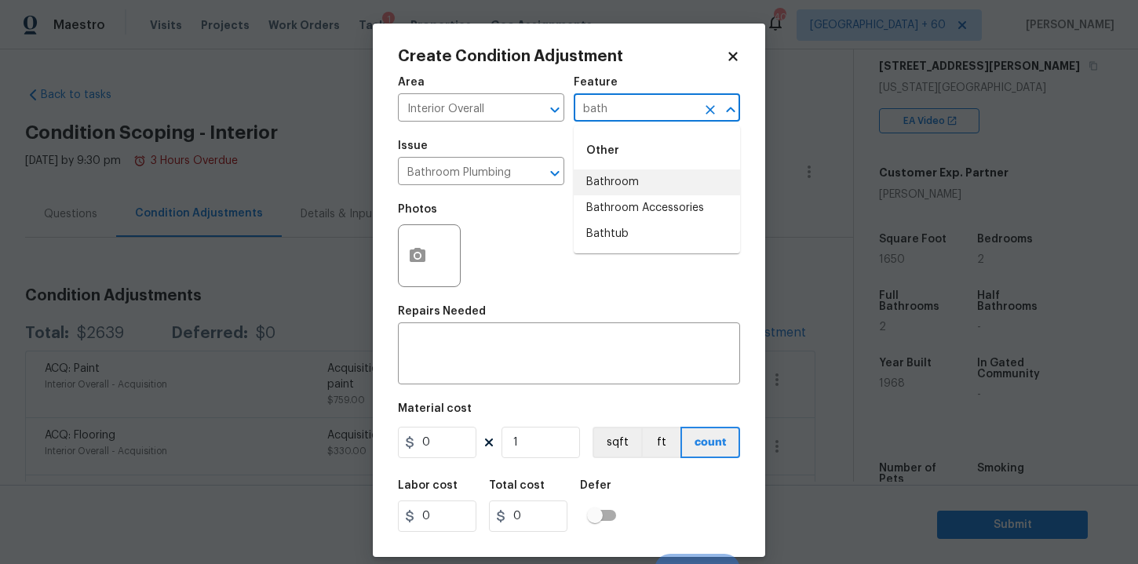
click at [626, 175] on li "Bathroom" at bounding box center [657, 183] width 166 height 26
type input "Bathroom"
click at [626, 175] on input "text" at bounding box center [635, 173] width 122 height 24
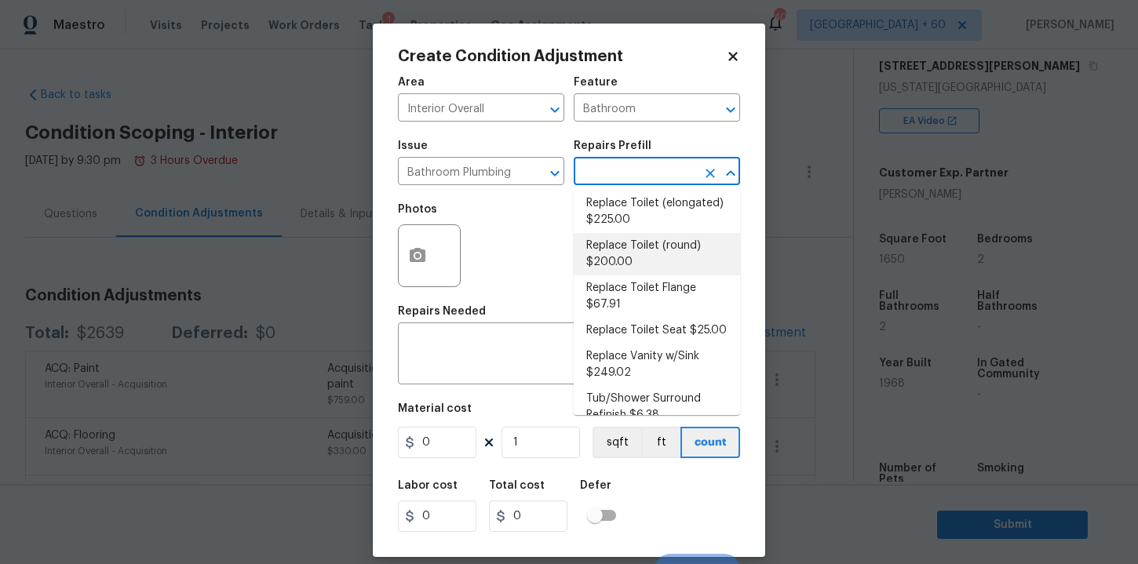
scroll to position [832, 0]
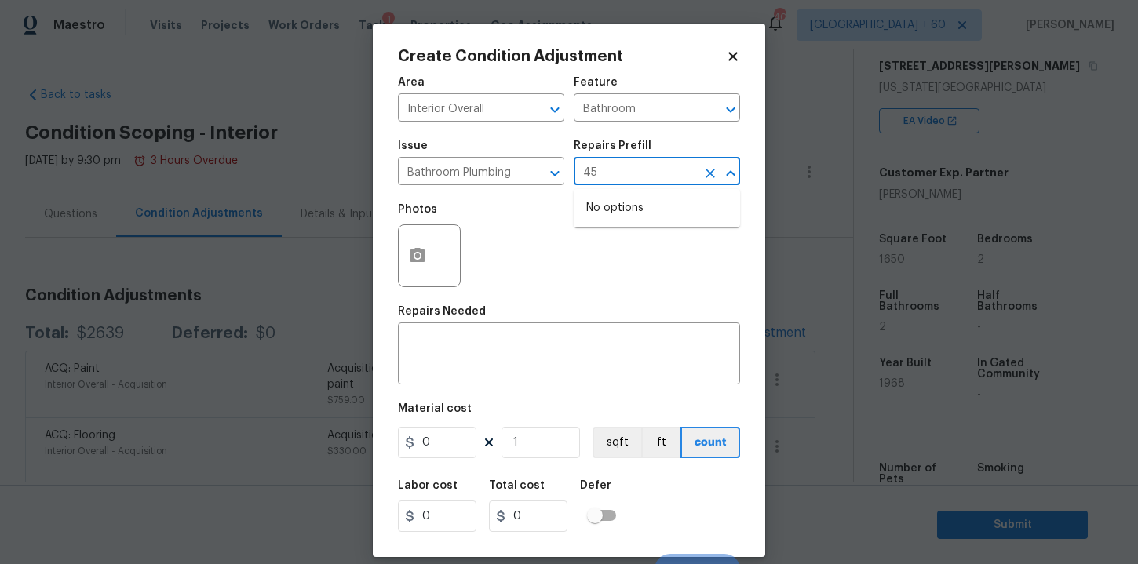
type input "4"
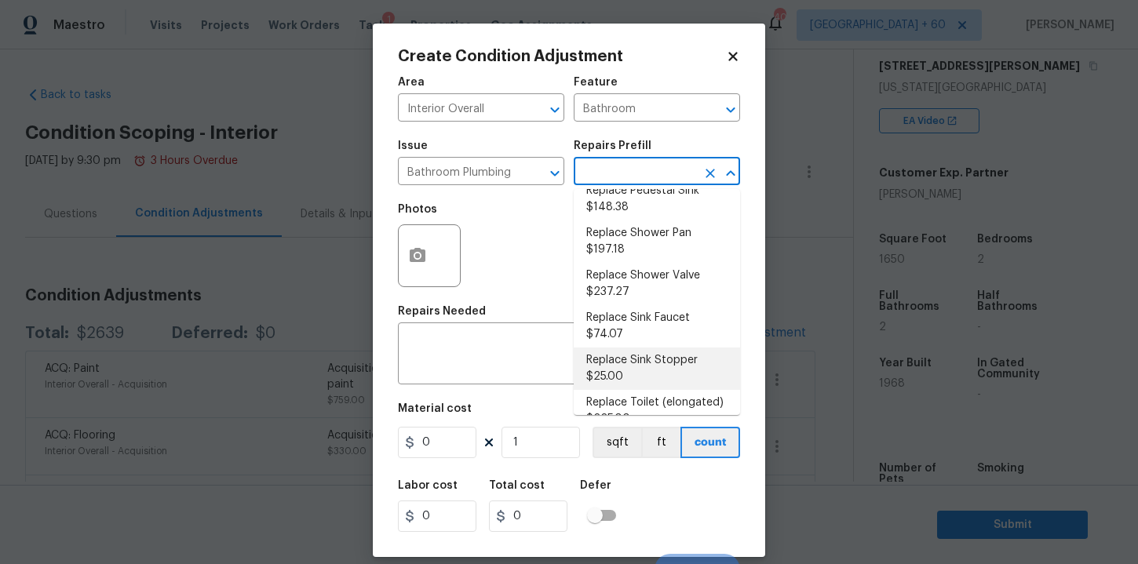
scroll to position [628, 0]
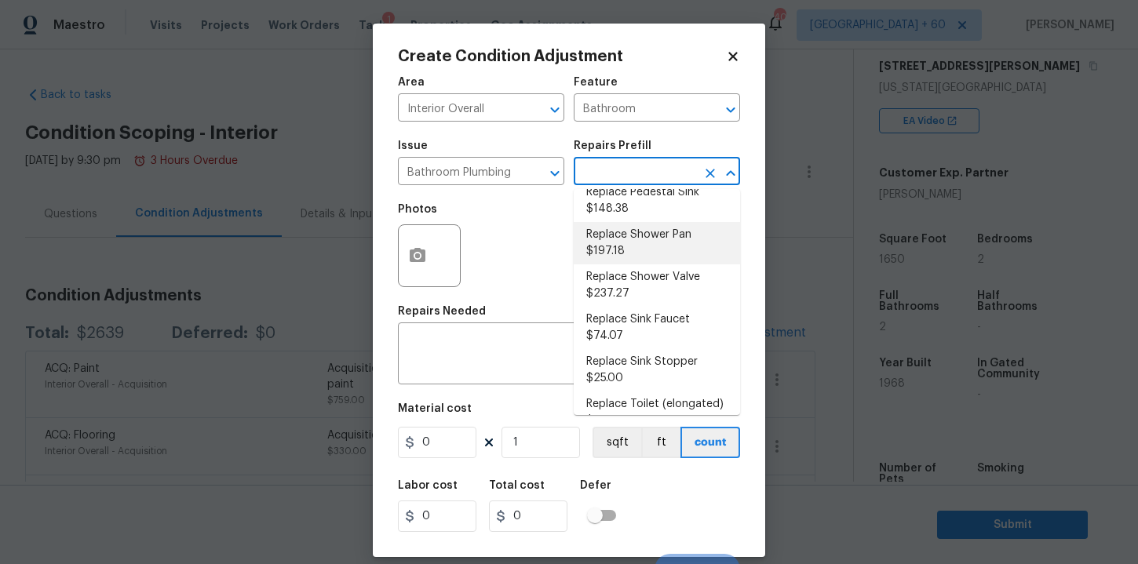
click at [629, 237] on li "Replace Shower Pan $197.18" at bounding box center [657, 243] width 166 height 42
type input "Plumbing"
type textarea "Remove the existing shower pan, confirm that the drain is still usable and inst…"
type input "197.18"
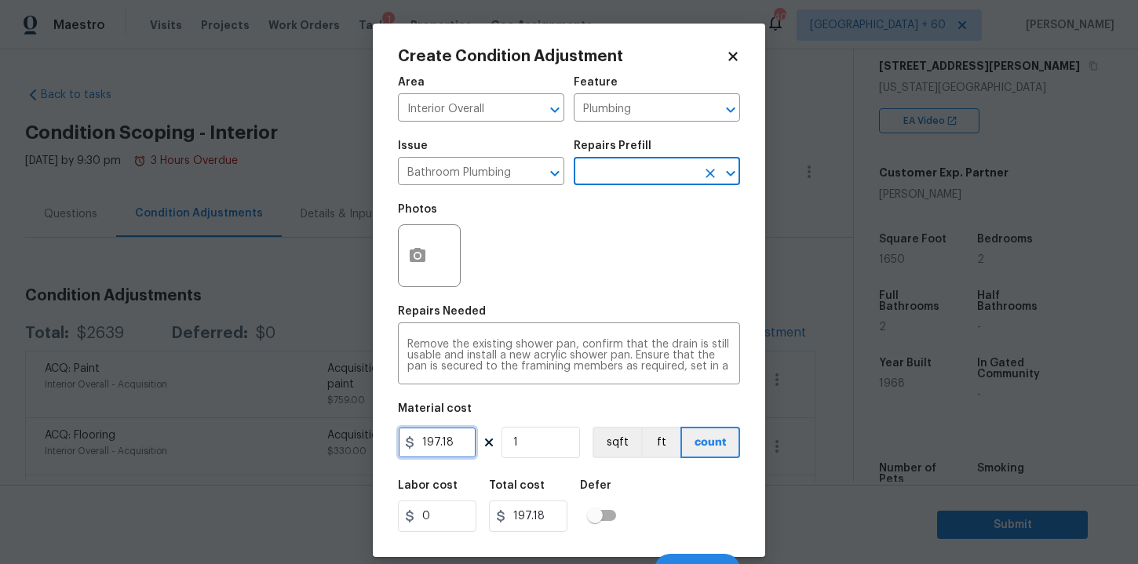
click at [457, 442] on input "197.18" at bounding box center [437, 442] width 78 height 31
type input "450"
click at [549, 410] on div "Material cost" at bounding box center [569, 413] width 342 height 20
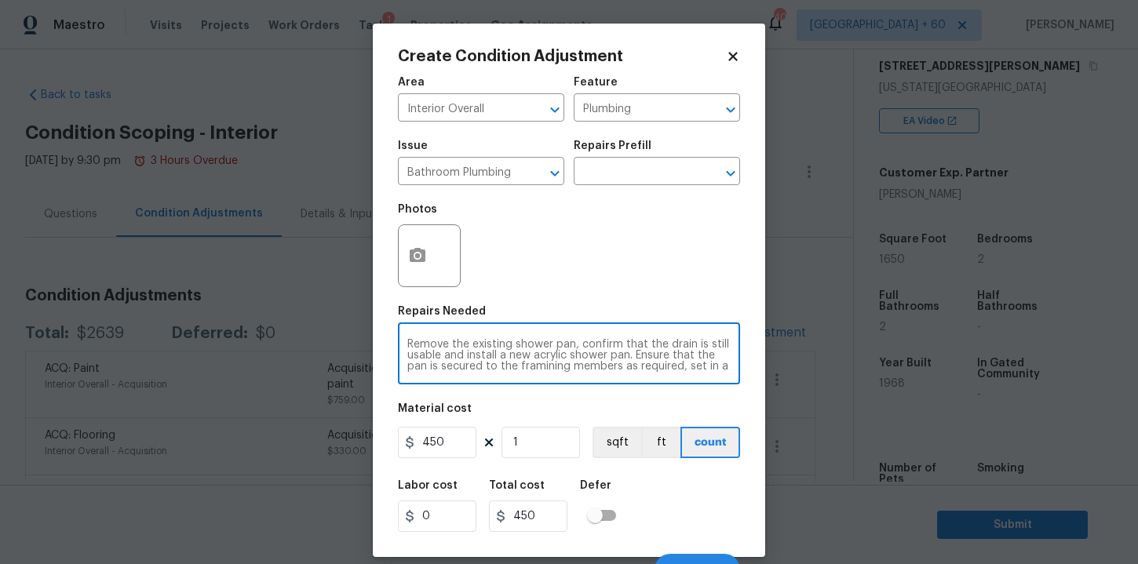
scroll to position [22, 0]
drag, startPoint x: 407, startPoint y: 342, endPoint x: 762, endPoint y: 378, distance: 356.5
click at [763, 378] on div "Create Condition Adjustment Area Interior Overall ​ Feature Plumbing ​ Issue Ba…" at bounding box center [569, 291] width 392 height 534
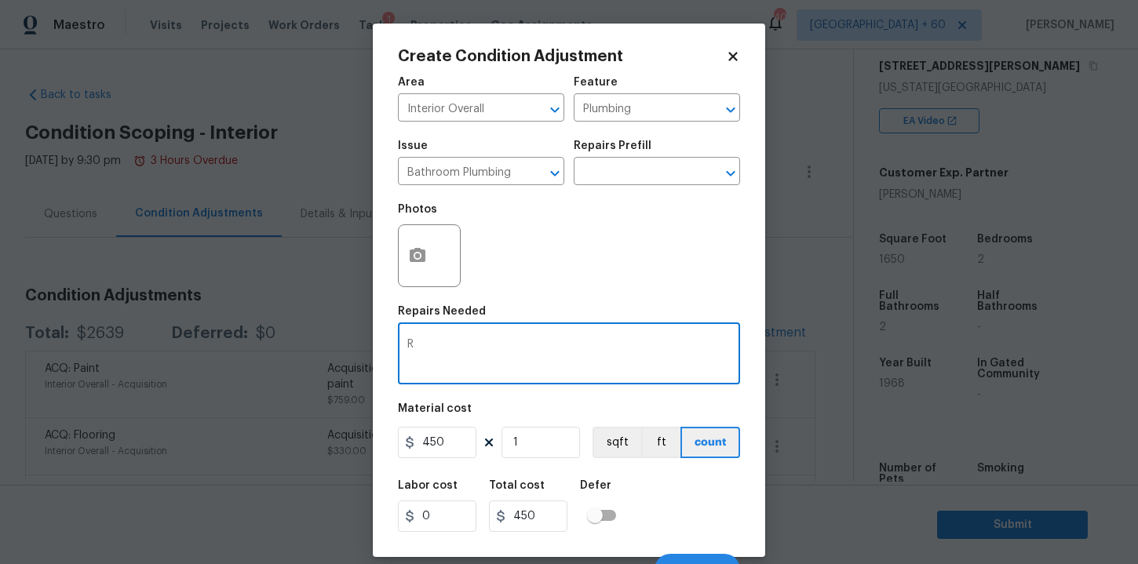
scroll to position [0, 0]
type textarea "Refinish shower pan"
click at [415, 253] on icon "button" at bounding box center [418, 255] width 16 height 14
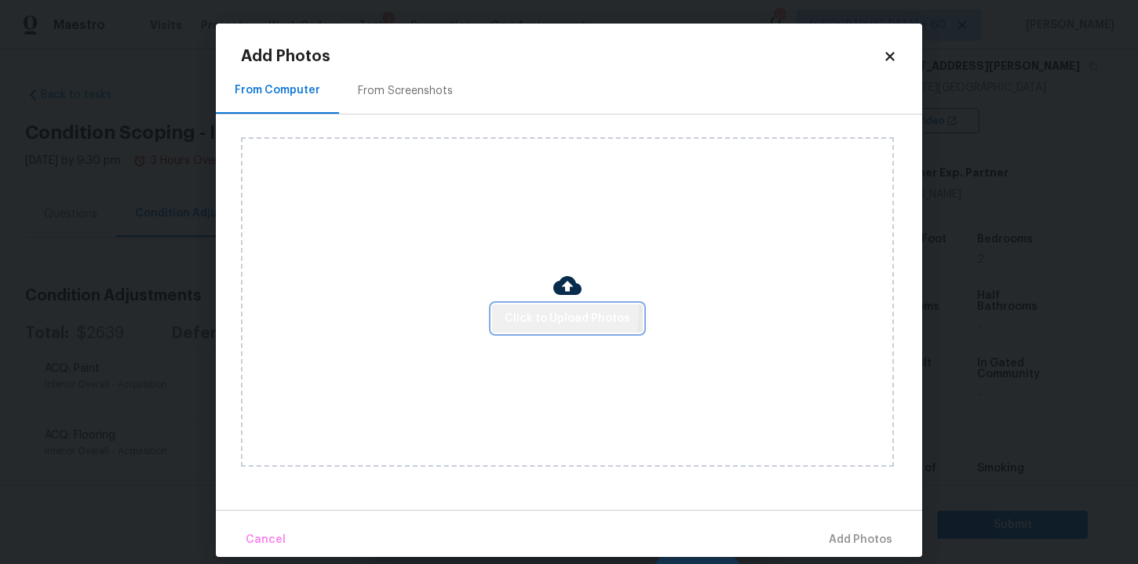
click at [551, 312] on span "Click to Upload Photos" at bounding box center [568, 319] width 126 height 20
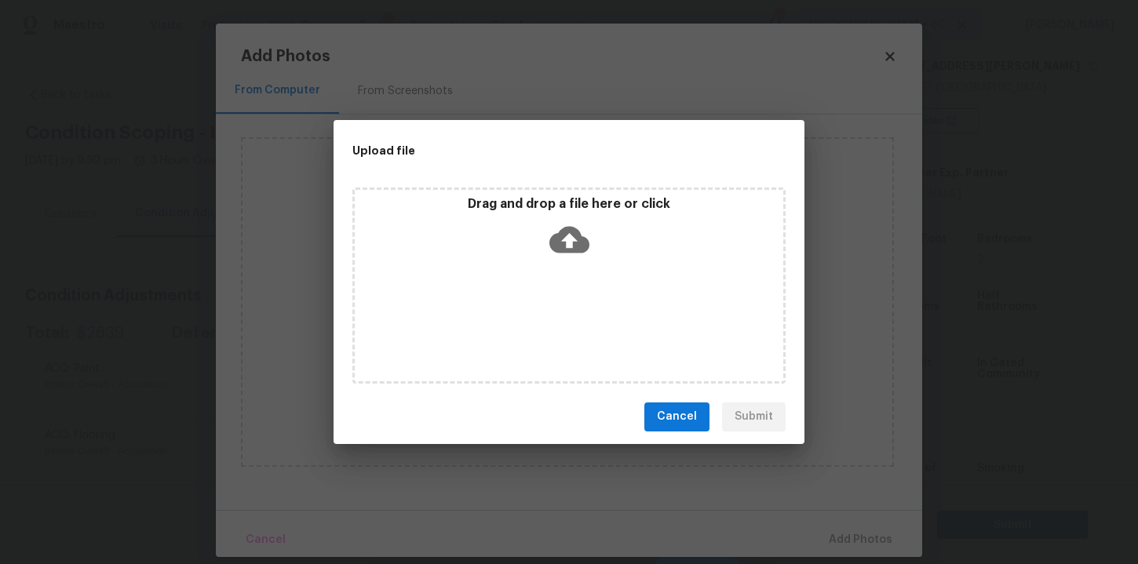
click at [578, 220] on icon at bounding box center [569, 240] width 40 height 40
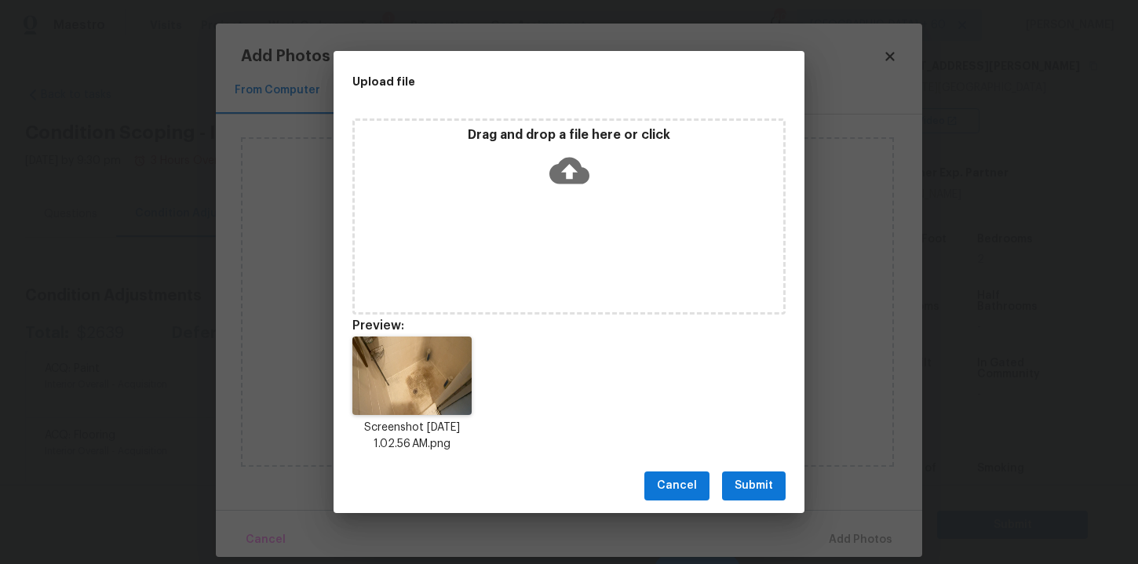
click at [749, 489] on span "Submit" at bounding box center [754, 486] width 38 height 20
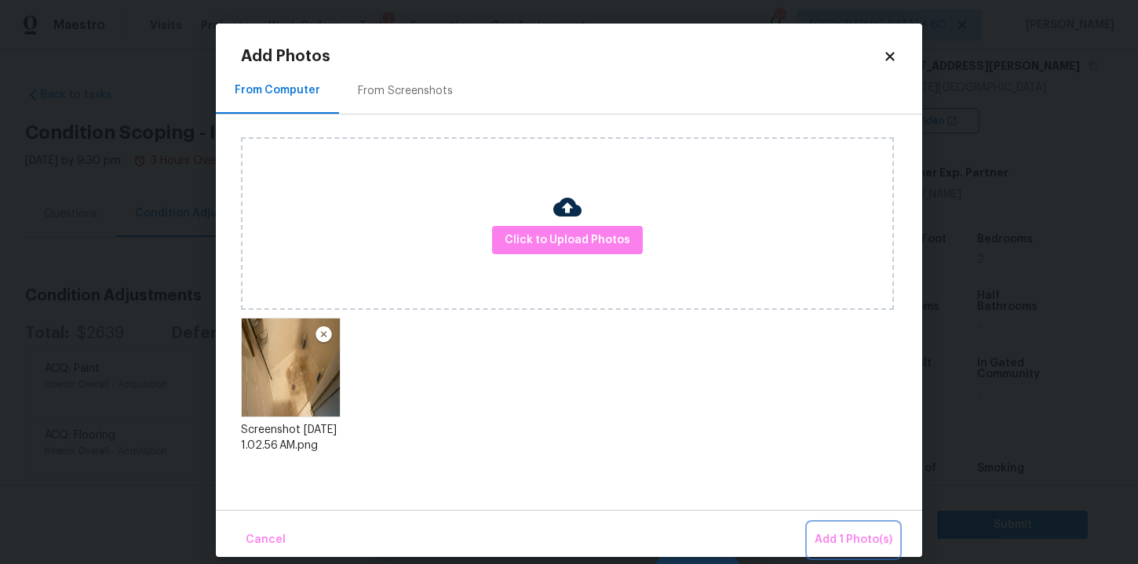
click at [848, 537] on span "Add 1 Photo(s)" at bounding box center [854, 541] width 78 height 20
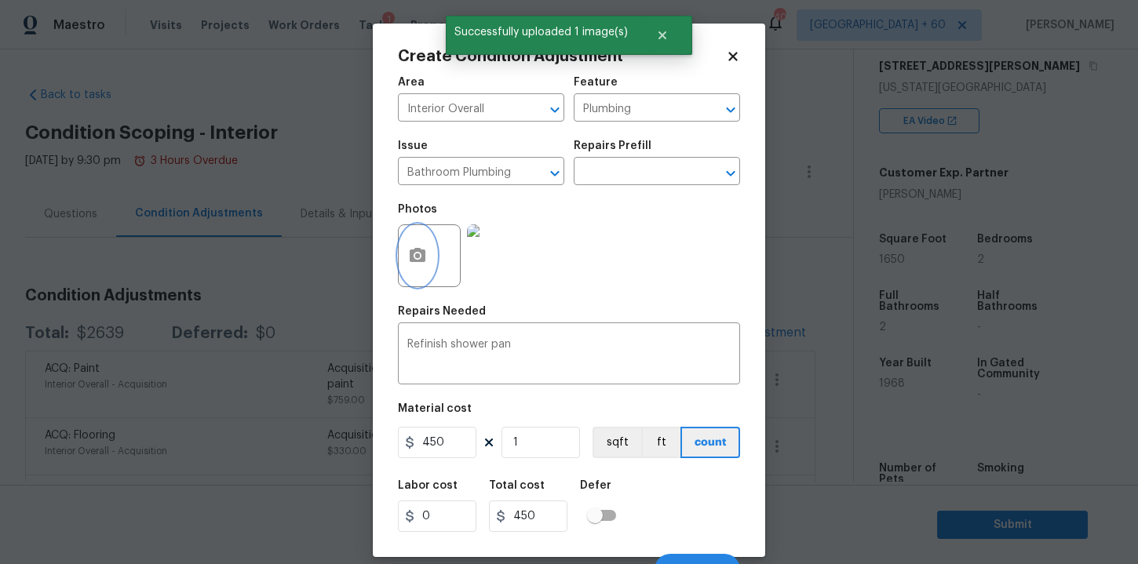
scroll to position [22, 0]
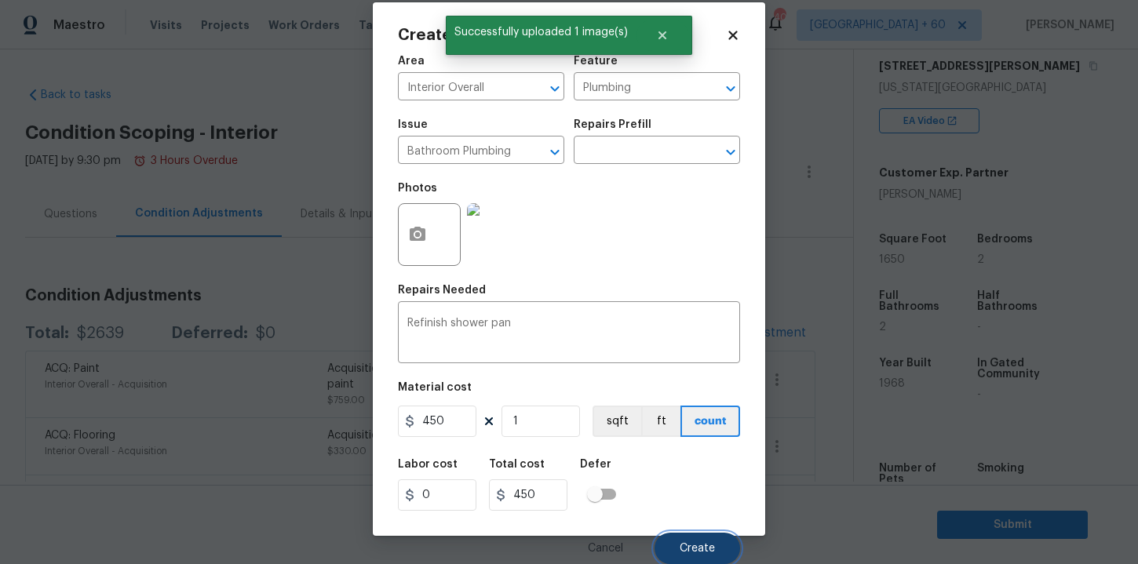
click at [693, 544] on span "Create" at bounding box center [697, 549] width 35 height 12
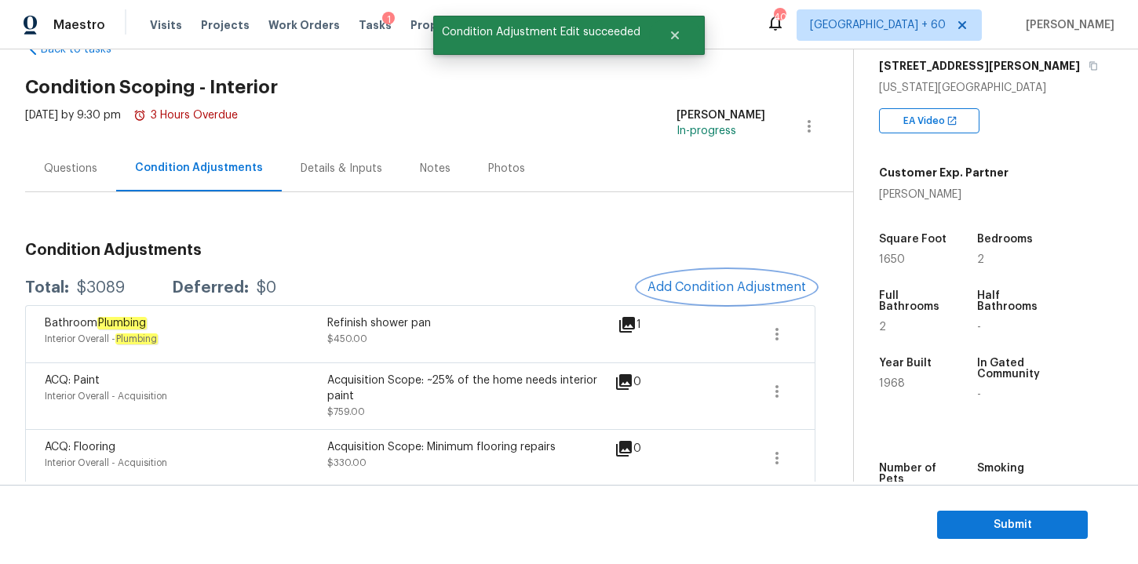
scroll to position [0, 0]
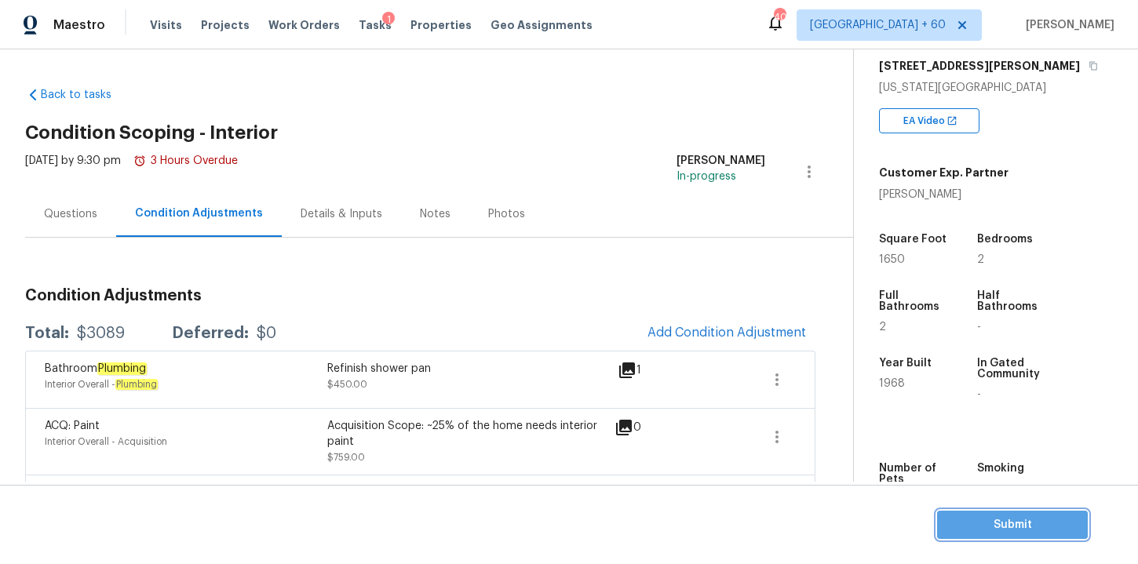
click at [985, 526] on span "Submit" at bounding box center [1013, 526] width 126 height 20
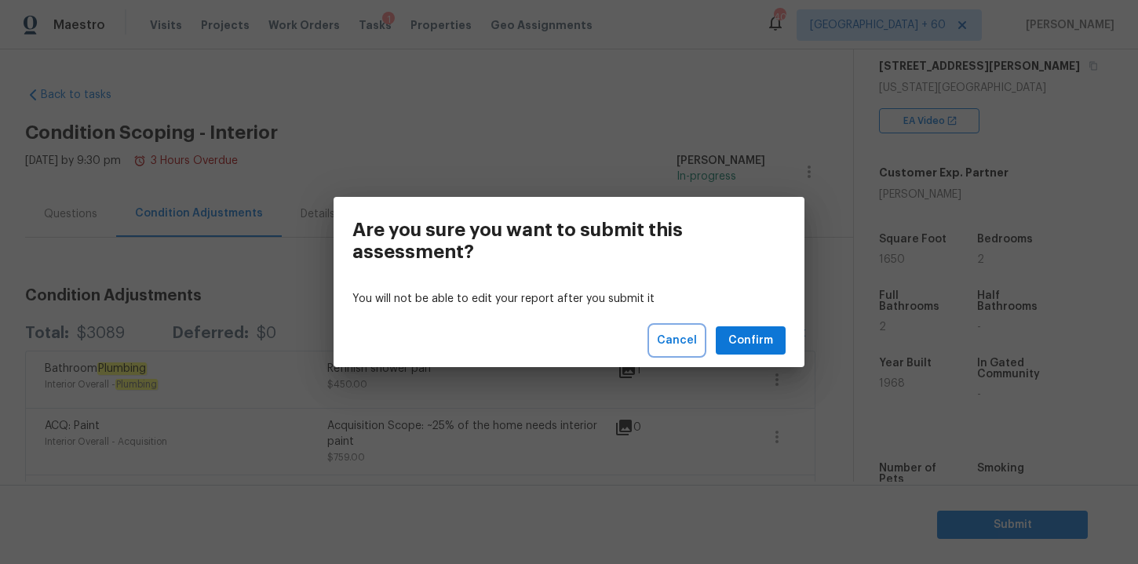
click at [695, 341] on span "Cancel" at bounding box center [677, 341] width 40 height 20
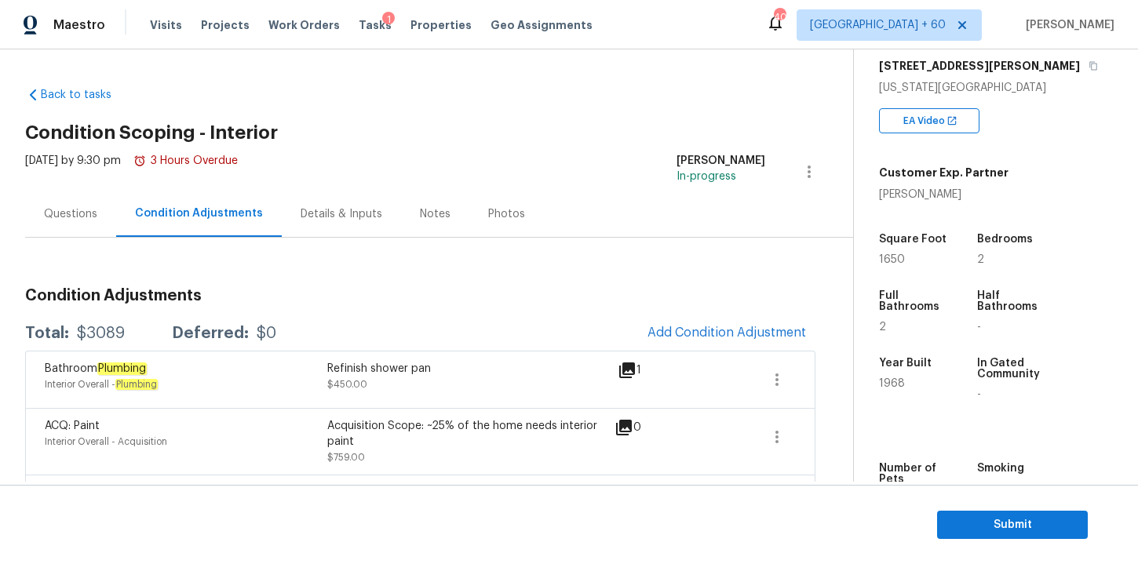
click at [80, 215] on div "Questions" at bounding box center [70, 214] width 53 height 16
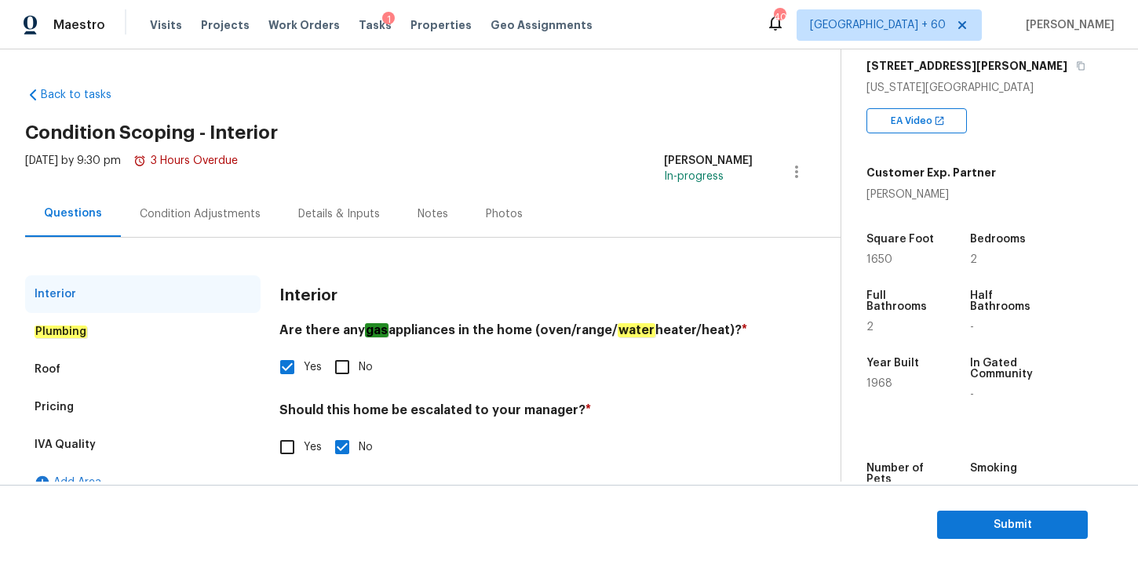
scroll to position [24, 0]
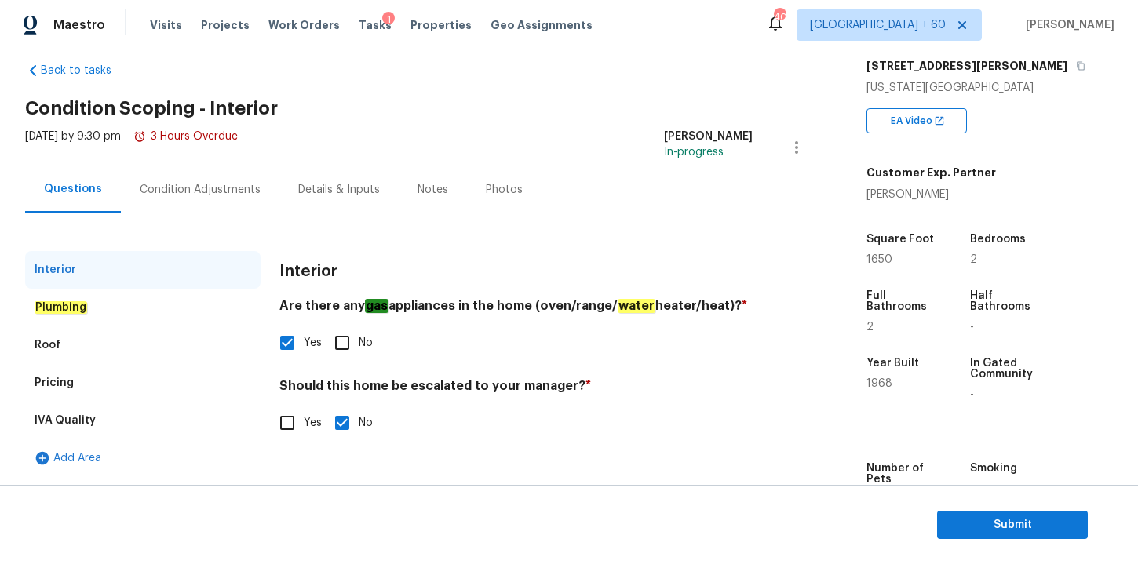
click at [131, 302] on div "Plumbing" at bounding box center [142, 308] width 235 height 38
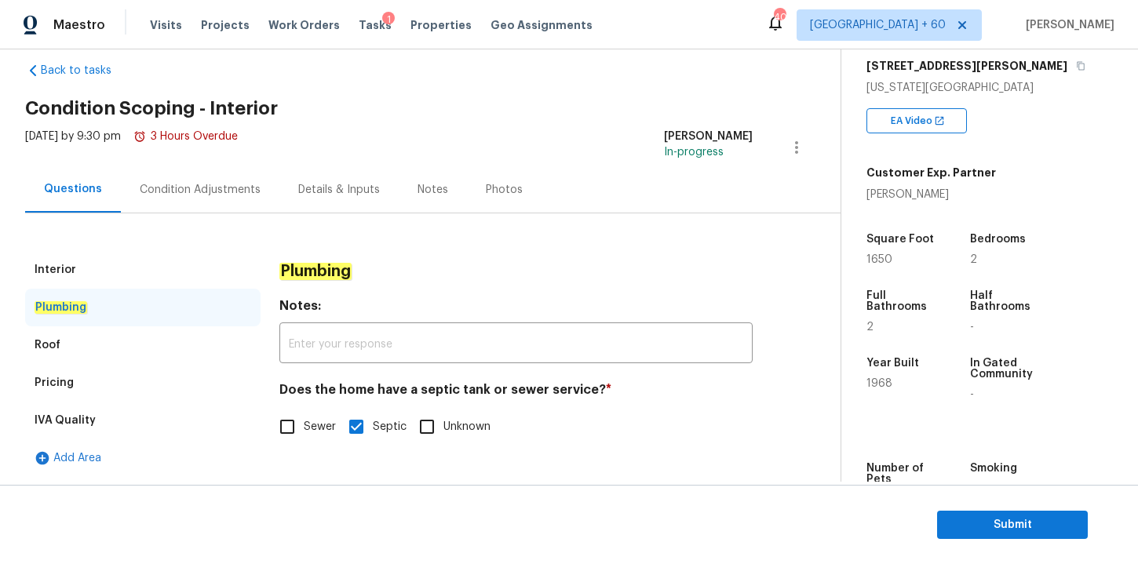
click at [152, 341] on div "Roof" at bounding box center [142, 346] width 235 height 38
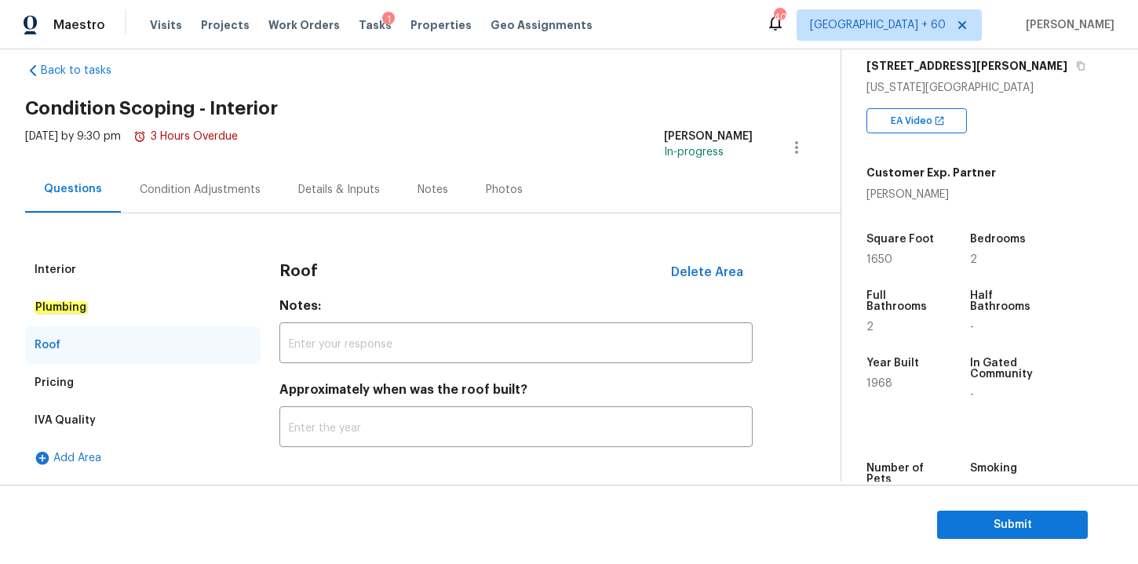
click at [151, 381] on div "Pricing" at bounding box center [142, 383] width 235 height 38
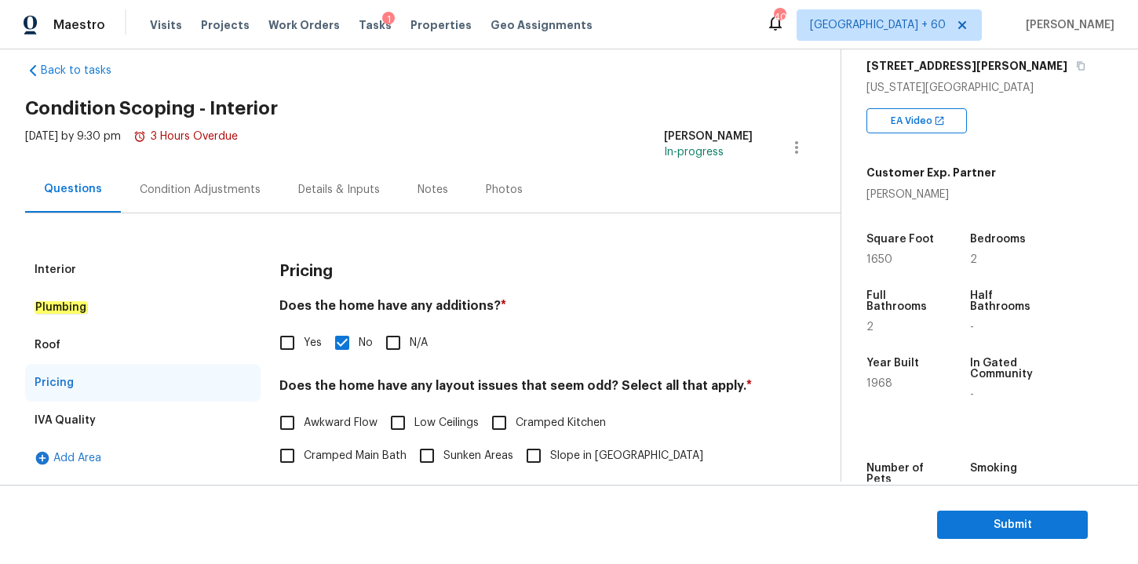
click at [156, 411] on div "IVA Quality" at bounding box center [142, 421] width 235 height 38
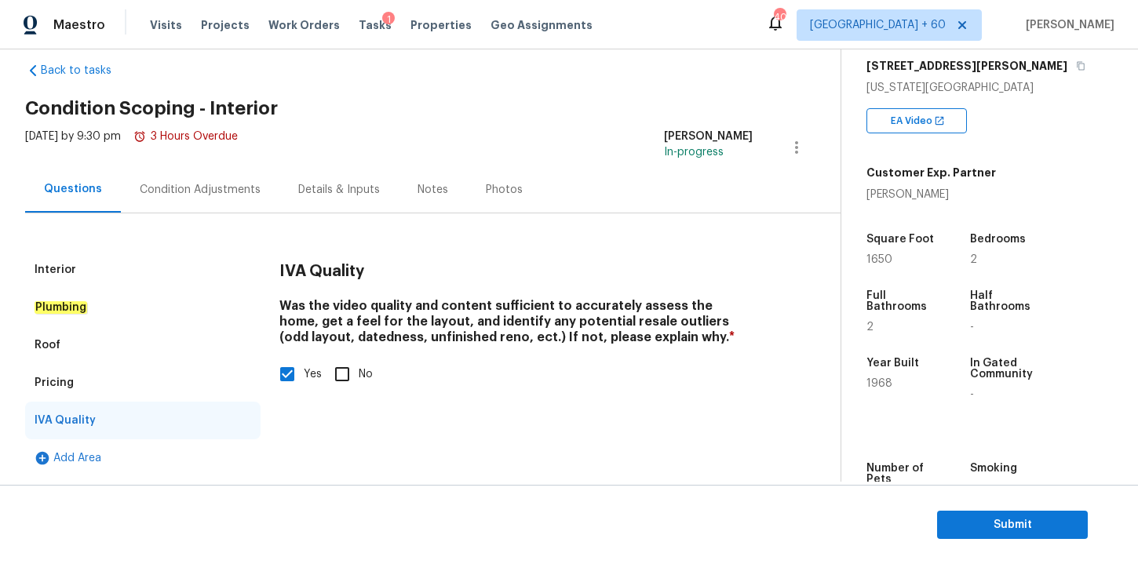
click at [168, 263] on div "Interior" at bounding box center [142, 270] width 235 height 38
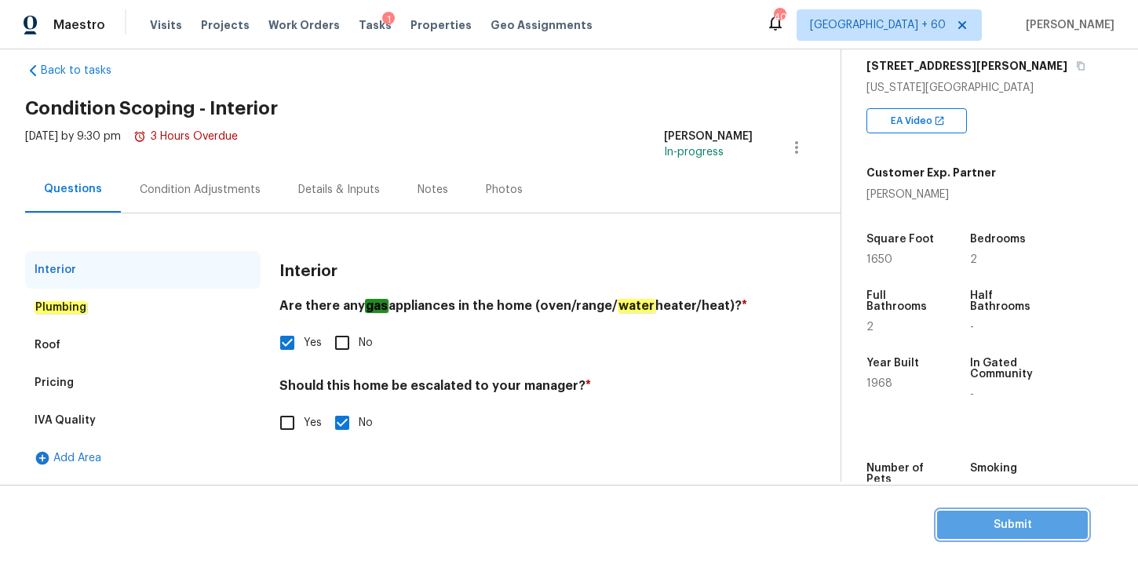
click at [966, 524] on span "Submit" at bounding box center [1013, 526] width 126 height 20
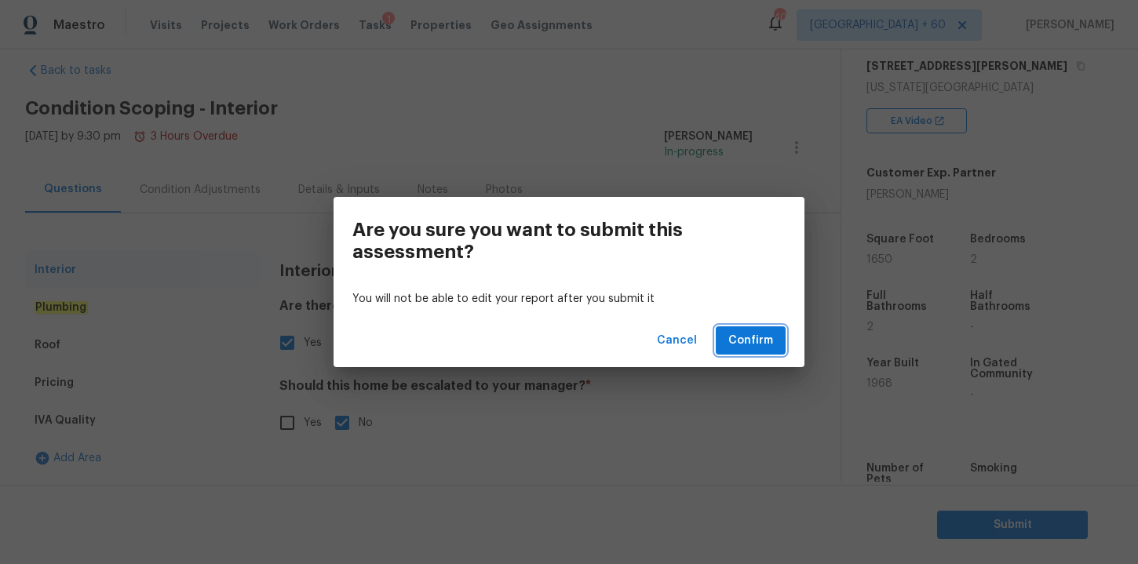
click at [746, 335] on span "Confirm" at bounding box center [750, 341] width 45 height 20
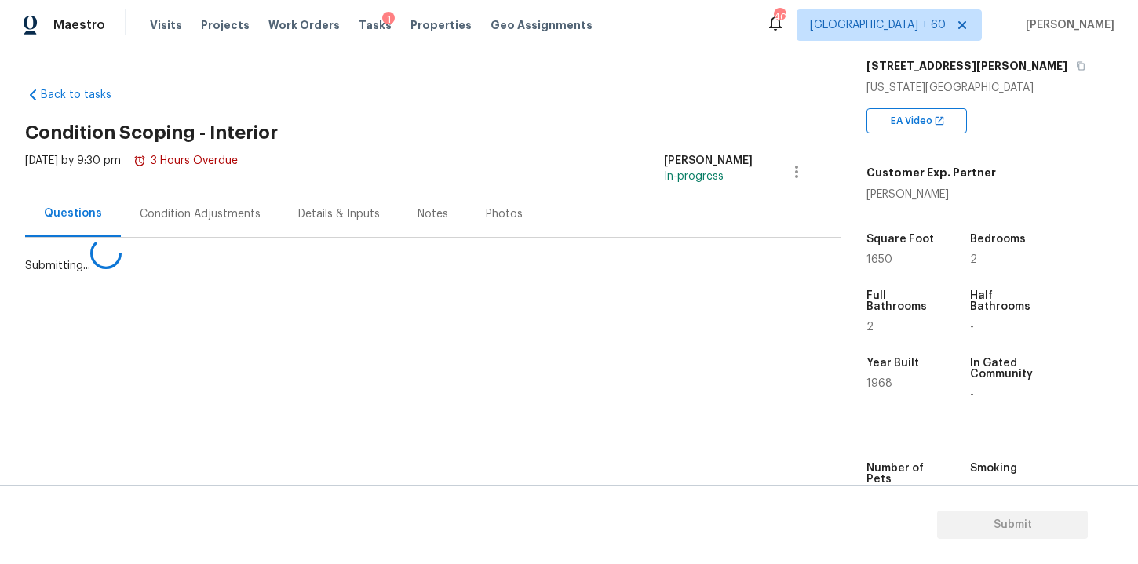
scroll to position [0, 0]
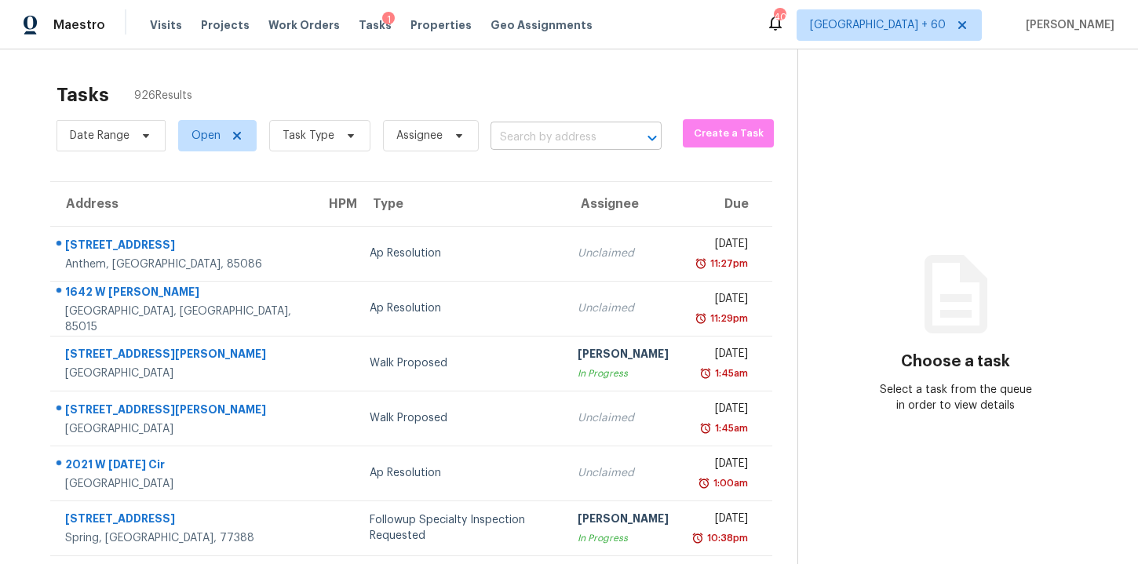
click at [547, 137] on input "text" at bounding box center [554, 138] width 127 height 24
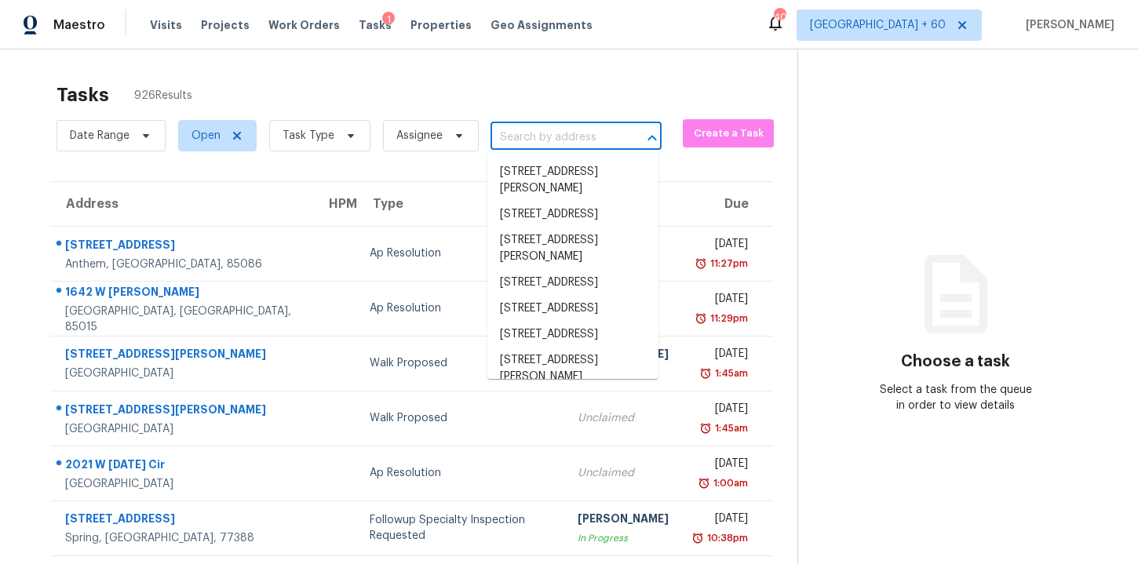
paste input "14167 S Avenida Zumba Sahuarita, AZ, 85629"
type input "14167 S Avenida Zumba Sahuarita, AZ, 85629"
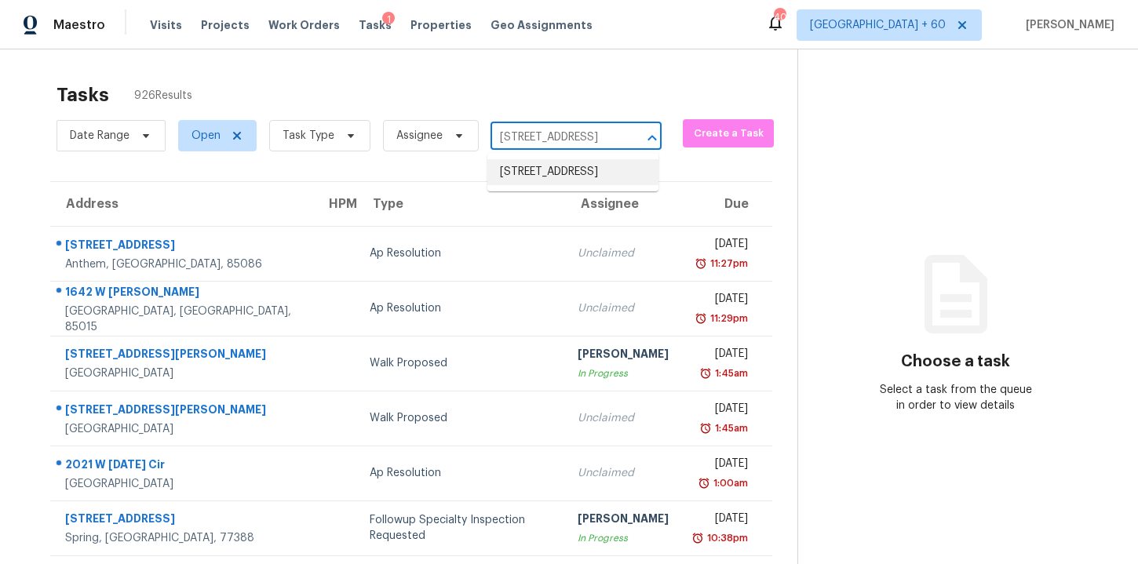
click at [584, 178] on li "14167 S Avenida Zumba, Sahuarita, AZ 85629" at bounding box center [572, 172] width 171 height 26
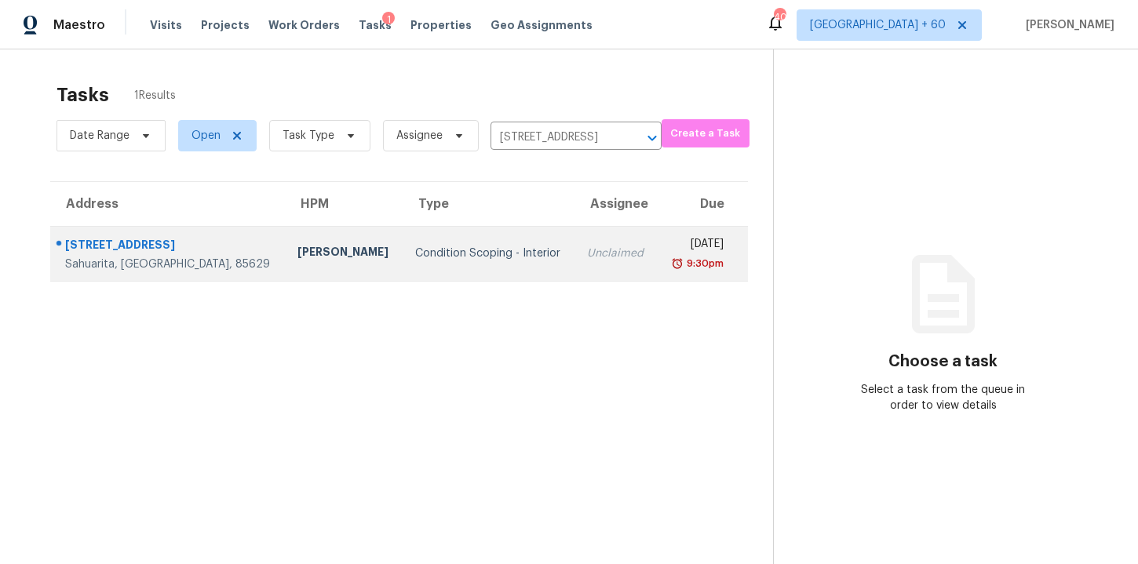
click at [492, 257] on div "Condition Scoping - Interior" at bounding box center [488, 254] width 147 height 16
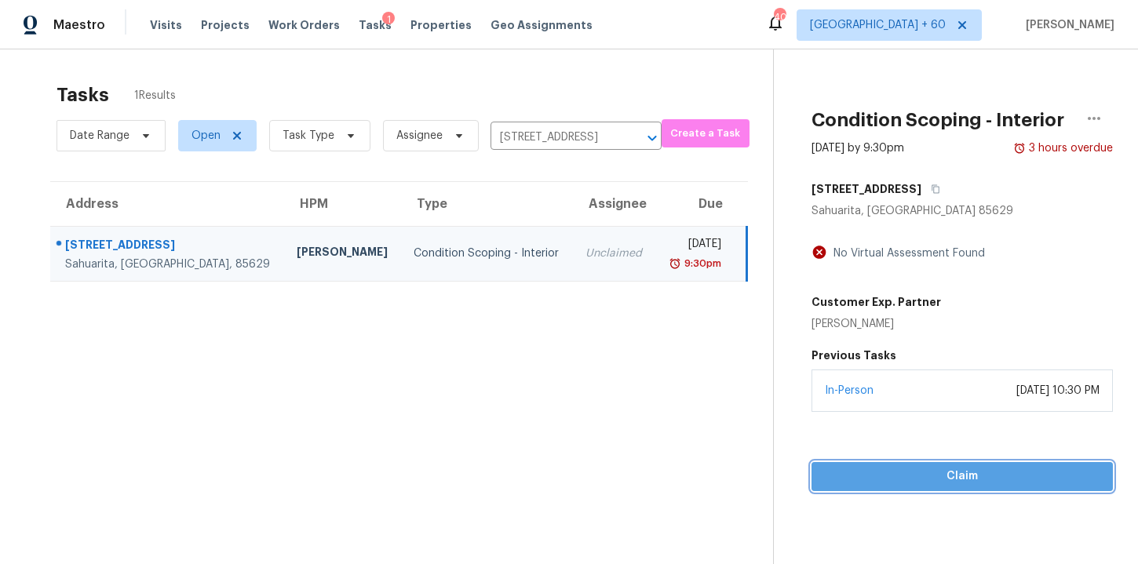
click at [849, 483] on span "Claim" at bounding box center [962, 477] width 276 height 20
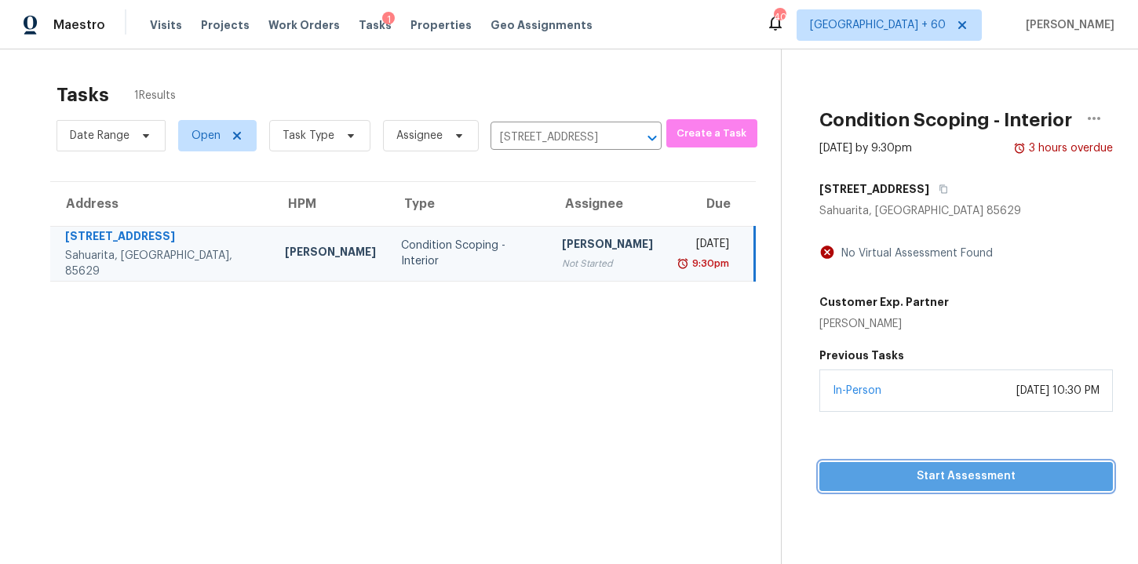
click at [873, 478] on span "Start Assessment" at bounding box center [966, 477] width 268 height 20
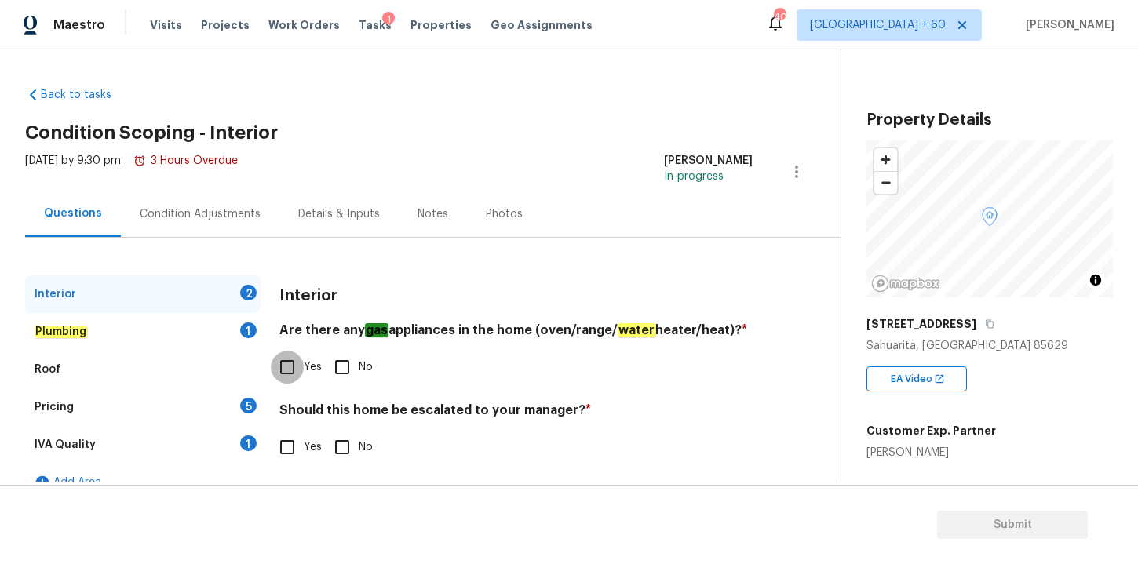
click at [289, 366] on input "Yes" at bounding box center [287, 367] width 33 height 33
checkbox input "true"
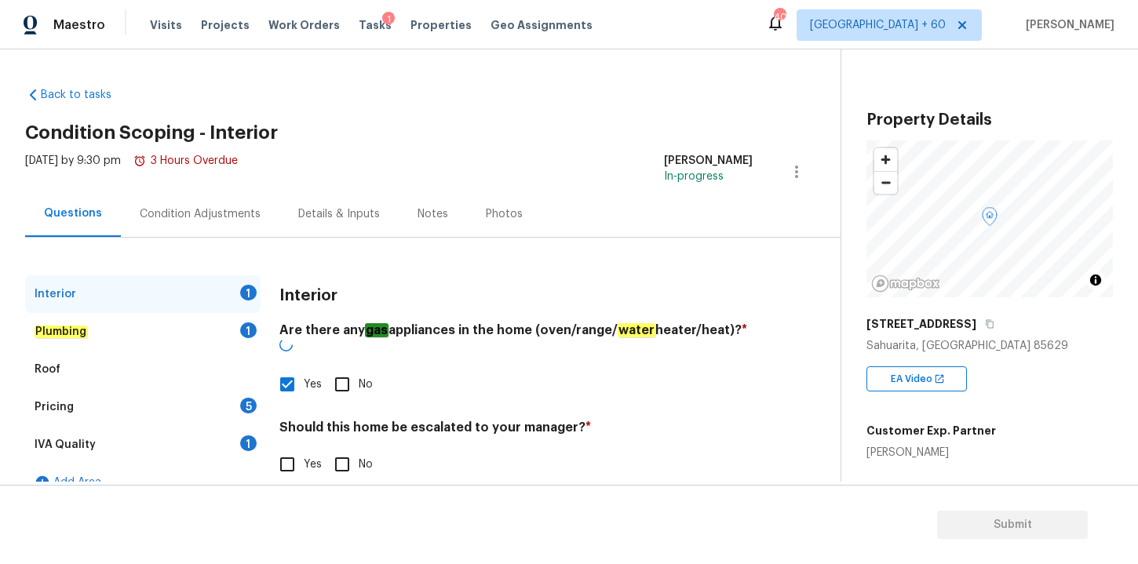
scroll to position [24, 0]
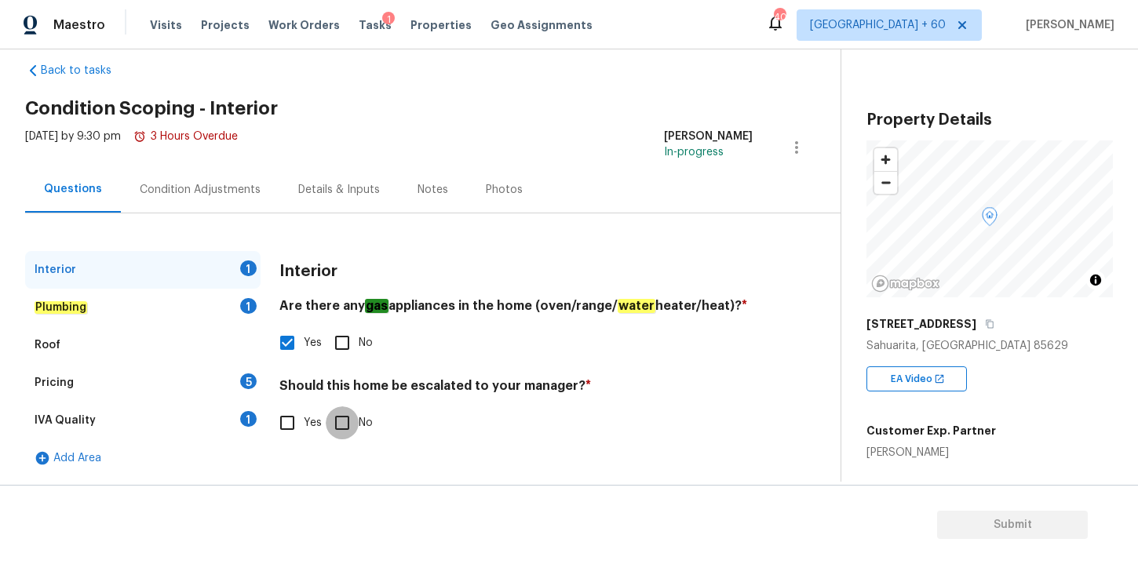
click at [346, 418] on input "No" at bounding box center [342, 423] width 33 height 33
checkbox input "true"
click at [110, 301] on div "Plumbing 1" at bounding box center [142, 308] width 235 height 38
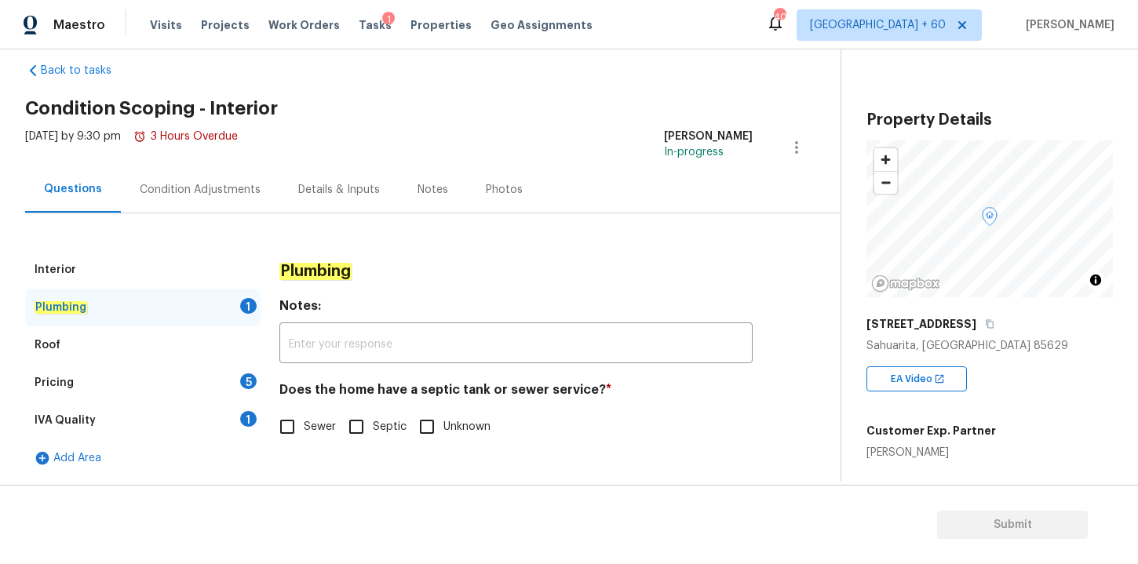
click at [289, 429] on input "Sewer" at bounding box center [287, 426] width 33 height 33
checkbox input "true"
click at [173, 346] on div "Roof" at bounding box center [142, 346] width 235 height 38
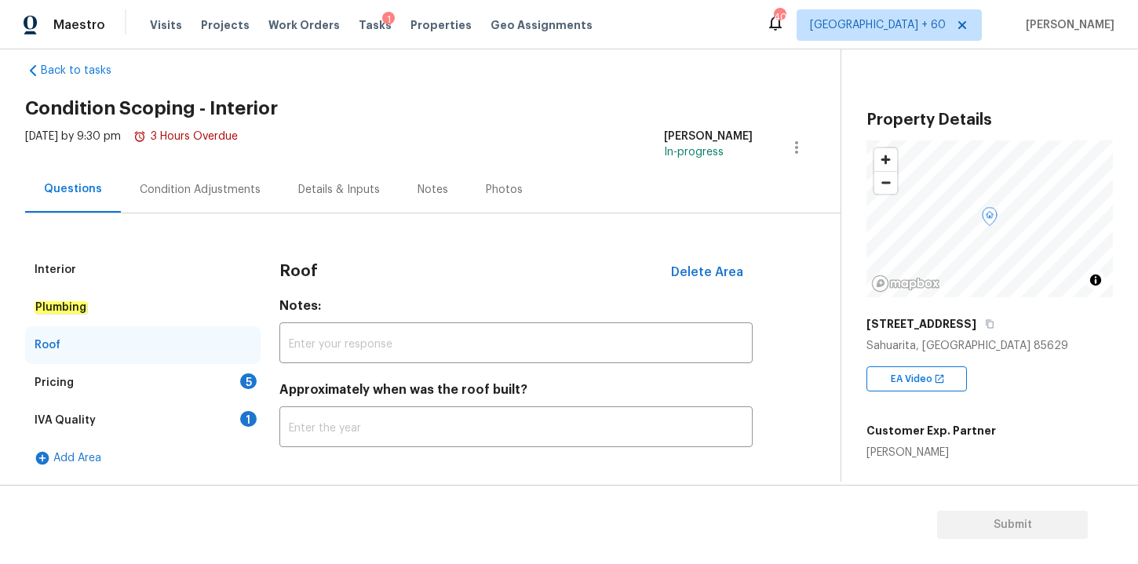
click at [170, 381] on div "Pricing 5" at bounding box center [142, 383] width 235 height 38
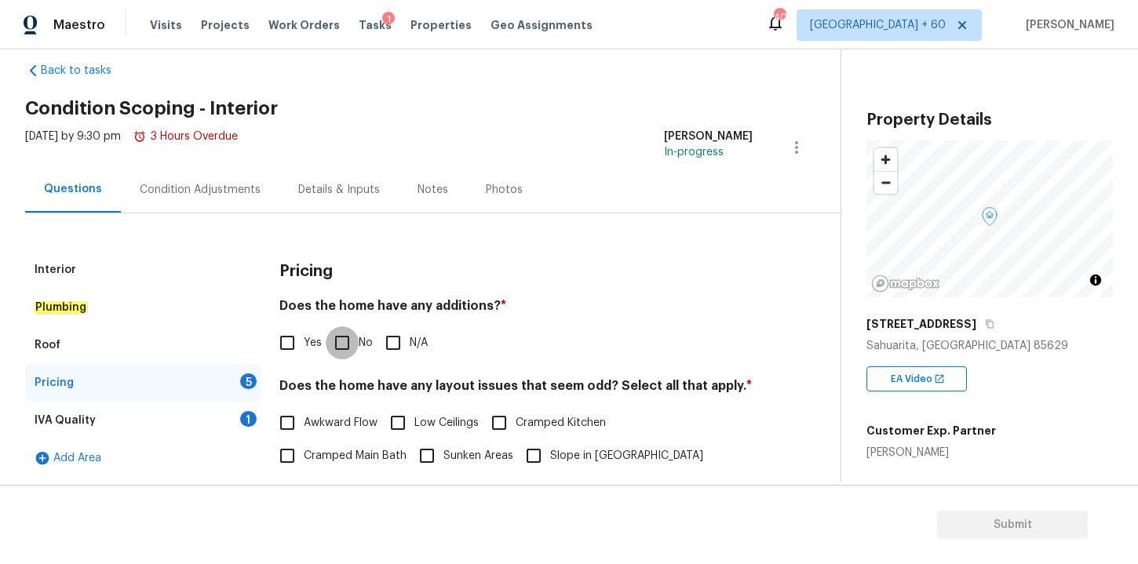
click at [348, 345] on input "No" at bounding box center [342, 343] width 33 height 33
checkbox input "true"
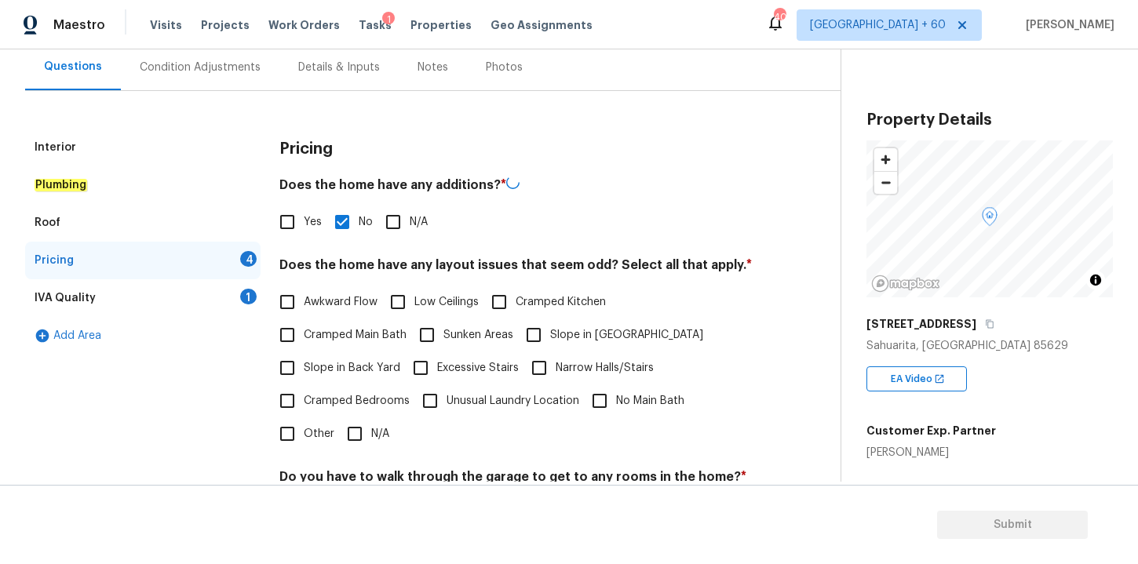
scroll to position [232, 0]
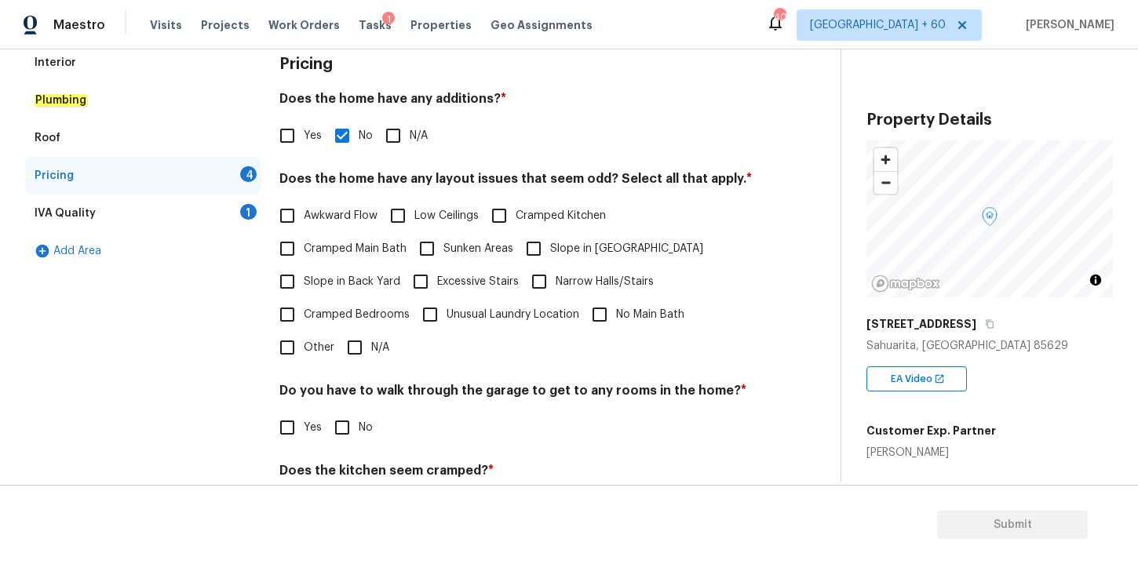
click at [359, 348] on input "N/A" at bounding box center [354, 347] width 33 height 33
checkbox input "true"
click at [341, 432] on input "No" at bounding box center [342, 427] width 33 height 33
checkbox input "true"
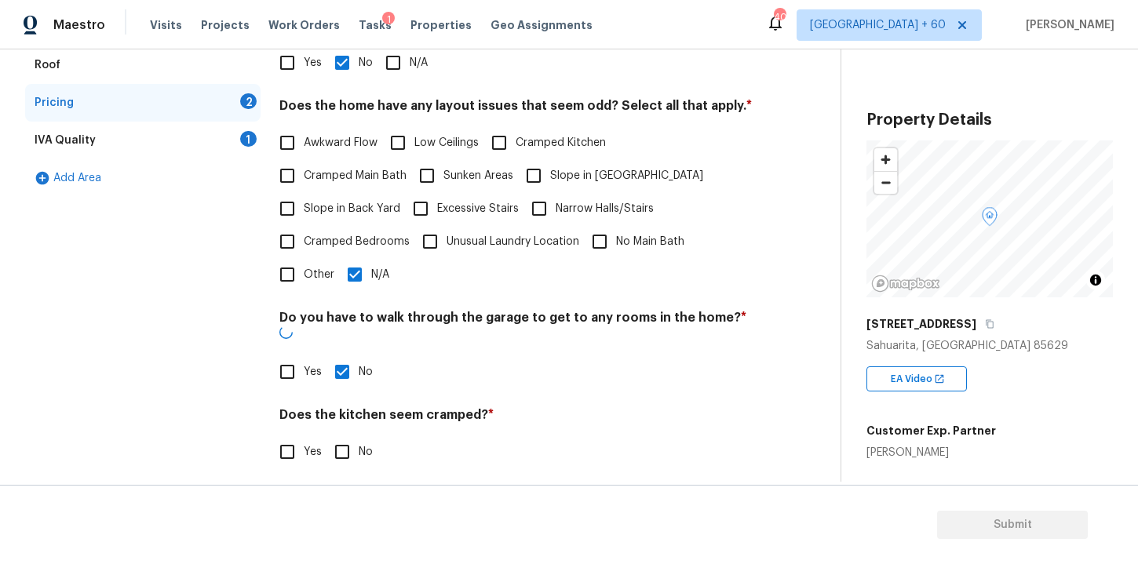
scroll to position [378, 0]
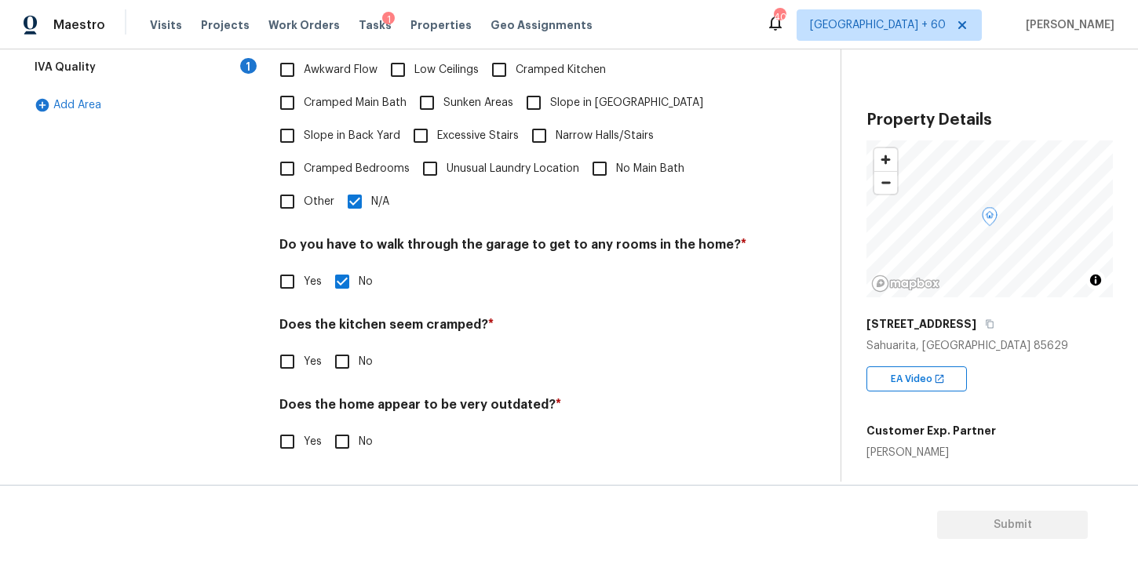
click at [343, 369] on input "No" at bounding box center [342, 361] width 33 height 33
checkbox input "true"
click at [335, 442] on input "No" at bounding box center [342, 441] width 33 height 33
checkbox input "true"
click at [114, 68] on div "IVA Quality 1" at bounding box center [142, 68] width 235 height 38
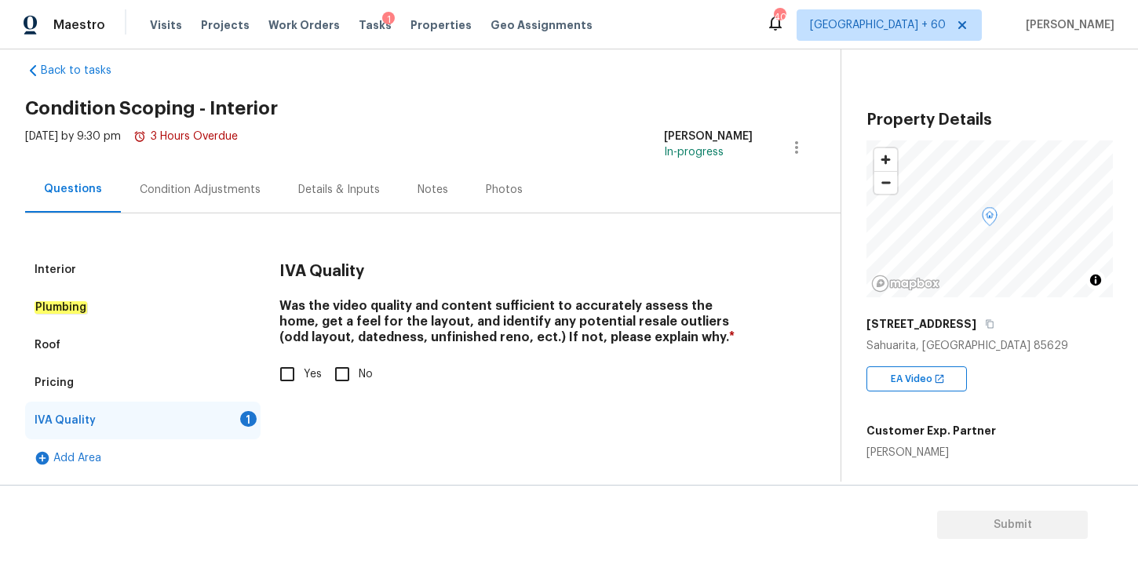
scroll to position [24, 0]
click at [290, 381] on input "Yes" at bounding box center [287, 374] width 33 height 33
checkbox input "true"
click at [220, 188] on div "Condition Adjustments" at bounding box center [200, 190] width 121 height 16
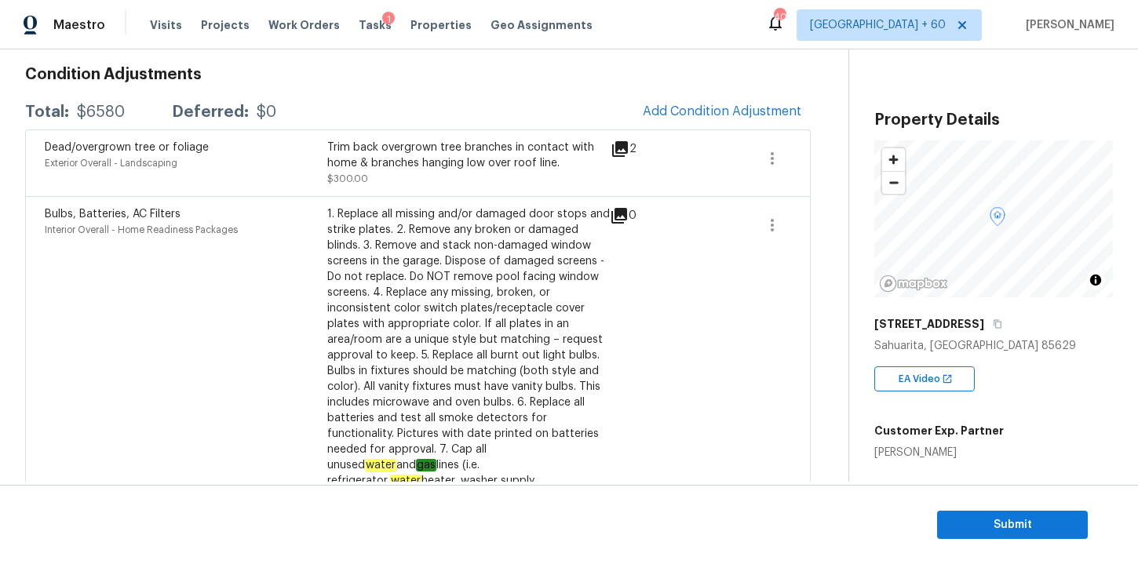
scroll to position [97, 0]
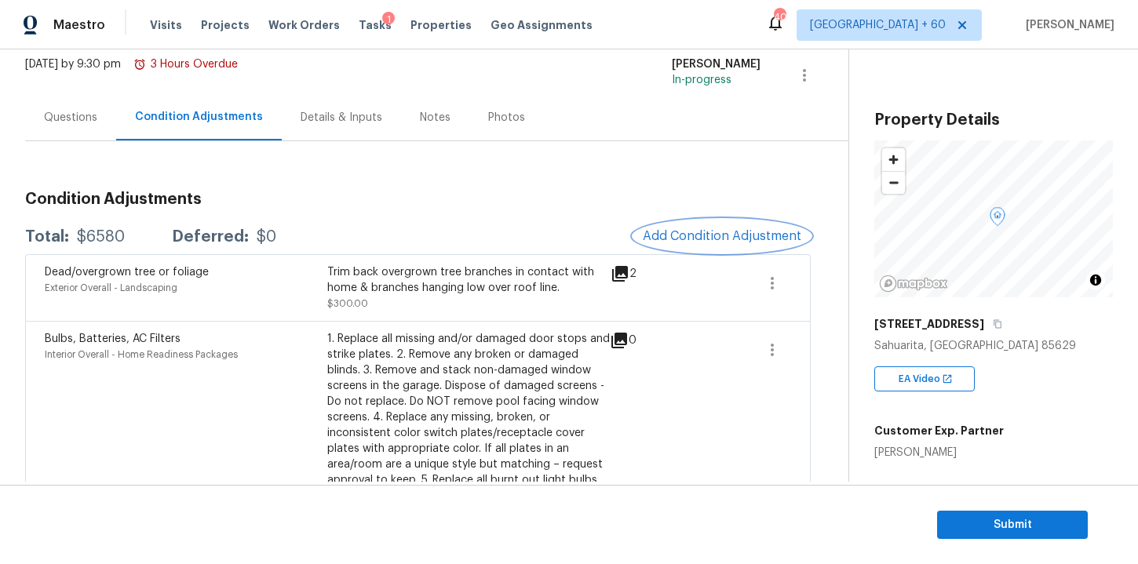
click at [677, 239] on span "Add Condition Adjustment" at bounding box center [722, 236] width 159 height 14
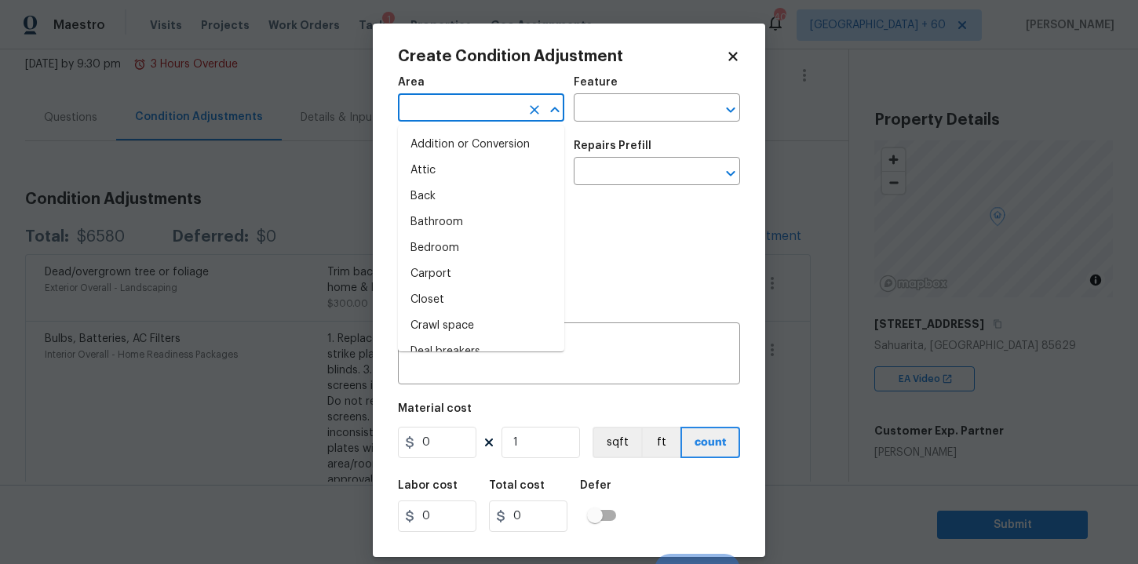
click at [505, 108] on input "text" at bounding box center [459, 109] width 122 height 24
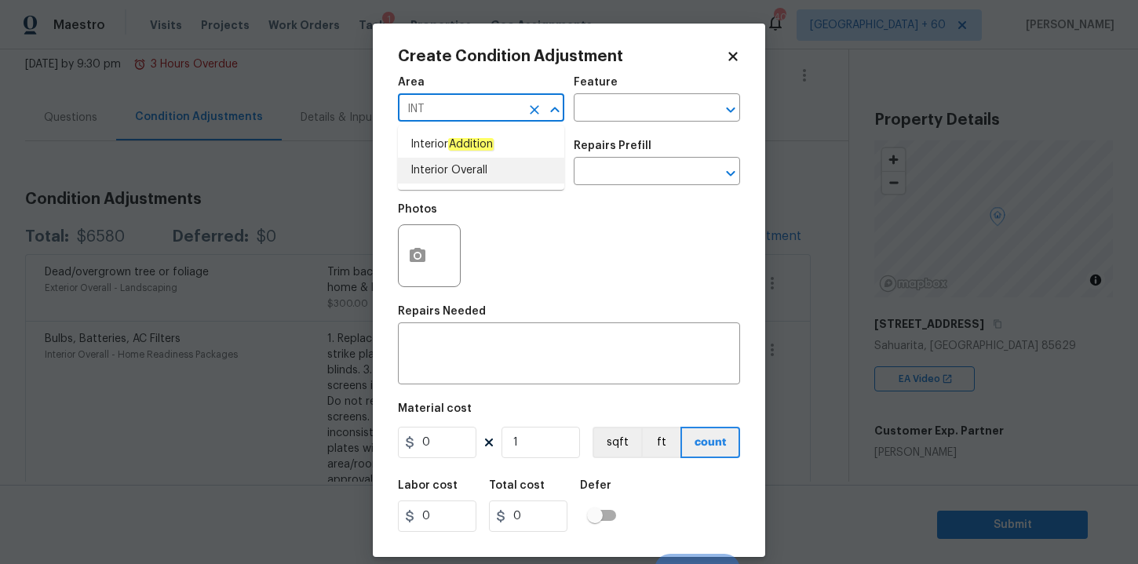
click at [469, 168] on li "Interior Overall" at bounding box center [481, 171] width 166 height 26
type input "Interior Overall"
click at [469, 173] on input "text" at bounding box center [459, 173] width 122 height 24
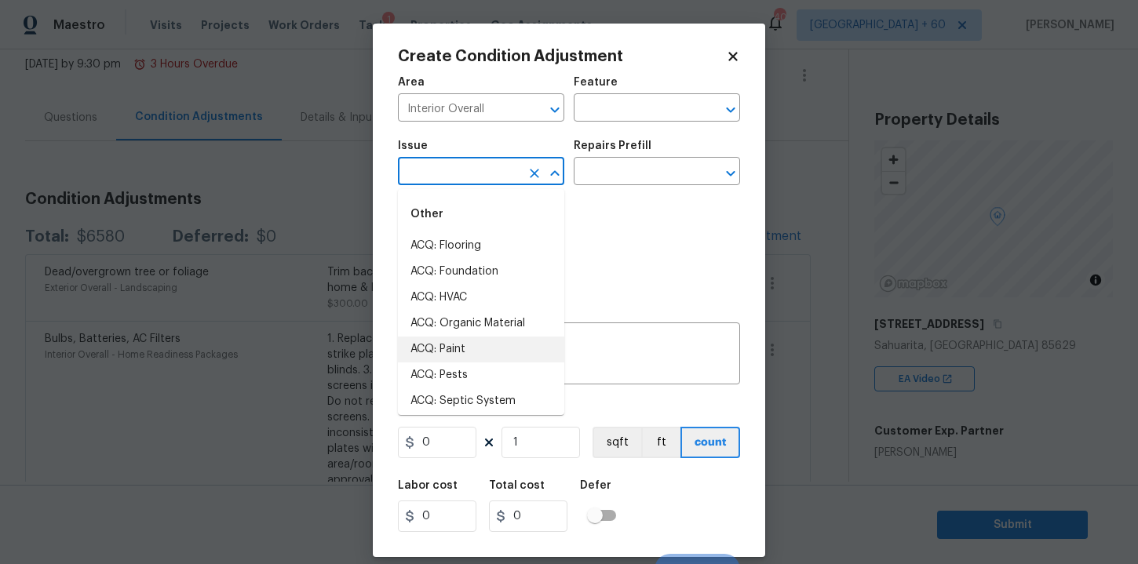
click at [463, 345] on li "ACQ: Paint" at bounding box center [481, 350] width 166 height 26
type input "ACQ: Paint"
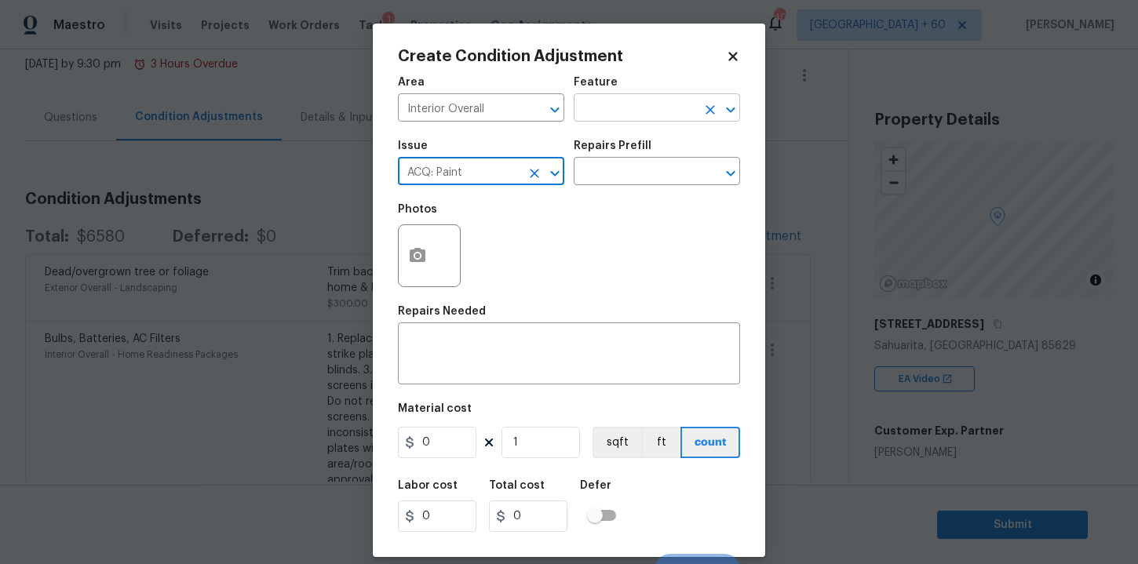
click at [604, 108] on input "text" at bounding box center [635, 109] width 122 height 24
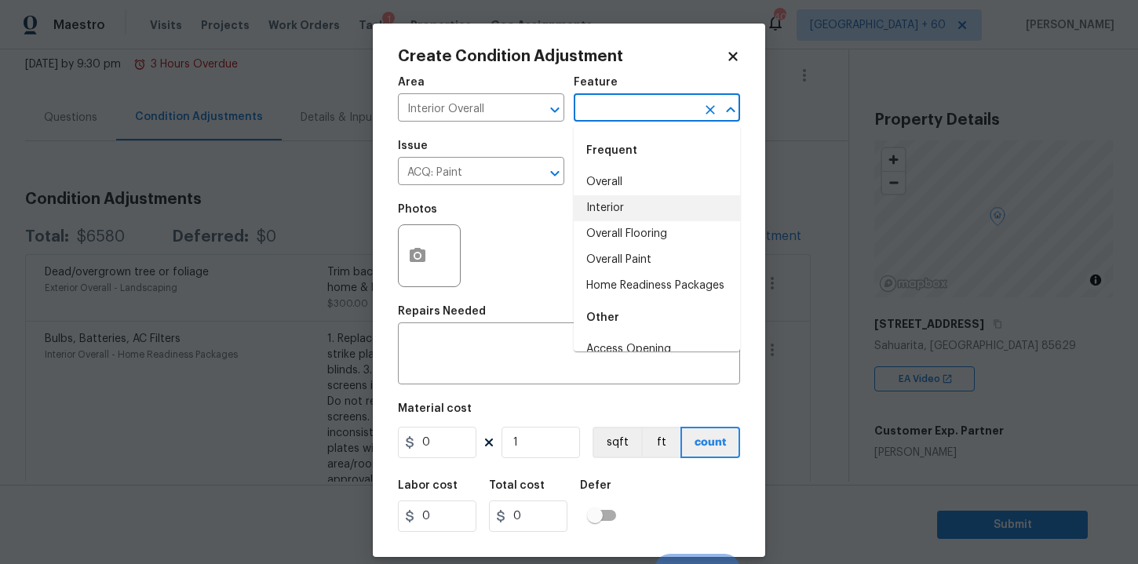
click at [612, 208] on li "Interior" at bounding box center [657, 208] width 166 height 26
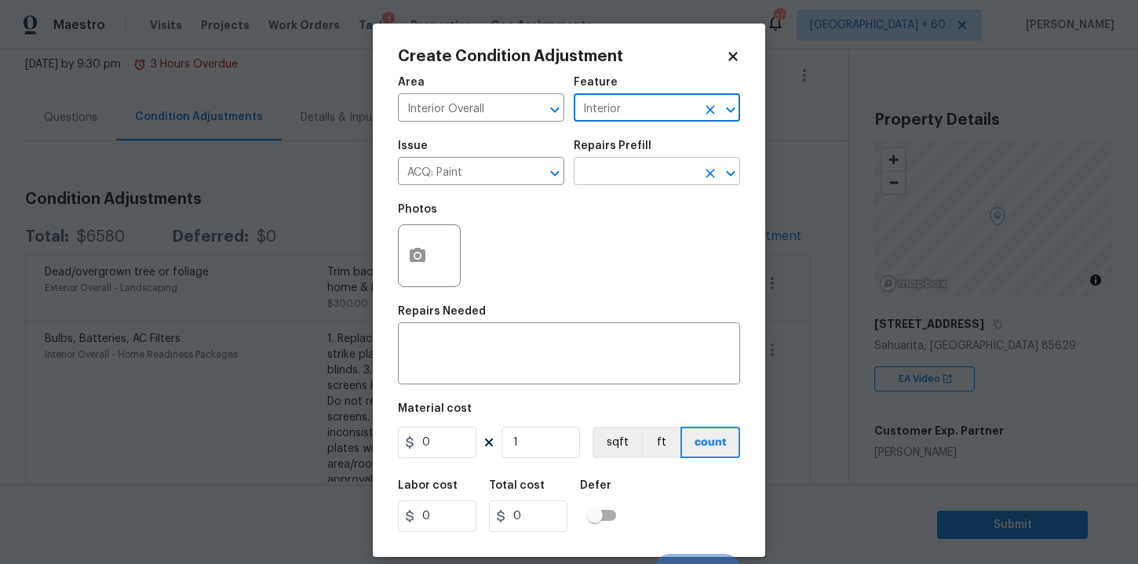
click at [609, 172] on input "text" at bounding box center [635, 173] width 122 height 24
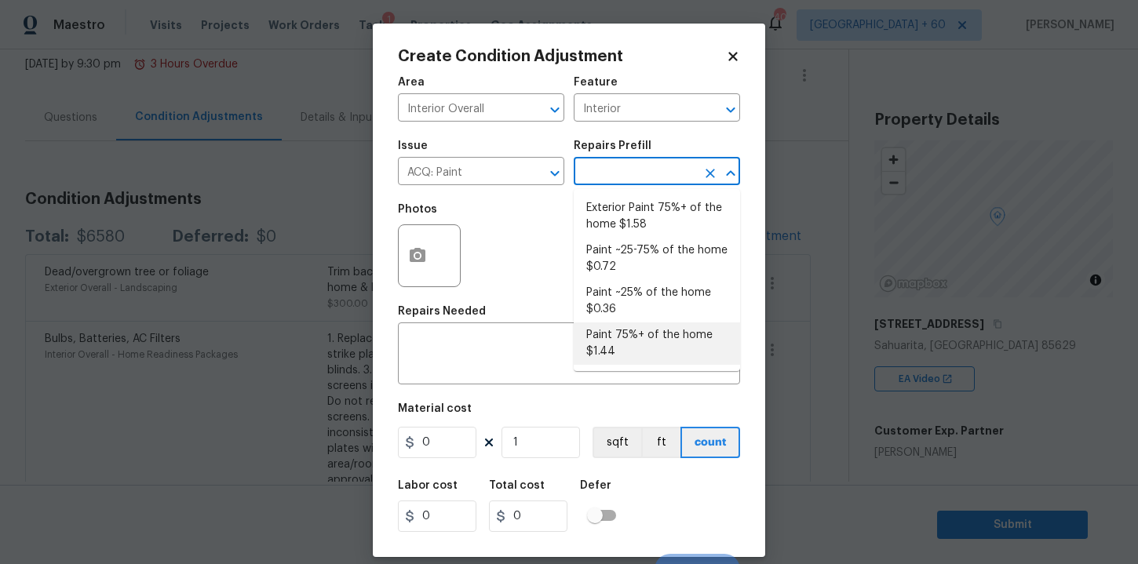
click at [633, 327] on li "Paint 75%+ of the home $1.44" at bounding box center [657, 344] width 166 height 42
type input "Acquisition"
type textarea "Acquisition Scope: 75%+ of the home will likely require interior paint"
type input "1.44"
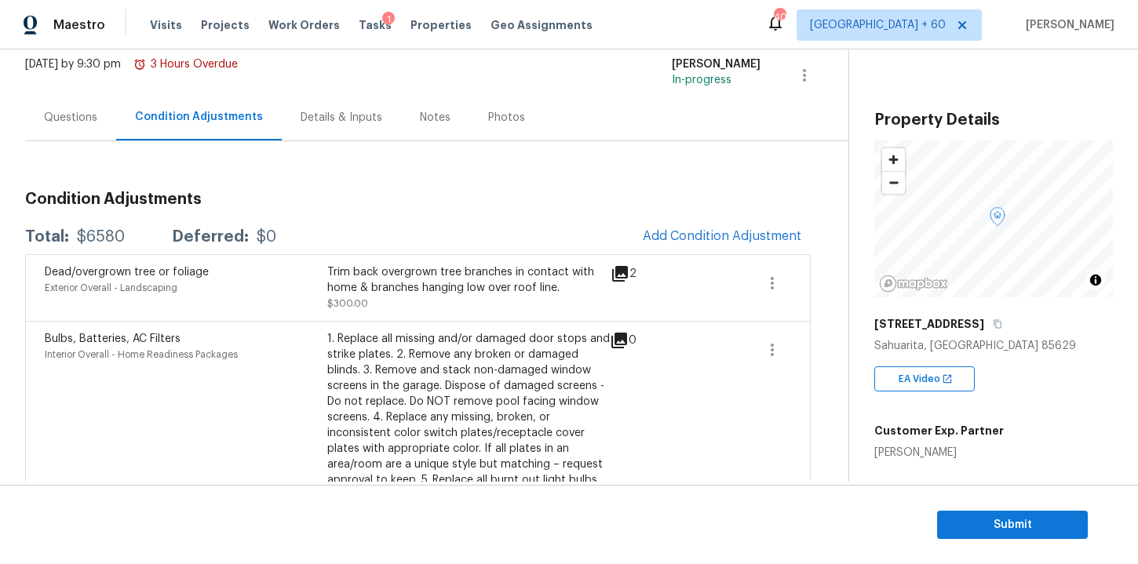
click at [871, 356] on body "Maestro Visits Projects Work Orders Tasks 1 Properties Geo Assignments 401 Tamp…" at bounding box center [569, 282] width 1138 height 564
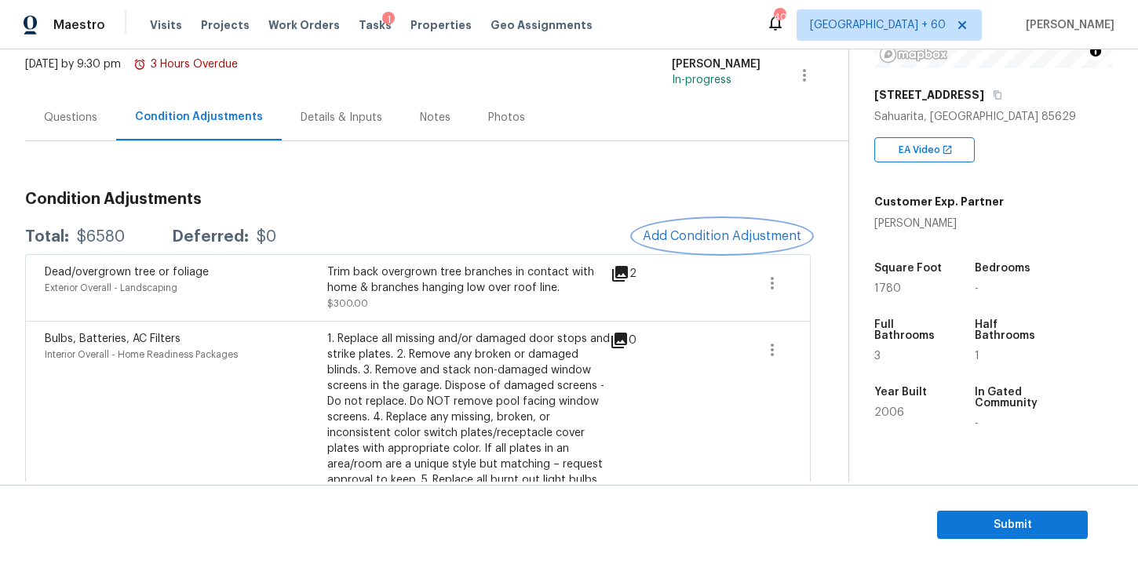
scroll to position [230, 0]
click at [692, 229] on span "Add Condition Adjustment" at bounding box center [722, 236] width 159 height 14
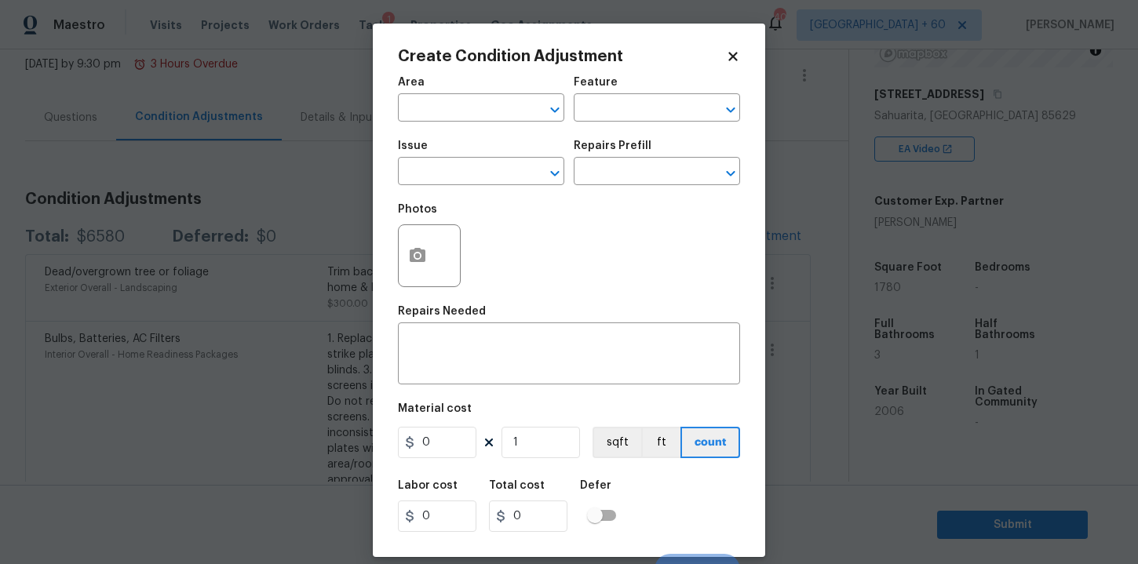
click at [450, 94] on div "Area" at bounding box center [481, 87] width 166 height 20
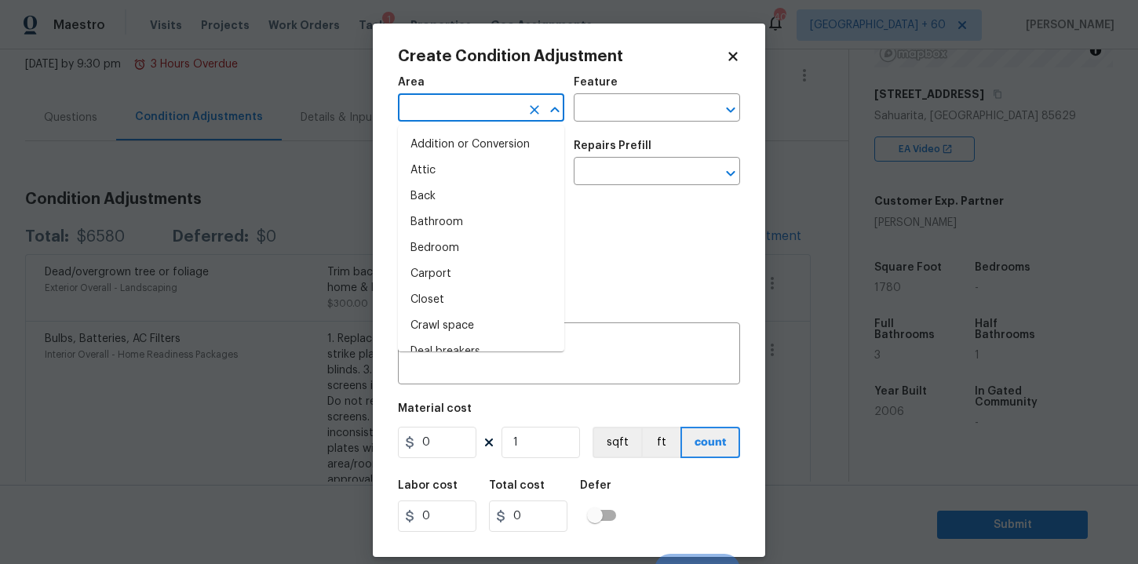
click at [451, 105] on input "text" at bounding box center [459, 109] width 122 height 24
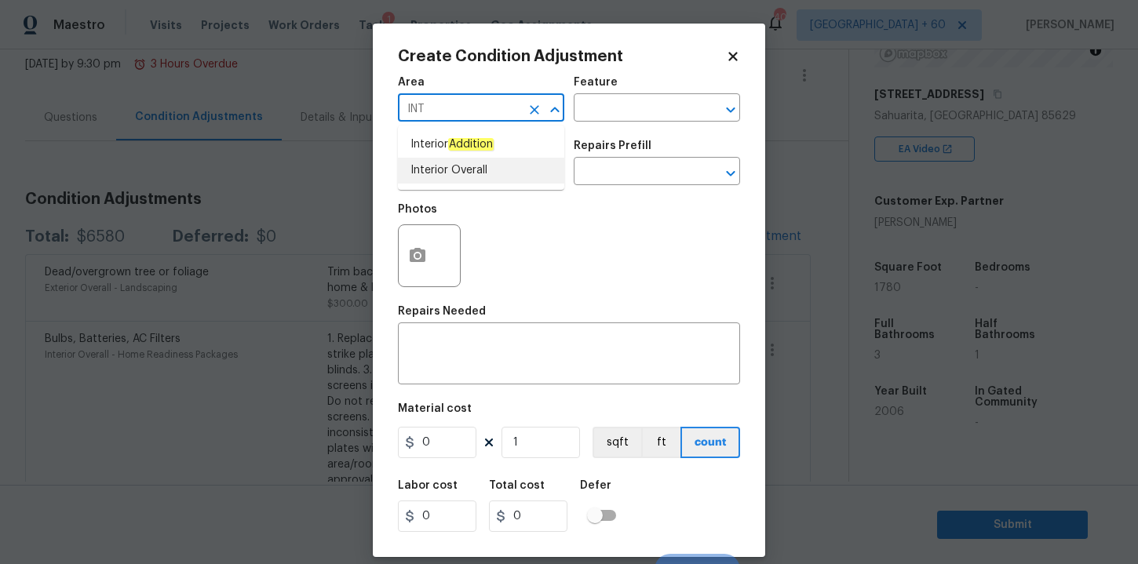
click at [456, 171] on li "Interior Overall" at bounding box center [481, 171] width 166 height 26
type input "Interior Overall"
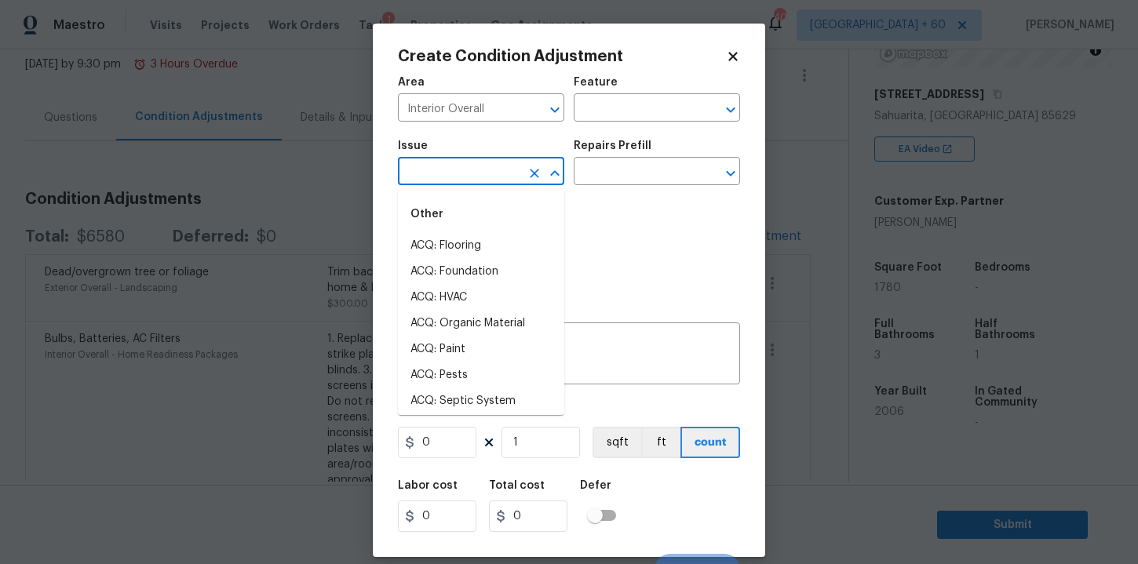
click at [457, 182] on input "text" at bounding box center [459, 173] width 122 height 24
click at [456, 345] on li "ACQ: Paint" at bounding box center [481, 350] width 166 height 26
type input "ACQ: Paint"
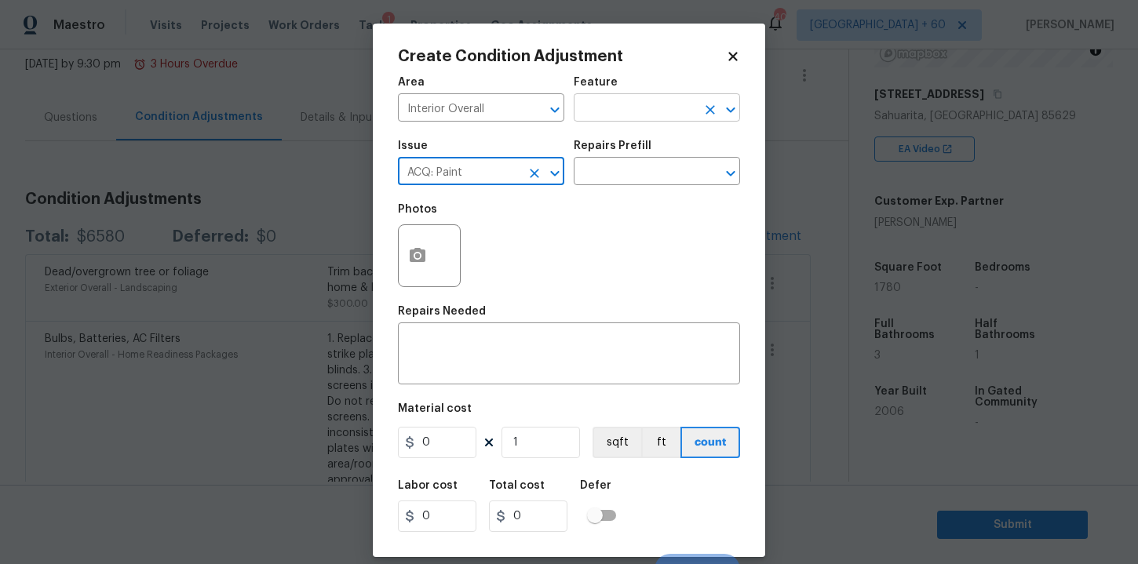
click at [615, 107] on input "text" at bounding box center [635, 109] width 122 height 24
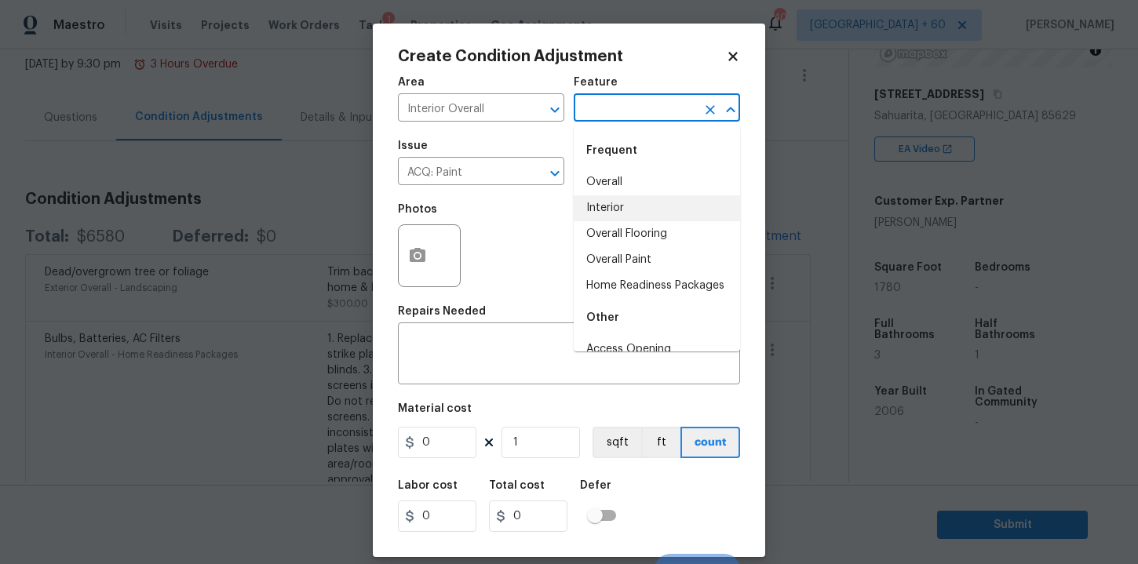
click at [626, 207] on li "Interior" at bounding box center [657, 208] width 166 height 26
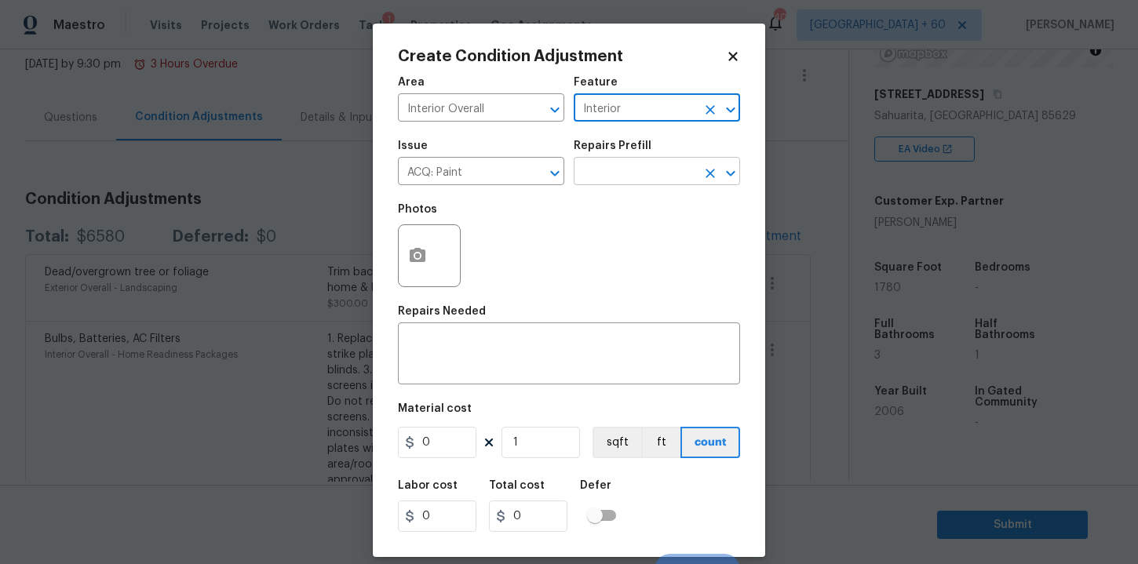
click at [618, 169] on input "text" at bounding box center [635, 173] width 122 height 24
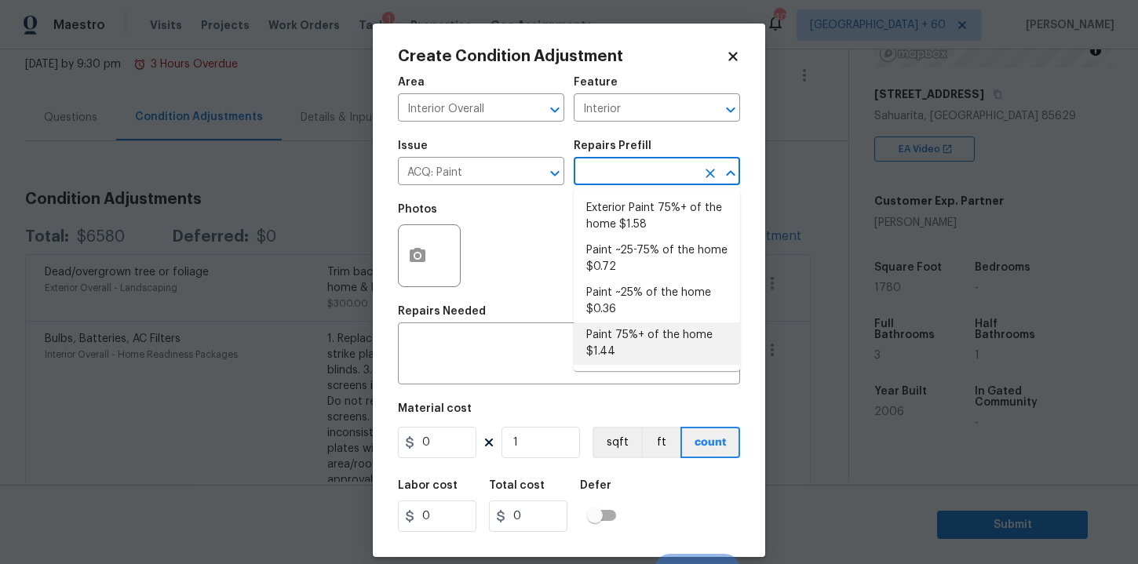
click at [644, 341] on li "Paint 75%+ of the home $1.44" at bounding box center [657, 344] width 166 height 42
type input "Acquisition"
type textarea "Acquisition Scope: 75%+ of the home will likely require interior paint"
type input "1.44"
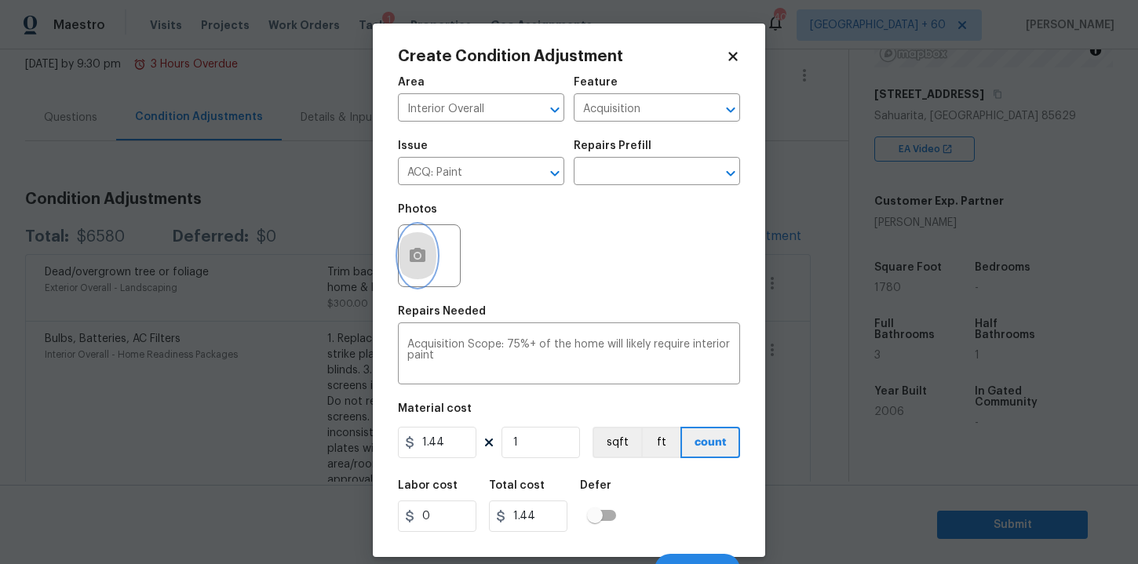
click at [421, 261] on icon "button" at bounding box center [418, 255] width 16 height 14
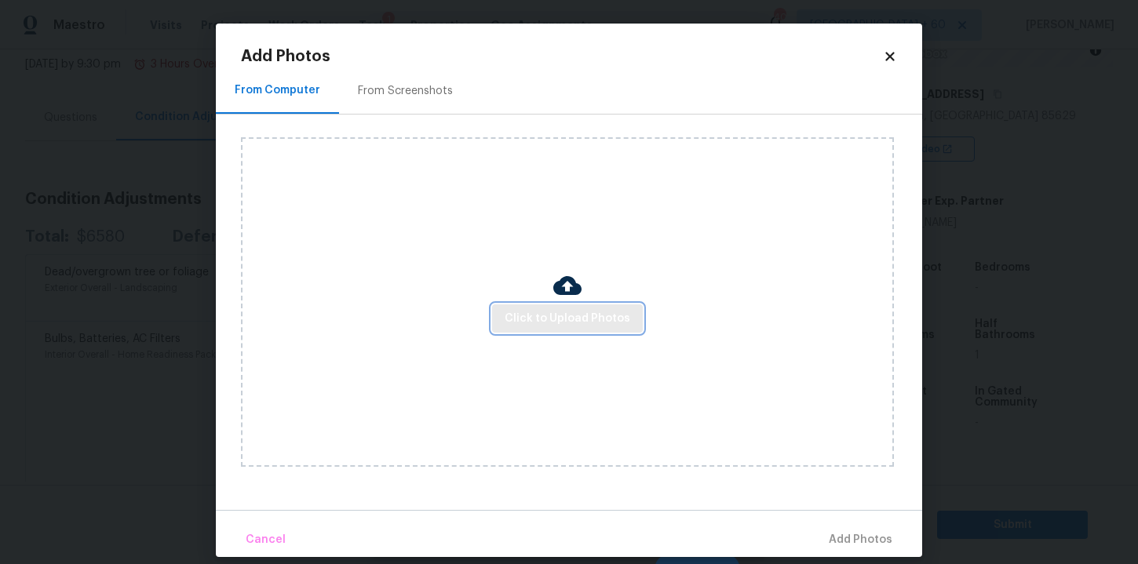
click at [530, 318] on span "Click to Upload Photos" at bounding box center [568, 319] width 126 height 20
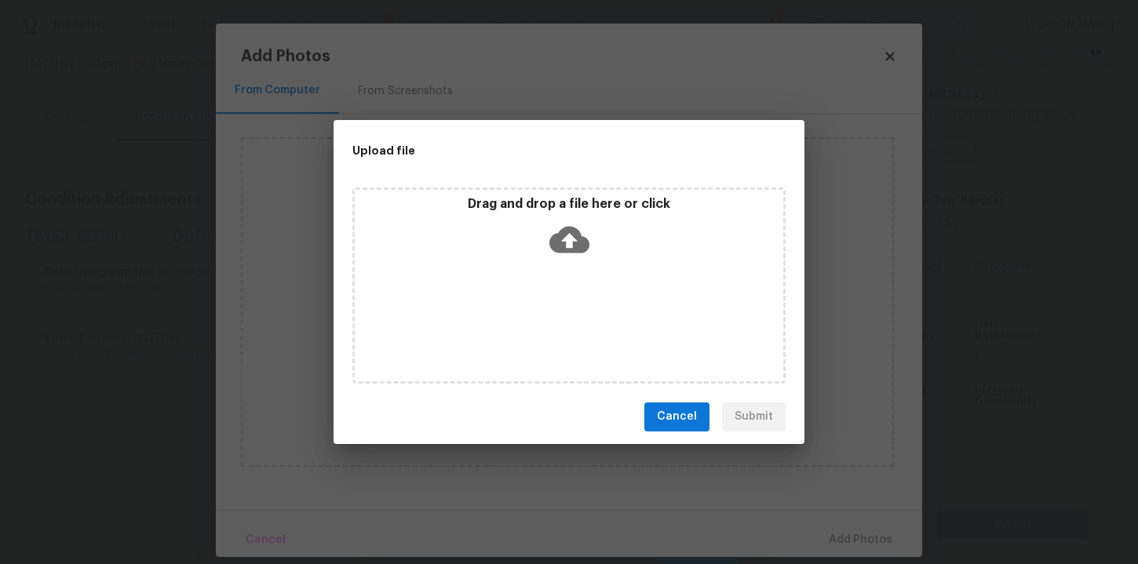
click at [569, 239] on icon at bounding box center [569, 240] width 40 height 40
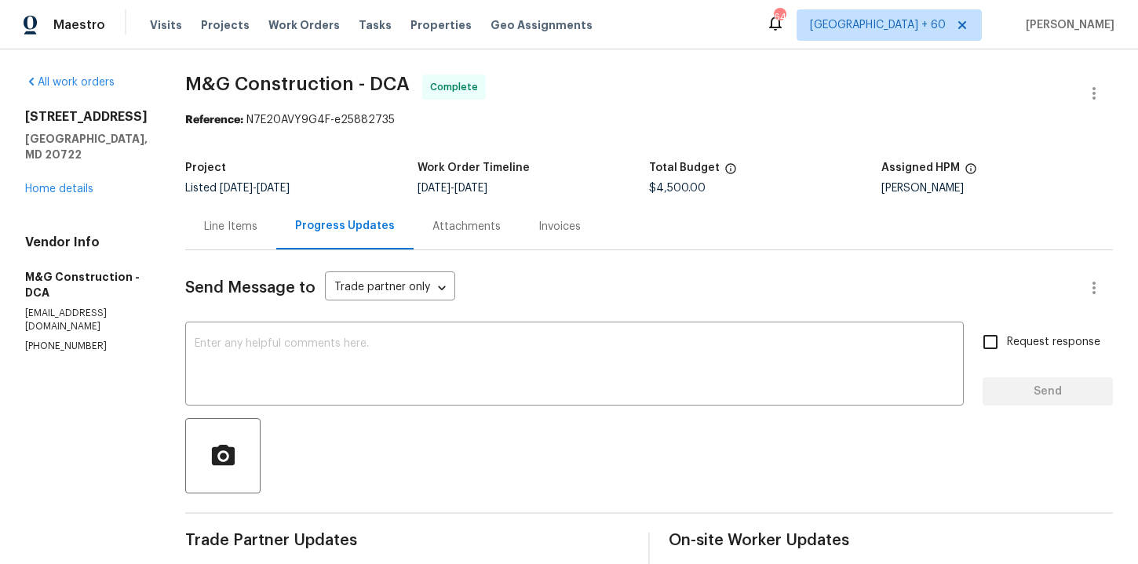
scroll to position [929, 0]
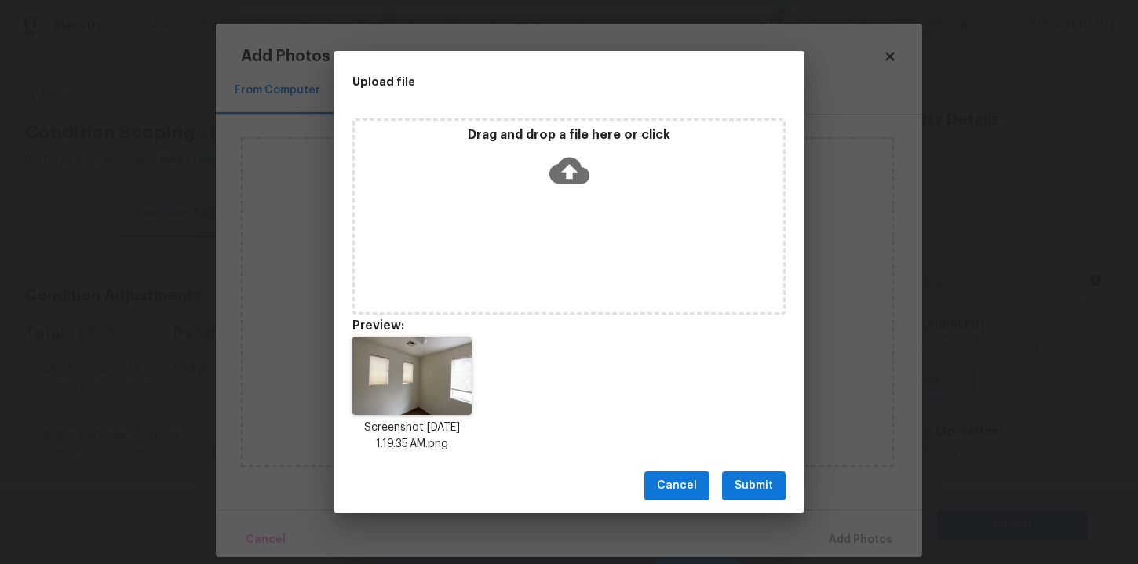
scroll to position [230, 0]
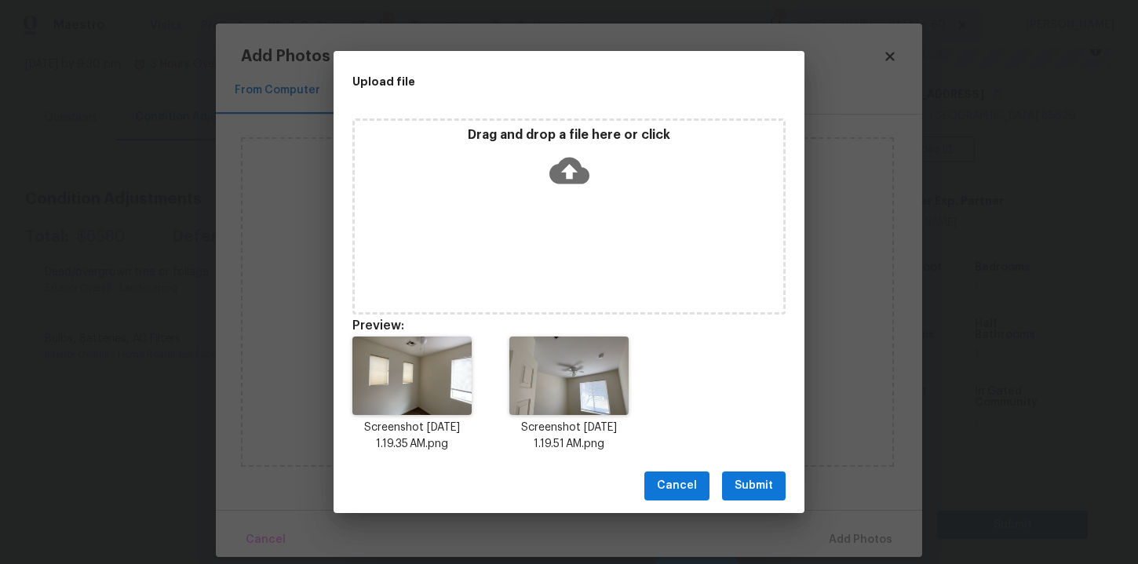
click at [569, 176] on icon at bounding box center [569, 171] width 40 height 40
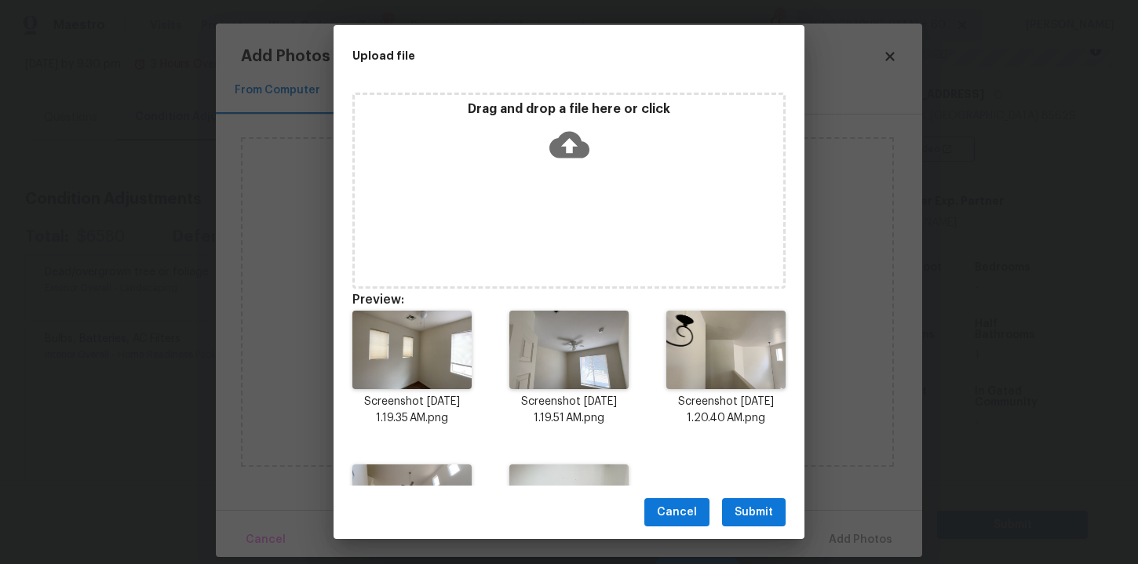
click at [573, 148] on icon at bounding box center [569, 144] width 40 height 27
click at [747, 508] on span "Submit" at bounding box center [754, 513] width 38 height 20
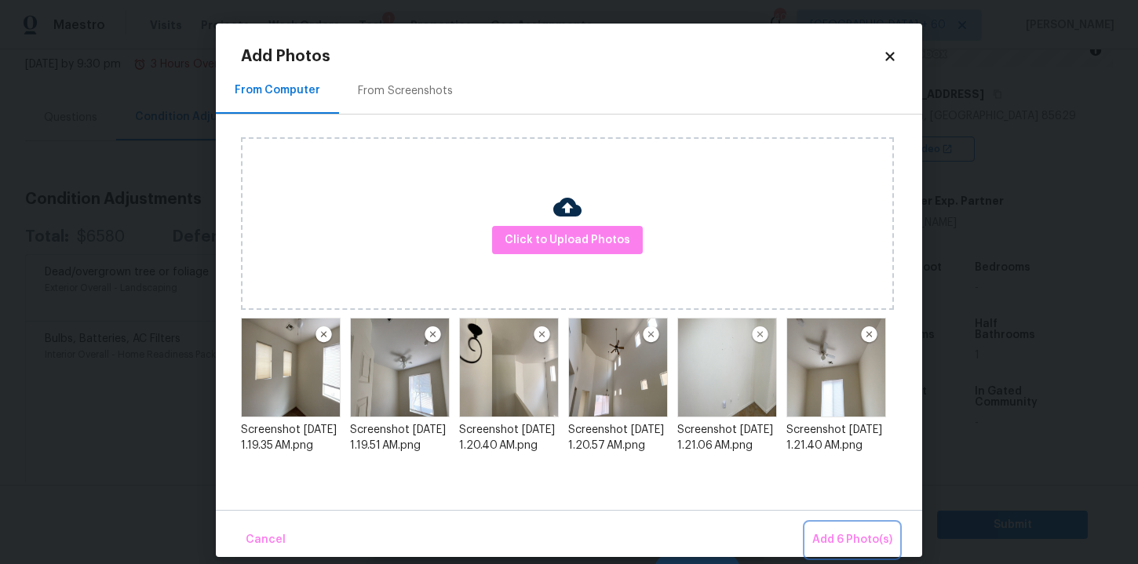
click at [857, 542] on span "Add 6 Photo(s)" at bounding box center [852, 541] width 80 height 20
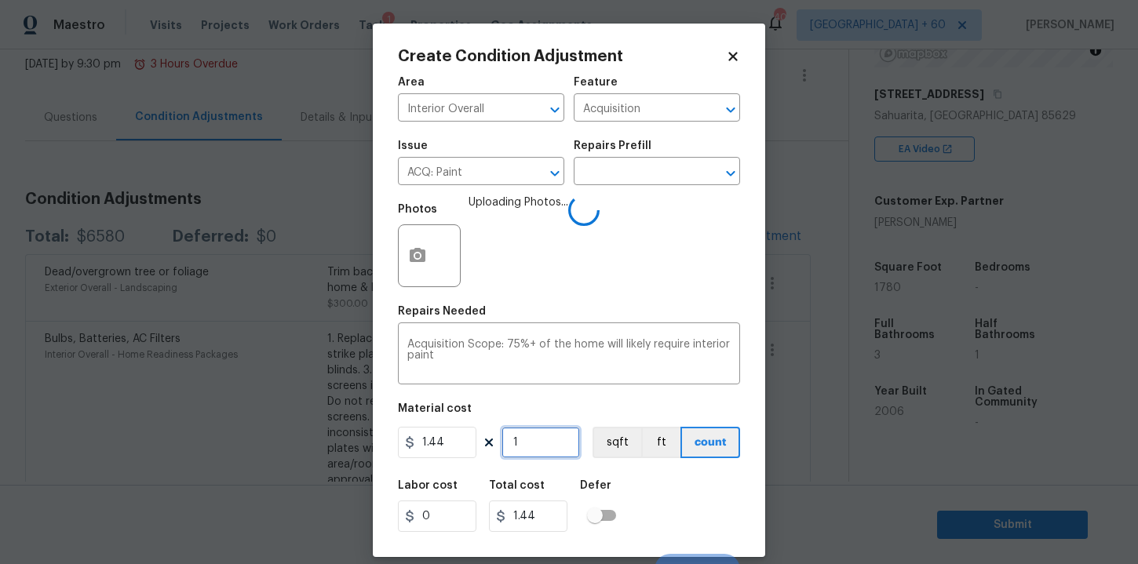
click at [534, 447] on input "1" at bounding box center [541, 442] width 78 height 31
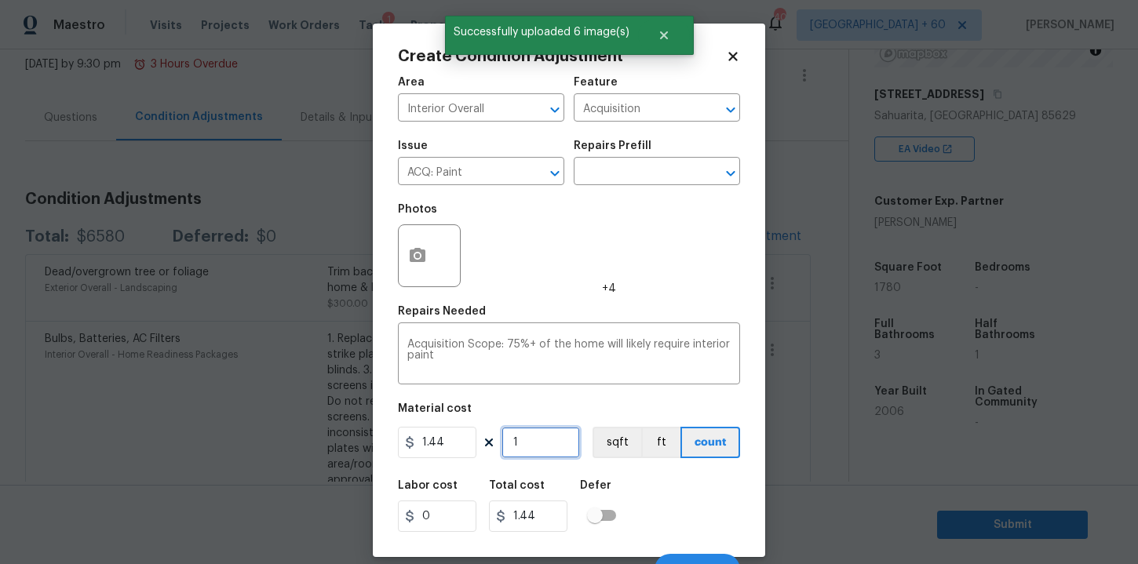
type input "17"
type input "24.48"
type input "178"
type input "256.32"
type input "1780"
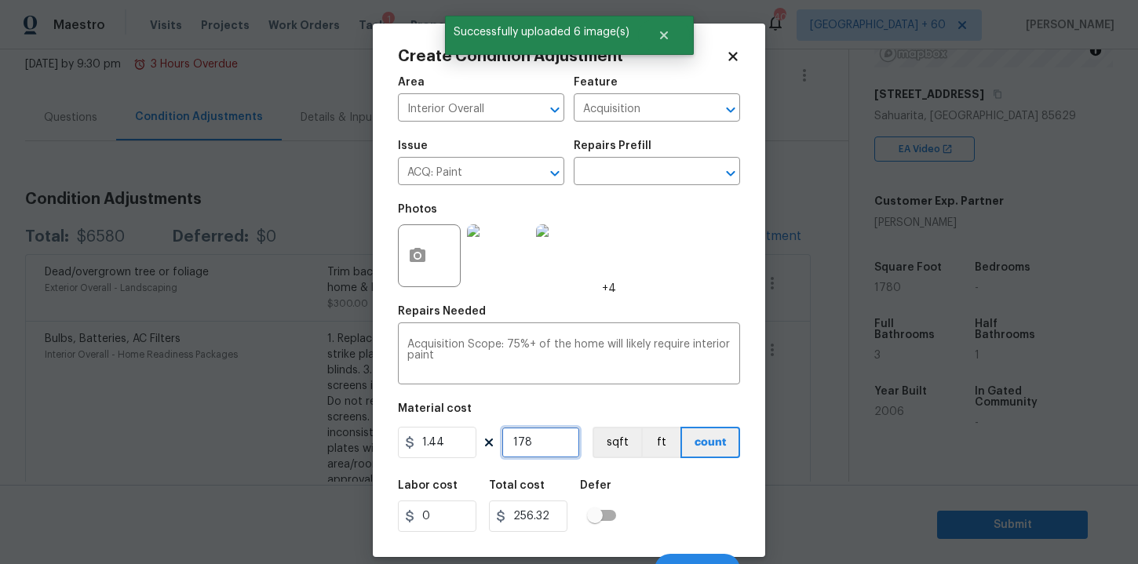
type input "2563.2"
type input "1780"
click at [671, 520] on div "Labor cost 0 Total cost 2563.2 Defer" at bounding box center [569, 506] width 342 height 71
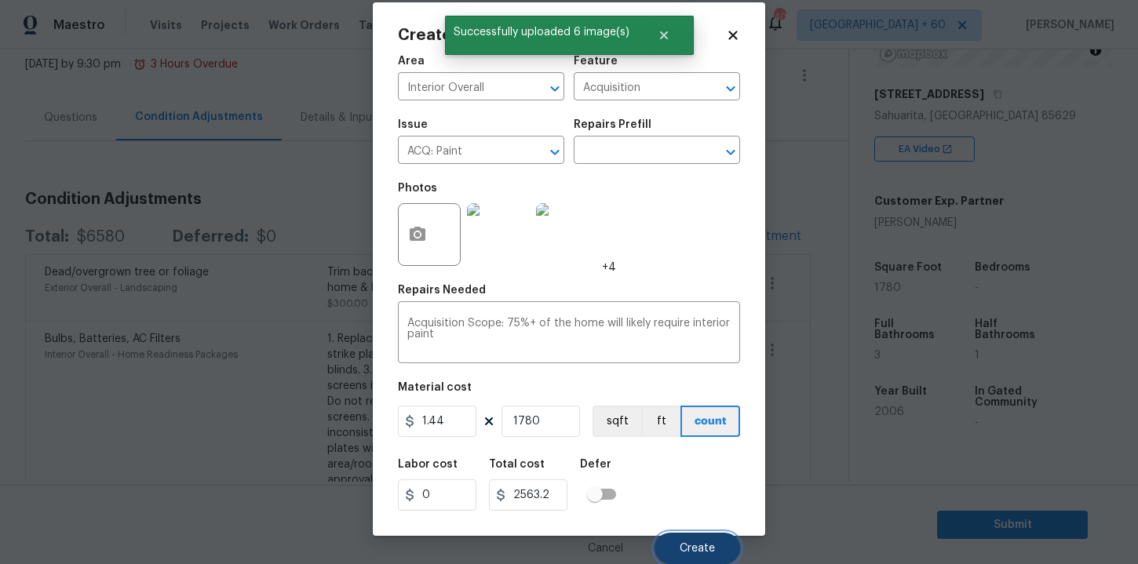
click at [693, 546] on span "Create" at bounding box center [697, 549] width 35 height 12
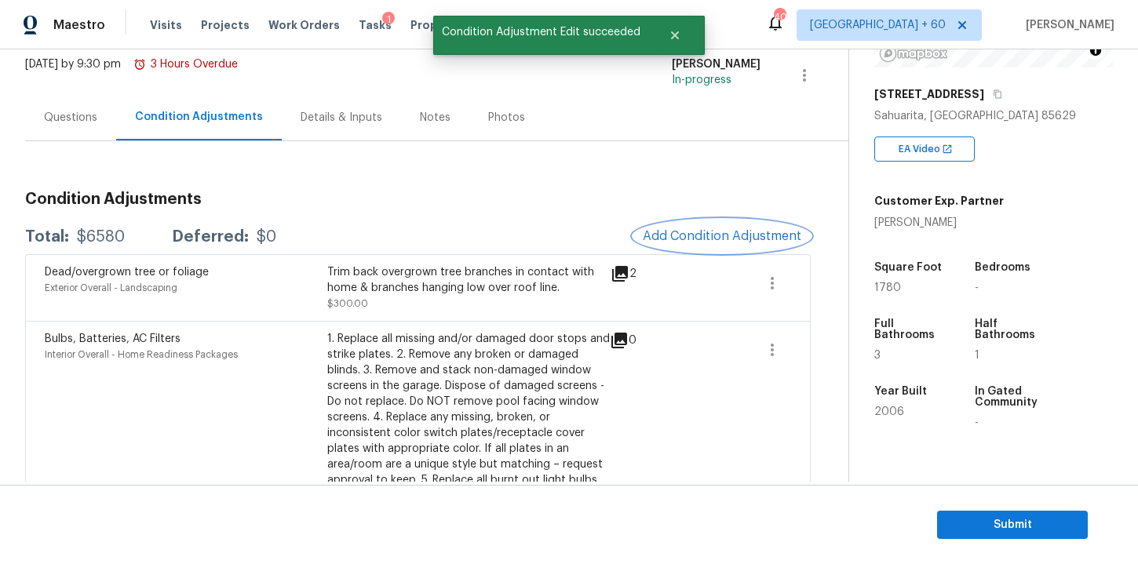
scroll to position [0, 0]
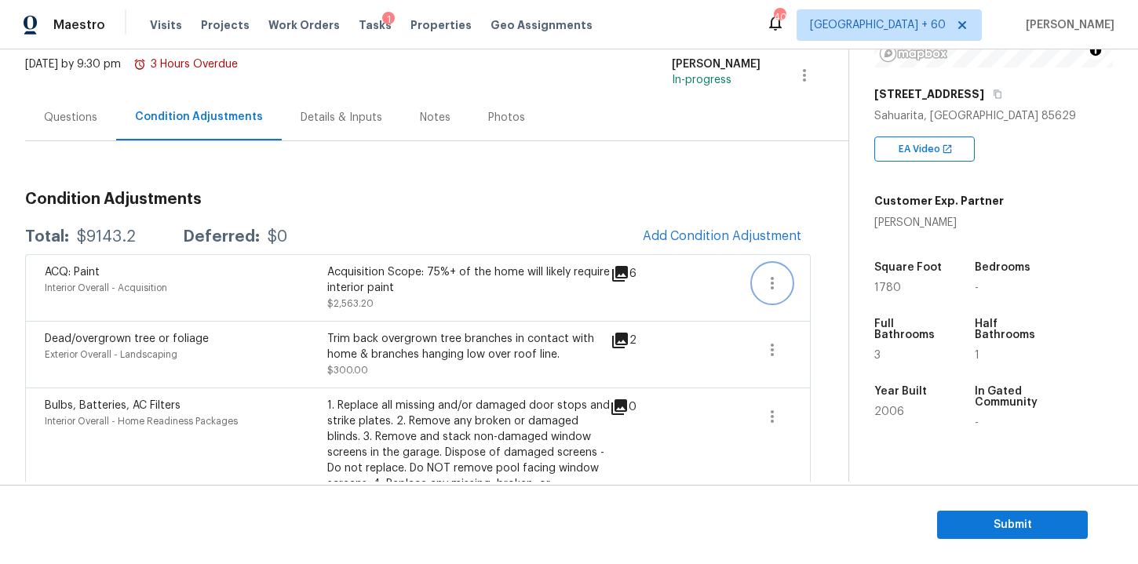
click at [768, 284] on icon "button" at bounding box center [772, 283] width 19 height 19
click at [793, 286] on ul "Edit" at bounding box center [861, 280] width 141 height 31
click at [812, 282] on div "Edit" at bounding box center [862, 280] width 122 height 16
click at [307, 178] on body "Maestro Visits Projects Work Orders Tasks 1 Properties Geo Assignments 401 [GEO…" at bounding box center [569, 282] width 1138 height 564
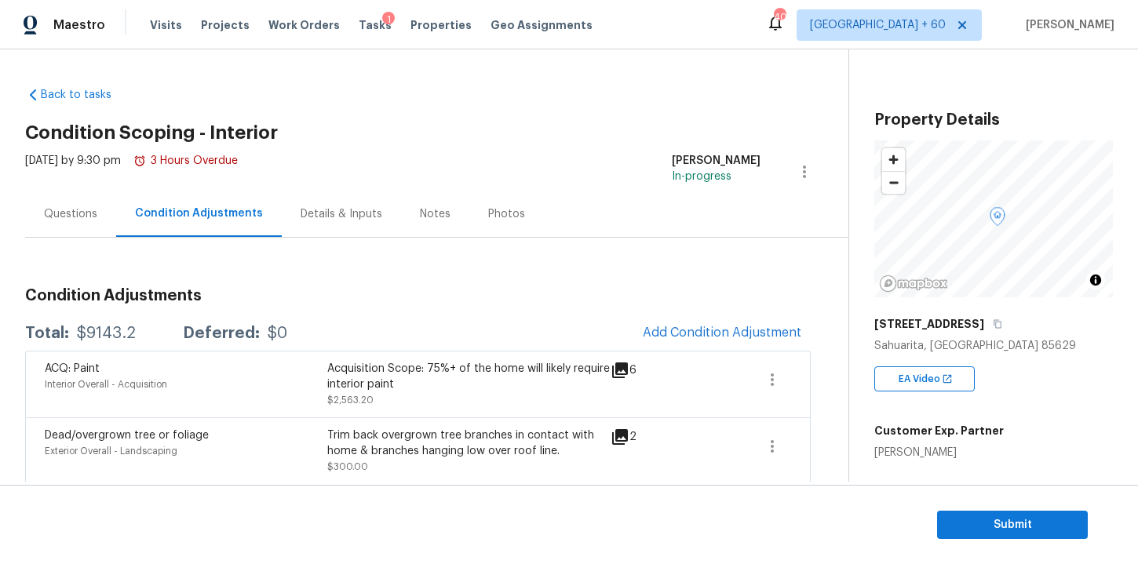
scroll to position [230, 0]
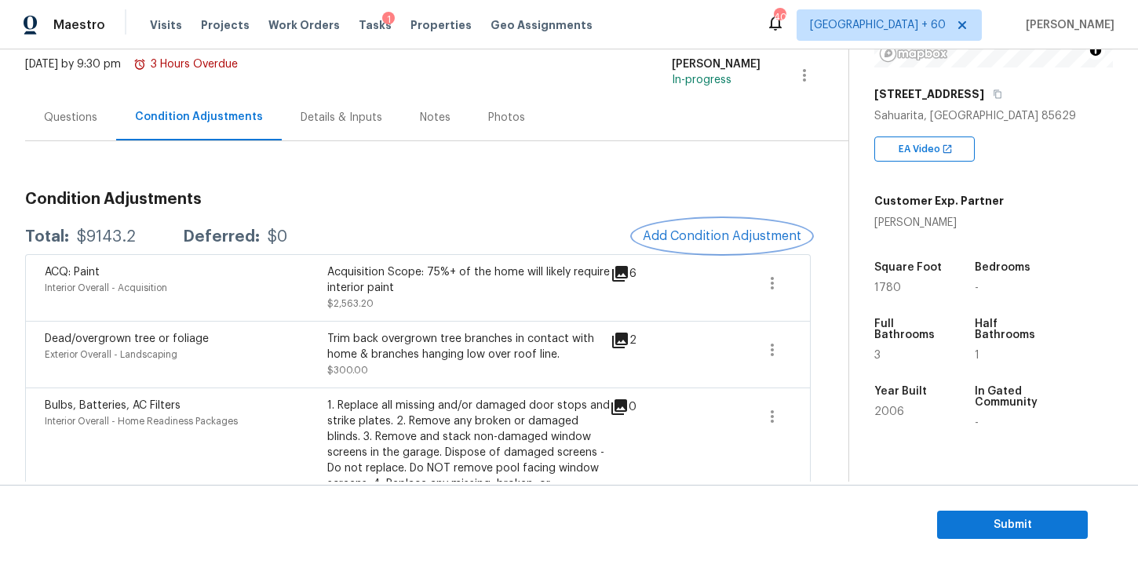
click at [694, 231] on span "Add Condition Adjustment" at bounding box center [722, 236] width 159 height 14
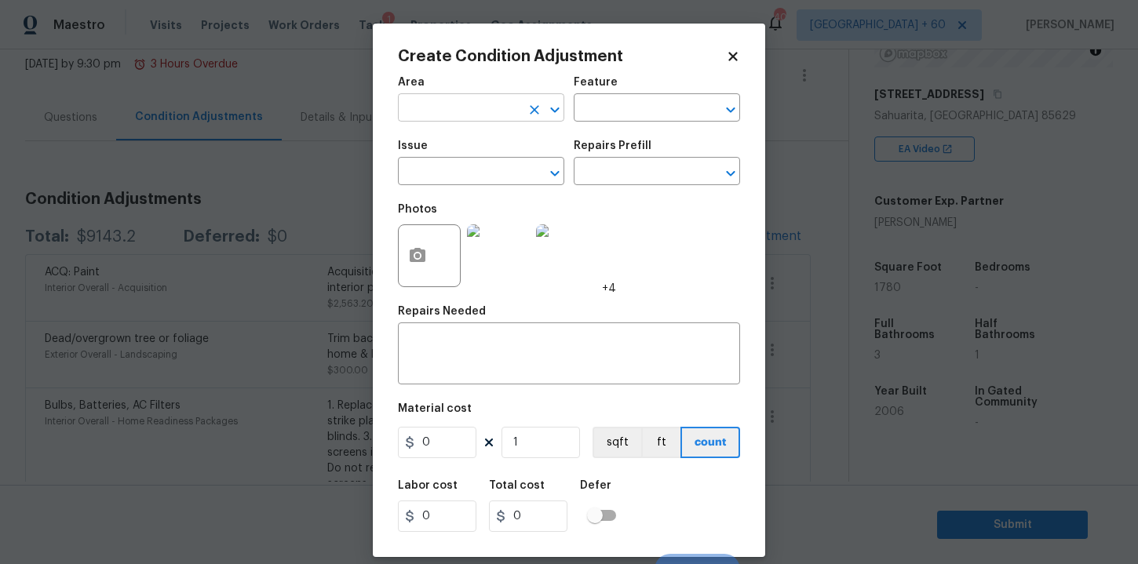
click at [482, 119] on input "text" at bounding box center [459, 109] width 122 height 24
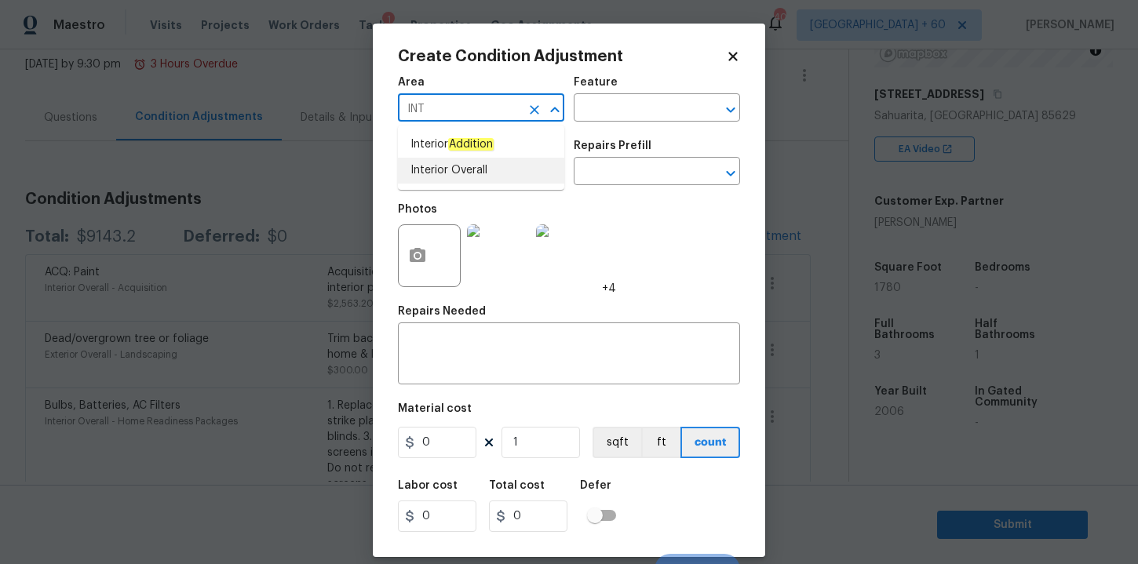
click at [446, 163] on li "Interior Overall" at bounding box center [481, 171] width 166 height 26
type input "Interior Overall"
click at [453, 175] on input "text" at bounding box center [459, 173] width 122 height 24
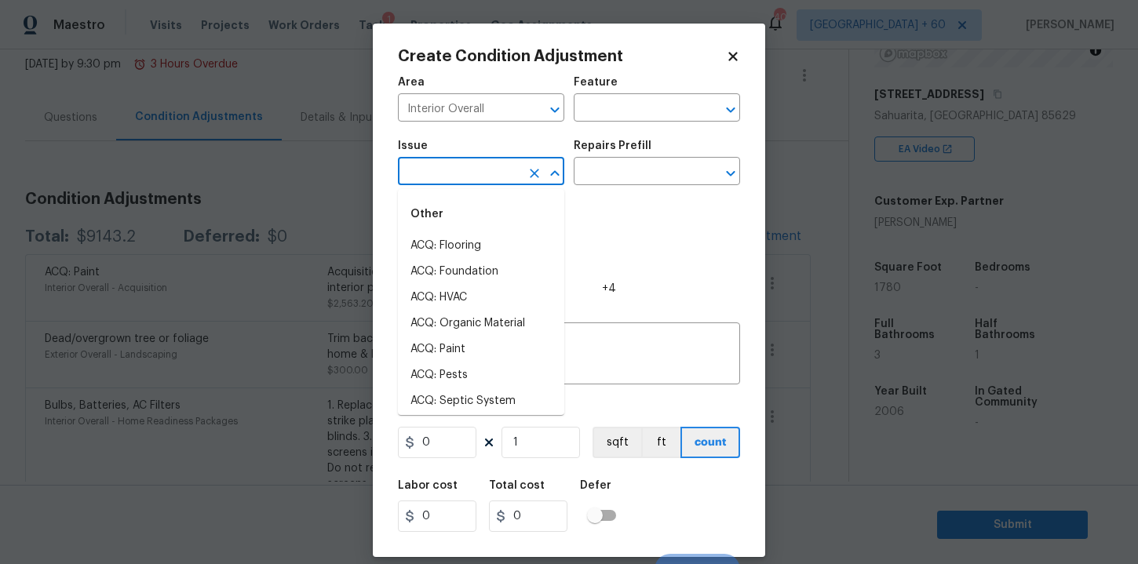
click at [453, 175] on input "text" at bounding box center [459, 173] width 122 height 24
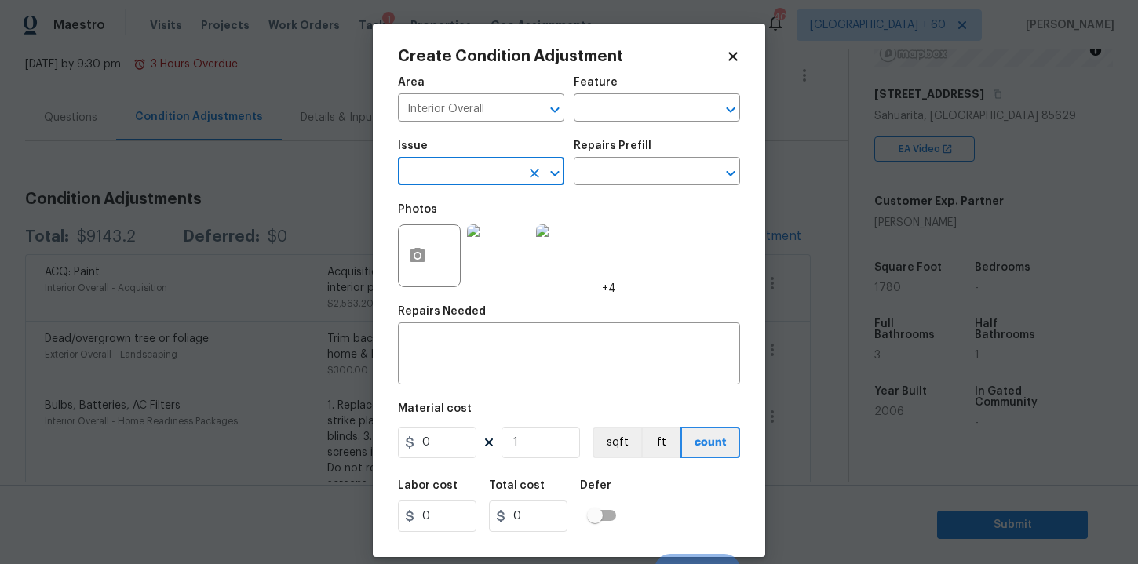
click at [453, 175] on input "text" at bounding box center [459, 173] width 122 height 24
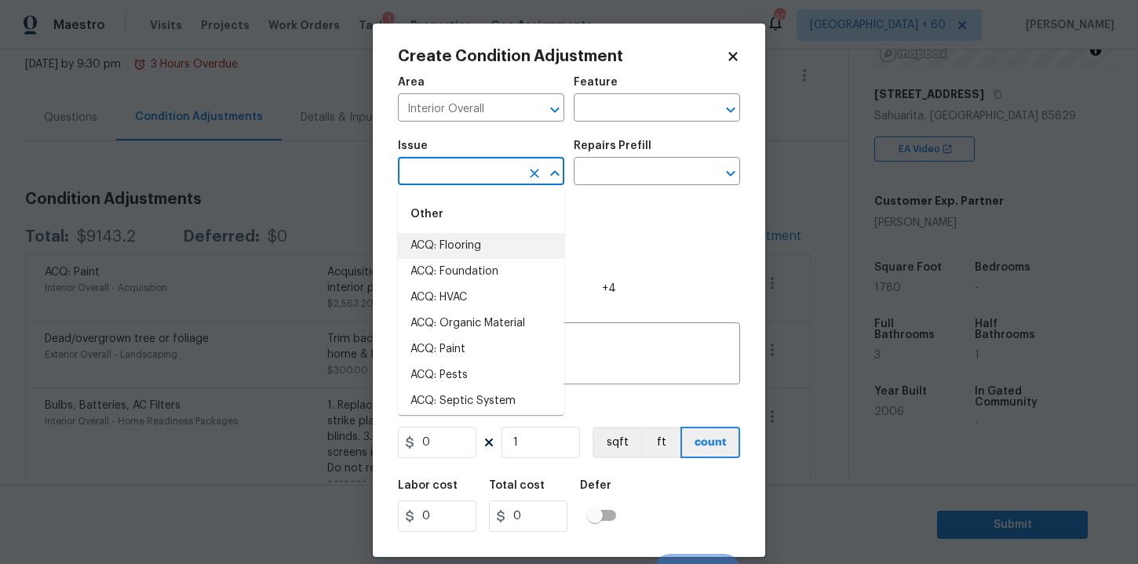
drag, startPoint x: 454, startPoint y: 237, endPoint x: 660, endPoint y: 88, distance: 254.0
click at [455, 237] on li "ACQ: Flooring" at bounding box center [481, 246] width 166 height 26
type input "ACQ: Flooring"
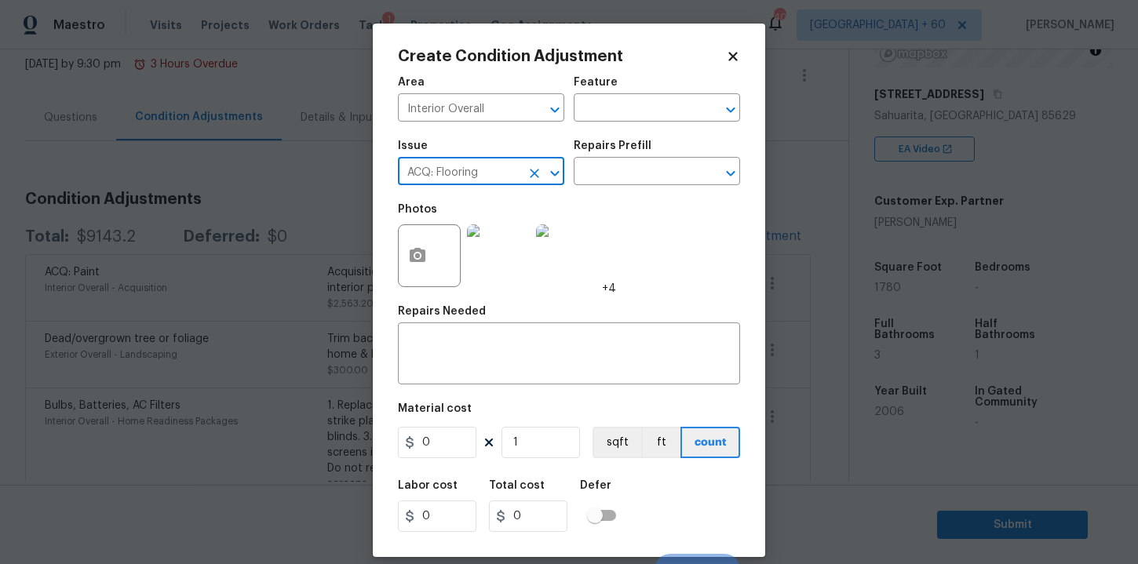
click at [659, 86] on div "Feature" at bounding box center [657, 87] width 166 height 20
click at [659, 111] on input "text" at bounding box center [635, 109] width 122 height 24
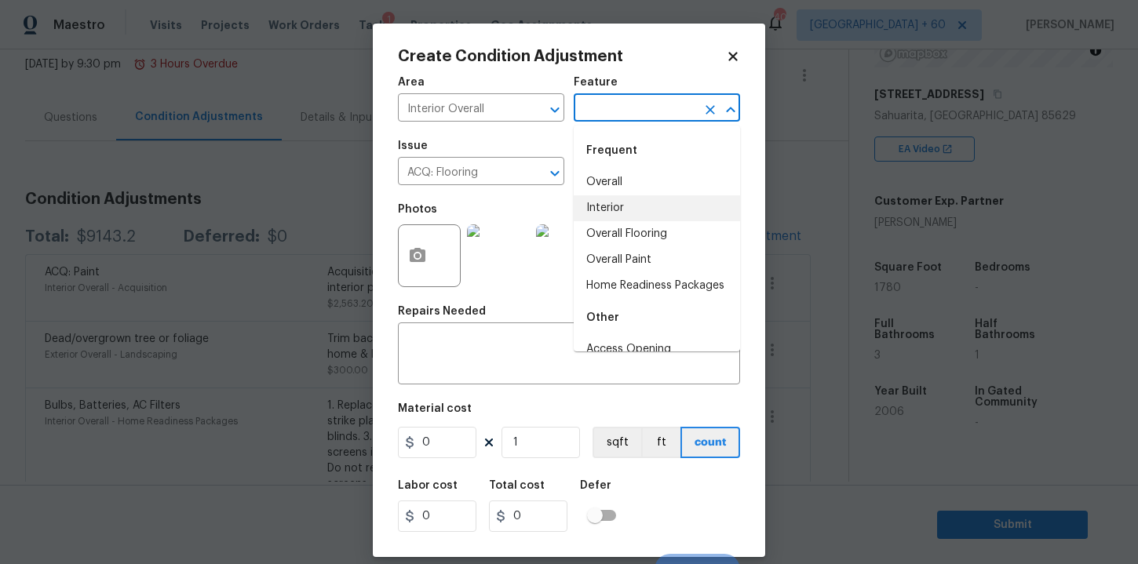
click at [633, 199] on li "Interior" at bounding box center [657, 208] width 166 height 26
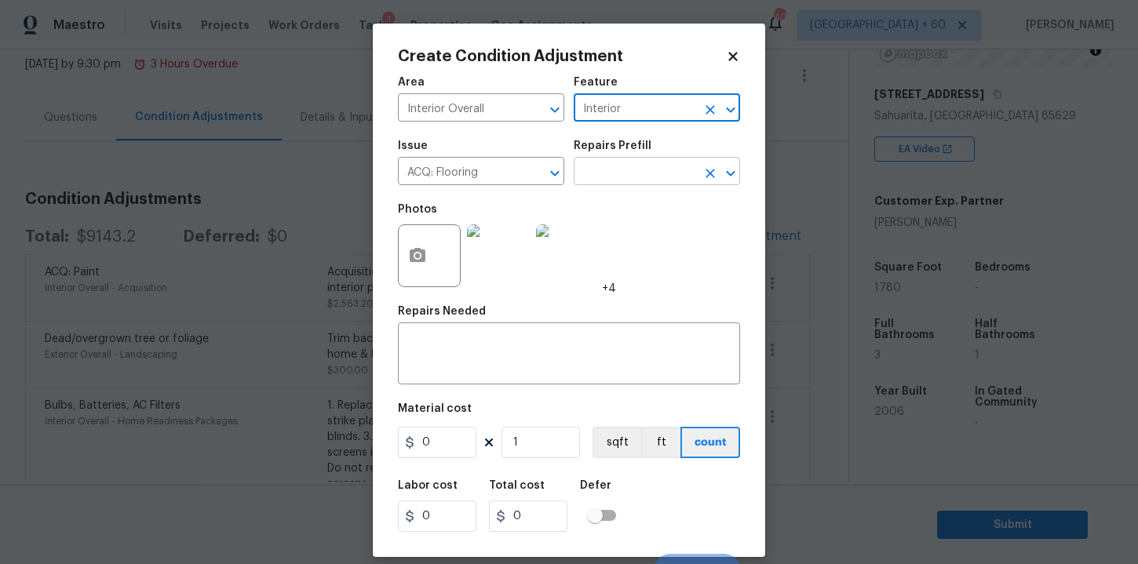
click at [630, 172] on input "text" at bounding box center [635, 173] width 122 height 24
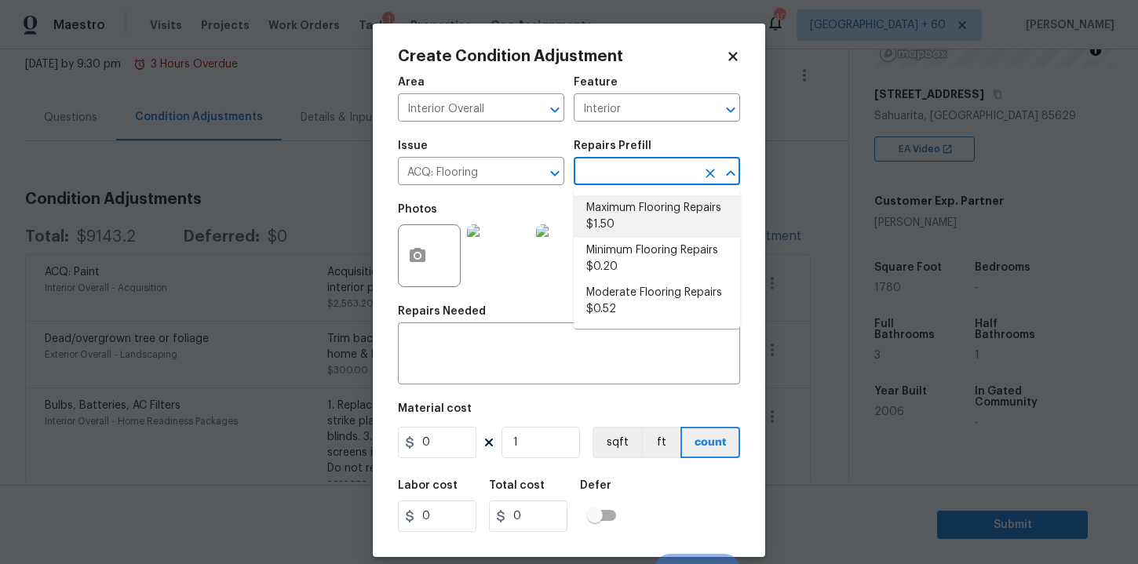
click at [629, 224] on li "Maximum Flooring Repairs $1.50" at bounding box center [657, 216] width 166 height 42
type input "Acquisition"
type textarea "Acquisition Scope: Maximum flooring repairs"
type input "1.5"
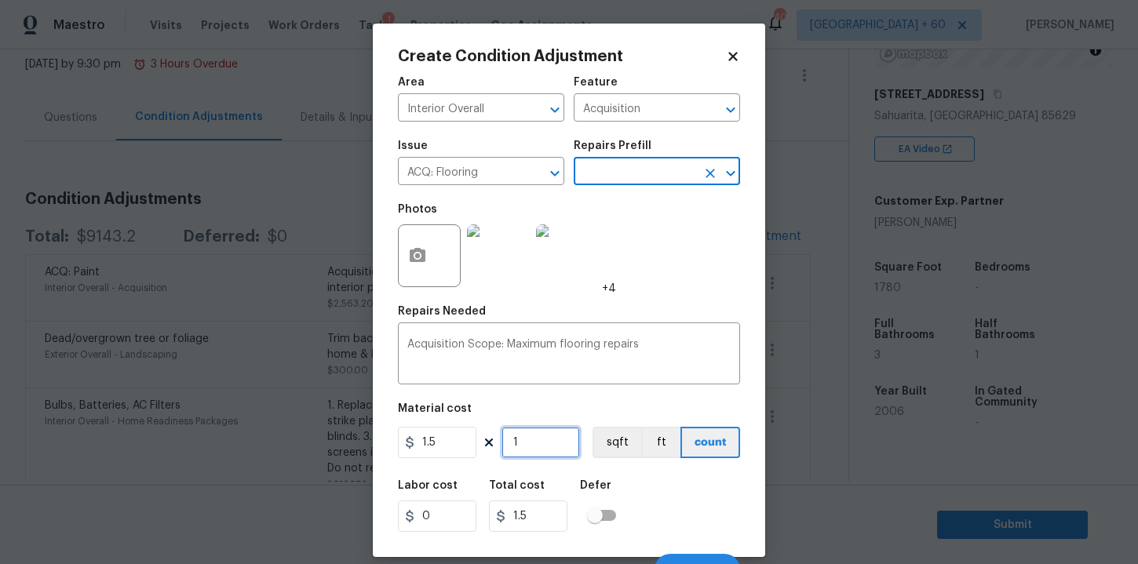
click at [529, 440] on input "1" at bounding box center [541, 442] width 78 height 31
type input "0"
type input "1"
type input "1.5"
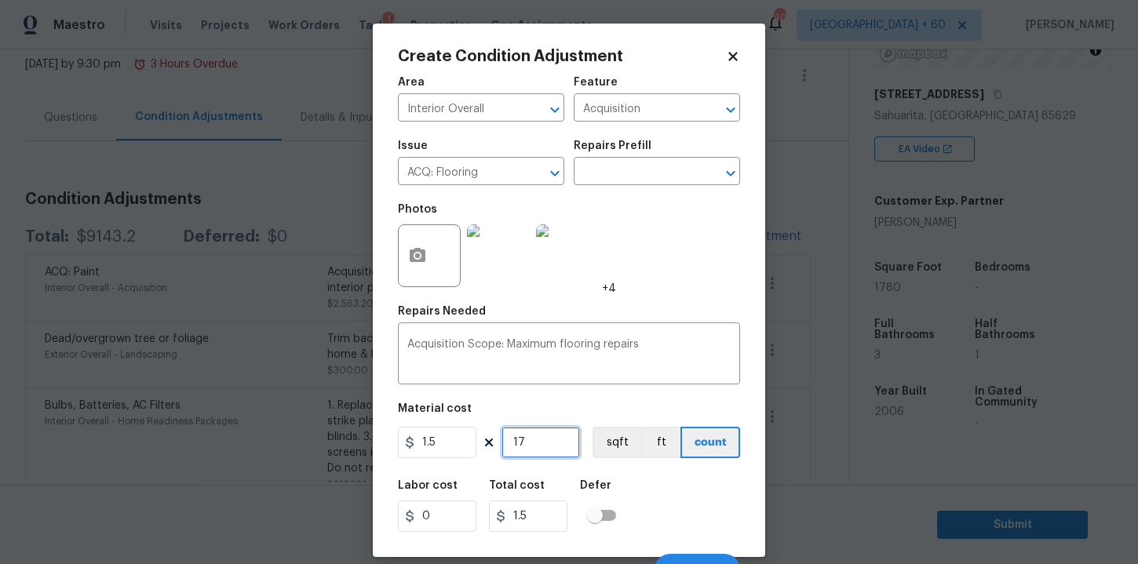
type input "178"
type input "267"
type input "1780"
type input "2670"
type input "178"
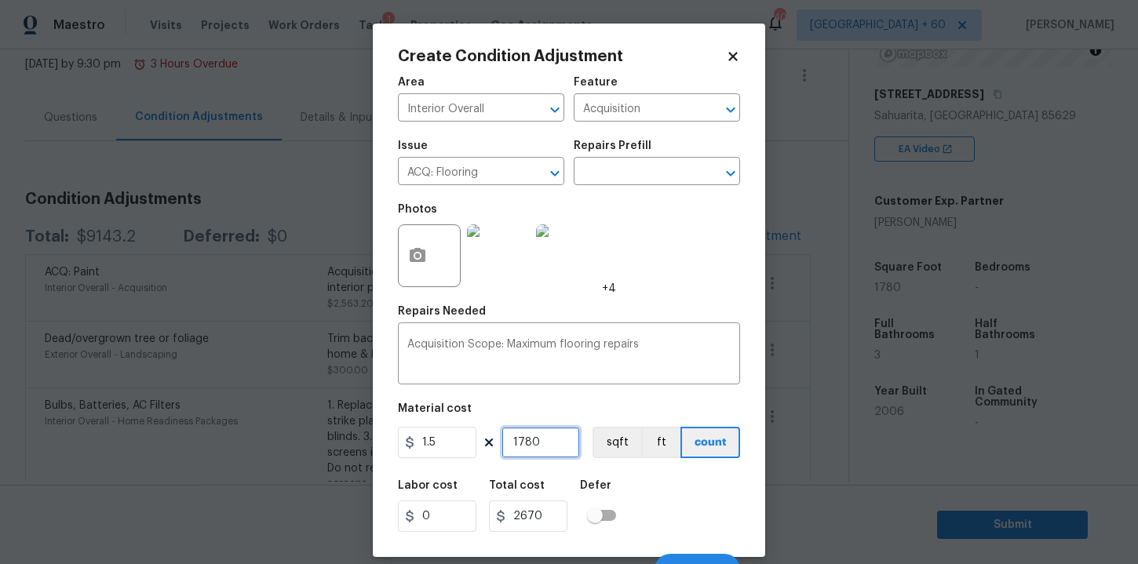
type input "267"
type input "17"
type input "25.5"
type input "1"
type input "1.5"
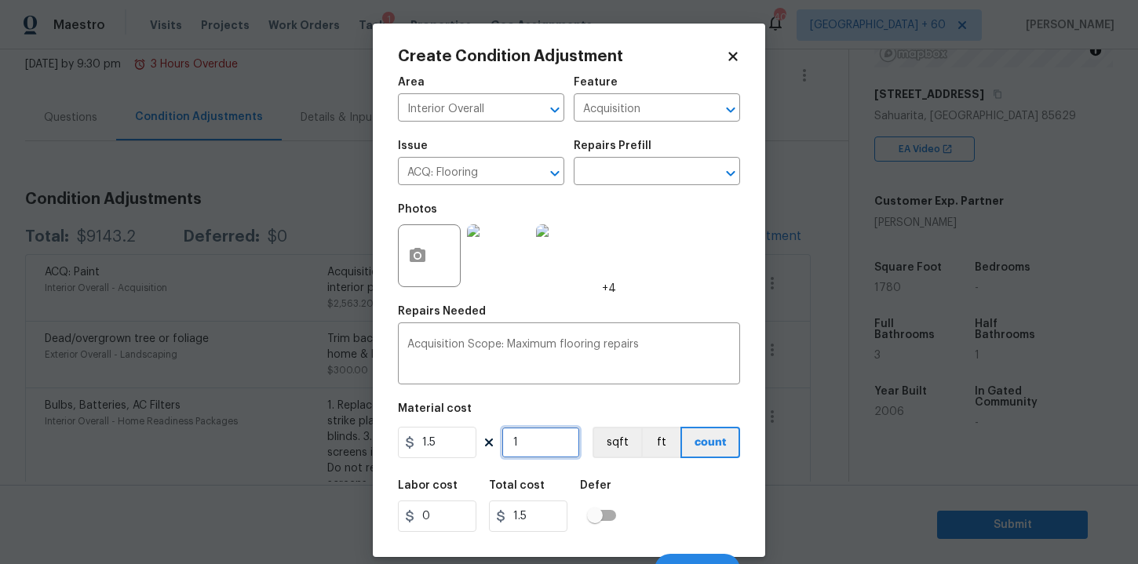
type input "0"
type input "7"
type input "10.5"
type input "70"
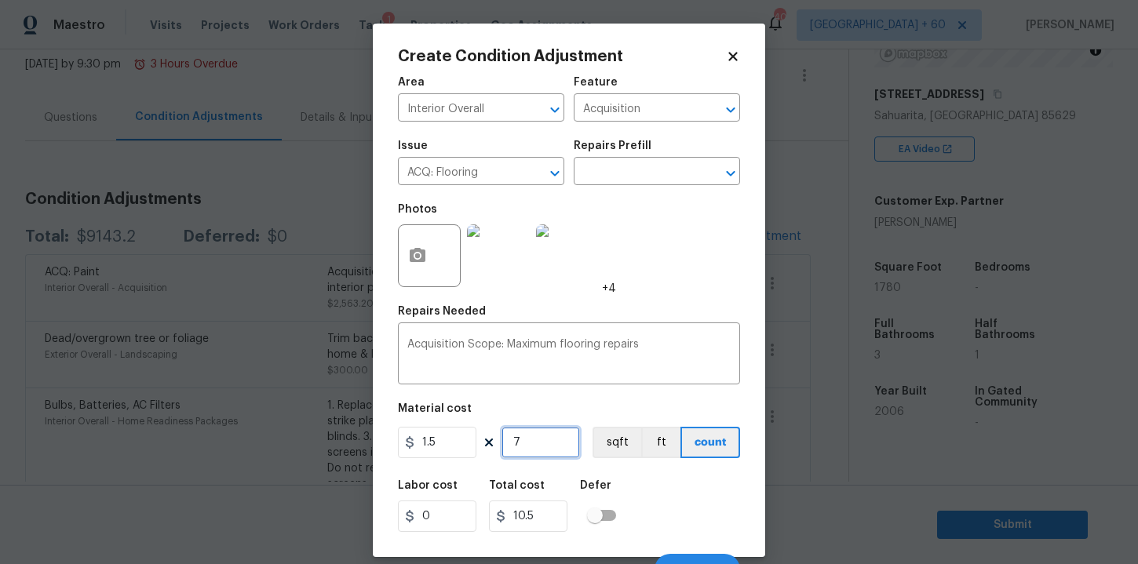
type input "105"
type input "700"
type input "1050"
type input "700"
click at [562, 407] on div "Material cost" at bounding box center [569, 413] width 342 height 20
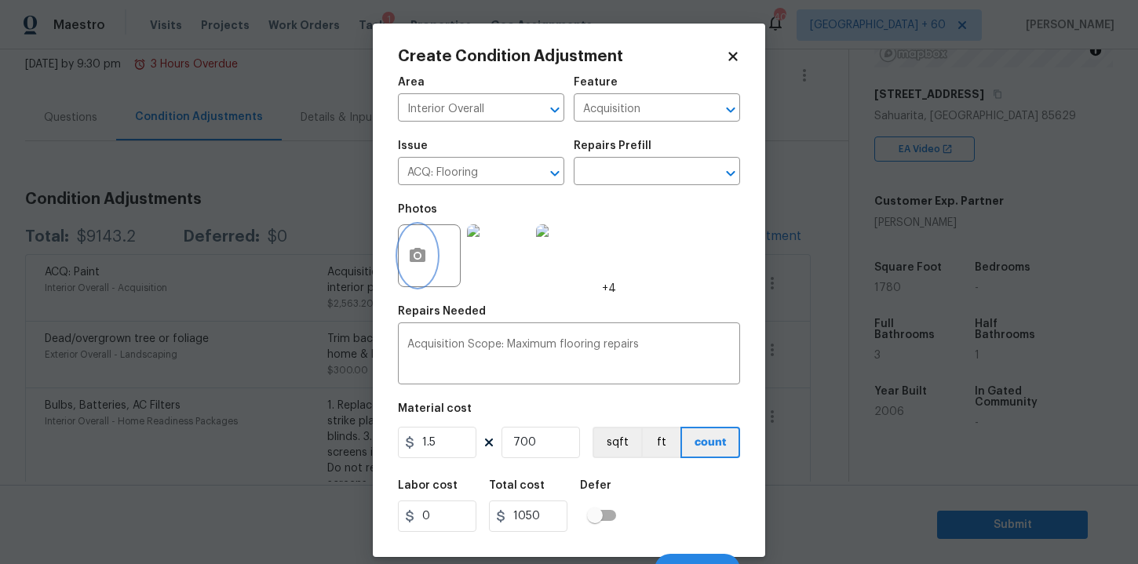
click at [414, 261] on icon "button" at bounding box center [418, 255] width 16 height 14
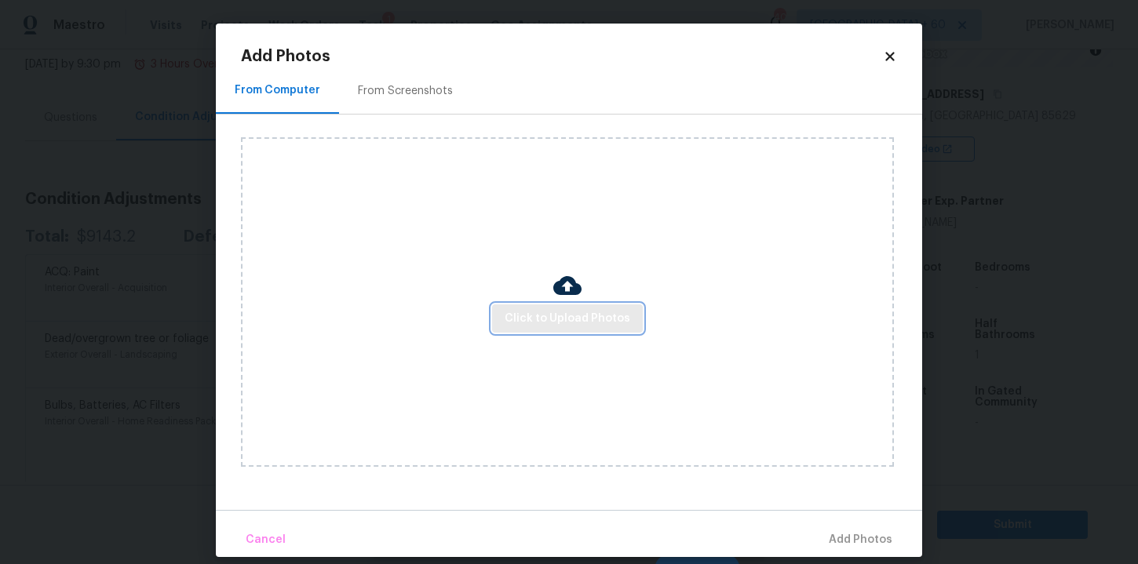
click at [541, 330] on button "Click to Upload Photos" at bounding box center [567, 319] width 151 height 29
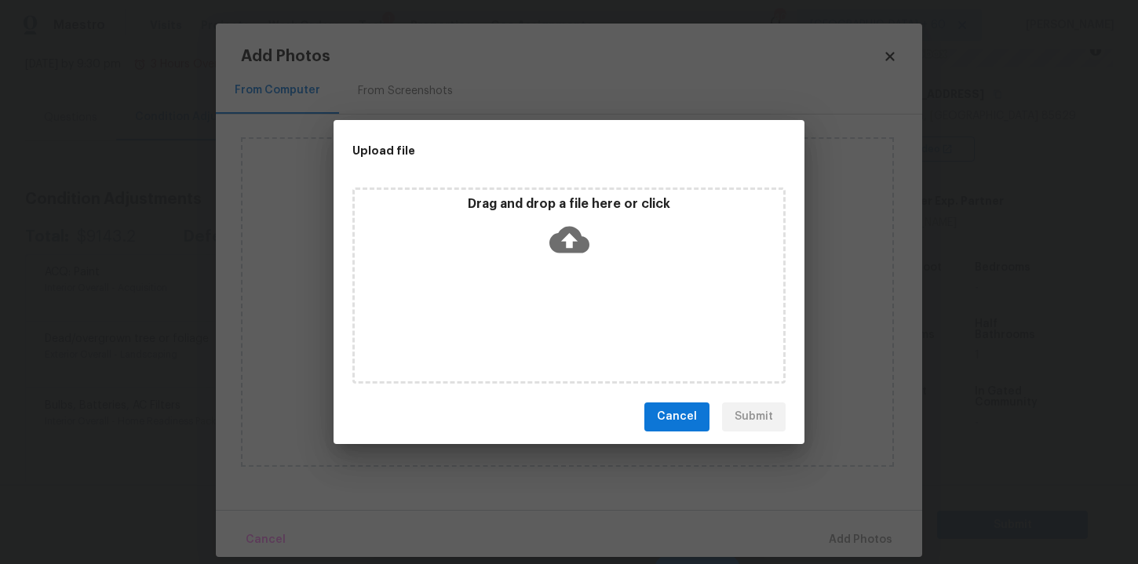
click at [574, 248] on icon at bounding box center [569, 239] width 40 height 27
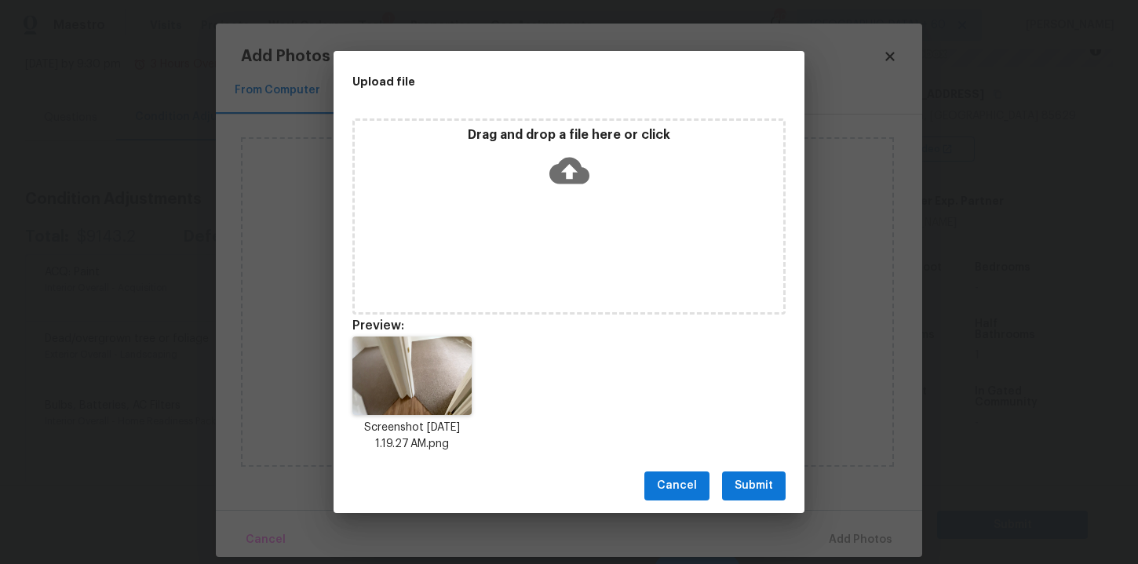
click at [573, 155] on icon at bounding box center [569, 171] width 40 height 40
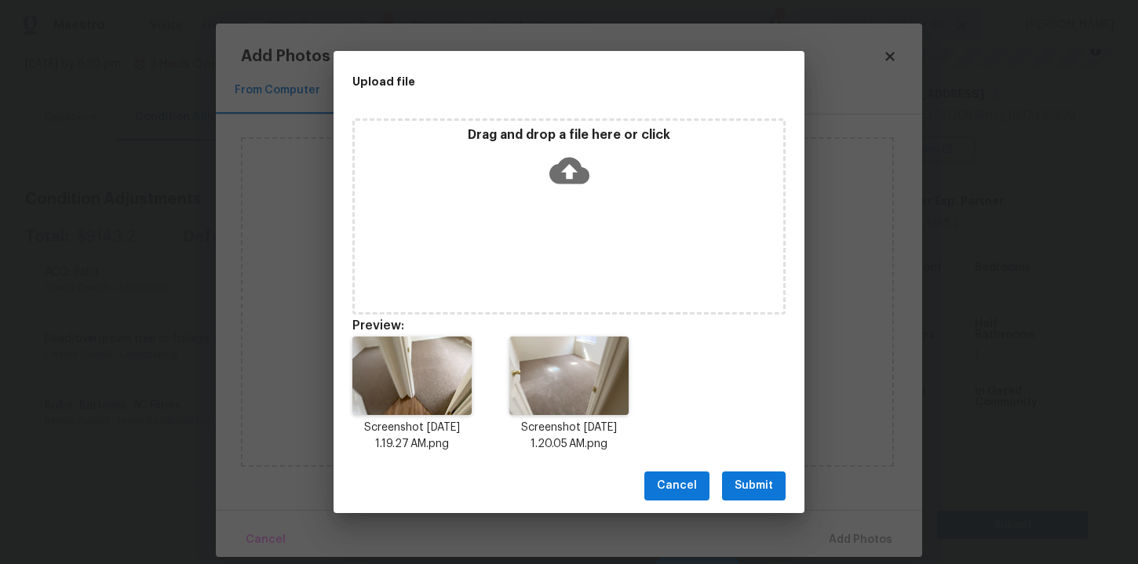
click at [571, 164] on icon at bounding box center [569, 170] width 40 height 27
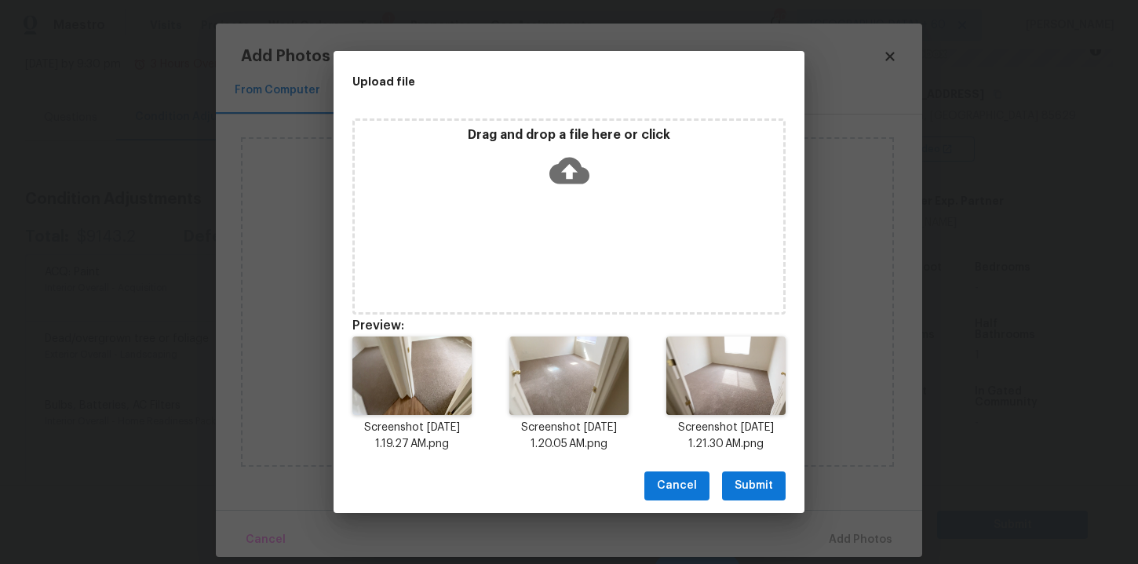
click at [565, 162] on icon at bounding box center [569, 170] width 40 height 27
